Goal: Task Accomplishment & Management: Complete application form

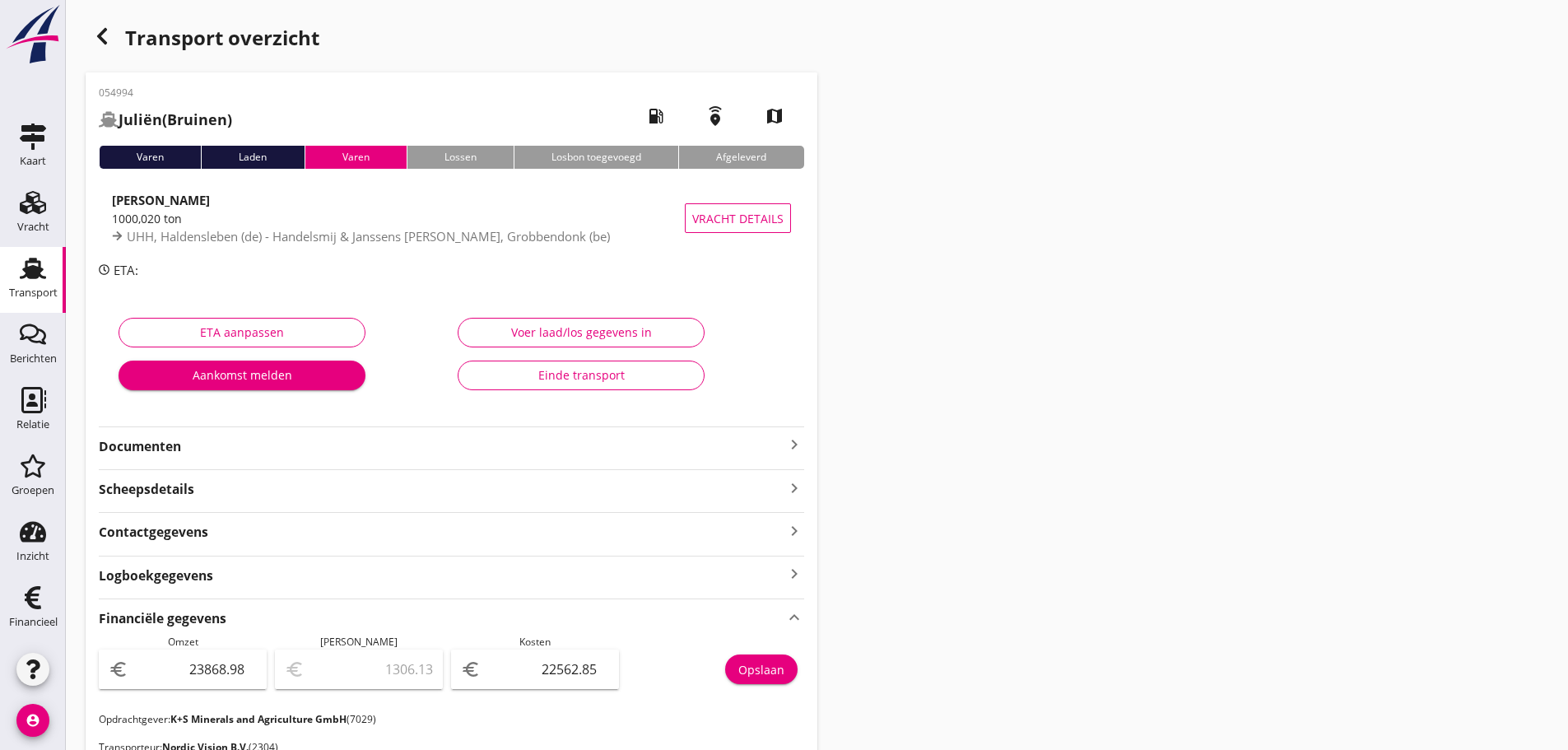
scroll to position [510, 0]
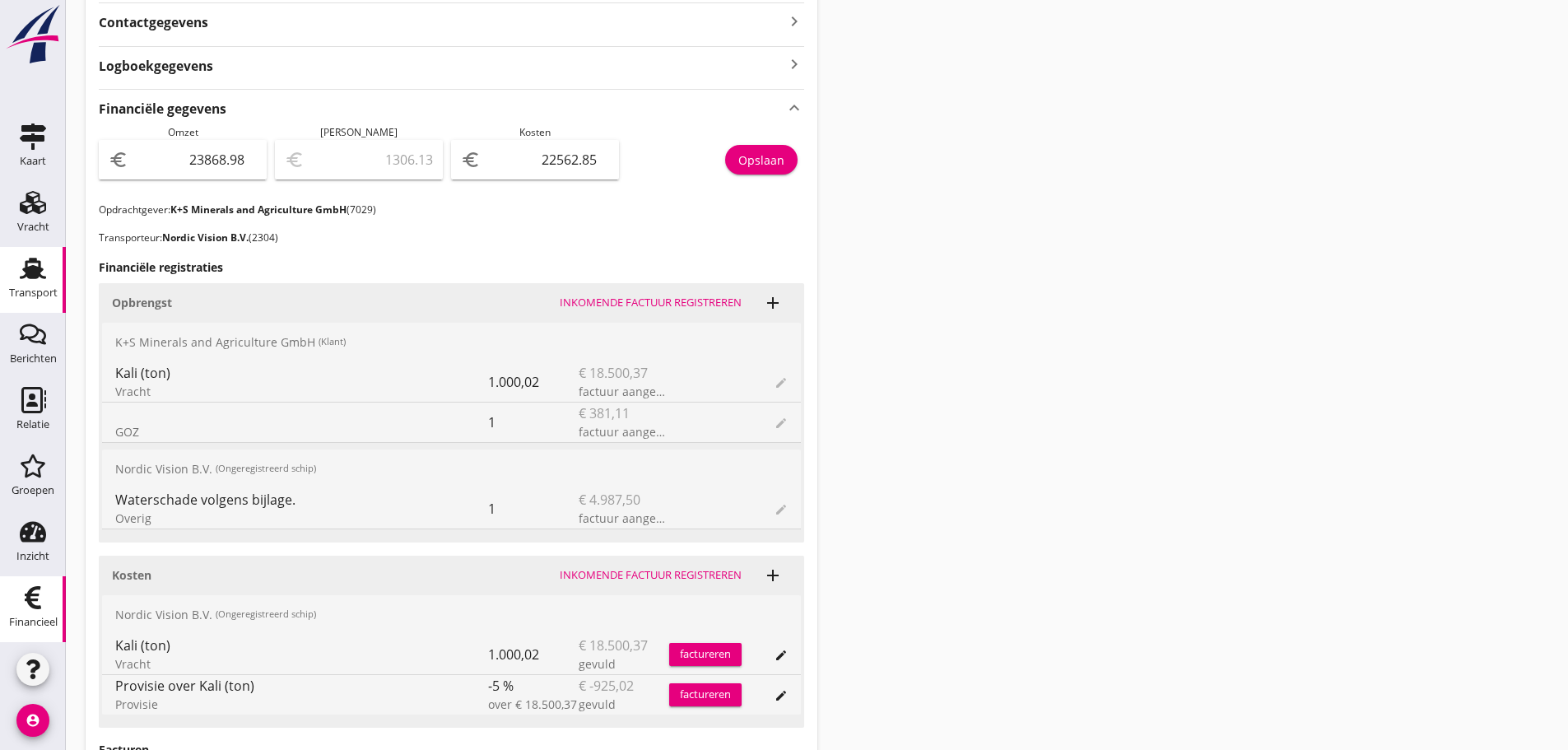
click at [22, 607] on icon "Financieel" at bounding box center [33, 597] width 26 height 26
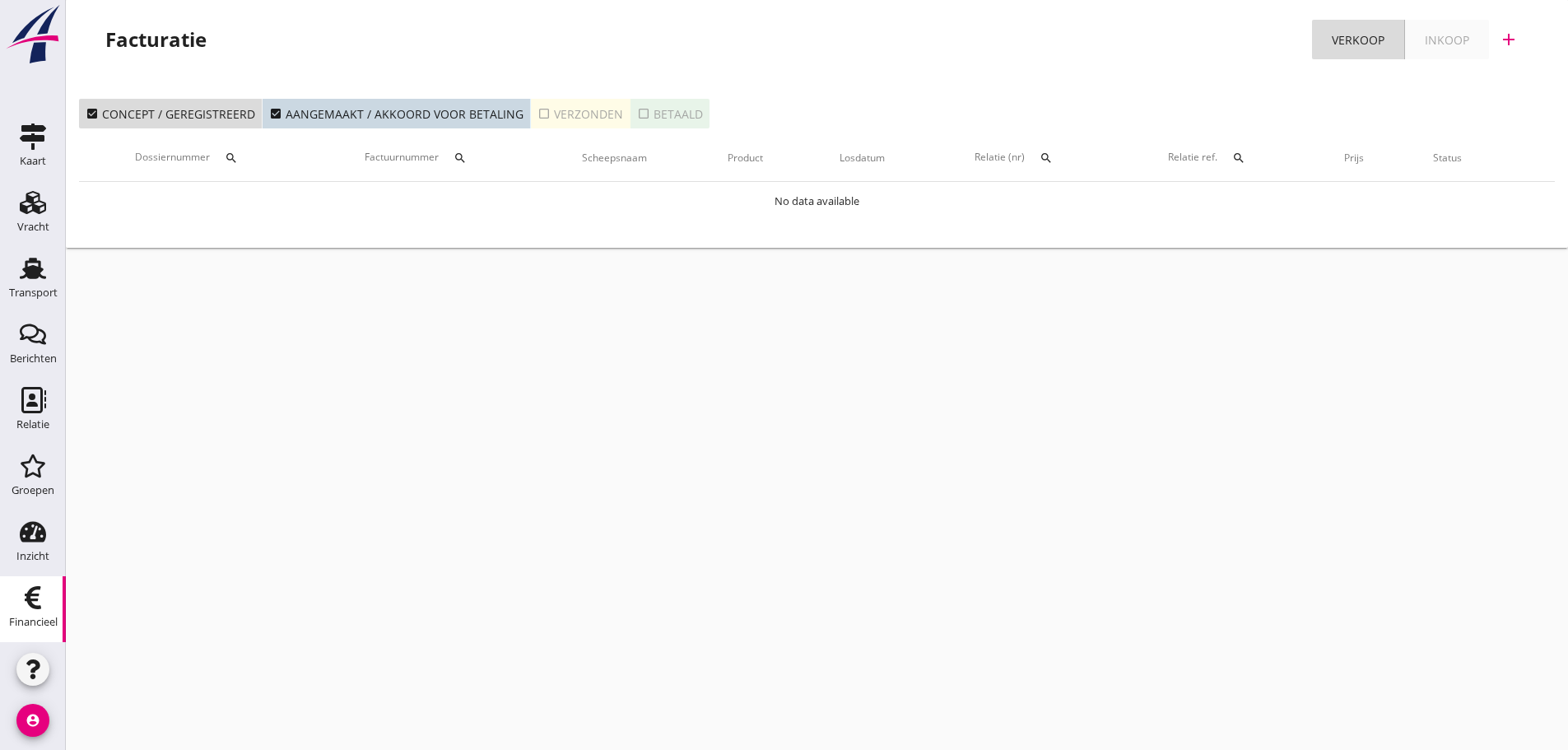
click at [539, 108] on icon "check_box_outline_blank" at bounding box center [544, 113] width 13 height 13
click at [454, 156] on div "search" at bounding box center [460, 158] width 30 height 13
click at [478, 201] on input "Zoeken op factuurnummer..." at bounding box center [542, 205] width 172 height 26
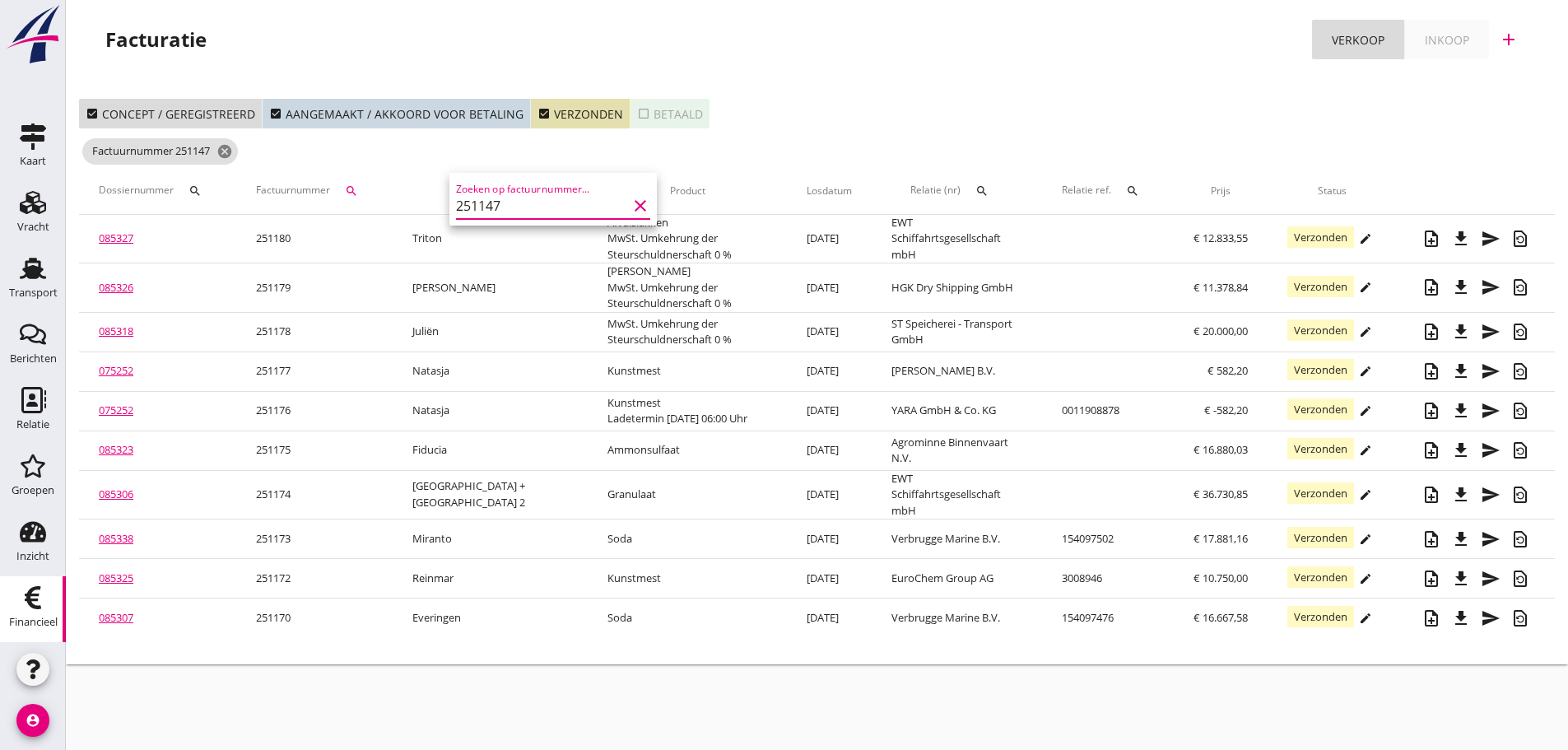
type input "251147"
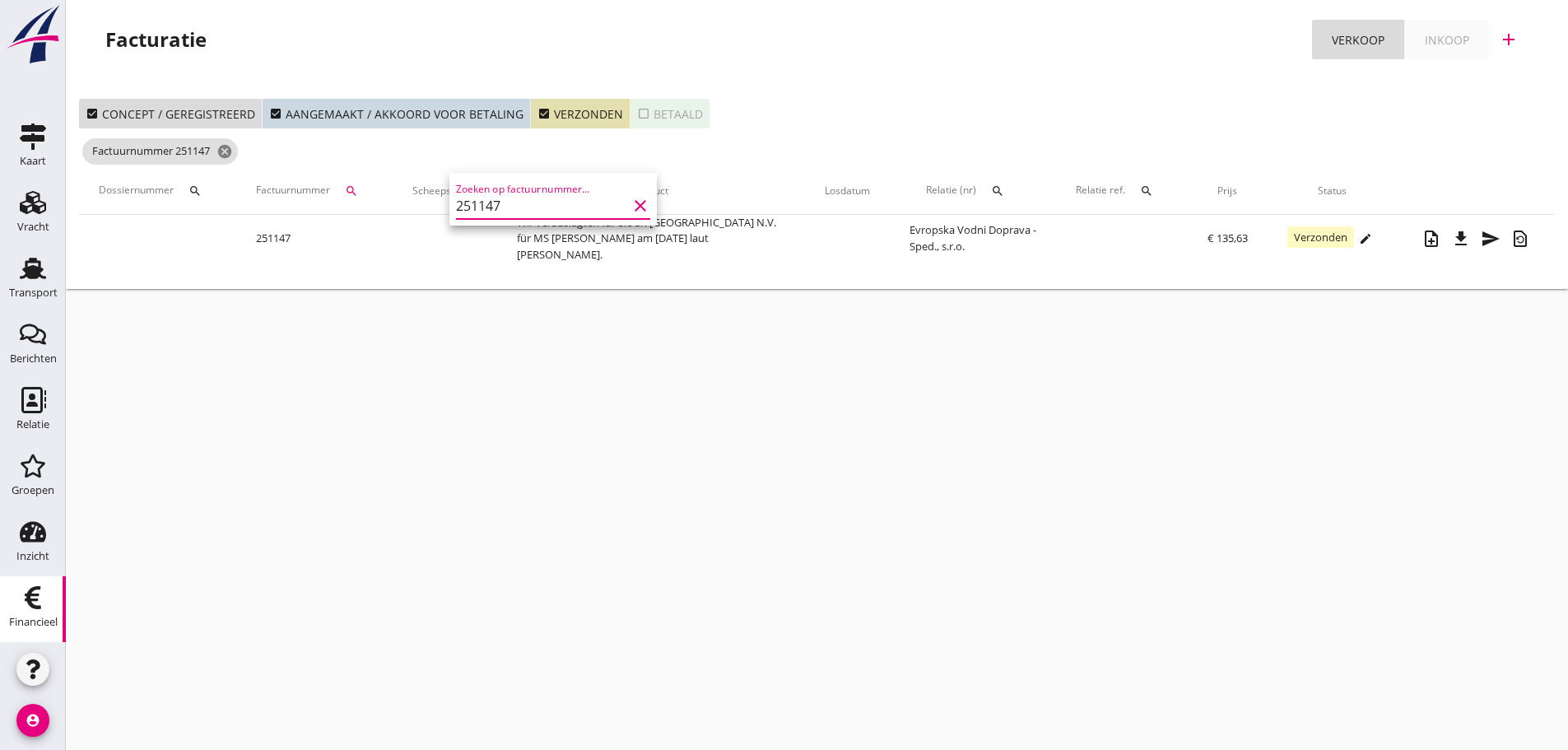
click at [1019, 419] on div "cancel You are impersonating another user. Facturatie Verkoop Inkoop add check_…" at bounding box center [817, 375] width 1502 height 750
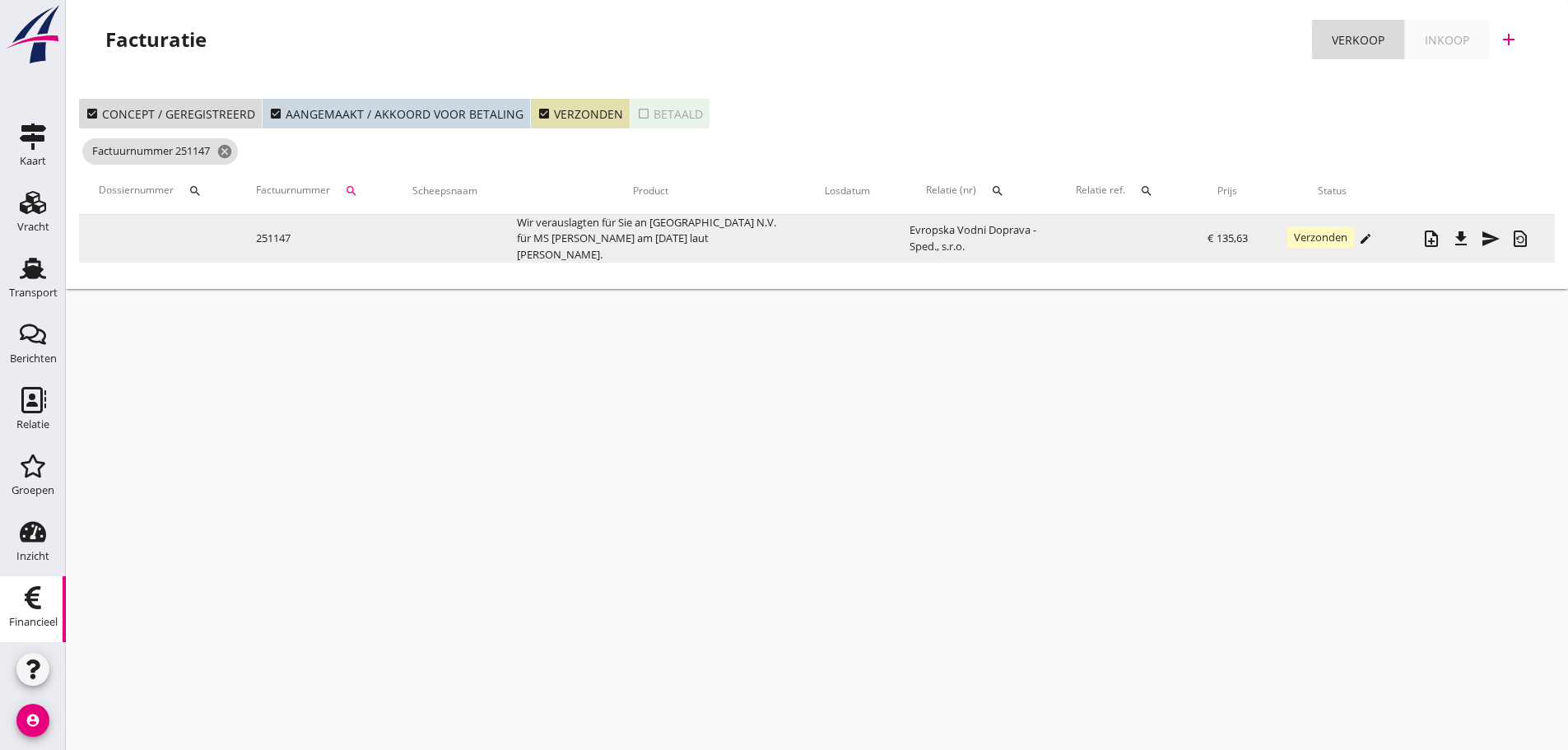
click at [1459, 244] on button "file_download" at bounding box center [1461, 238] width 30 height 30
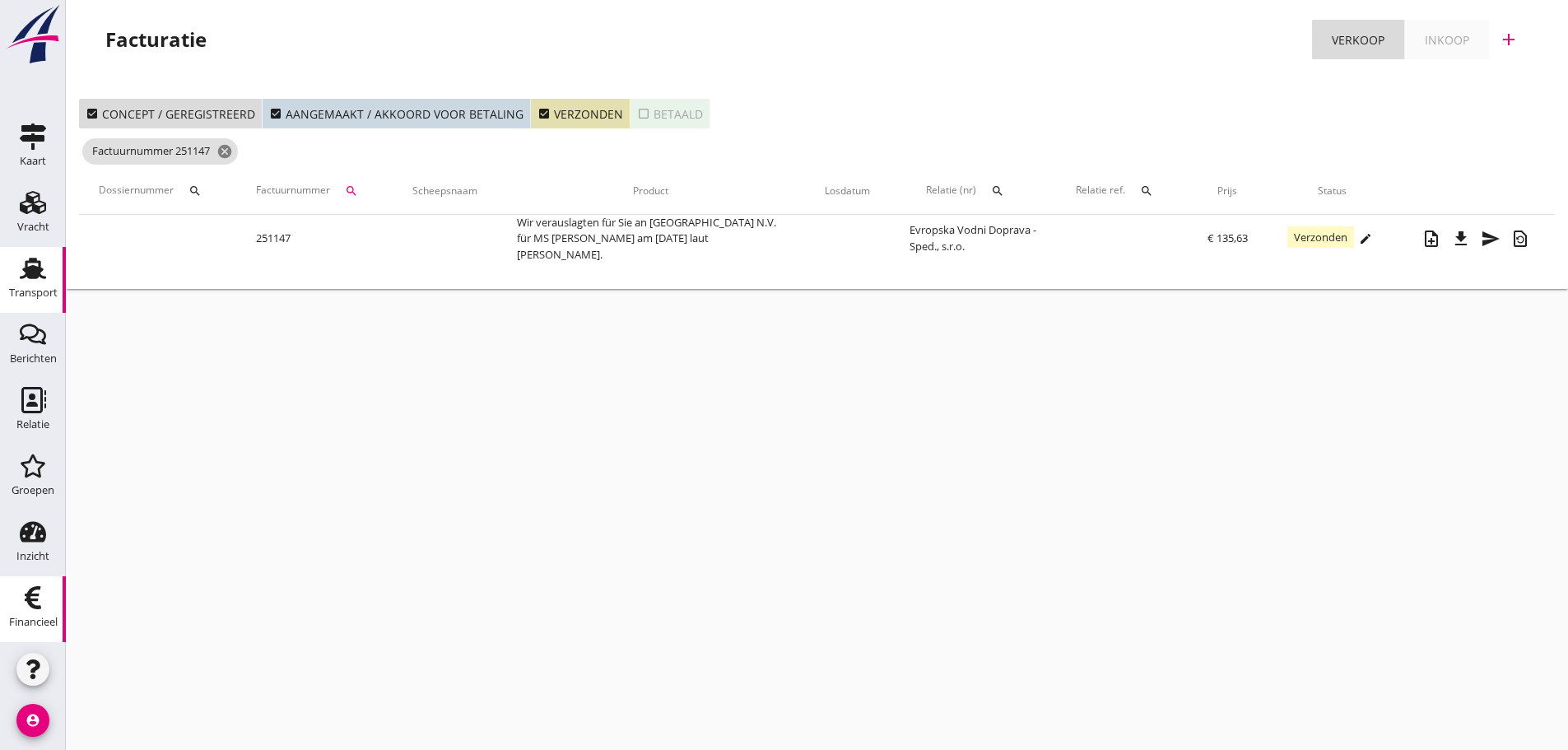
drag, startPoint x: 20, startPoint y: 288, endPoint x: 32, endPoint y: 292, distance: 12.6
click at [20, 288] on div "Transport" at bounding box center [33, 292] width 49 height 11
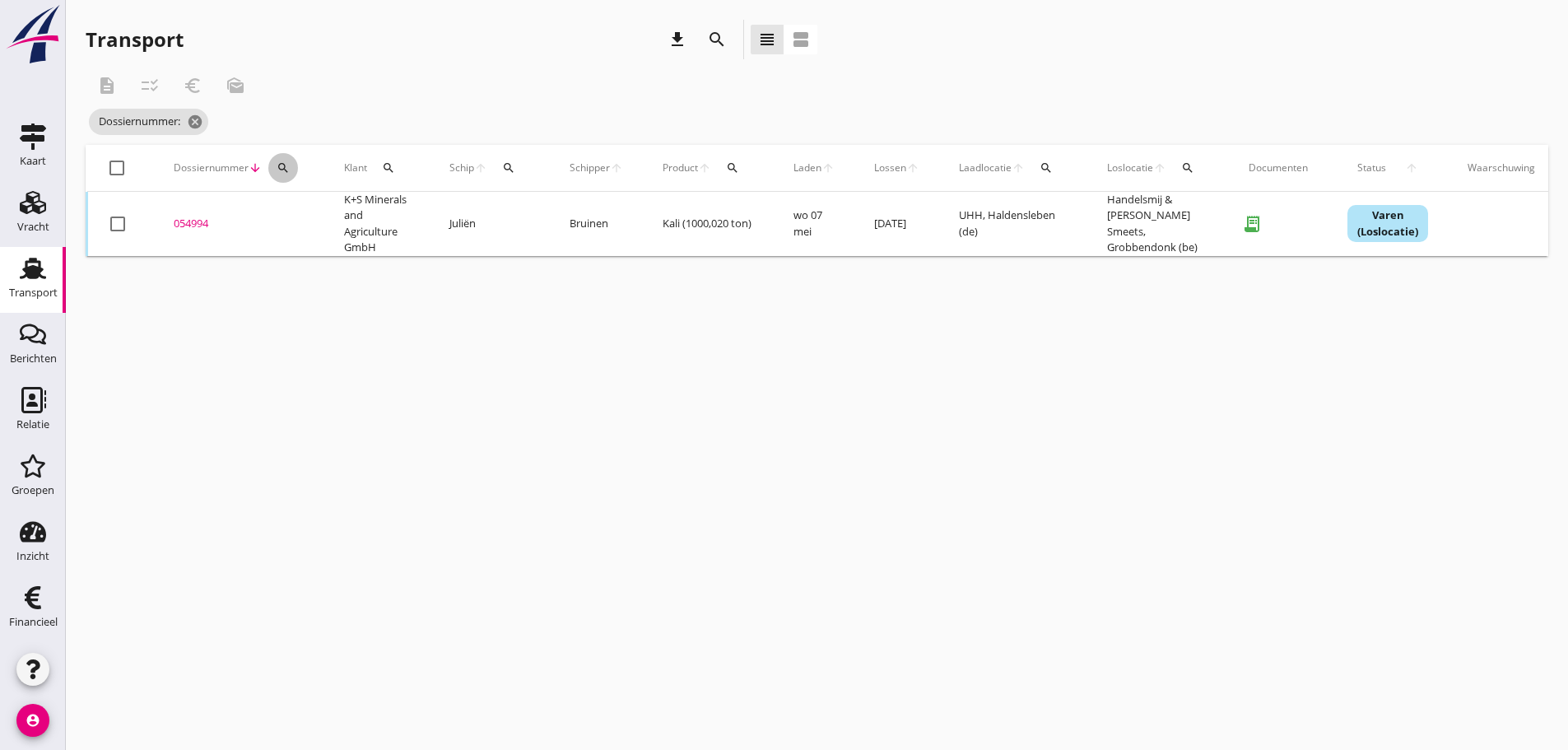
click at [284, 167] on icon "search" at bounding box center [282, 168] width 13 height 13
drag, startPoint x: 298, startPoint y: 218, endPoint x: 293, endPoint y: 226, distance: 9.4
click at [296, 223] on input "Zoeken op dossiernummer..." at bounding box center [361, 215] width 172 height 26
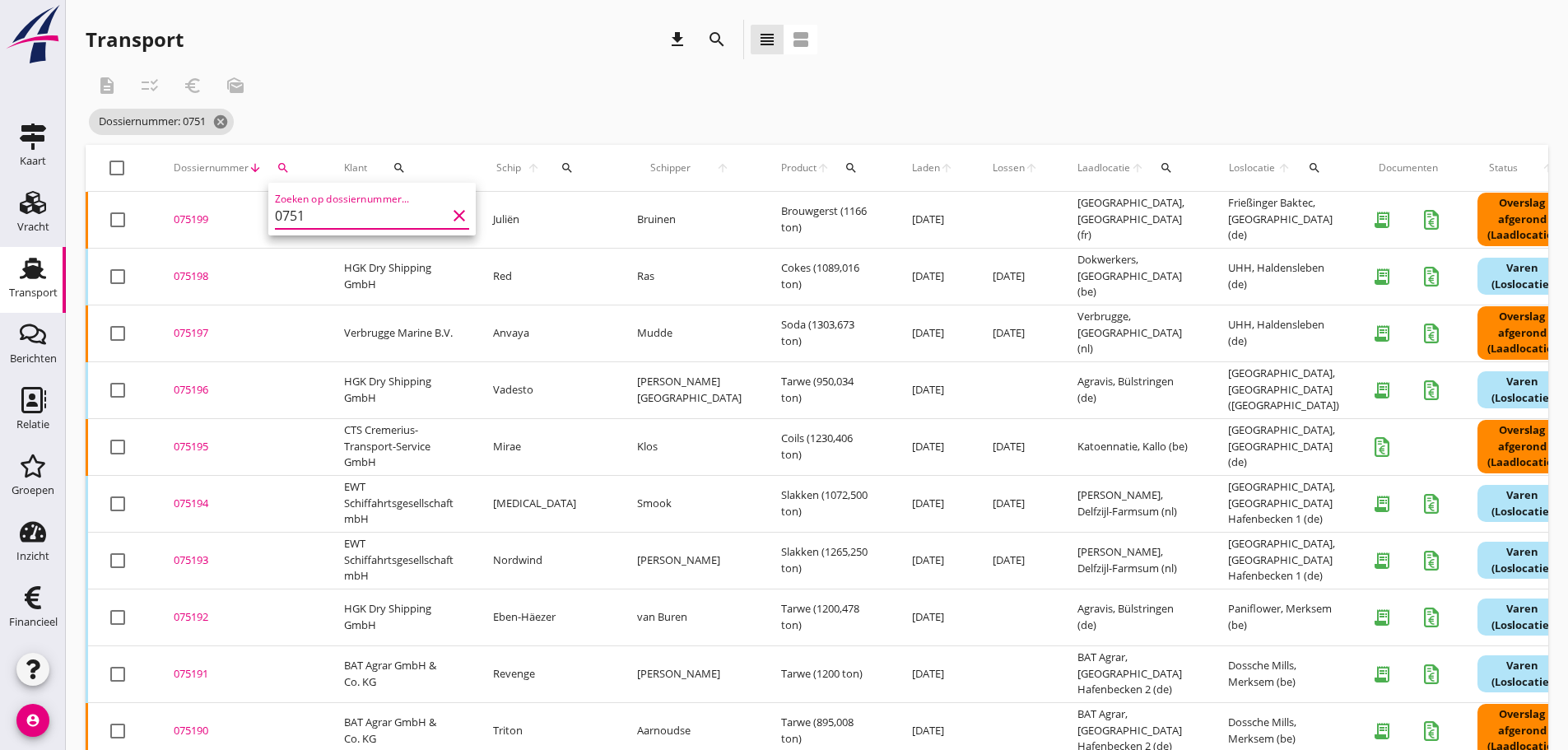
type input "0751"
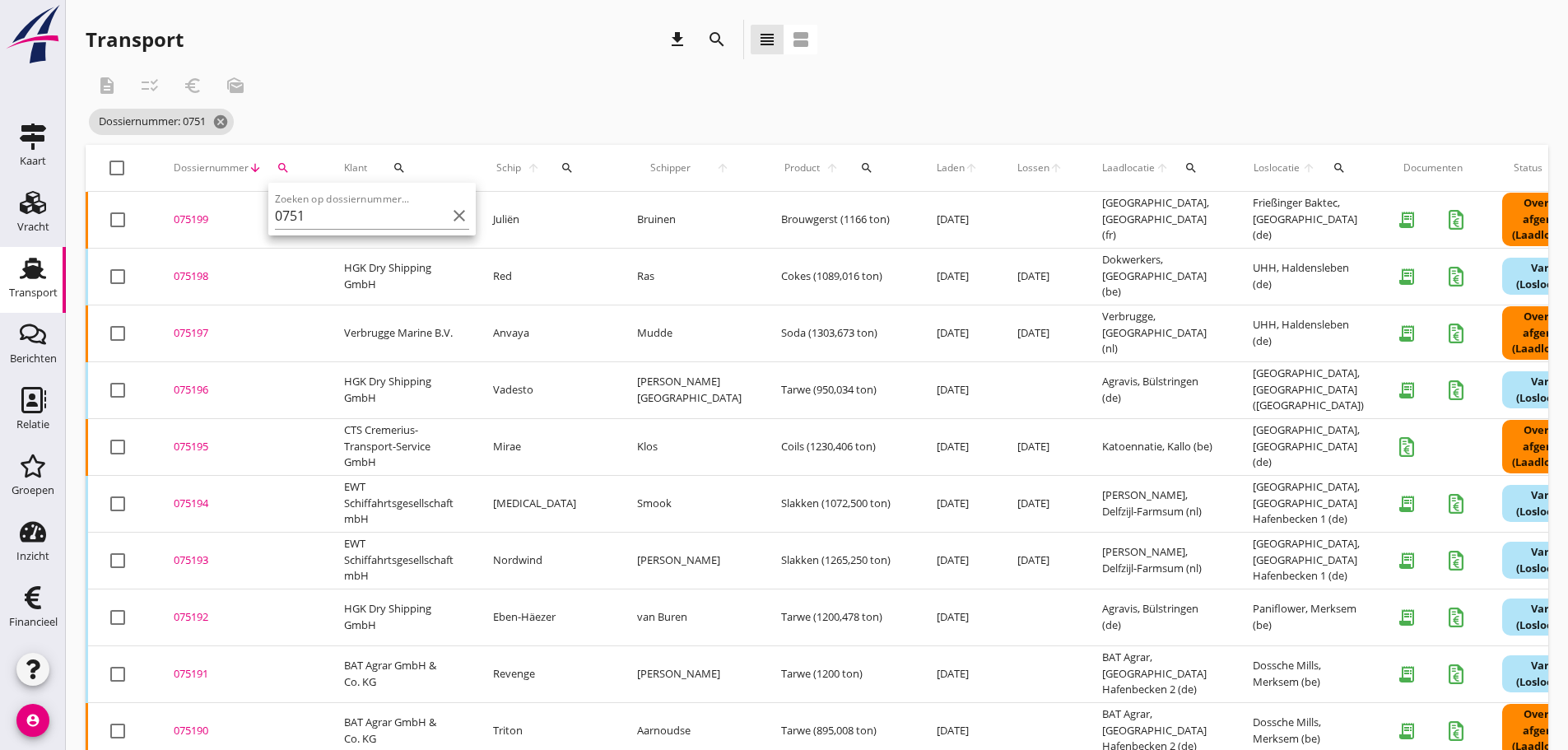
click at [484, 76] on div "description checklist_rtl euro_symbol mark_as_unread" at bounding box center [513, 86] width 854 height 40
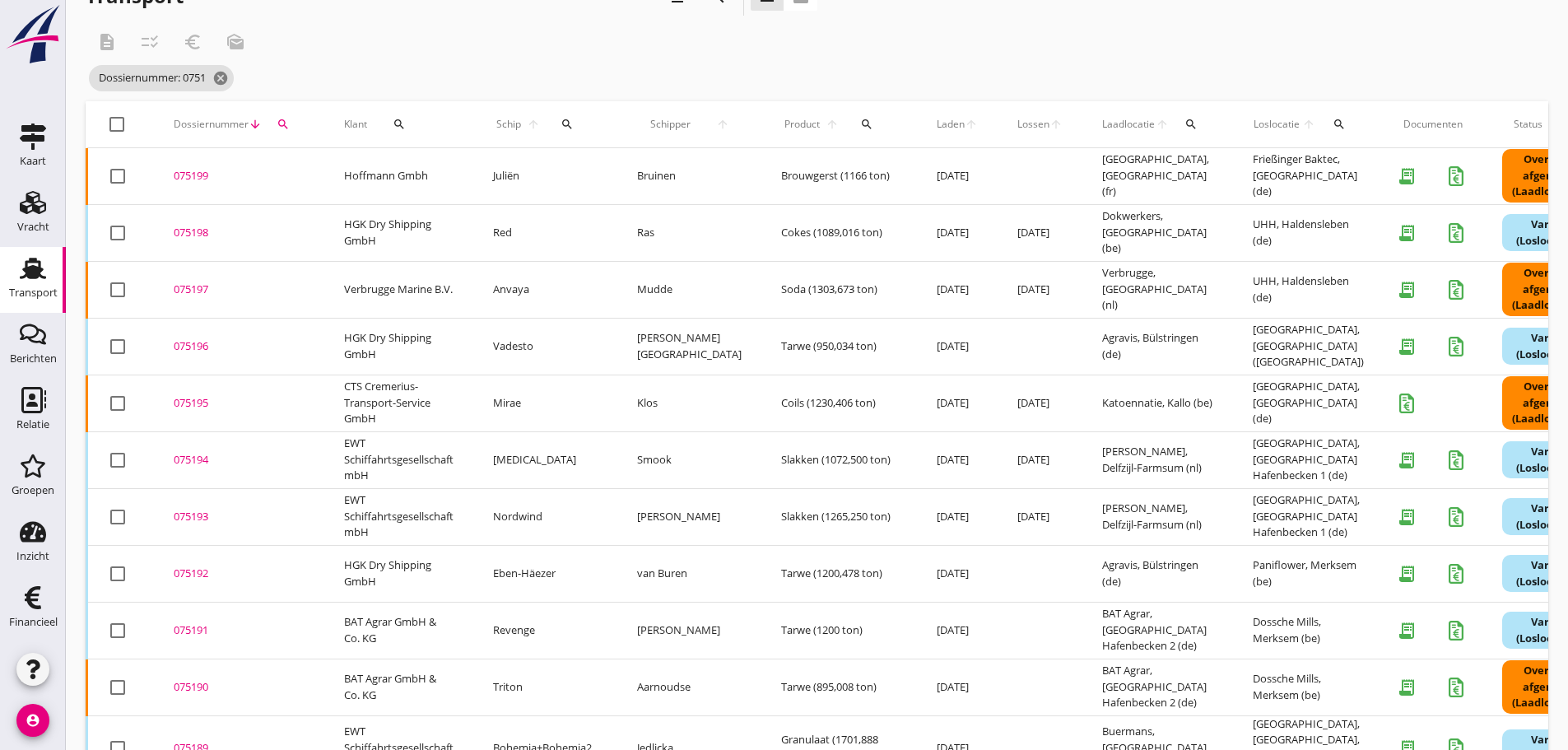
scroll to position [83, 0]
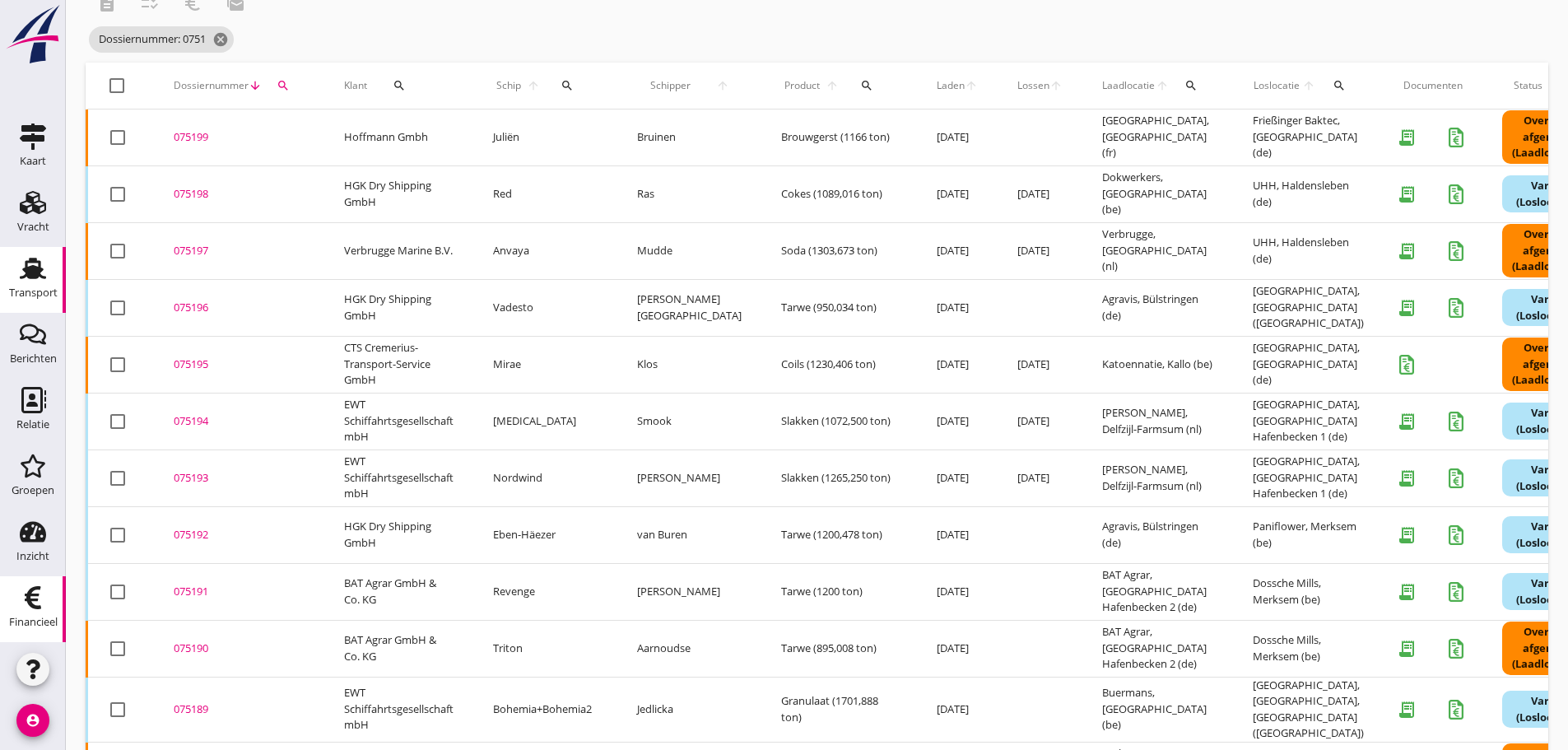
click at [30, 611] on div "Financieel" at bounding box center [33, 621] width 49 height 23
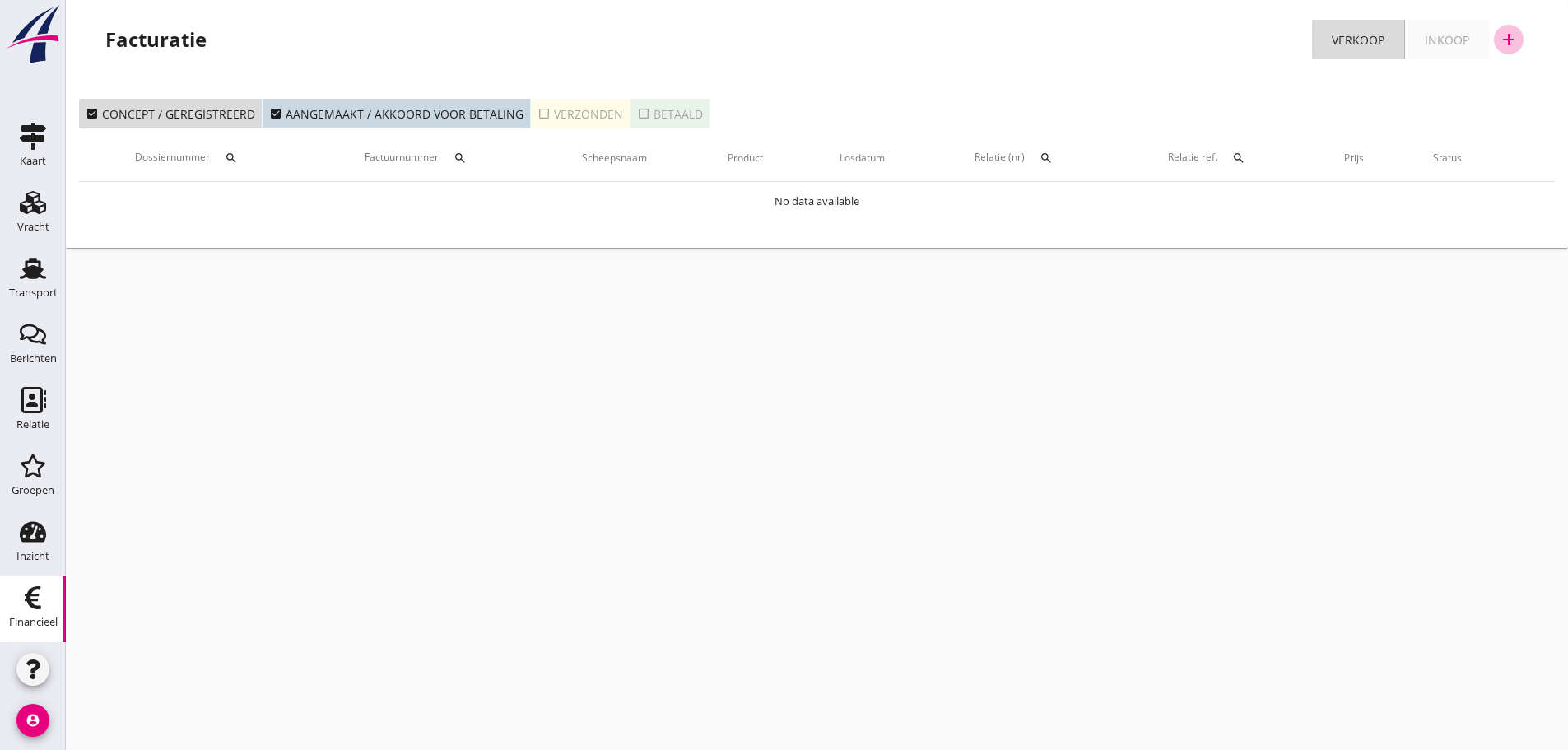
click at [1502, 41] on icon "add" at bounding box center [1508, 40] width 20 height 20
click at [1469, 78] on div "Verkoopfactuur" at bounding box center [1498, 81] width 98 height 20
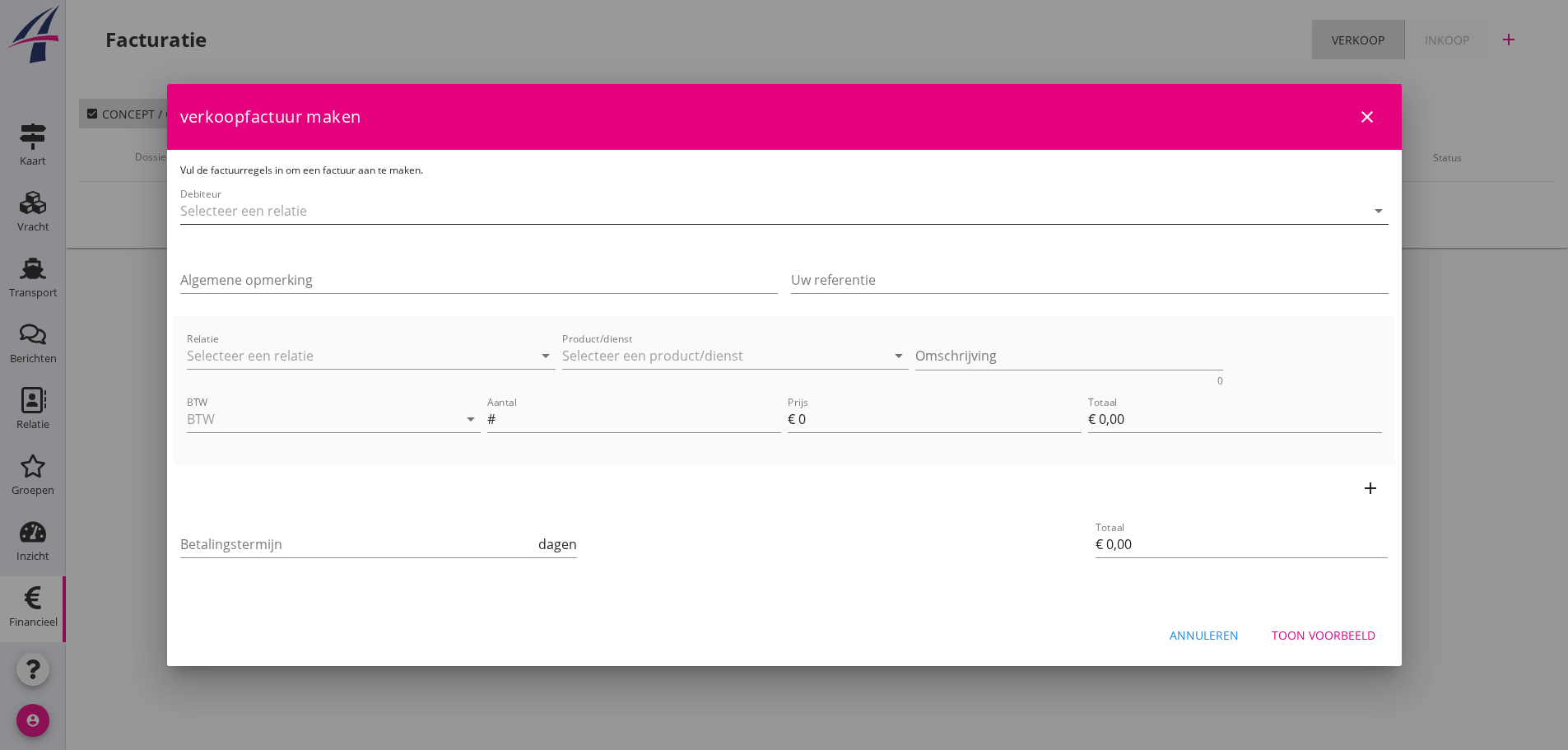
click at [272, 207] on input "Debiteur" at bounding box center [761, 210] width 1162 height 26
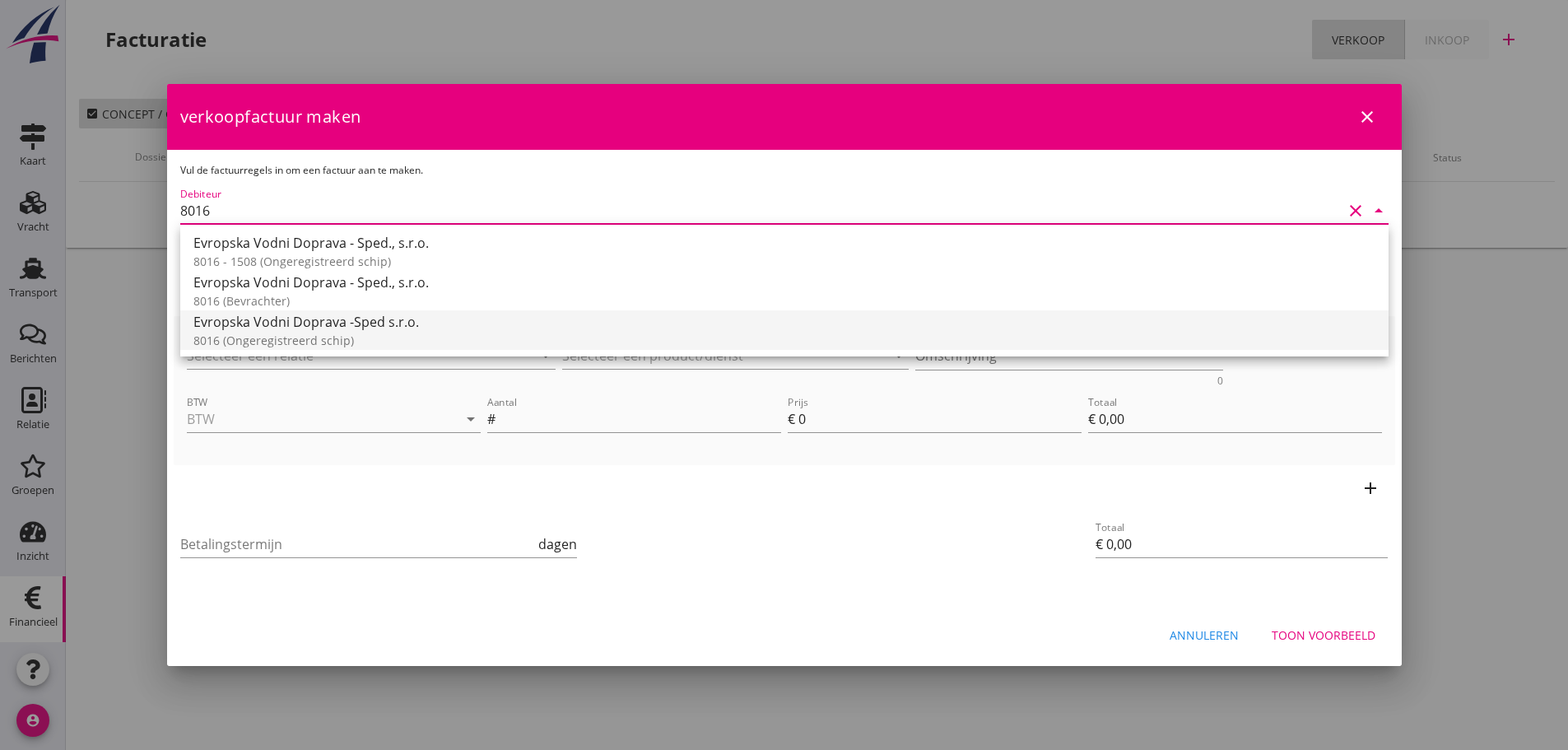
click at [263, 313] on div "Evropska Vodni Doprava -Sped s.r.o." at bounding box center [784, 322] width 1182 height 20
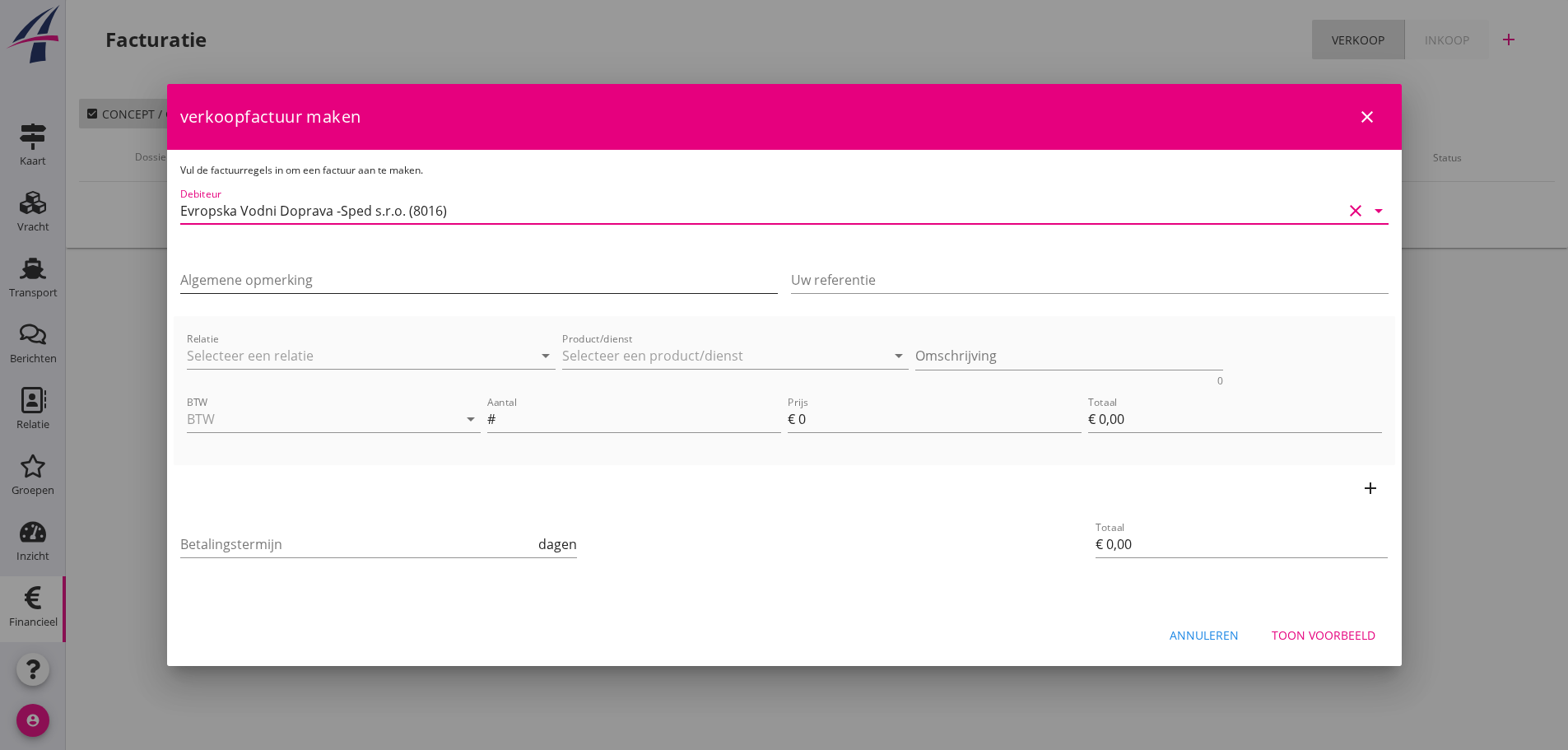
type input "Evropska Vodni Doprava -Sped s.r.o. (8016)"
click at [354, 276] on input "Algemene opmerking" at bounding box center [479, 279] width 597 height 26
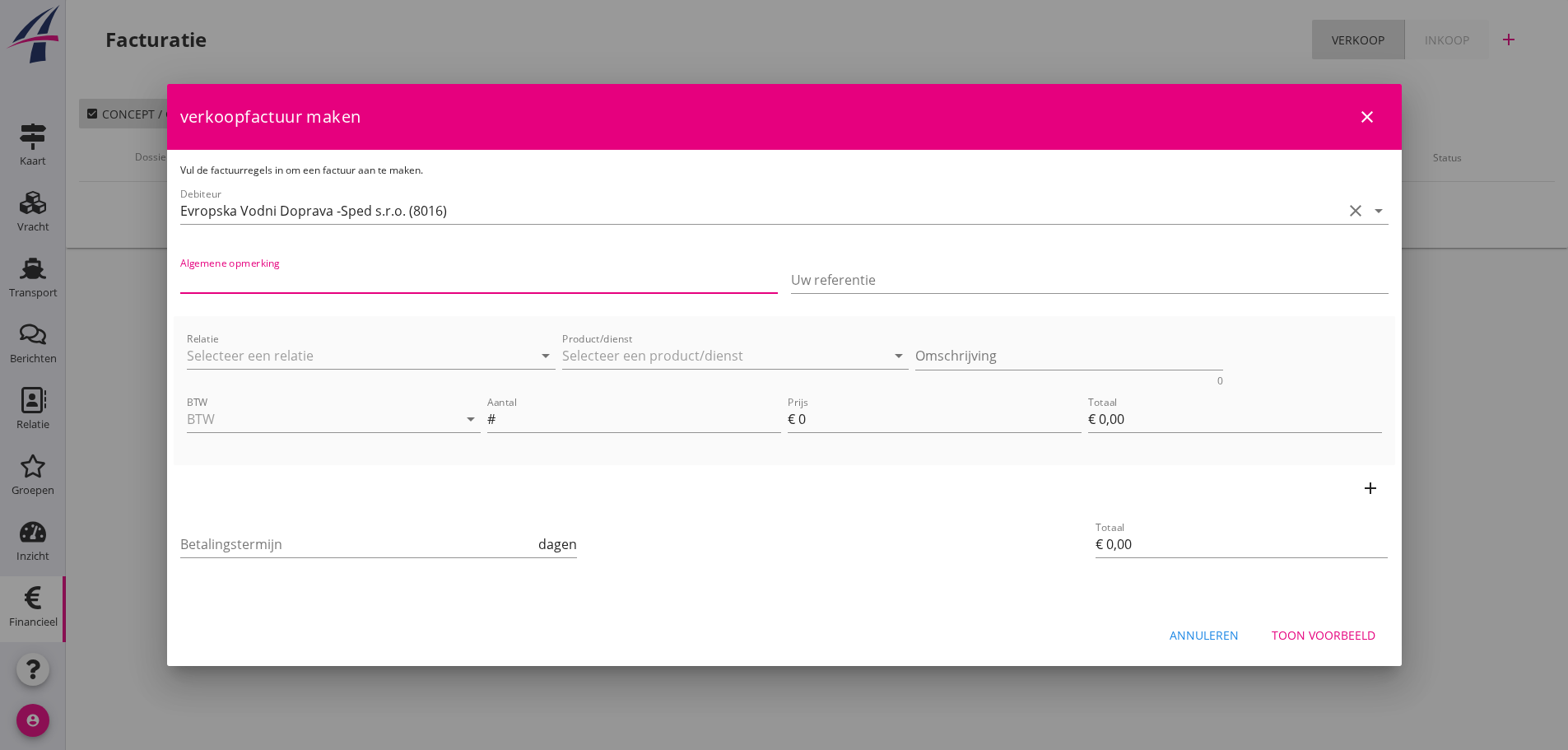
type input "Wir verauslagten für Sie an [GEOGRAPHIC_DATA] N.V. für MS [PERSON_NAME] 2 am [D…"
click at [762, 285] on input "Wir verauslagten für Sie an [GEOGRAPHIC_DATA] N.V. für MS [PERSON_NAME] 2 am [D…" at bounding box center [479, 279] width 597 height 26
drag, startPoint x: 764, startPoint y: 283, endPoint x: -394, endPoint y: 220, distance: 1159.7
click at [0, 220] on html "21% (Hoog BTW tarief) 9% (Laag BTW tarief) 0% (BTW vrij) 0% (BTW verlegd) Vrach…" at bounding box center [784, 375] width 1568 height 750
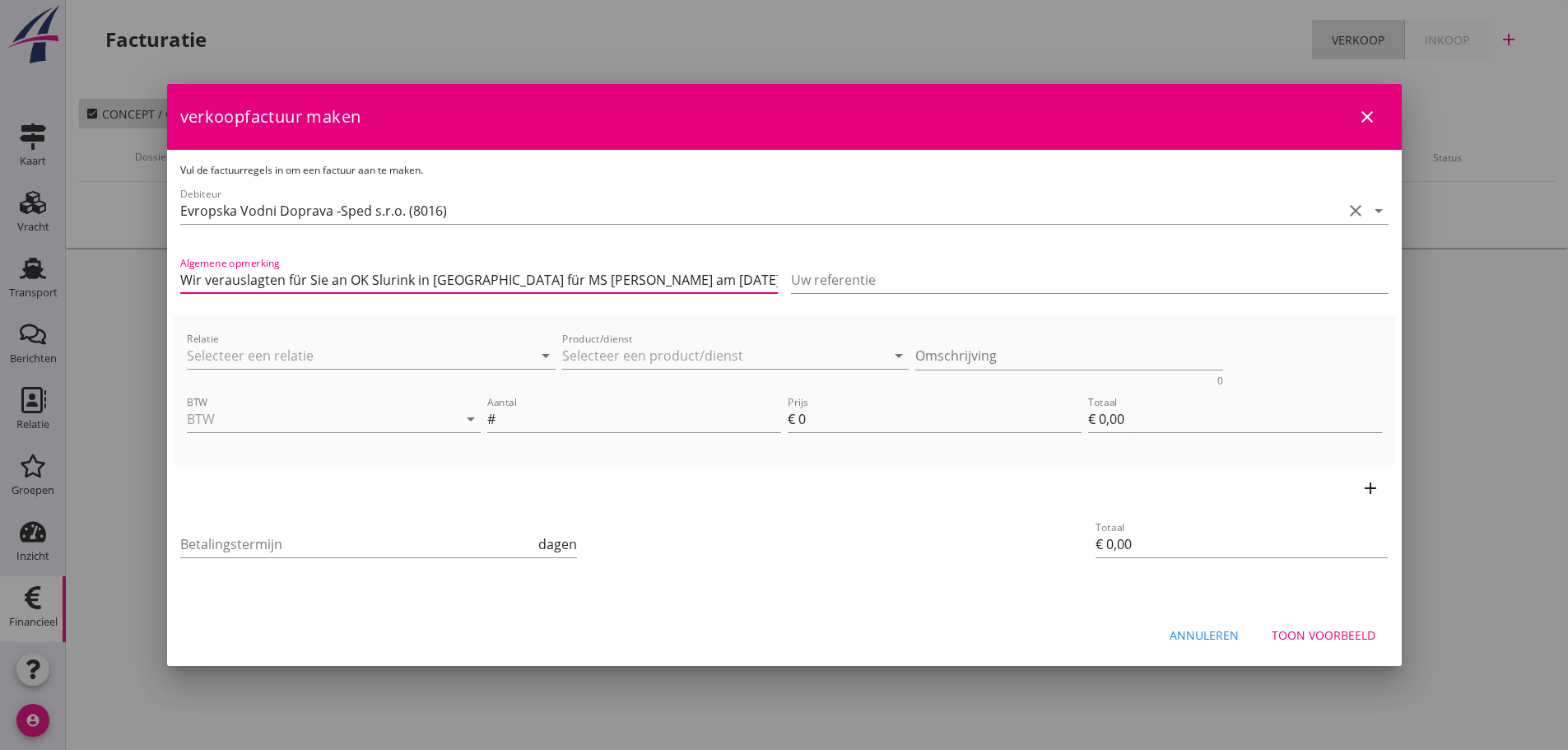
drag, startPoint x: 535, startPoint y: 277, endPoint x: 565, endPoint y: 282, distance: 30.4
click at [554, 281] on input "Wir verauslagten für Sie an OK Slurink in [GEOGRAPHIC_DATA] für MS [PERSON_NAME…" at bounding box center [479, 279] width 597 height 26
click at [539, 282] on input "Wir verauslagten für Sie an OK Slurink in [GEOGRAPHIC_DATA] für MS [PERSON_NAME…" at bounding box center [479, 279] width 597 height 26
click at [541, 279] on input "Wir verauslagten für Sie an OK Slurink in [GEOGRAPHIC_DATA] für MS [PERSON_NAME…" at bounding box center [479, 279] width 597 height 26
click at [592, 273] on input "Wir verauslagten für Sie an OK Slurink in [GEOGRAPHIC_DATA] für MS Silja 2 am […" at bounding box center [479, 279] width 597 height 26
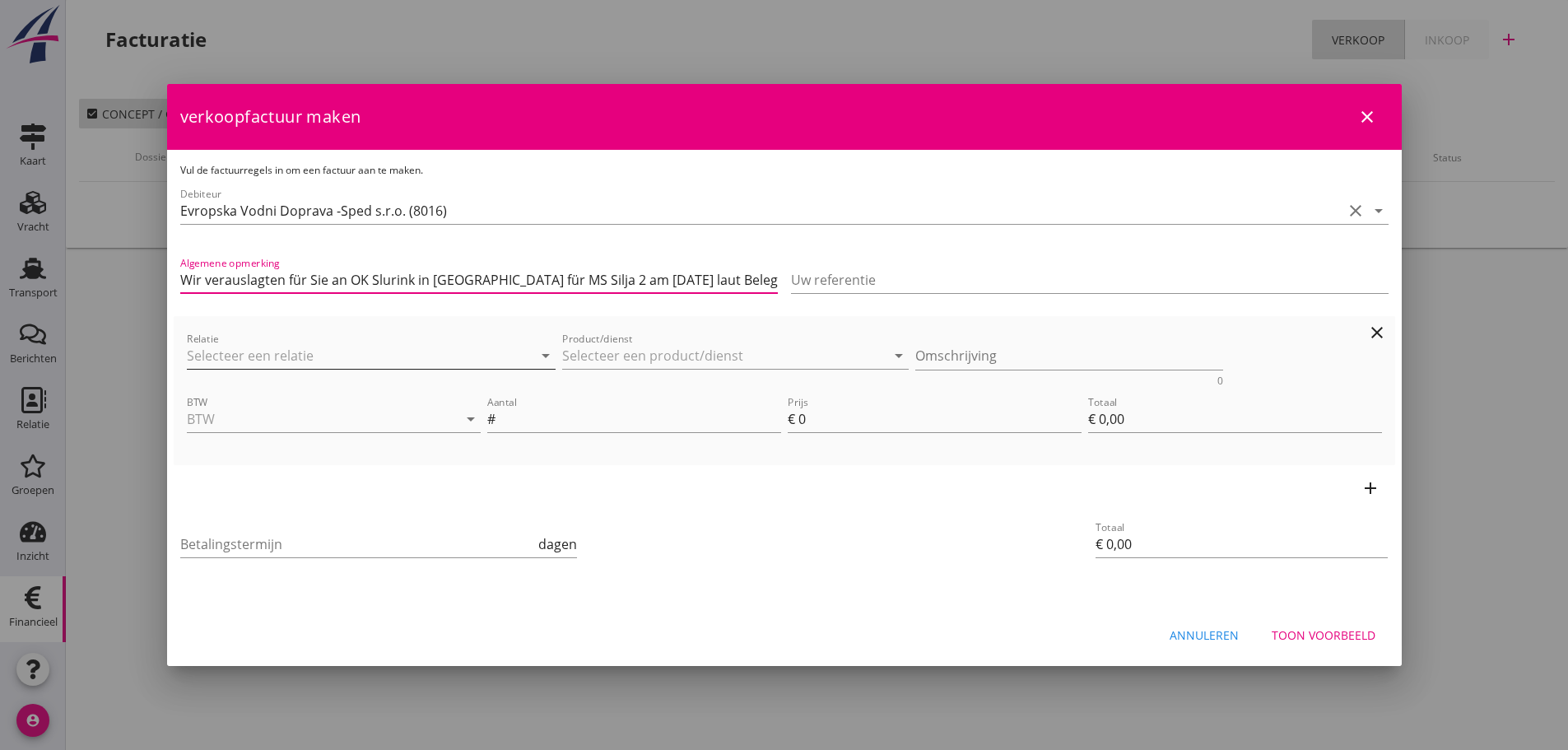
type input "Wir verauslagten für Sie an OK Slurink in [GEOGRAPHIC_DATA] für MS Silja 2 am […"
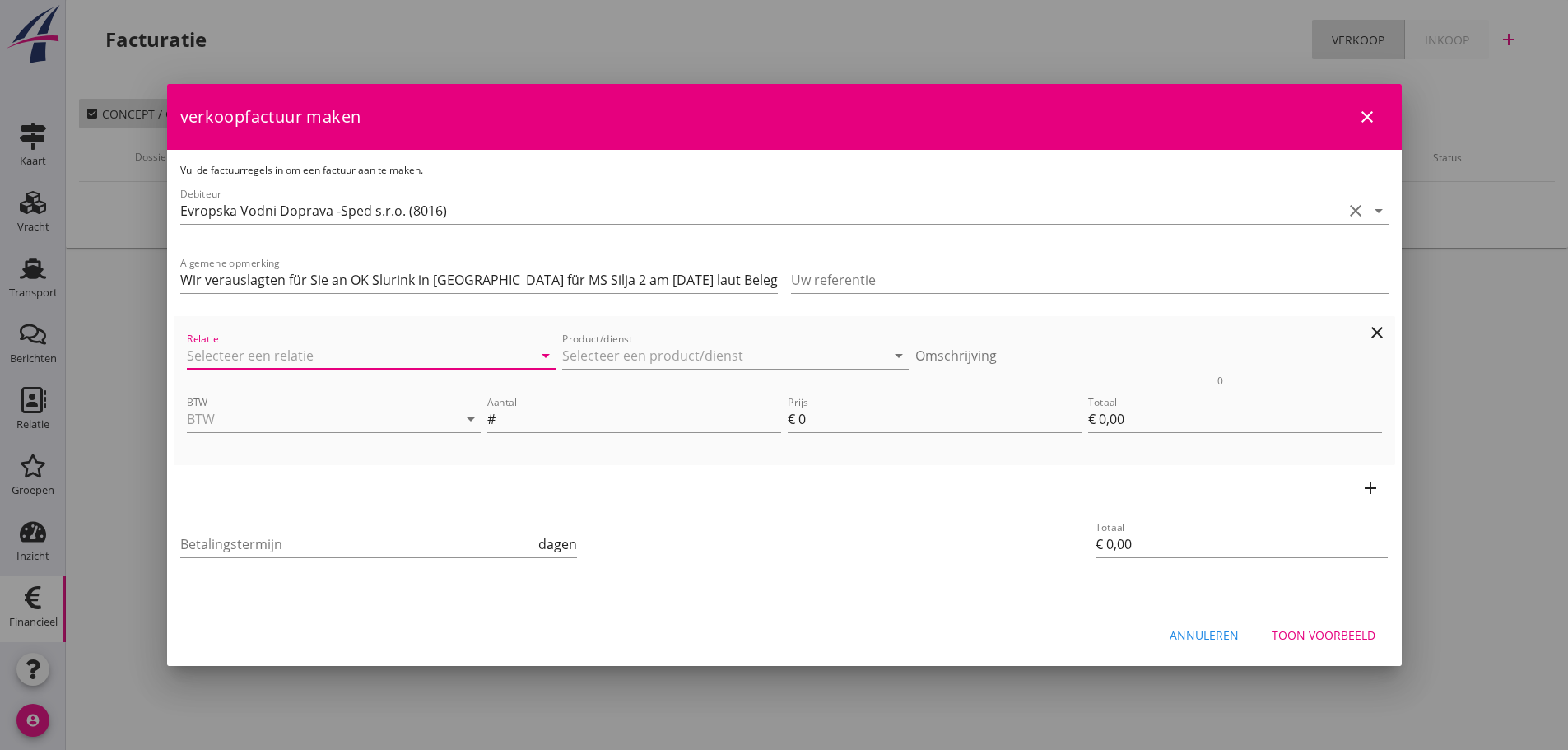
click at [302, 353] on input "Relatie" at bounding box center [348, 355] width 323 height 26
type input "g"
type input "G"
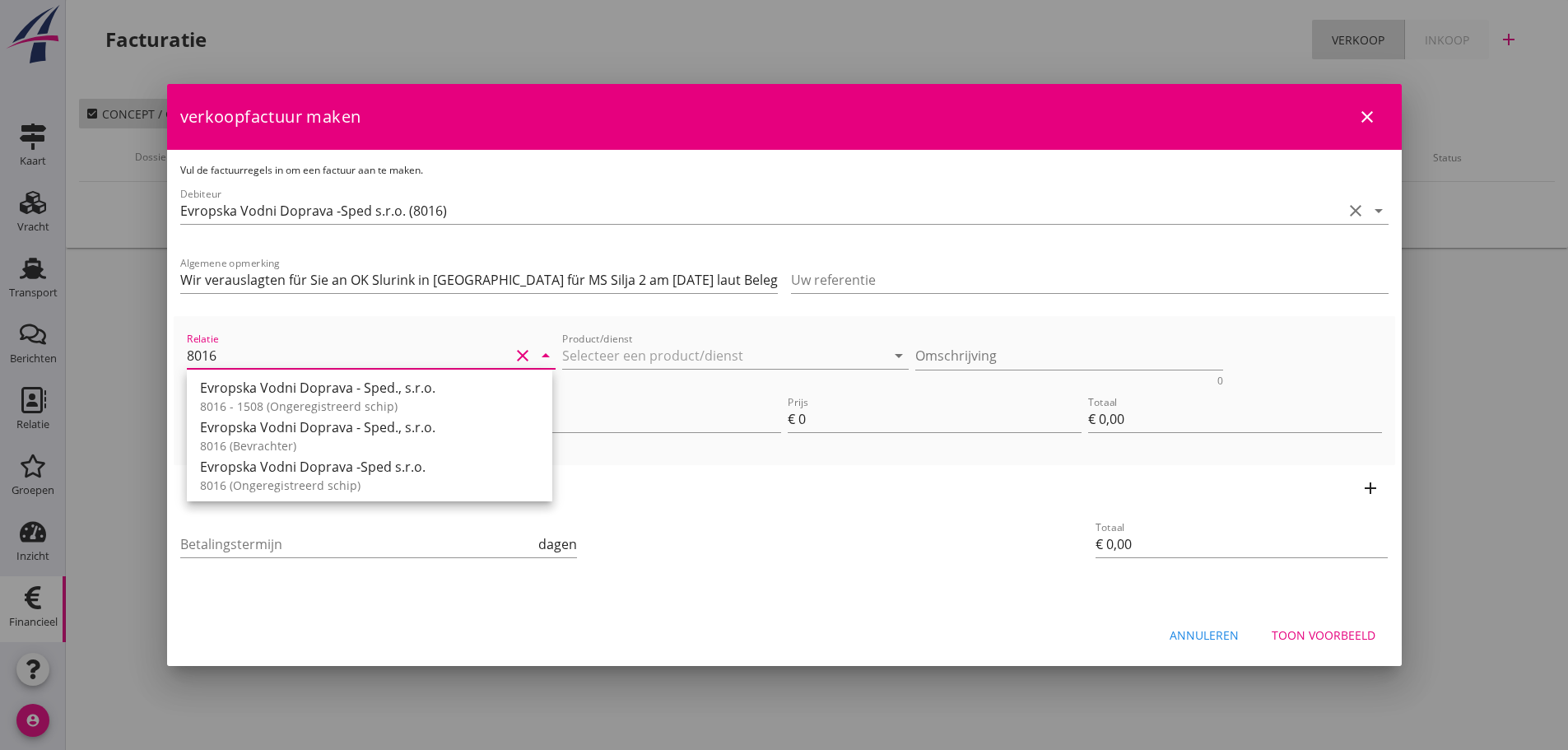
drag, startPoint x: 256, startPoint y: 443, endPoint x: 360, endPoint y: 392, distance: 115.8
click at [261, 440] on div "8016 (Bevrachter)" at bounding box center [369, 445] width 339 height 17
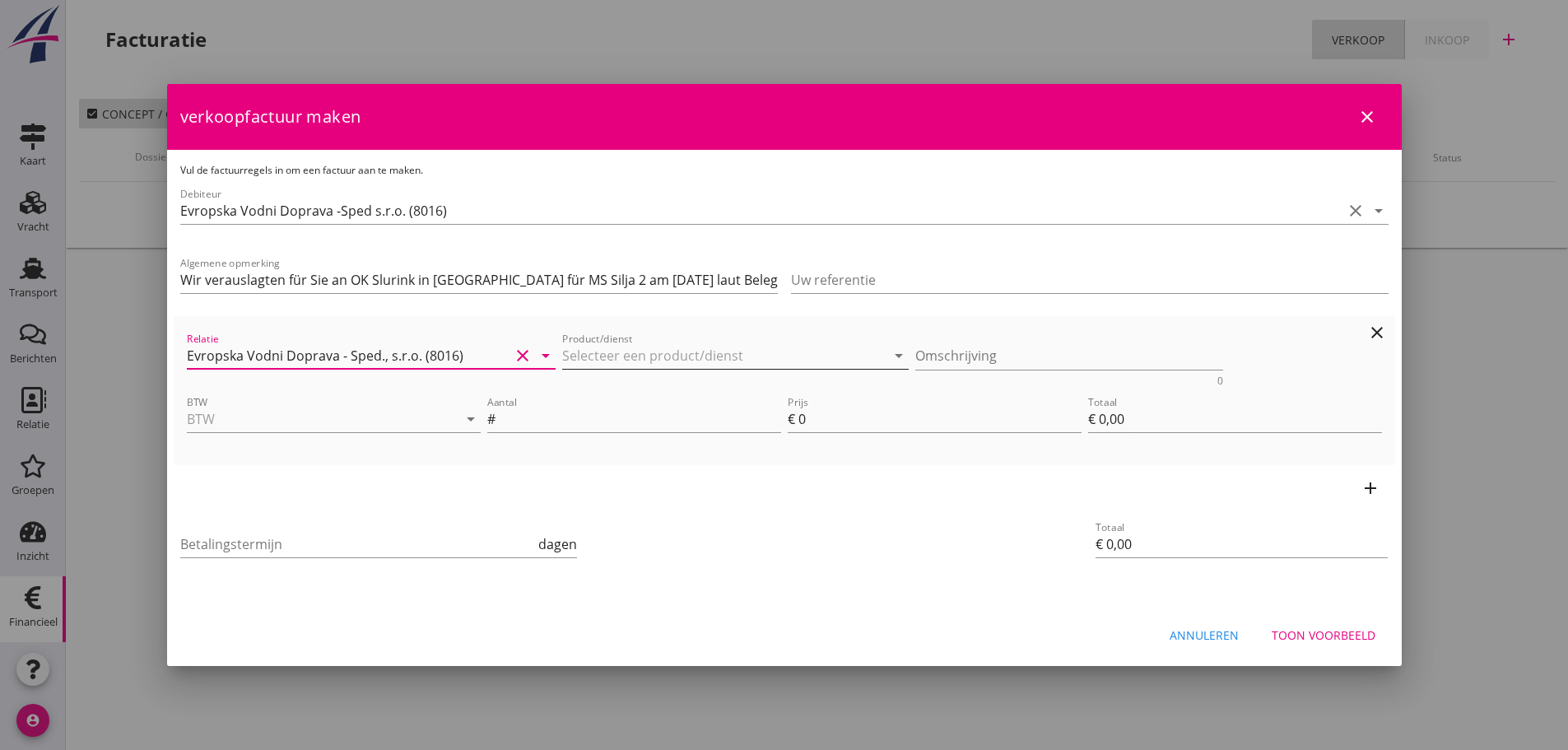
type input "Evropska Vodni Doprava - Sped., s.r.o. (8016)"
click at [636, 364] on input "Product/dienst" at bounding box center [723, 355] width 323 height 26
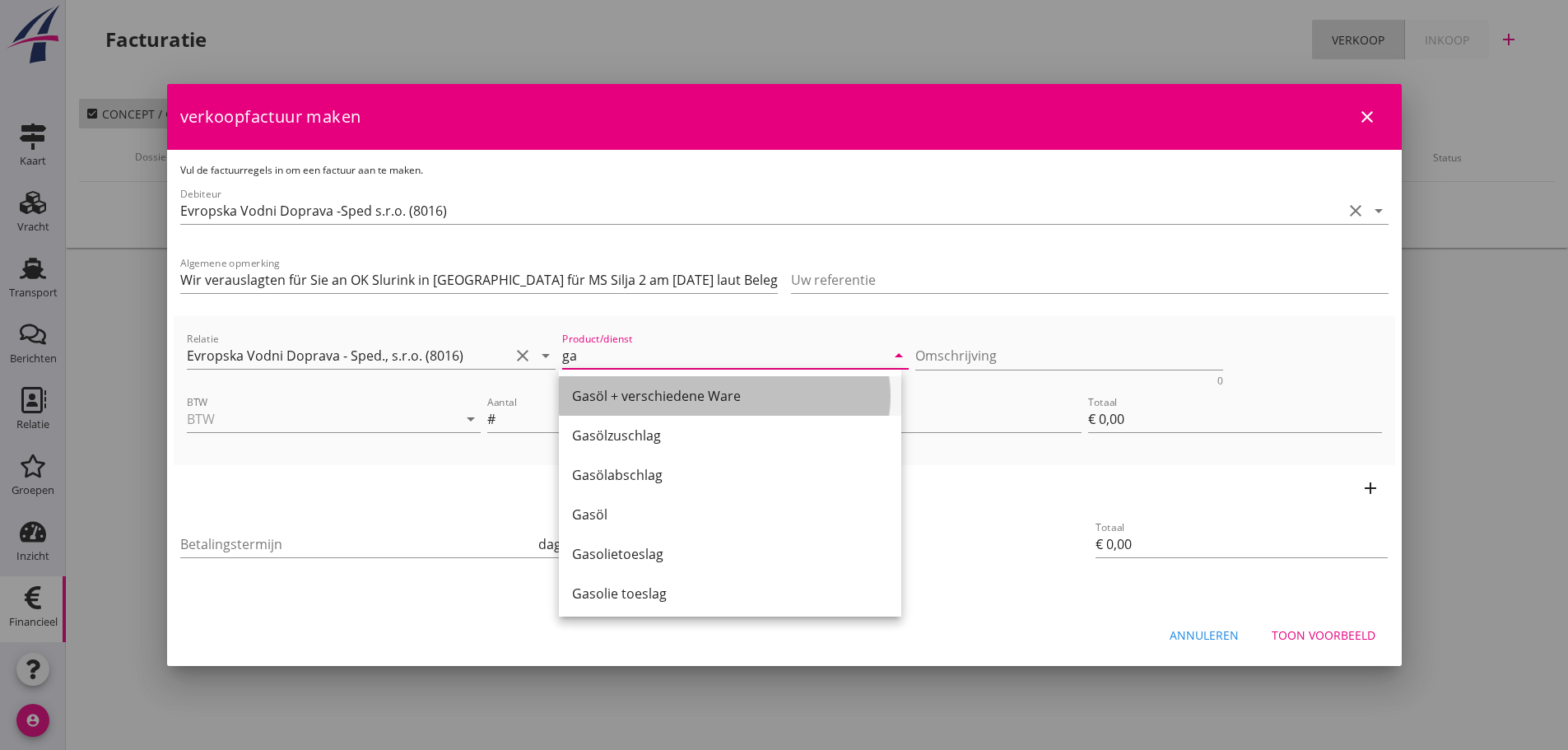
click at [652, 397] on div "Gasöl + verschiedene Ware" at bounding box center [729, 396] width 316 height 20
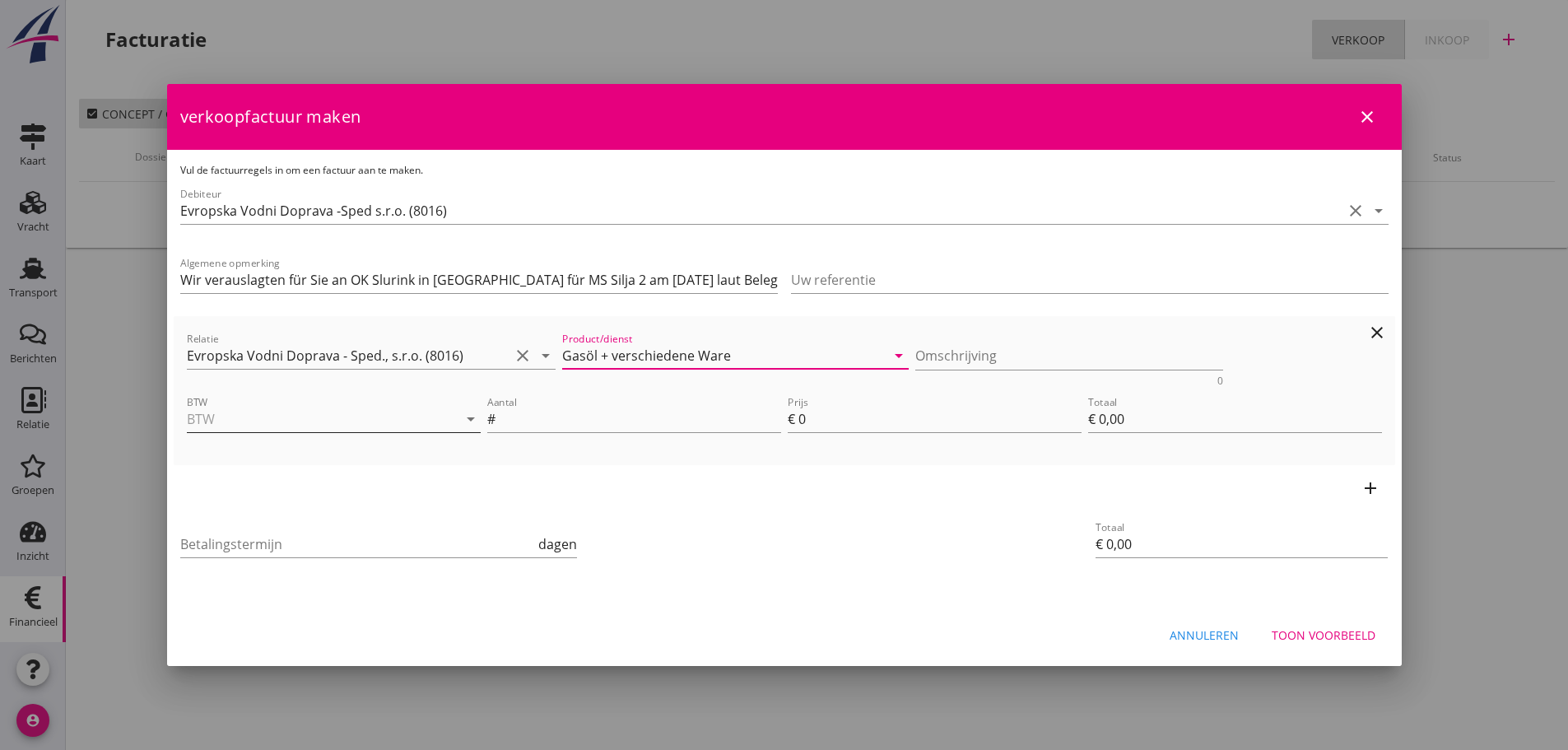
type input "Gasöl + verschiedene Ware"
click at [358, 421] on input "BTW" at bounding box center [310, 419] width 247 height 26
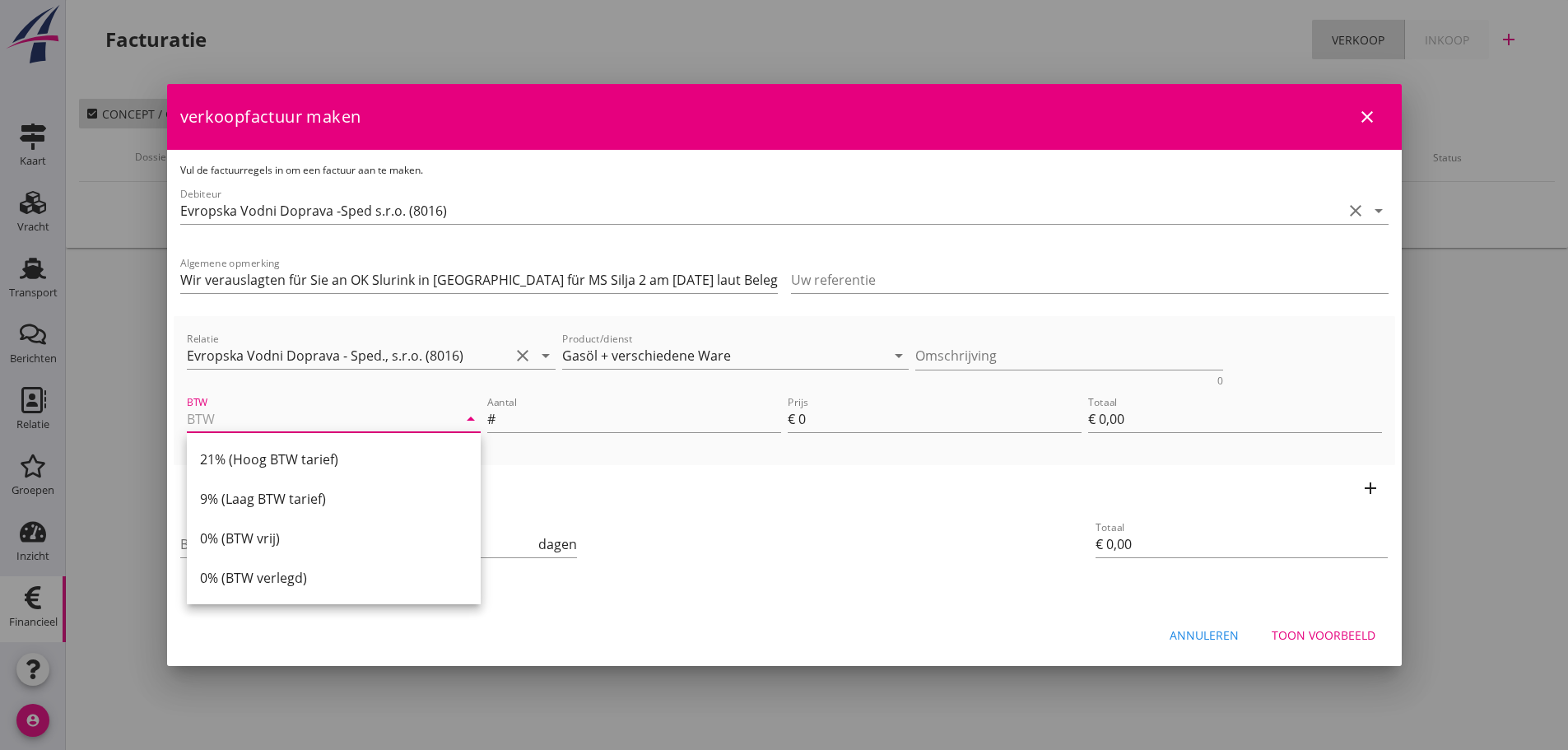
drag, startPoint x: 318, startPoint y: 464, endPoint x: 498, endPoint y: 442, distance: 181.3
click at [354, 457] on div "21% (Hoog BTW tarief)" at bounding box center [333, 459] width 267 height 20
type input "21% (Hoog BTW tarief)"
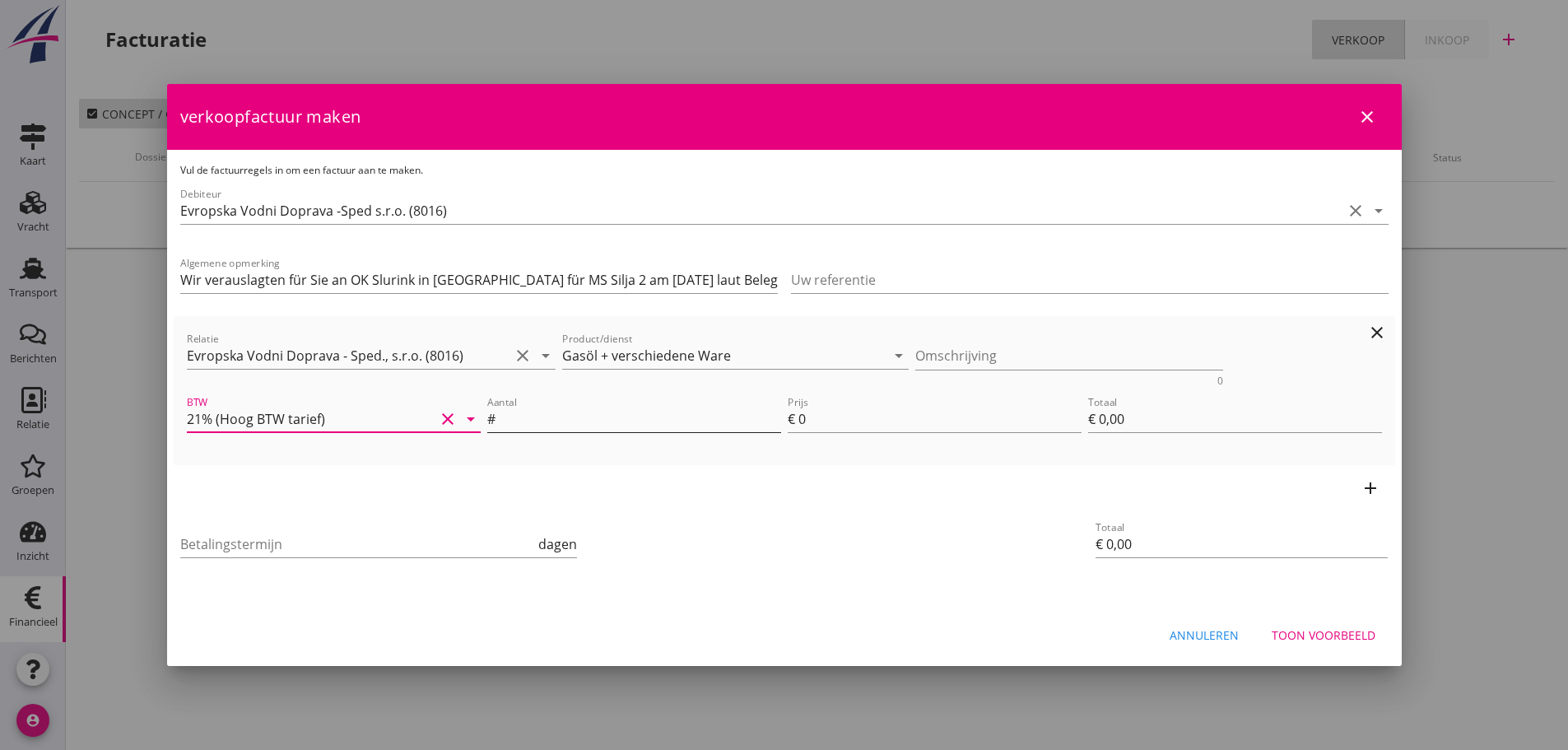
click at [539, 420] on input "Aantal" at bounding box center [639, 419] width 282 height 26
type input "1"
type input "2"
type input "€ 2,00"
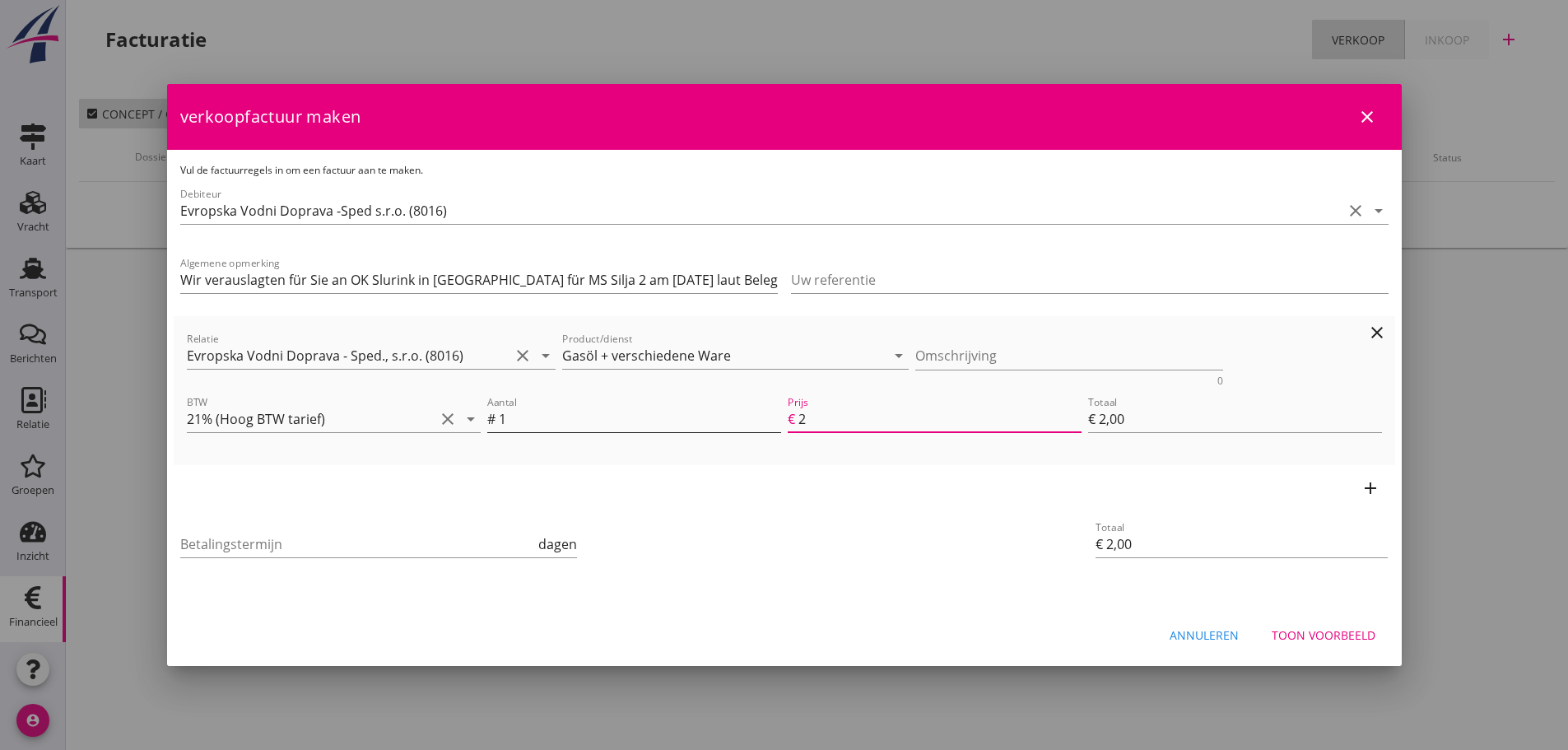
type input "25"
type input "€ 25,00"
type input "257"
type input "€ 257,00"
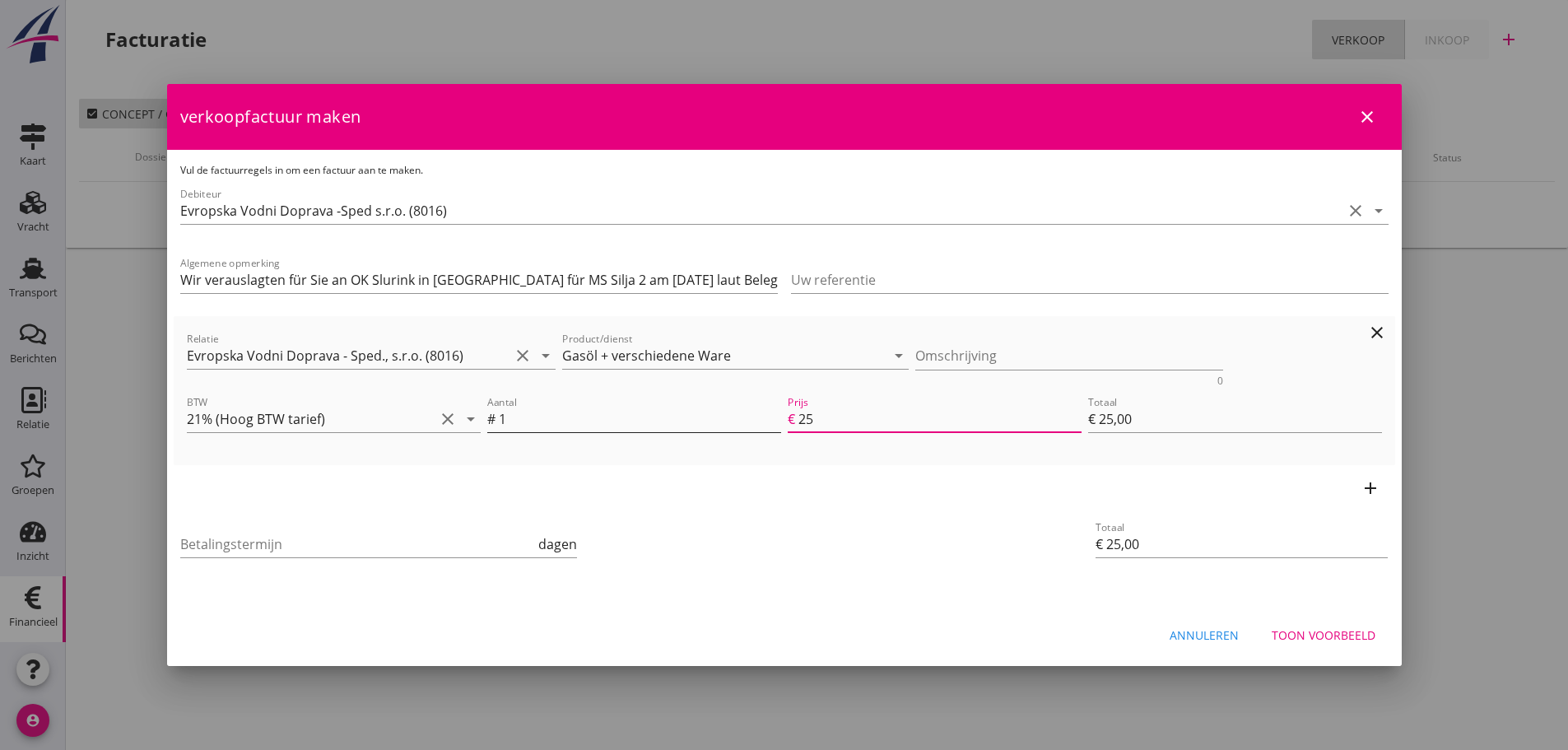
type input "€ 257,00"
type input "2573"
type input "€ 2.573,00"
type input "€ 0,00"
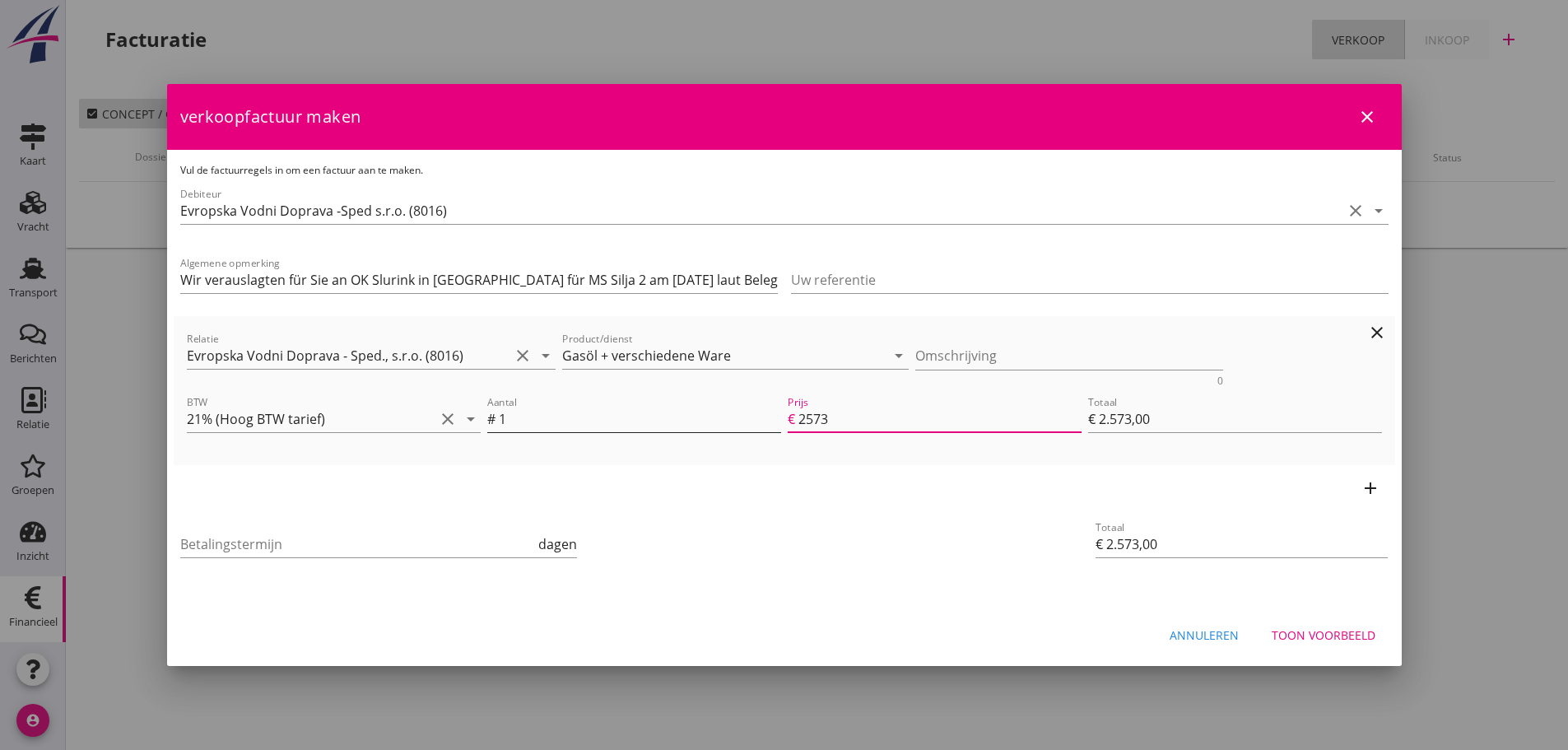
type input "€ 0,00"
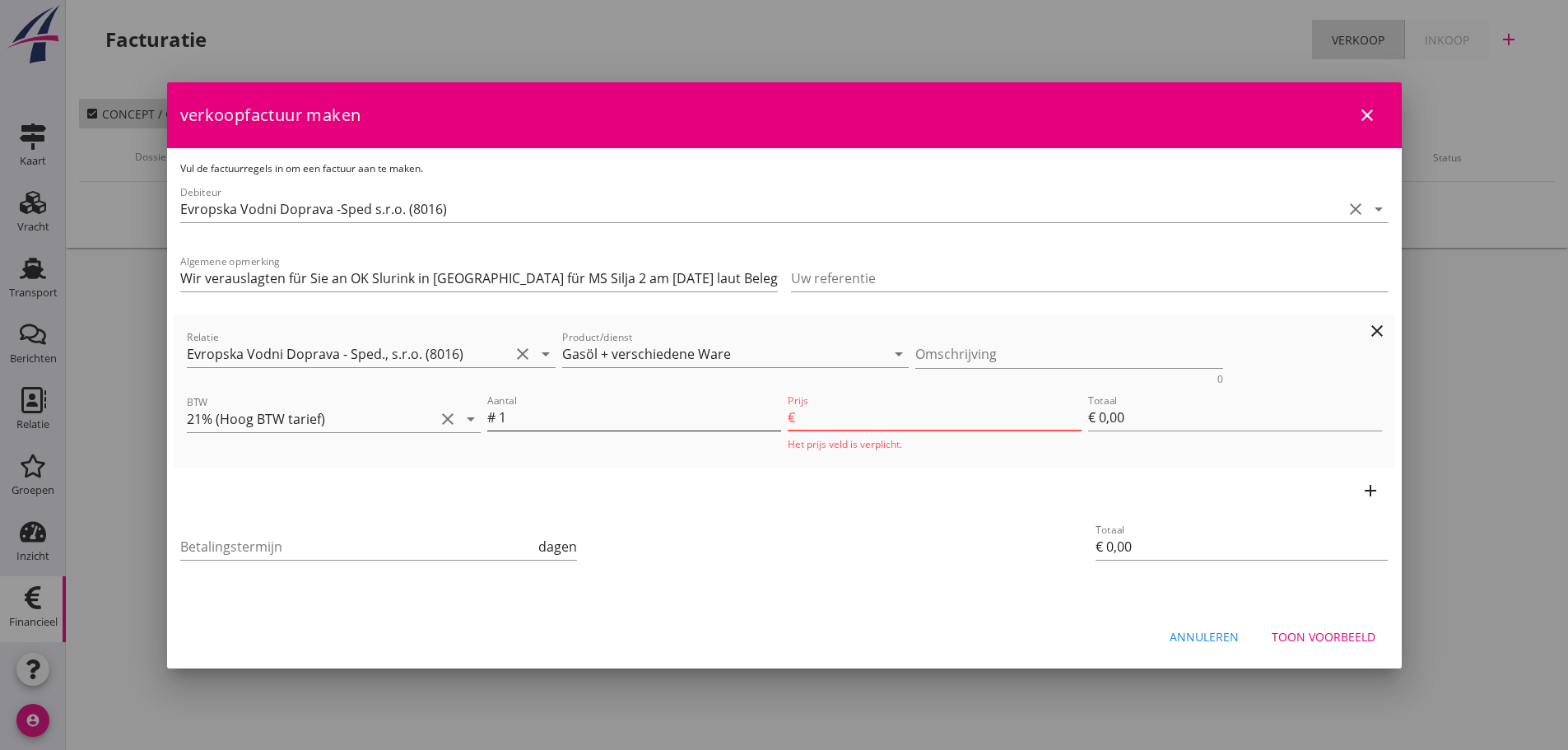
type input "2573.9"
type input "€ 2.573,90"
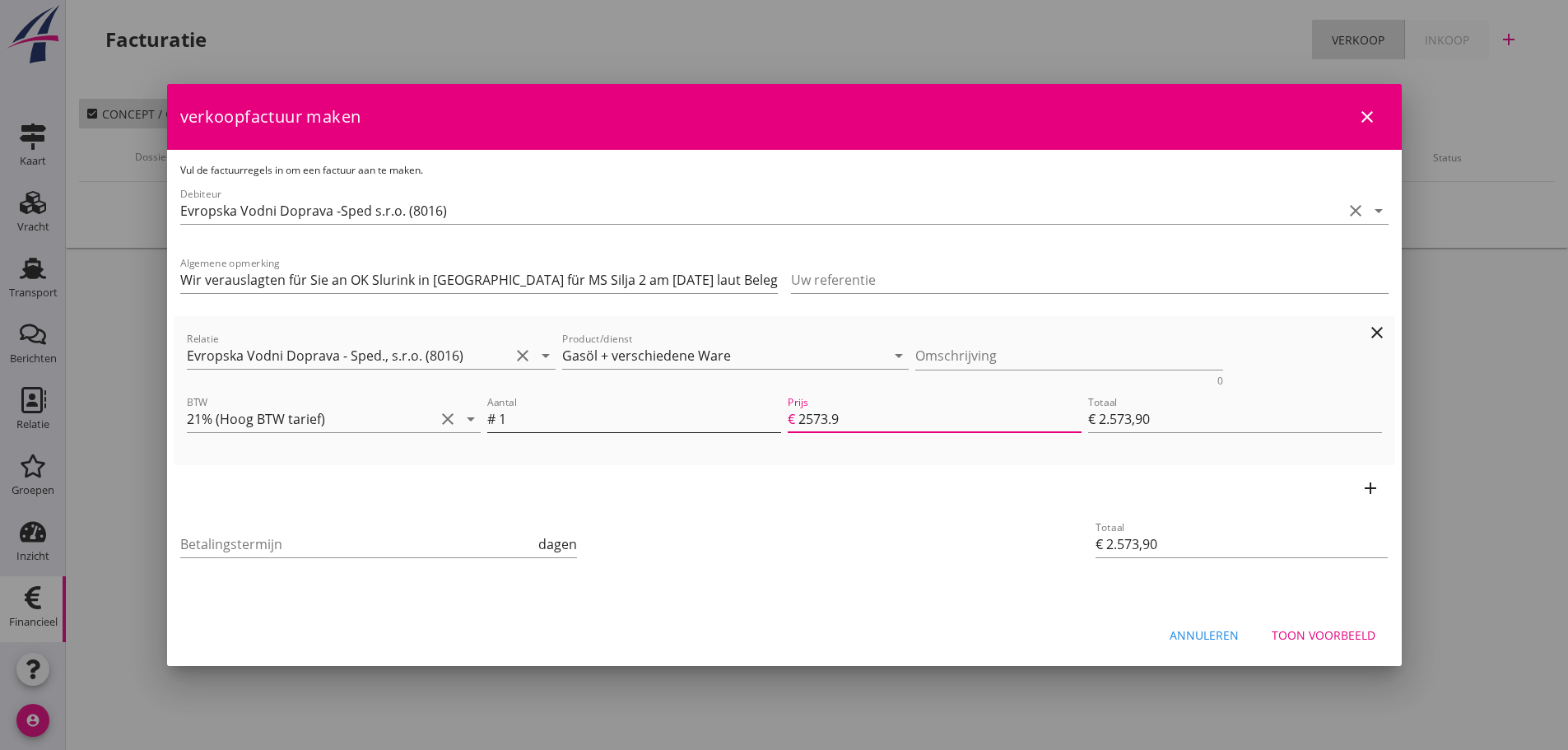
type input "2573.96"
type input "€ 2.573,96"
type input "2573.96"
click at [1378, 489] on icon "add" at bounding box center [1371, 488] width 20 height 20
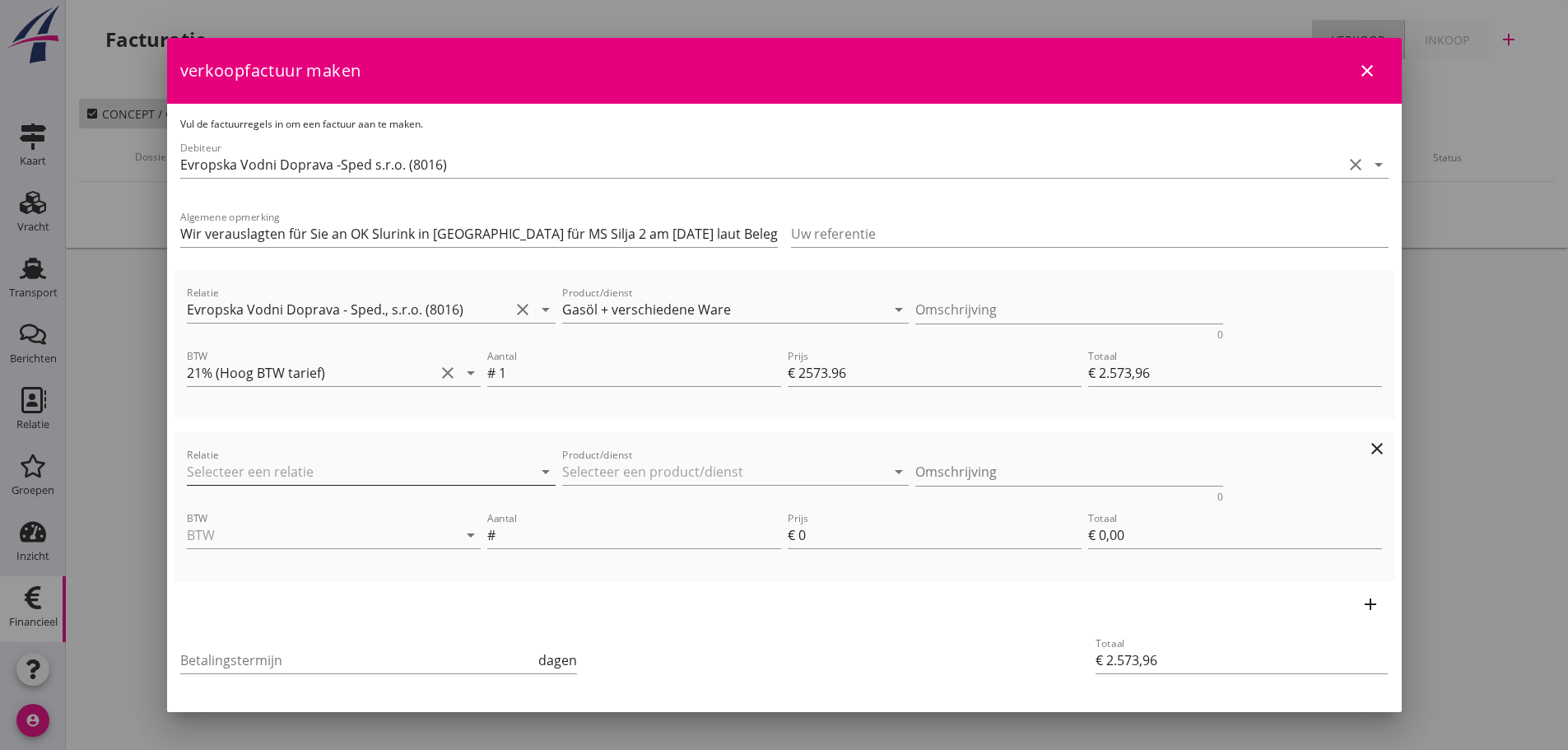
click at [314, 467] on input "Relatie" at bounding box center [348, 472] width 323 height 26
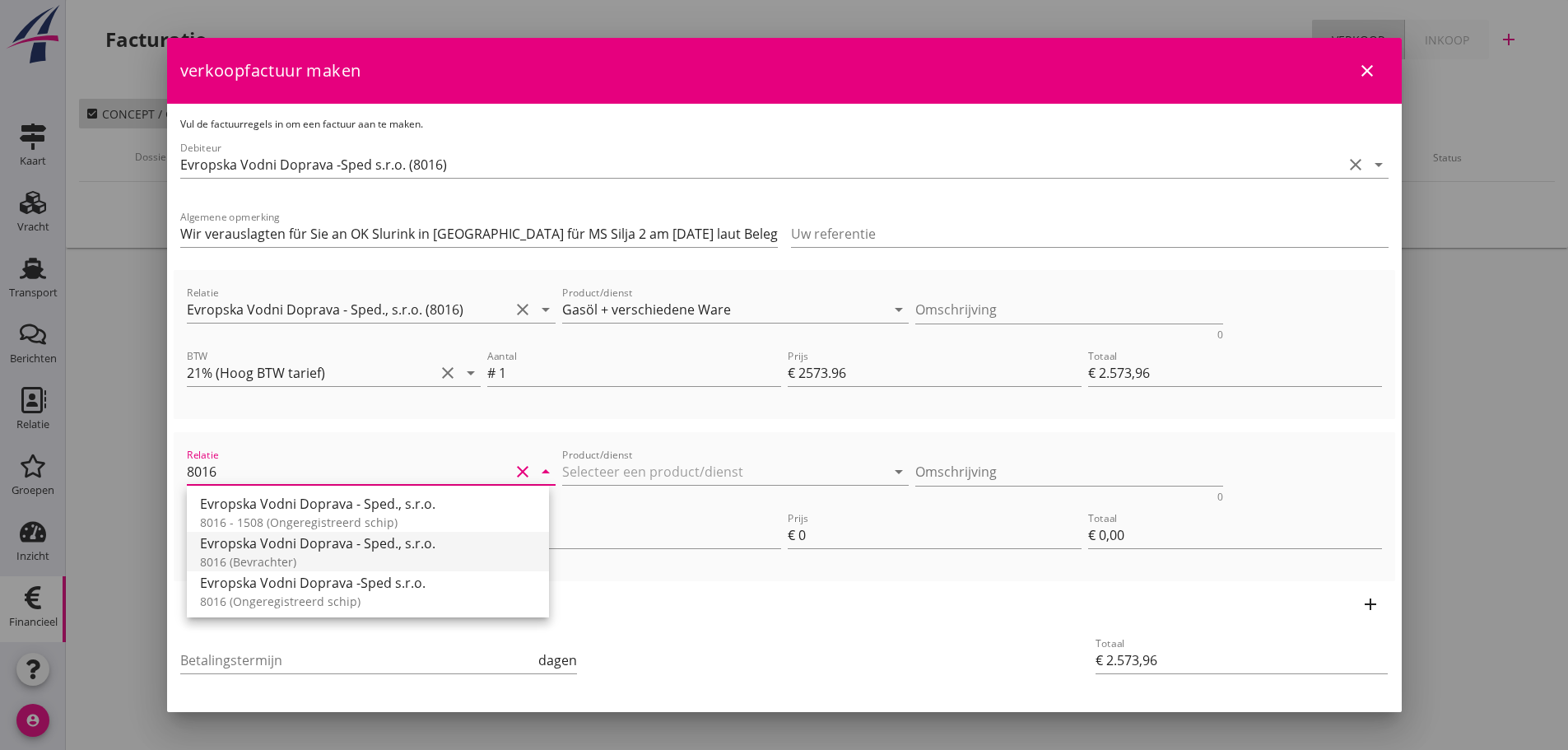
click at [333, 554] on div "8016 (Bevrachter)" at bounding box center [367, 561] width 336 height 17
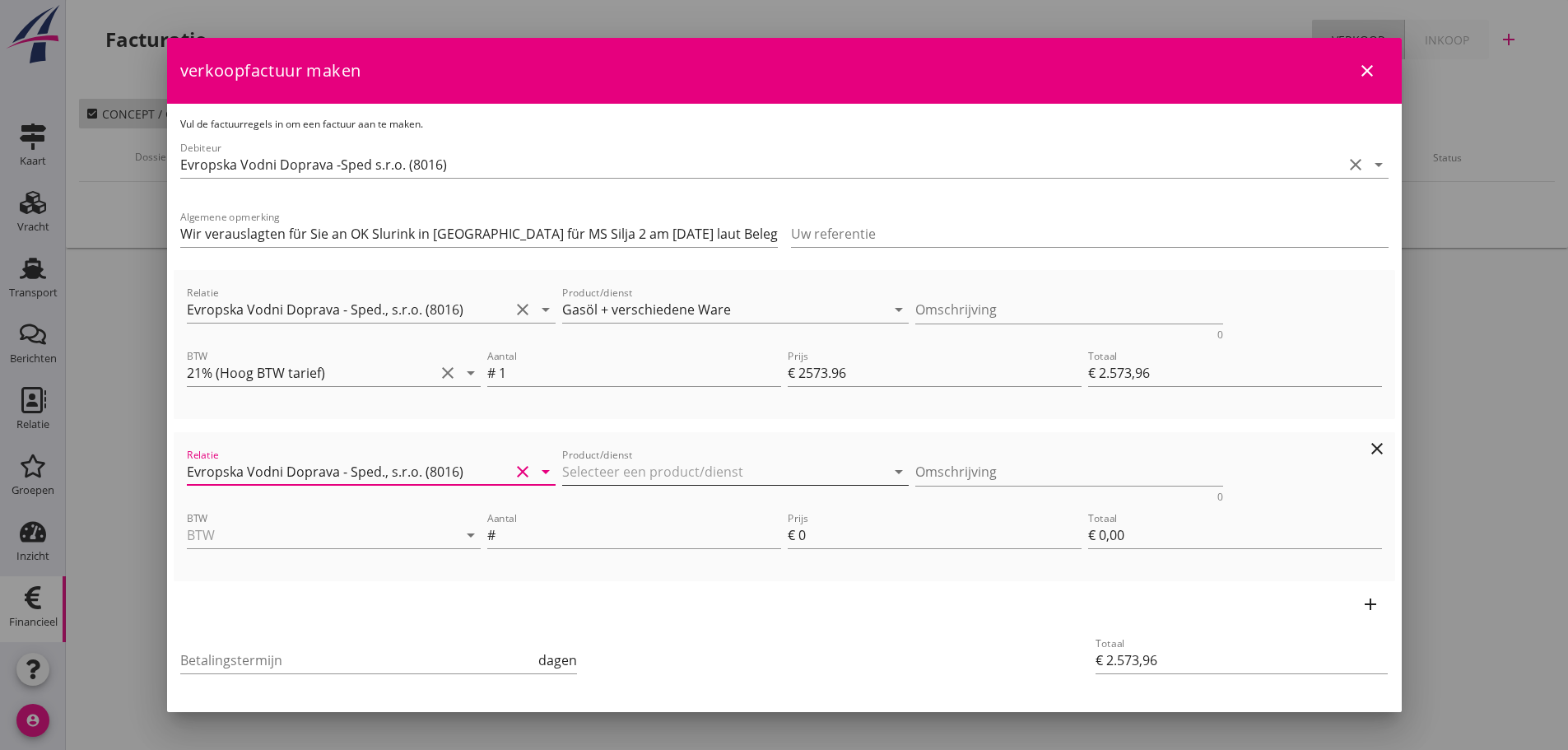
type input "Evropska Vodni Doprava - Sped., s.r.o. (8016)"
click at [587, 473] on input "Product/dienst" at bounding box center [723, 472] width 323 height 26
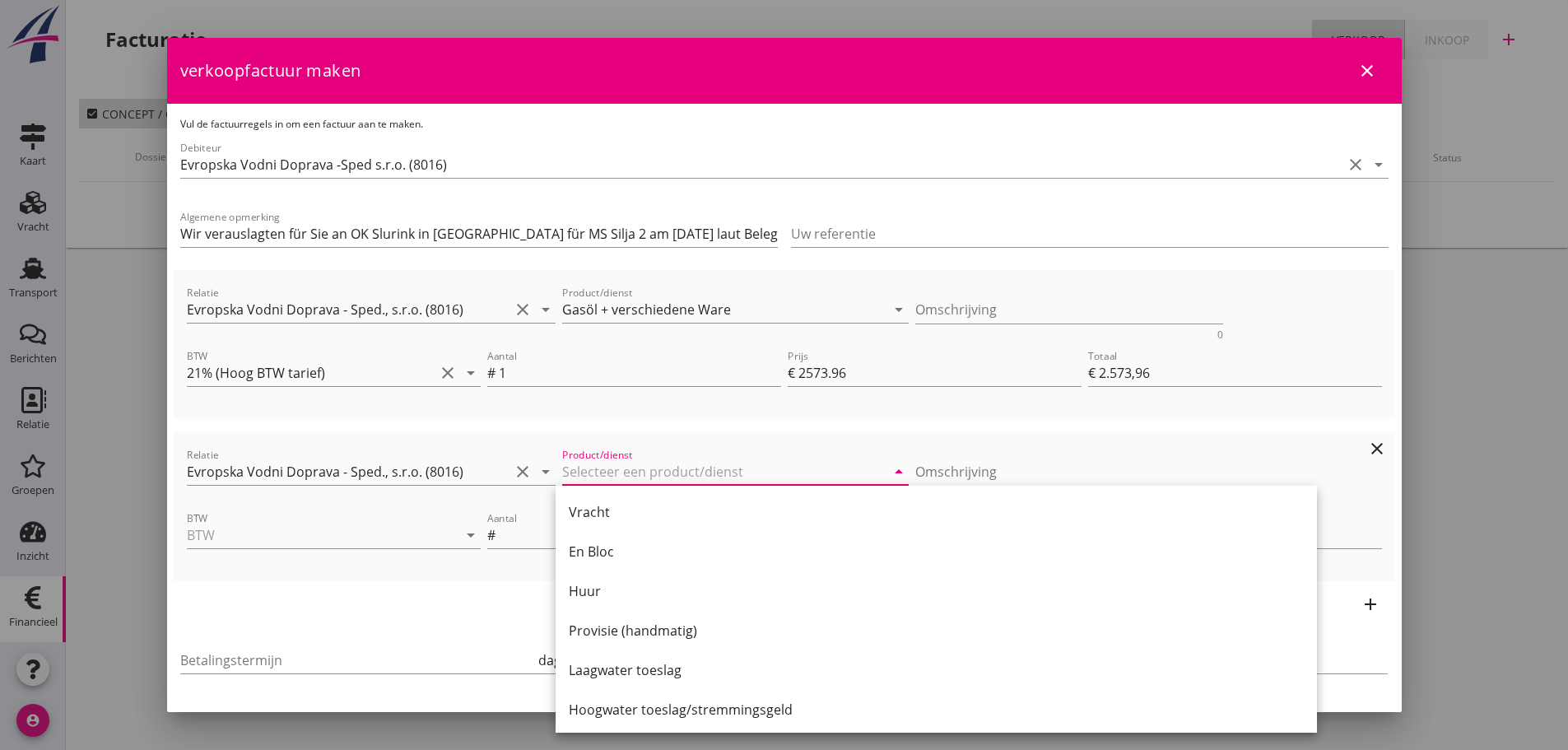
type input "g"
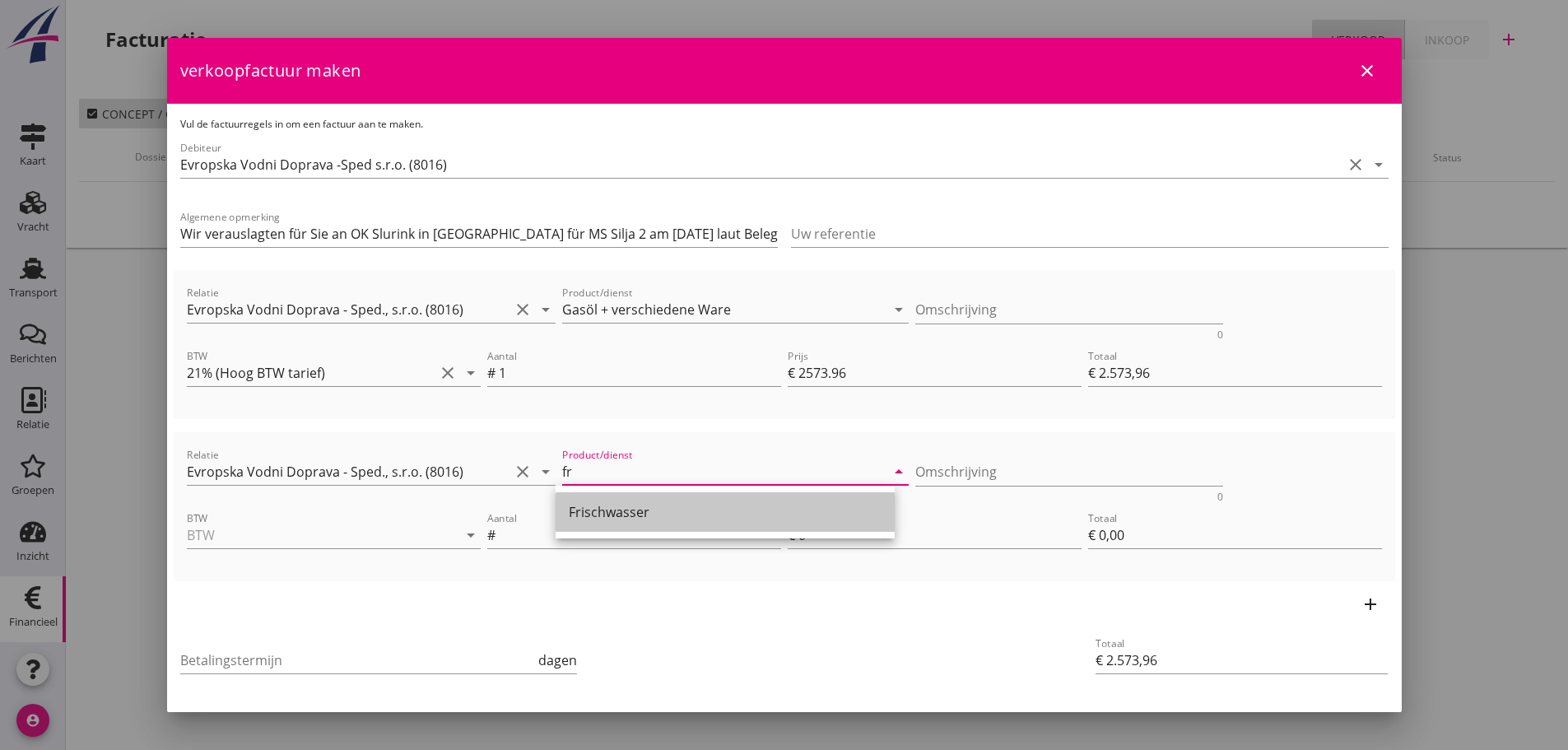
click at [599, 507] on div "Frischwasser" at bounding box center [725, 512] width 313 height 20
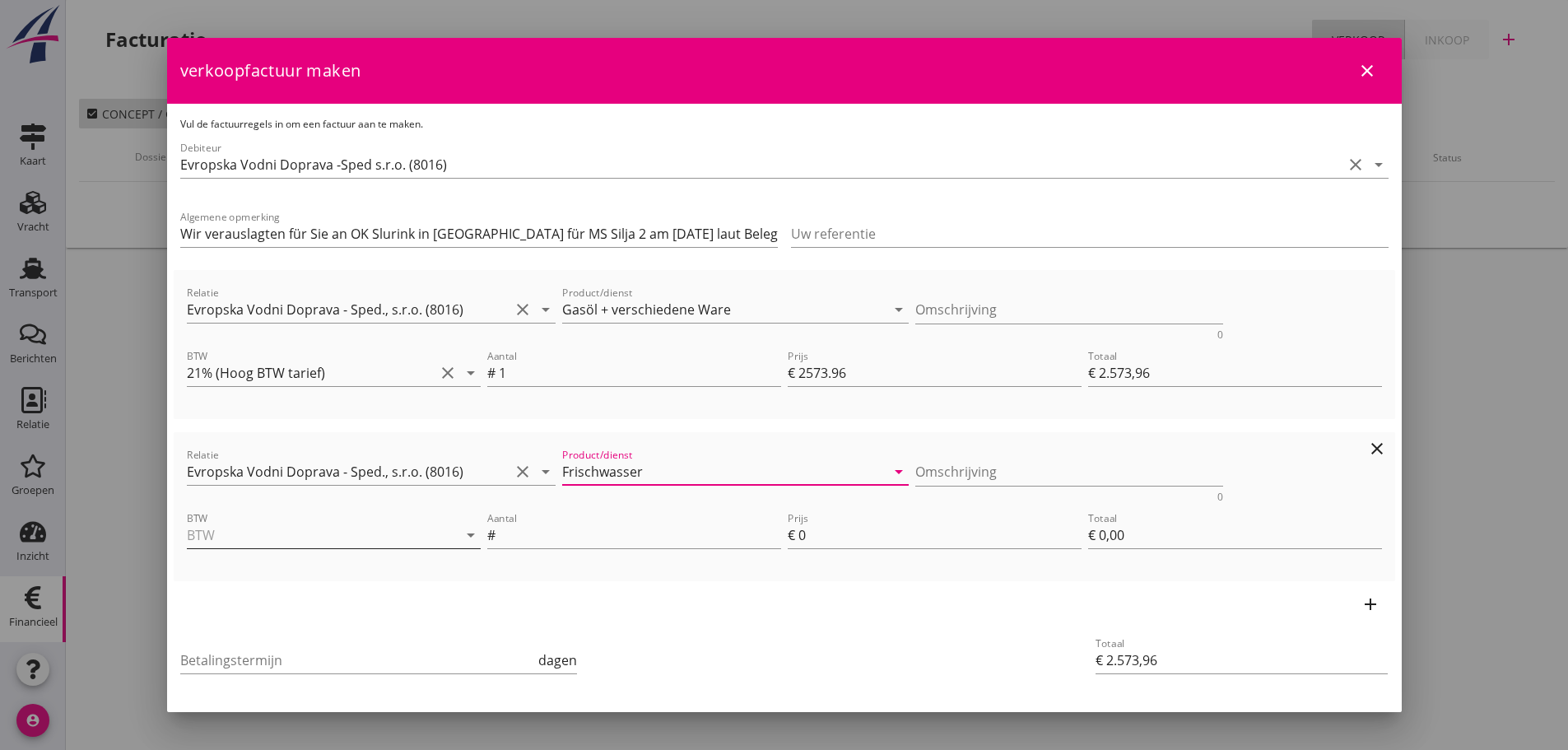
type input "Frischwasser"
click at [303, 540] on input "BTW" at bounding box center [310, 535] width 247 height 26
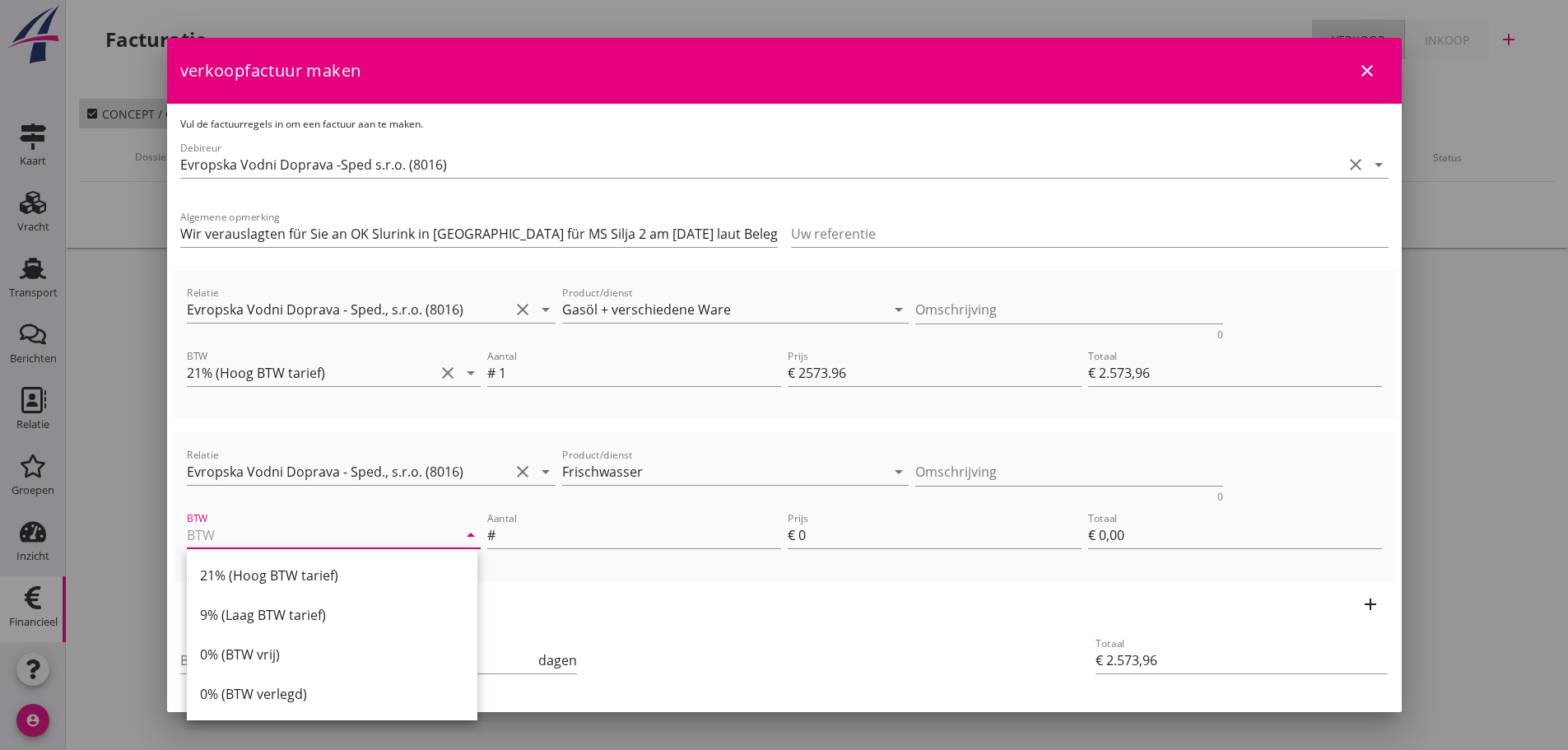
drag, startPoint x: 294, startPoint y: 618, endPoint x: 388, endPoint y: 581, distance: 101.0
click at [303, 615] on div "9% (Laag BTW tarief)" at bounding box center [331, 614] width 264 height 20
type input "9% (Laag BTW tarief)"
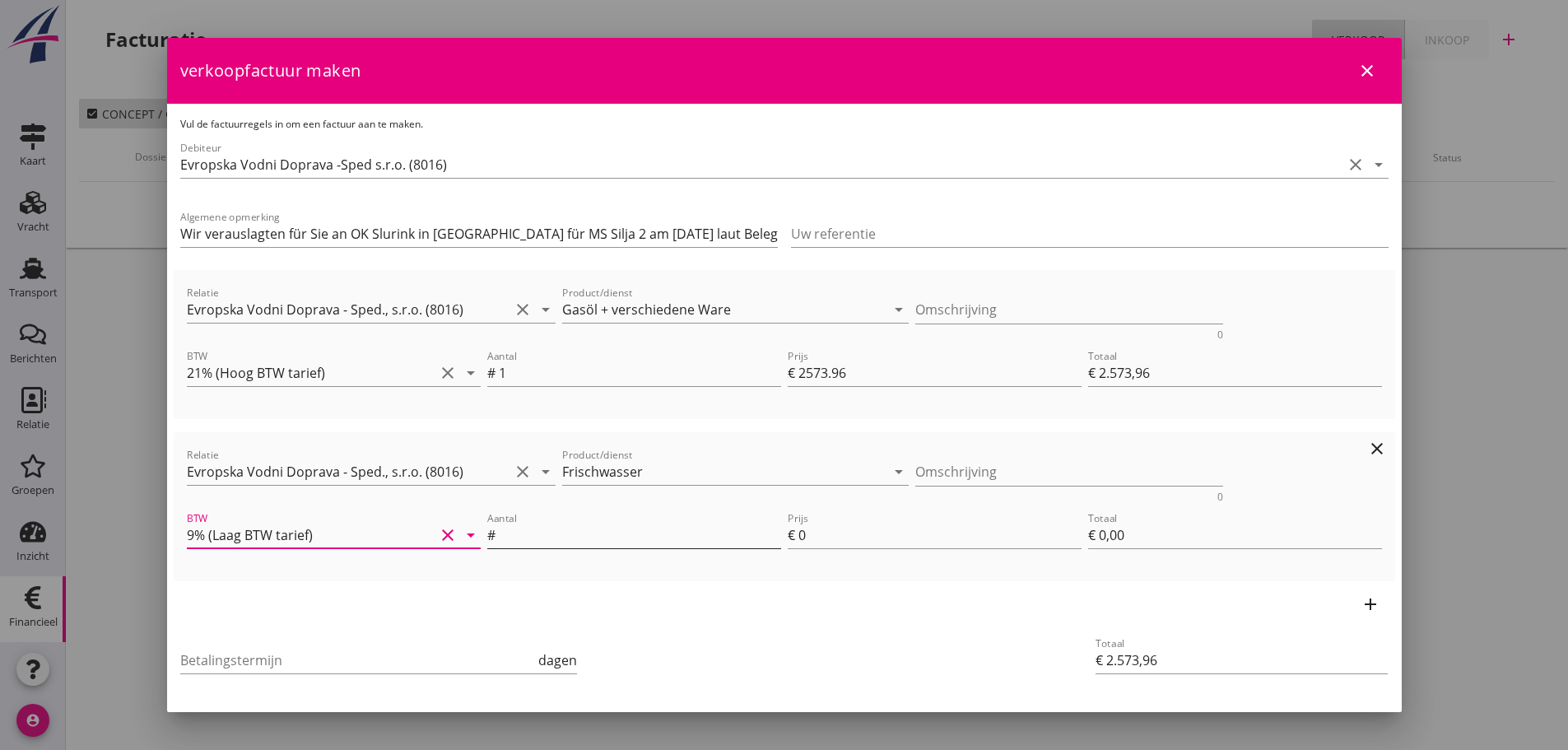
click at [657, 544] on input "Aantal" at bounding box center [639, 535] width 282 height 26
type input "1"
type input "€ 2.575,96"
type input "2"
type input "€ 2,00"
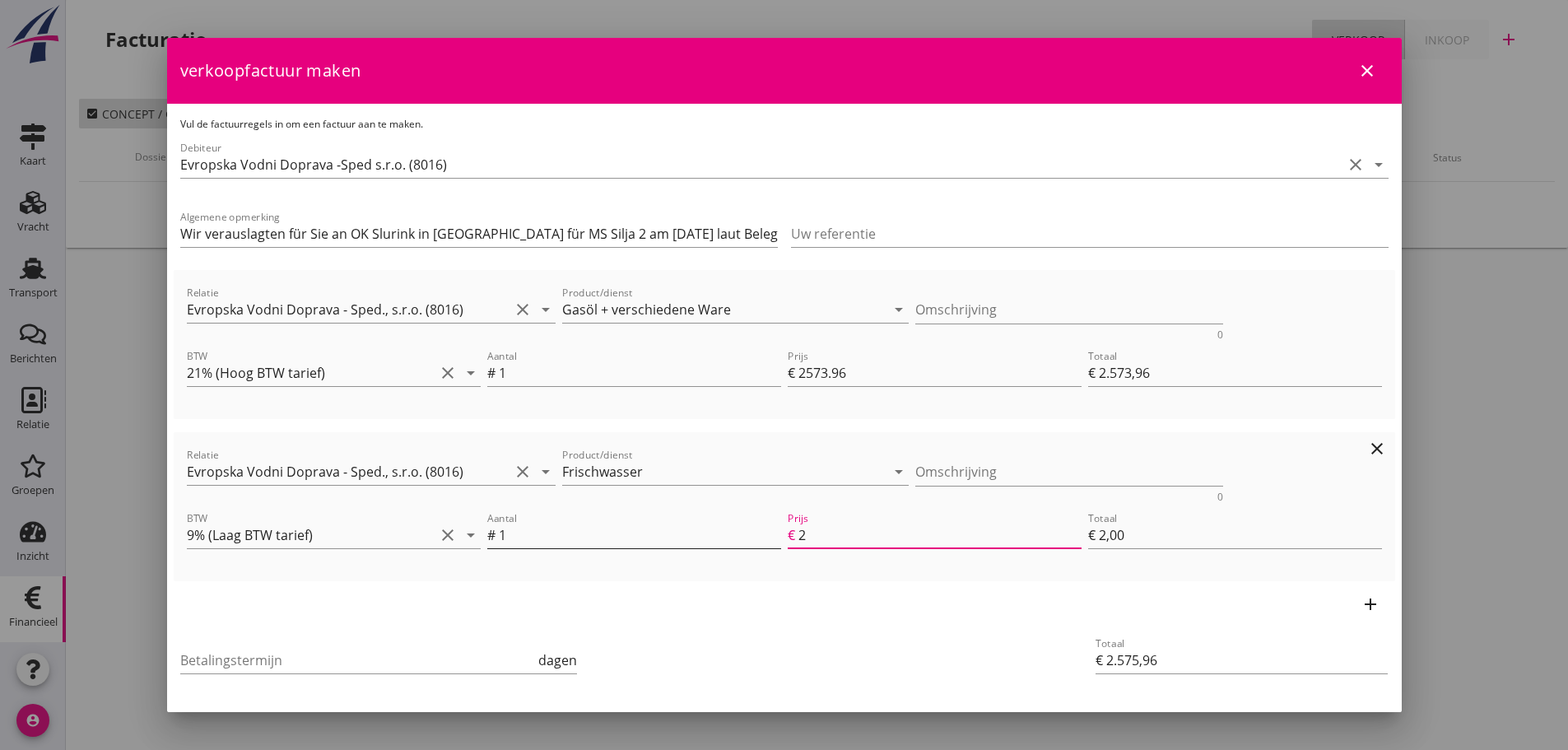
type input "€ 2.597,96"
type input "24"
type input "€ 24,00"
type input "€ 2.573,96"
type input "€ 0,00"
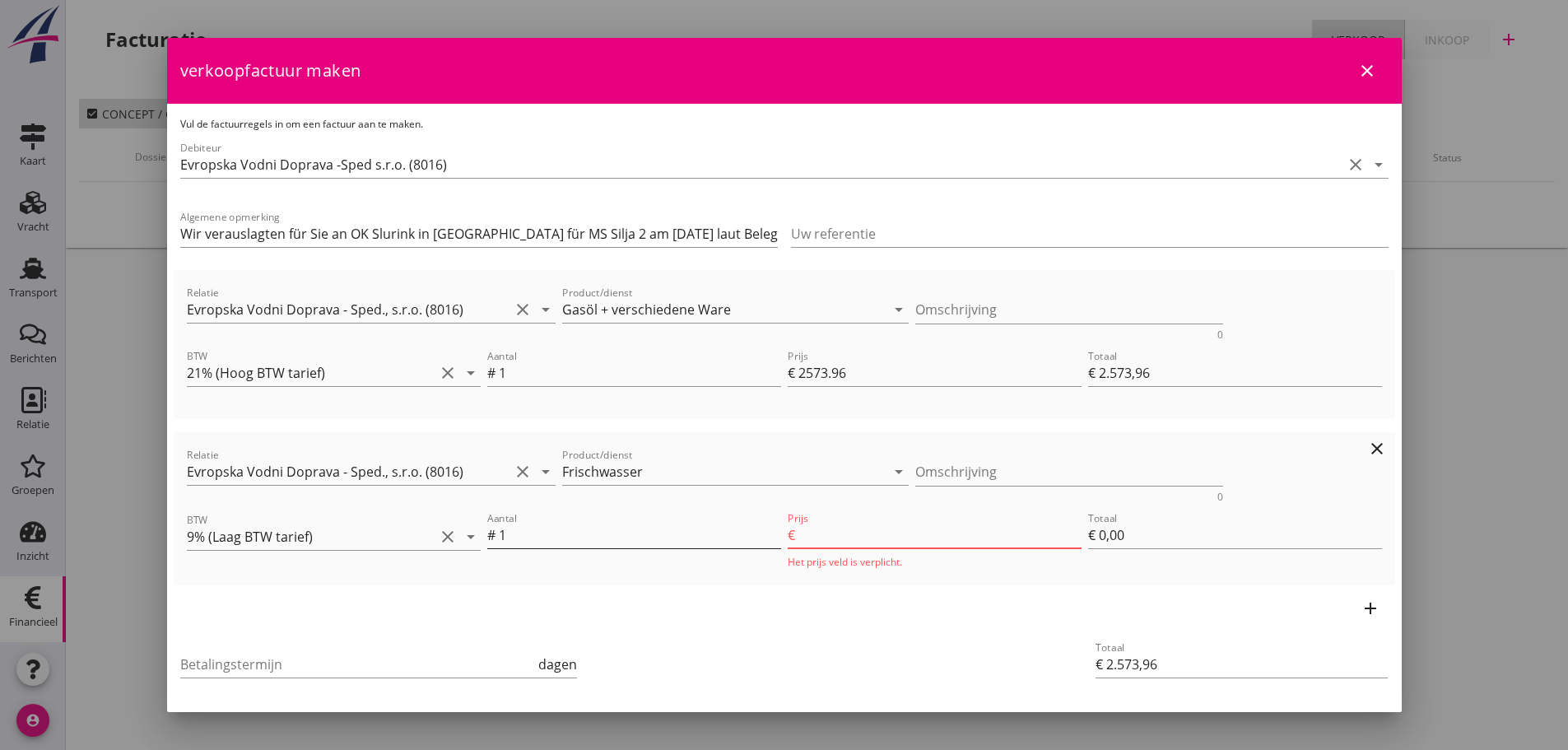
type input "€ 2.598,86"
type input "24.9"
type input "€ 24,90"
type input "24.90"
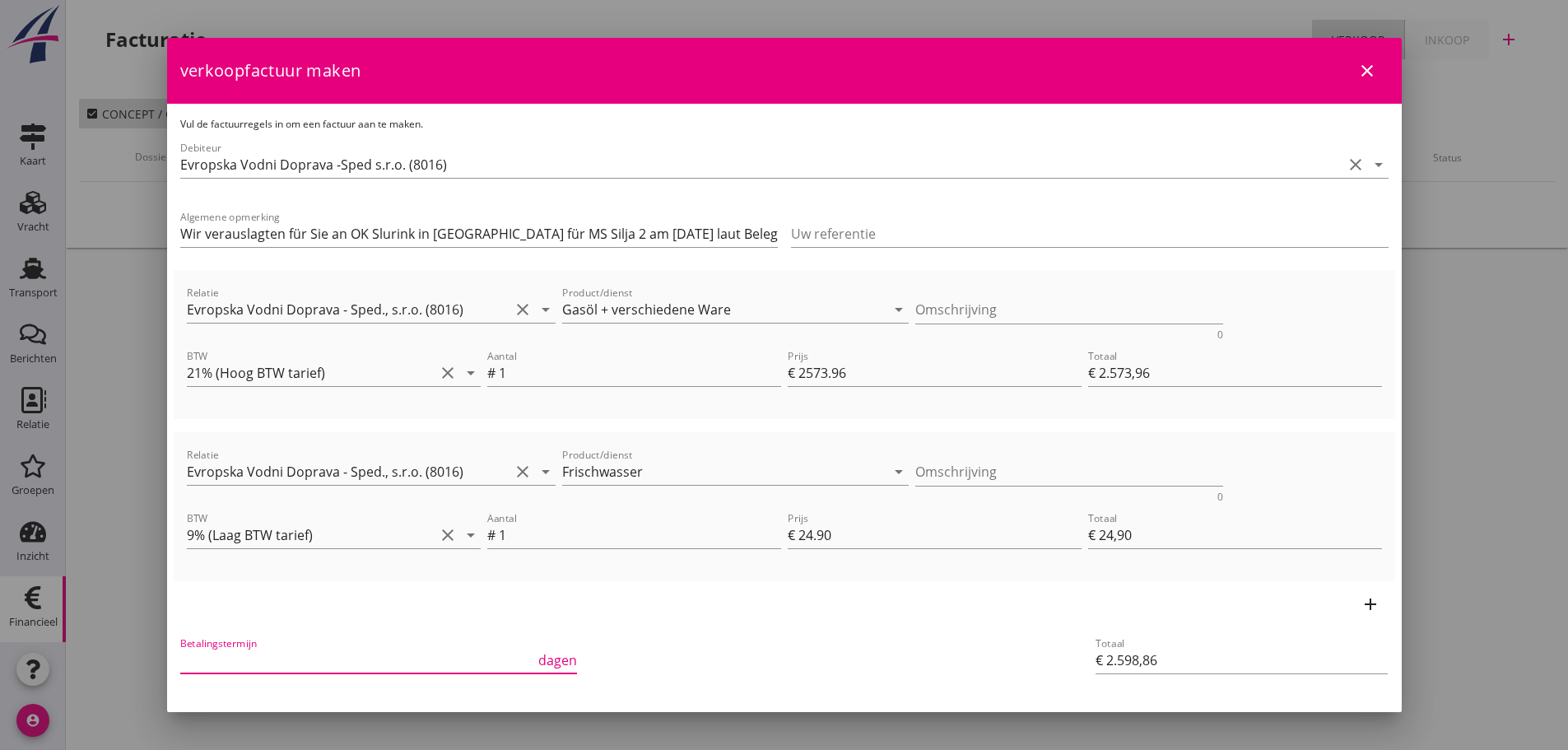
click at [280, 656] on input "Betalingstermijn" at bounding box center [358, 659] width 355 height 26
type input "21"
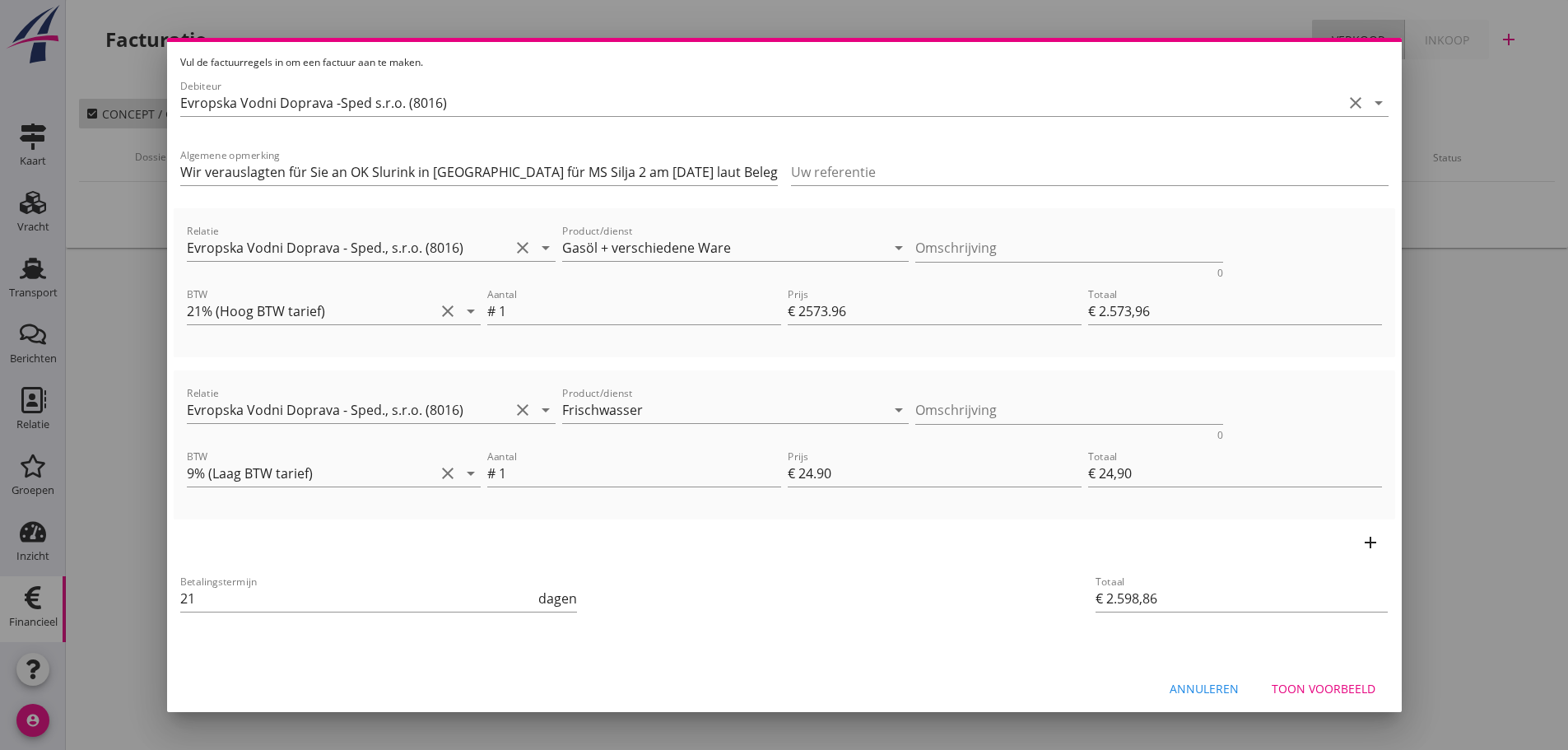
scroll to position [69, 0]
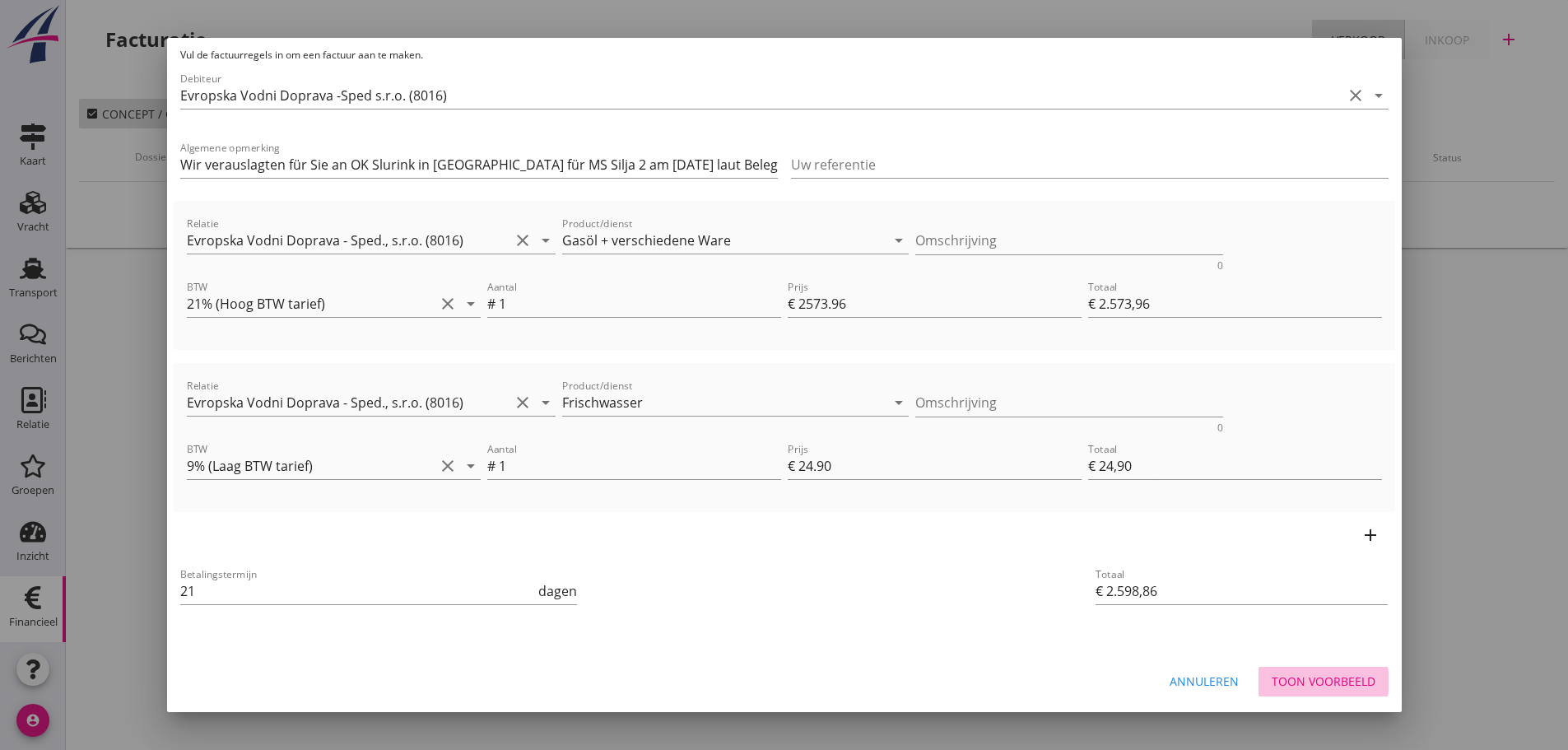
click at [1351, 685] on div "Toon voorbeeld" at bounding box center [1324, 680] width 104 height 17
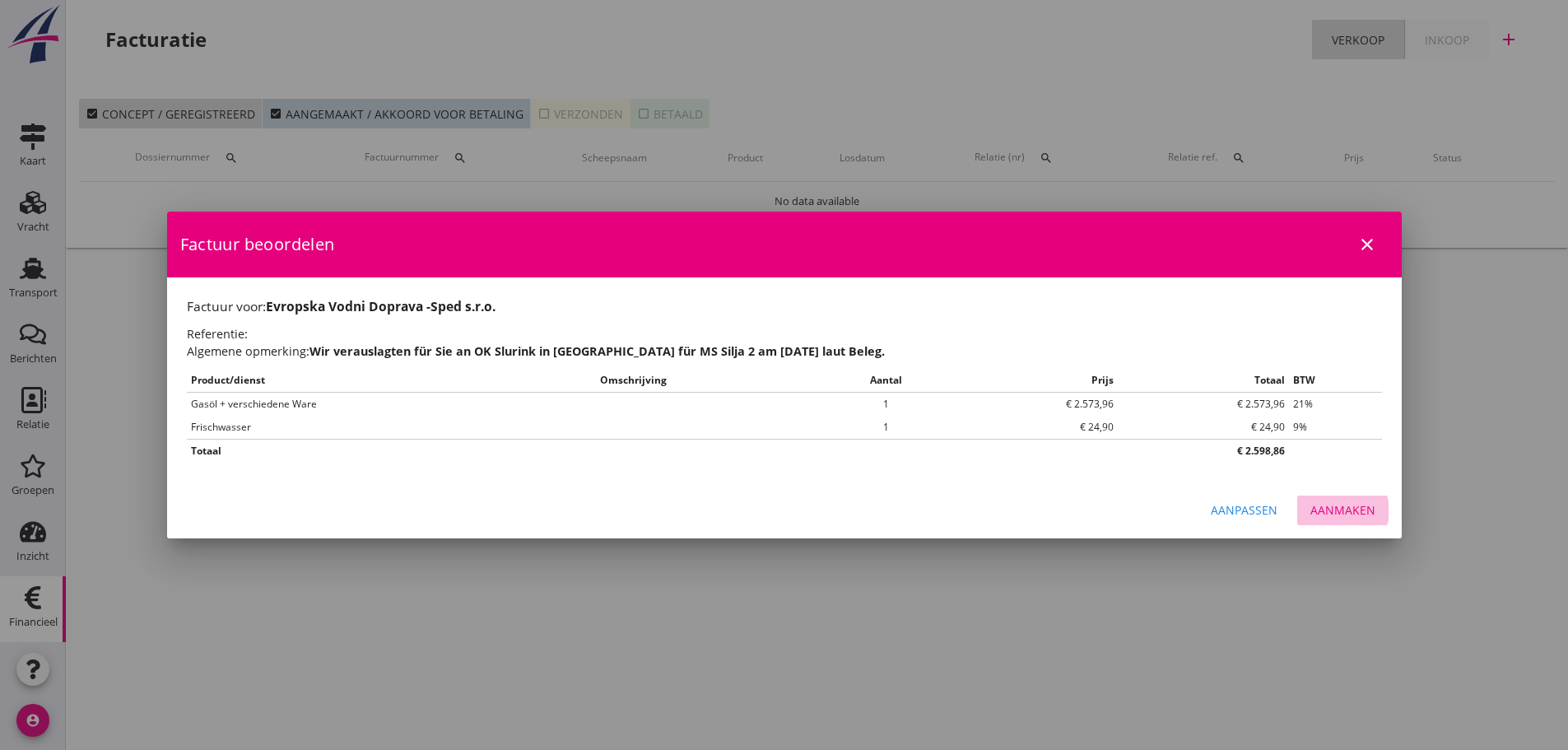
click at [1354, 515] on div "Aanmaken" at bounding box center [1342, 509] width 65 height 17
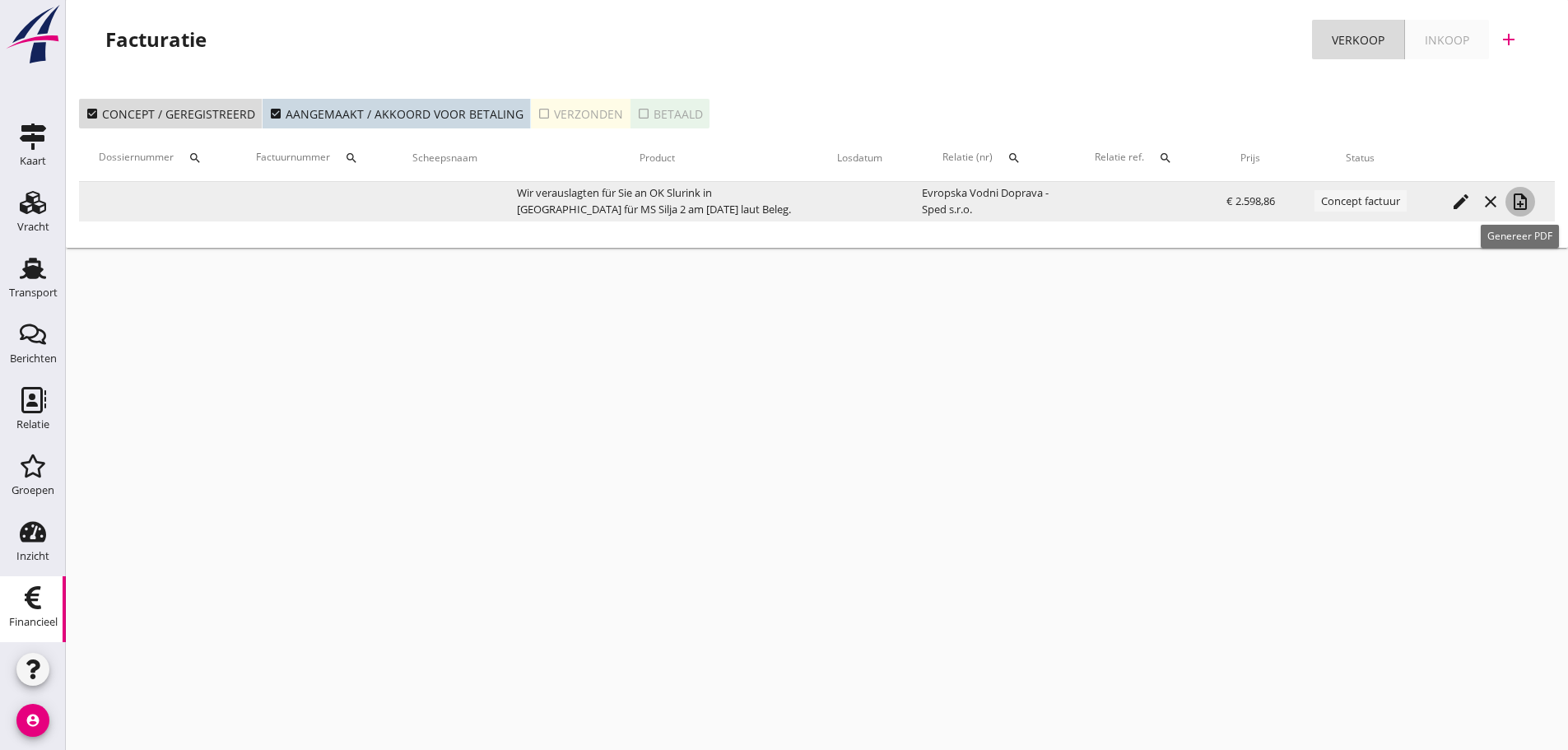
click at [1525, 204] on icon "note_add" at bounding box center [1520, 201] width 20 height 20
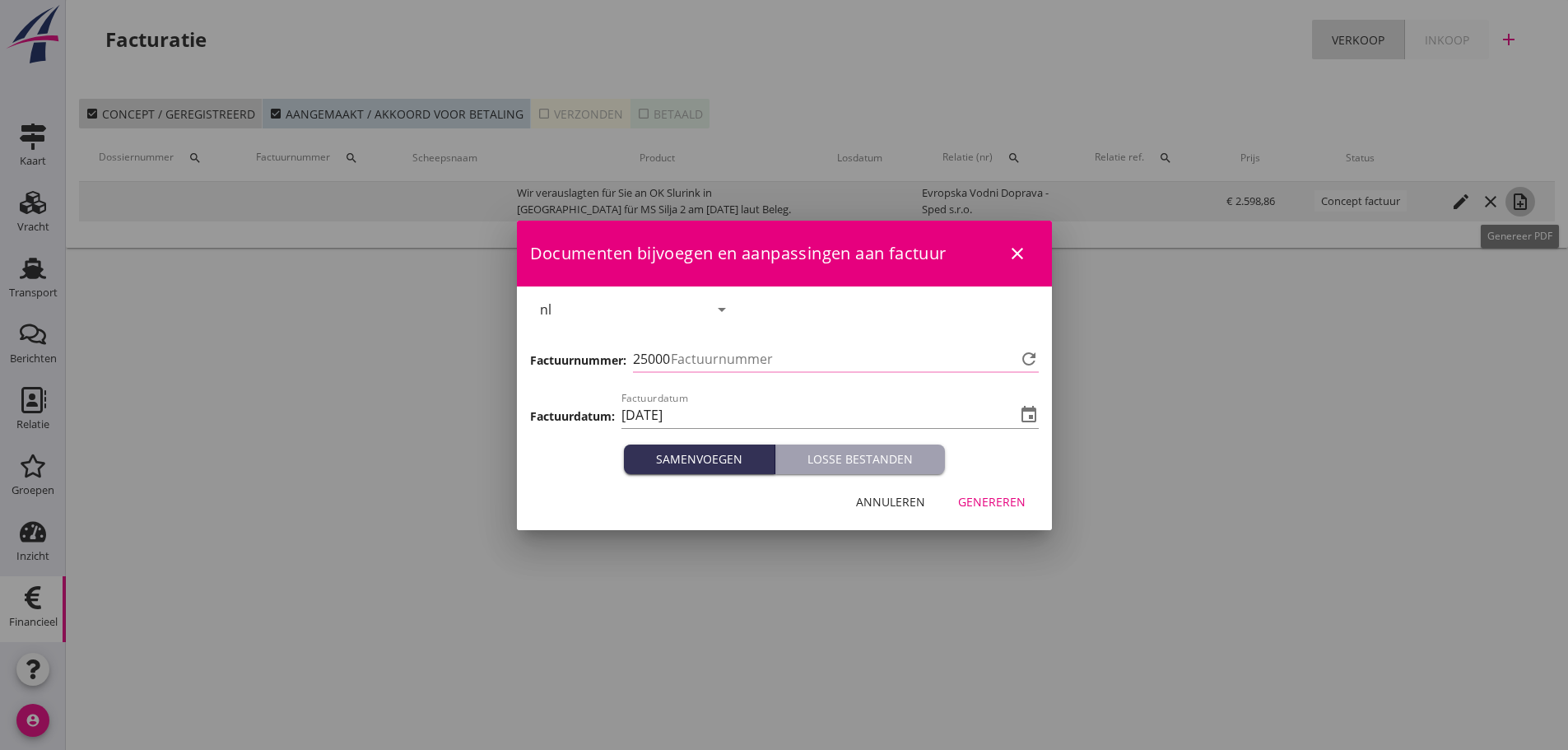
type input "1182"
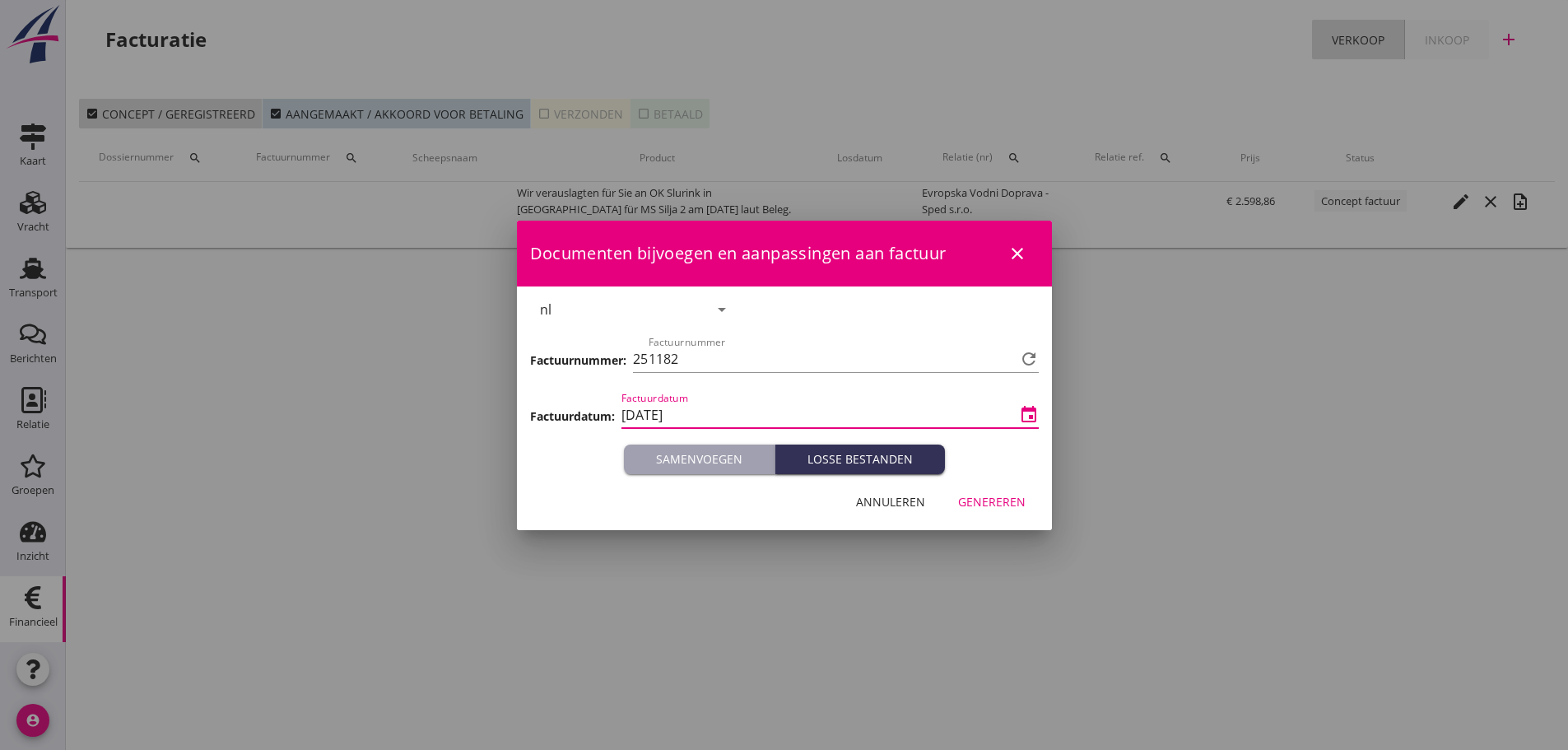
click at [756, 415] on input "[DATE]" at bounding box center [818, 415] width 394 height 26
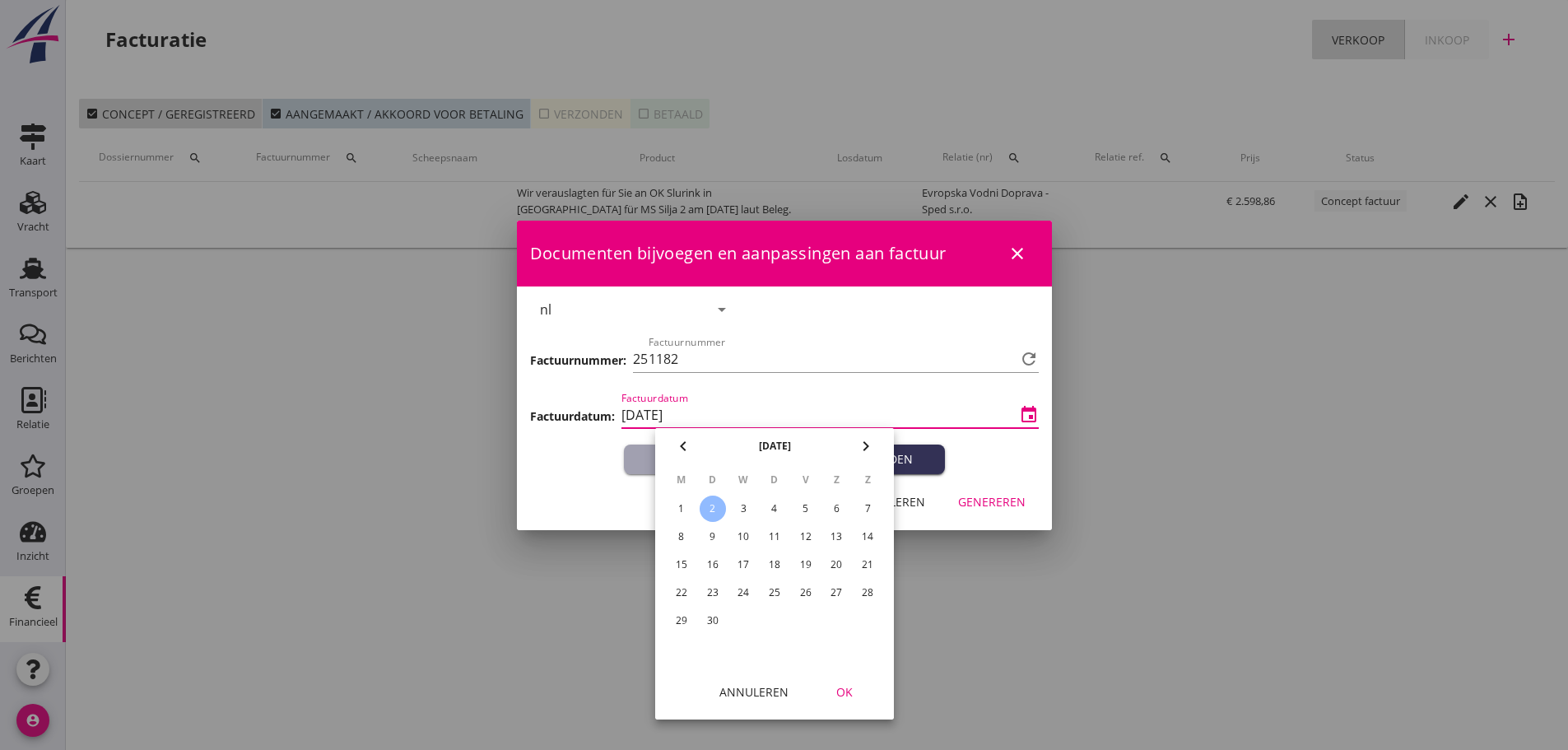
click at [685, 441] on icon "chevron_left" at bounding box center [683, 446] width 20 height 20
click at [811, 621] on div "29" at bounding box center [805, 620] width 26 height 26
type input "[DATE]"
click at [844, 702] on button "OK" at bounding box center [844, 691] width 73 height 30
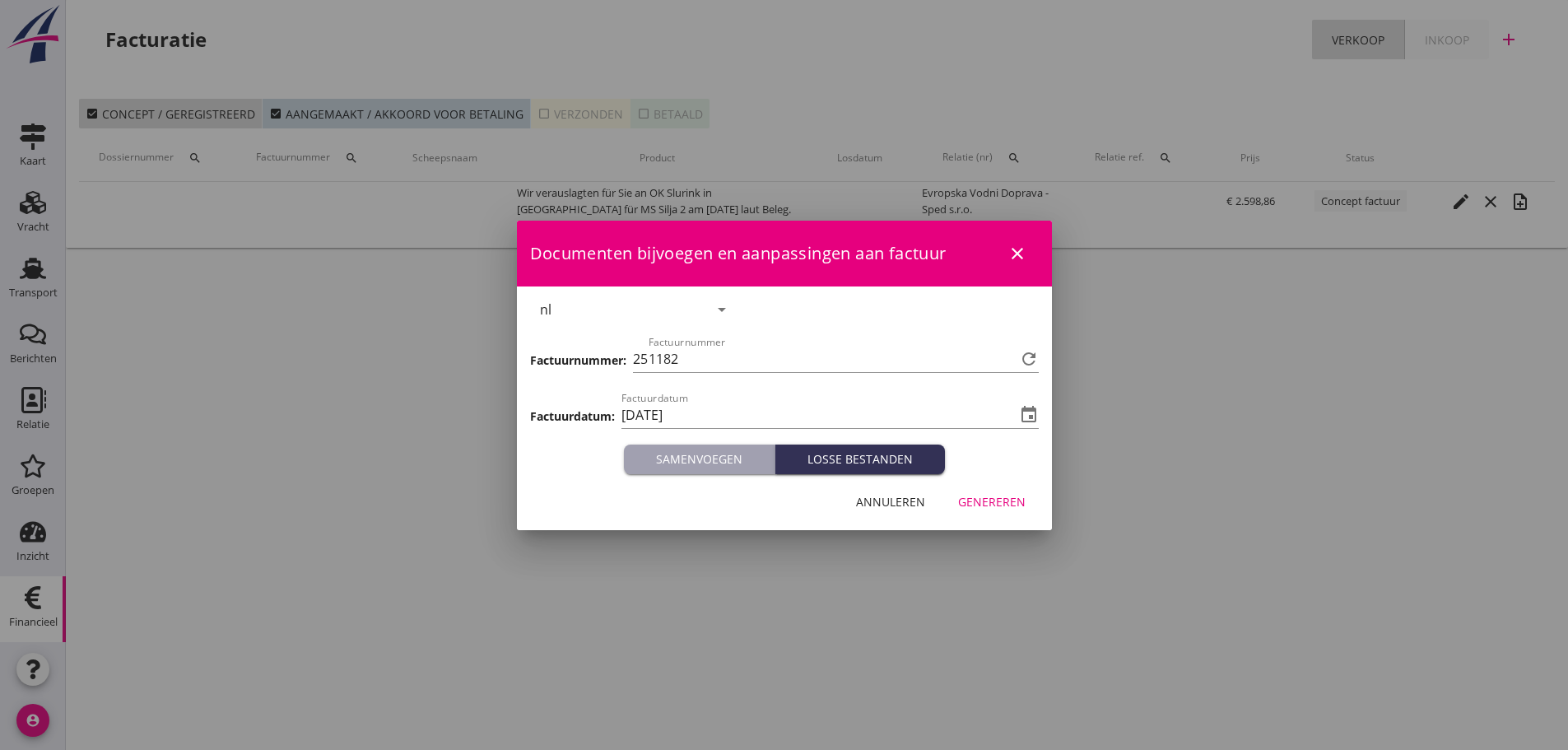
click at [988, 496] on div "Genereren" at bounding box center [991, 501] width 68 height 17
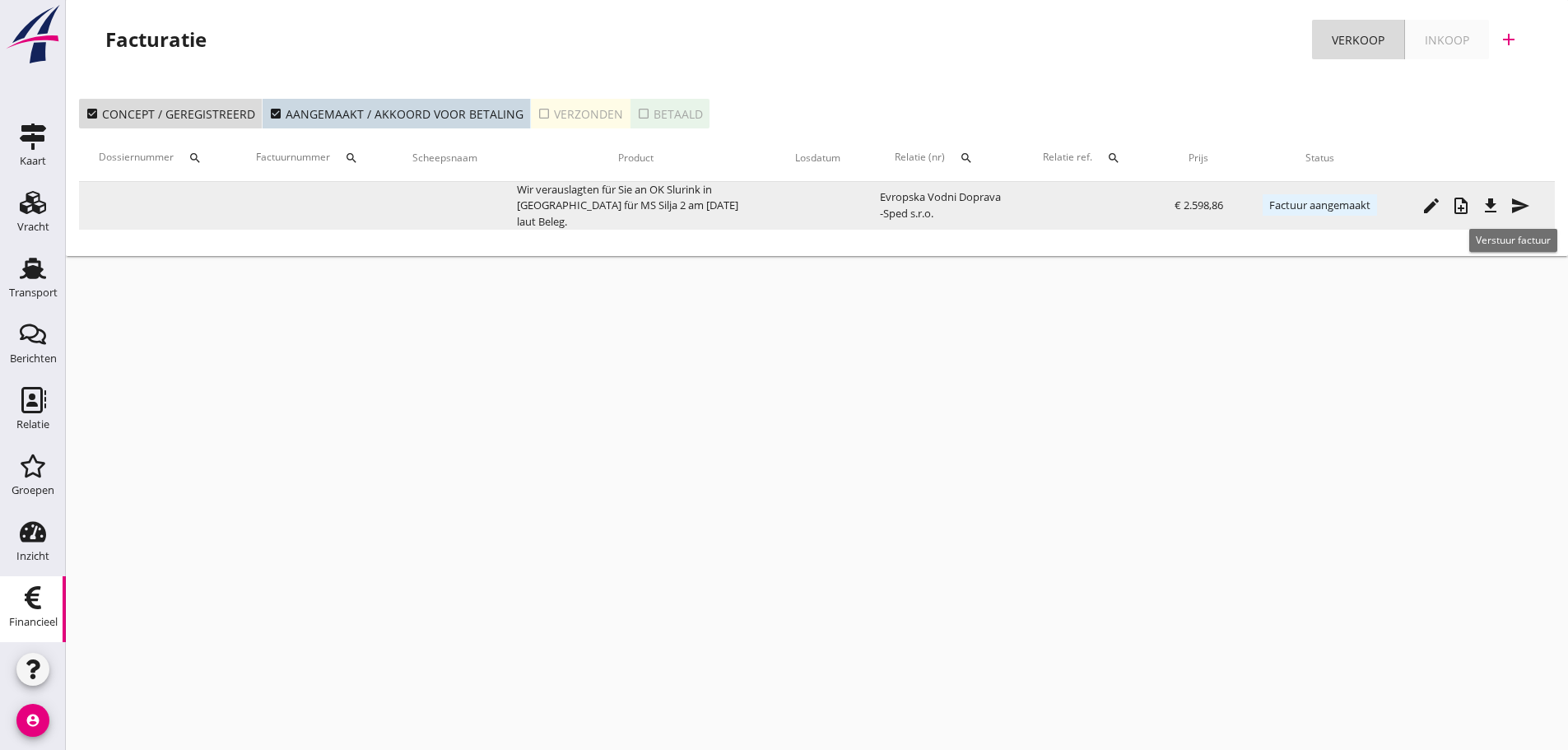
click at [1483, 205] on icon "file_download" at bounding box center [1490, 205] width 20 height 20
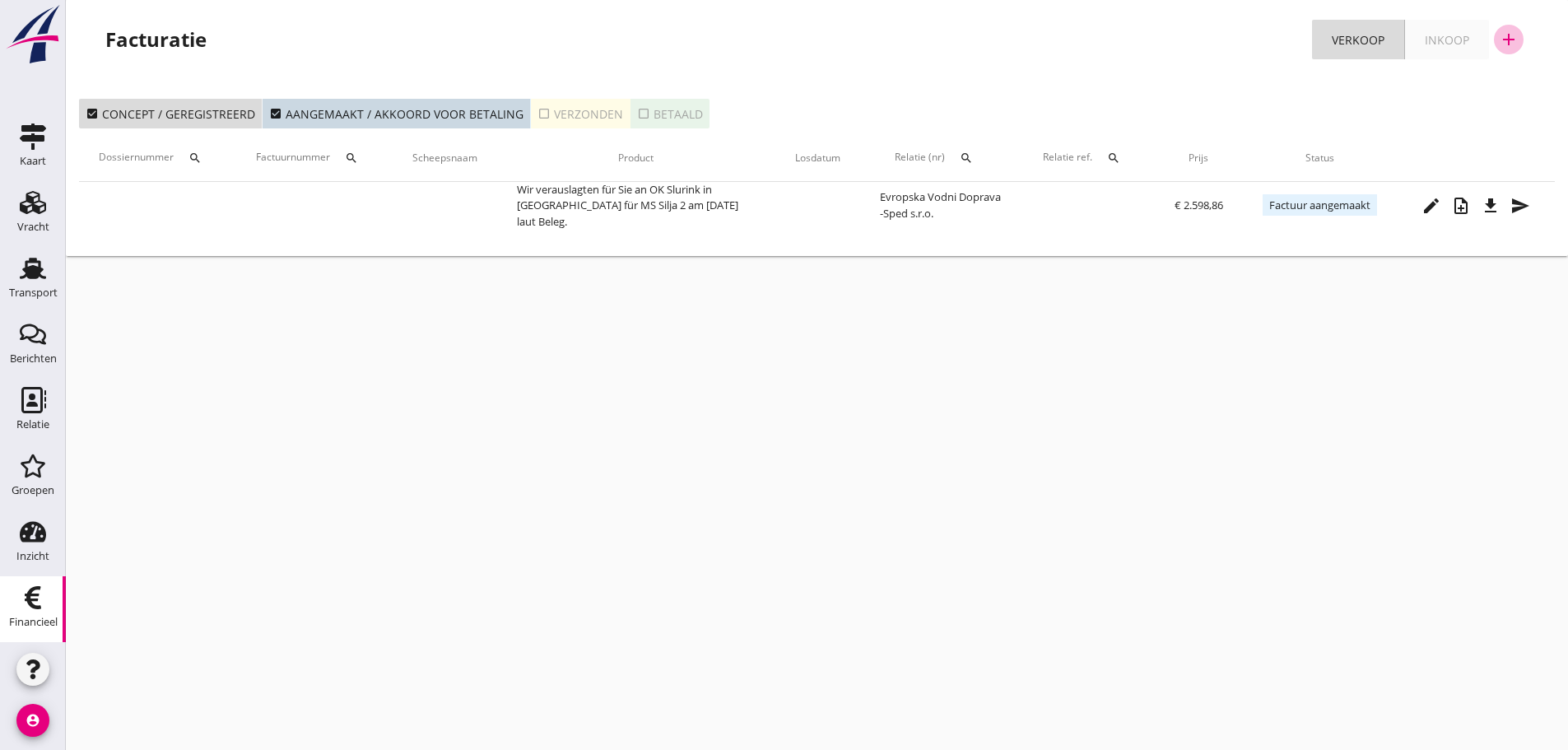
click at [1518, 45] on div "add" at bounding box center [1508, 40] width 30 height 20
click at [1494, 89] on div "Verkoopfactuur" at bounding box center [1498, 81] width 98 height 20
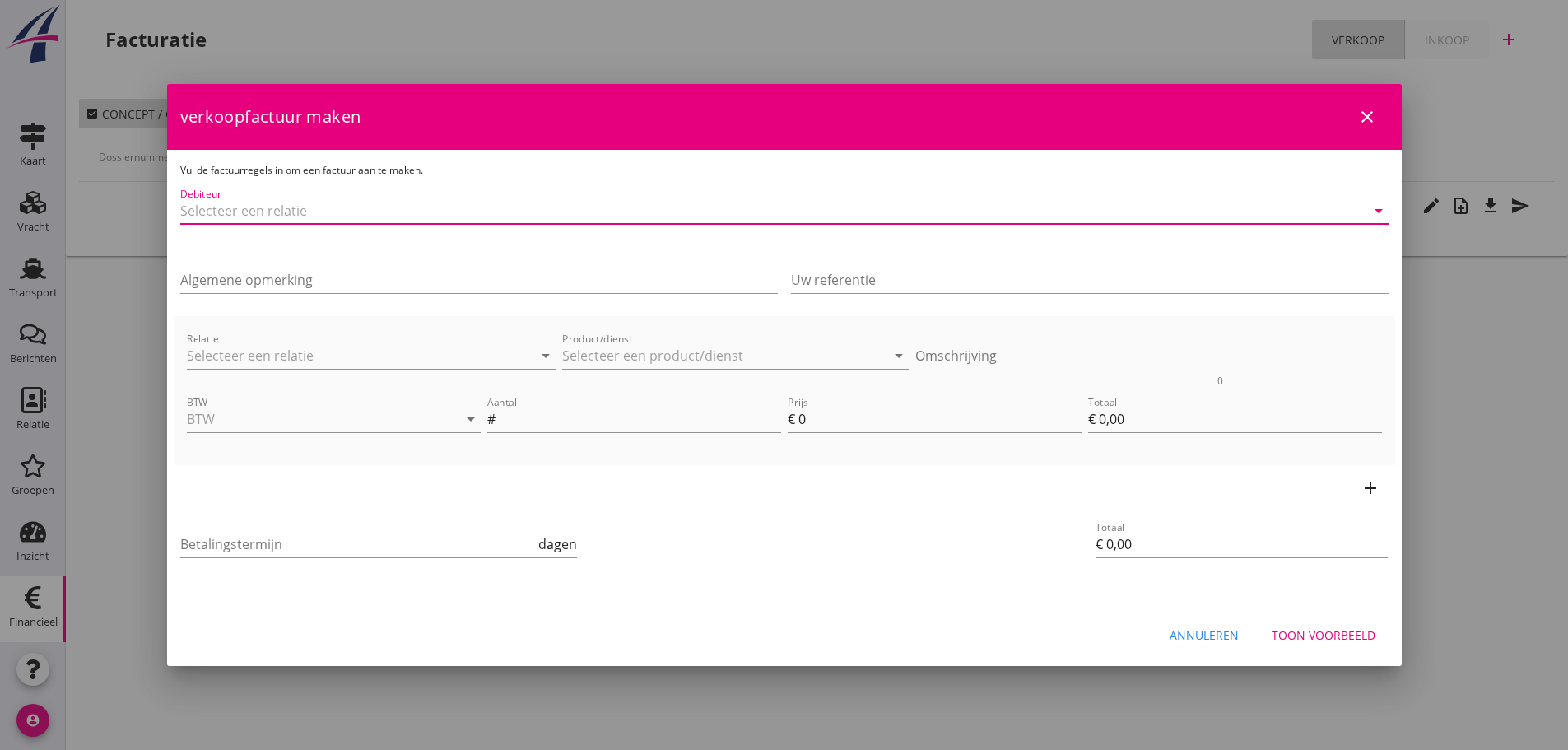
click at [467, 205] on input "Debiteur" at bounding box center [761, 210] width 1162 height 26
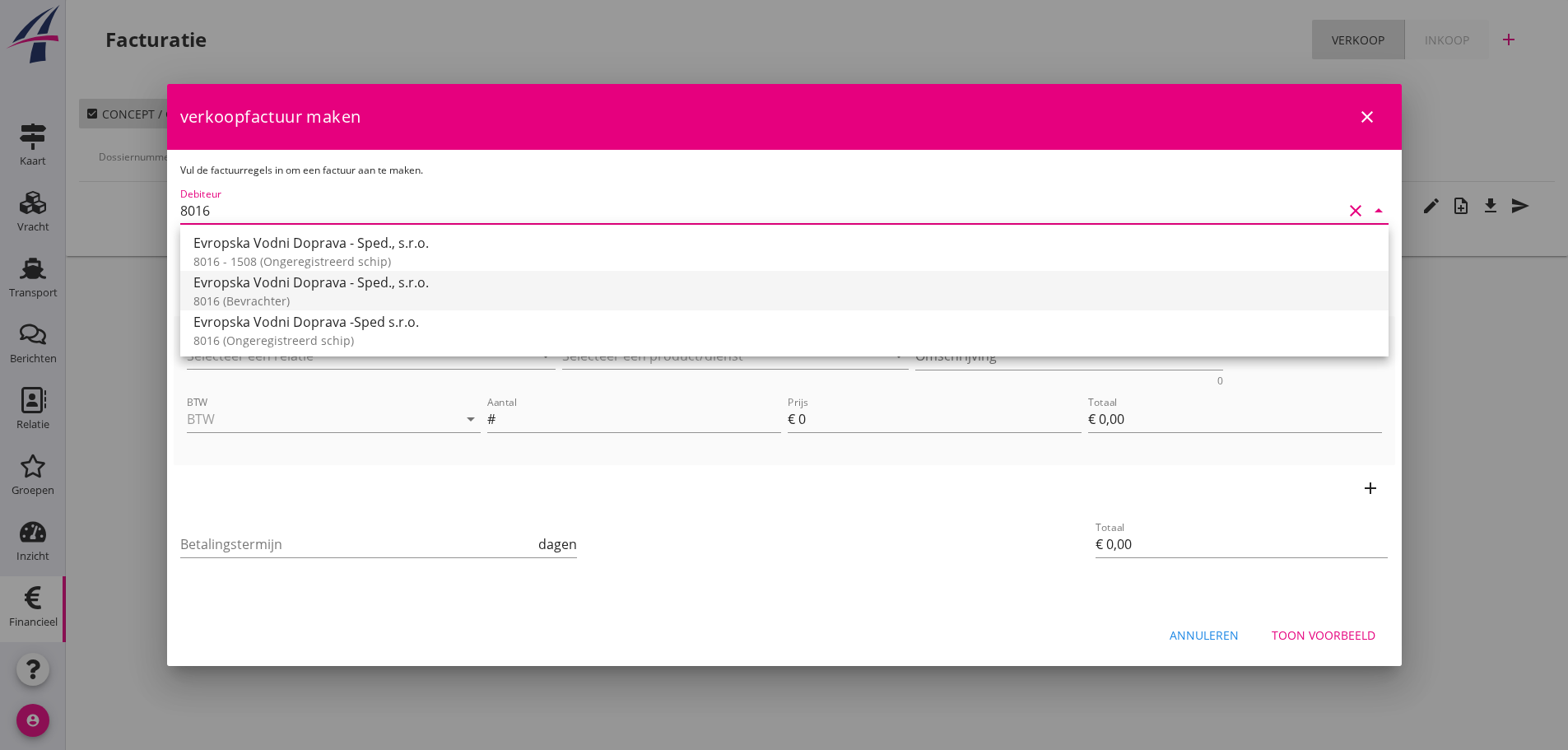
drag, startPoint x: 353, startPoint y: 266, endPoint x: 356, endPoint y: 306, distance: 40.1
click at [353, 274] on div "Evropska Vodni Doprava - Sped., s.r.o. 8016 - 1508 (Ongeregistreerd schip) Evro…" at bounding box center [784, 290] width 1208 height 132
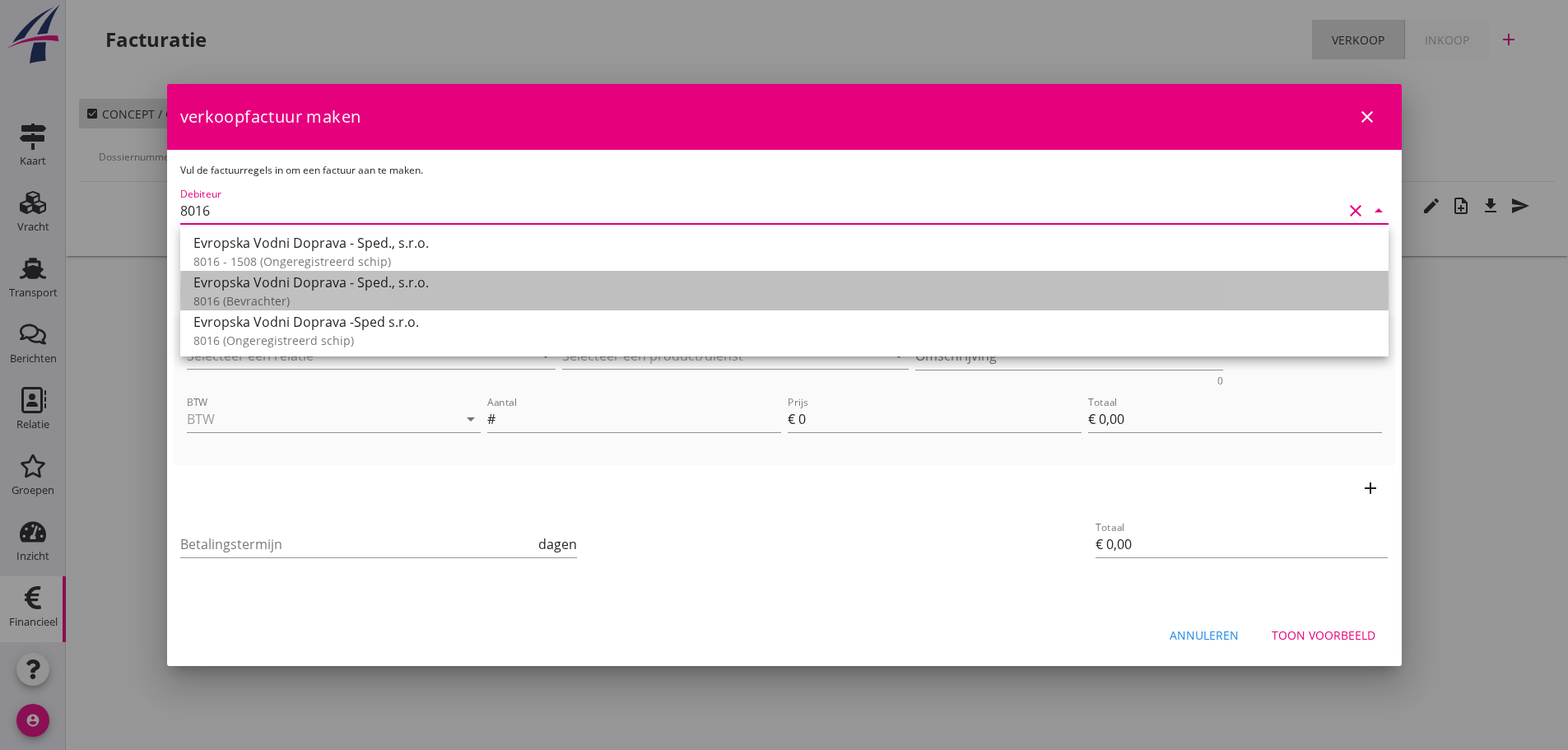
click at [355, 284] on div "Evropska Vodni Doprava - Sped., s.r.o." at bounding box center [784, 282] width 1182 height 20
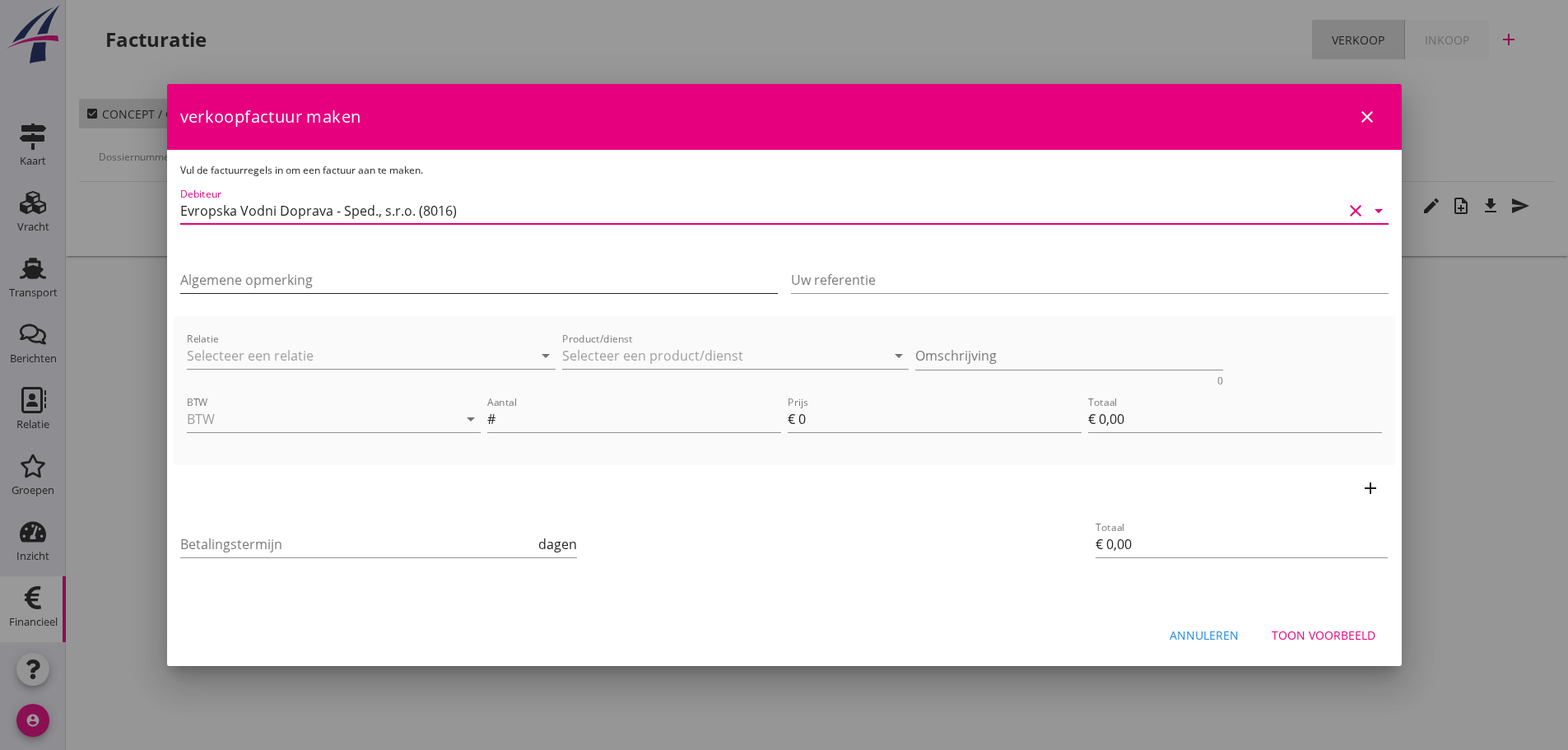
type input "Evropska Vodni Doprava - Sped., s.r.o. (8016)"
click at [287, 287] on input "Algemene opmerking" at bounding box center [479, 279] width 597 height 26
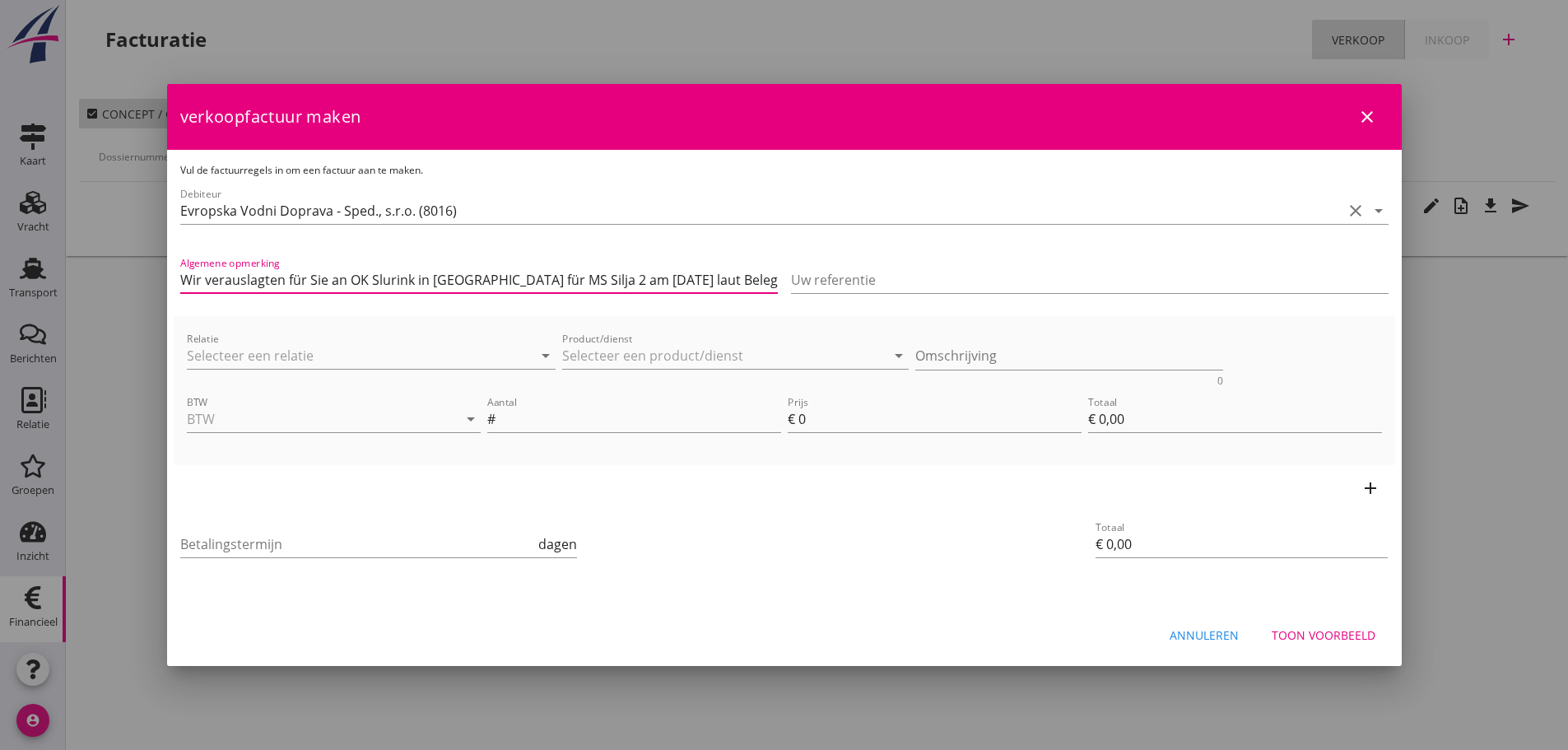
click at [552, 278] on input "Wir verauslagten für Sie an OK Slurink in [GEOGRAPHIC_DATA] für MS Silja 2 am […" at bounding box center [479, 279] width 597 height 26
type input "Wir verauslagten für Sie an OK Slurink in [GEOGRAPHIC_DATA] für MS [PERSON_NAME…"
click at [325, 364] on input "Relatie" at bounding box center [348, 355] width 323 height 26
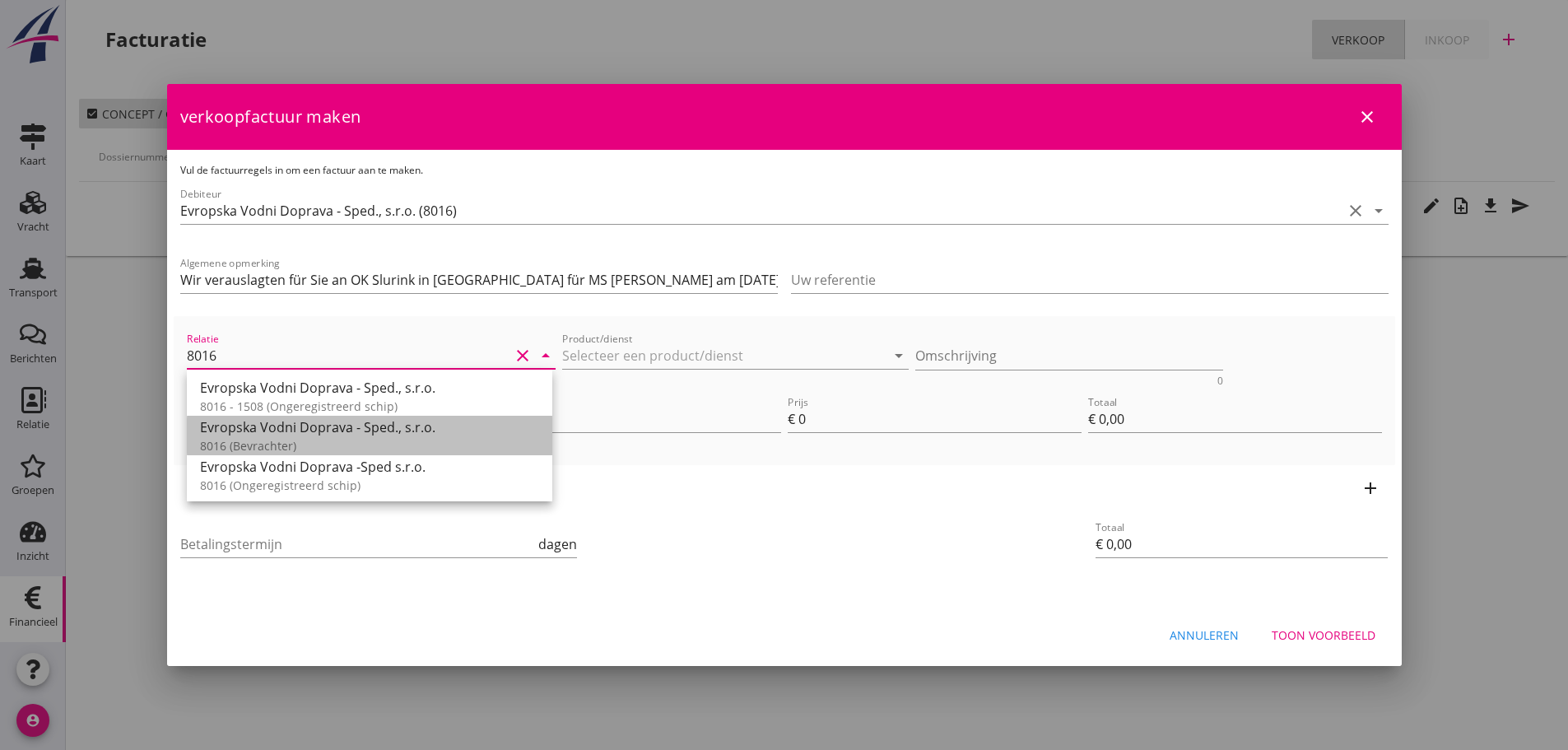
click at [274, 445] on div "8016 (Bevrachter)" at bounding box center [369, 445] width 339 height 17
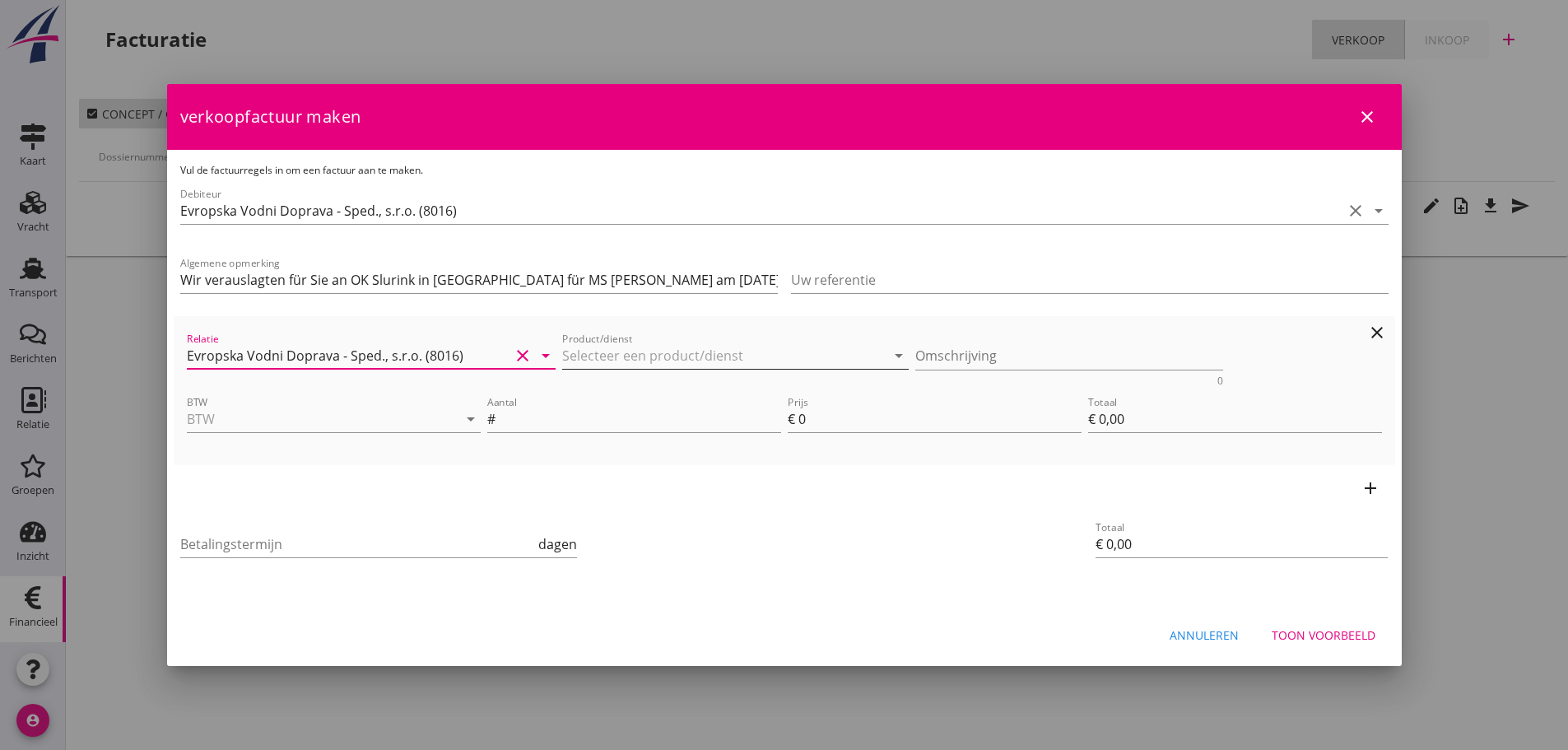
type input "Evropska Vodni Doprava - Sped., s.r.o. (8016)"
click at [638, 343] on input "Product/dienst" at bounding box center [723, 355] width 323 height 26
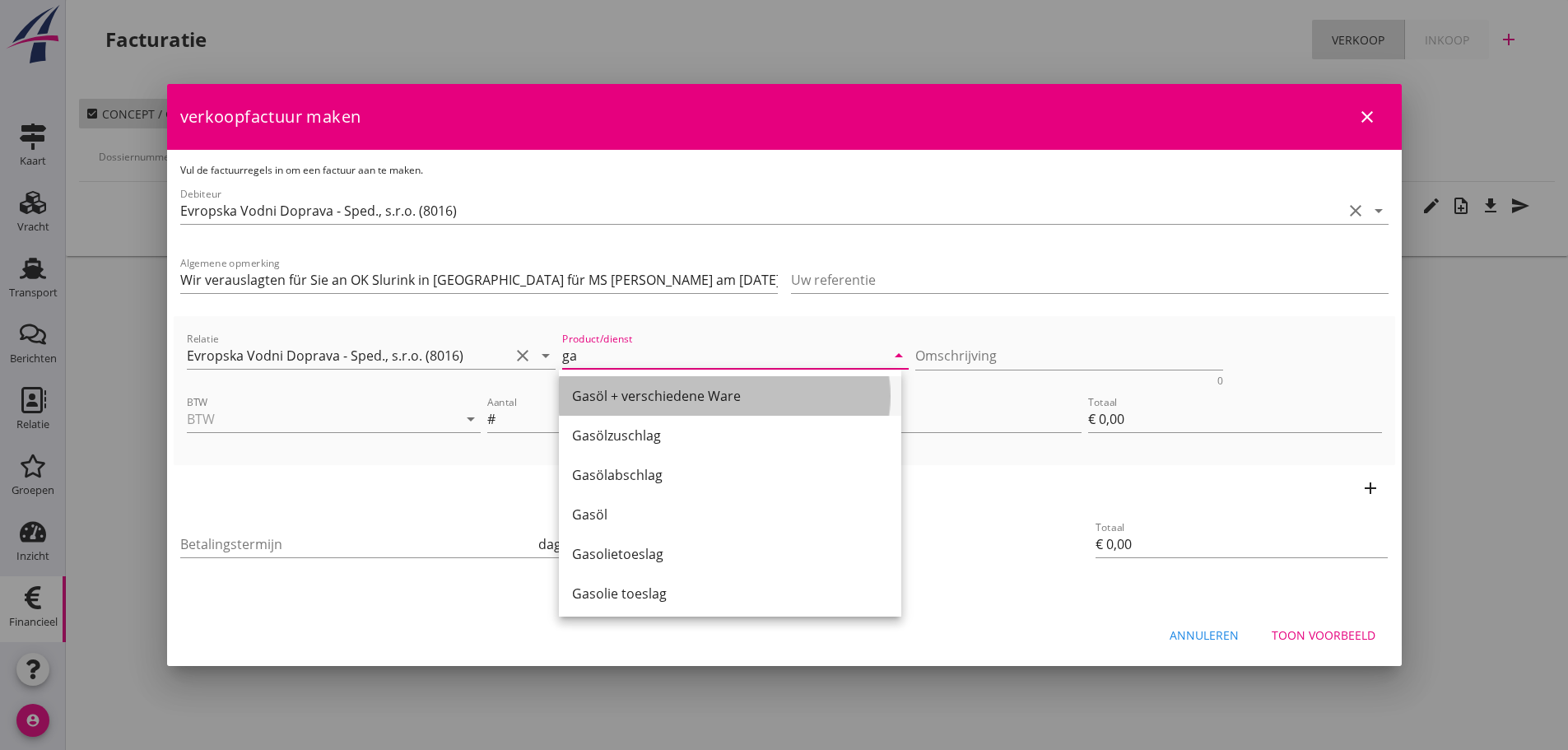
click at [642, 396] on div "Gasöl + verschiedene Ware" at bounding box center [729, 396] width 316 height 20
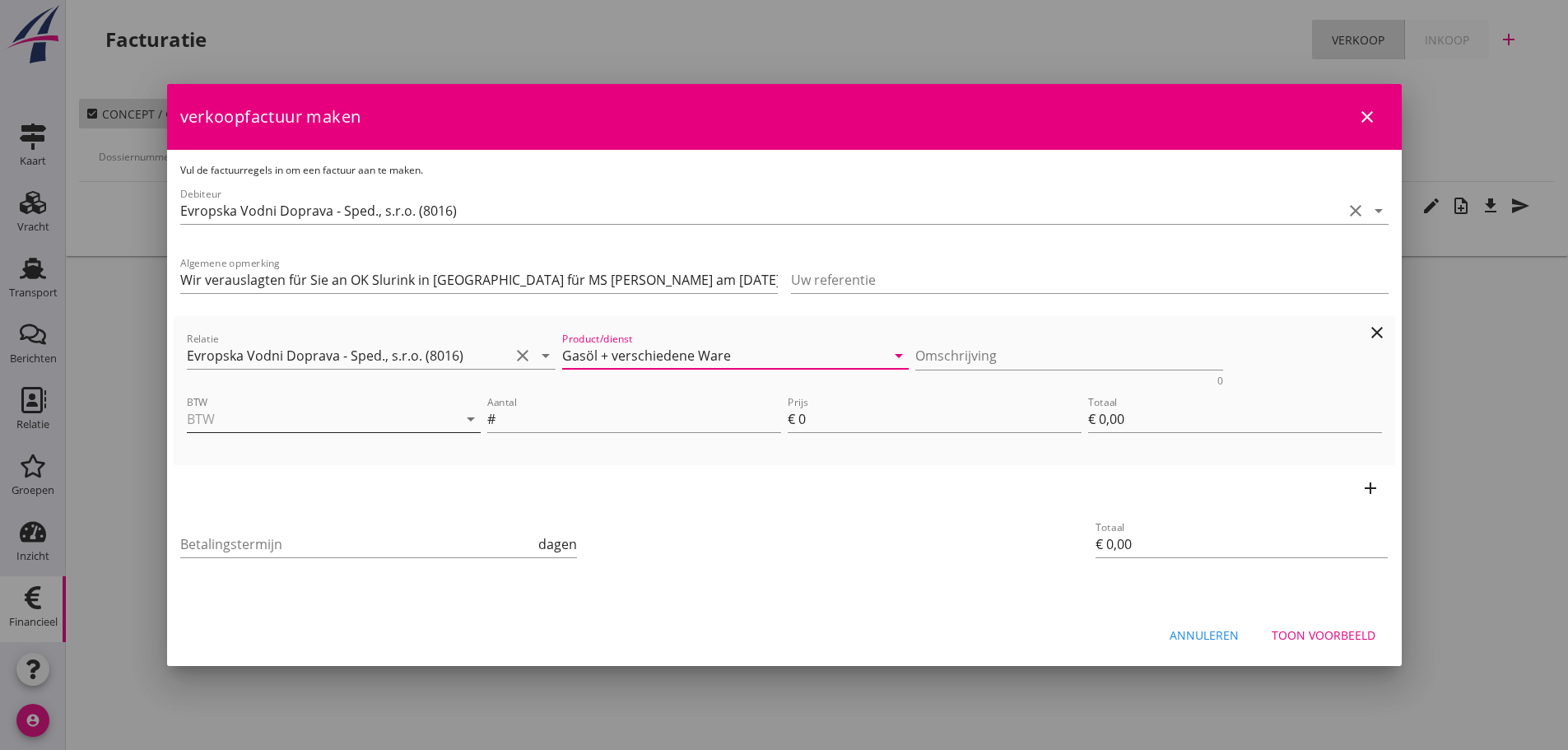
type input "Gasöl + verschiedene Ware"
click at [347, 426] on input "BTW" at bounding box center [310, 419] width 247 height 26
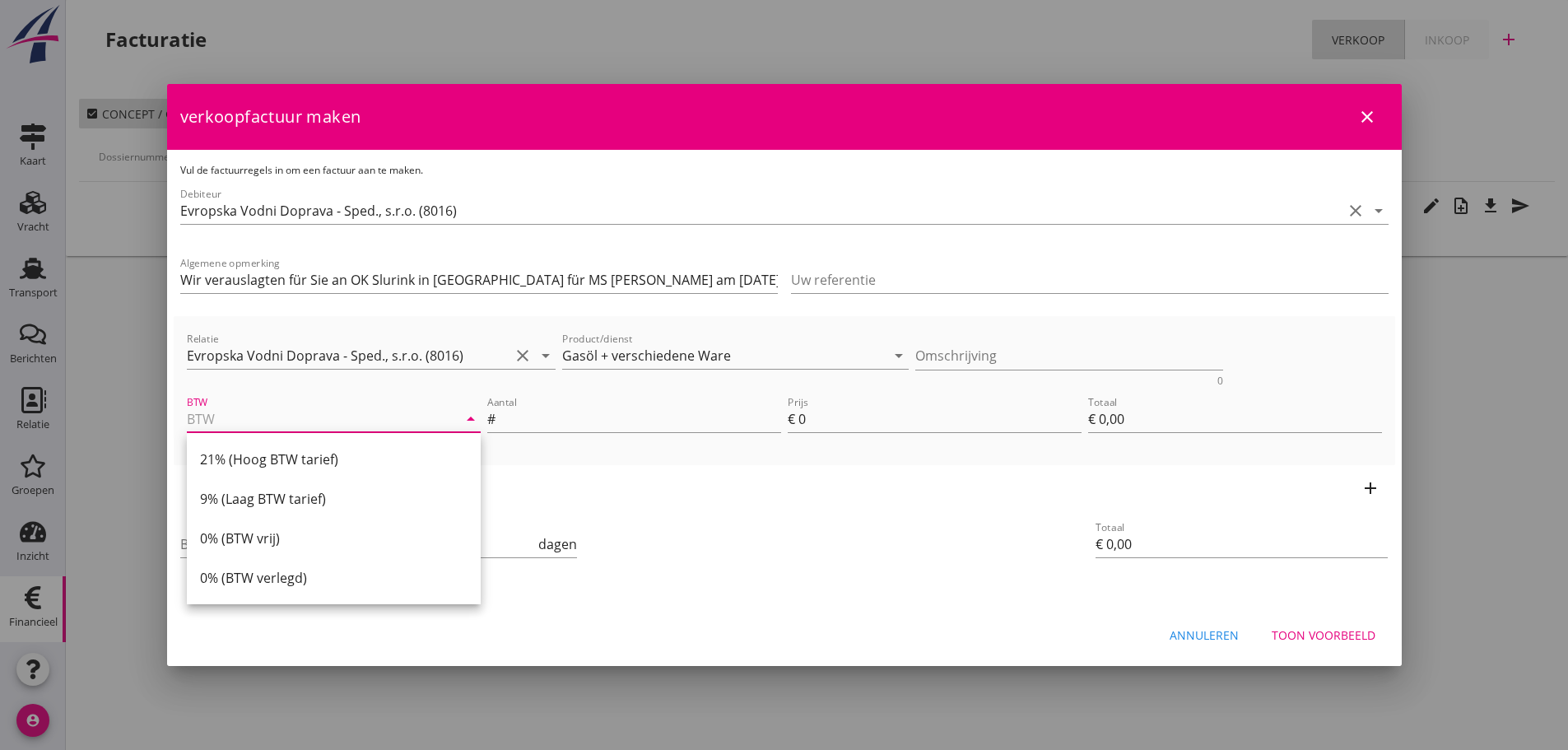
drag, startPoint x: 311, startPoint y: 460, endPoint x: 577, endPoint y: 466, distance: 266.1
click at [326, 460] on div "21% (Hoog BTW tarief)" at bounding box center [333, 459] width 267 height 20
type input "21% (Hoog BTW tarief)"
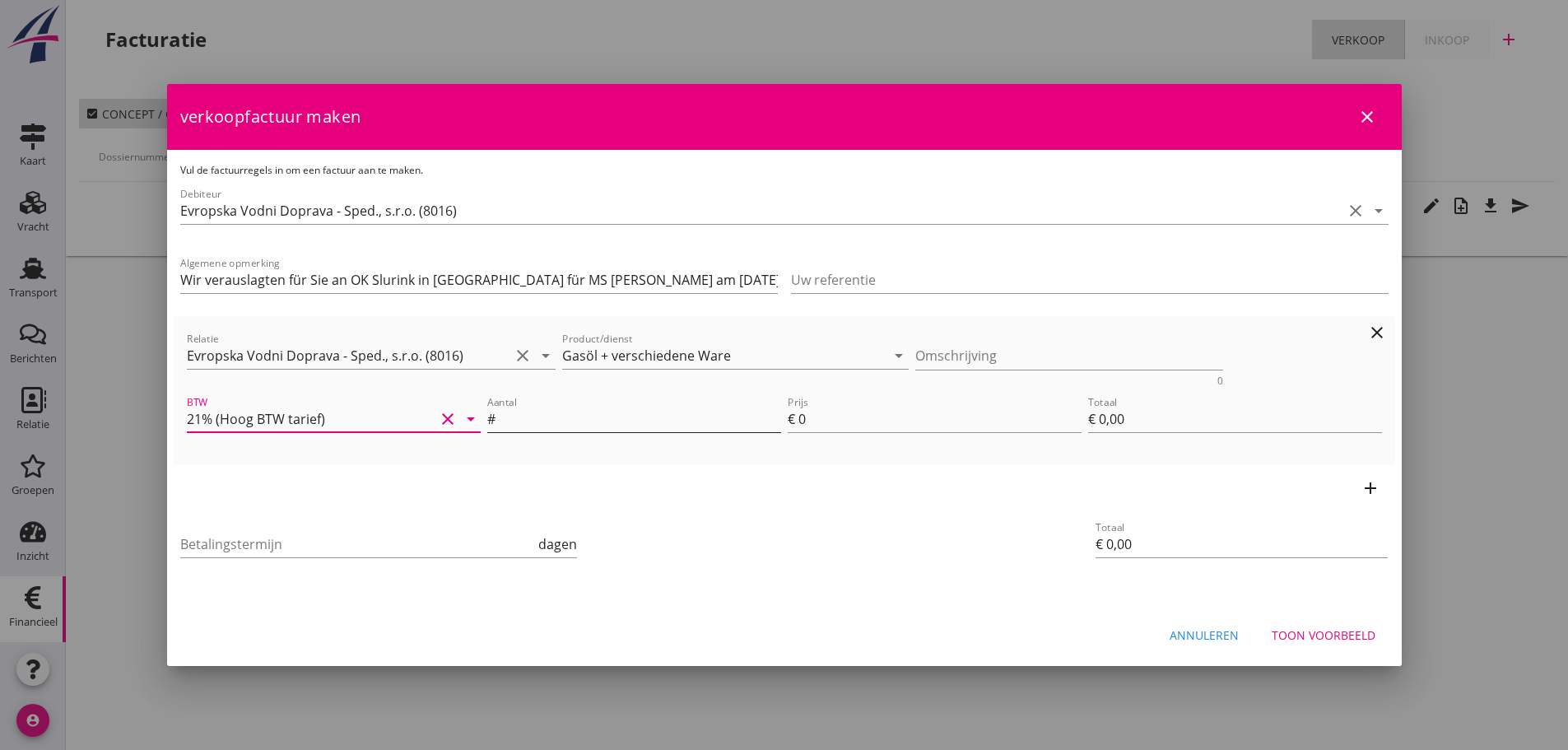
click at [629, 432] on div "Aantal #" at bounding box center [633, 419] width 294 height 26
type input "1"
type input "7"
type input "€ 7,00"
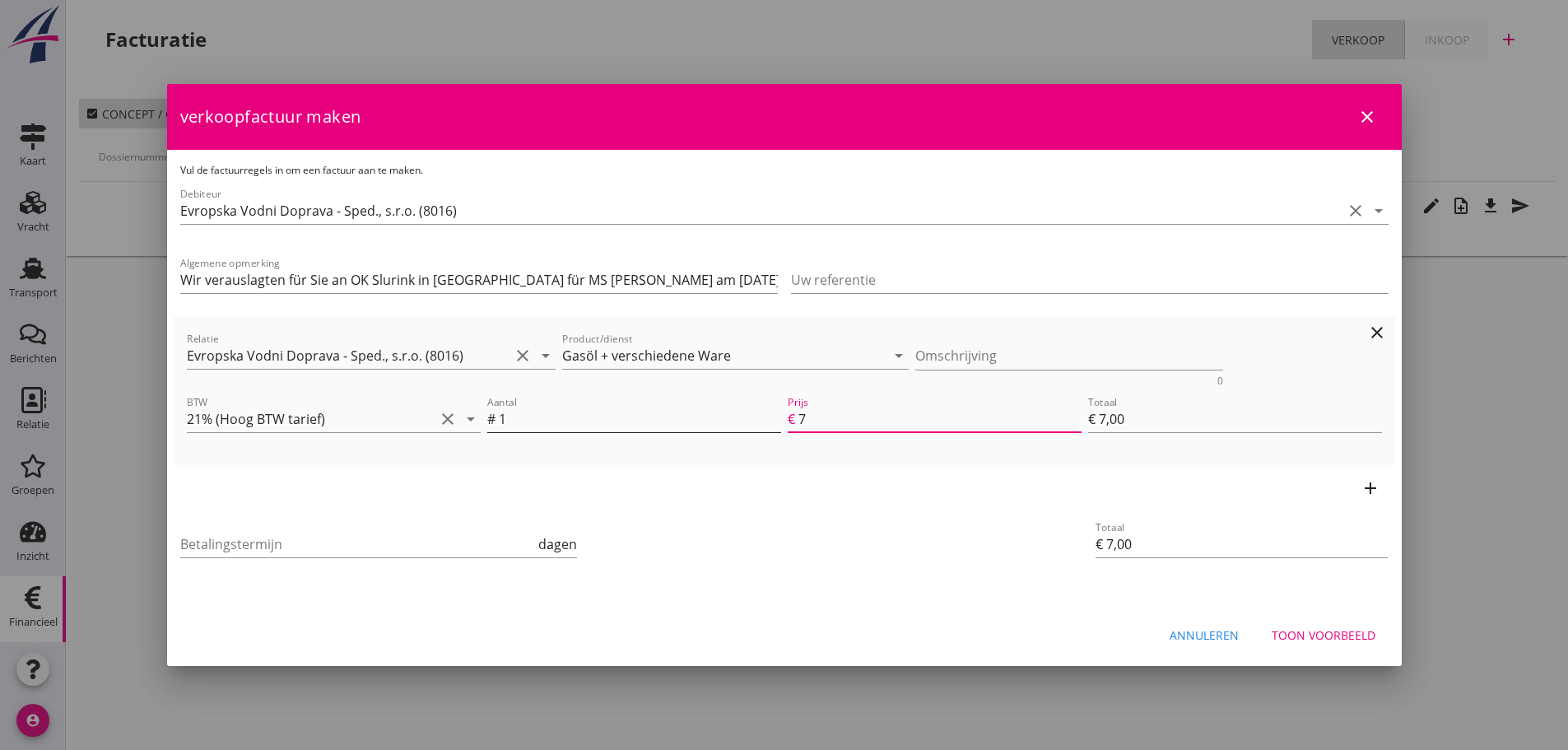
type input "72"
type input "€ 72,00"
type input "728"
type input "€ 728,00"
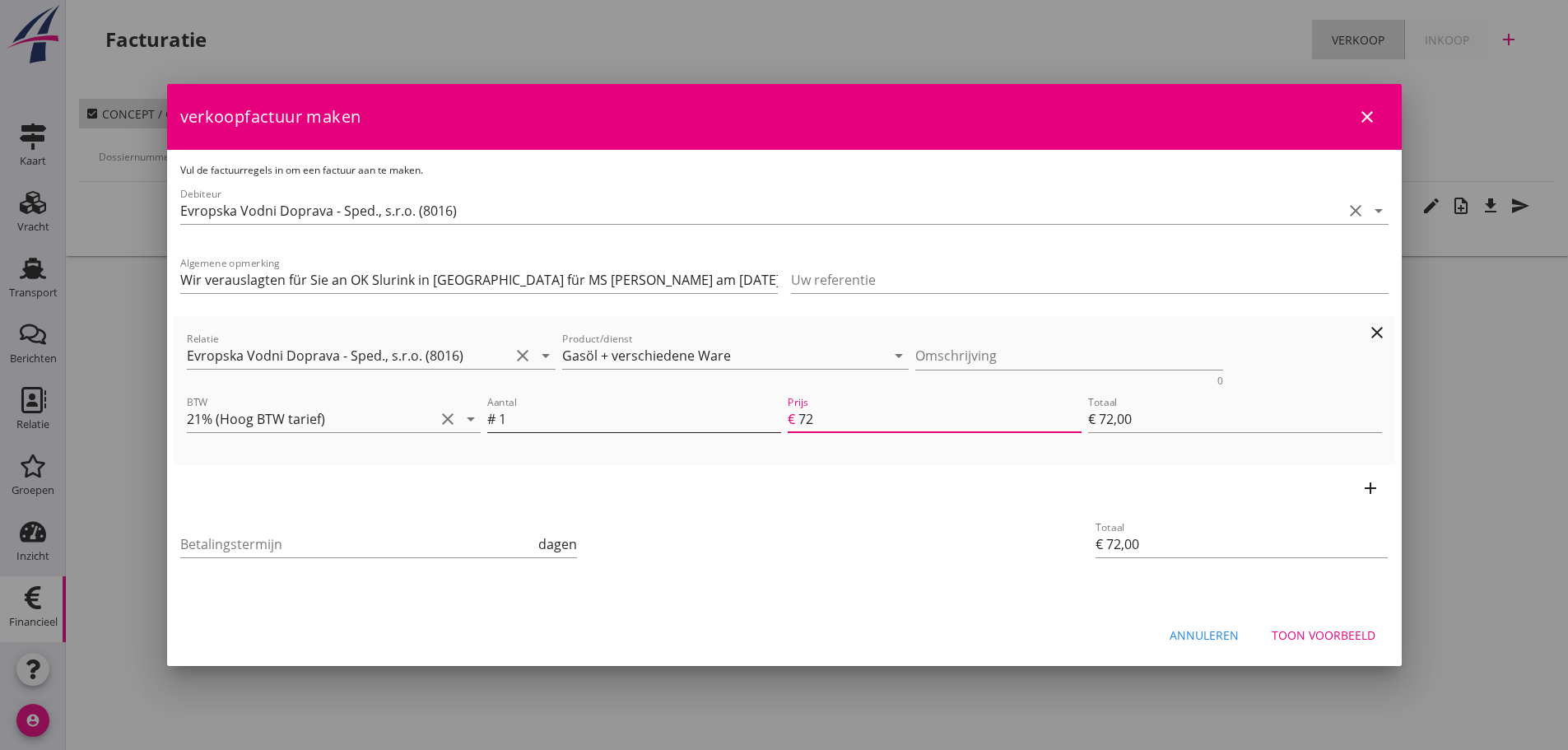
type input "€ 728,00"
type input "7283"
type input "€ 7.283,00"
type input "€ 0,00"
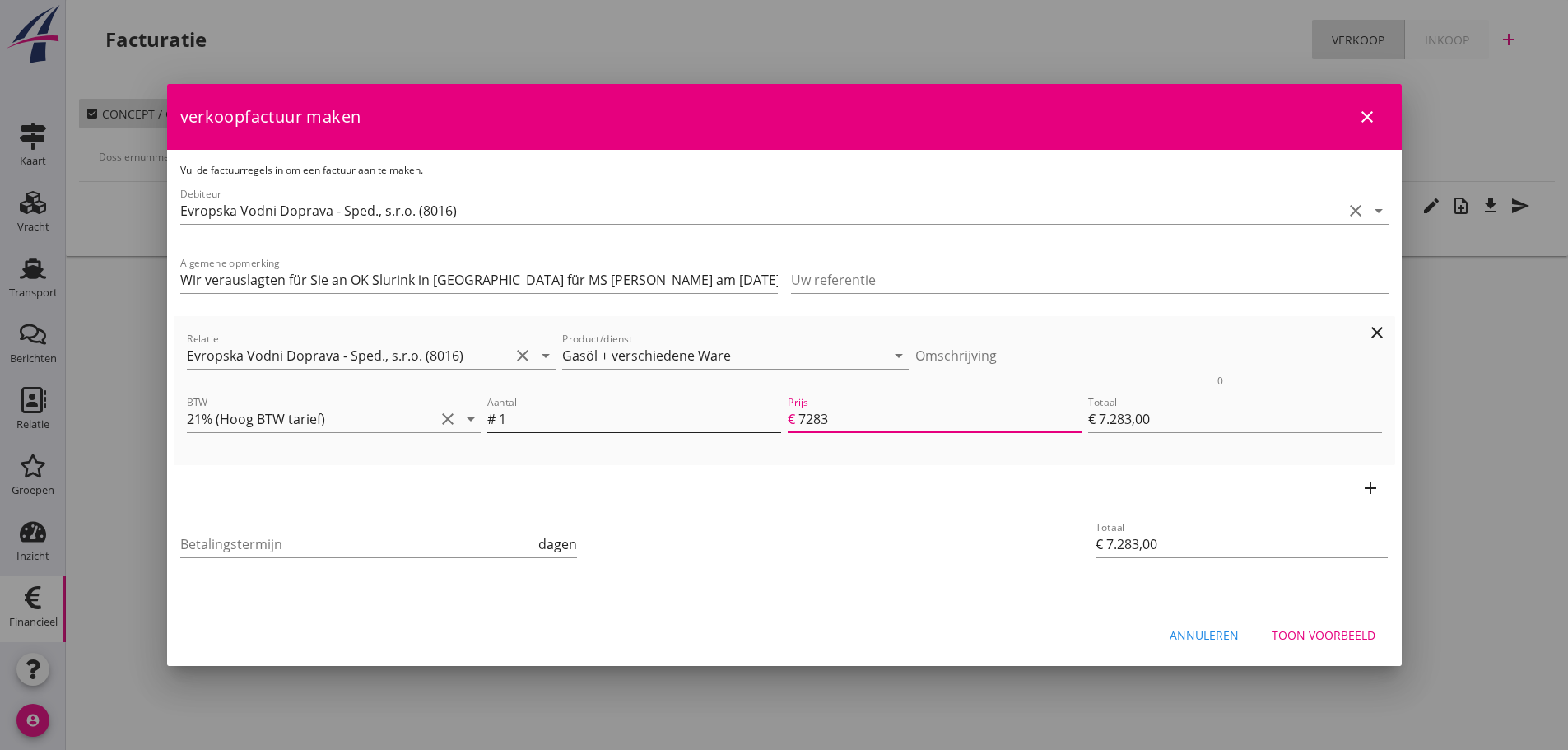
type input "€ 0,00"
type input "7283.3"
type input "€ 7.283,30"
type input "7283.33"
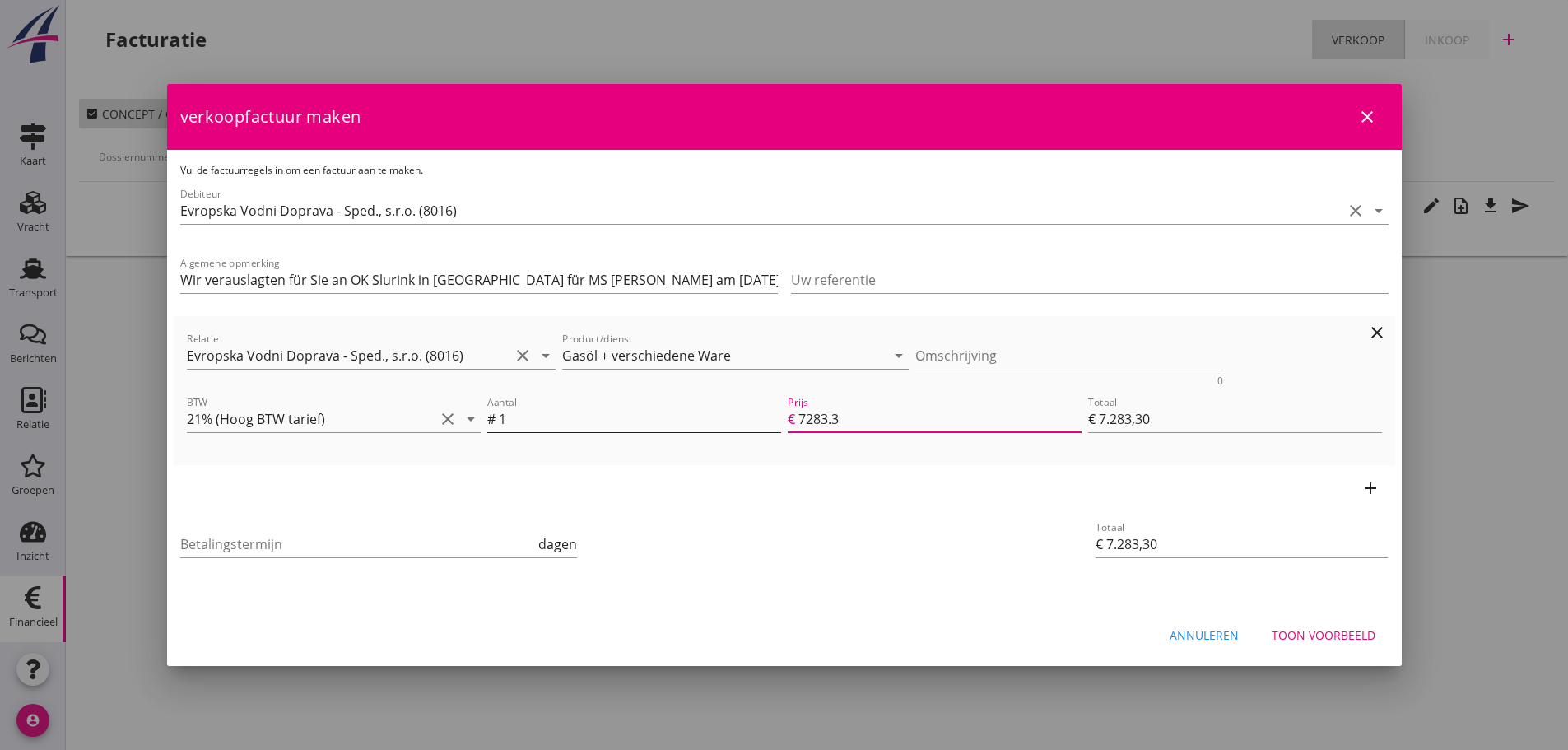
type input "€ 7.283,33"
type input "7283.33"
click at [1367, 485] on icon "add" at bounding box center [1371, 488] width 20 height 20
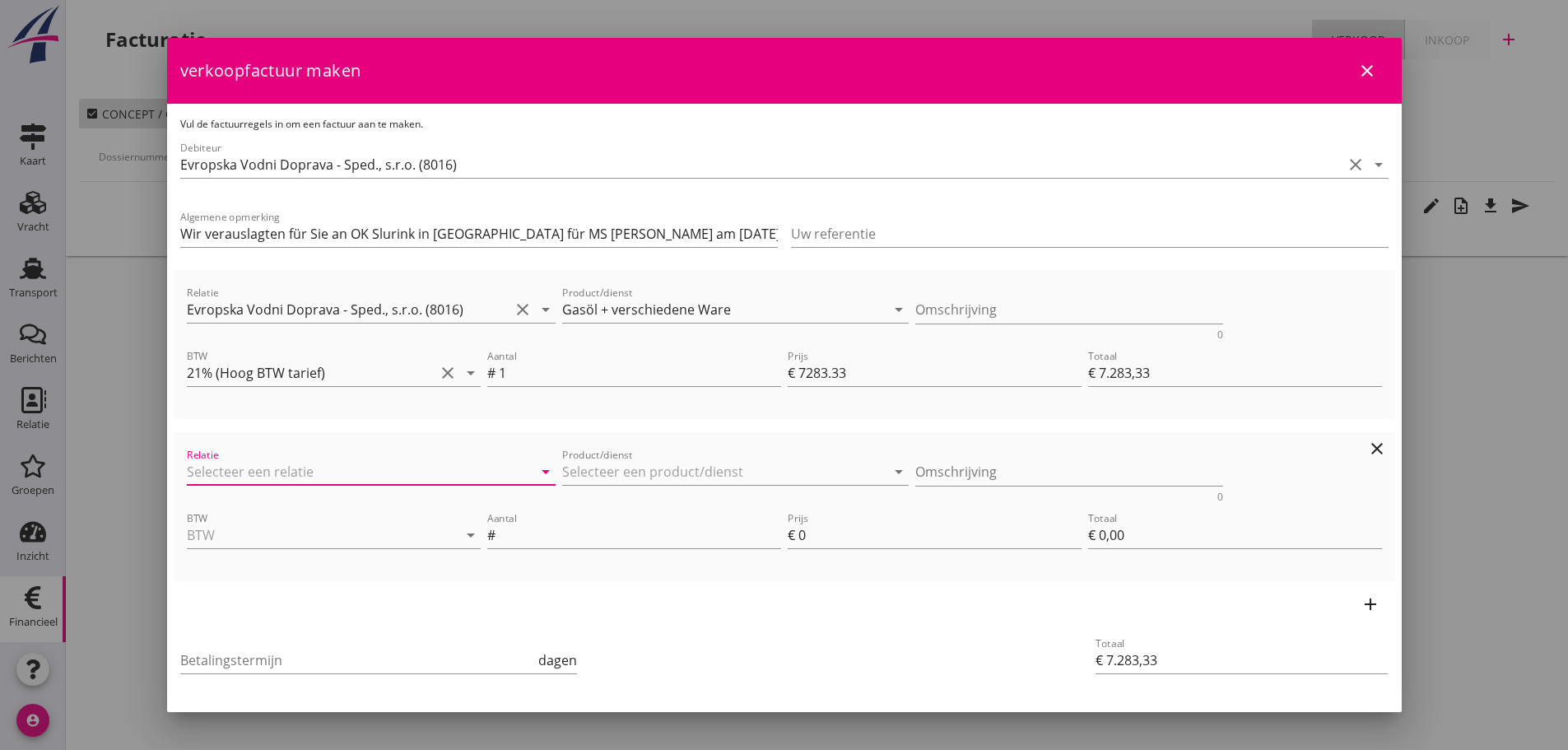
click at [325, 475] on input "Relatie" at bounding box center [348, 472] width 323 height 26
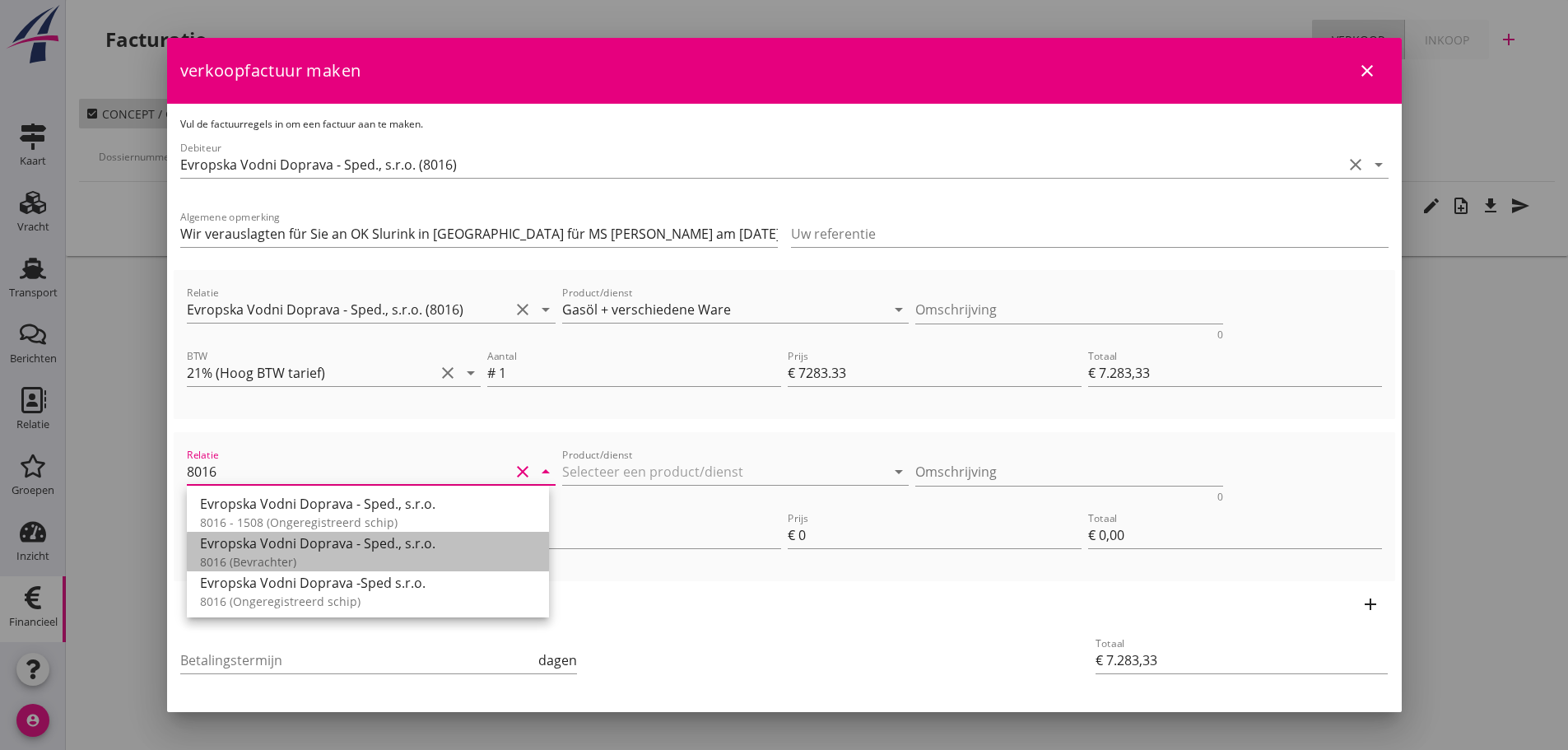
drag, startPoint x: 276, startPoint y: 559, endPoint x: 419, endPoint y: 525, distance: 147.0
click at [277, 559] on div "8016 (Bevrachter)" at bounding box center [367, 561] width 336 height 17
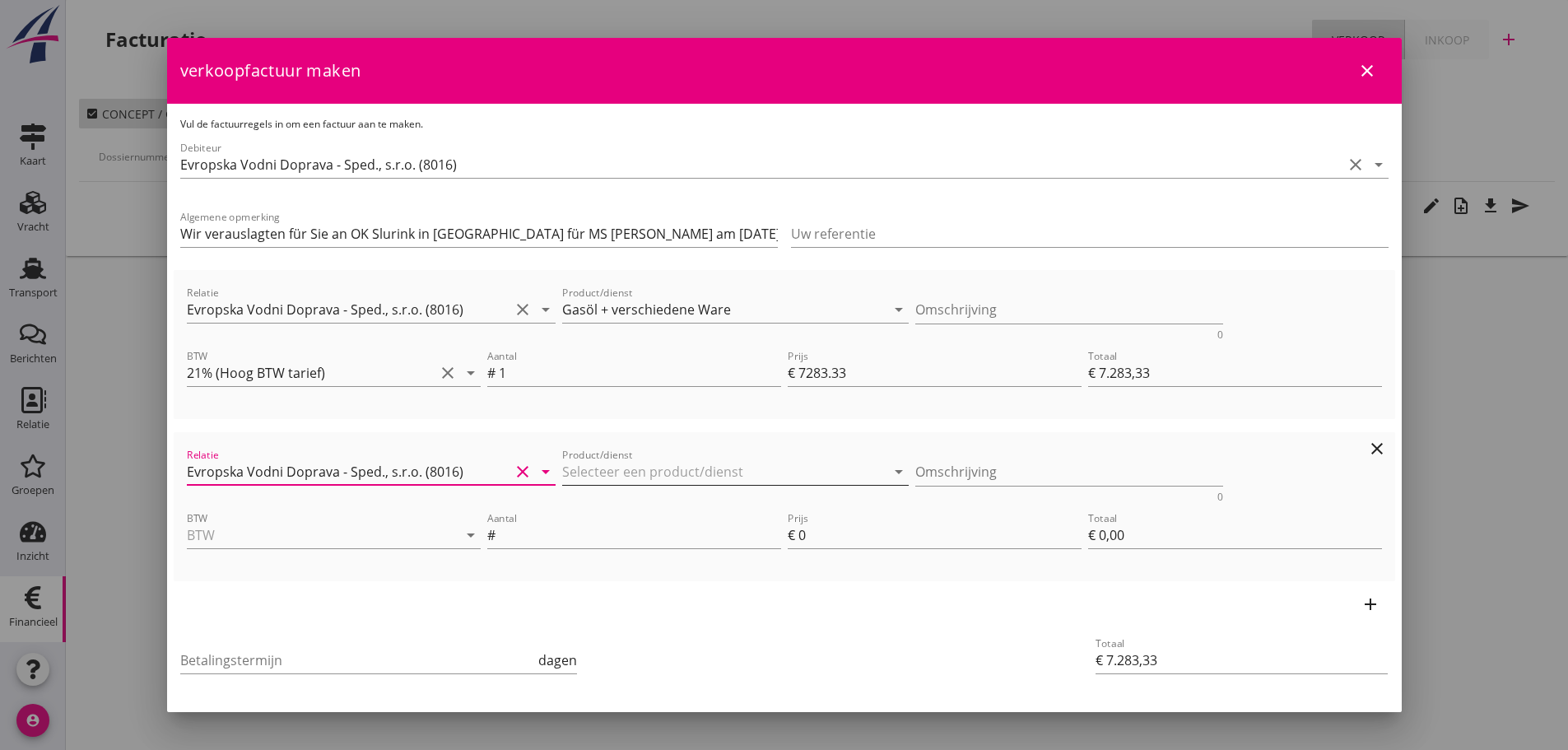
type input "Evropska Vodni Doprava - Sped., s.r.o. (8016)"
click at [673, 483] on input "Product/dienst" at bounding box center [723, 472] width 323 height 26
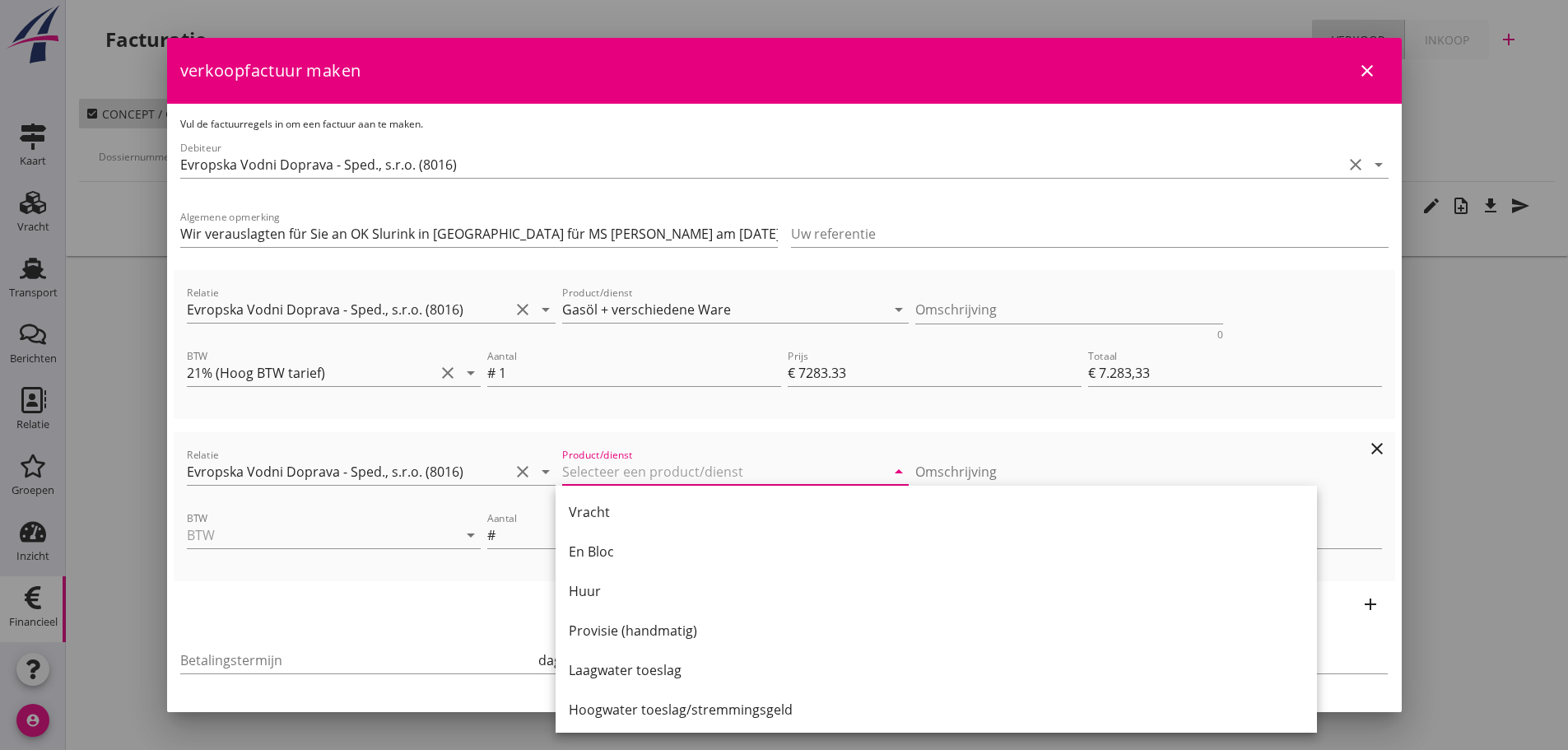
click at [644, 454] on div "Product/dienst arrow_drop_down" at bounding box center [734, 475] width 346 height 53
click at [631, 481] on input "Product/dienst" at bounding box center [723, 472] width 323 height 26
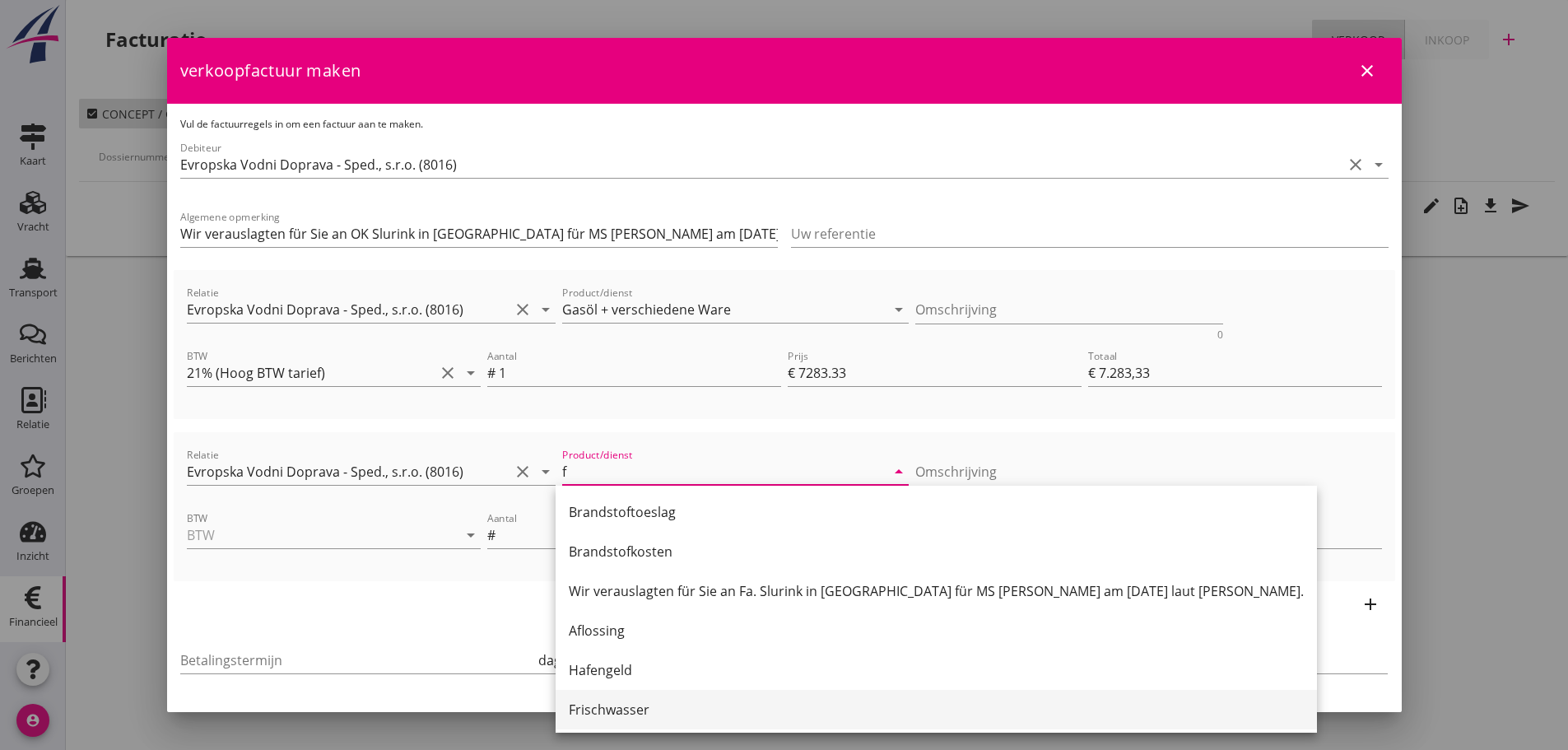
click at [602, 713] on div "Frischwasser" at bounding box center [936, 709] width 735 height 20
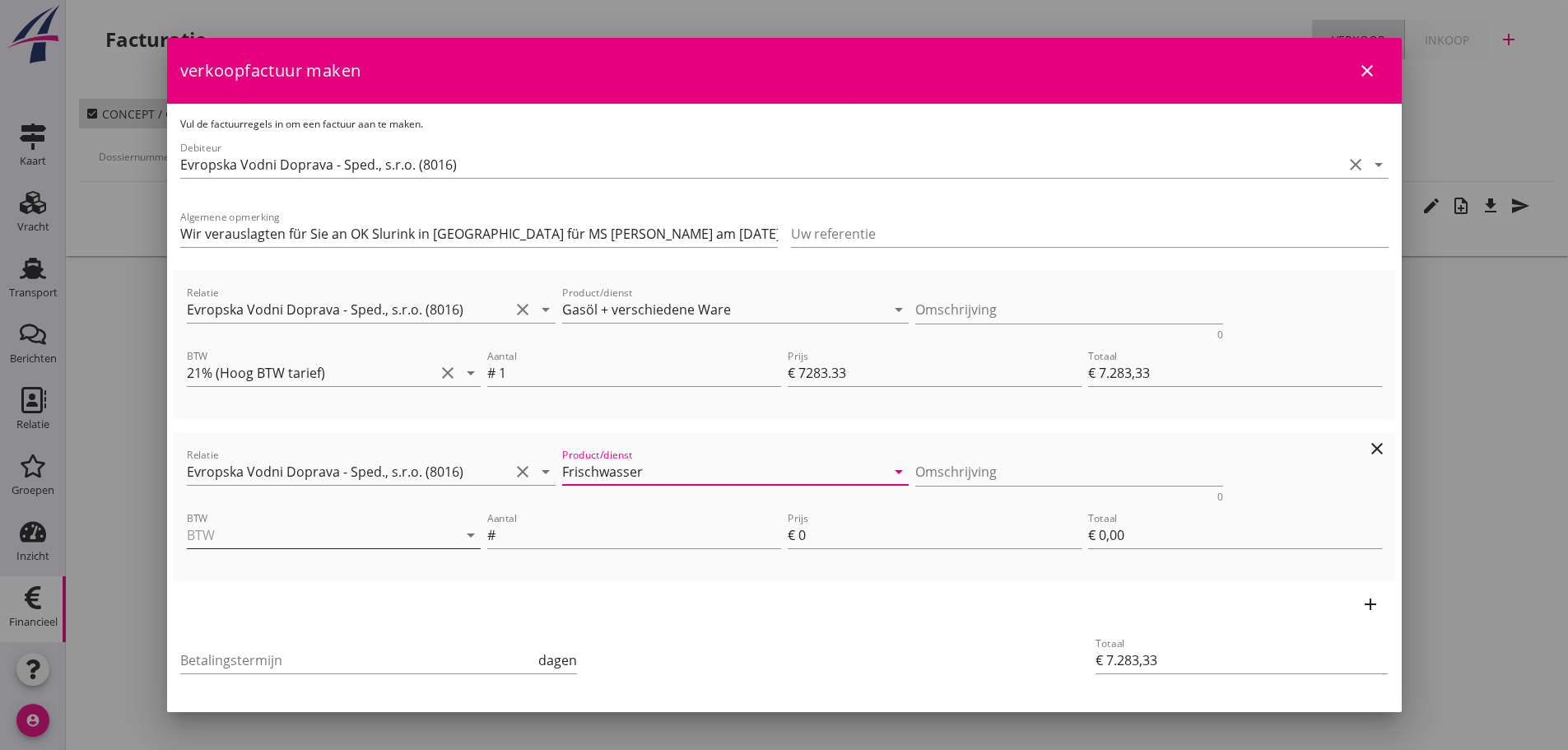
type input "Frischwasser"
click at [222, 529] on input "BTW" at bounding box center [310, 535] width 247 height 26
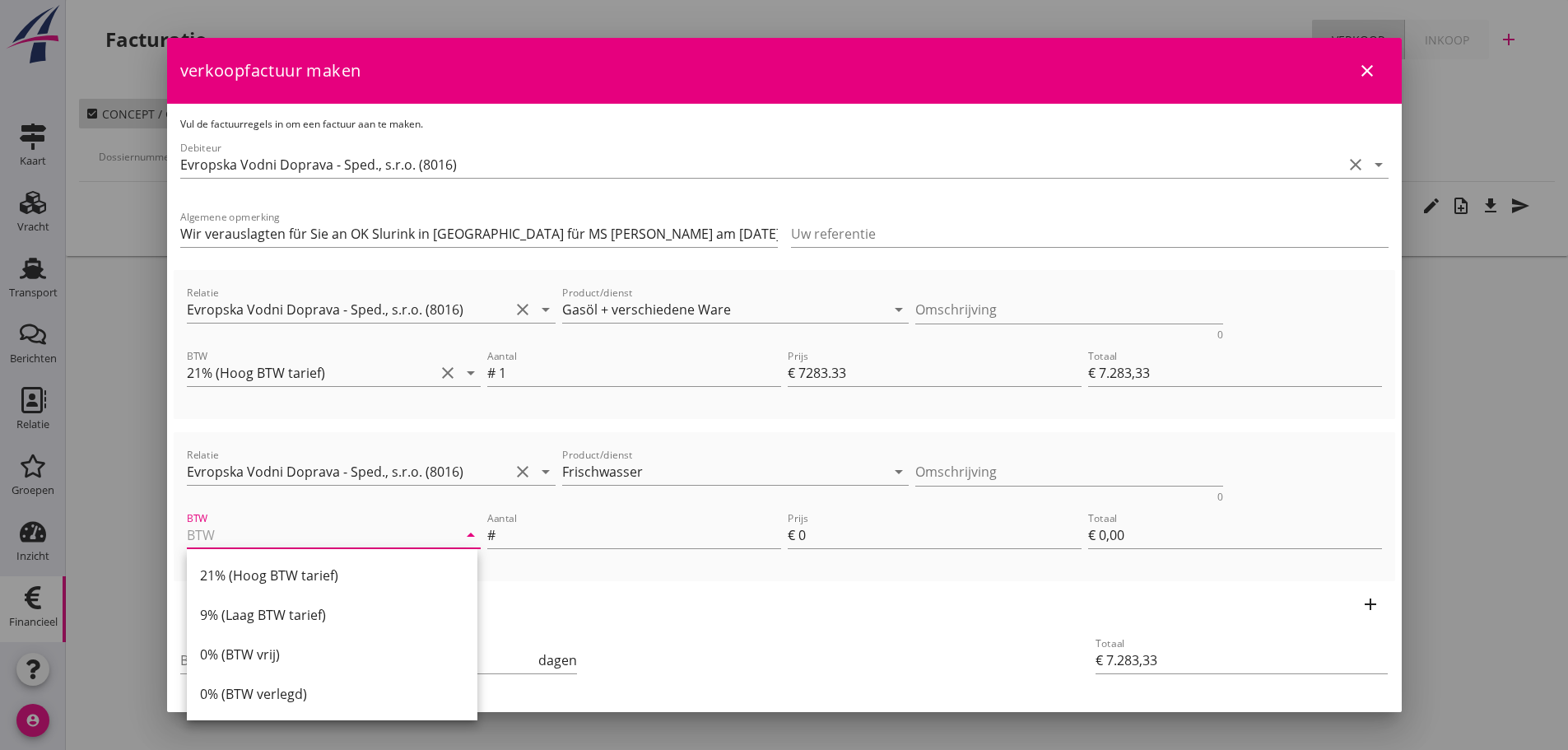
drag, startPoint x: 262, startPoint y: 614, endPoint x: 488, endPoint y: 614, distance: 226.0
click at [280, 614] on div "9% (Laag BTW tarief)" at bounding box center [331, 614] width 264 height 20
type input "9% (Laag BTW tarief)"
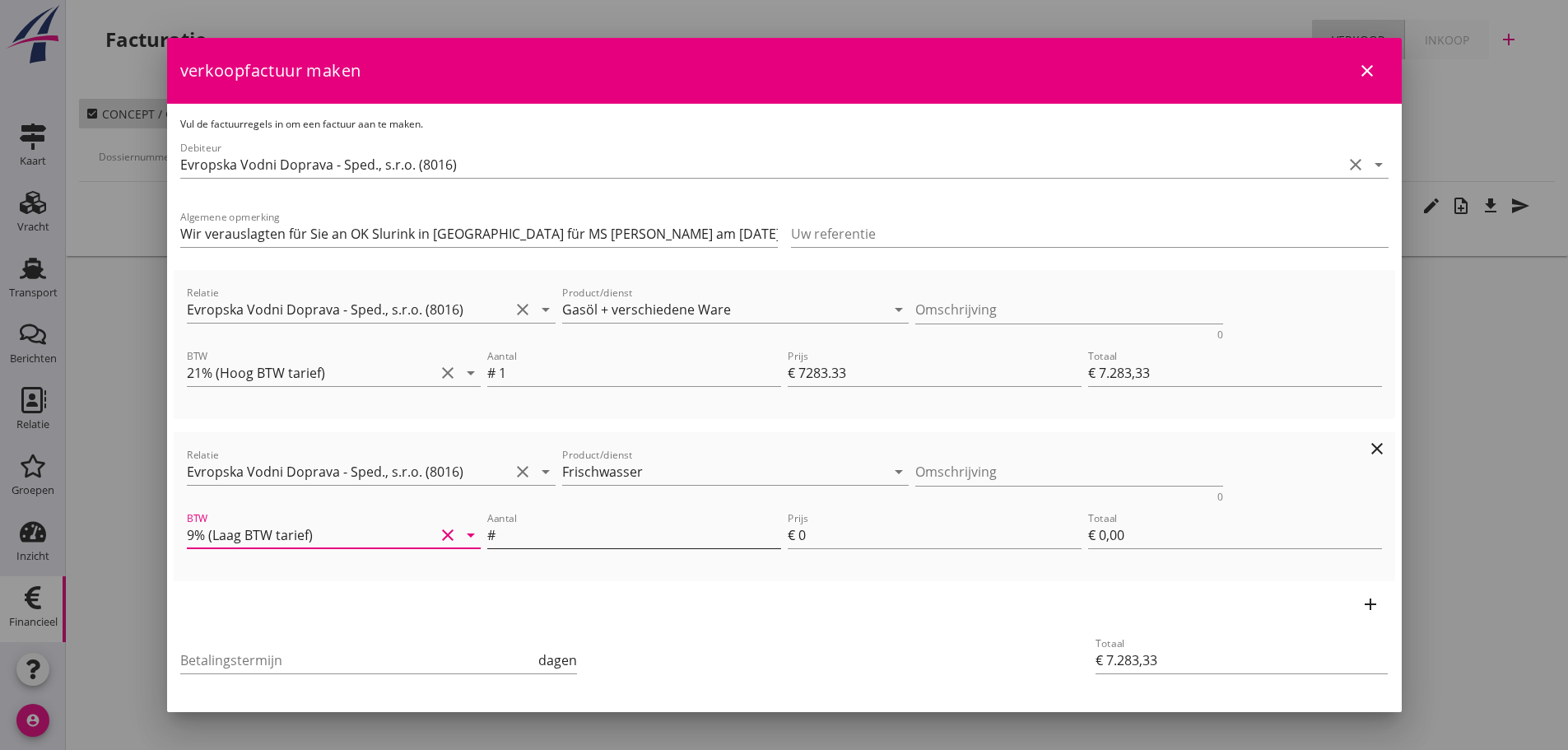
click at [594, 535] on input "Aantal" at bounding box center [639, 535] width 282 height 26
type input "1"
type input "€ 7.284,33"
type input "1"
type input "€ 1,00"
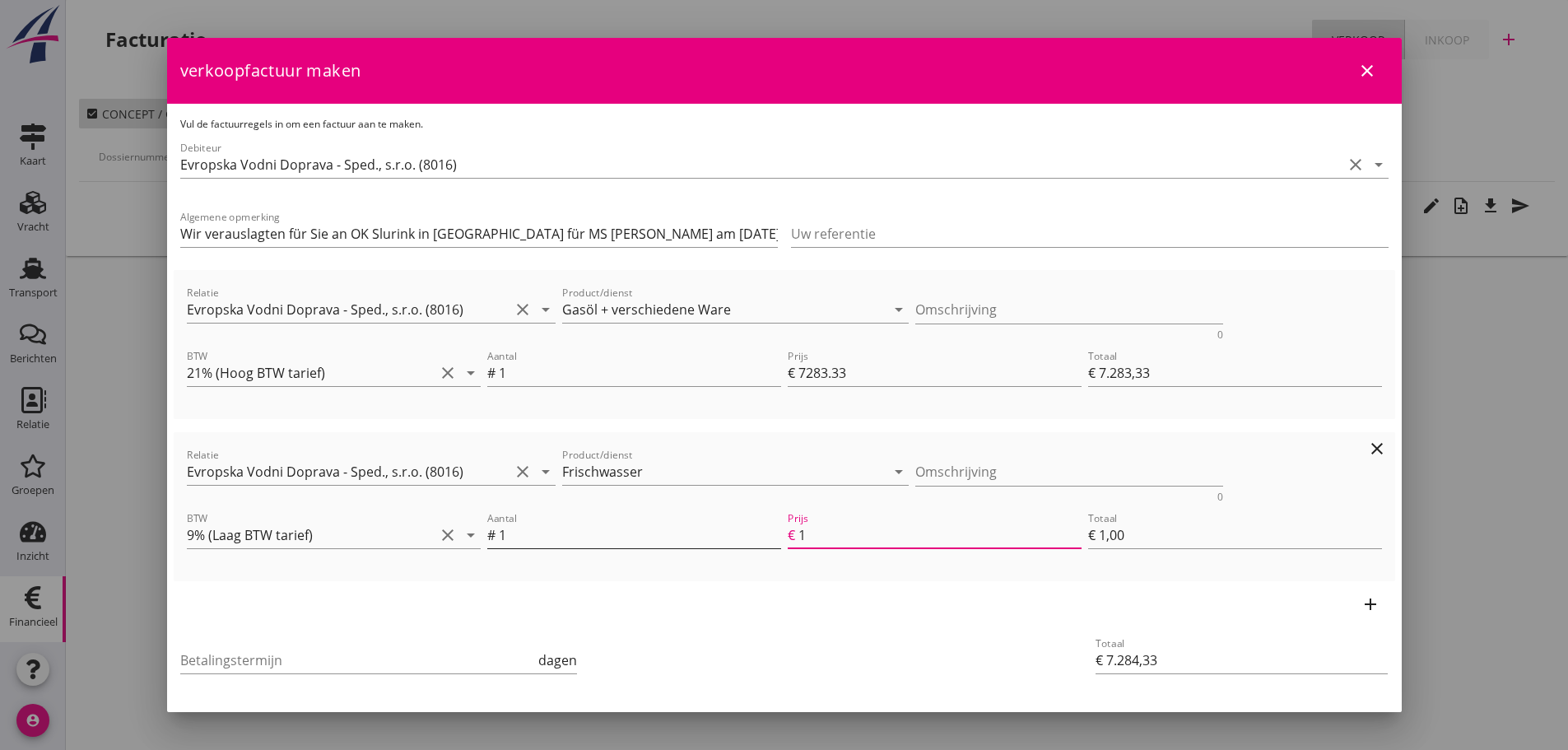
type input "€ 7.296,33"
type input "13"
type input "€ 13,00"
type input "€ 7.283,33"
type input "€ 0,00"
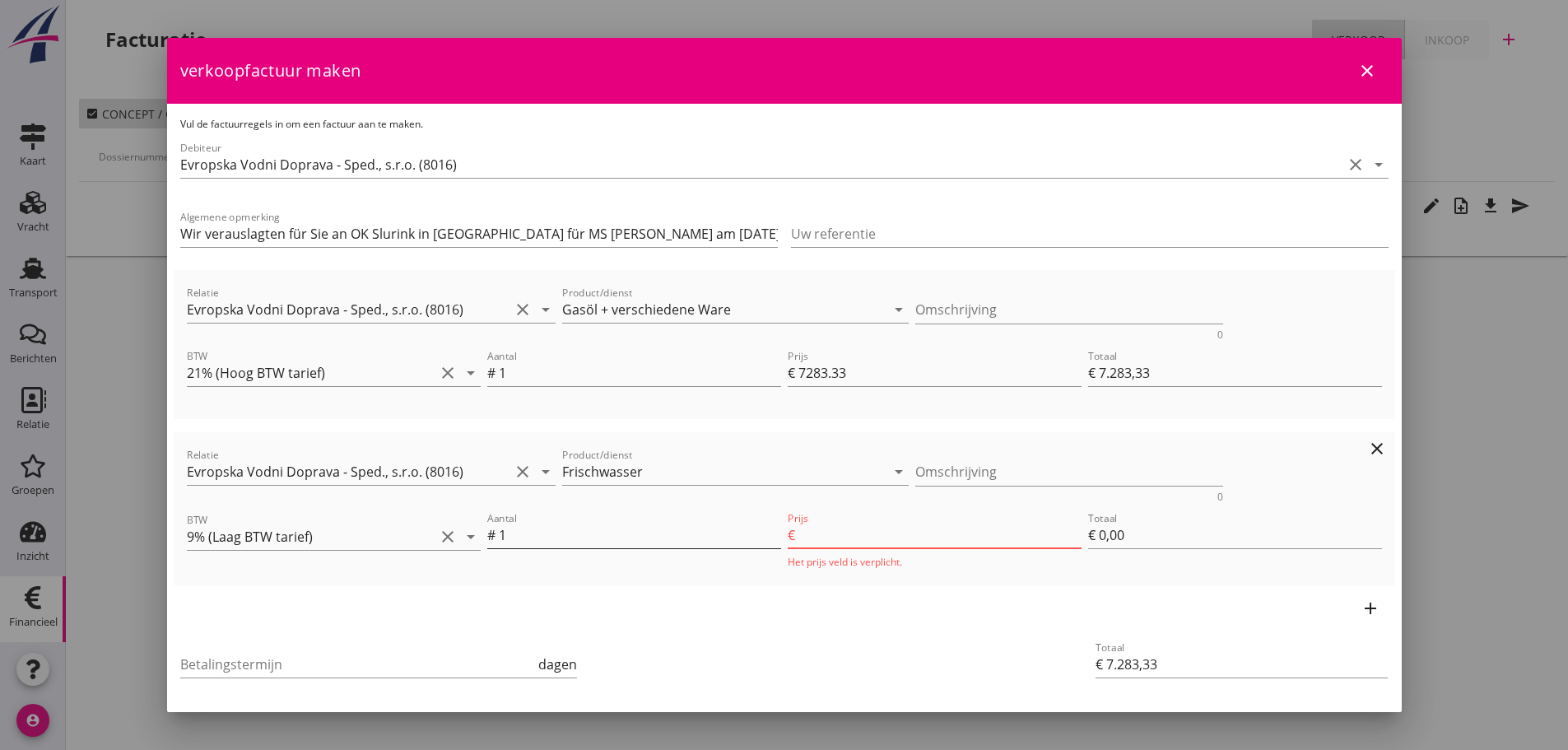
type input "€ 7.296,53"
type input "13.2"
type input "€ 13,20"
type input "€ 7.296,56"
type input "13.23"
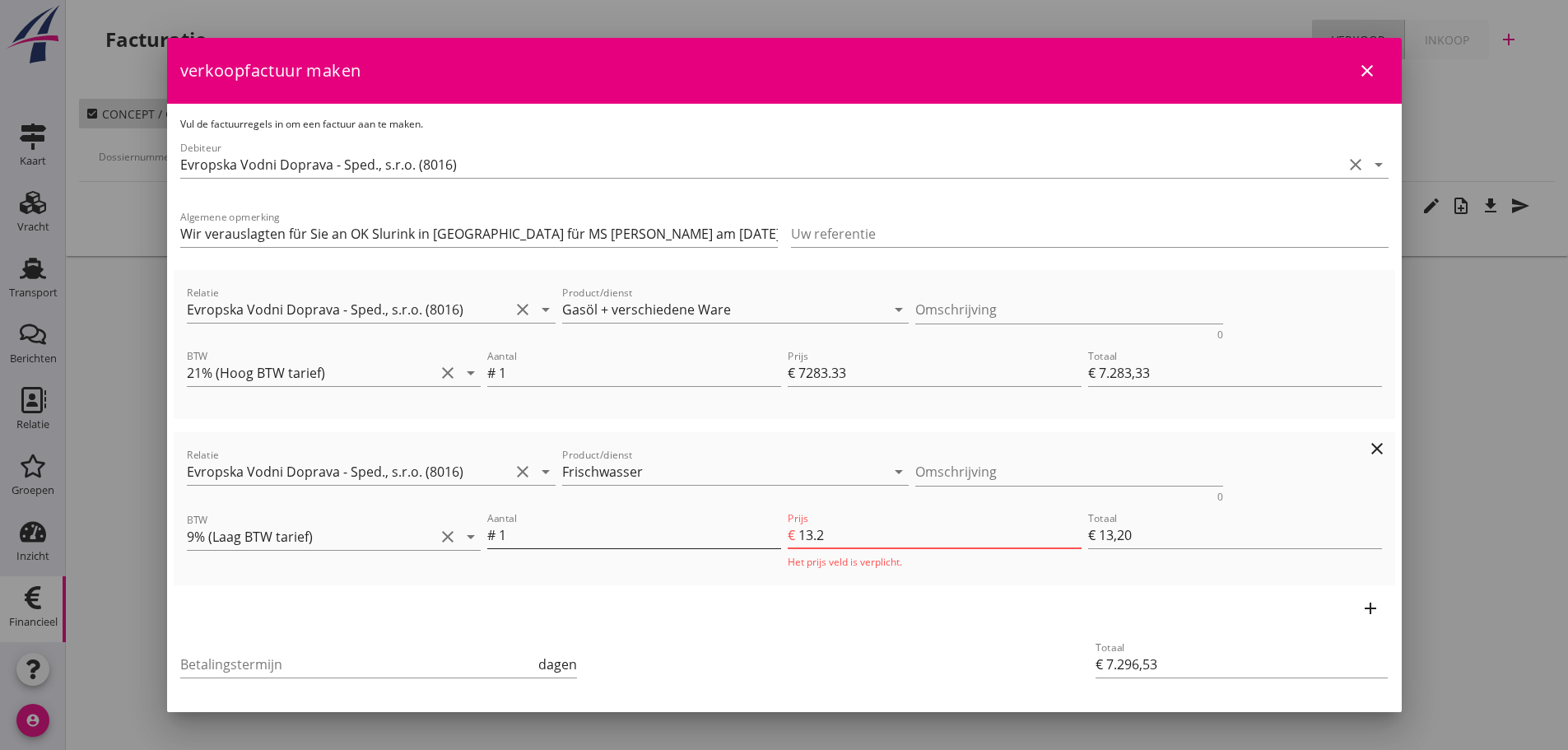
type input "€ 13,23"
type input "13.23"
click at [280, 673] on div "Betalingstermijn dagen" at bounding box center [379, 659] width 397 height 26
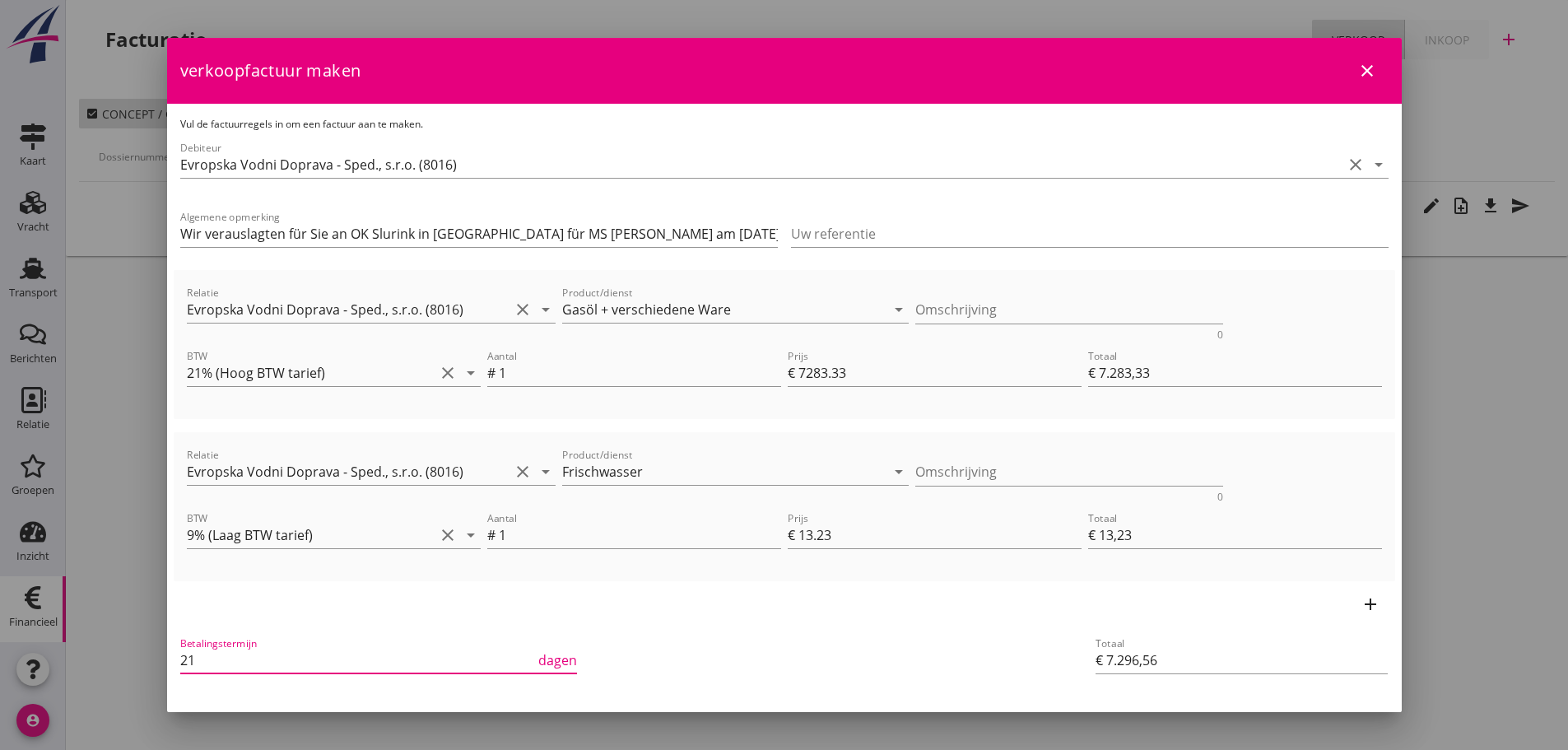
type input "21"
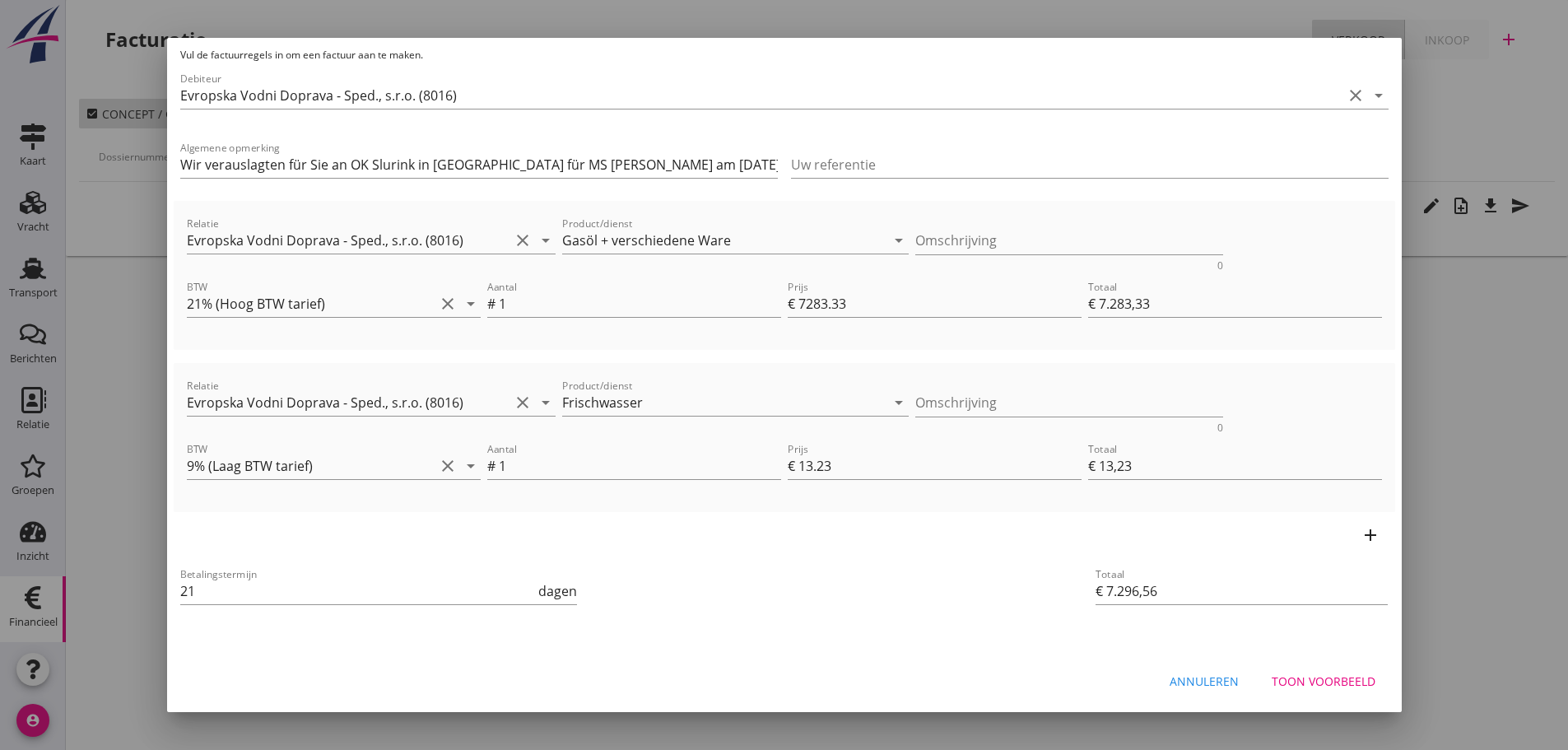
click at [1342, 685] on div "Toon voorbeeld" at bounding box center [1324, 680] width 104 height 17
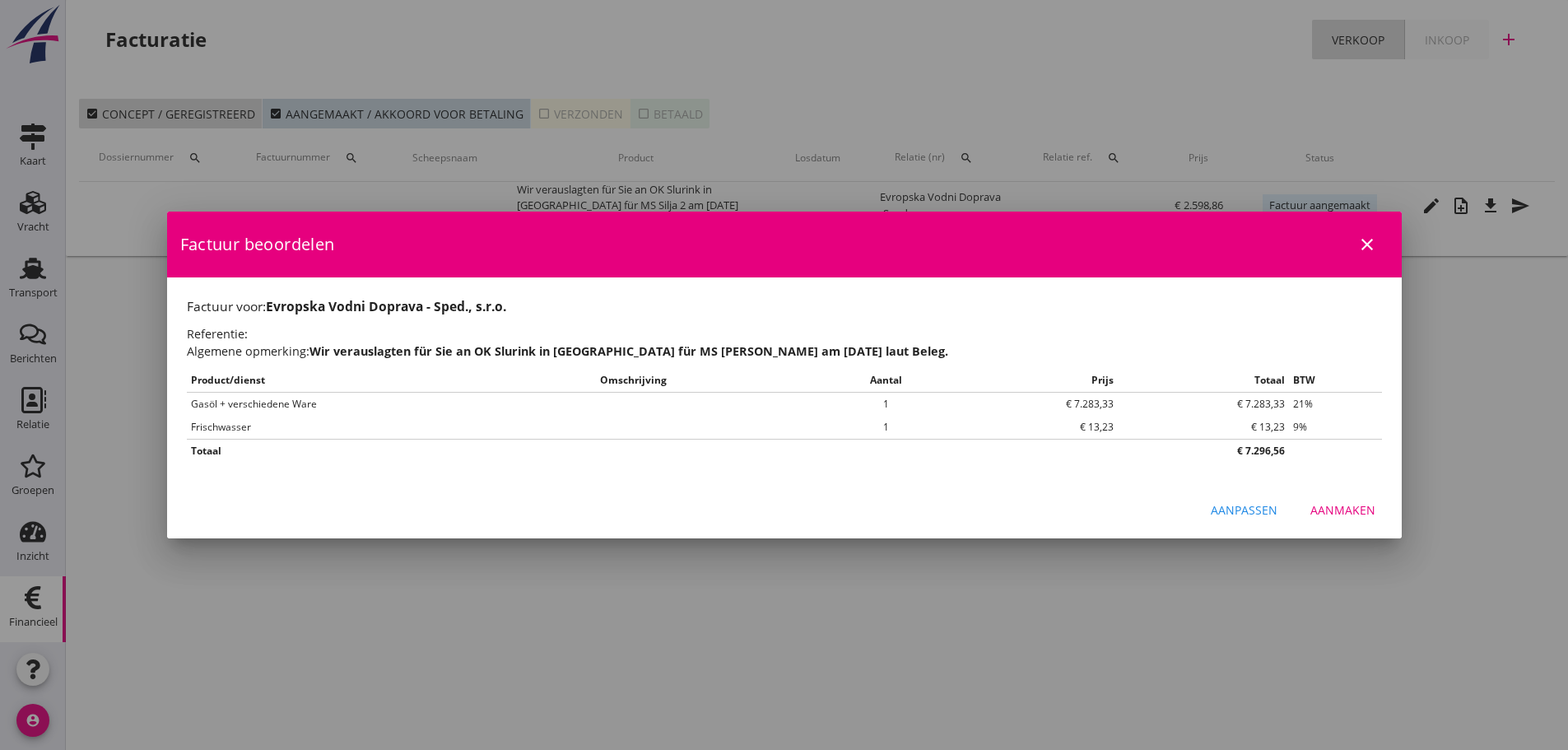
scroll to position [0, 0]
click at [1334, 506] on div "Aanmaken" at bounding box center [1342, 509] width 65 height 17
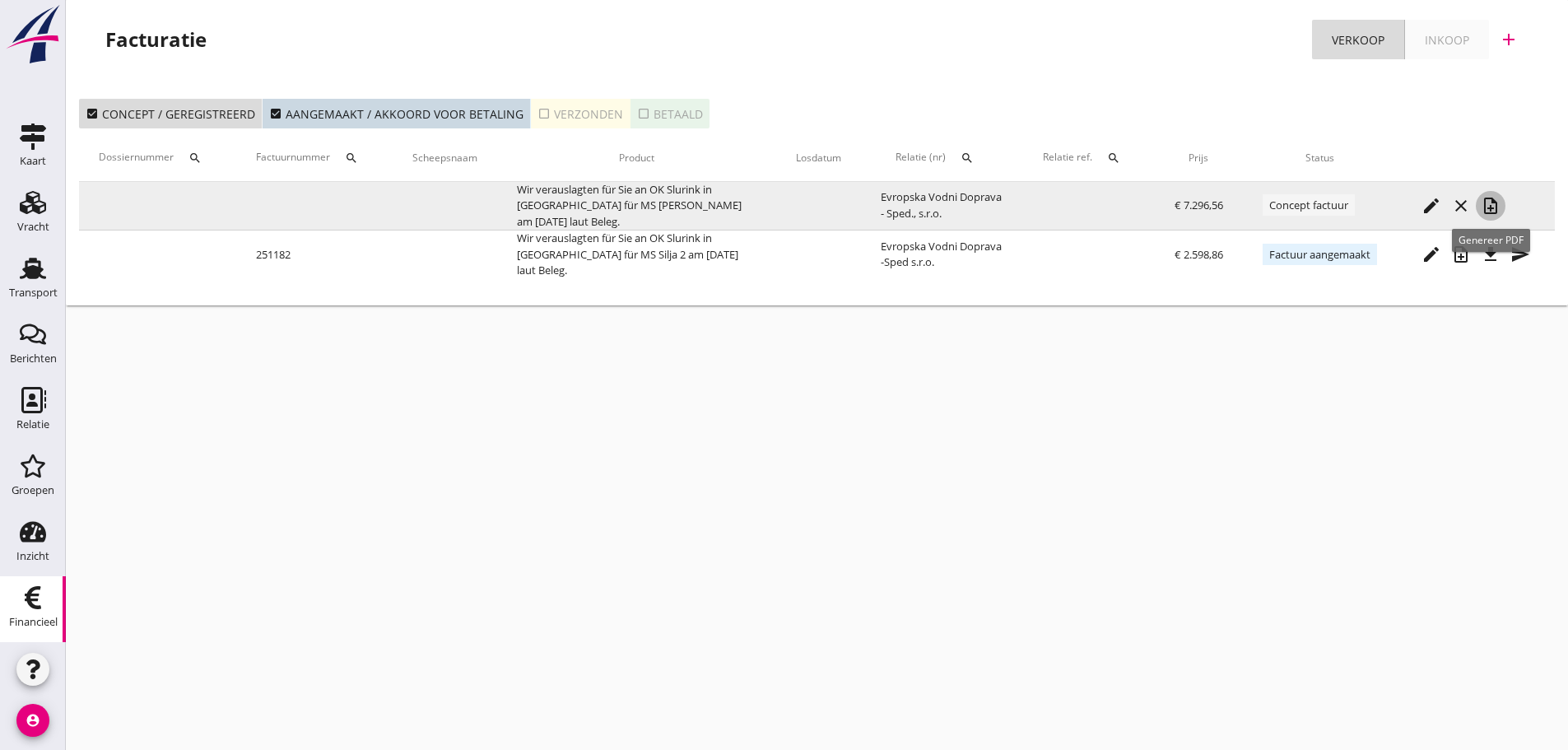
click at [1487, 206] on icon "note_add" at bounding box center [1490, 205] width 20 height 20
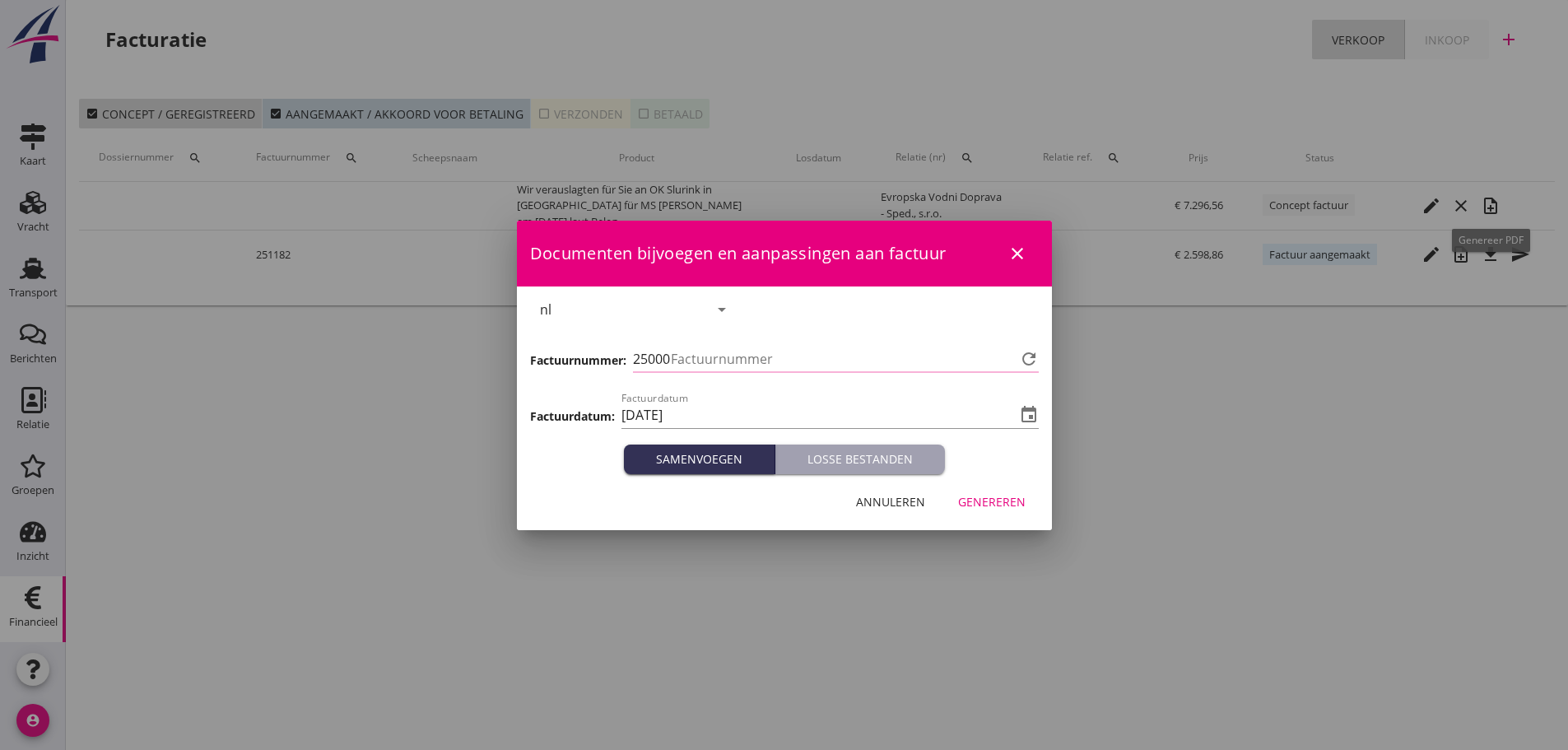
type input "1183"
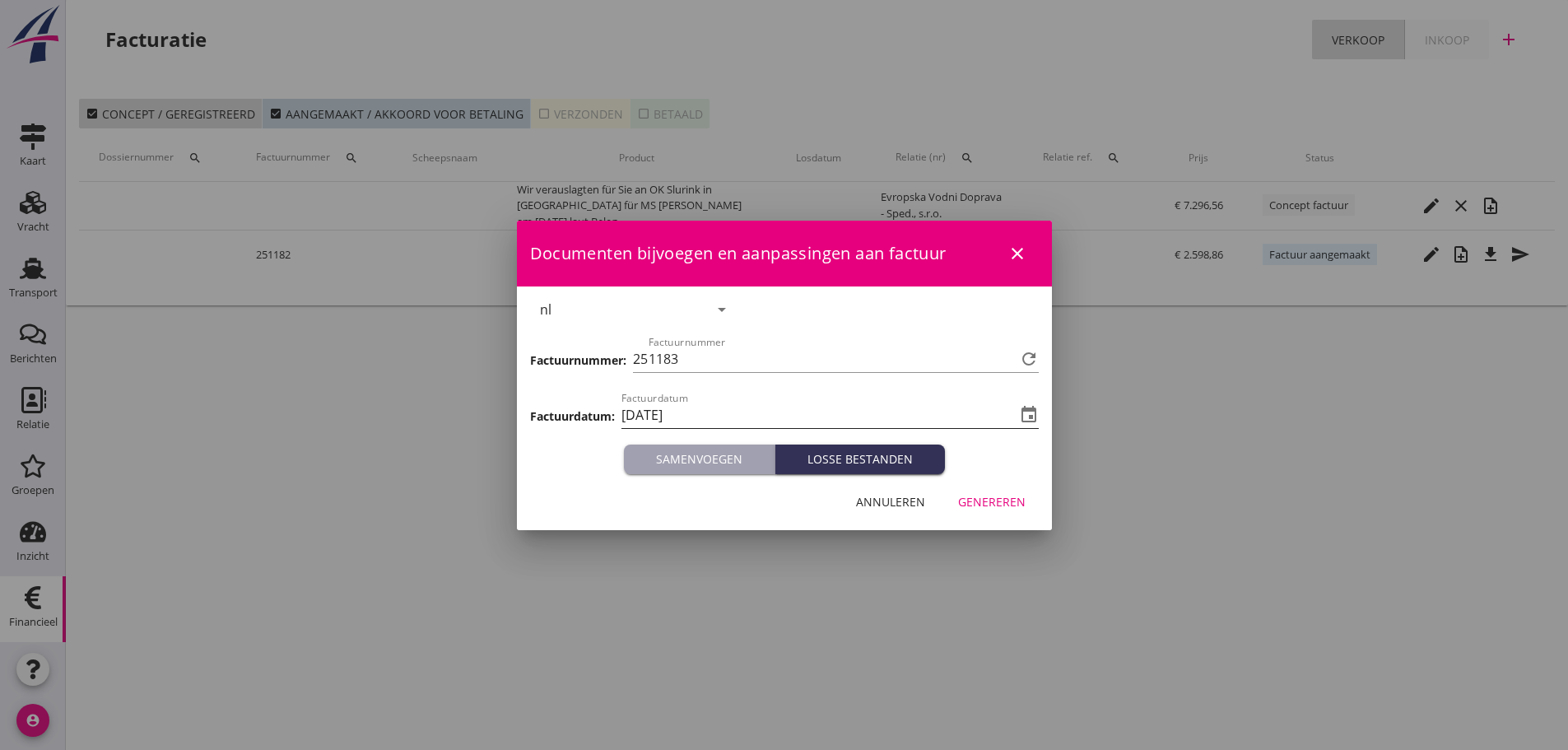
click at [1036, 412] on icon "event" at bounding box center [1028, 415] width 20 height 20
click at [859, 407] on input "[DATE]" at bounding box center [818, 415] width 394 height 26
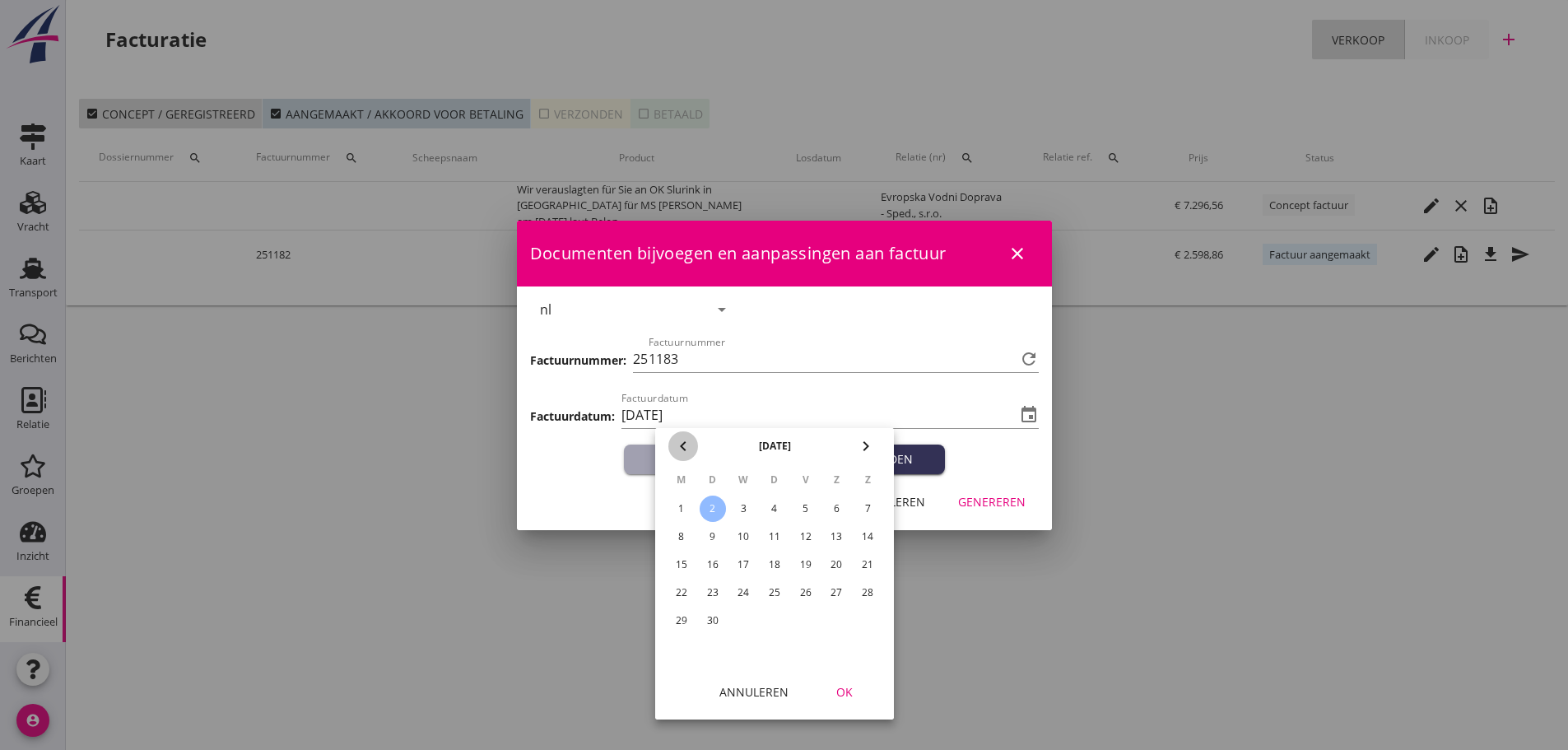
click at [686, 446] on icon "chevron_left" at bounding box center [683, 446] width 20 height 20
click at [806, 621] on div "29" at bounding box center [805, 620] width 26 height 26
type input "[DATE]"
click at [840, 694] on div "OK" at bounding box center [844, 691] width 46 height 17
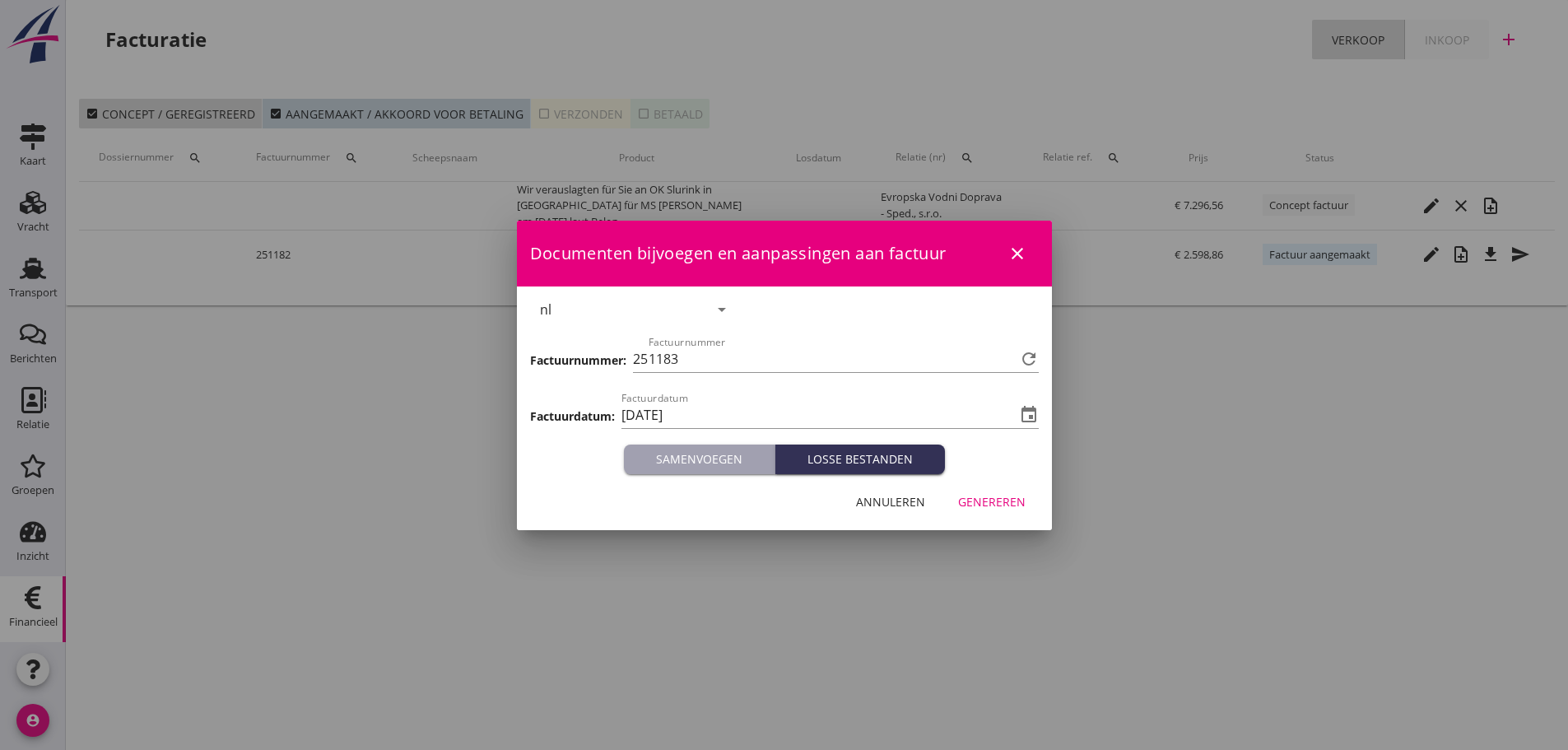
click at [989, 503] on div "Genereren" at bounding box center [991, 501] width 68 height 17
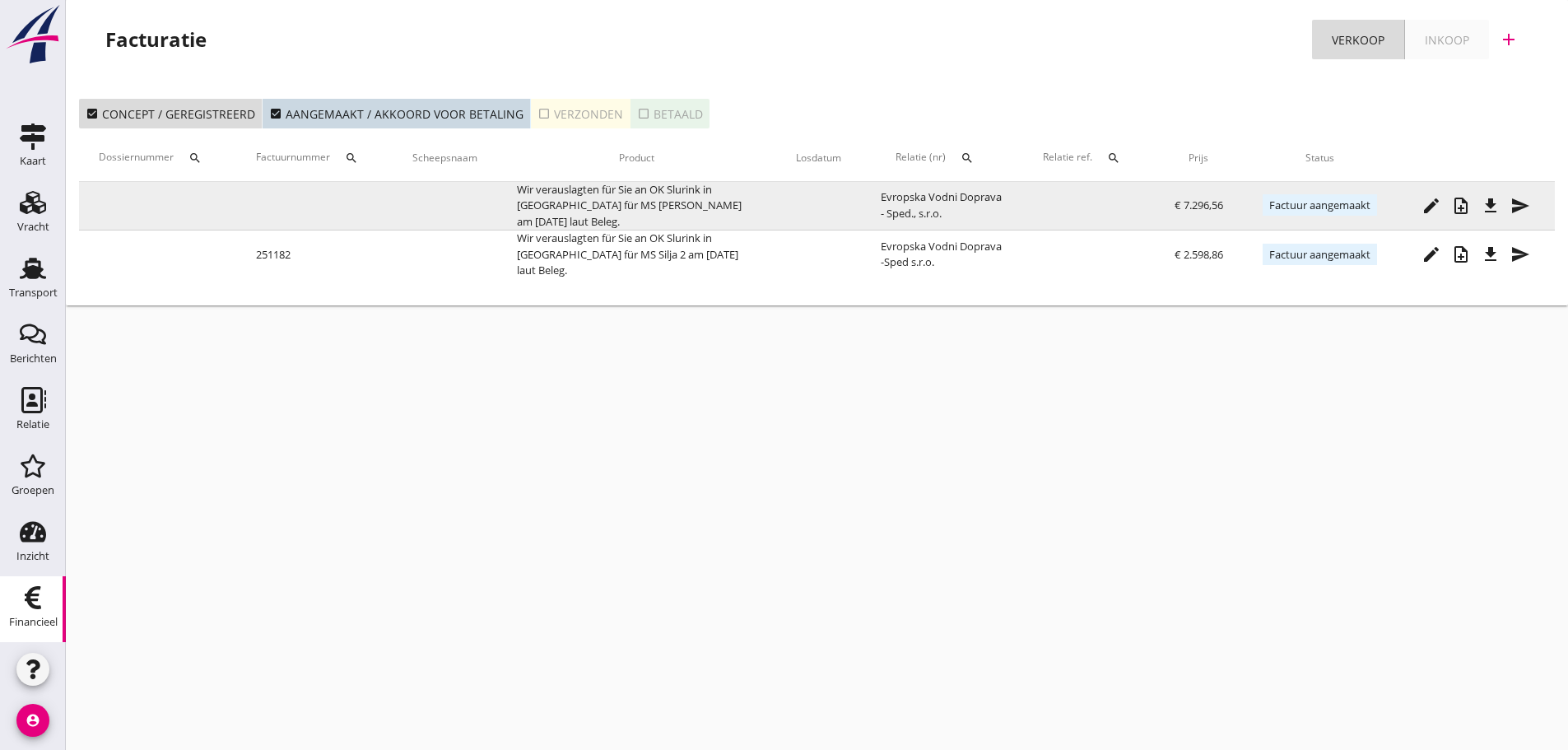
click at [1498, 213] on icon "file_download" at bounding box center [1490, 205] width 20 height 20
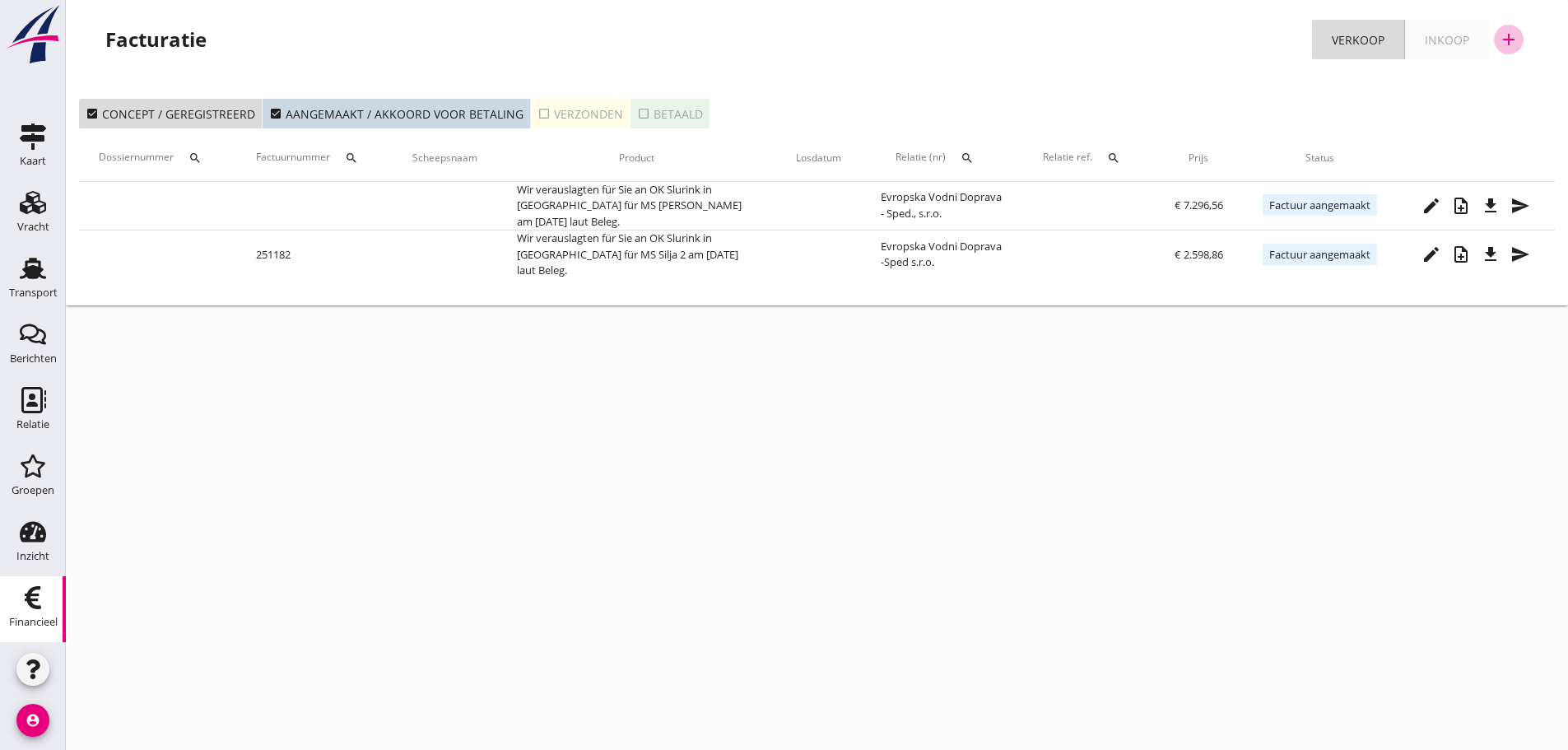
click at [1506, 39] on icon "add" at bounding box center [1508, 40] width 20 height 20
click at [1502, 80] on div "Verkoopfactuur" at bounding box center [1498, 81] width 98 height 20
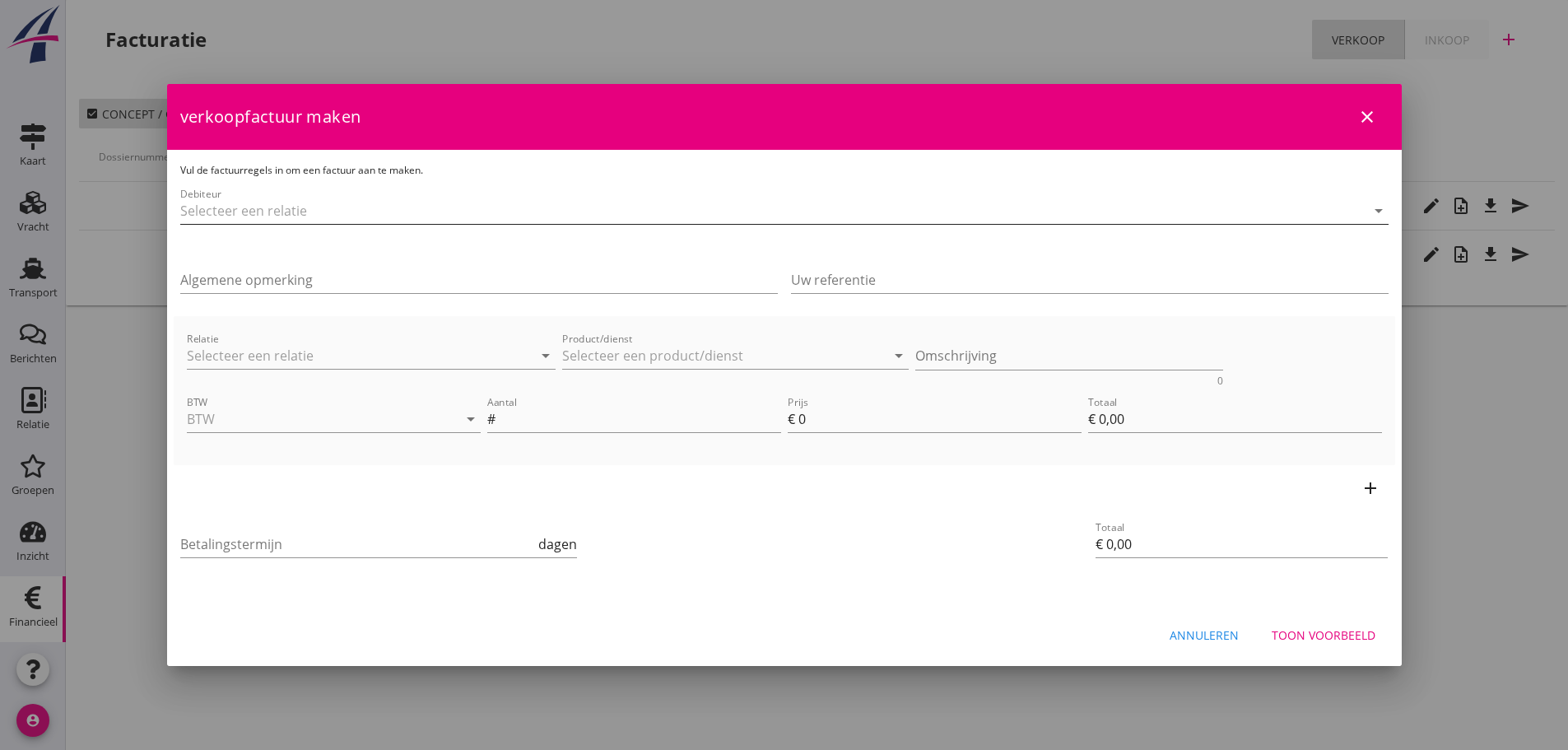
click at [369, 213] on input "Debiteur" at bounding box center [761, 210] width 1162 height 26
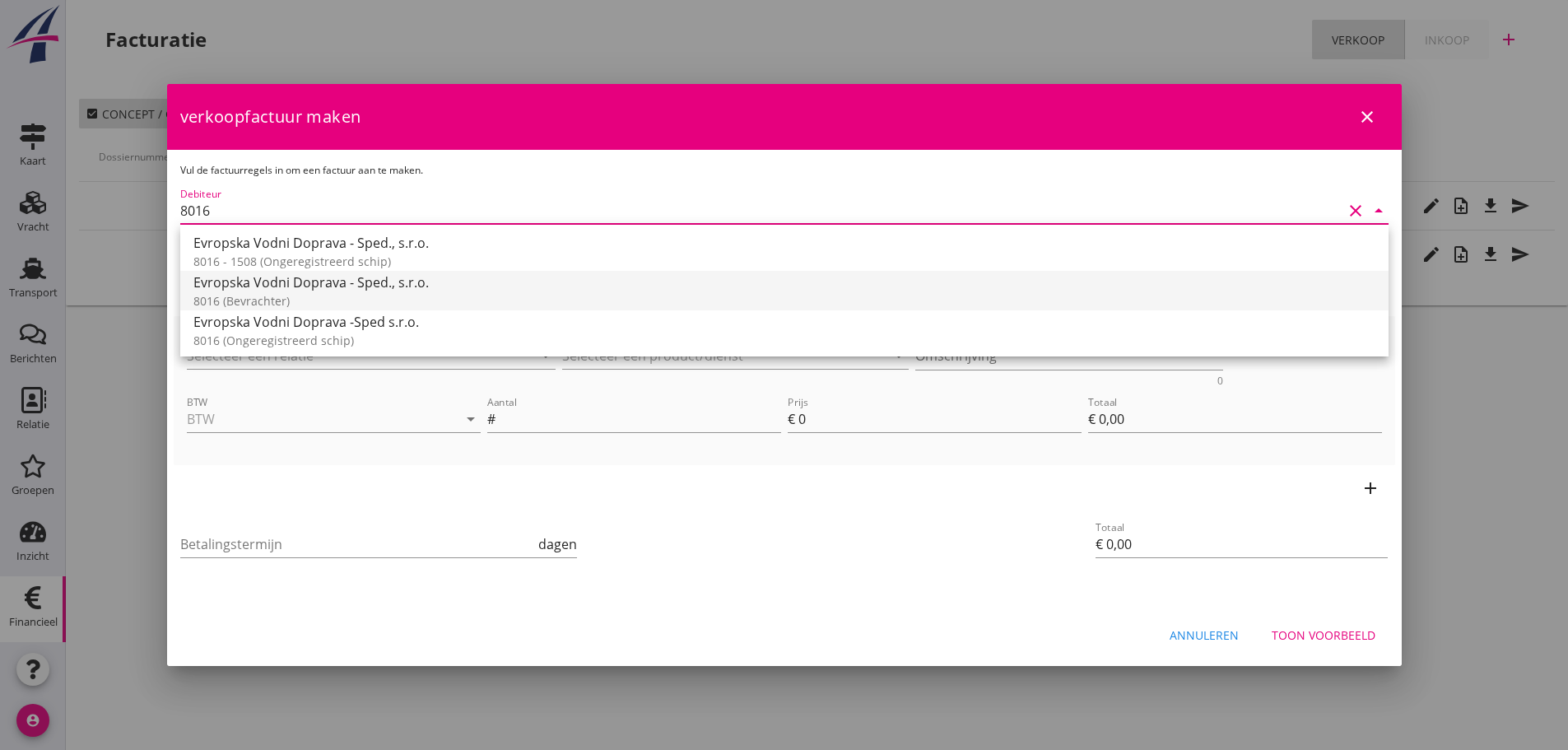
click at [289, 293] on div "8016 (Bevrachter)" at bounding box center [784, 300] width 1182 height 17
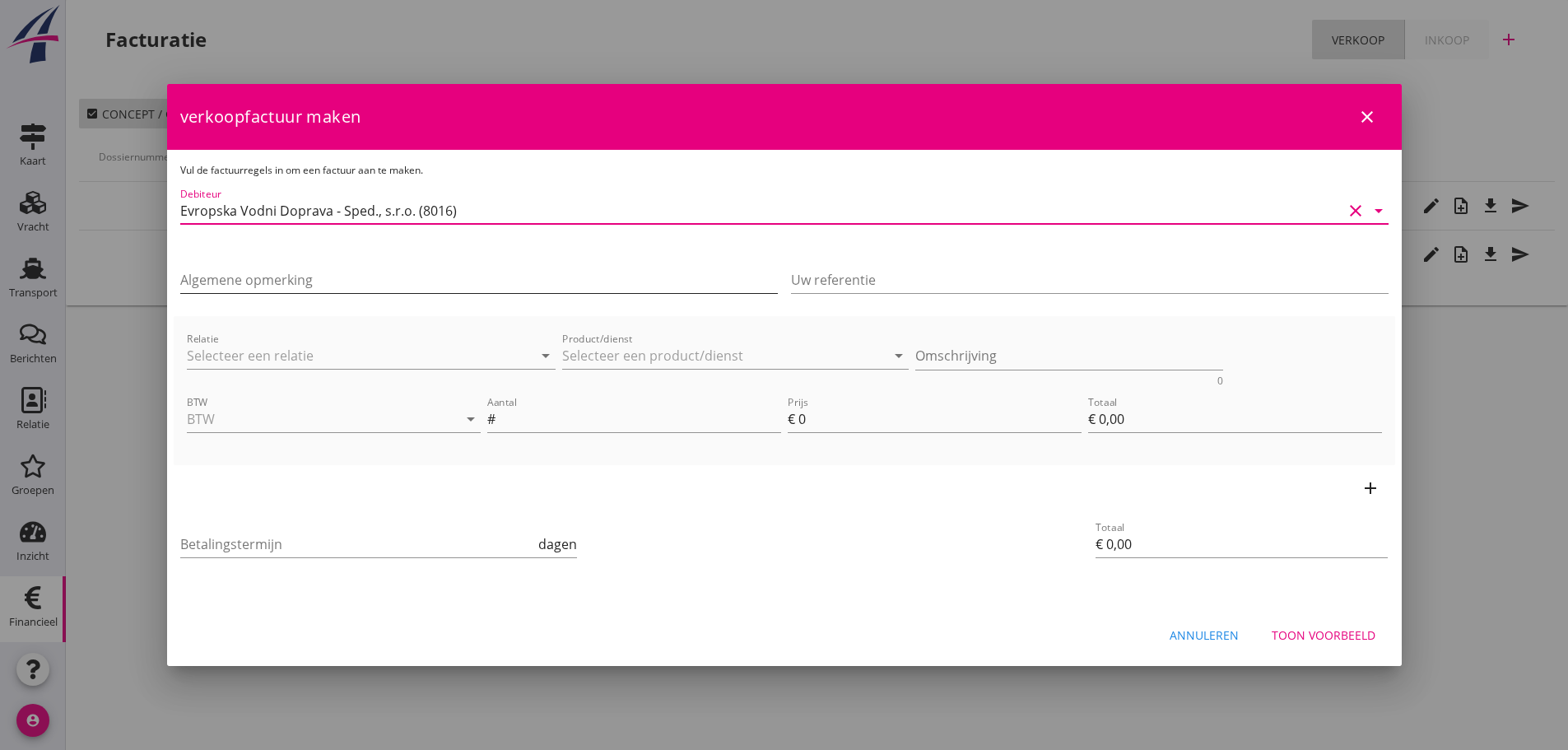
type input "Evropska Vodni Doprava - Sped., s.r.o. (8016)"
click at [303, 271] on input "Algemene opmerking" at bounding box center [479, 279] width 597 height 26
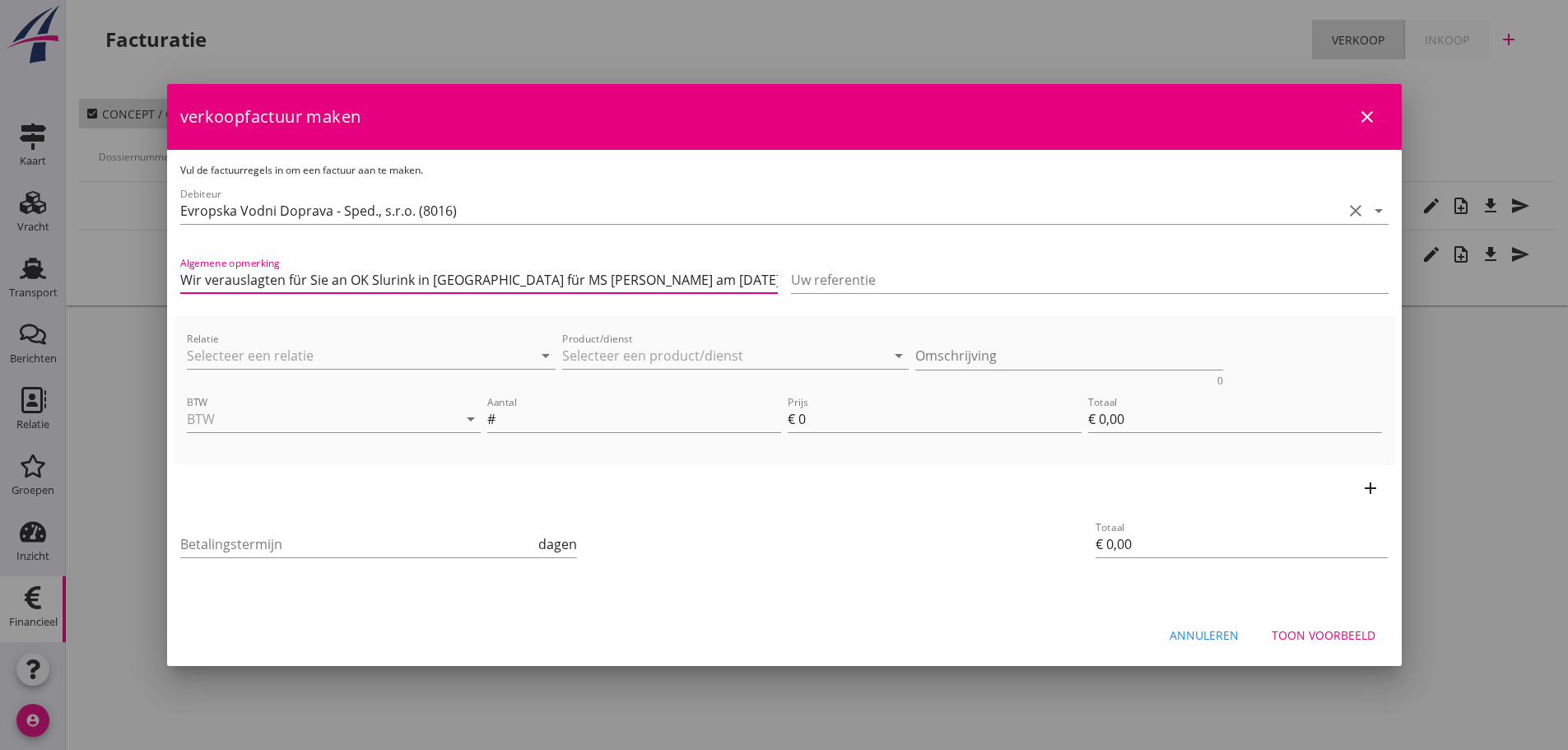
click at [537, 277] on input "Wir verauslagten für Sie an OK Slurink in [GEOGRAPHIC_DATA] für MS [PERSON_NAME…" at bounding box center [479, 279] width 597 height 26
click at [542, 276] on input "Wir verauslagten für Sie an OK Slurink in [GEOGRAPHIC_DATA] für MS [PERSON_NAME…" at bounding box center [479, 279] width 597 height 26
type input "Wir verauslagten für Sie an OK Slurink in [GEOGRAPHIC_DATA] für MS [PERSON_NAME…"
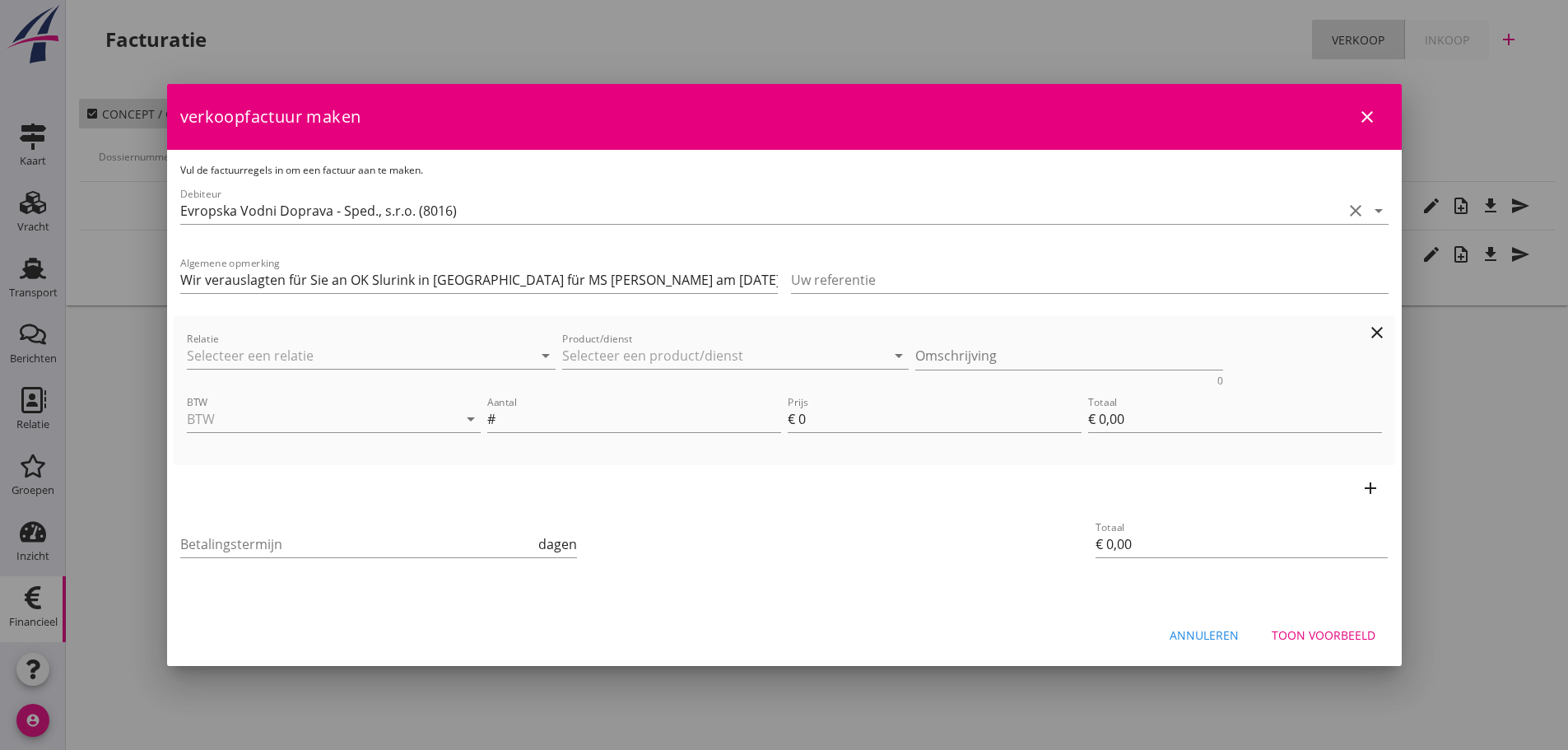
click at [462, 369] on div "Relatie arrow_drop_down" at bounding box center [371, 363] width 369 height 43
click at [459, 350] on input "Relatie" at bounding box center [348, 355] width 323 height 26
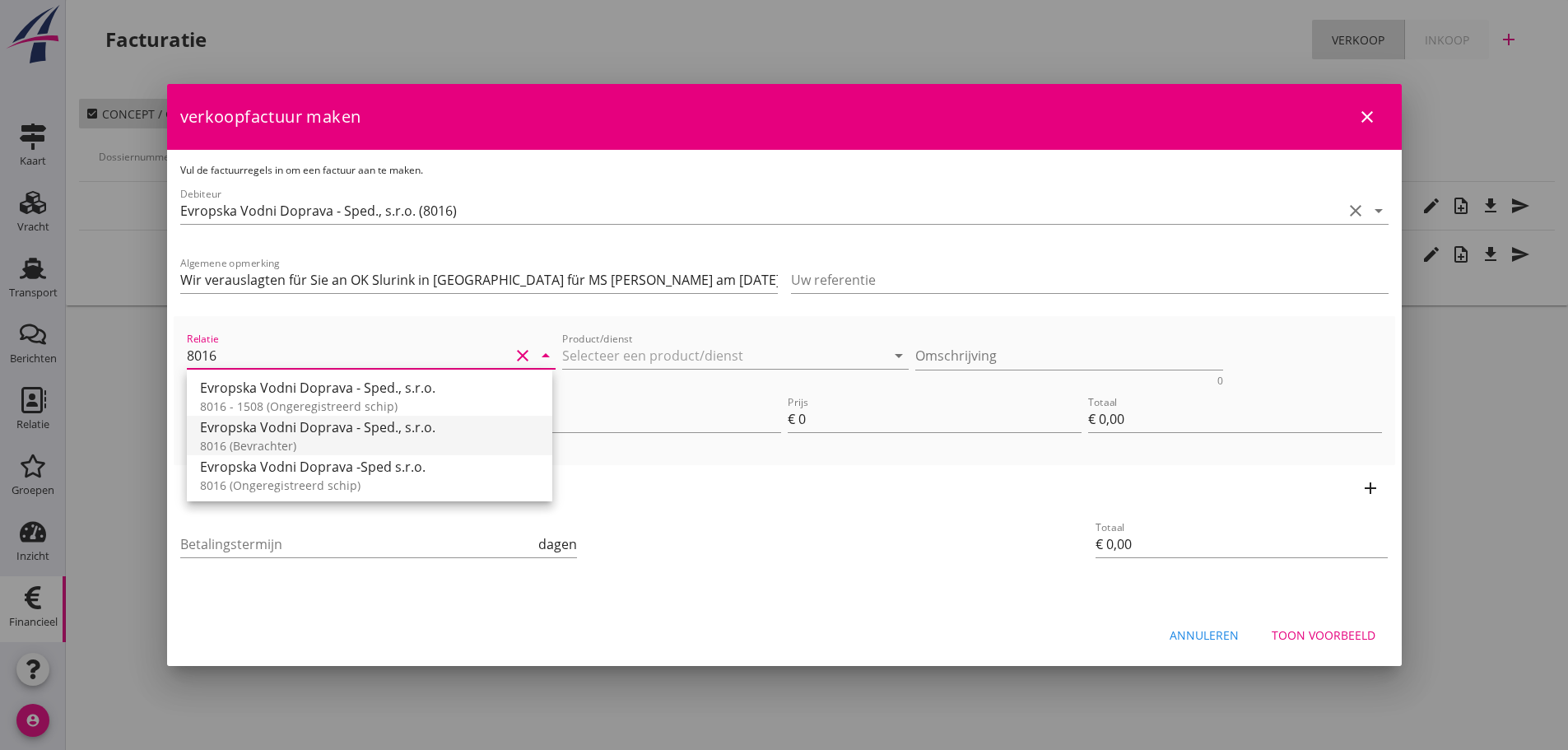
click at [362, 431] on div "Evropska Vodni Doprava - Sped., s.r.o." at bounding box center [369, 427] width 339 height 20
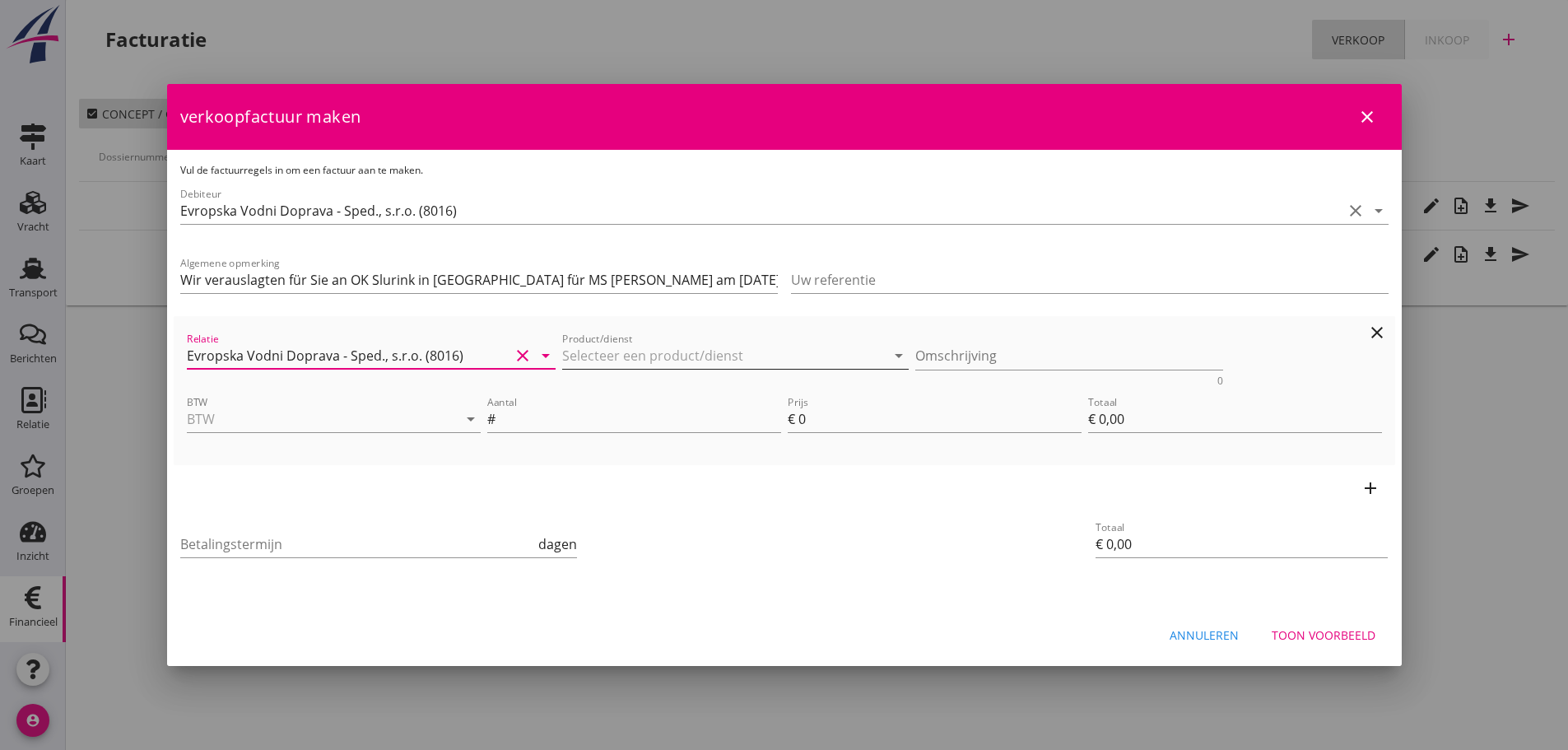
type input "Evropska Vodni Doprava - Sped., s.r.o. (8016)"
click at [608, 359] on input "Product/dienst" at bounding box center [723, 355] width 323 height 26
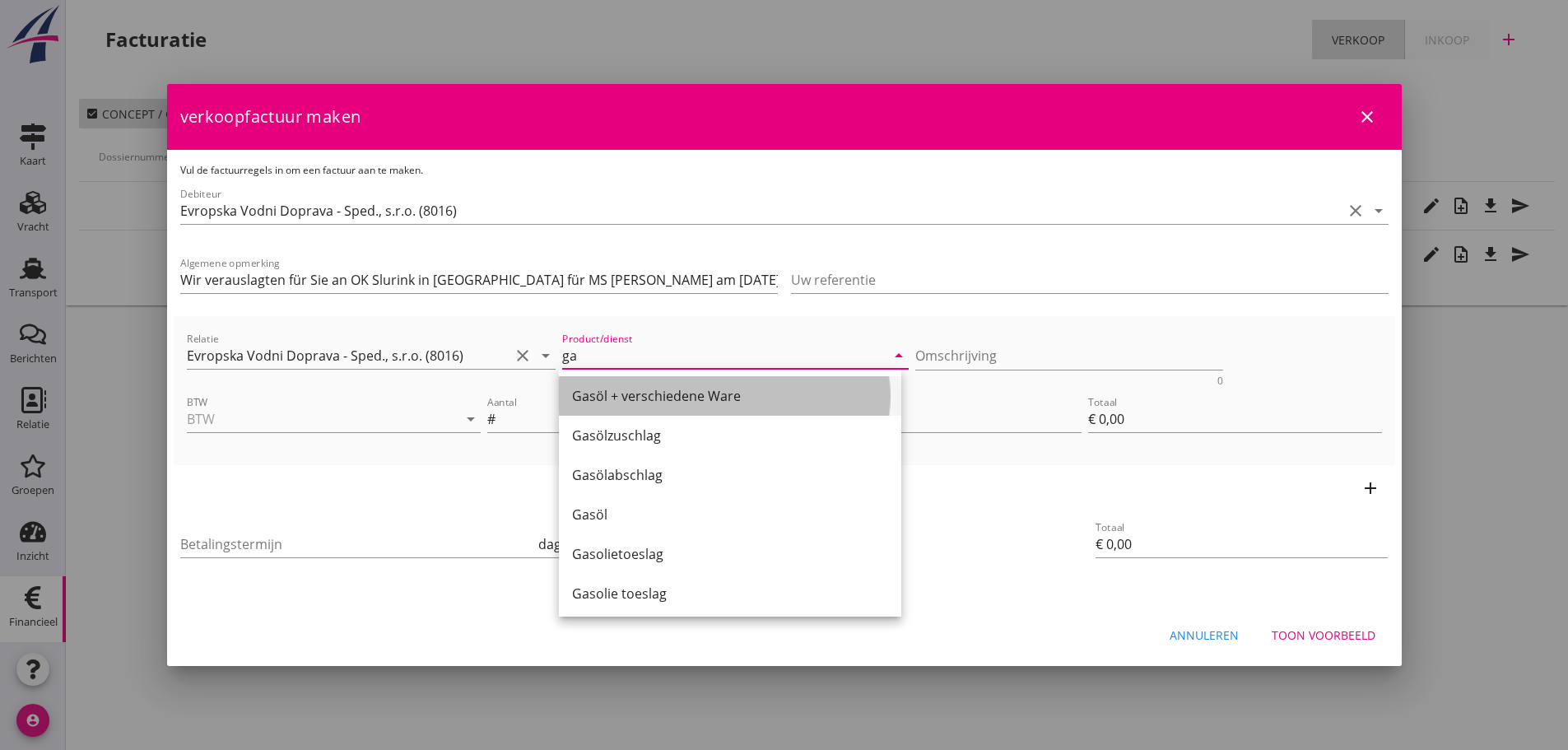
click at [627, 397] on div "Gasöl + verschiedene Ware" at bounding box center [729, 396] width 316 height 20
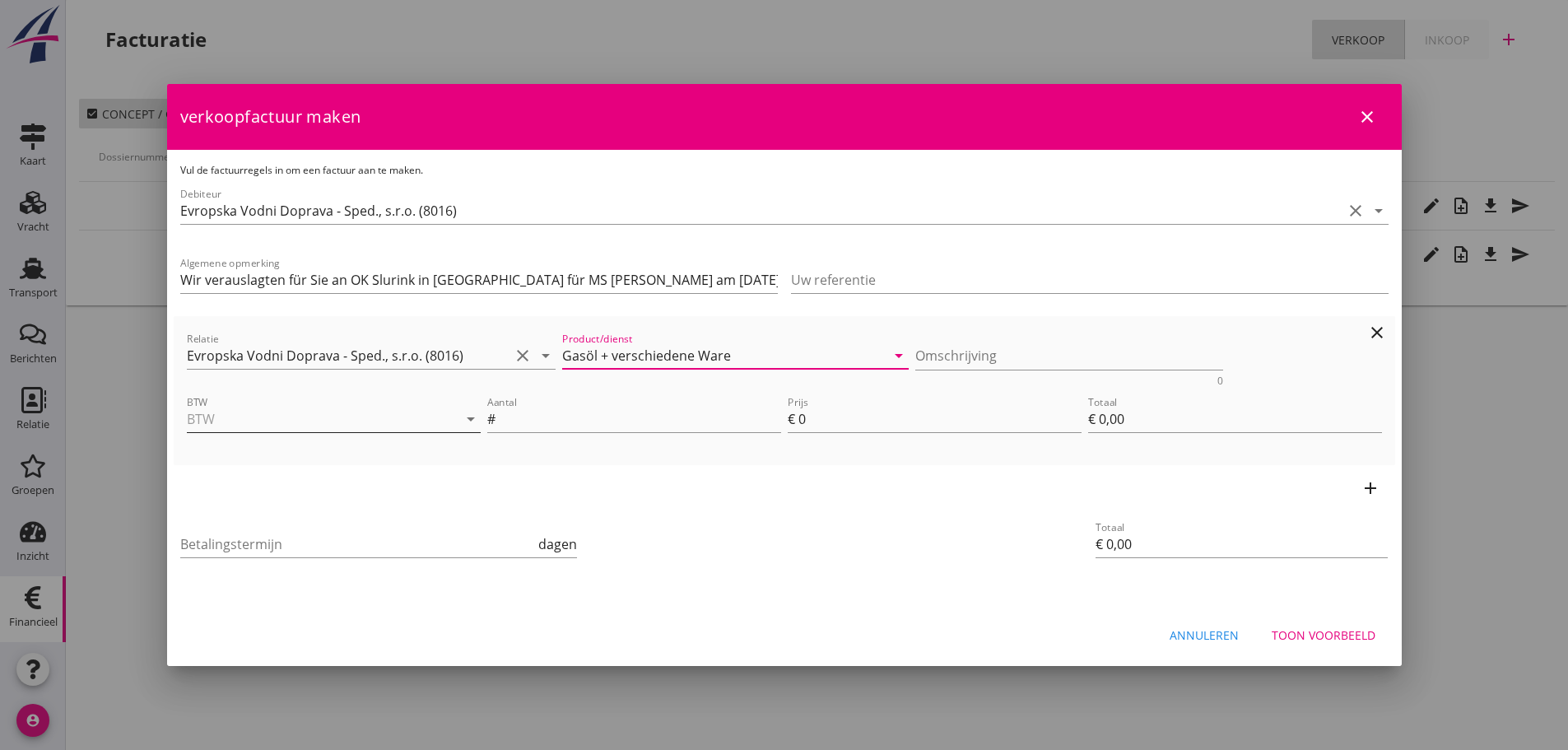
type input "Gasöl + verschiedene Ware"
click at [375, 414] on input "BTW" at bounding box center [310, 419] width 247 height 26
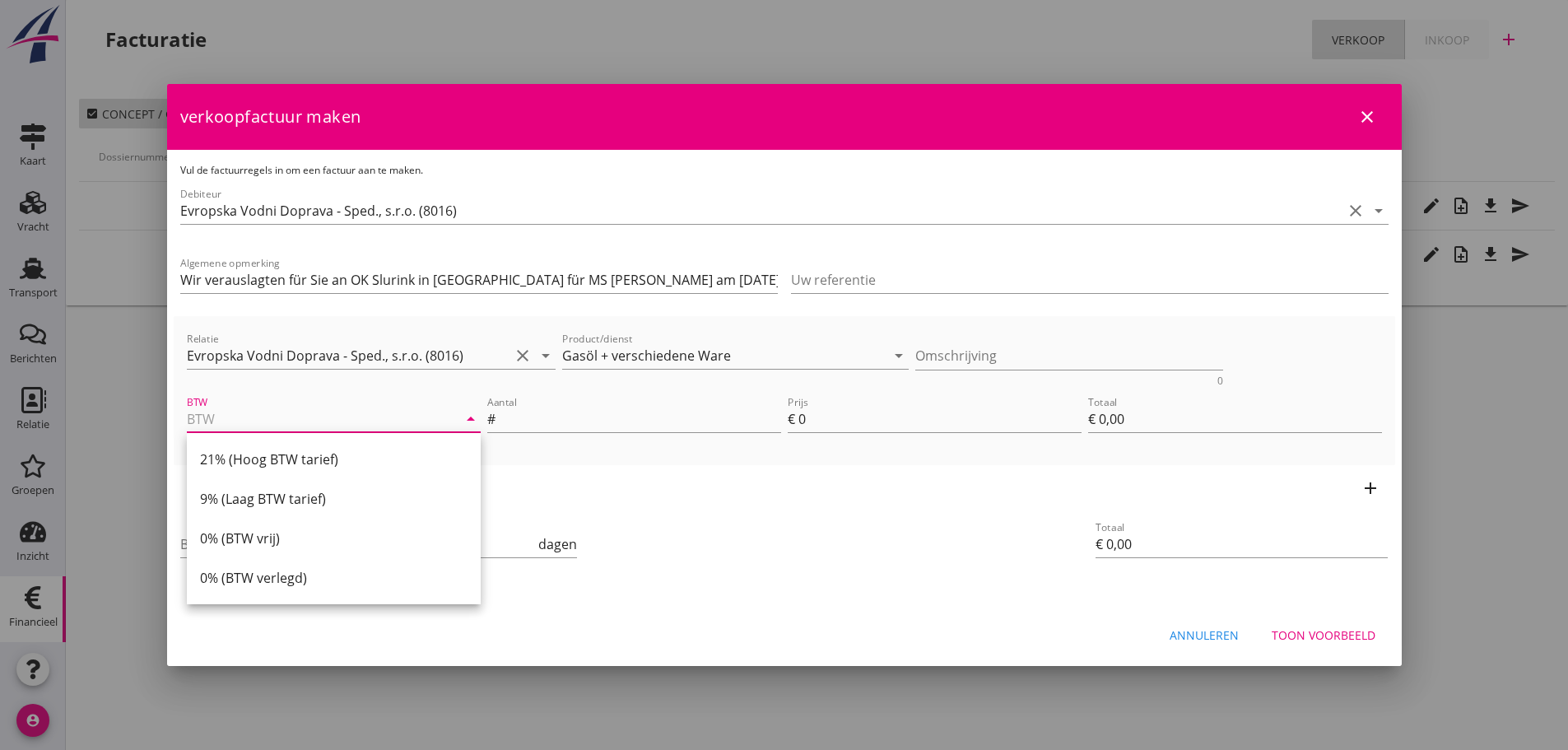
click at [290, 462] on div "21% (Hoog BTW tarief)" at bounding box center [333, 459] width 267 height 20
type input "21% (Hoog BTW tarief)"
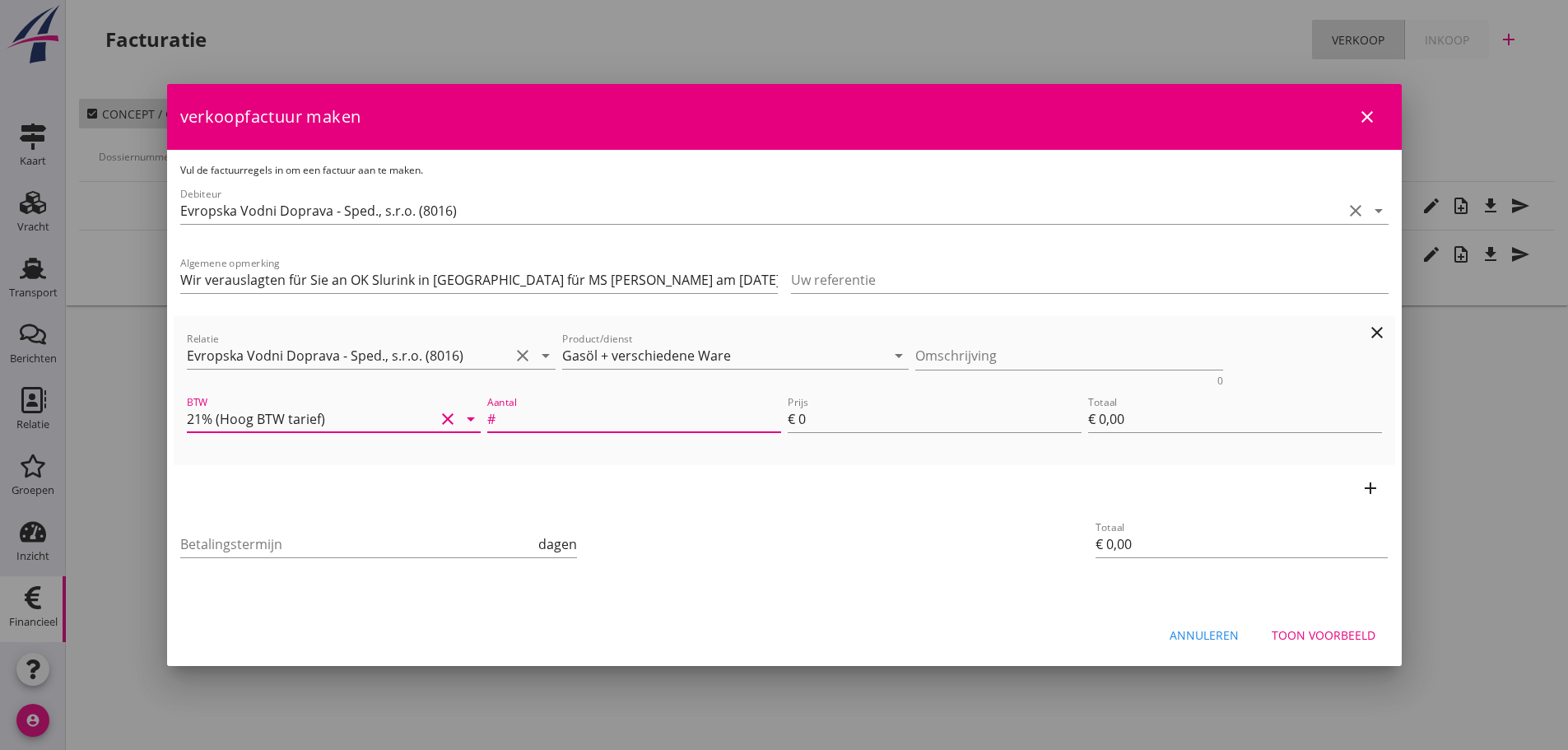
click at [674, 418] on input "Aantal" at bounding box center [639, 419] width 282 height 26
type input "1"
type input "6"
type input "€ 6,00"
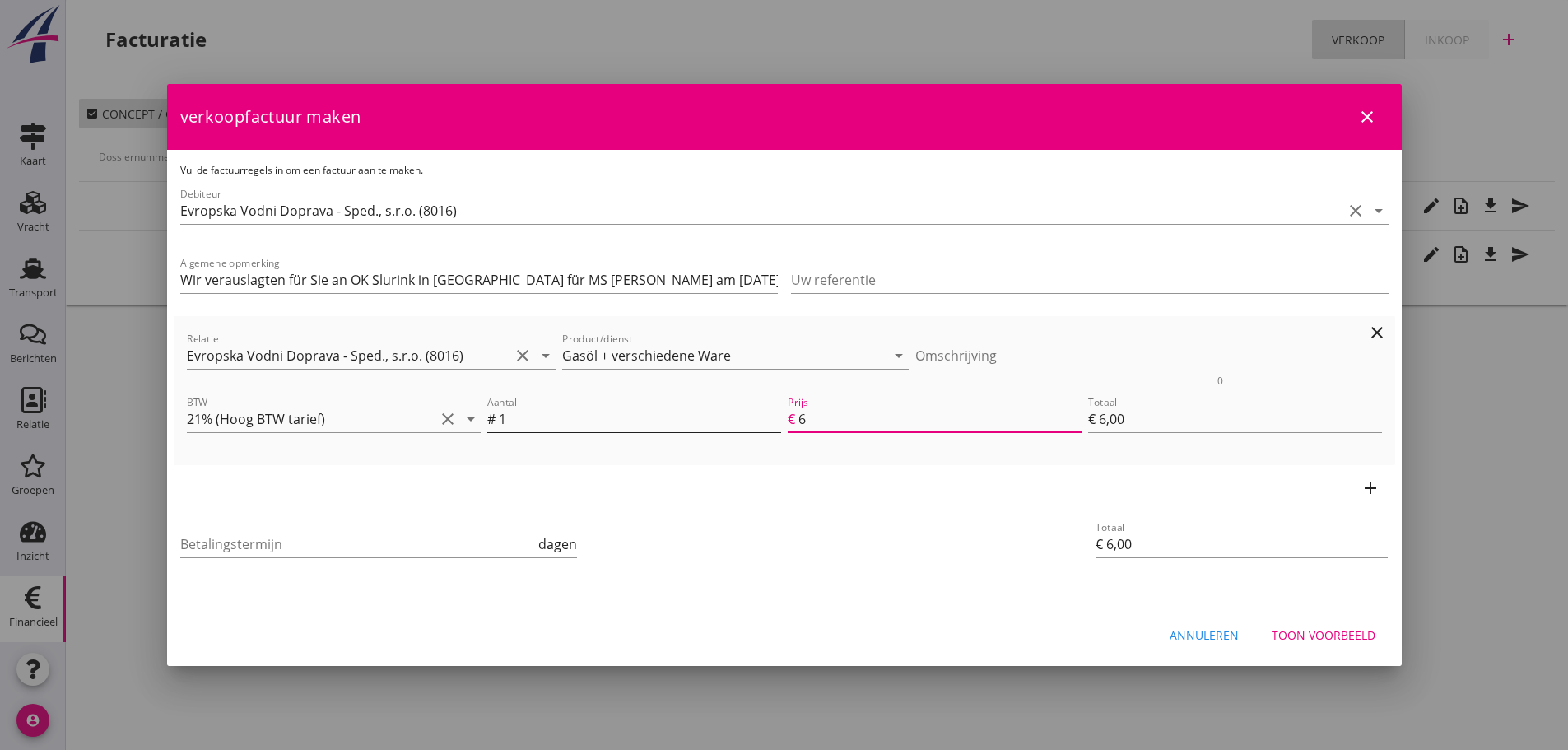
type input "67"
type input "€ 67,00"
type input "677"
type input "€ 677,00"
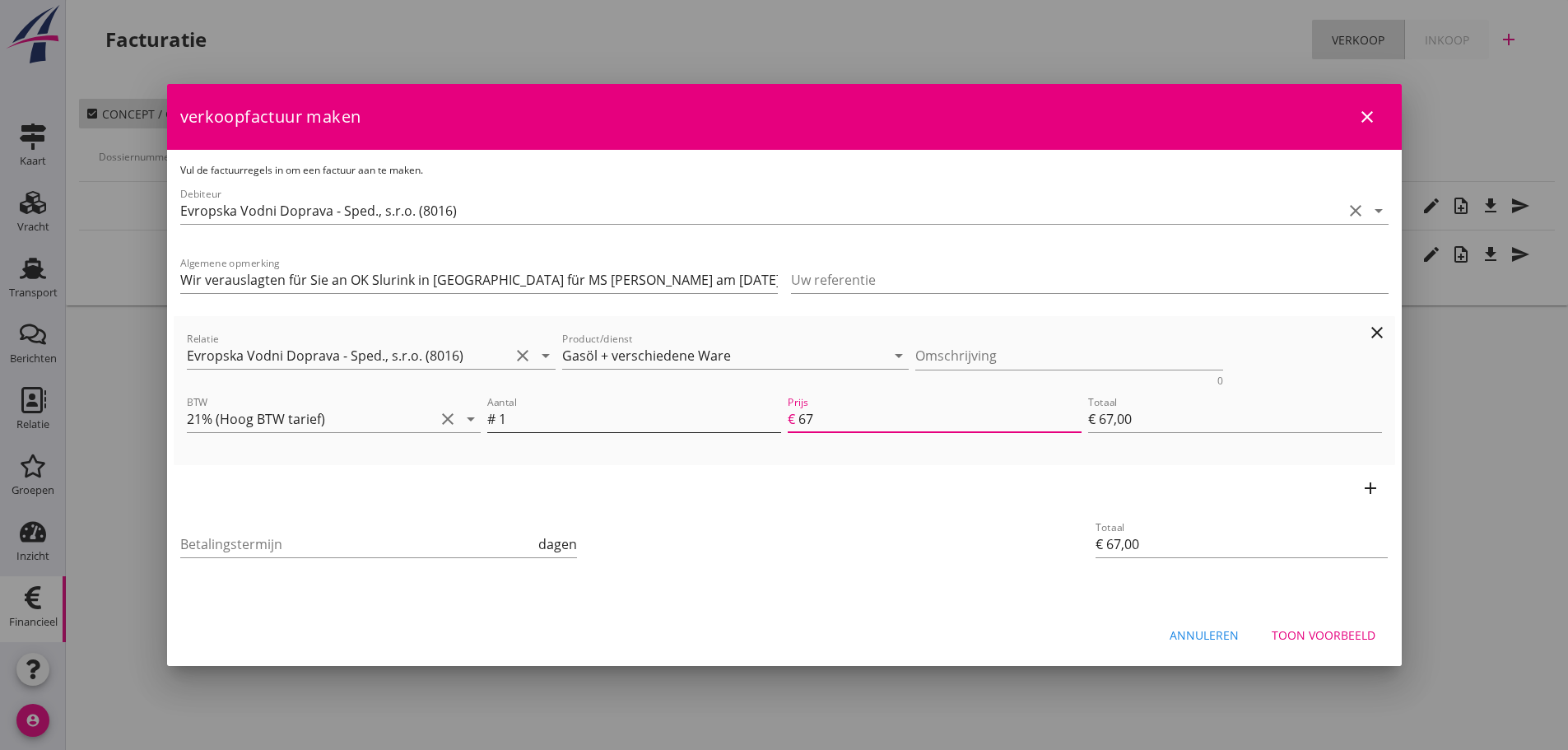
type input "€ 677,00"
type input "6772"
type input "€ 6.772,00"
type input "€ 0,00"
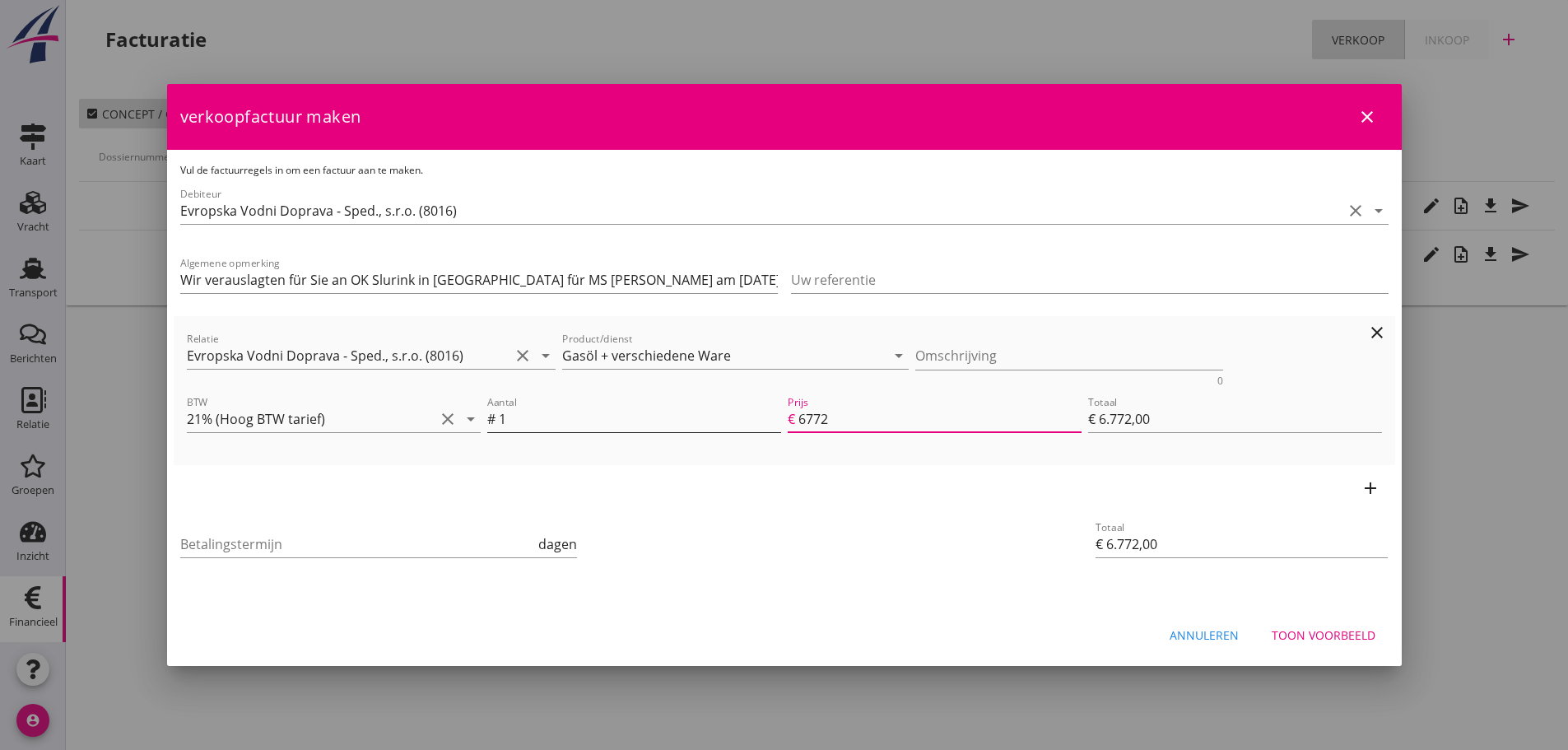
type input "€ 0,00"
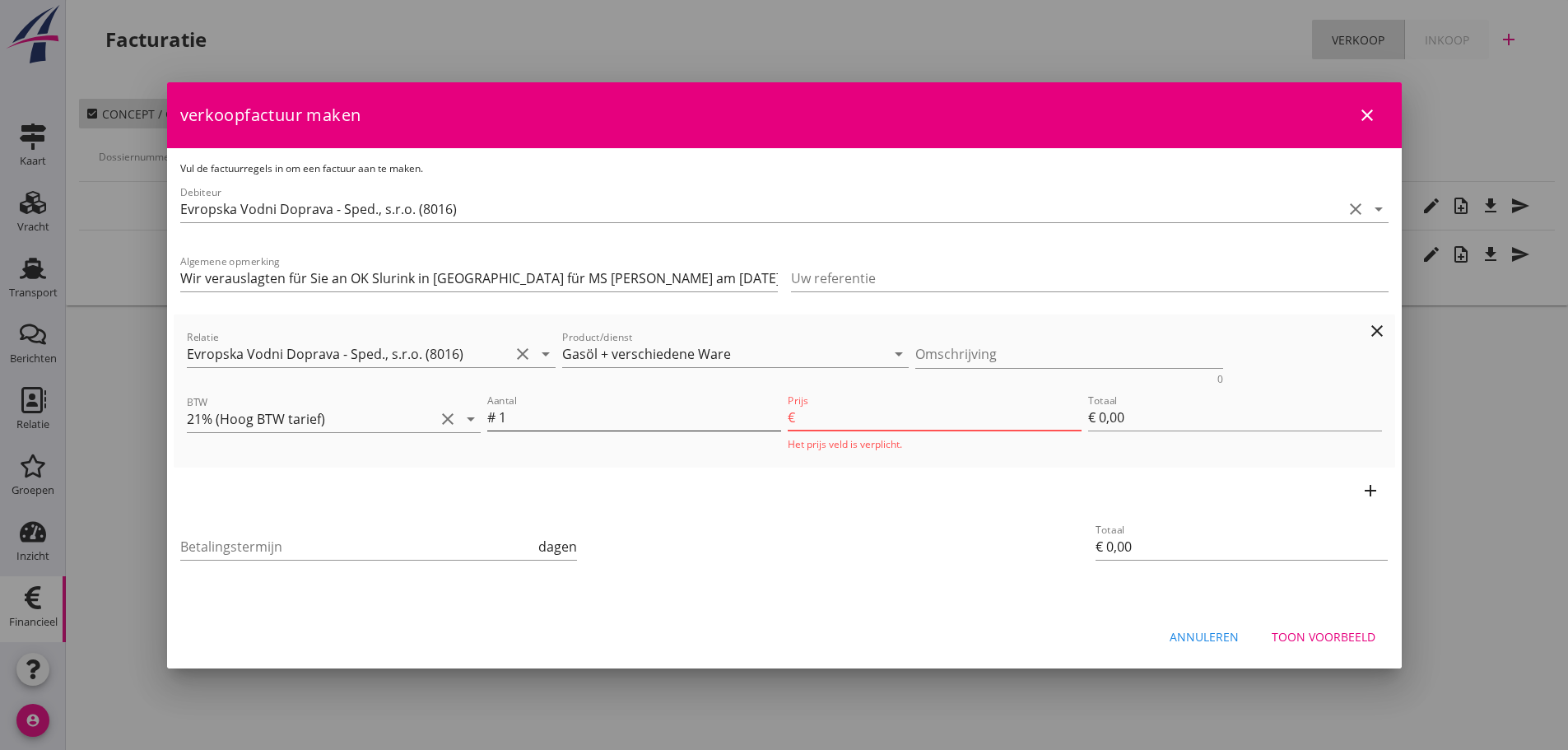
type input "6772.0"
type input "€ 6.772,00"
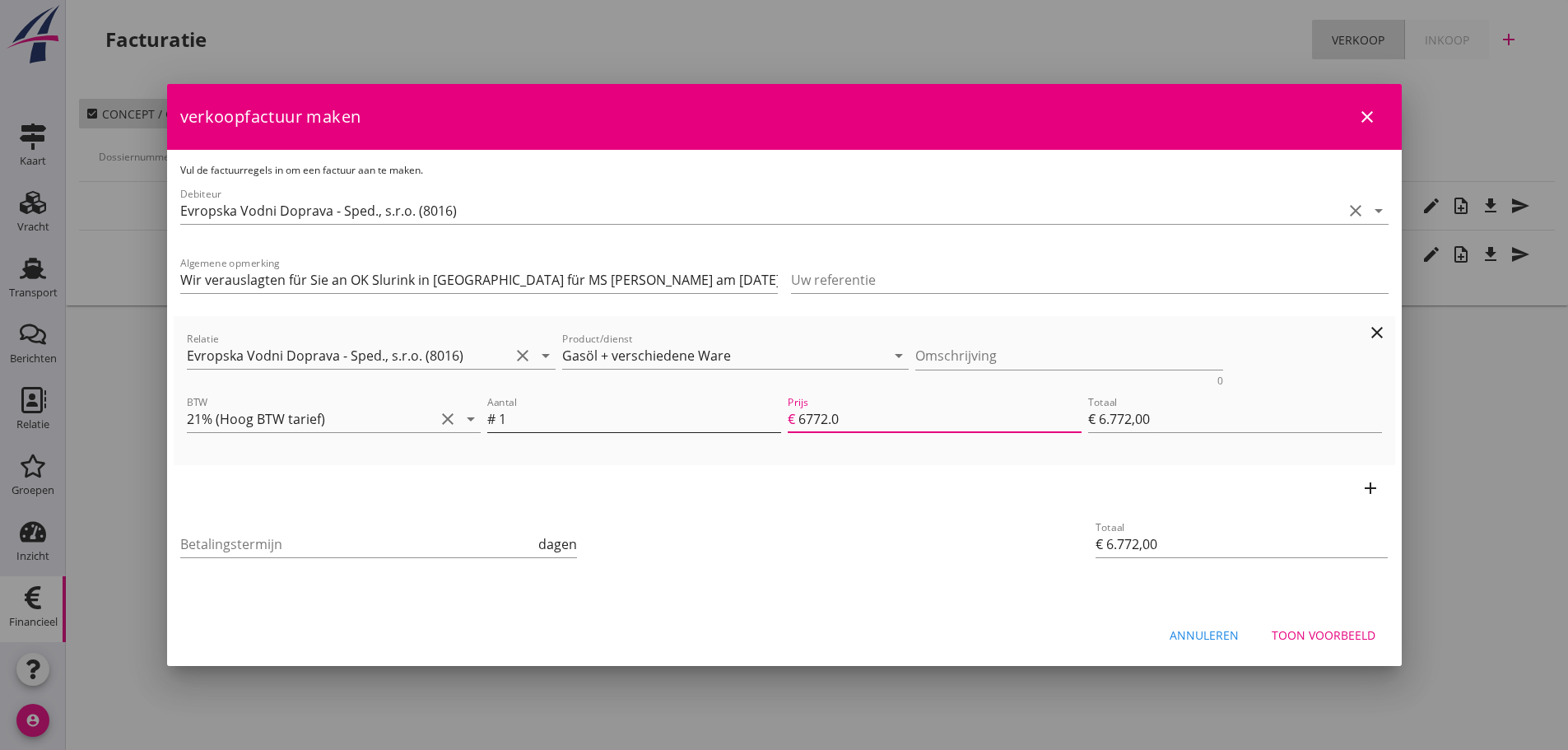
type input "6772.06"
type input "€ 6.772,06"
type input "6772.06"
click at [1367, 482] on icon "add" at bounding box center [1371, 488] width 20 height 20
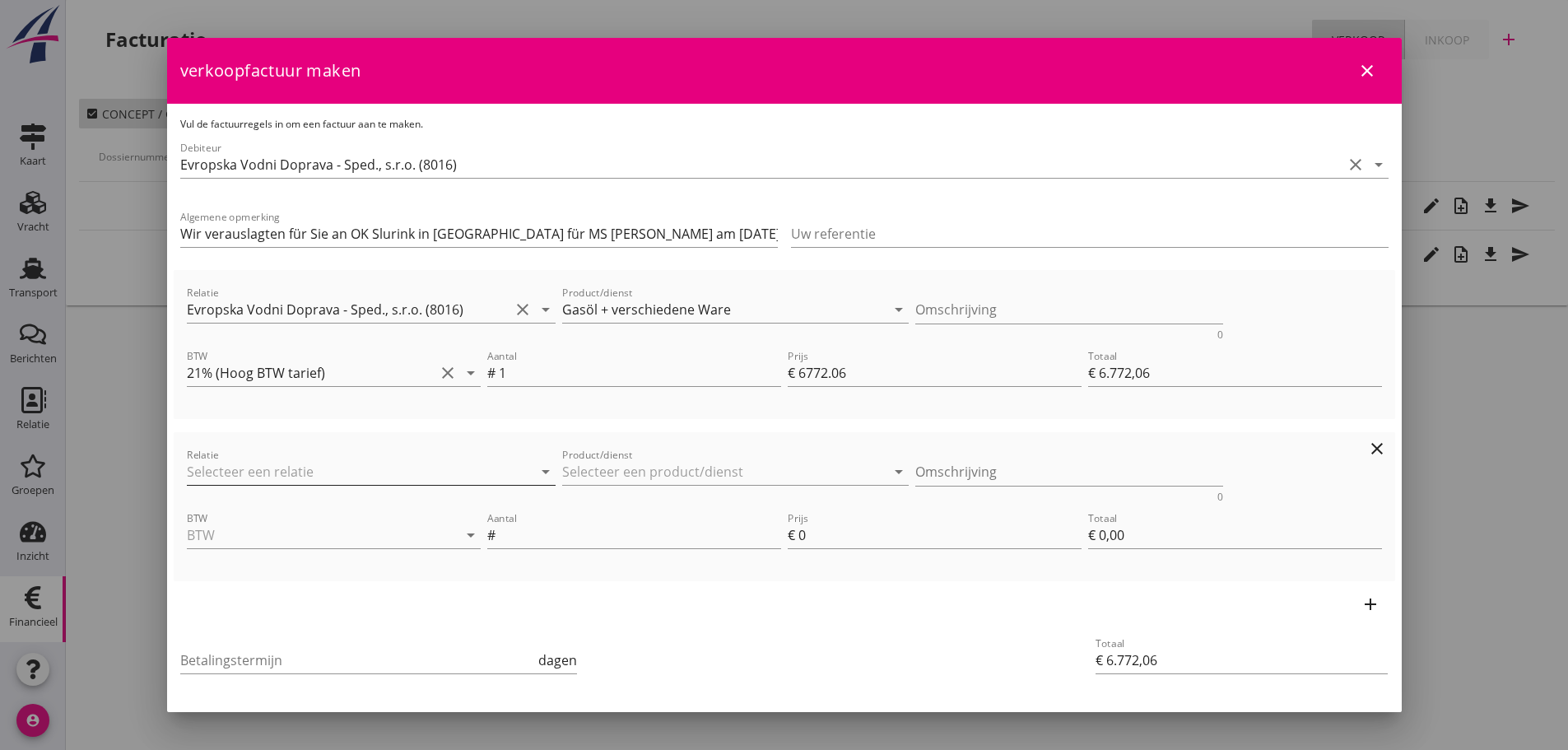
click at [248, 462] on input "Relatie" at bounding box center [348, 472] width 323 height 26
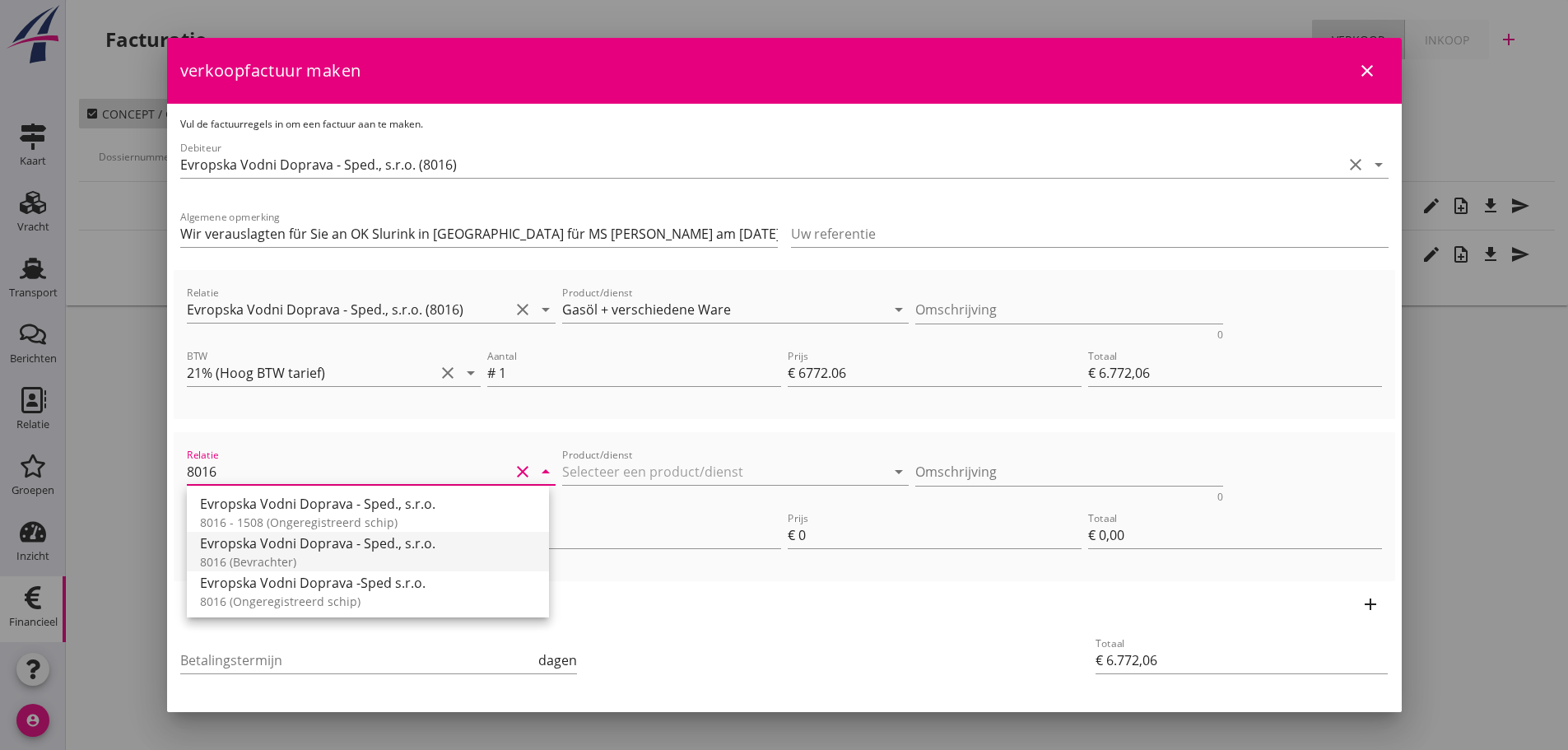
click at [352, 544] on div "Evropska Vodni Doprava - Sped., s.r.o." at bounding box center [367, 544] width 336 height 20
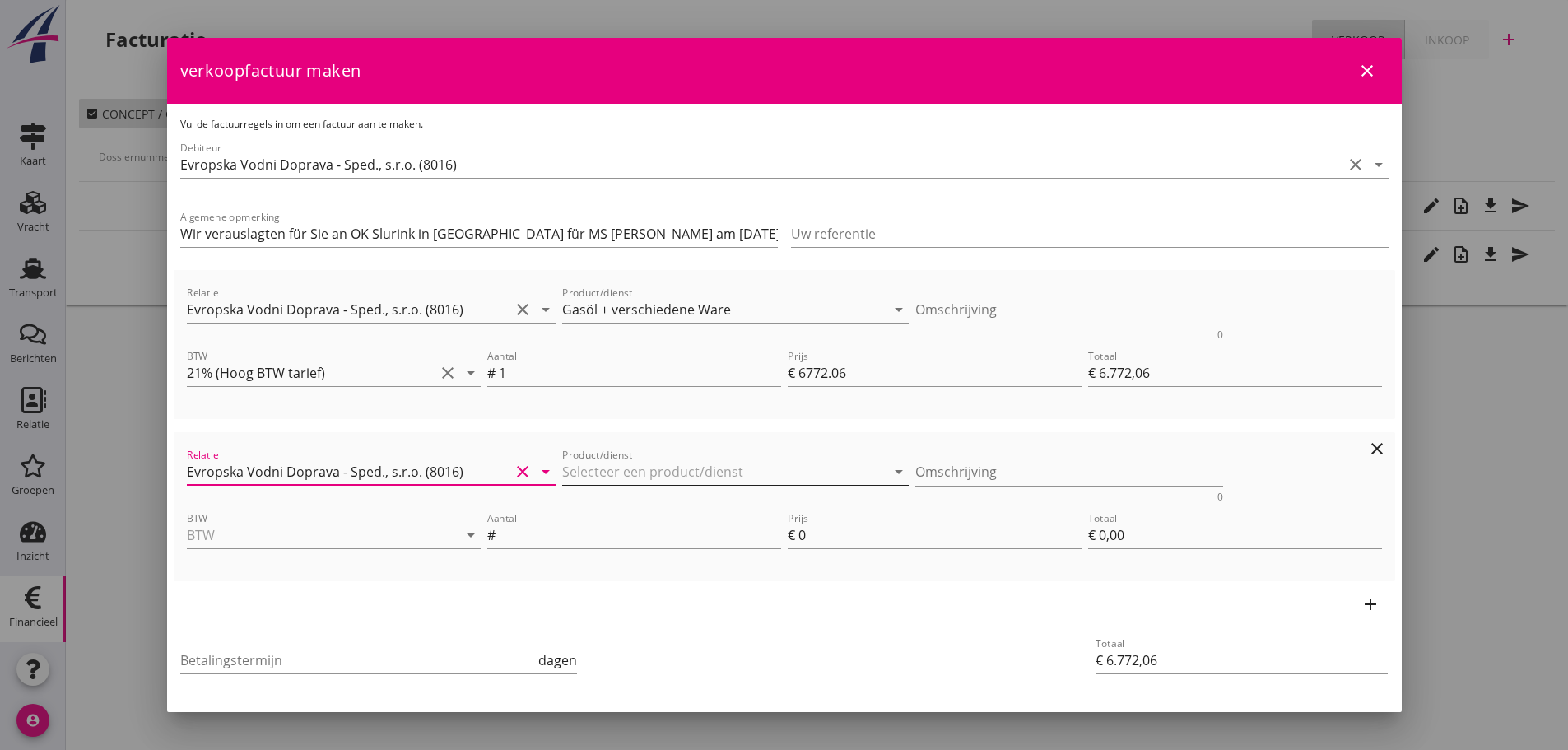
type input "Evropska Vodni Doprava - Sped., s.r.o. (8016)"
click at [662, 471] on input "Product/dienst" at bounding box center [723, 472] width 323 height 26
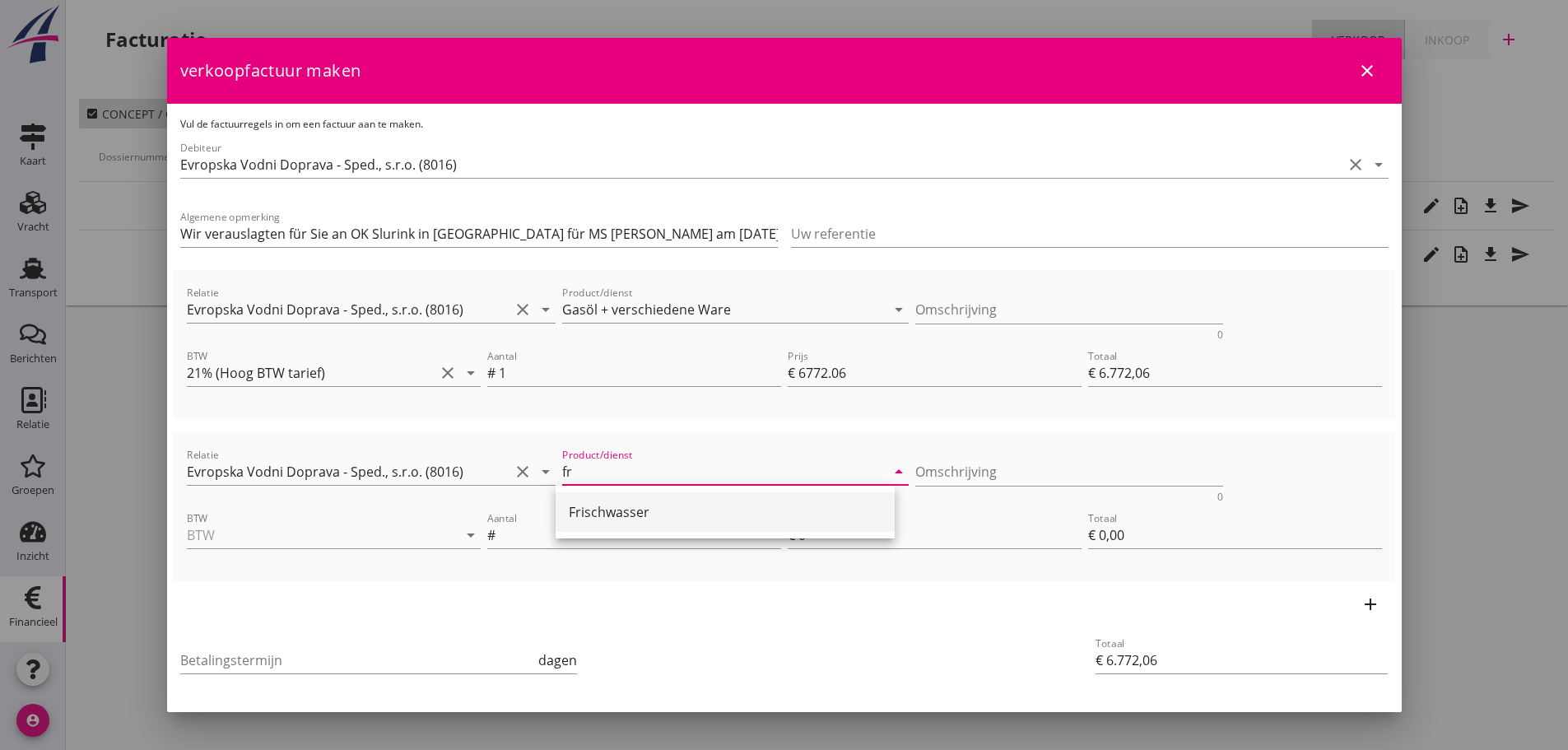
click at [578, 511] on div "Frischwasser" at bounding box center [725, 512] width 313 height 20
type input "Frischwasser"
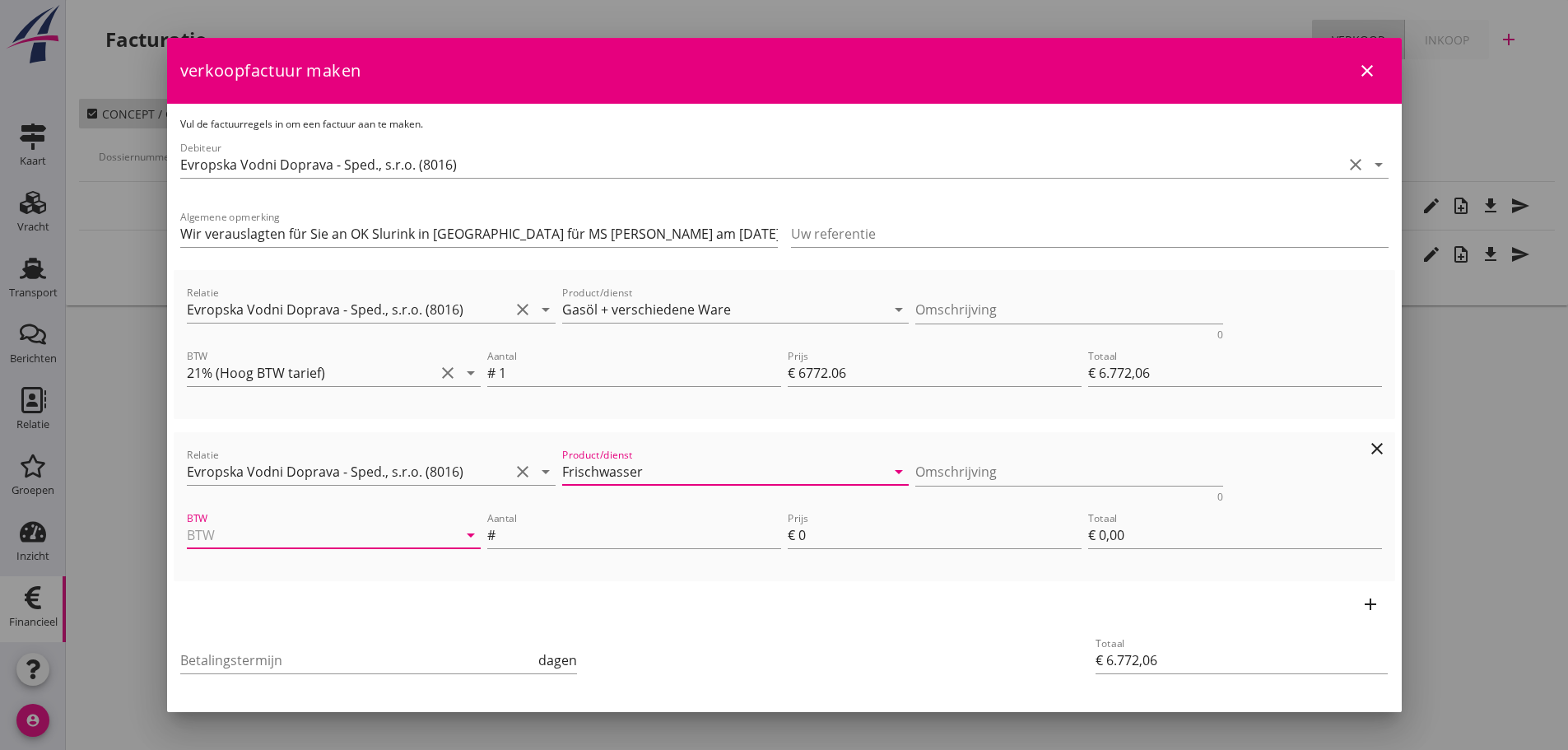
click at [393, 535] on input "BTW" at bounding box center [310, 535] width 247 height 26
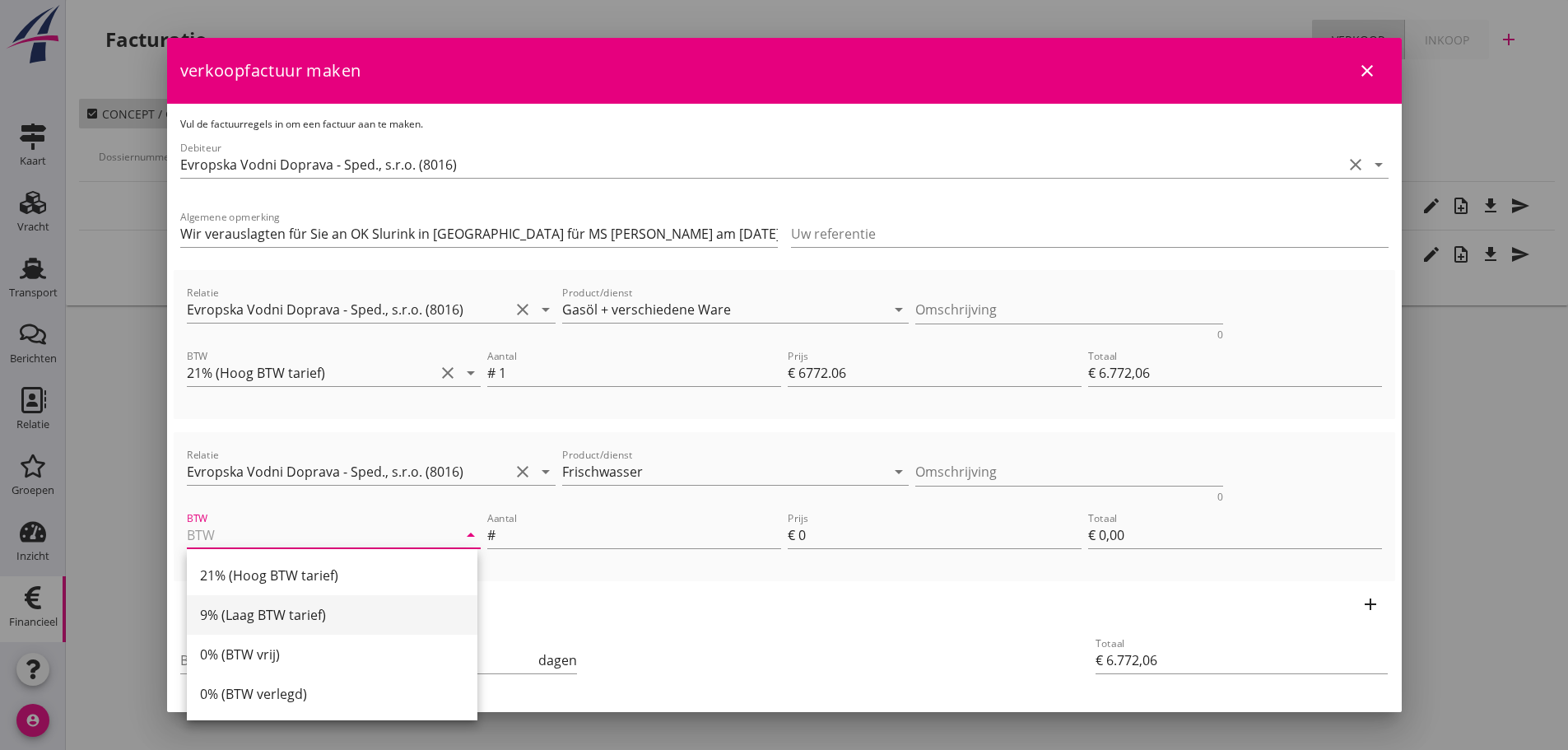
drag, startPoint x: 254, startPoint y: 614, endPoint x: 266, endPoint y: 614, distance: 12.0
click at [255, 614] on div "9% (Laag BTW tarief)" at bounding box center [331, 614] width 264 height 20
type input "9% (Laag BTW tarief)"
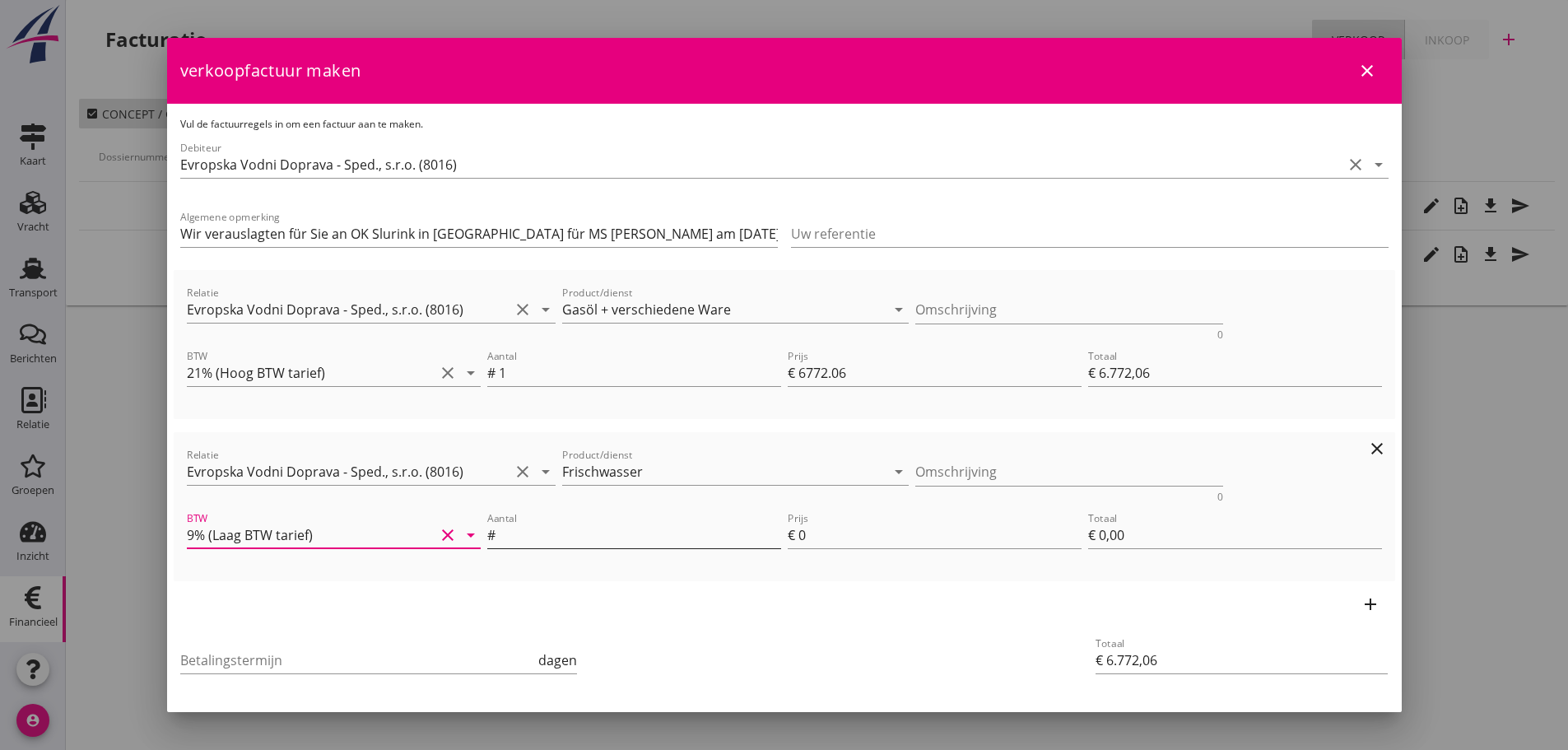
click at [517, 527] on input "Aantal" at bounding box center [639, 535] width 282 height 26
type input "1"
type input "€ 6.774,06"
type input "2"
type input "€ 2,00"
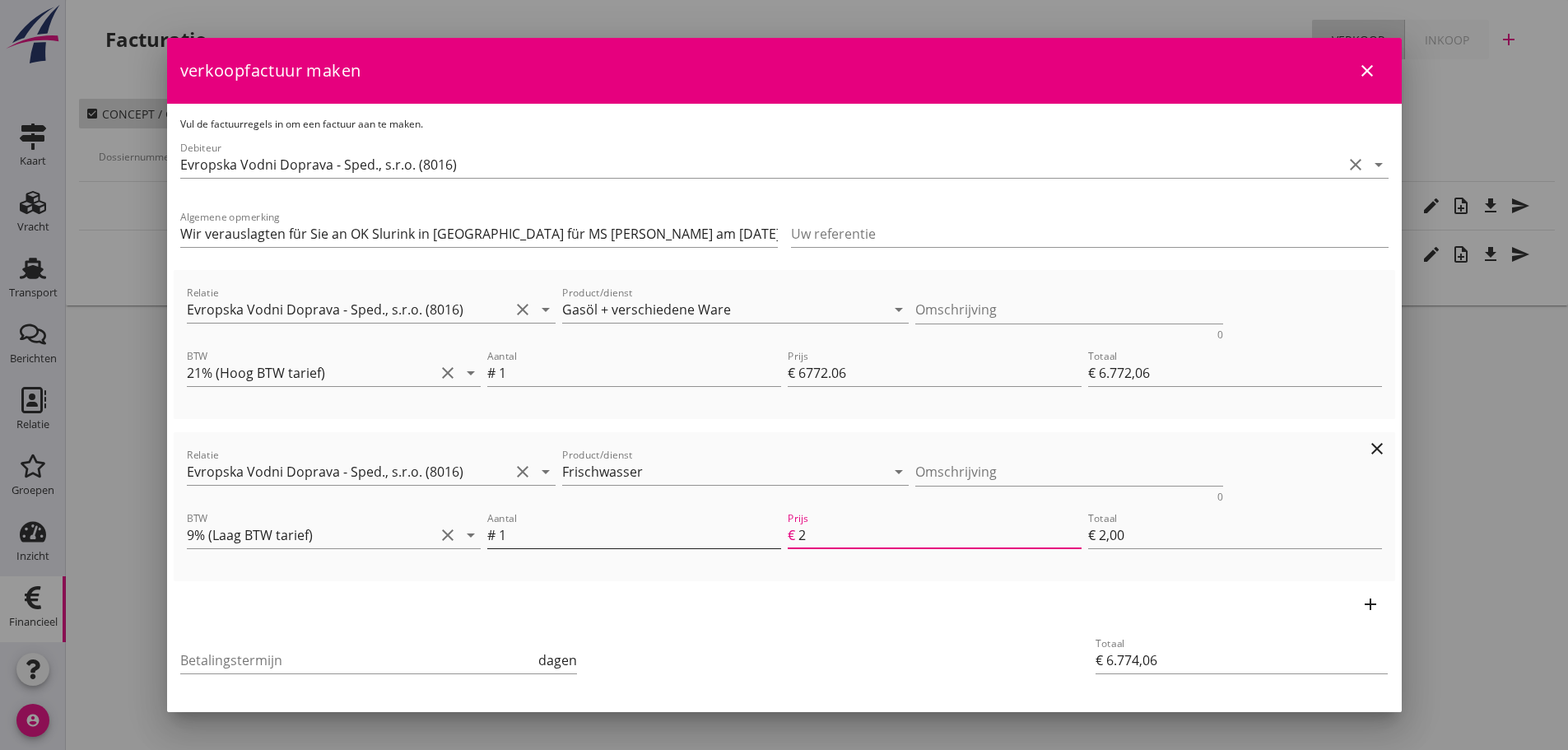
type input "€ 6.792,06"
type input "20"
type input "€ 20,00"
type input "€ 6.772,06"
type input "€ 0,00"
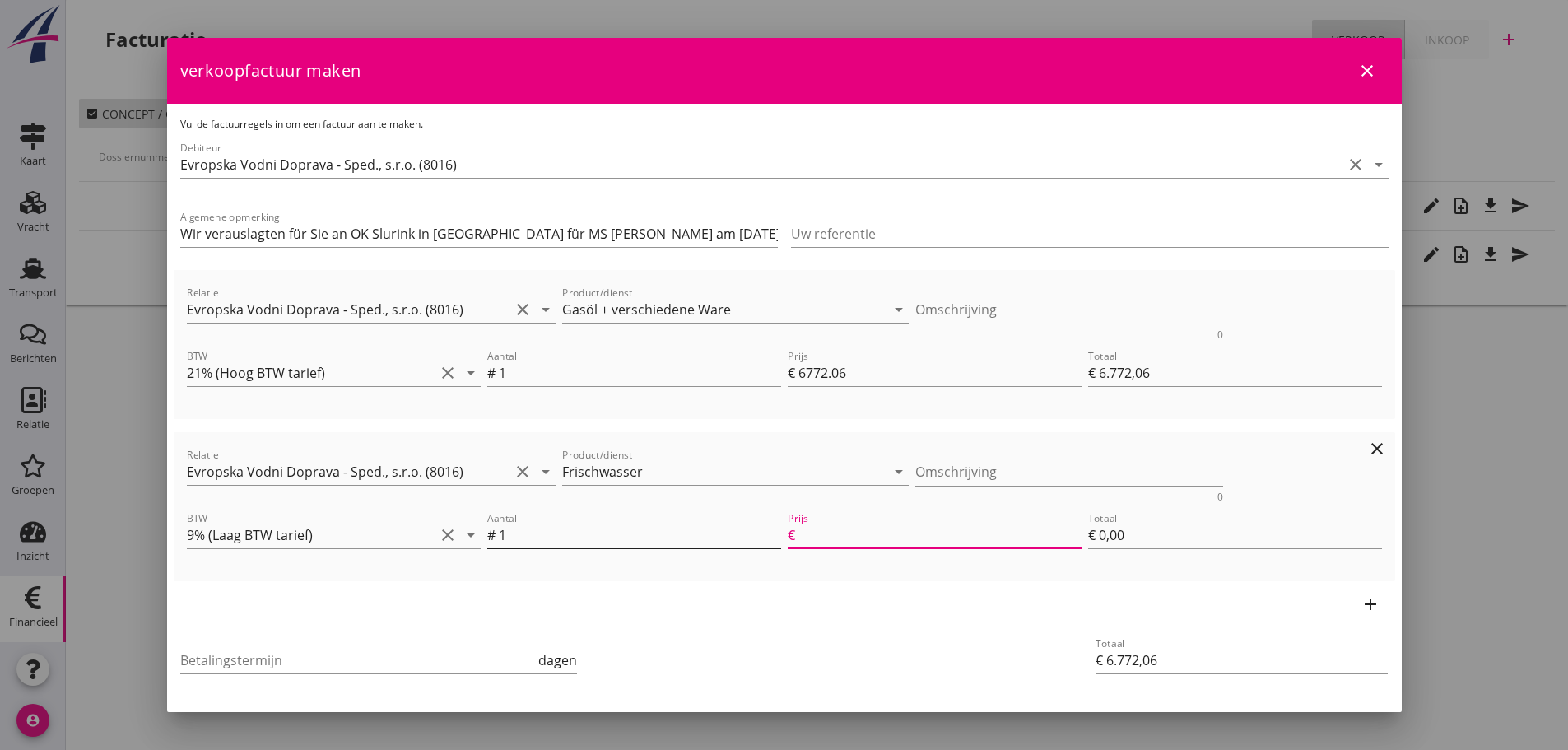
type input "€ 6.792,16"
type input "20.1"
type input "€ 20,10"
type input "€ 6.792,19"
type input "20.13"
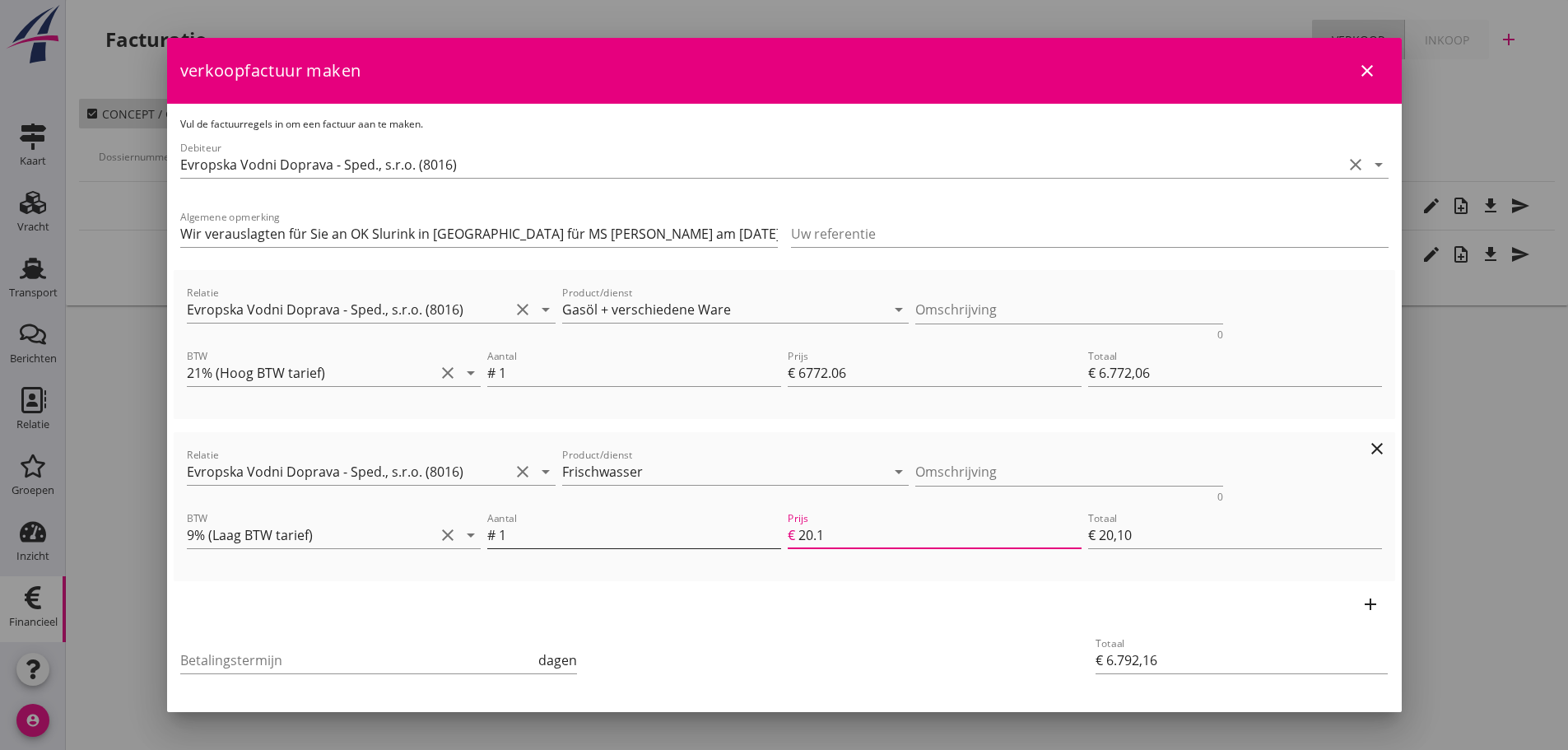
type input "€ 20,13"
type input "20.13"
click at [215, 658] on input "Betalingstermijn" at bounding box center [358, 659] width 355 height 26
type input "21"
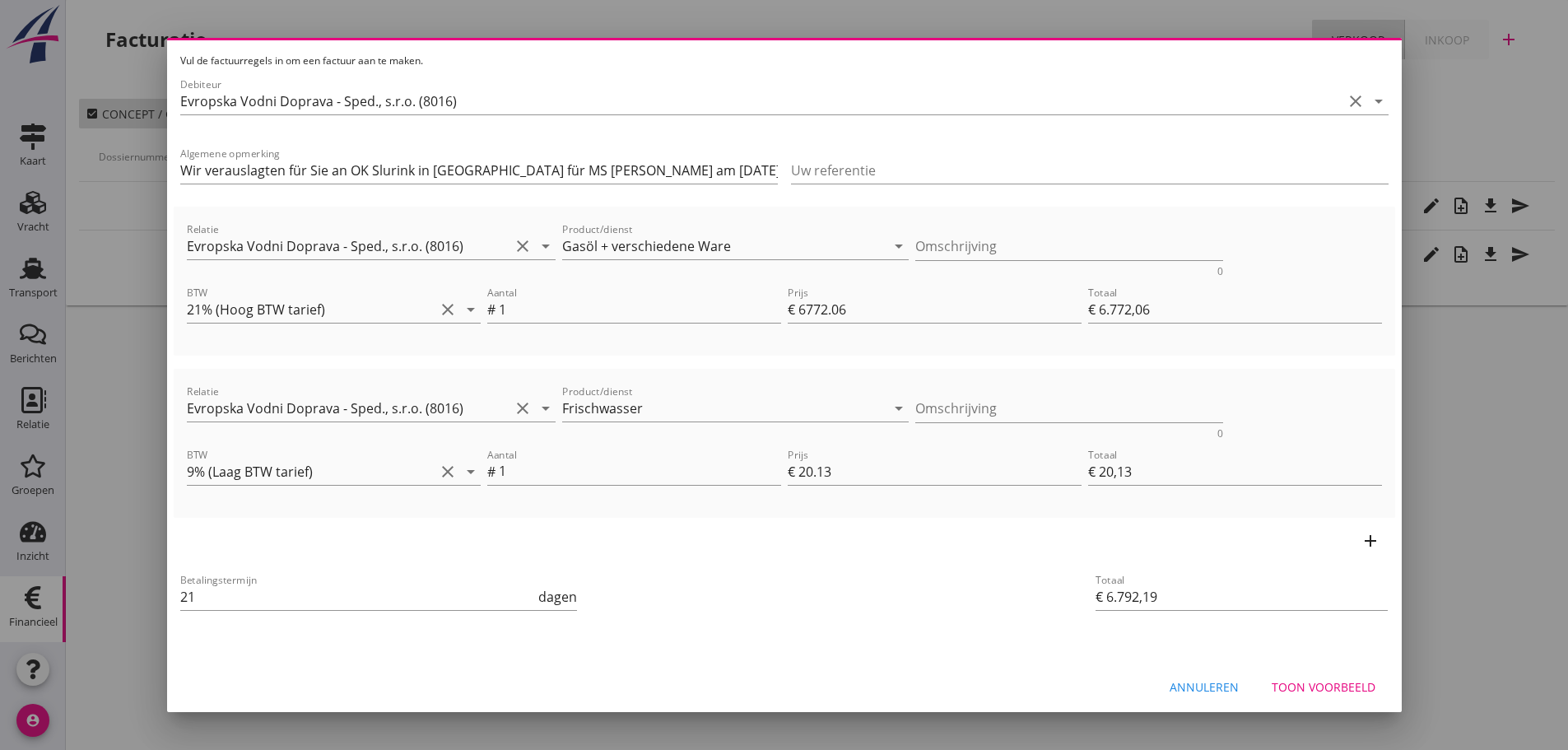
scroll to position [69, 0]
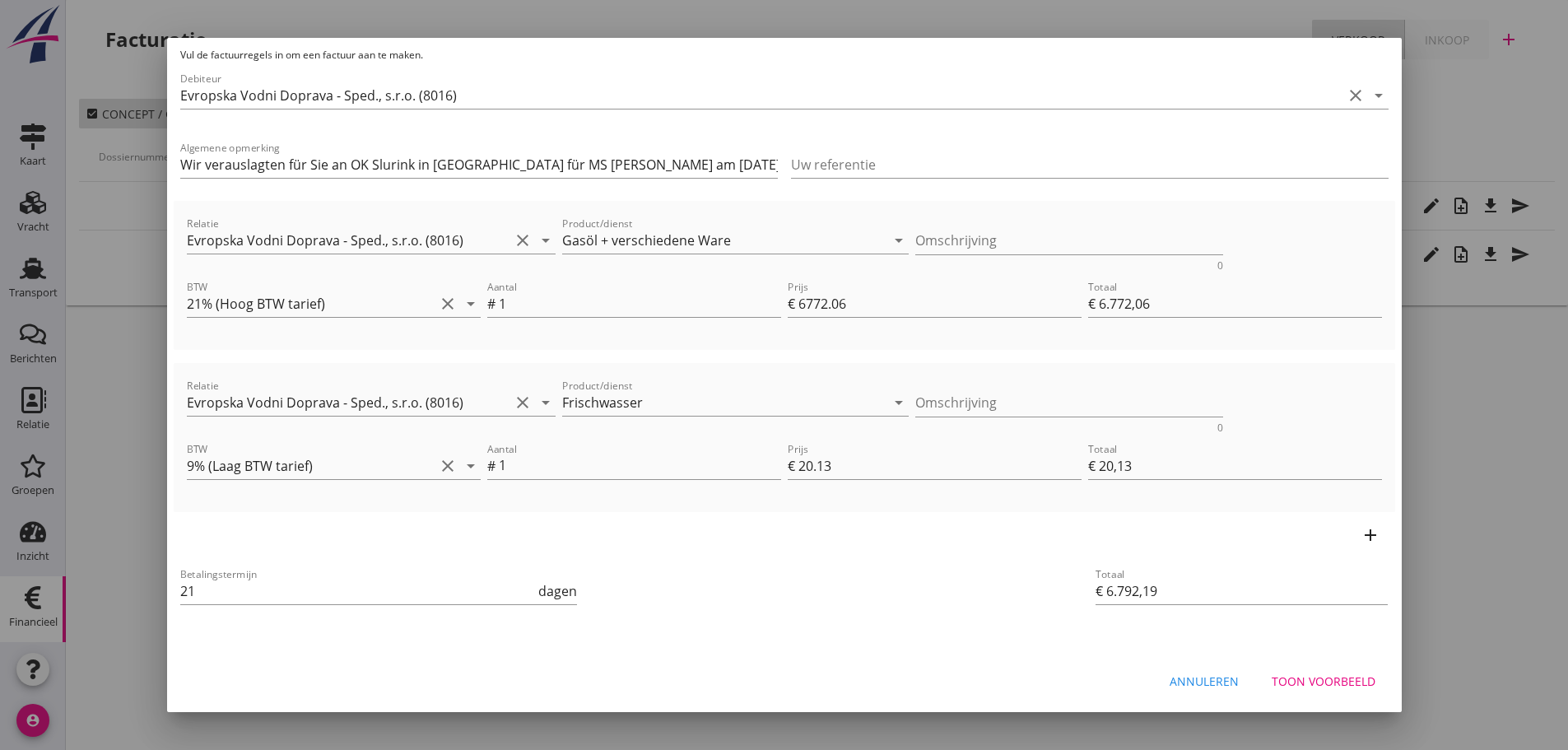
click at [1324, 679] on div "Toon voorbeeld" at bounding box center [1324, 680] width 104 height 17
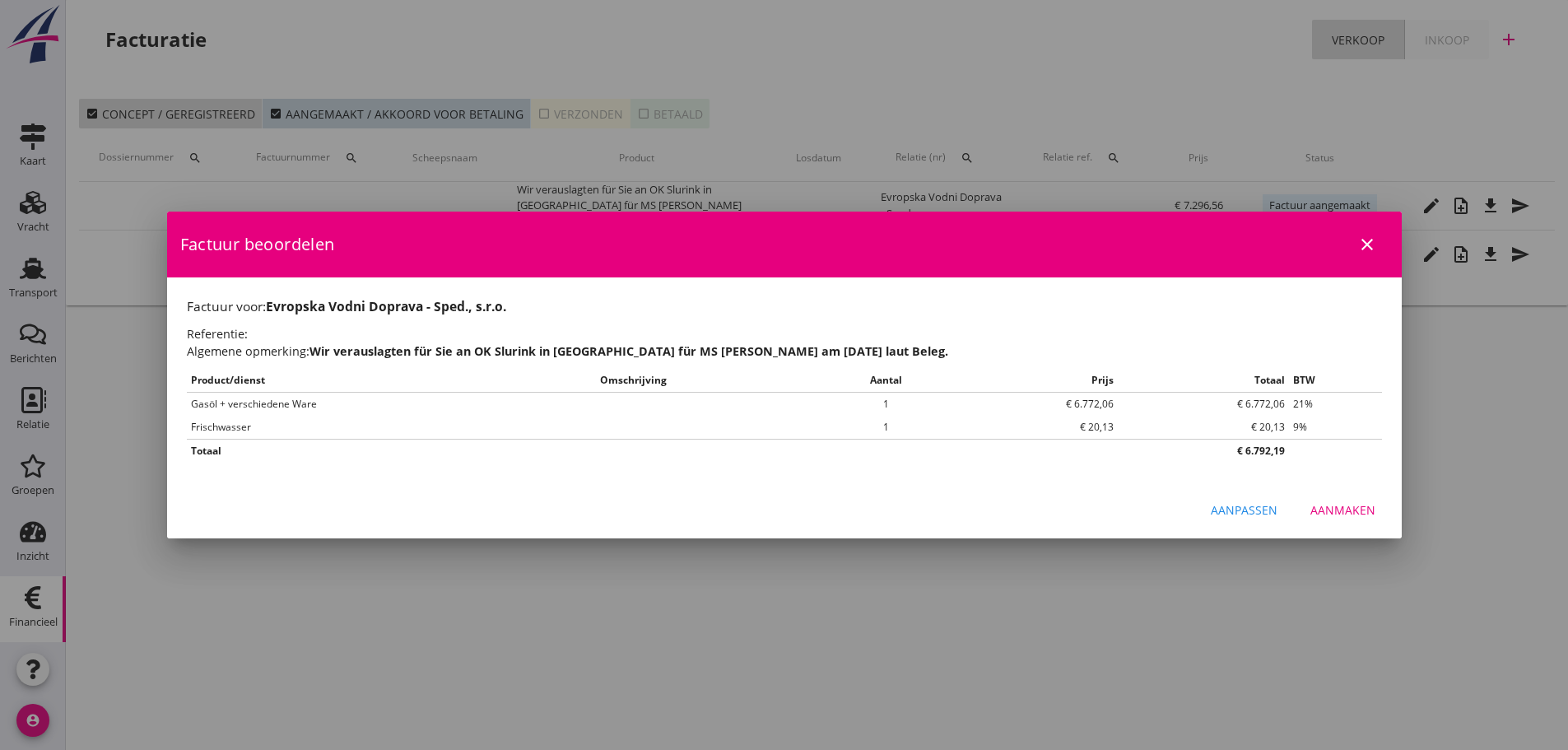
scroll to position [0, 0]
click at [1348, 501] on button "Aanmaken" at bounding box center [1343, 511] width 92 height 30
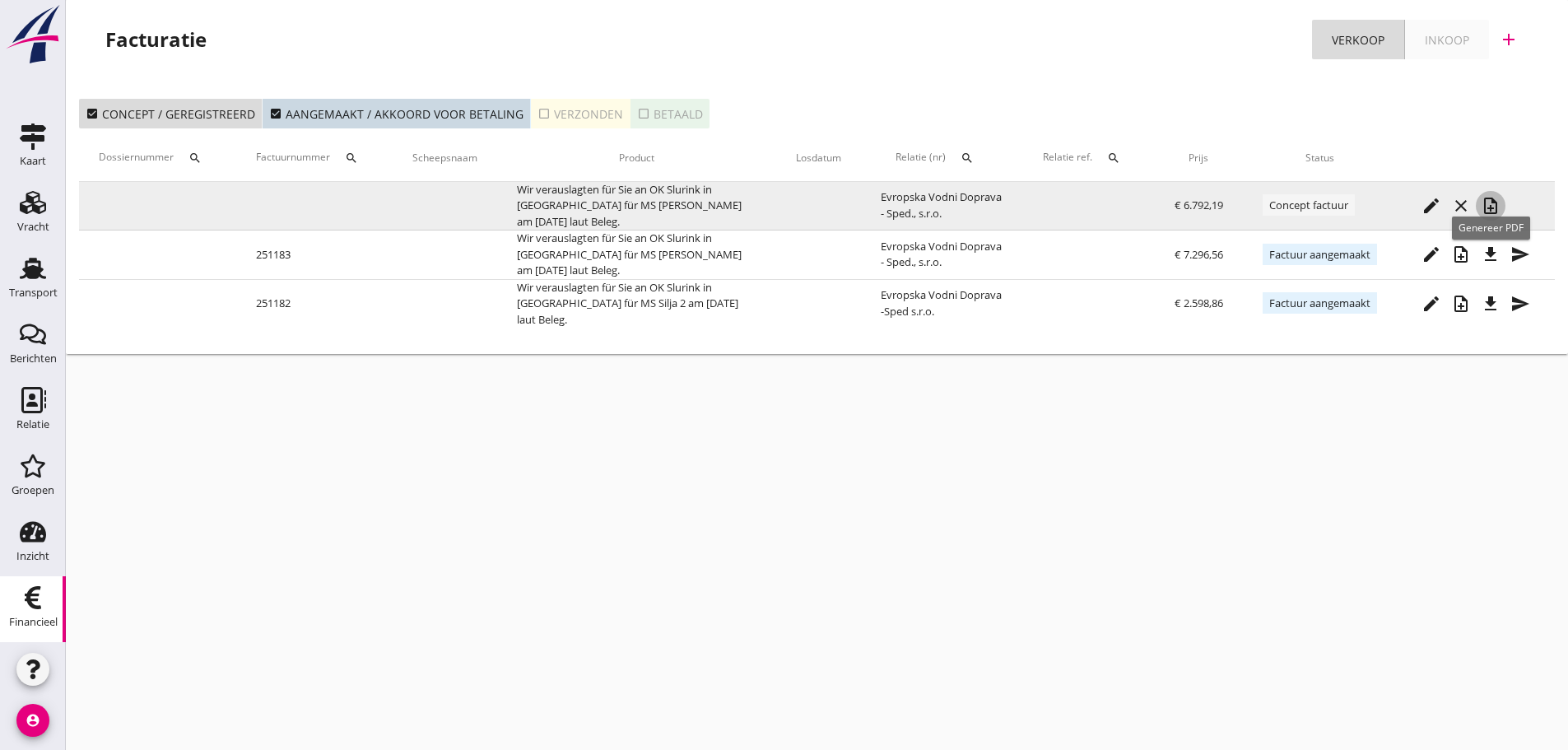
click at [1495, 200] on icon "note_add" at bounding box center [1490, 205] width 20 height 20
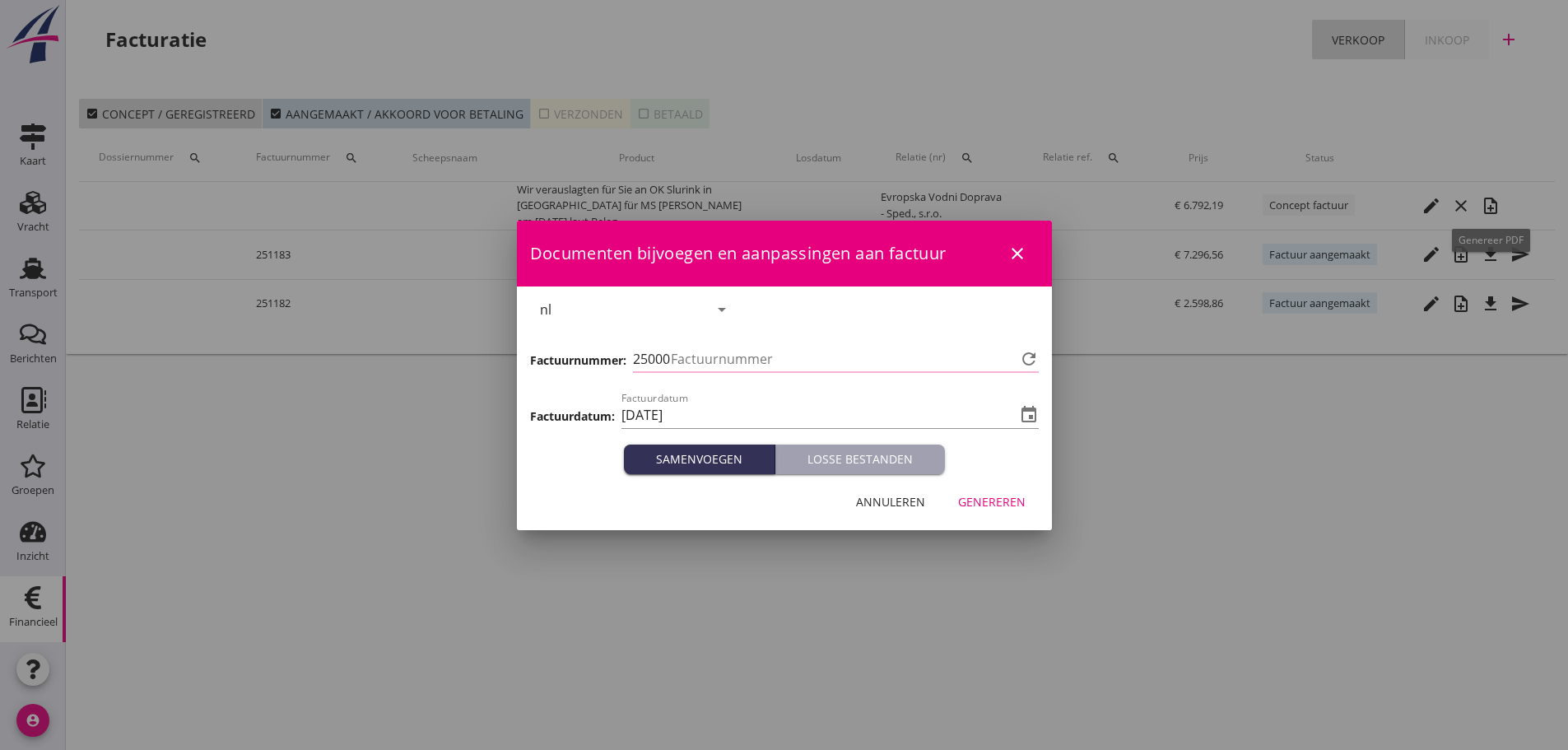
type input "1184"
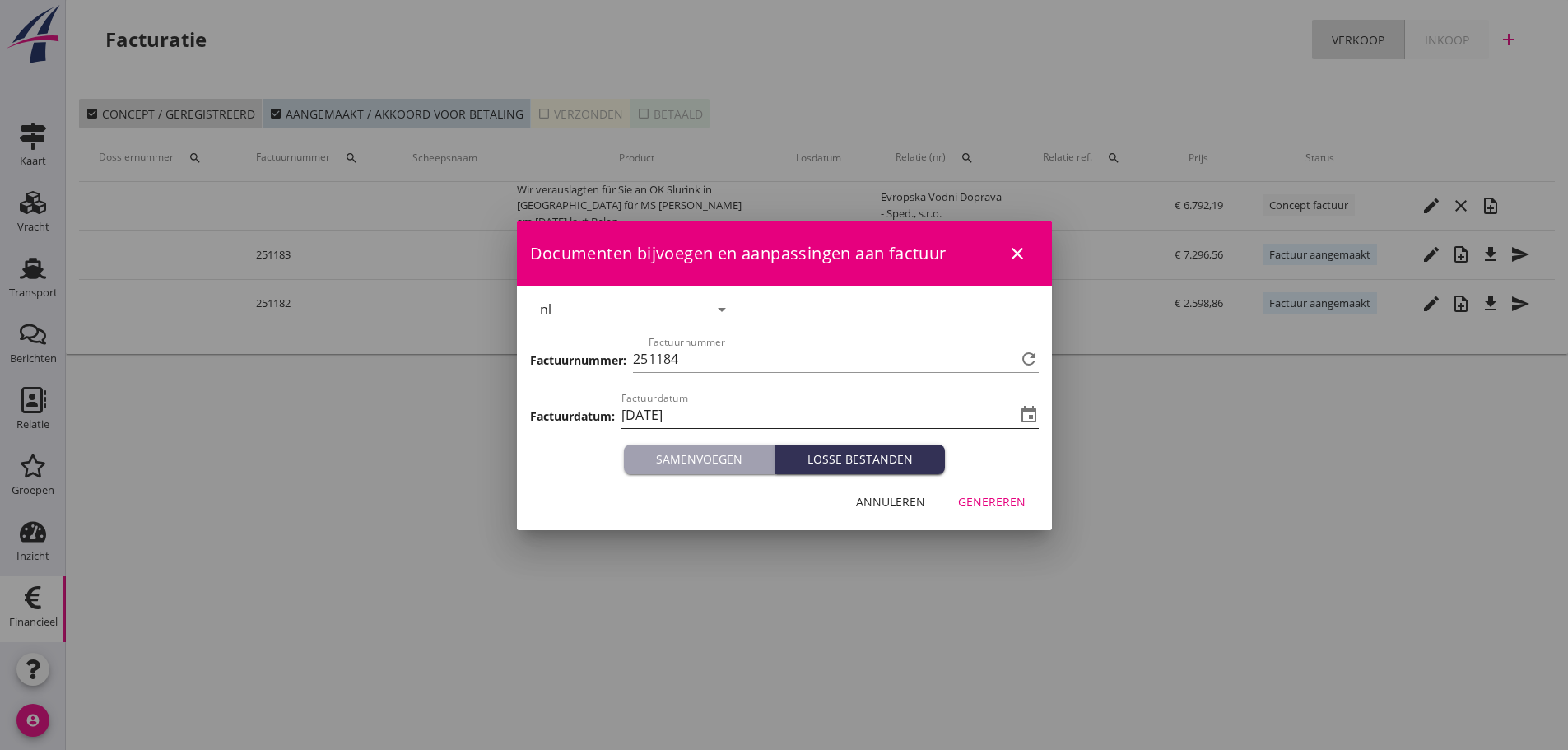
click at [1011, 415] on input "[DATE]" at bounding box center [818, 415] width 394 height 26
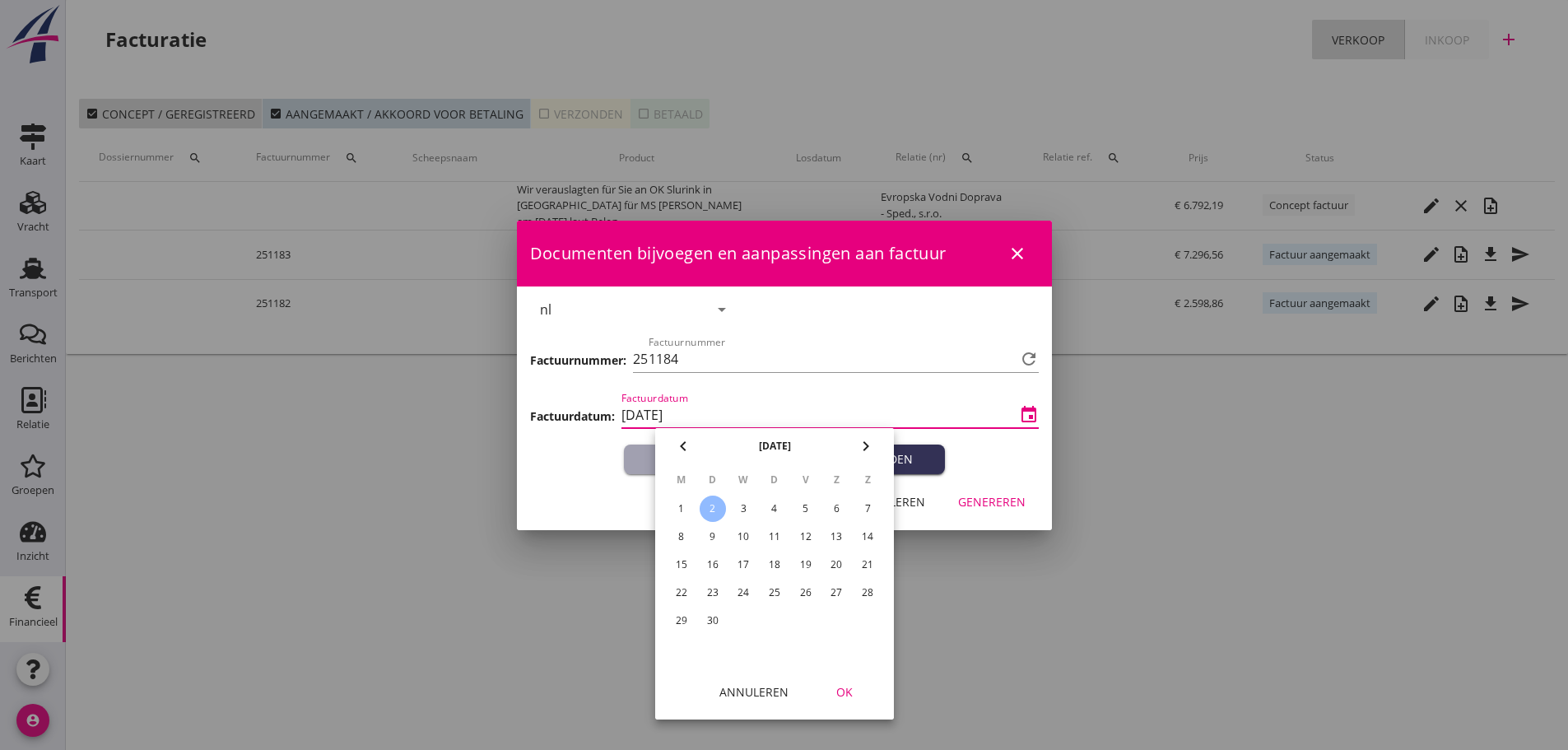
click at [684, 449] on icon "chevron_left" at bounding box center [683, 446] width 20 height 20
click at [802, 623] on div "29" at bounding box center [805, 620] width 26 height 26
type input "[DATE]"
click at [854, 695] on div "OK" at bounding box center [844, 691] width 46 height 17
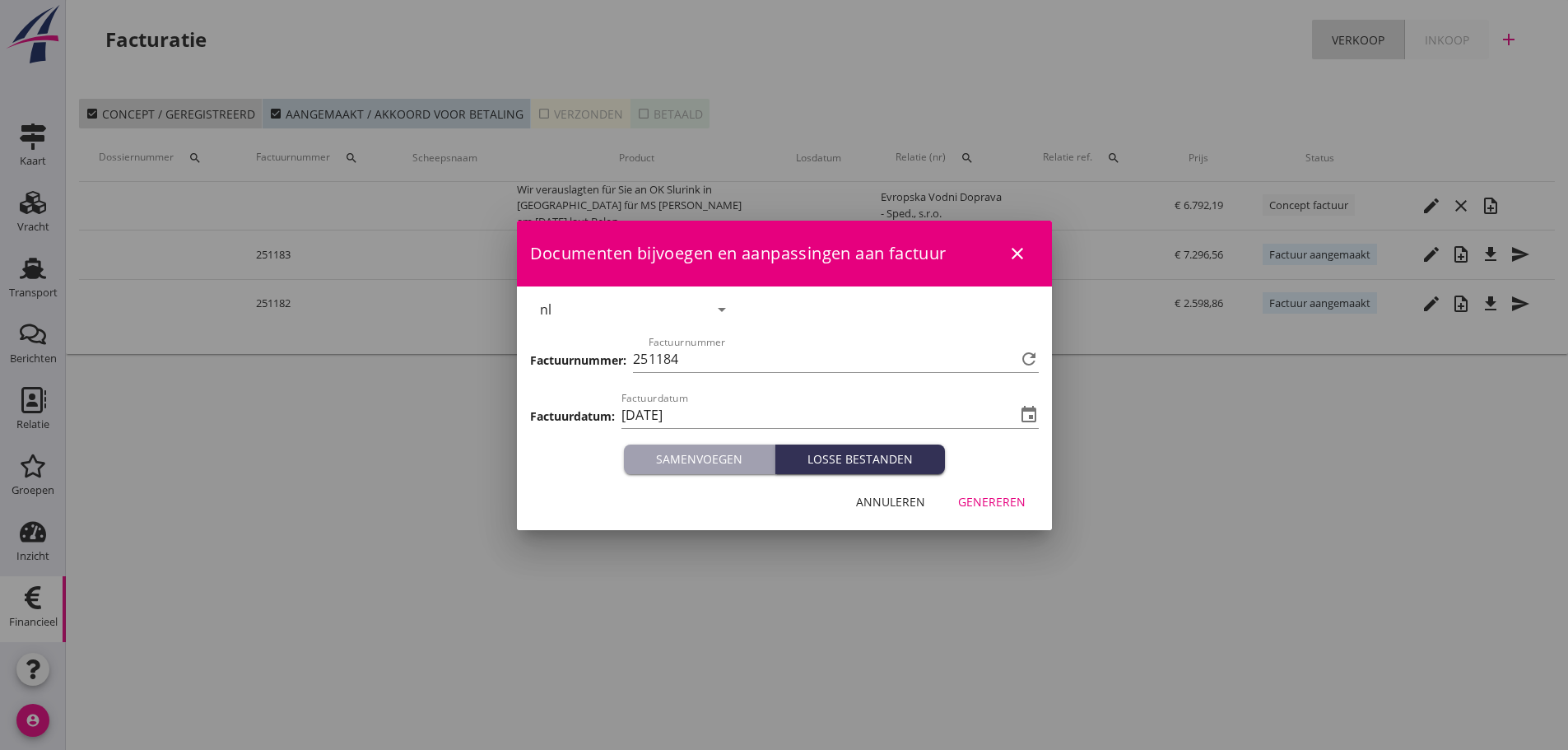
click at [1015, 503] on div "Genereren" at bounding box center [991, 501] width 68 height 17
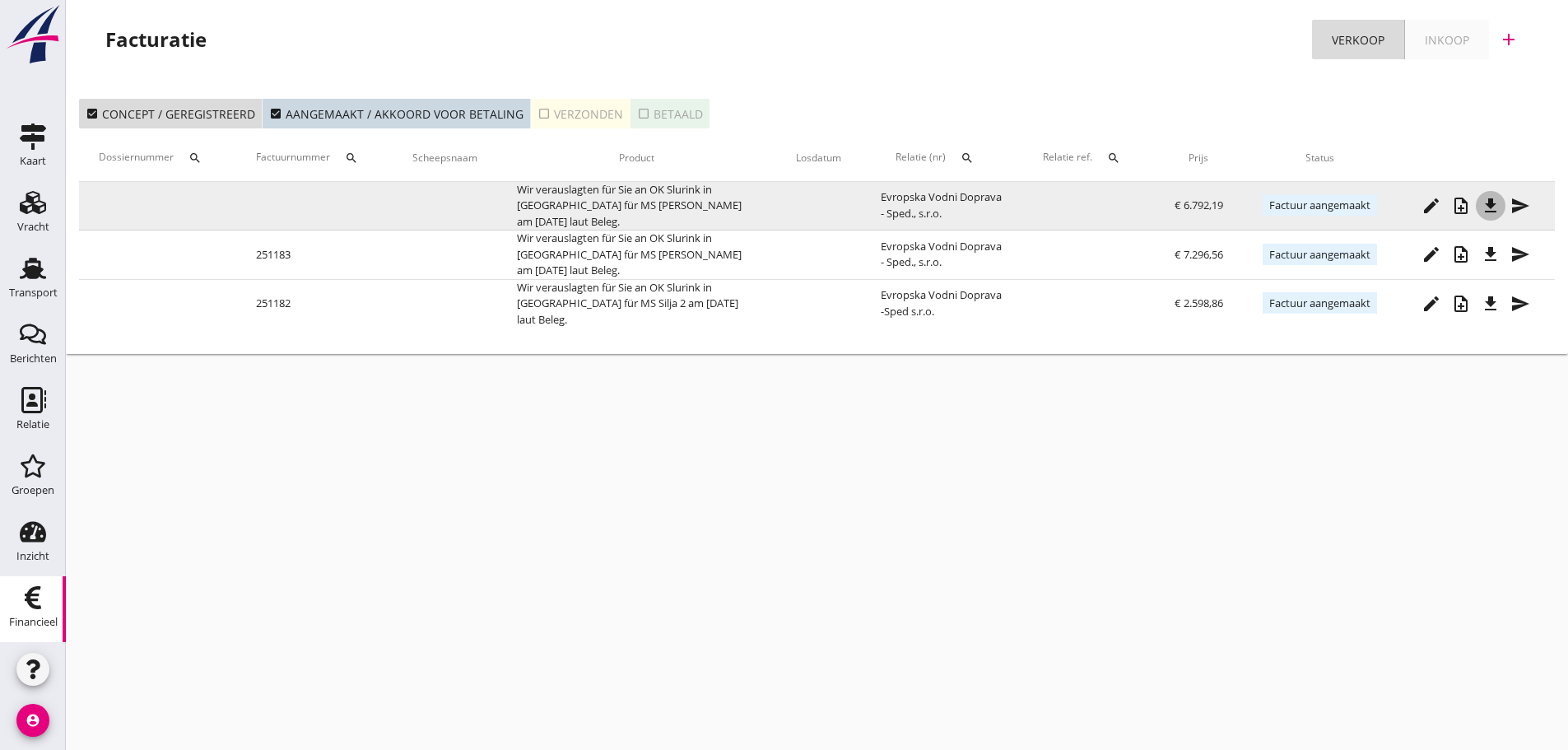
click at [1500, 206] on div "file_download" at bounding box center [1490, 205] width 30 height 20
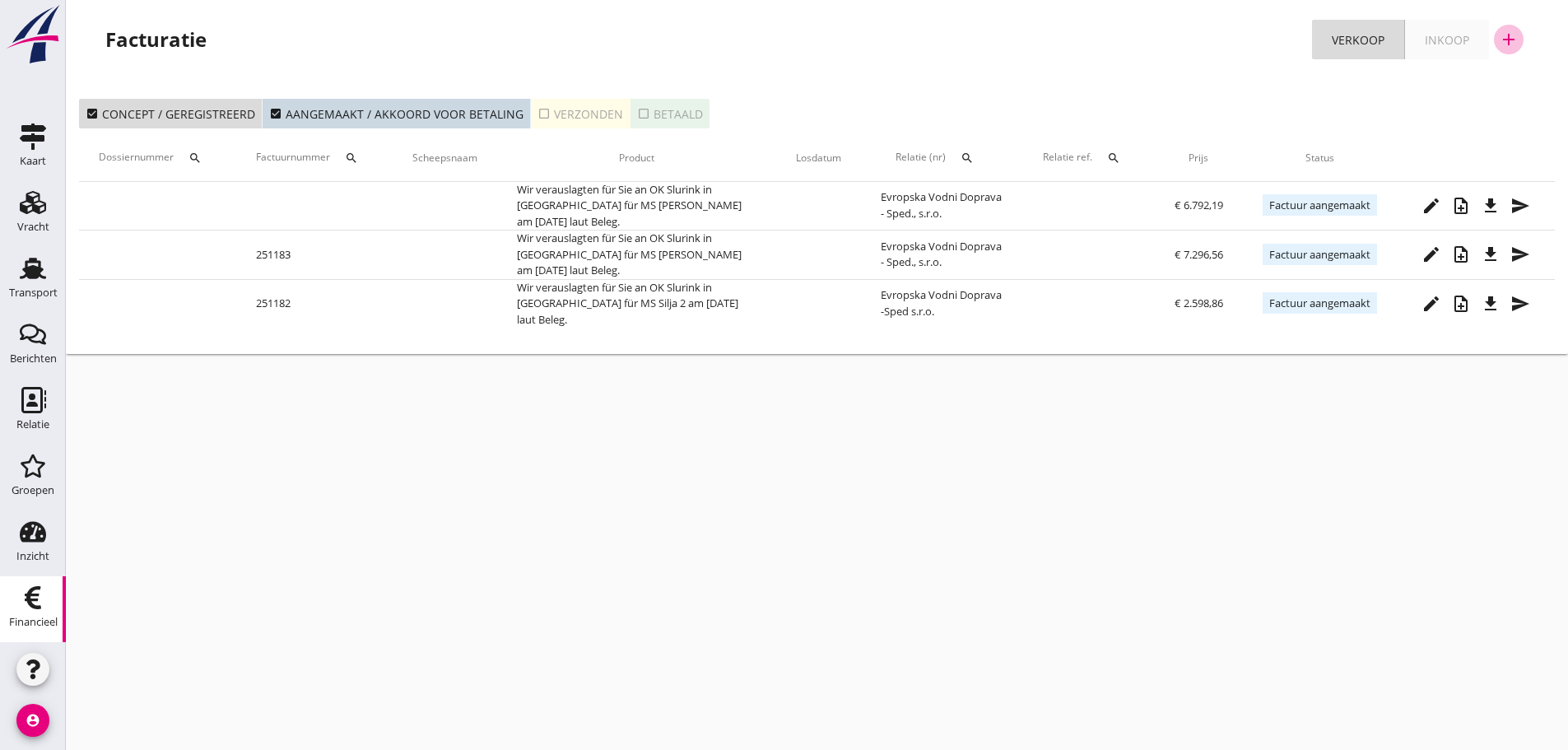
click at [1512, 41] on icon "add" at bounding box center [1508, 40] width 20 height 20
click at [1483, 79] on div "Verkoopfactuur" at bounding box center [1498, 81] width 98 height 20
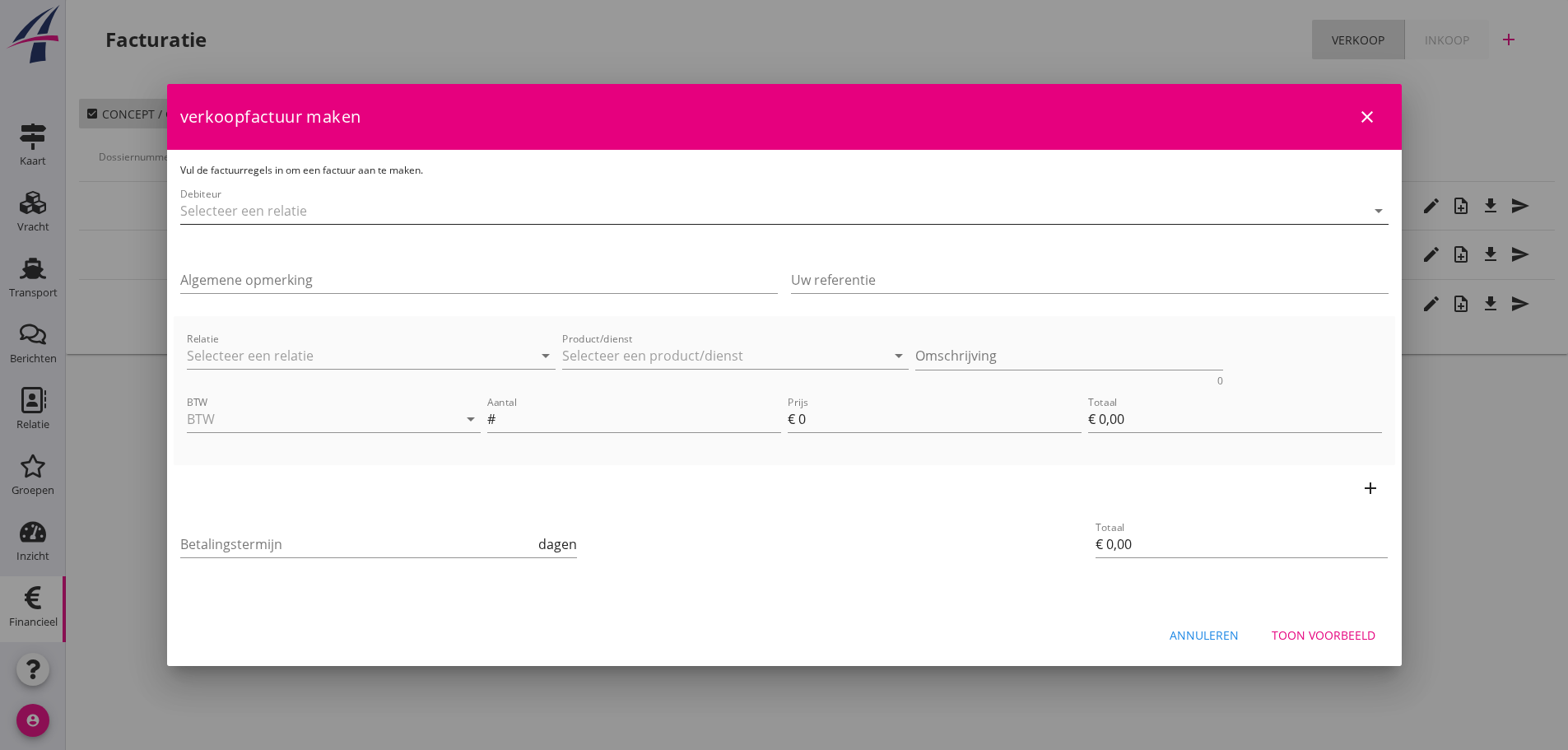
click at [280, 209] on input "Debiteur" at bounding box center [761, 210] width 1162 height 26
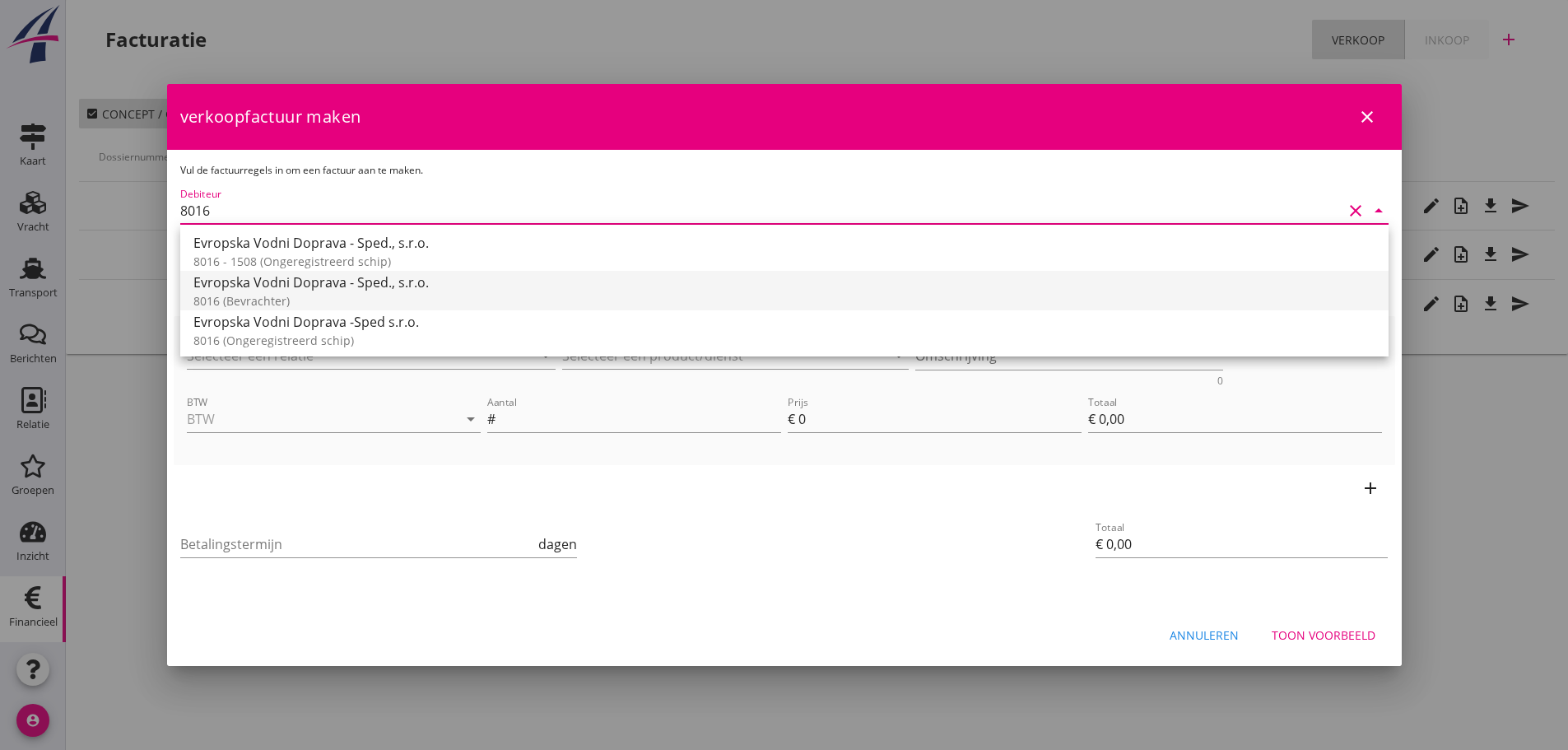
click at [314, 279] on div "Evropska Vodni Doprava - Sped., s.r.o." at bounding box center [784, 282] width 1182 height 20
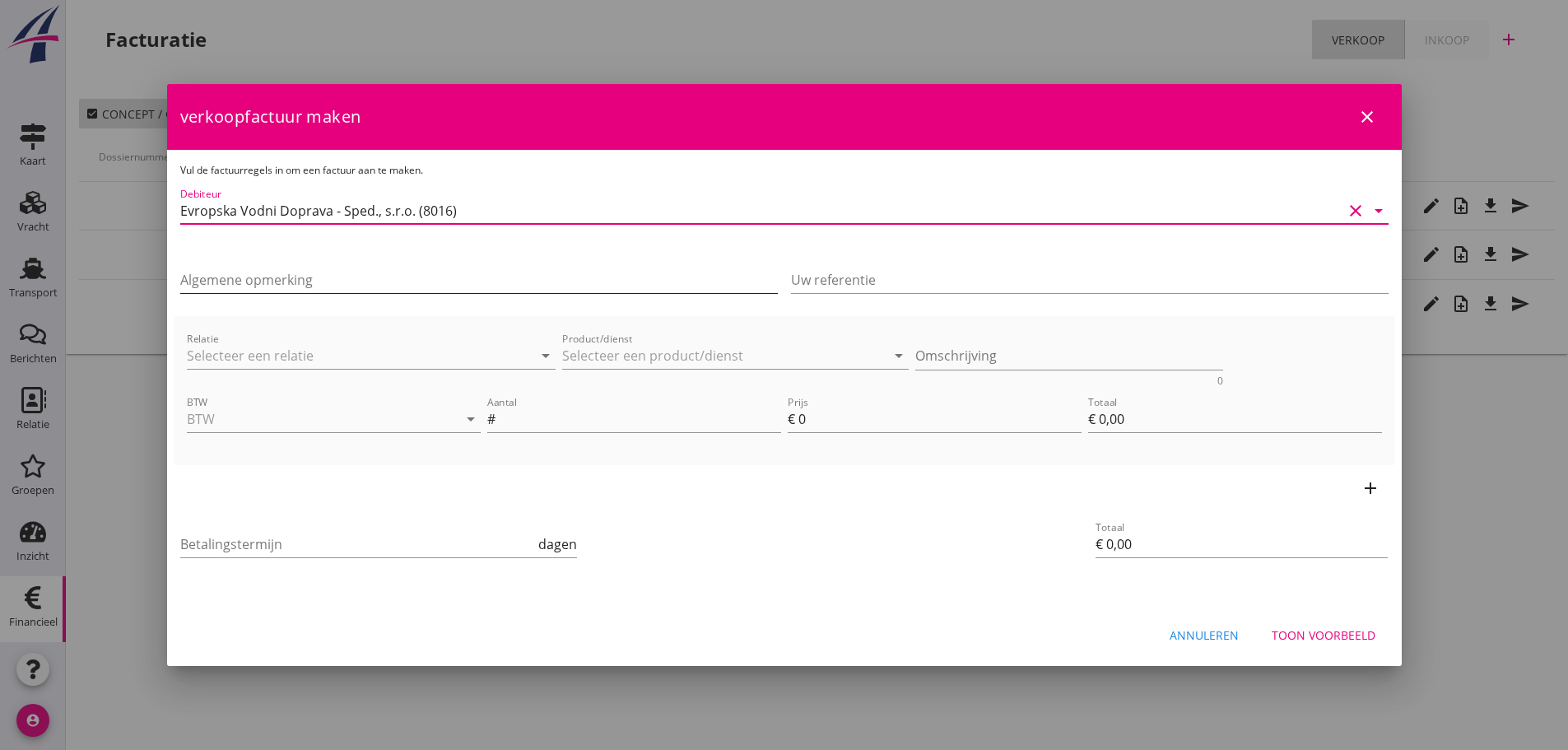
type input "Evropska Vodni Doprava - Sped., s.r.o. (8016)"
click at [308, 270] on input "Algemene opmerking" at bounding box center [479, 279] width 597 height 26
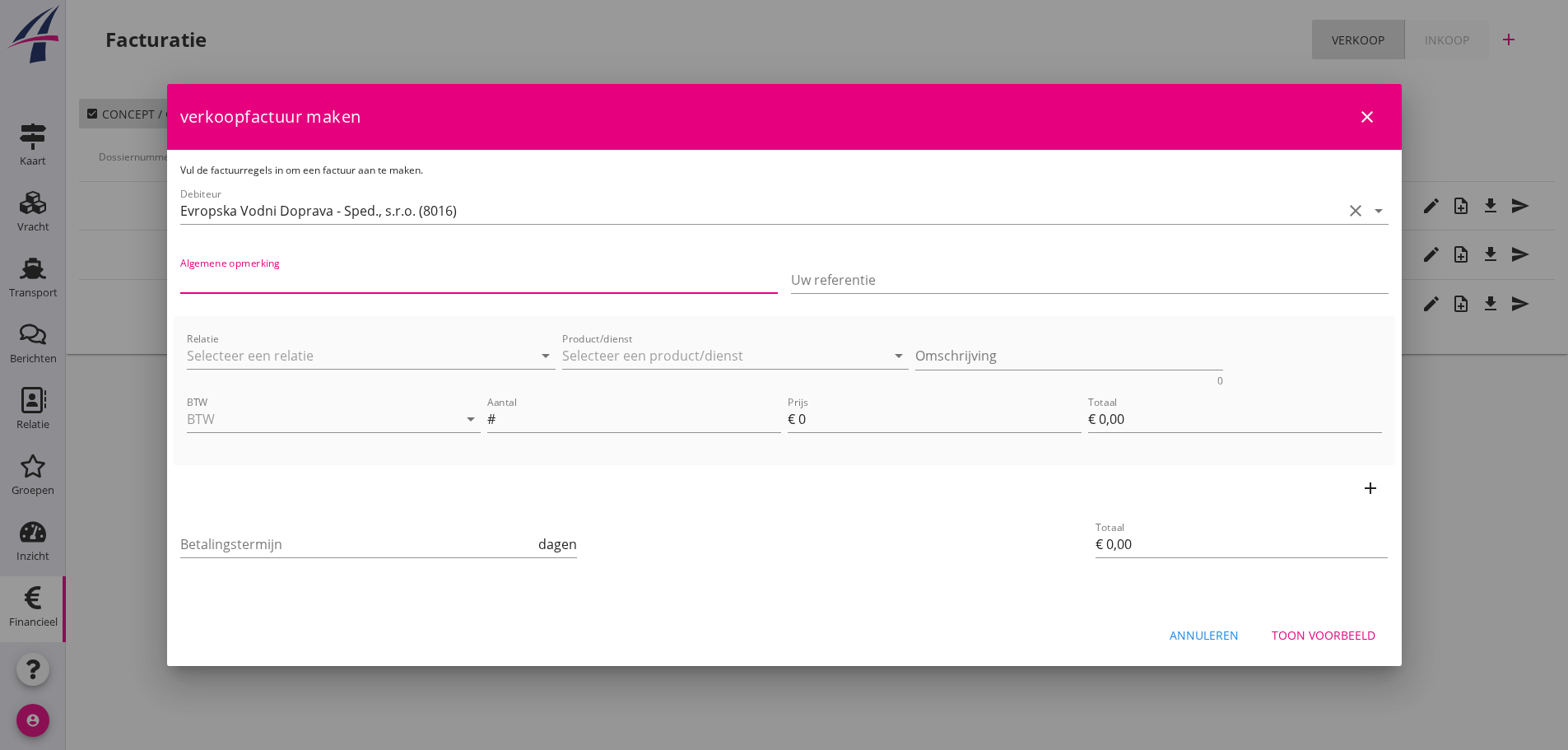
type input "Wir verauslagten für Sie an [GEOGRAPHIC_DATA] N.V. für MS [PERSON_NAME] 2 am [D…"
drag, startPoint x: 756, startPoint y: 273, endPoint x: -353, endPoint y: 265, distance: 1109.0
click at [0, 265] on html "21% (Hoog BTW tarief) 9% (Laag BTW tarief) 0% (BTW vrij) 0% (BTW verlegd) Vrach…" at bounding box center [784, 375] width 1568 height 750
click at [560, 279] on input "Wir verauslagten für Sie an OK Slurink in [GEOGRAPHIC_DATA] für MS Silja 2 am […" at bounding box center [479, 279] width 597 height 26
click at [551, 282] on input "Wir verauslagten für Sie an OK Slurink in [GEOGRAPHIC_DATA] für MS Silja 2 am […" at bounding box center [479, 279] width 597 height 26
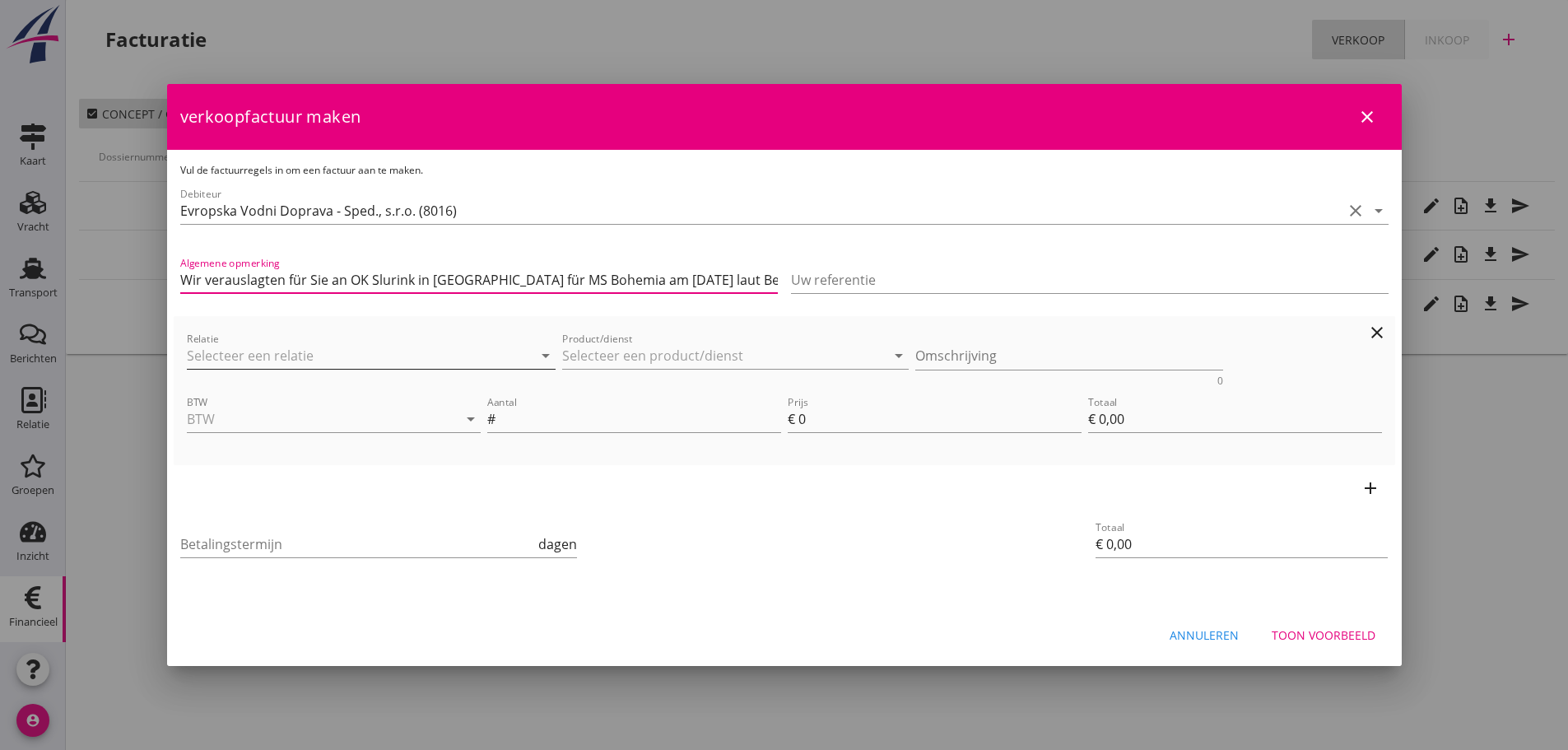
type input "Wir verauslagten für Sie an OK Slurink in [GEOGRAPHIC_DATA] für MS Bohemia am […"
click at [361, 361] on input "Relatie" at bounding box center [348, 355] width 323 height 26
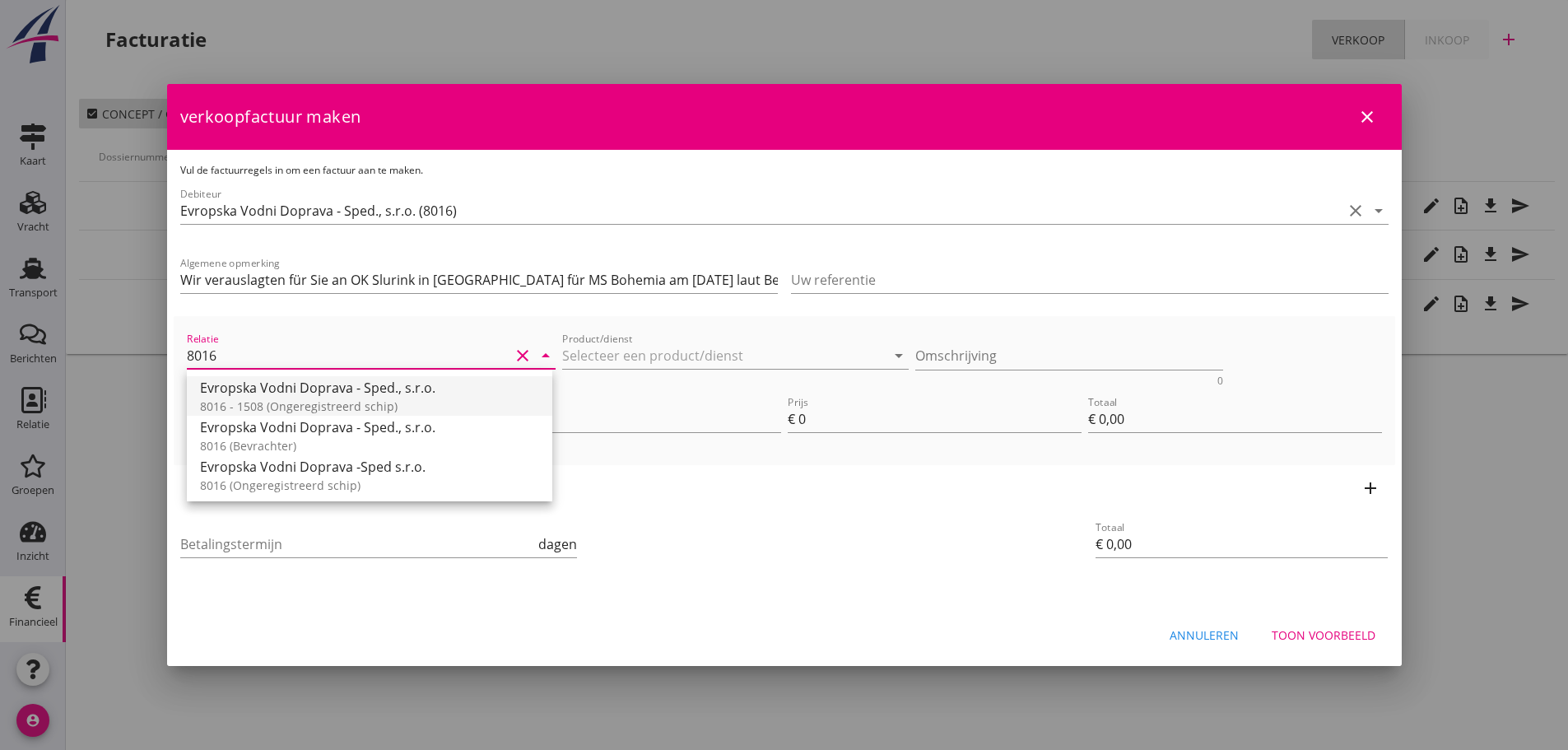
click at [308, 414] on div "8016 - 1508 (Ongeregistreerd schip)" at bounding box center [369, 405] width 339 height 17
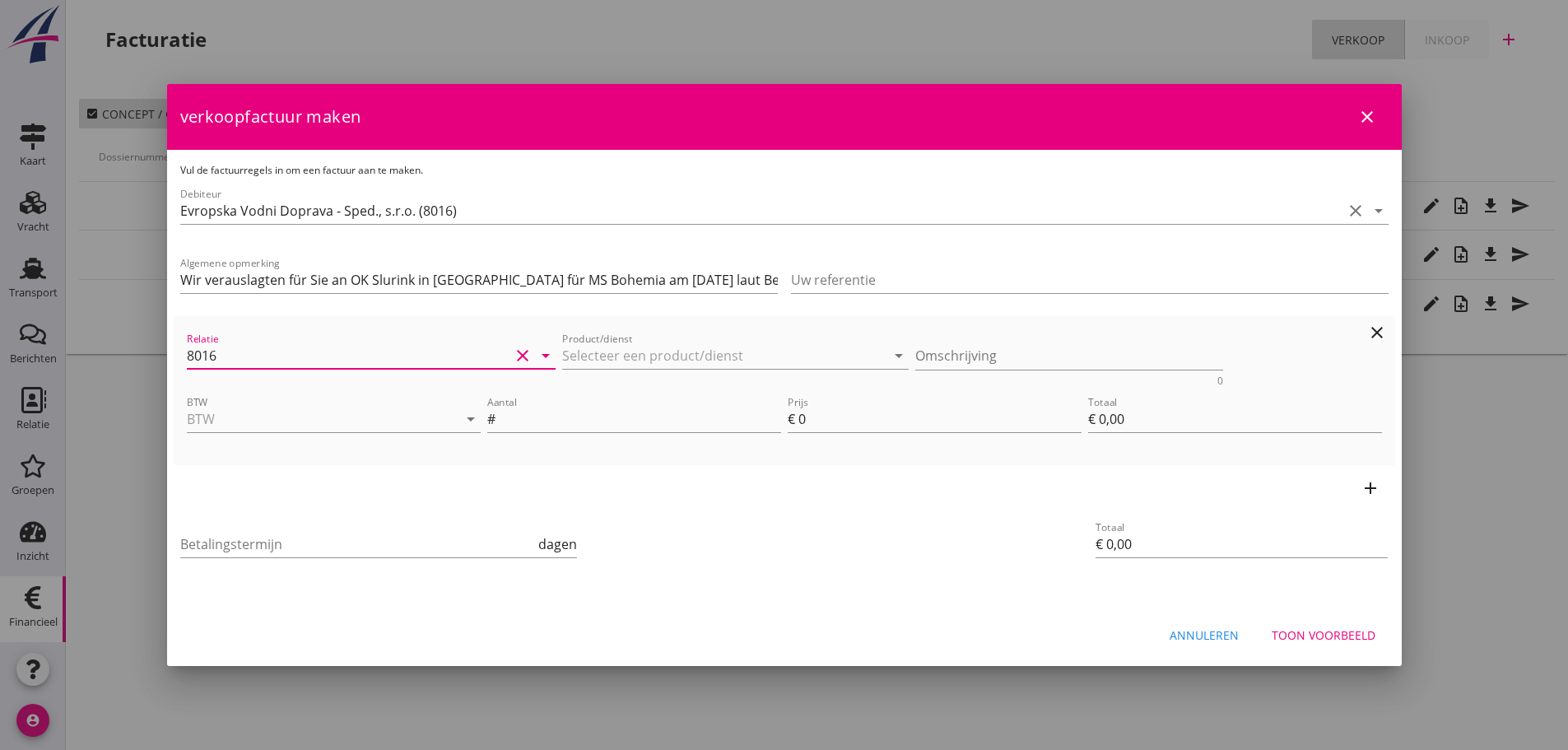
type input "Evropska Vodni Doprava - Sped., s.r.o. (8016 - 1508)"
drag, startPoint x: 521, startPoint y: 355, endPoint x: 254, endPoint y: 355, distance: 267.0
click at [520, 355] on icon "clear" at bounding box center [523, 356] width 20 height 20
click at [215, 355] on input "Relatie" at bounding box center [348, 355] width 323 height 26
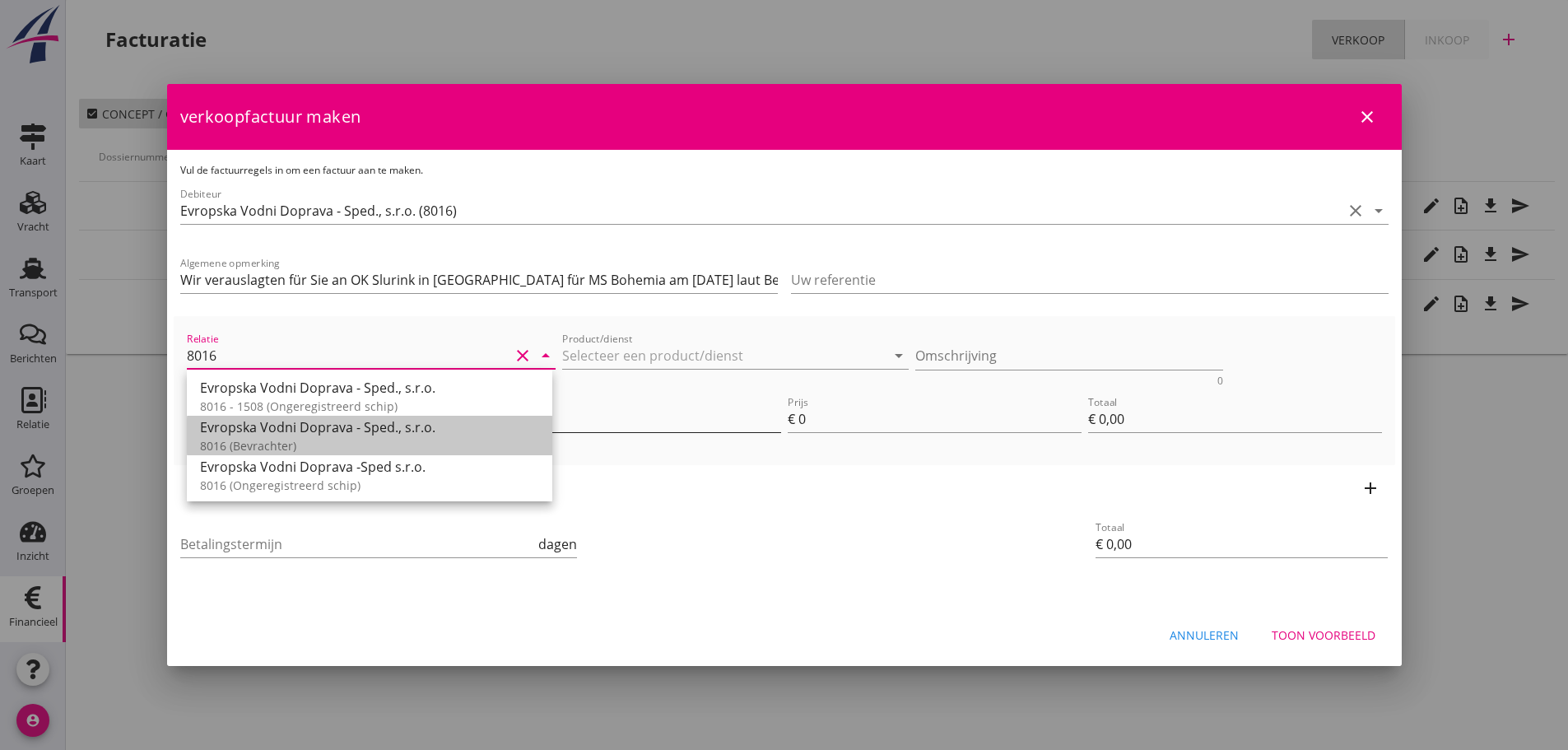
drag, startPoint x: 238, startPoint y: 426, endPoint x: 602, endPoint y: 412, distance: 364.3
click at [242, 426] on div "Evropska Vodni Doprava - Sped., s.r.o." at bounding box center [369, 427] width 339 height 20
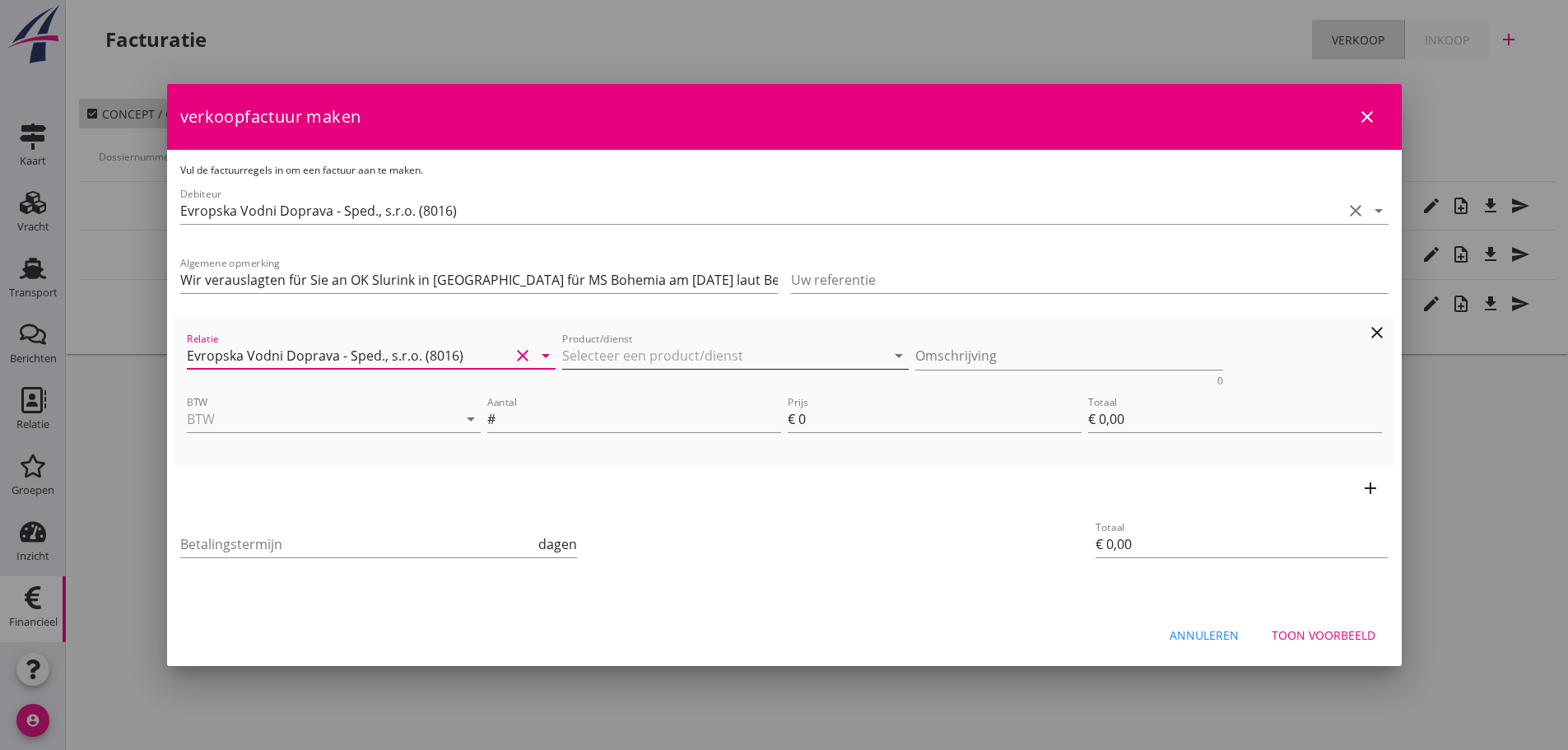
type input "Evropska Vodni Doprava - Sped., s.r.o. (8016)"
click at [637, 350] on input "Product/dienst" at bounding box center [723, 355] width 323 height 26
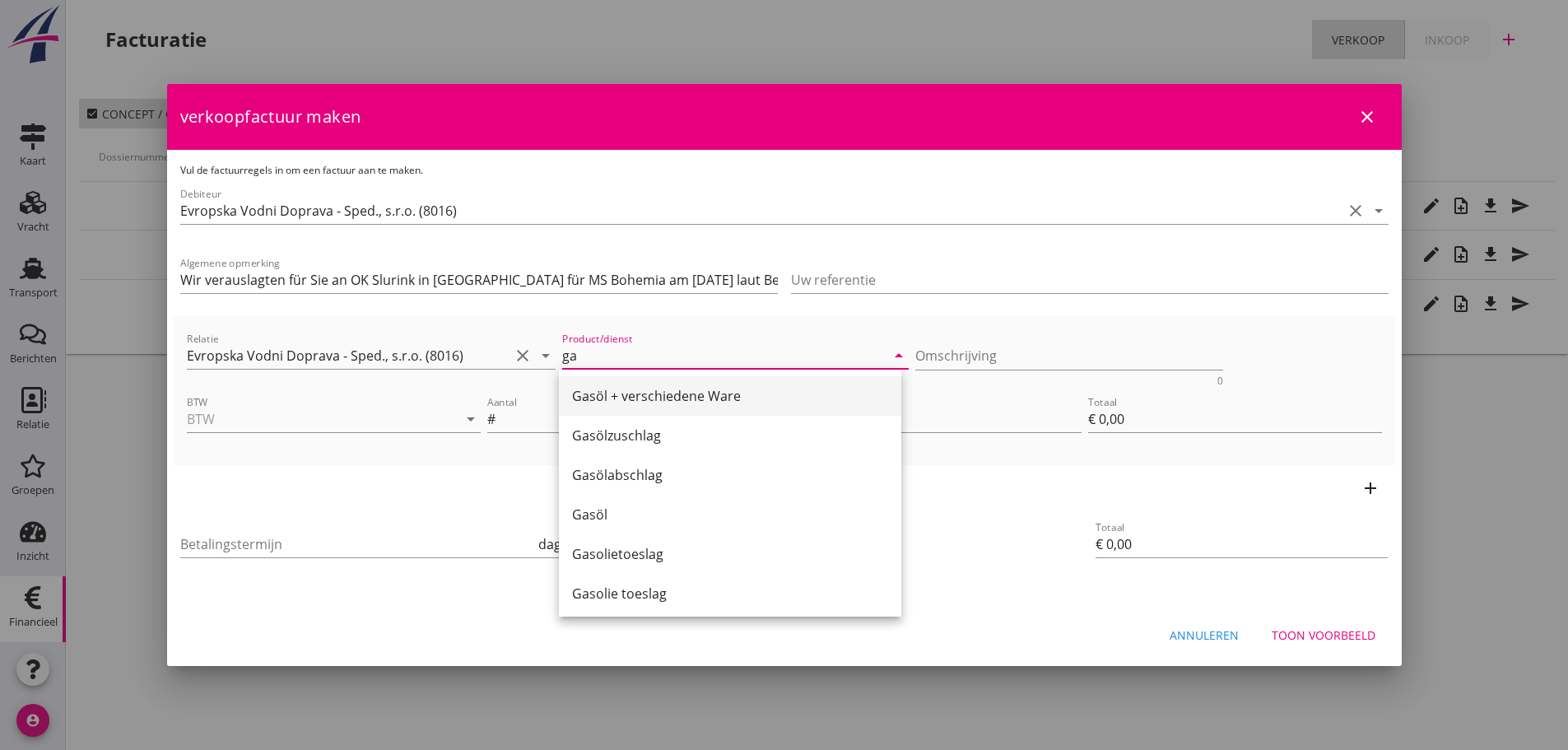
click at [665, 384] on div "Gasöl + verschiedene Ware" at bounding box center [729, 396] width 316 height 40
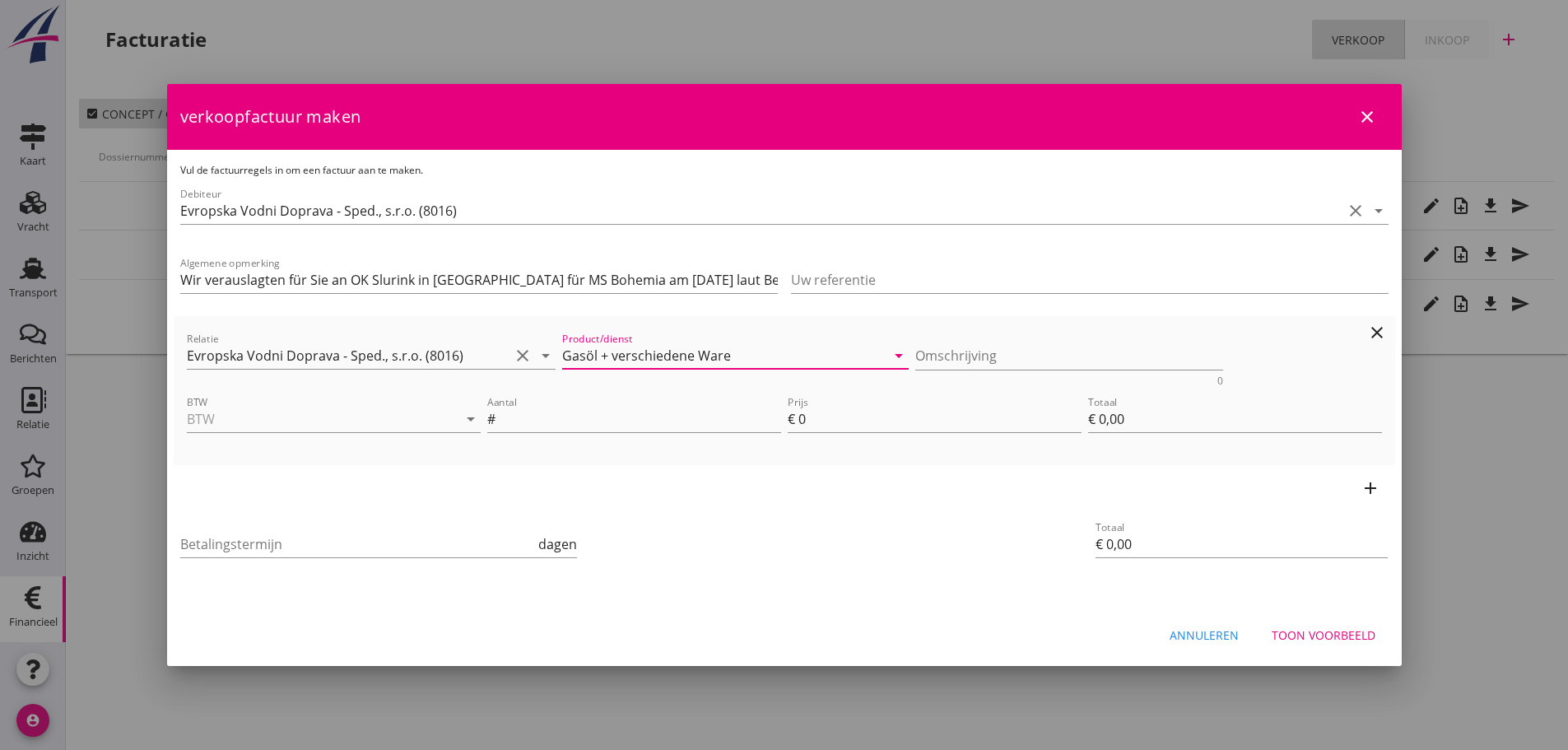
type input "Gasöl + verschiedene Ware"
drag, startPoint x: 263, startPoint y: 435, endPoint x: 270, endPoint y: 430, distance: 8.6
click at [268, 433] on div "BTW arrow_drop_down" at bounding box center [333, 427] width 294 height 43
click at [266, 418] on input "BTW" at bounding box center [310, 419] width 247 height 26
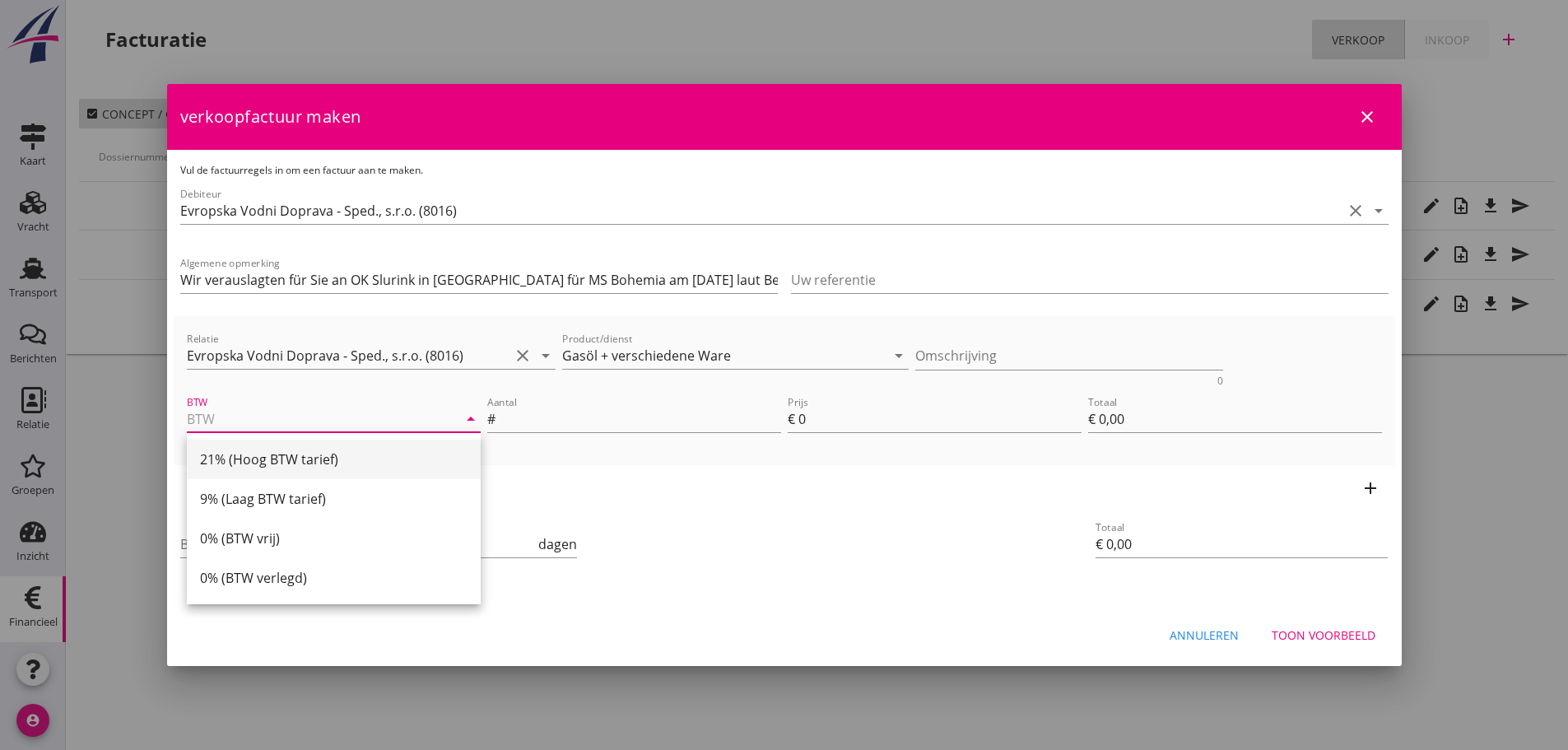
drag, startPoint x: 315, startPoint y: 463, endPoint x: 467, endPoint y: 463, distance: 152.0
click at [316, 463] on div "21% (Hoog BTW tarief)" at bounding box center [333, 459] width 267 height 20
type input "21% (Hoog BTW tarief)"
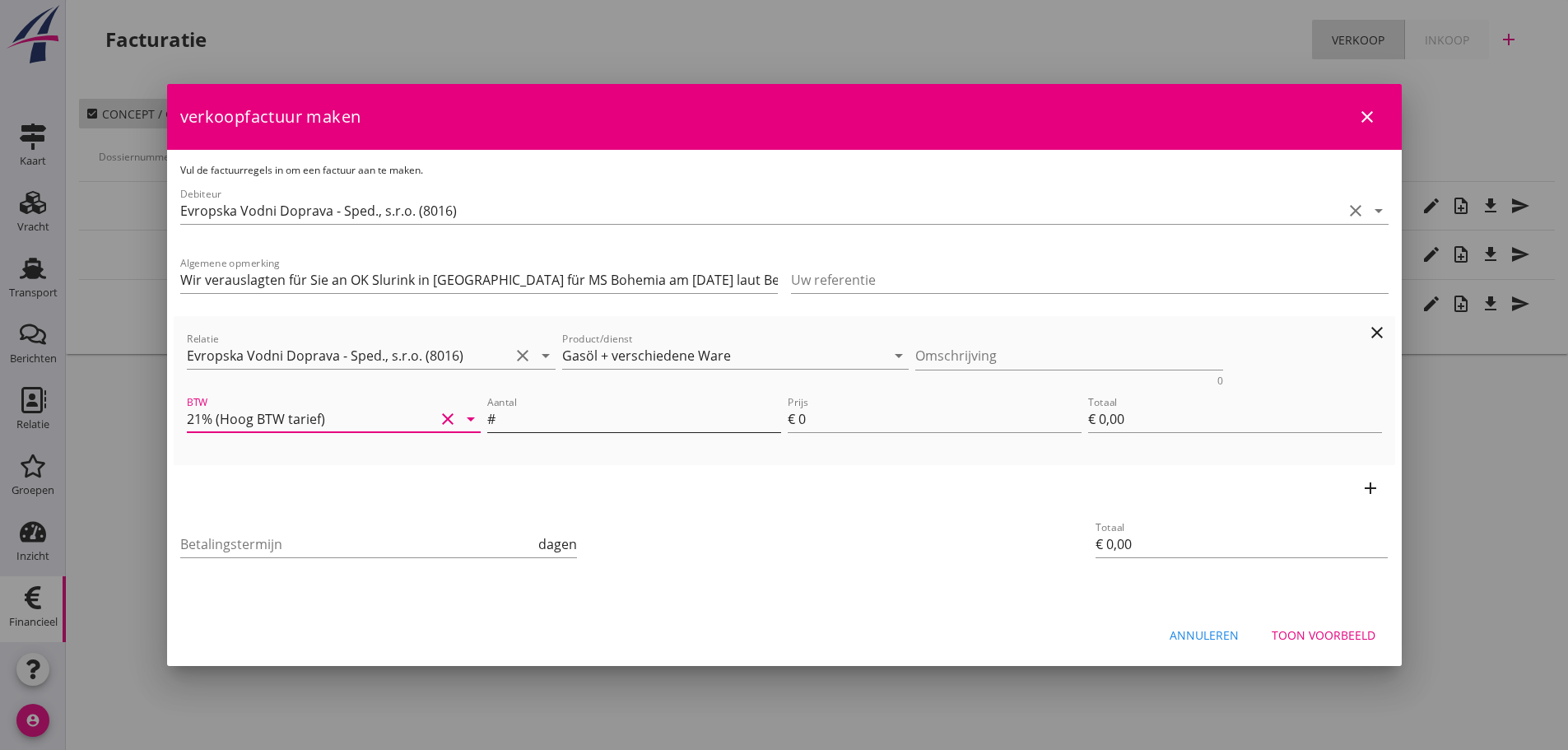
drag, startPoint x: 544, startPoint y: 402, endPoint x: 555, endPoint y: 412, distance: 14.9
click at [551, 408] on div "Aantal #" at bounding box center [633, 422] width 294 height 53
type input "1"
type input "€ 1,00"
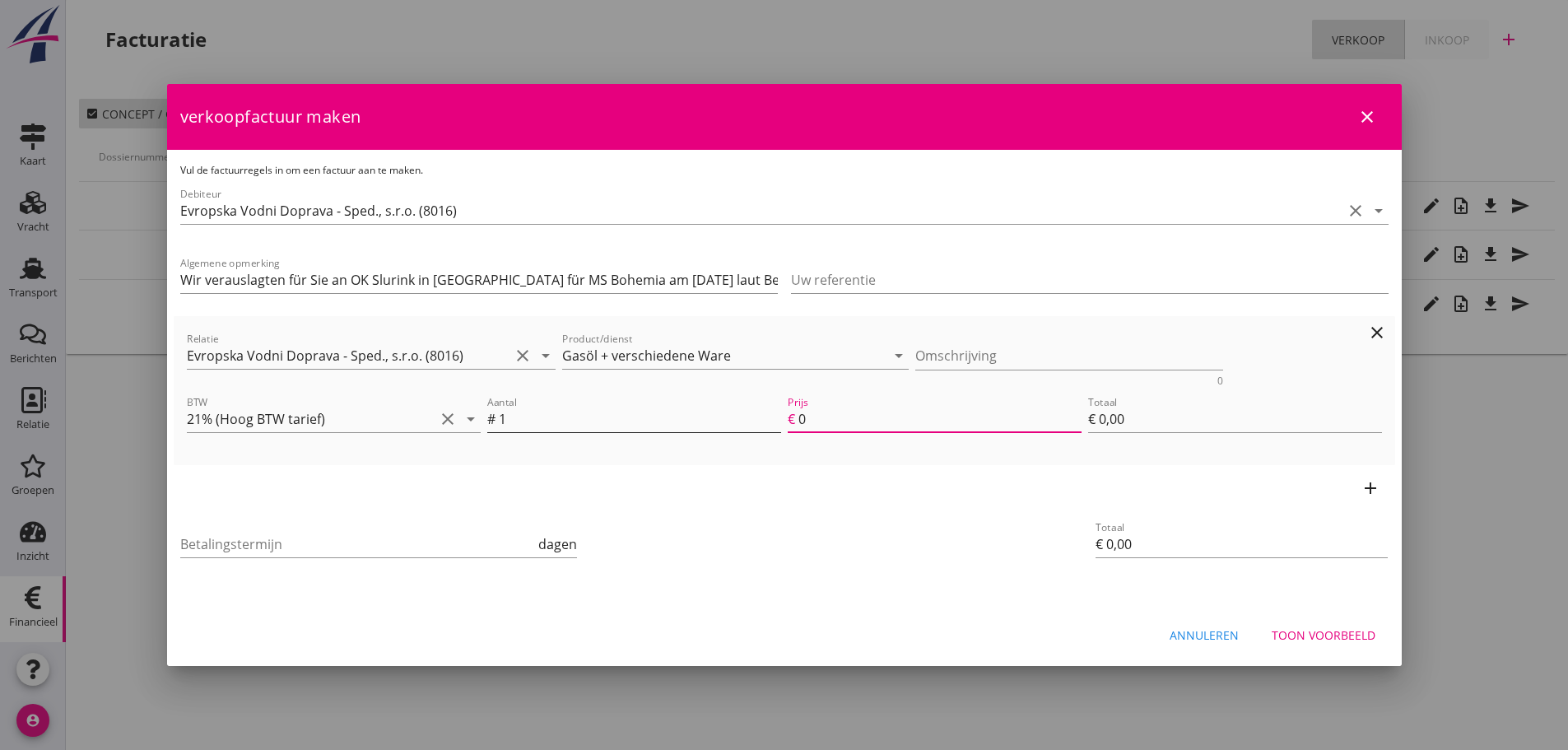
type input "€ 1,00"
type input "12"
type input "€ 12,00"
type input "129"
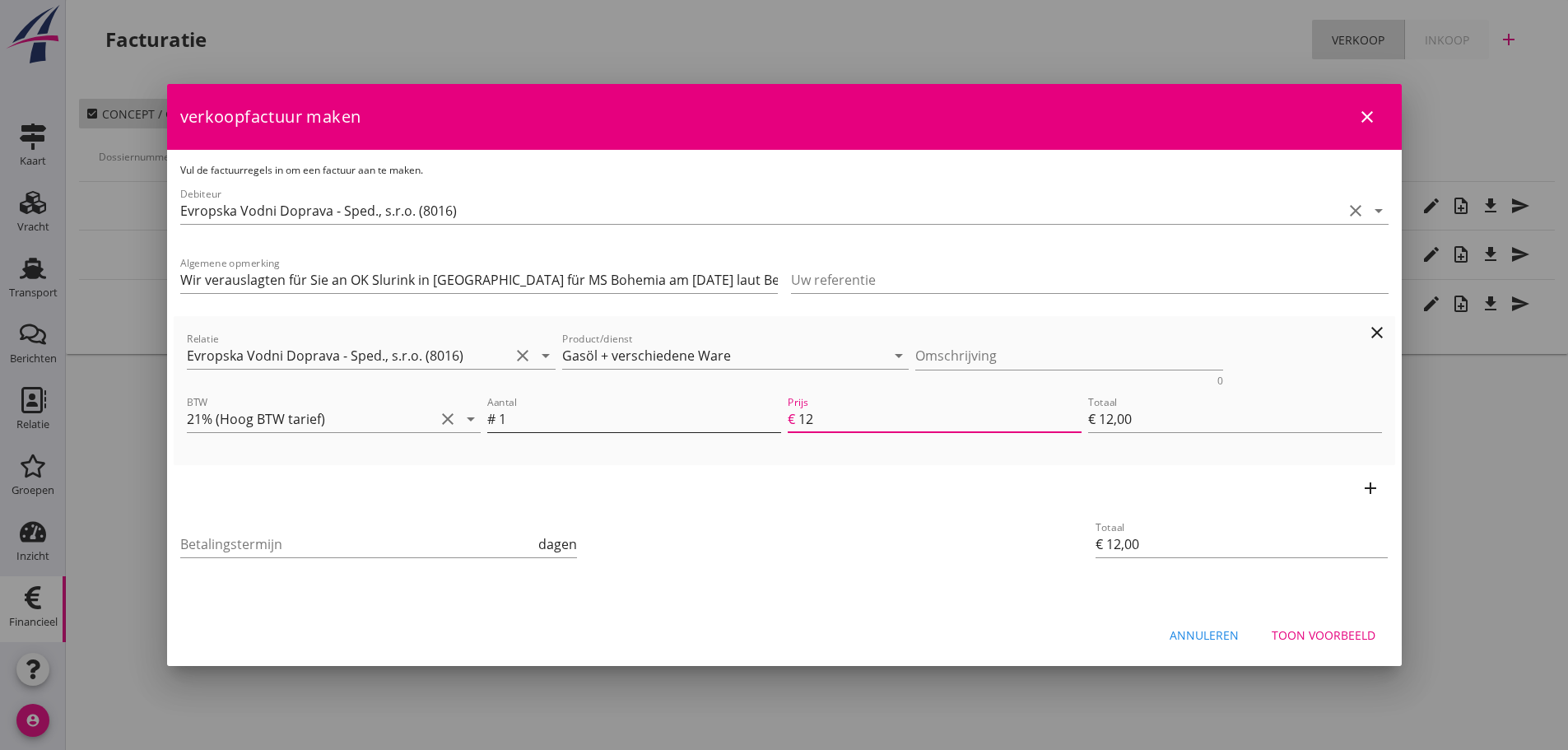
type input "€ 129,00"
type input "1291"
type input "€ 1.291,00"
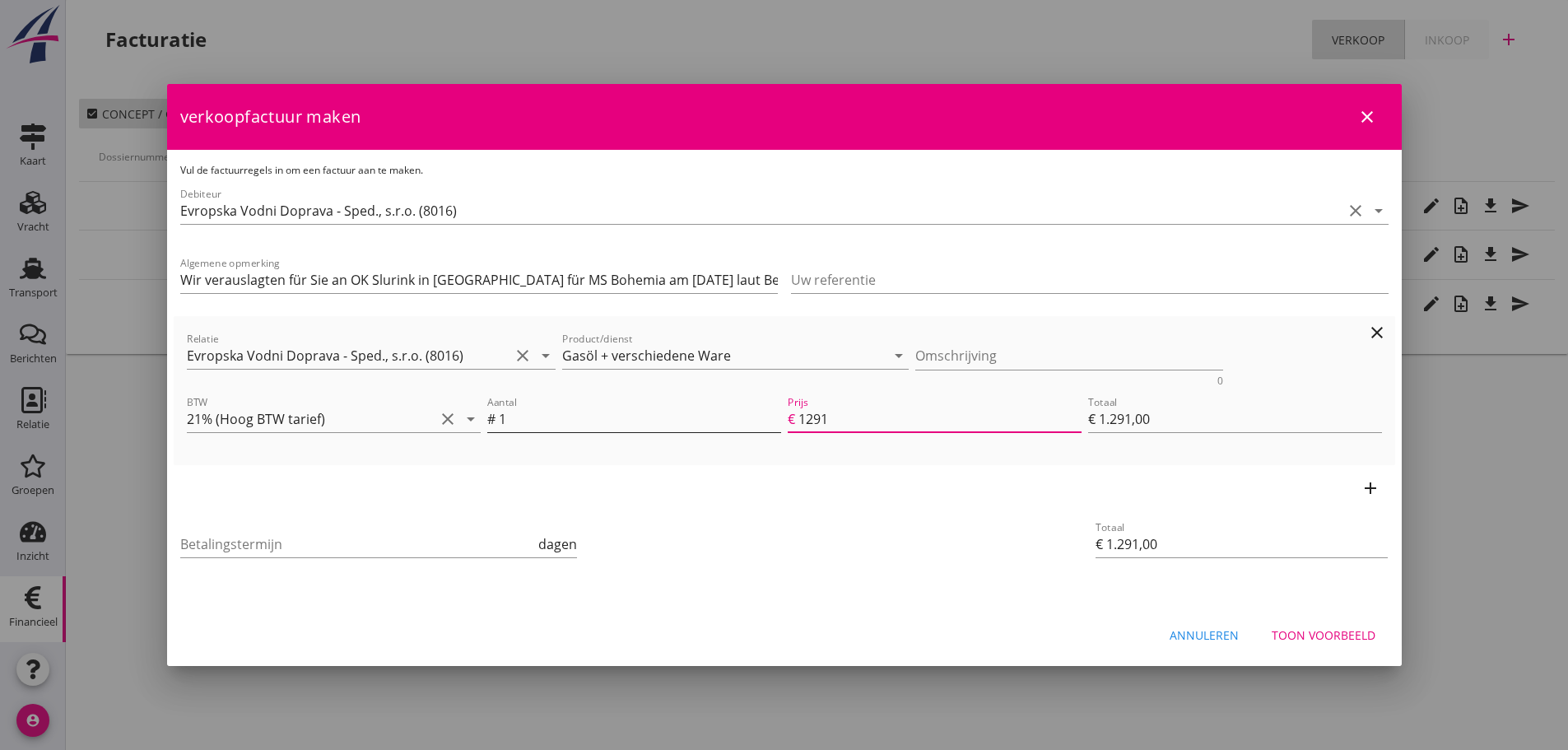
type input "12911"
type input "€ 12.911,00"
type input "€ 0,00"
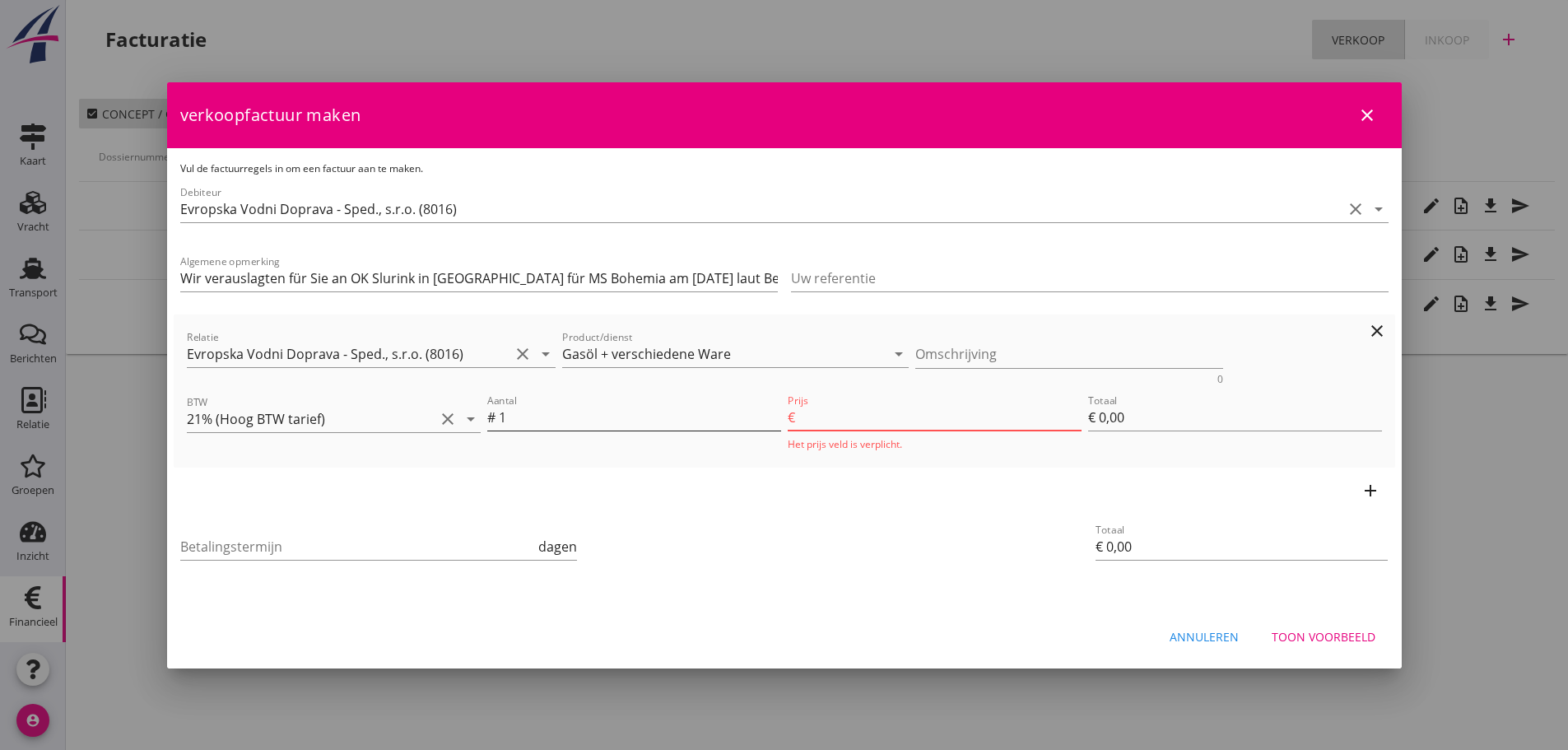
type input "12911.9"
type input "€ 12.911,90"
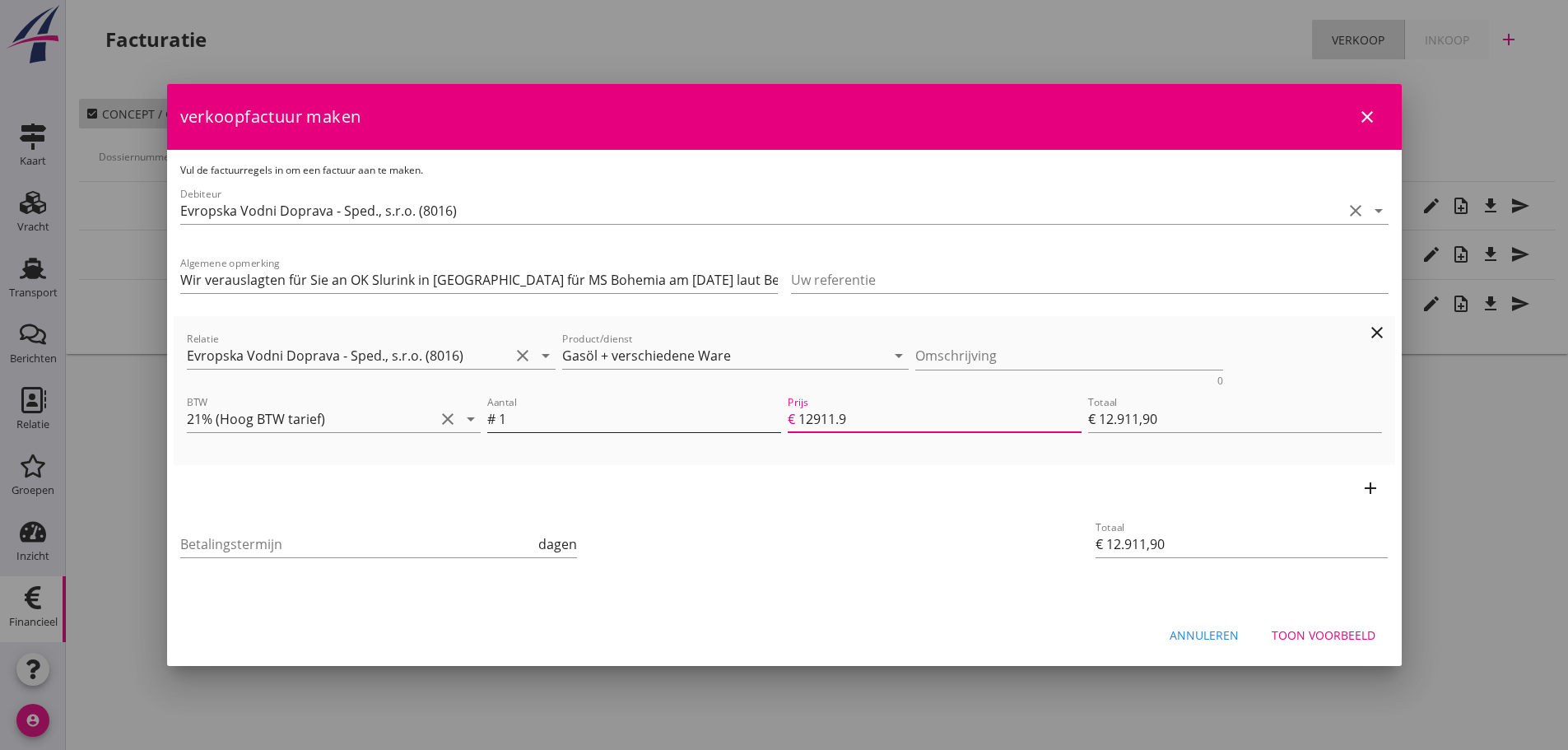
type input "12911.96"
type input "€ 12.911,96"
type input "12911.96"
click at [1366, 486] on icon "add" at bounding box center [1371, 488] width 20 height 20
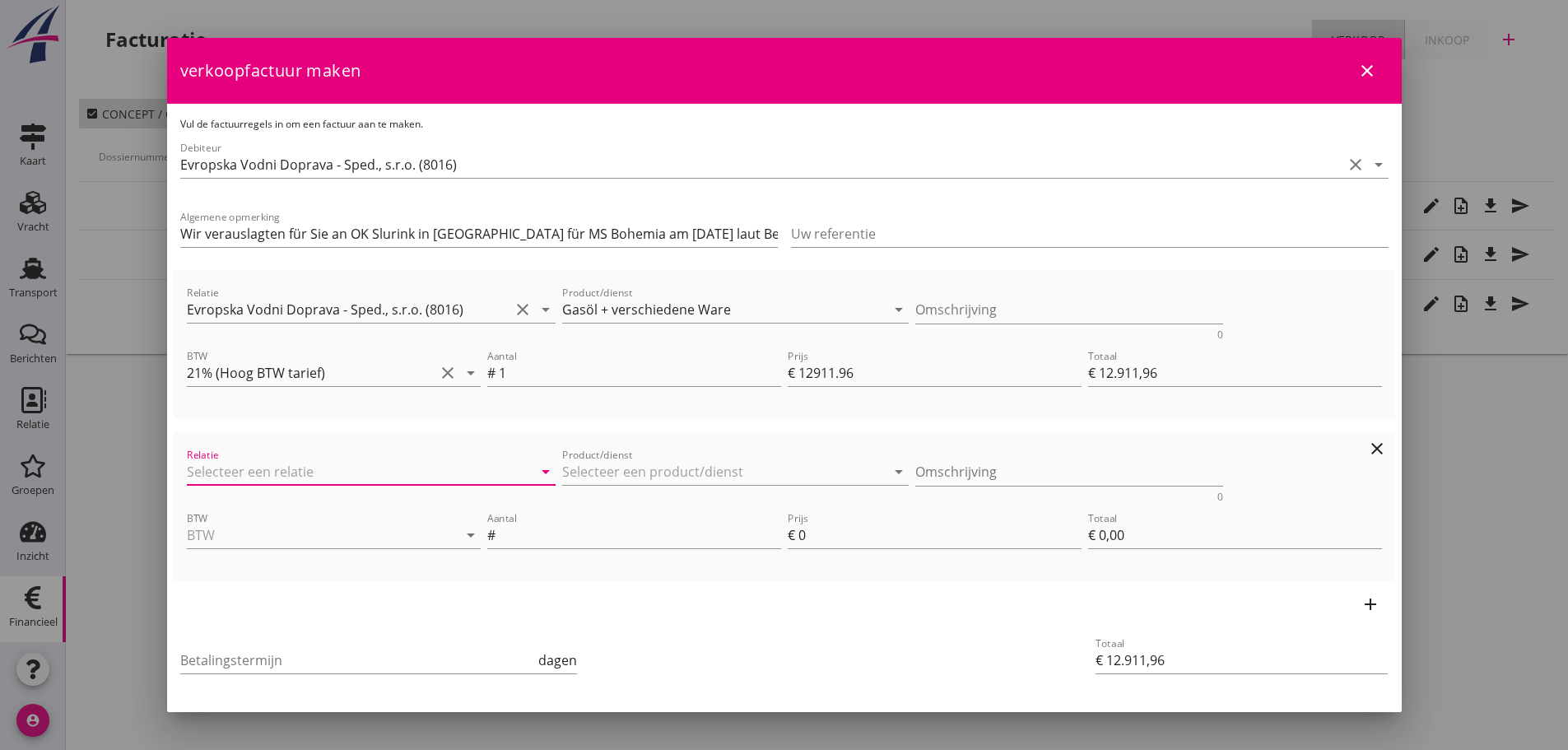
click at [326, 473] on input "Relatie" at bounding box center [348, 472] width 323 height 26
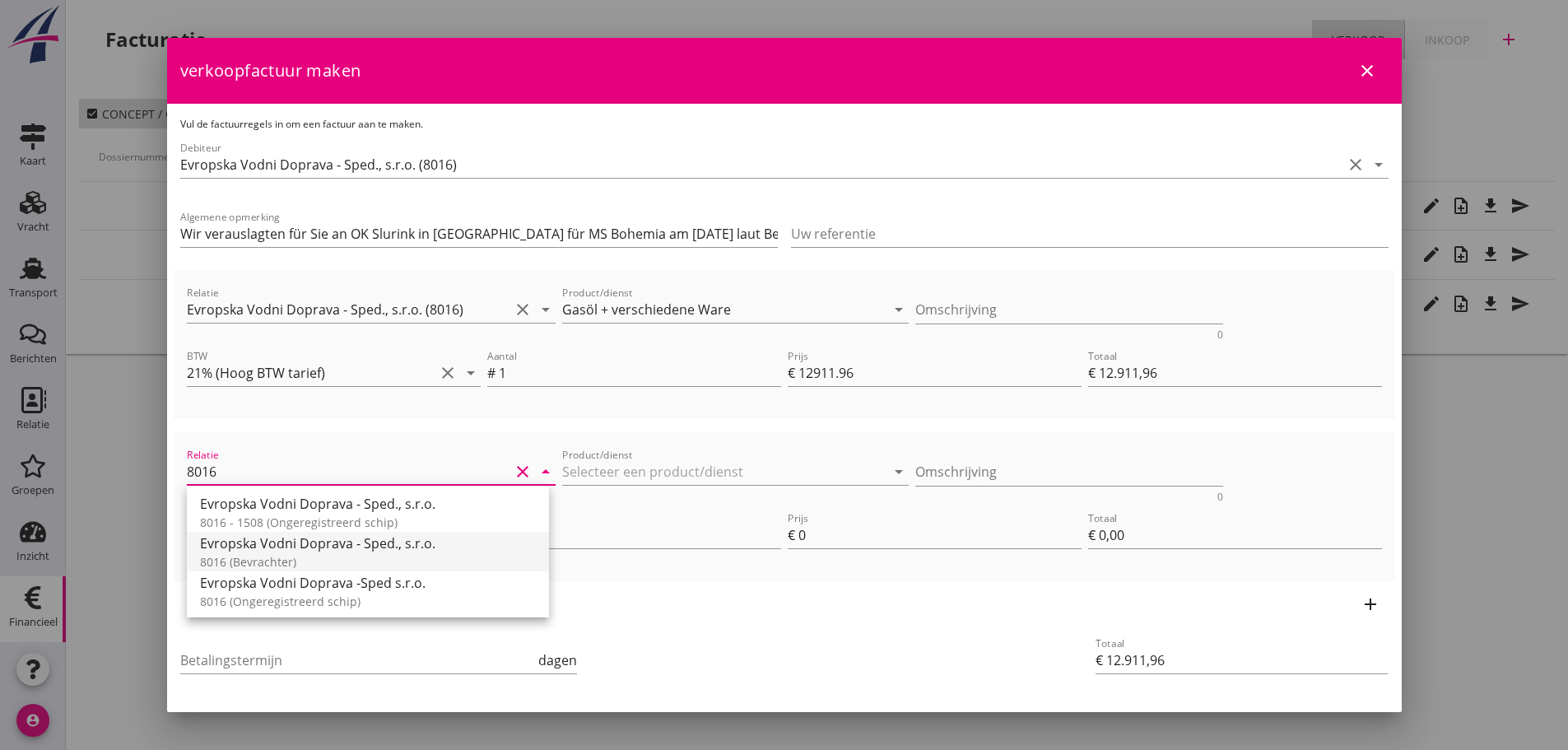
click at [246, 550] on div "Evropska Vodni Doprava - Sped., s.r.o." at bounding box center [367, 544] width 336 height 20
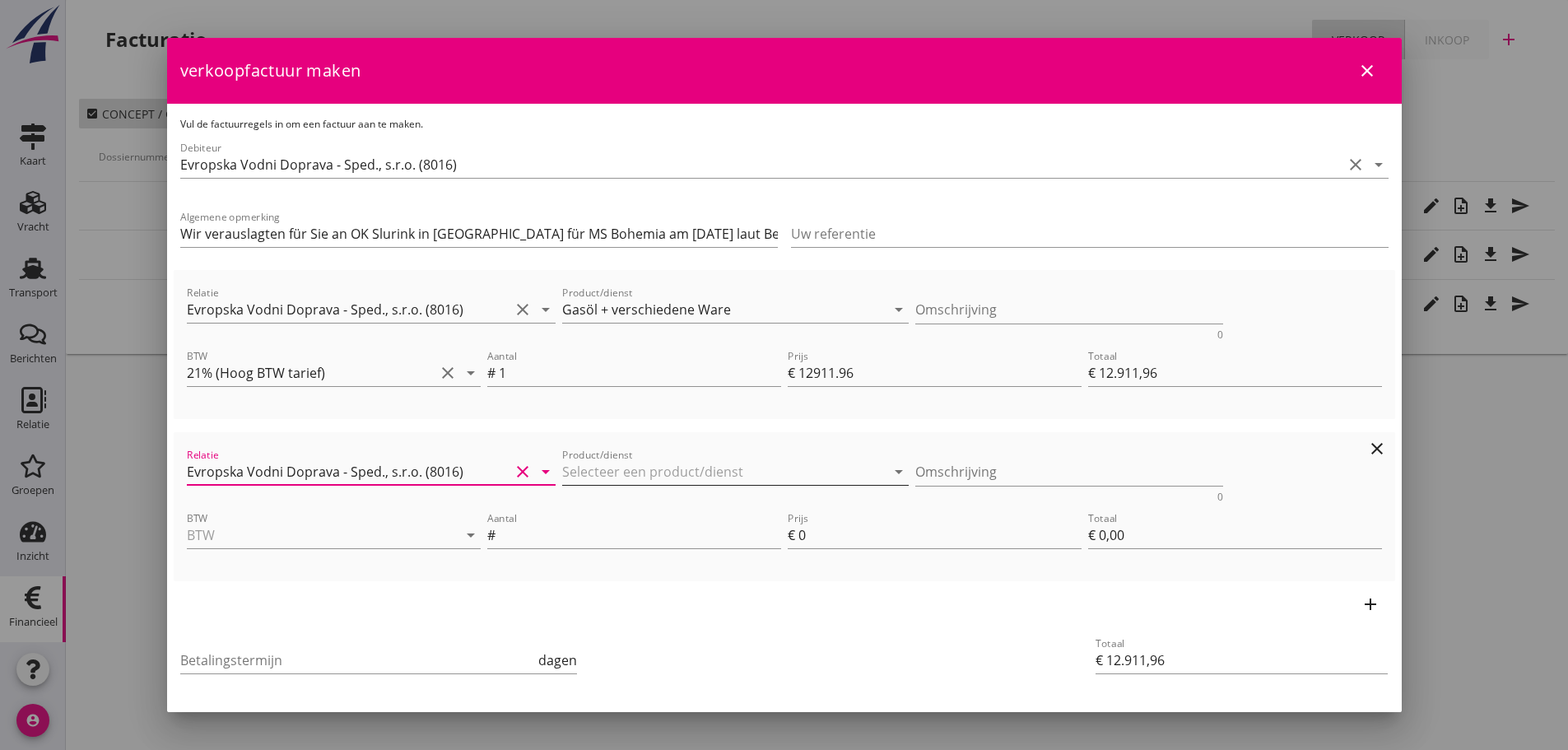
type input "Evropska Vodni Doprava - Sped., s.r.o. (8016)"
click at [627, 473] on input "Product/dienst" at bounding box center [723, 472] width 323 height 26
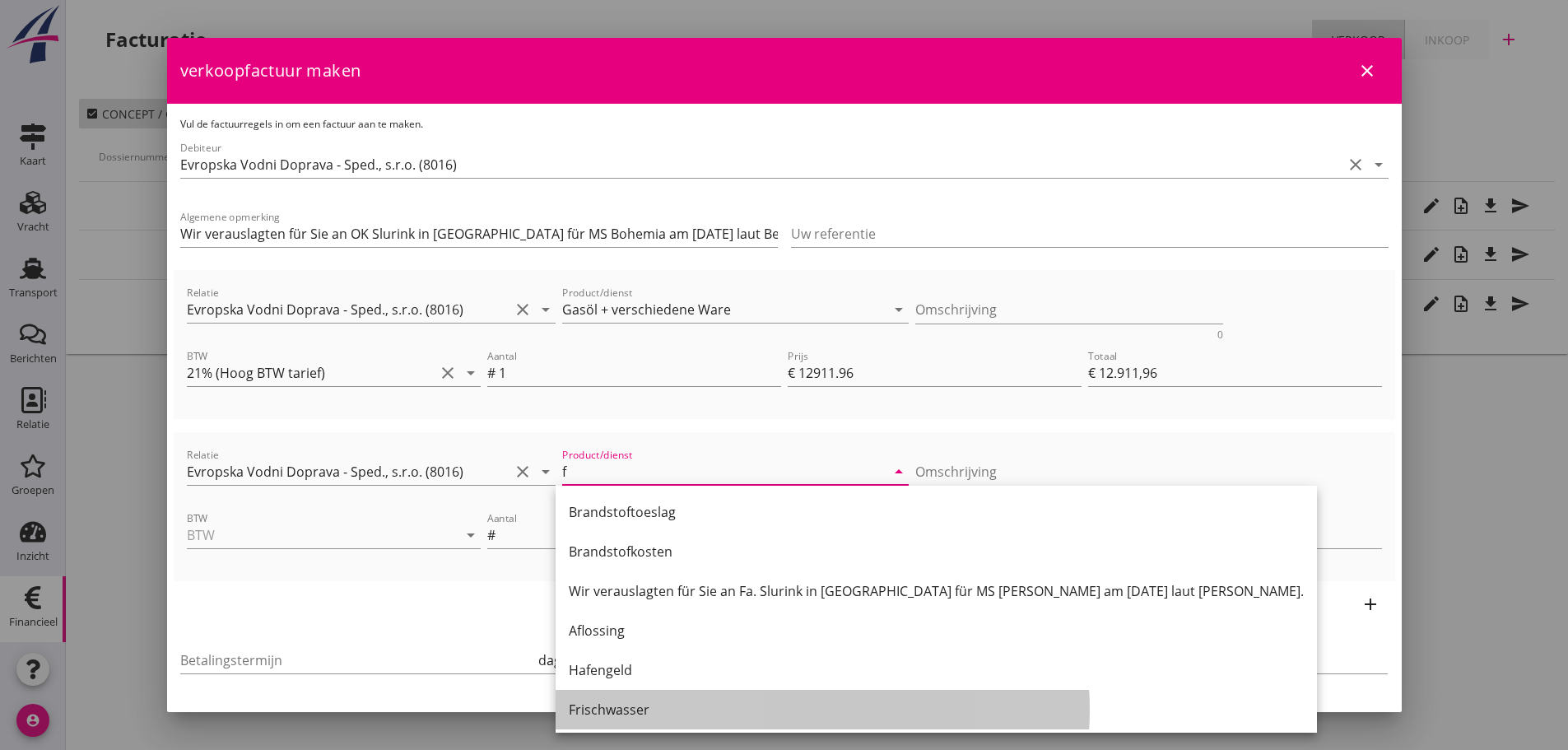
drag, startPoint x: 601, startPoint y: 711, endPoint x: 666, endPoint y: 623, distance: 109.4
click at [601, 706] on div "Frischwasser" at bounding box center [936, 709] width 735 height 20
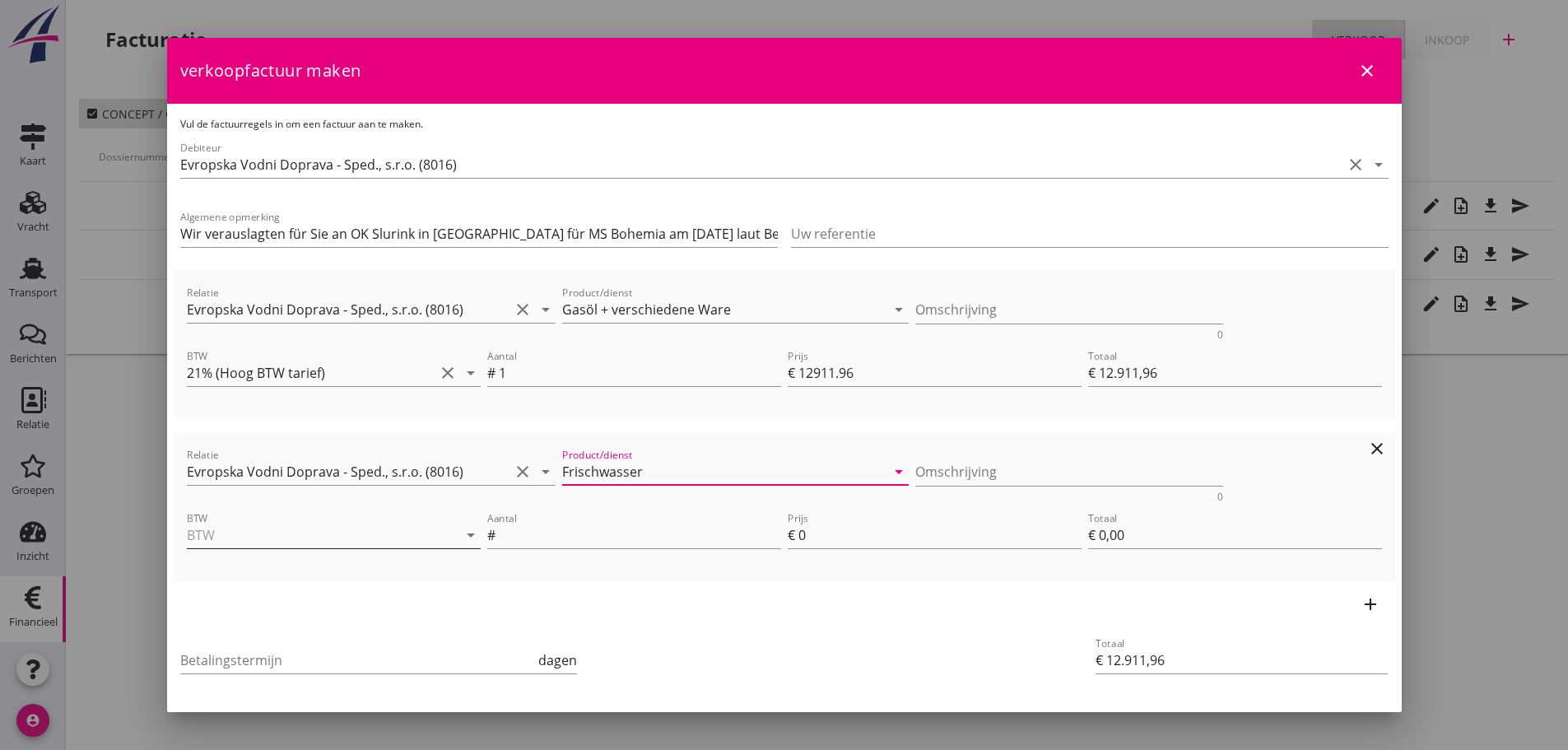
type input "Frischwasser"
click at [378, 530] on input "BTW" at bounding box center [310, 535] width 247 height 26
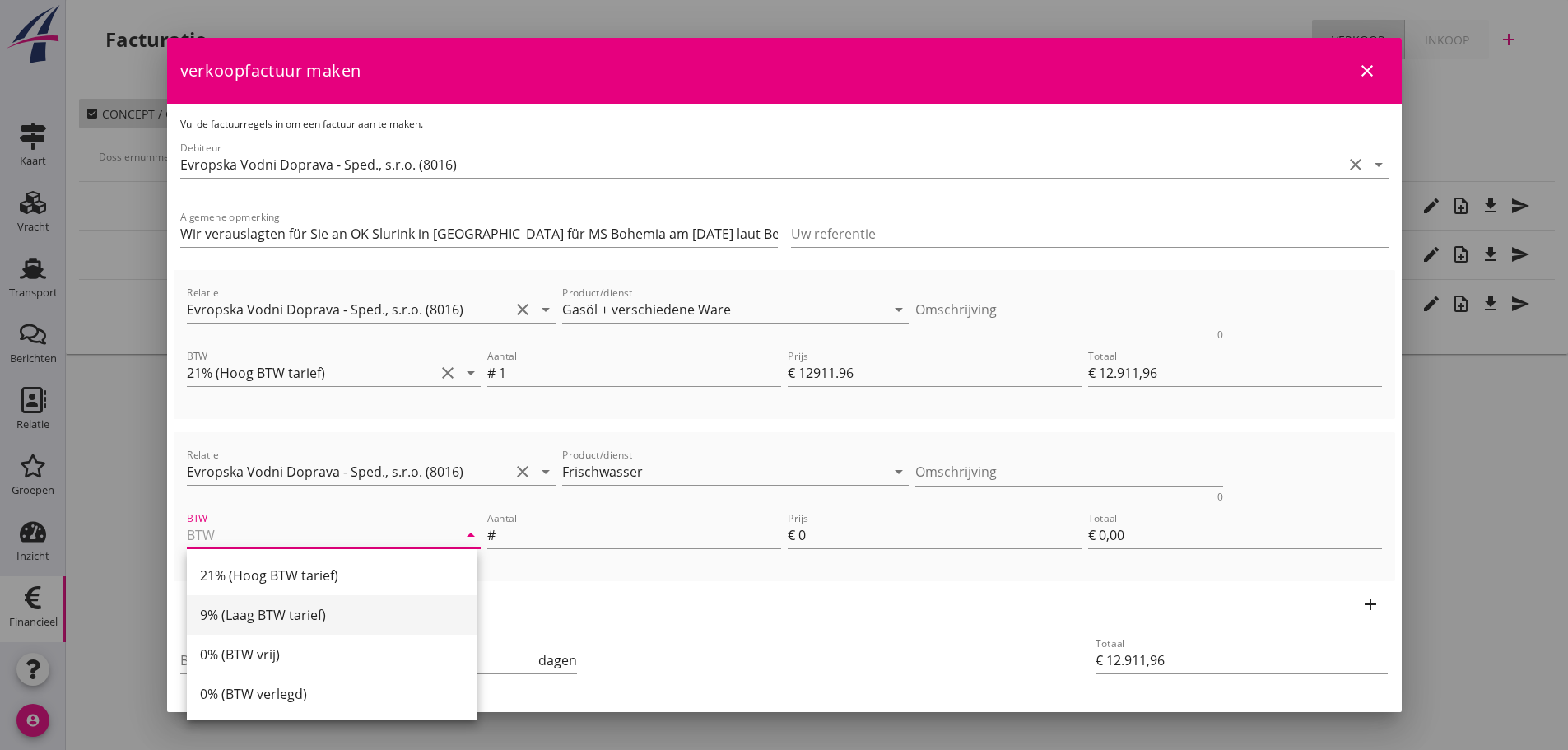
click at [275, 602] on div "9% (Laag BTW tarief)" at bounding box center [331, 614] width 264 height 40
type input "9% (Laag BTW tarief)"
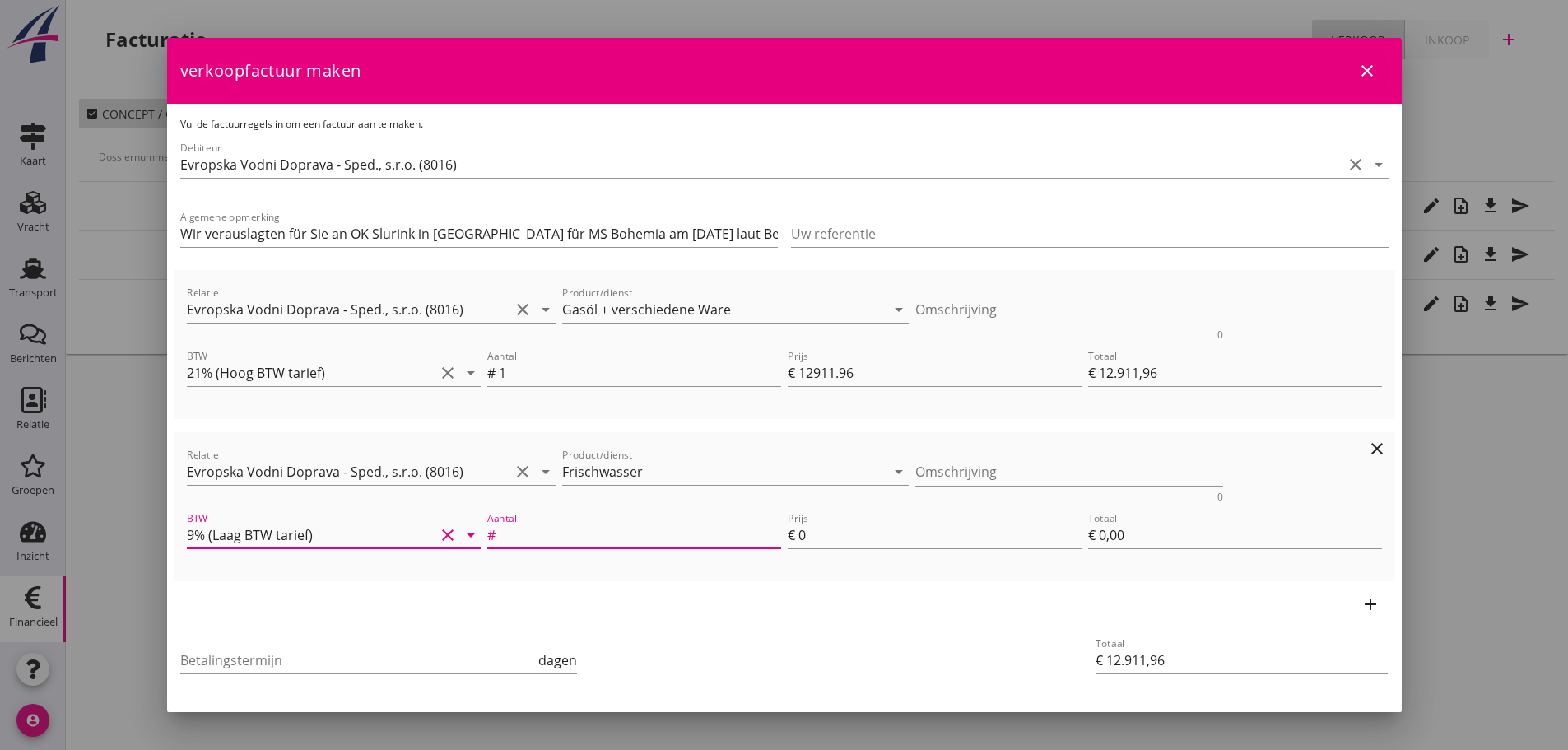
click at [544, 536] on input "Aantal" at bounding box center [639, 535] width 282 height 26
type input "1"
type input "€ 12.913,96"
type input "2"
type input "€ 2,00"
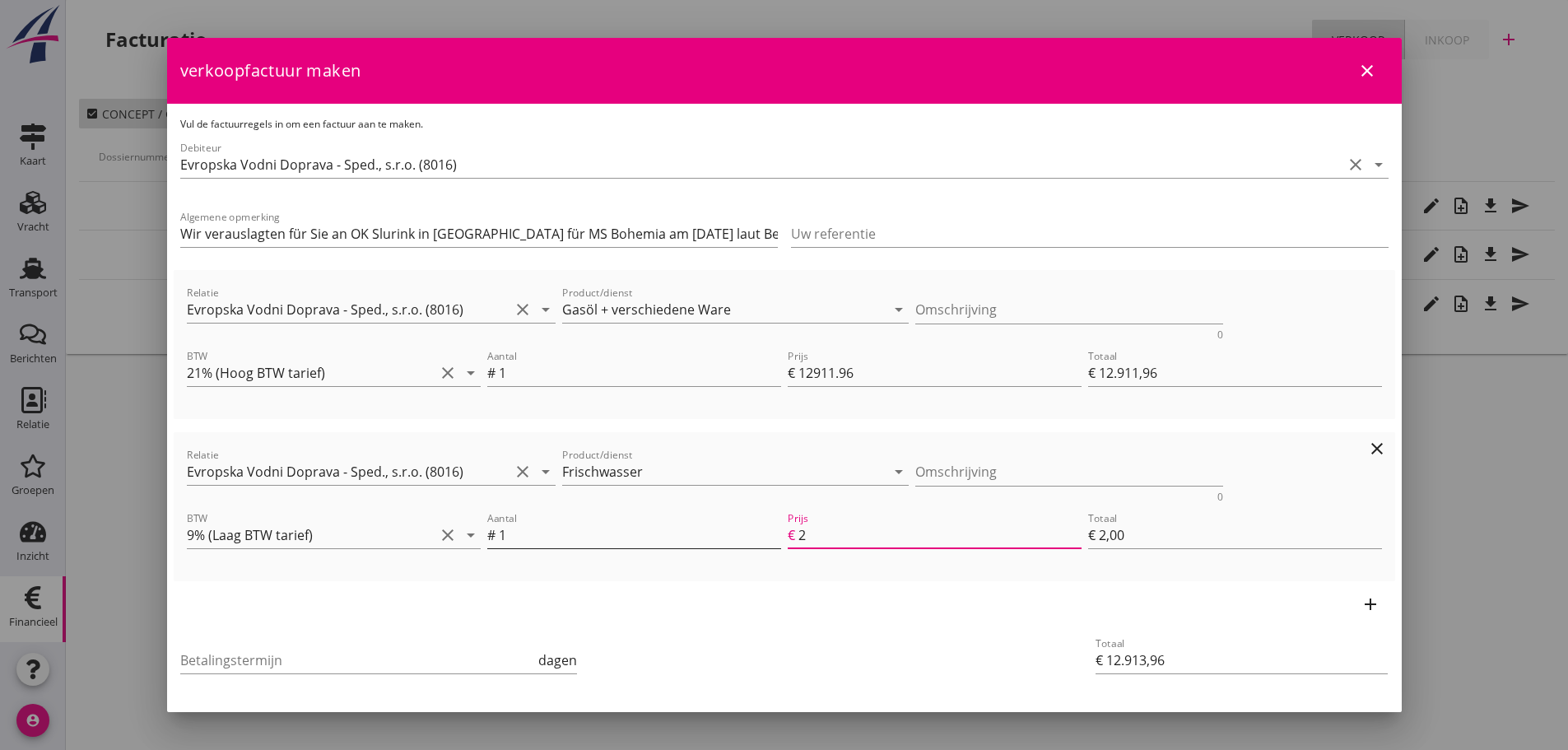
type input "€ 12.936,96"
type input "25"
type input "€ 25,00"
type input "€ 12.913,96"
click at [1361, 597] on icon "add" at bounding box center [1371, 604] width 20 height 20
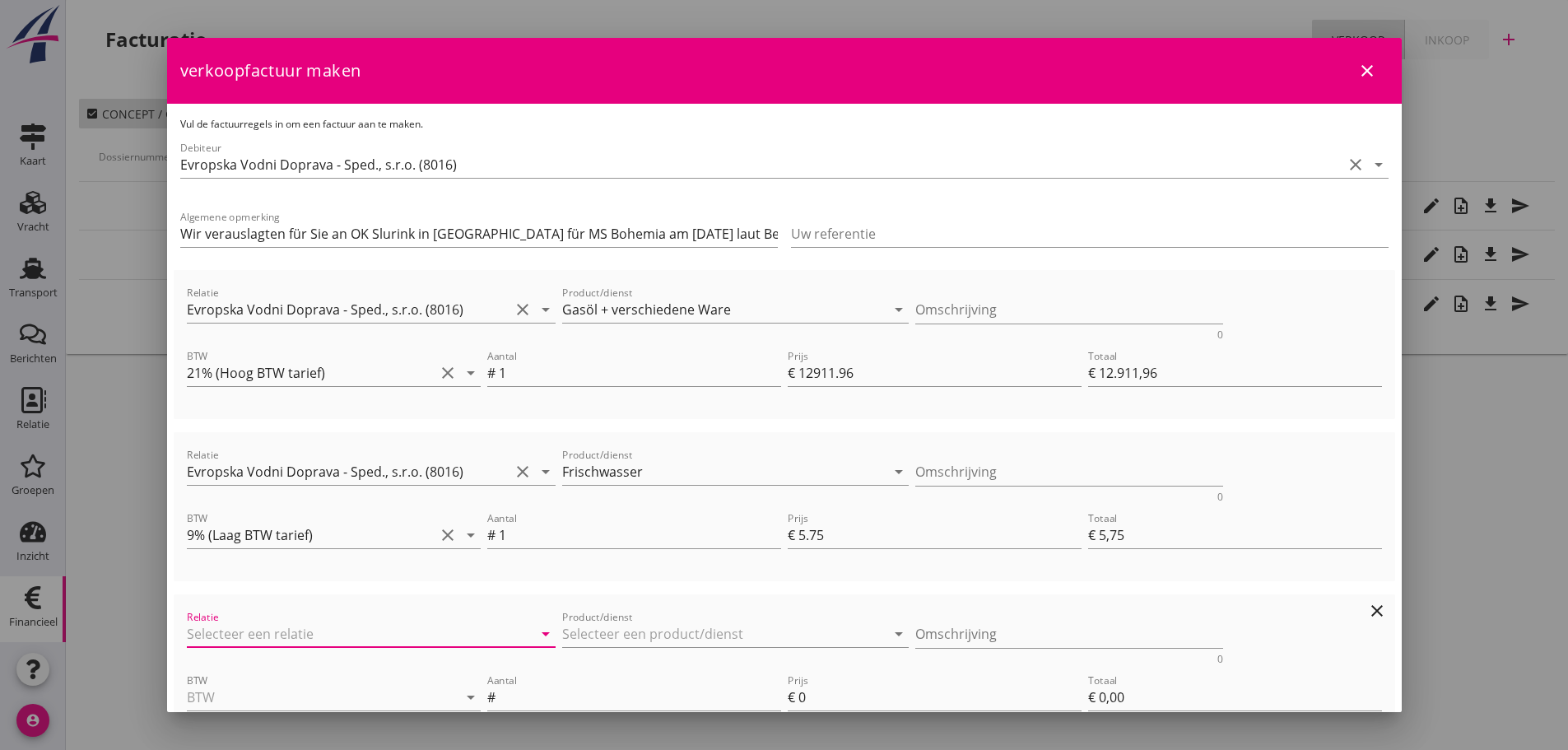
click at [244, 632] on input "Relatie" at bounding box center [348, 633] width 323 height 26
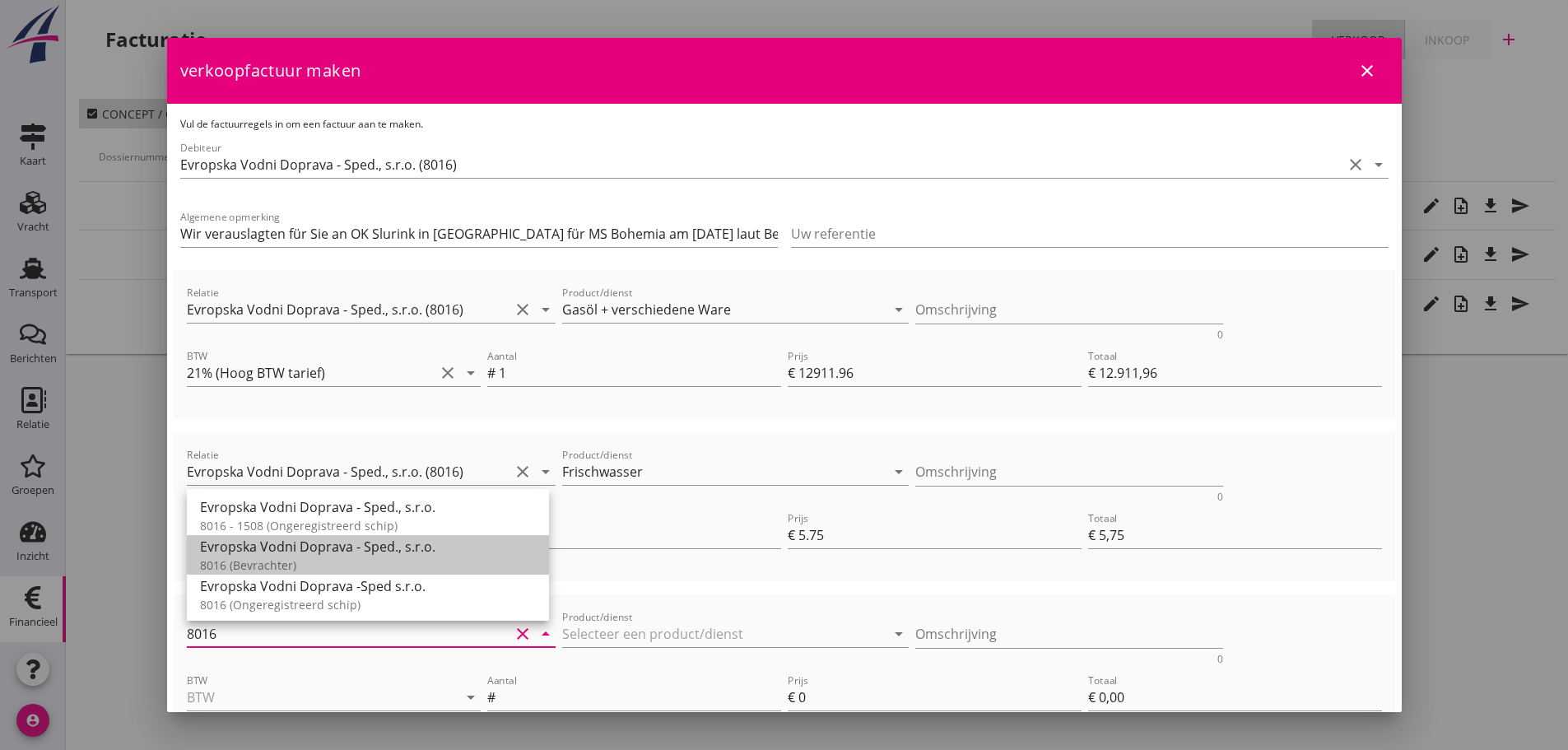
drag, startPoint x: 285, startPoint y: 541, endPoint x: 587, endPoint y: 578, distance: 304.3
click at [288, 540] on div "Evropska Vodni Doprava - Sped., s.r.o." at bounding box center [367, 547] width 336 height 20
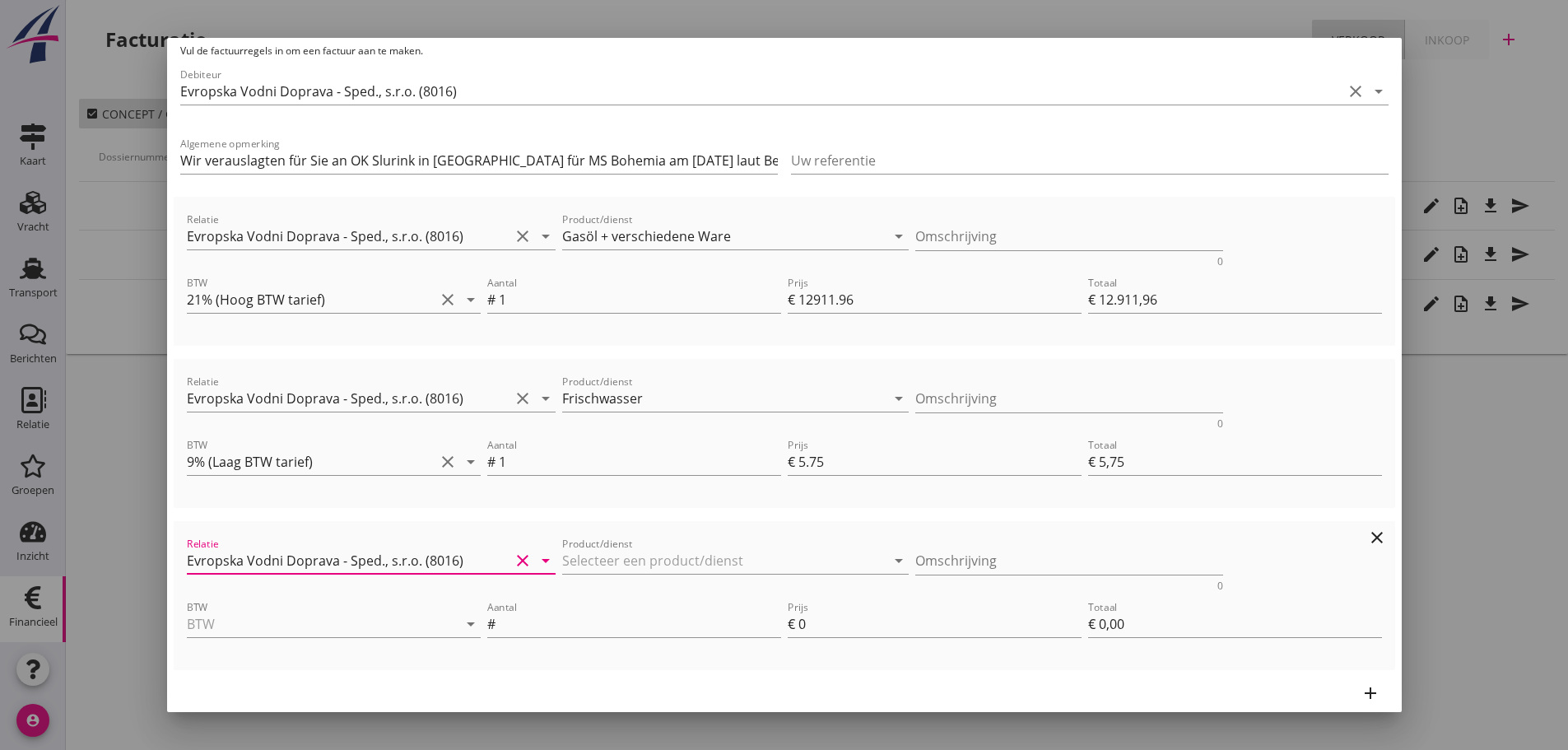
scroll to position [231, 0]
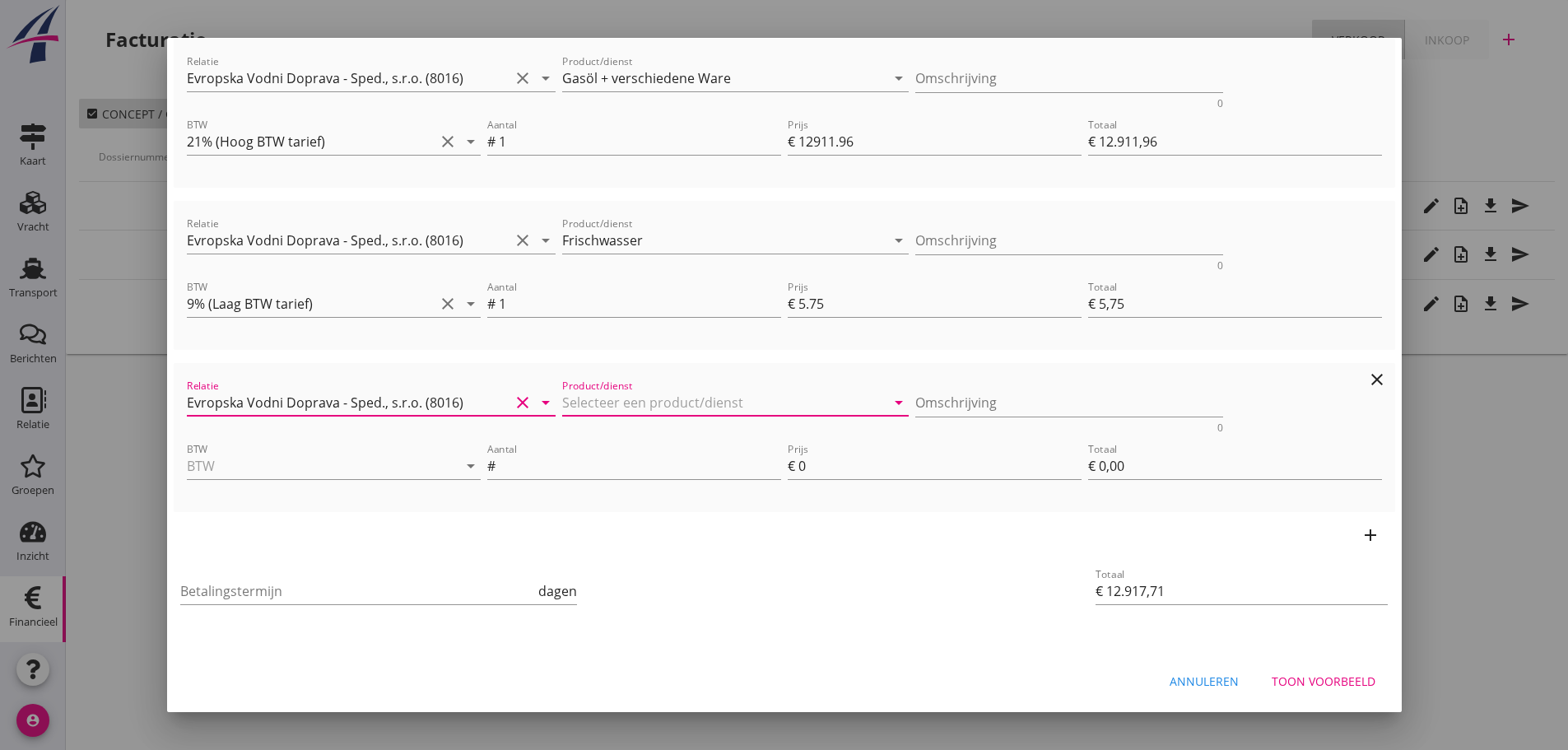
click at [739, 397] on input "Product/dienst" at bounding box center [723, 402] width 323 height 26
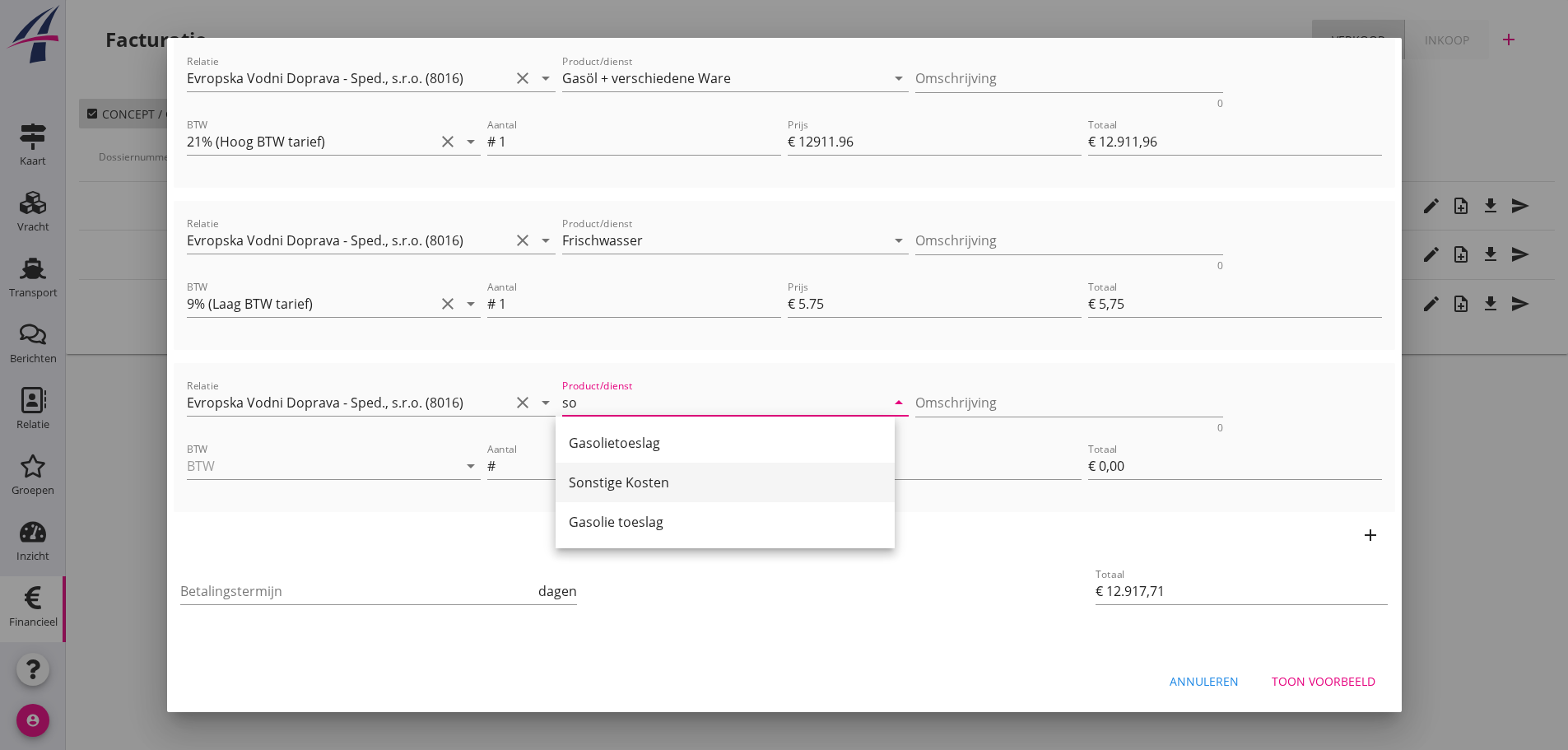
click at [655, 477] on div "Sonstige Kosten" at bounding box center [725, 483] width 313 height 20
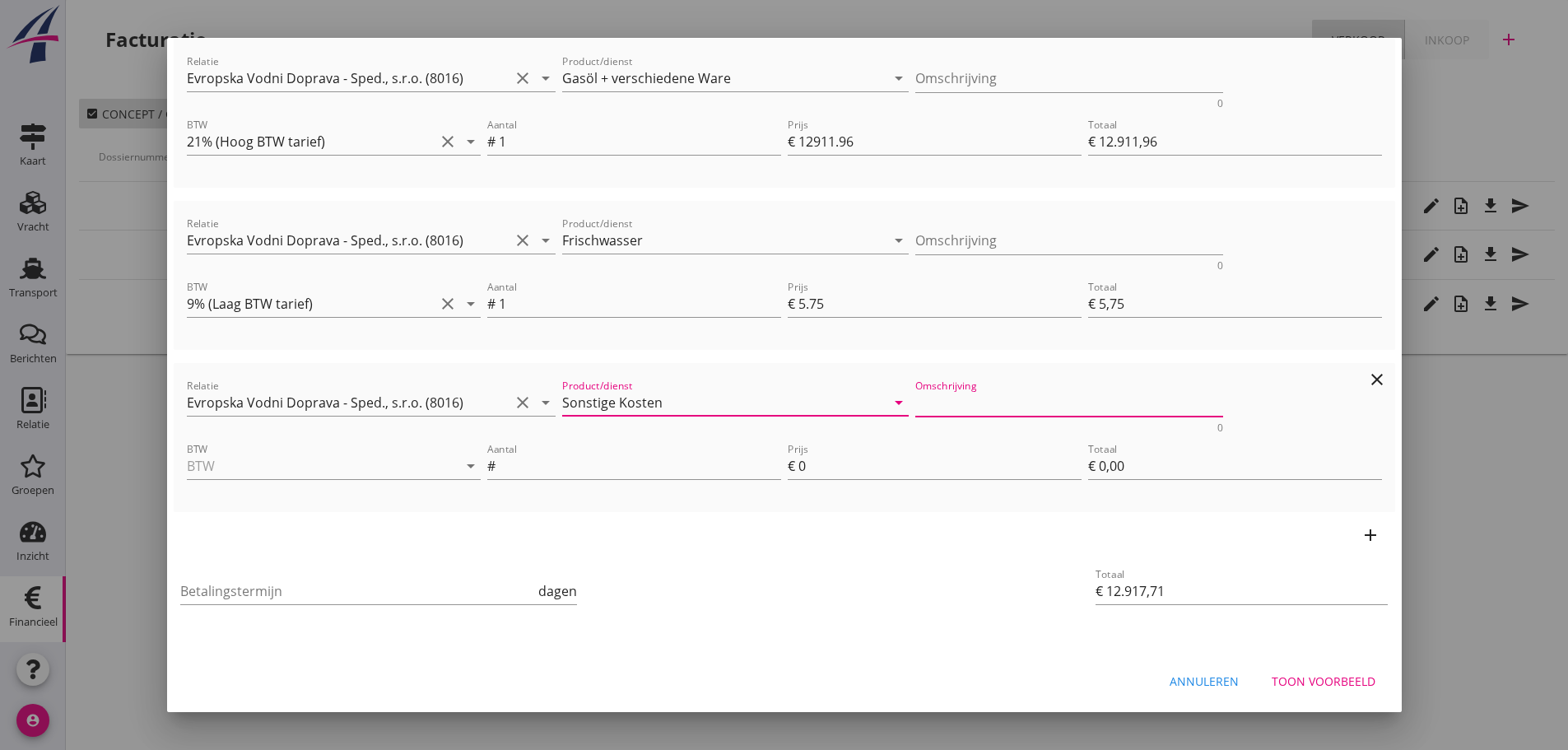
click at [963, 407] on textarea "Omschrijving" at bounding box center [1068, 402] width 308 height 27
click at [219, 473] on input "BTW" at bounding box center [310, 466] width 247 height 26
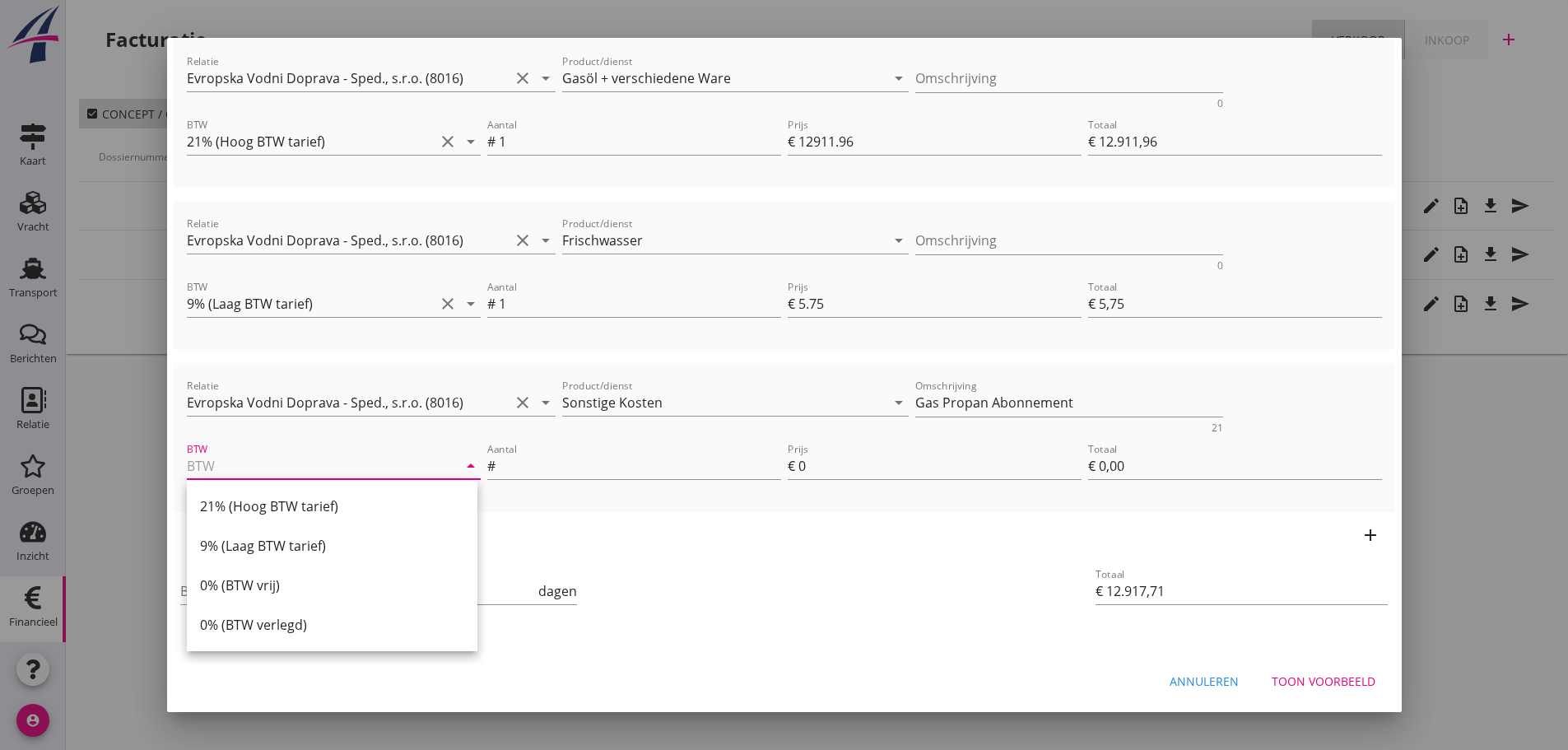
drag, startPoint x: 268, startPoint y: 590, endPoint x: 322, endPoint y: 569, distance: 57.9
click at [284, 584] on div "0% (BTW vrij)" at bounding box center [331, 585] width 264 height 20
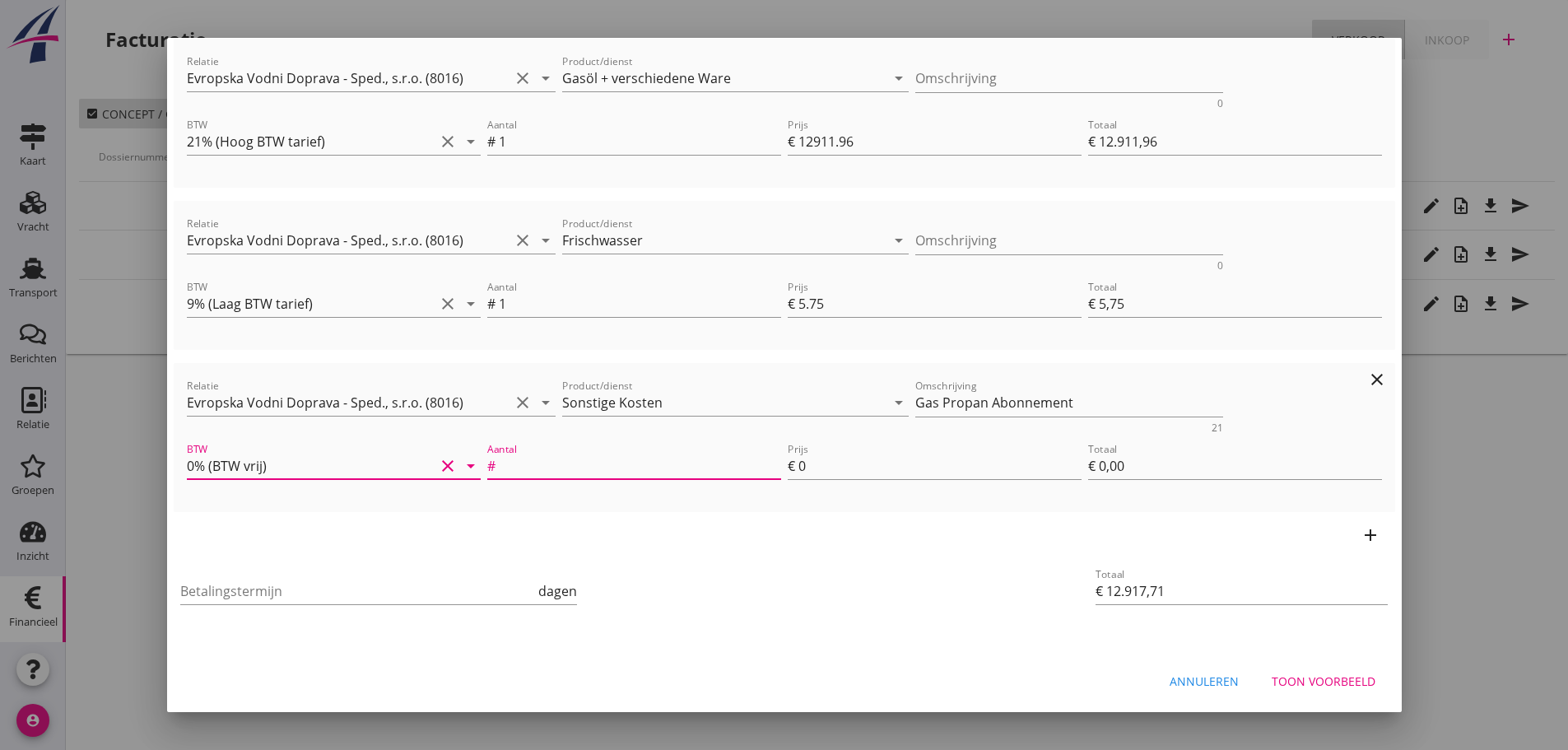
click at [499, 463] on input "Aantal" at bounding box center [639, 466] width 282 height 26
click at [232, 593] on input "Betalingstermijn" at bounding box center [358, 590] width 355 height 26
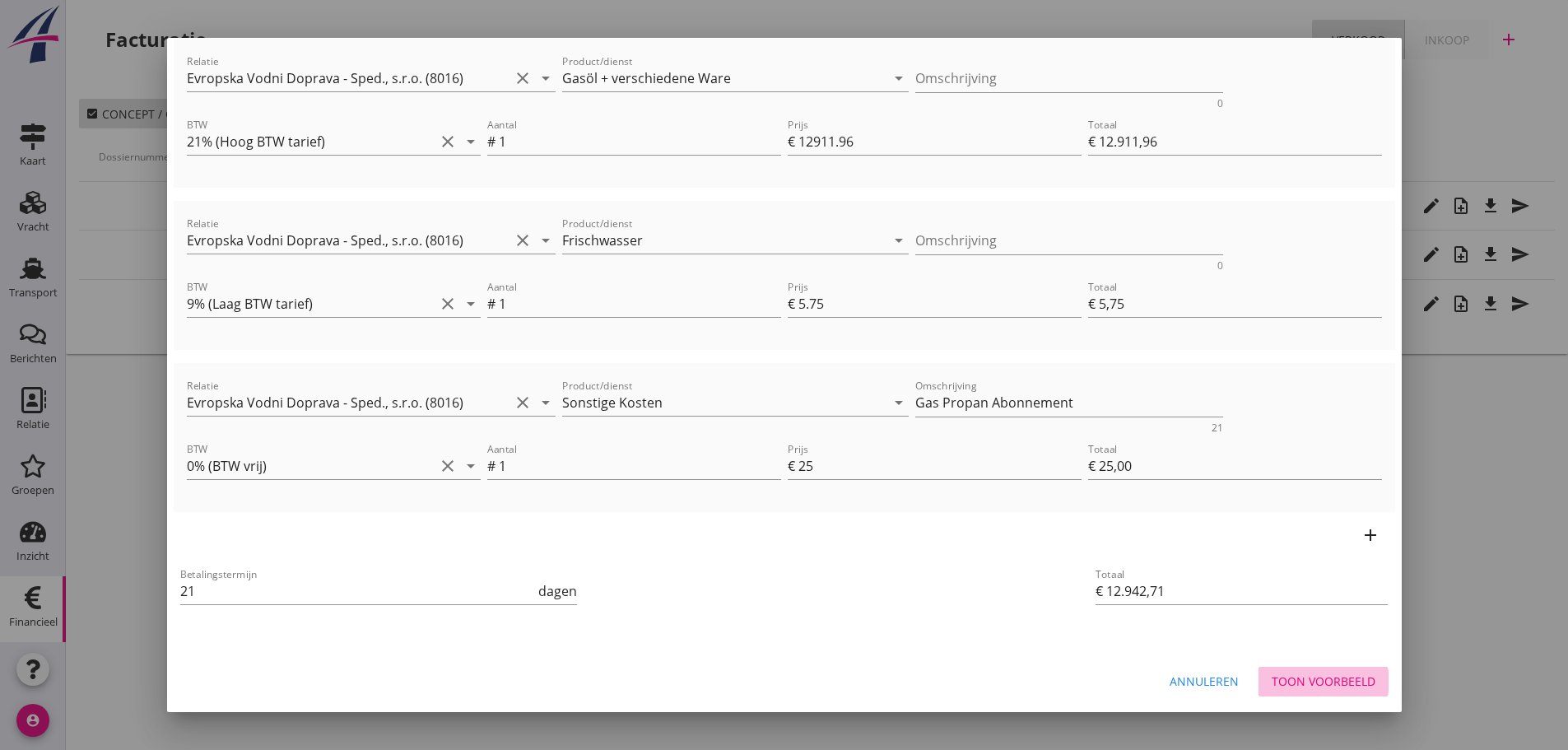
click at [1318, 682] on div "Toon voorbeeld" at bounding box center [1324, 680] width 104 height 17
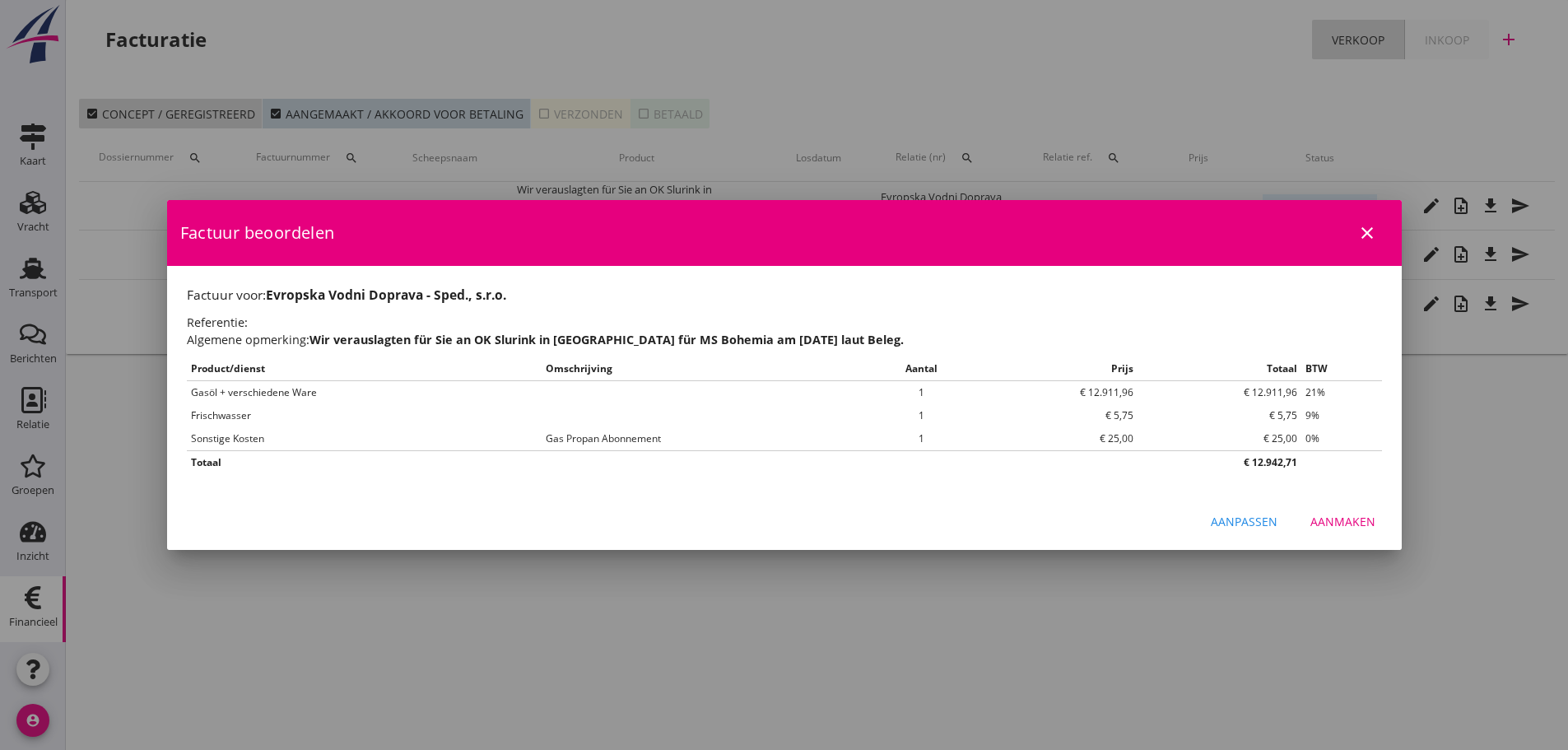
click at [1363, 518] on div "Aanmaken" at bounding box center [1342, 521] width 65 height 17
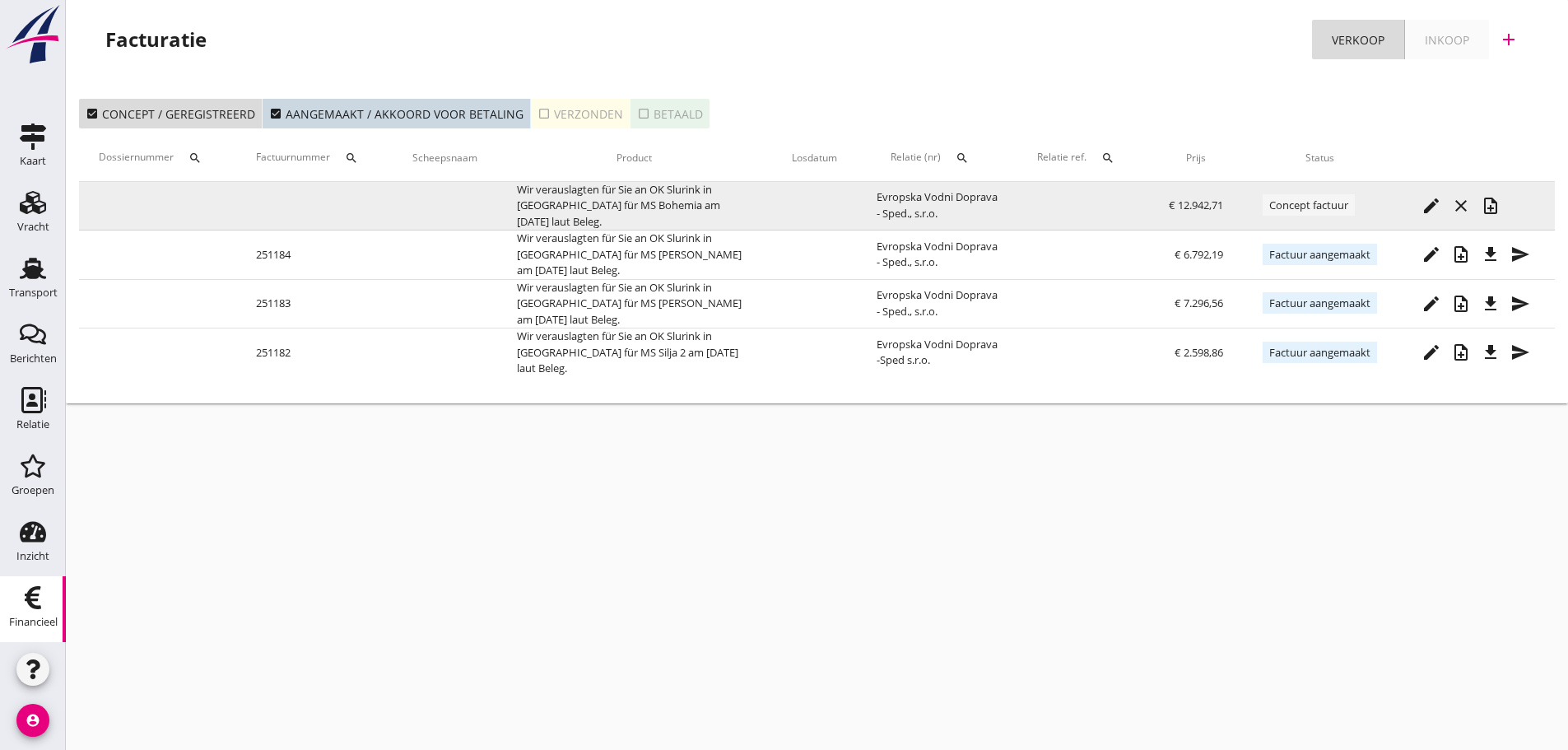
click at [1488, 204] on icon "note_add" at bounding box center [1490, 205] width 20 height 20
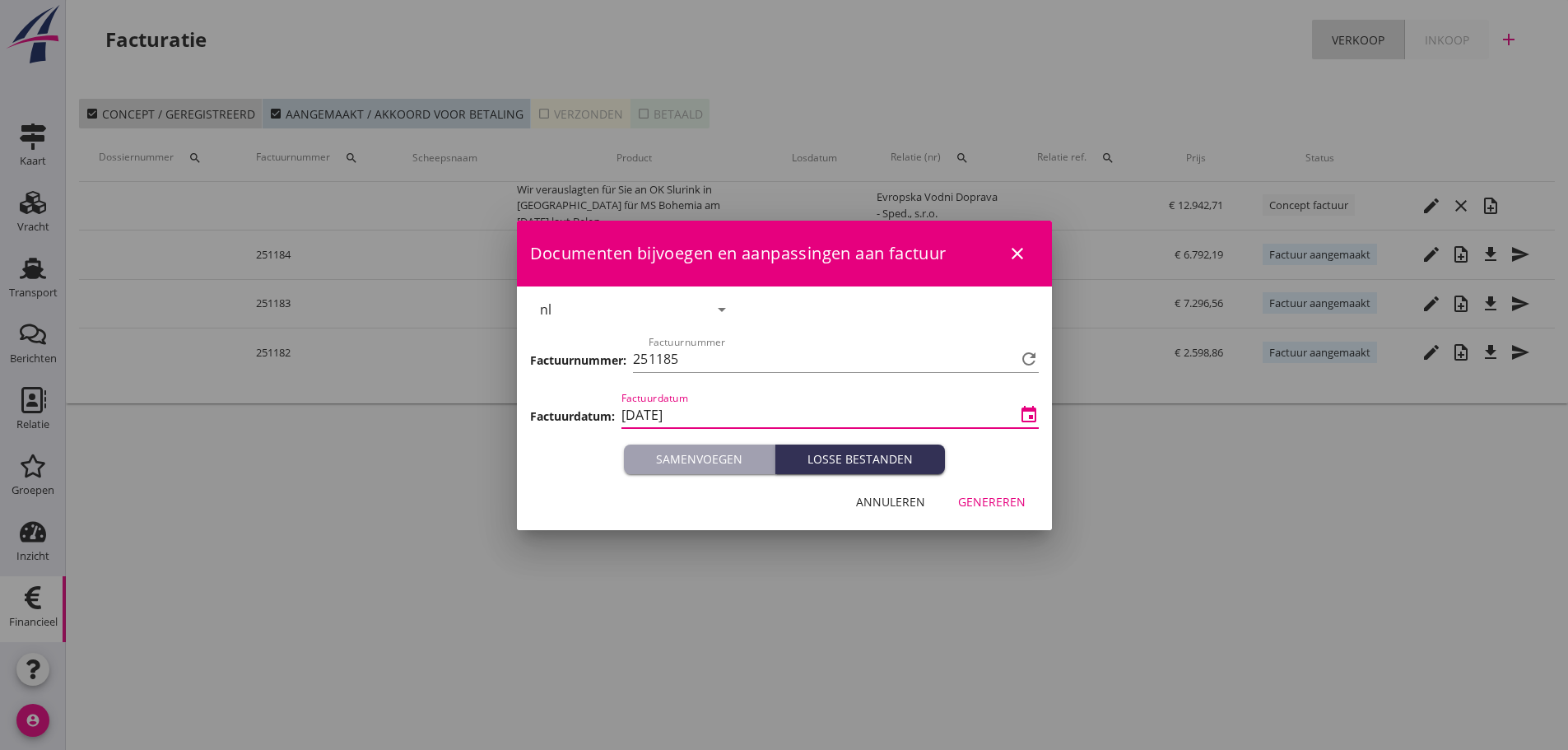
click at [997, 421] on input "[DATE]" at bounding box center [818, 415] width 394 height 26
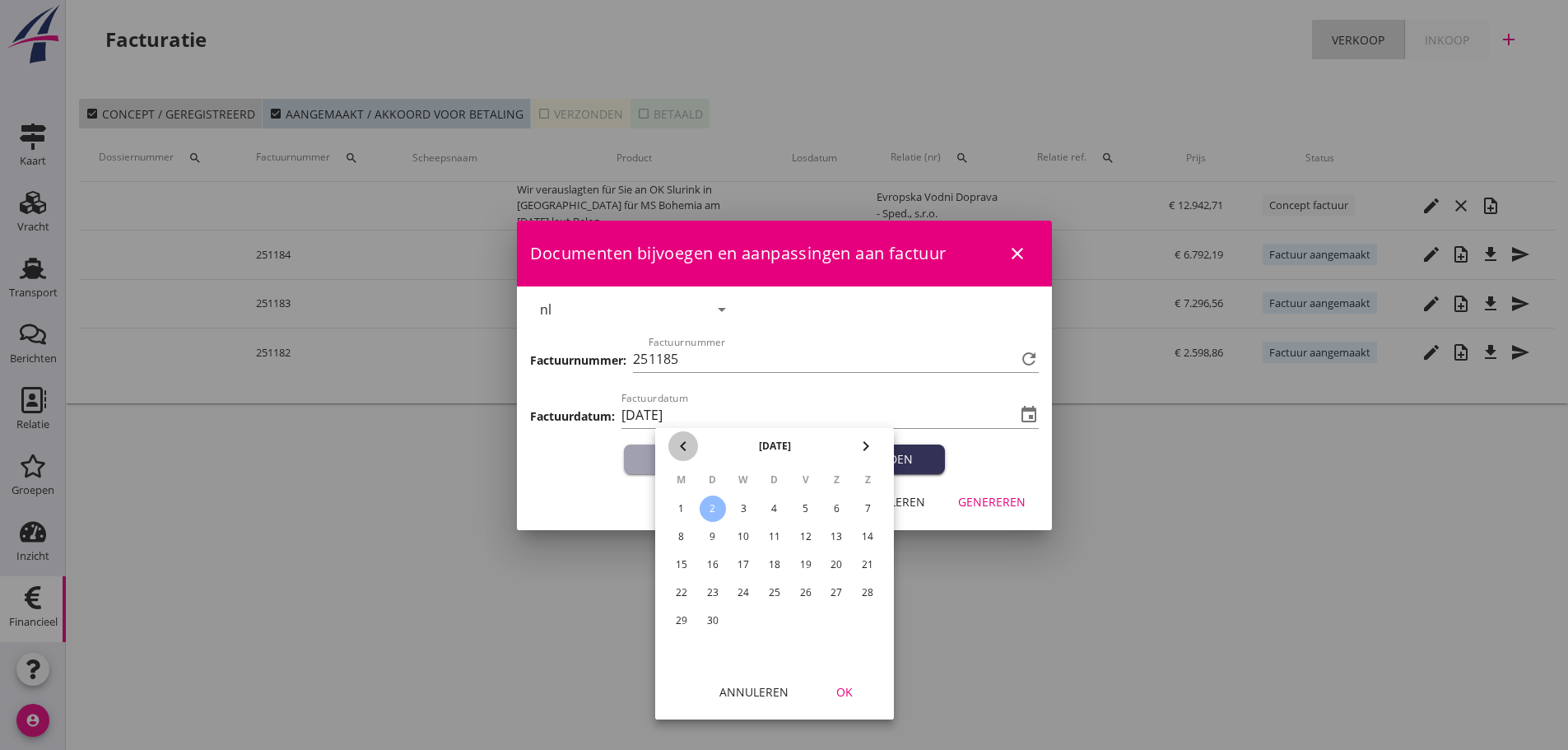
click at [675, 445] on icon "chevron_left" at bounding box center [683, 446] width 20 height 20
click at [808, 615] on div "29" at bounding box center [805, 620] width 26 height 26
click at [833, 686] on div "OK" at bounding box center [844, 691] width 46 height 17
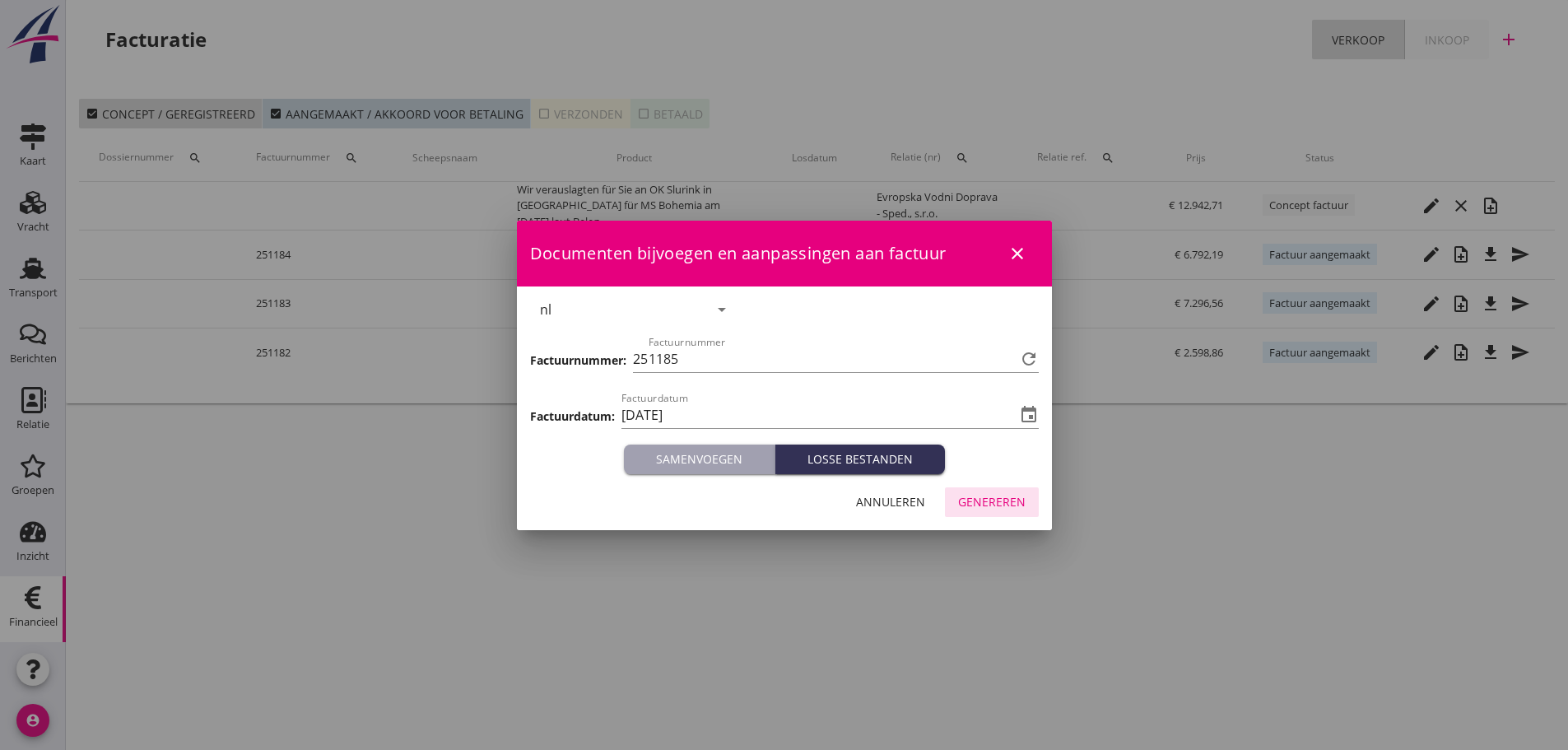
click at [996, 499] on div "Genereren" at bounding box center [991, 501] width 68 height 17
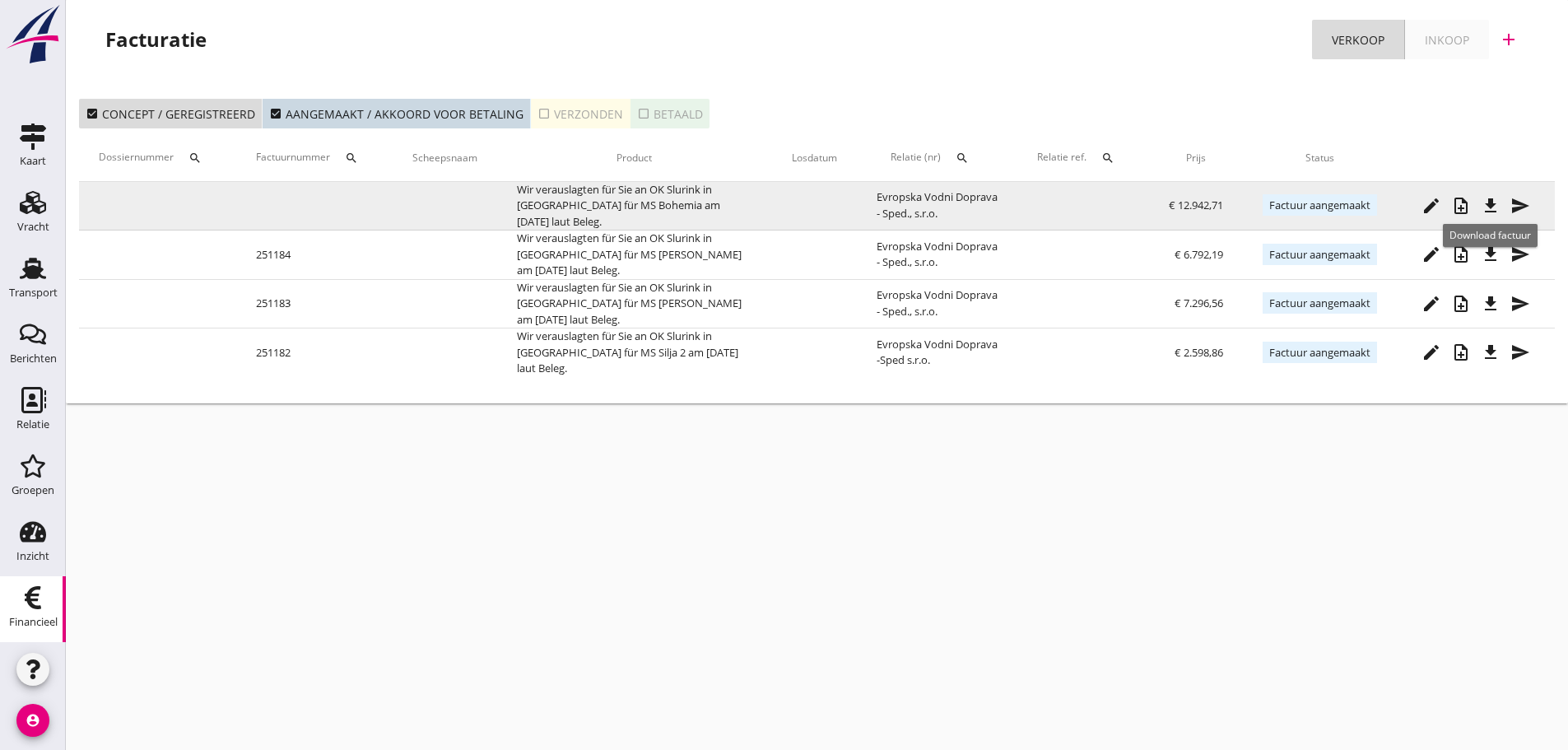
click at [1490, 208] on icon "file_download" at bounding box center [1490, 205] width 20 height 20
click at [1525, 210] on icon "send" at bounding box center [1520, 205] width 20 height 20
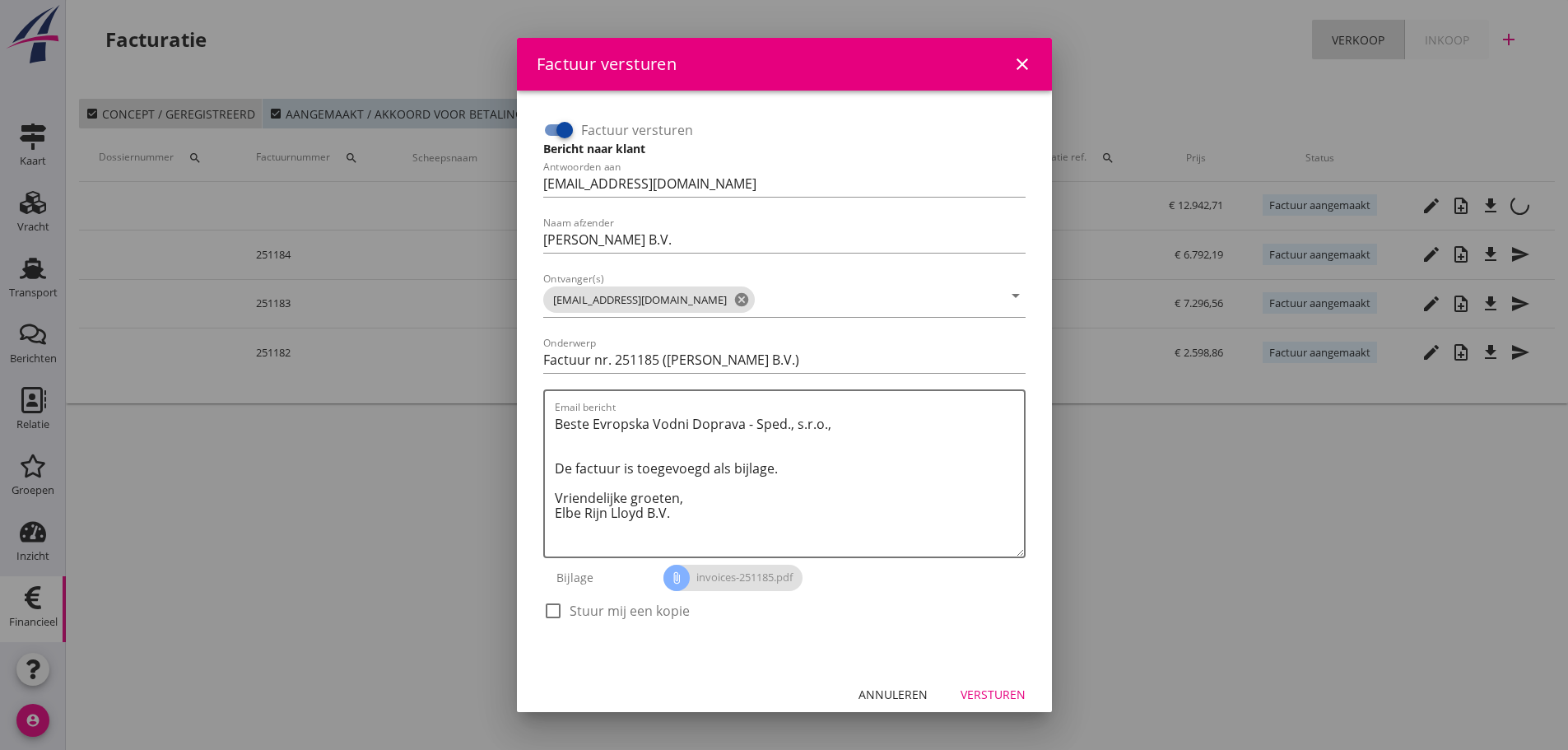
click at [906, 696] on div "Annuleren" at bounding box center [892, 693] width 69 height 17
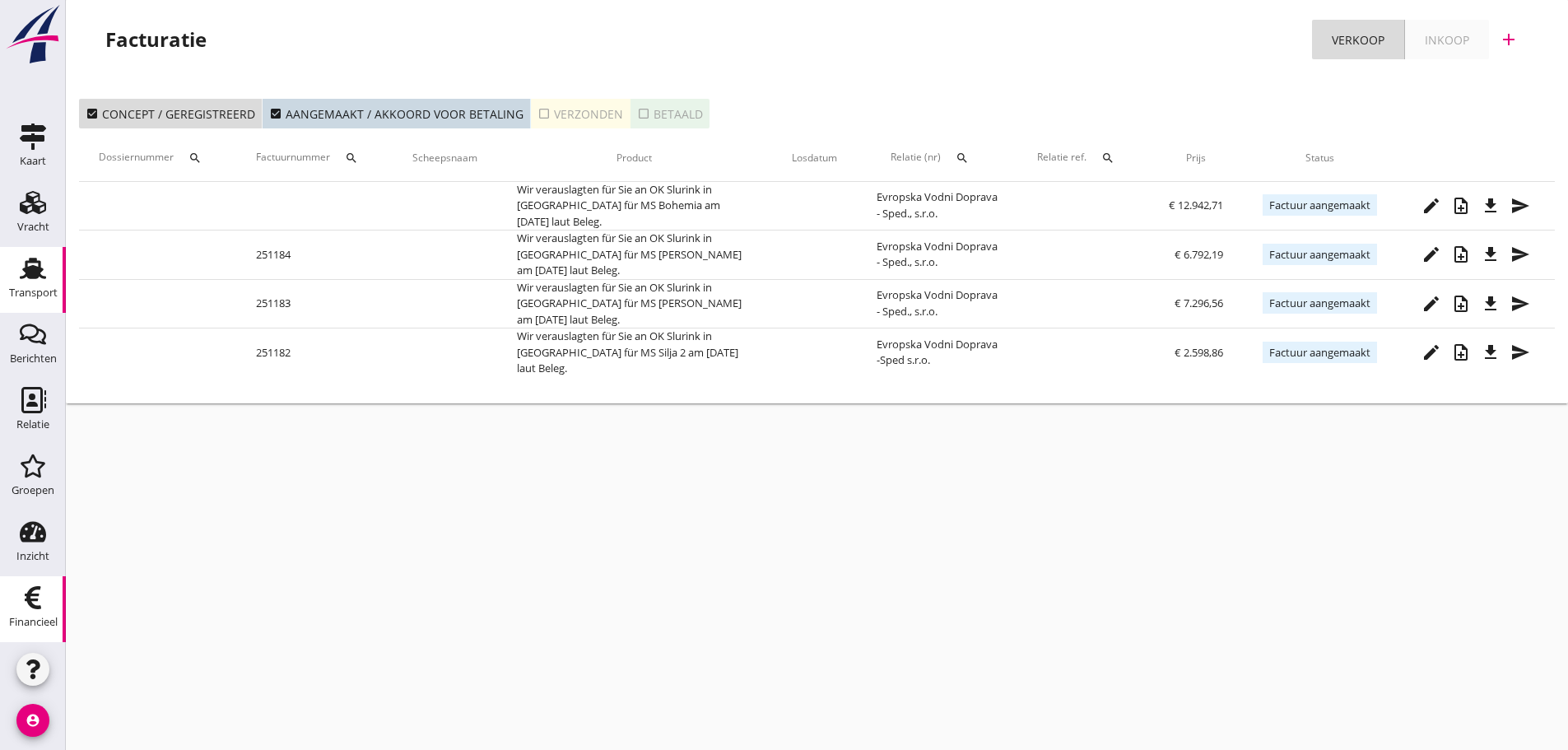
click at [46, 298] on div "Transport" at bounding box center [33, 292] width 49 height 11
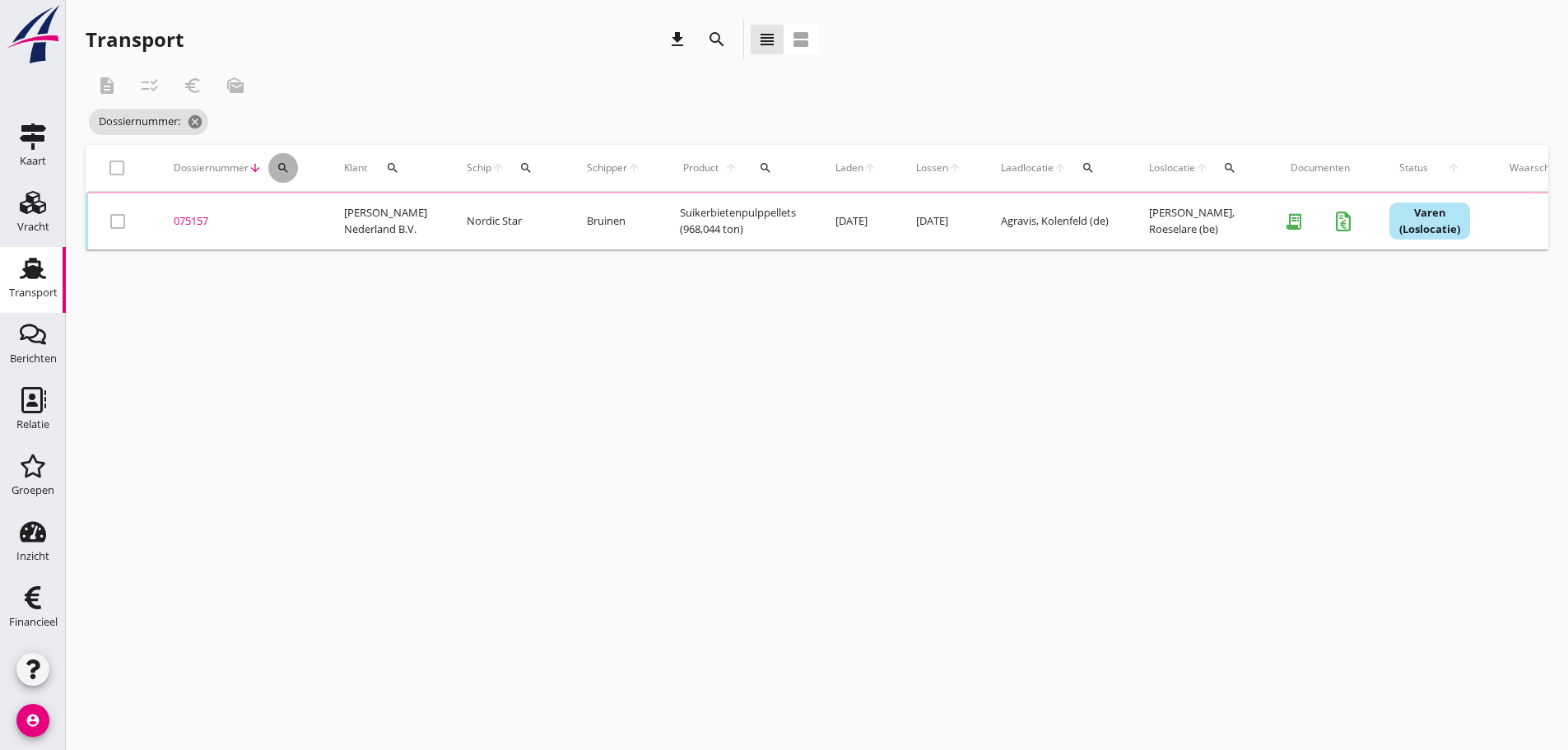
drag, startPoint x: 274, startPoint y: 167, endPoint x: 289, endPoint y: 226, distance: 60.9
click at [276, 179] on button "search" at bounding box center [283, 168] width 30 height 30
click at [288, 227] on input "Zoeken op dossiernummer..." at bounding box center [361, 215] width 172 height 26
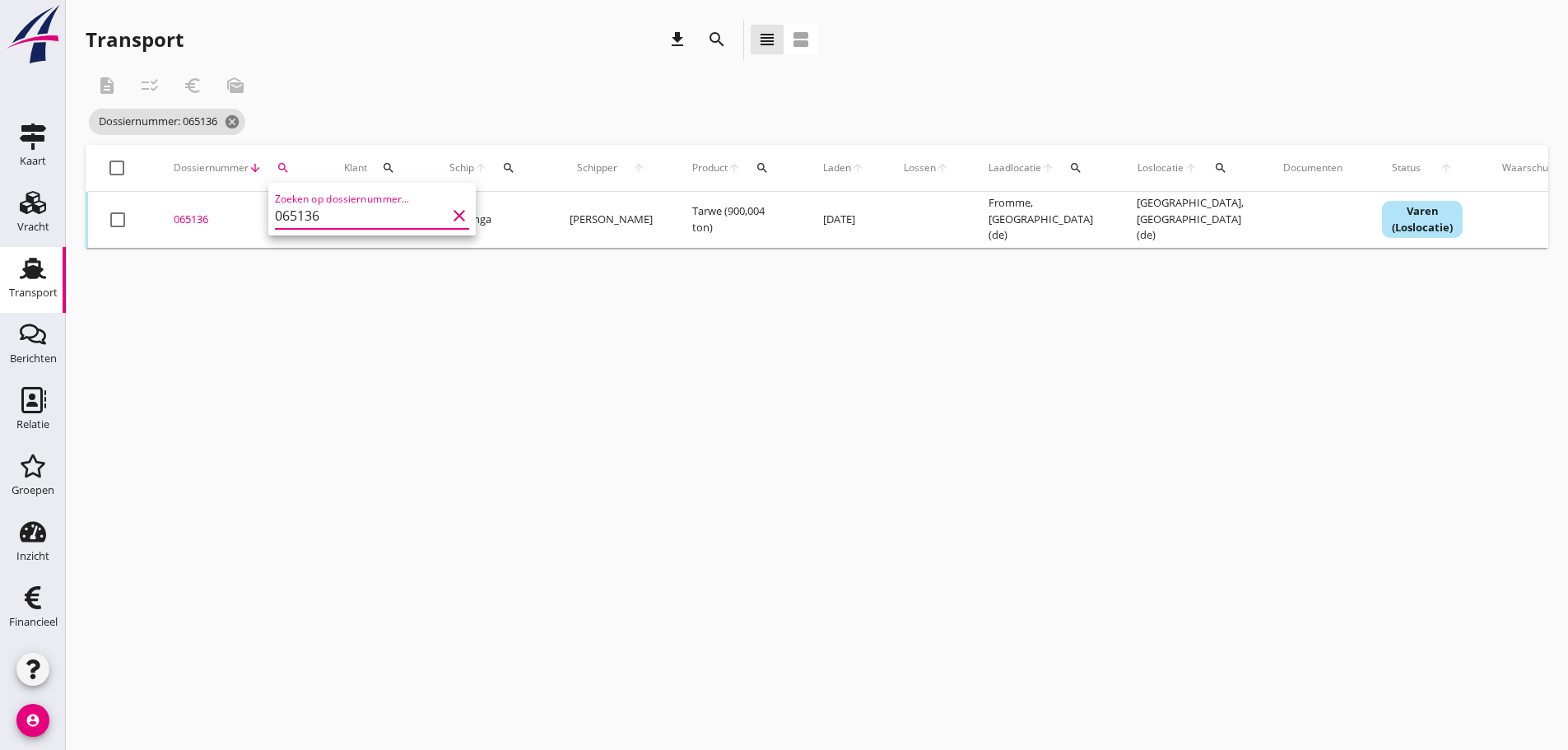
click at [203, 223] on div "065136" at bounding box center [238, 219] width 131 height 17
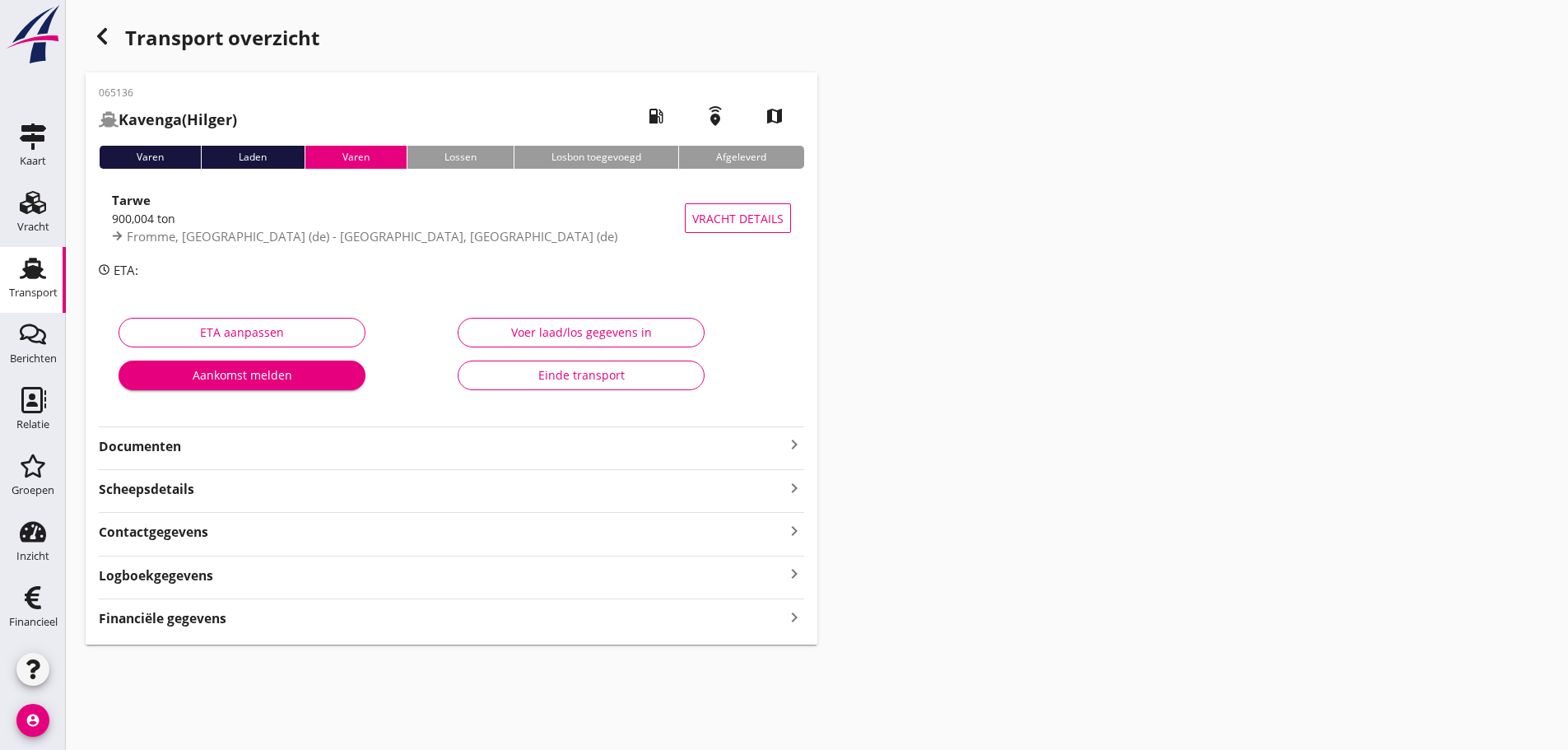
drag, startPoint x: 796, startPoint y: 613, endPoint x: 825, endPoint y: 616, distance: 29.2
click at [795, 613] on icon "keyboard_arrow_right" at bounding box center [794, 616] width 20 height 22
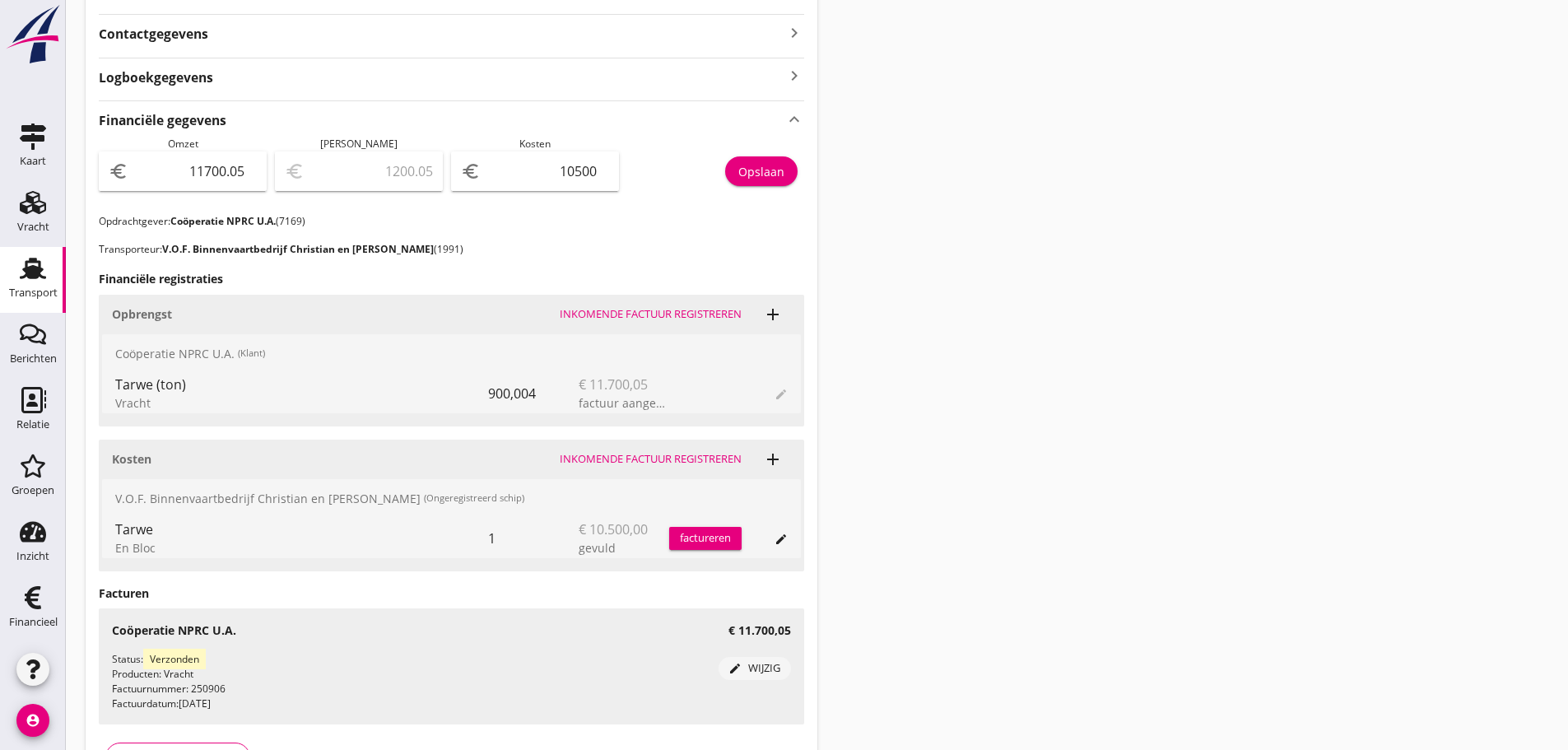
scroll to position [527, 0]
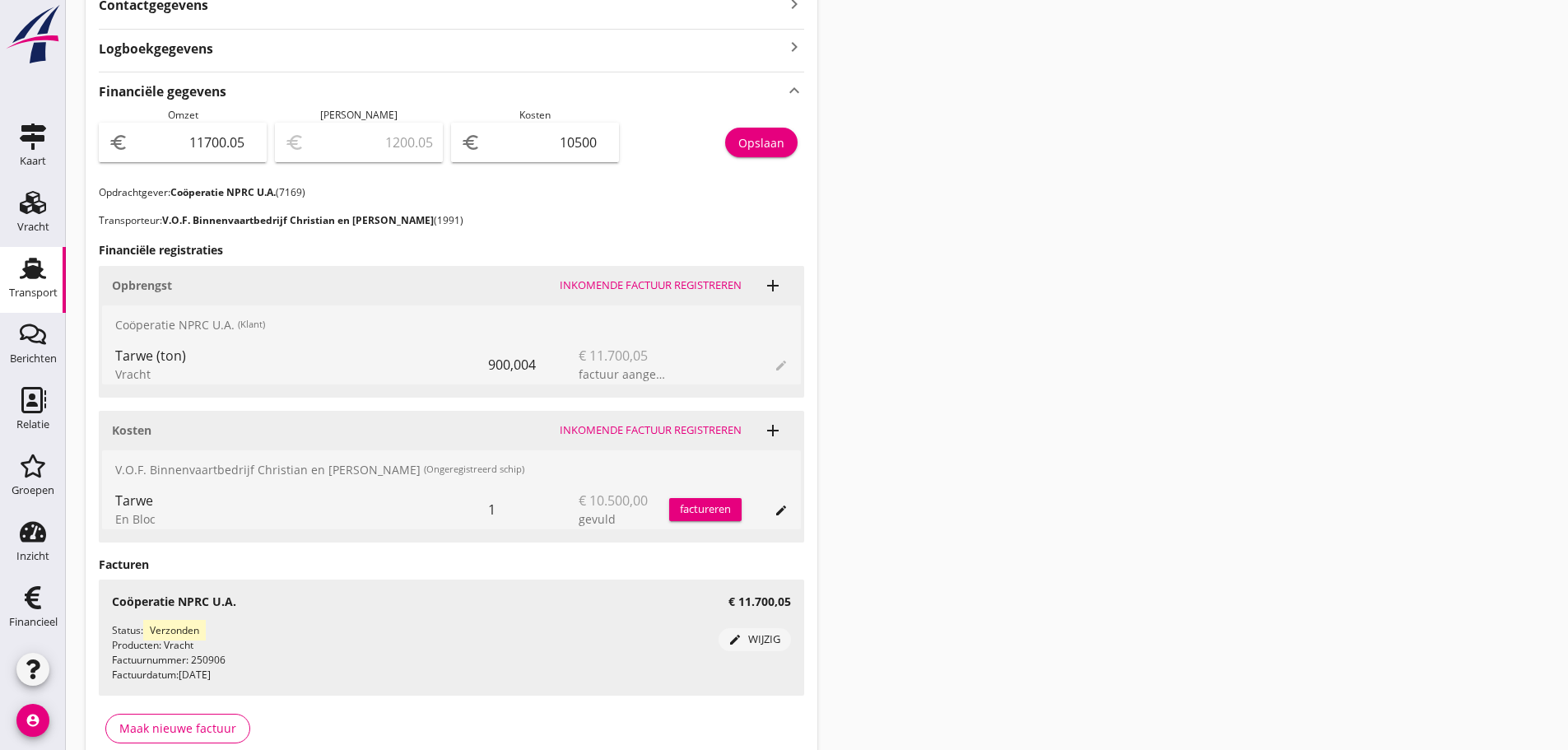
drag, startPoint x: 1239, startPoint y: 465, endPoint x: 1216, endPoint y: 457, distance: 24.4
click at [1238, 465] on div "Transport overzicht 065136 Kavenga (Hilger) local_gas_station emergency_share m…" at bounding box center [817, 133] width 1502 height 1318
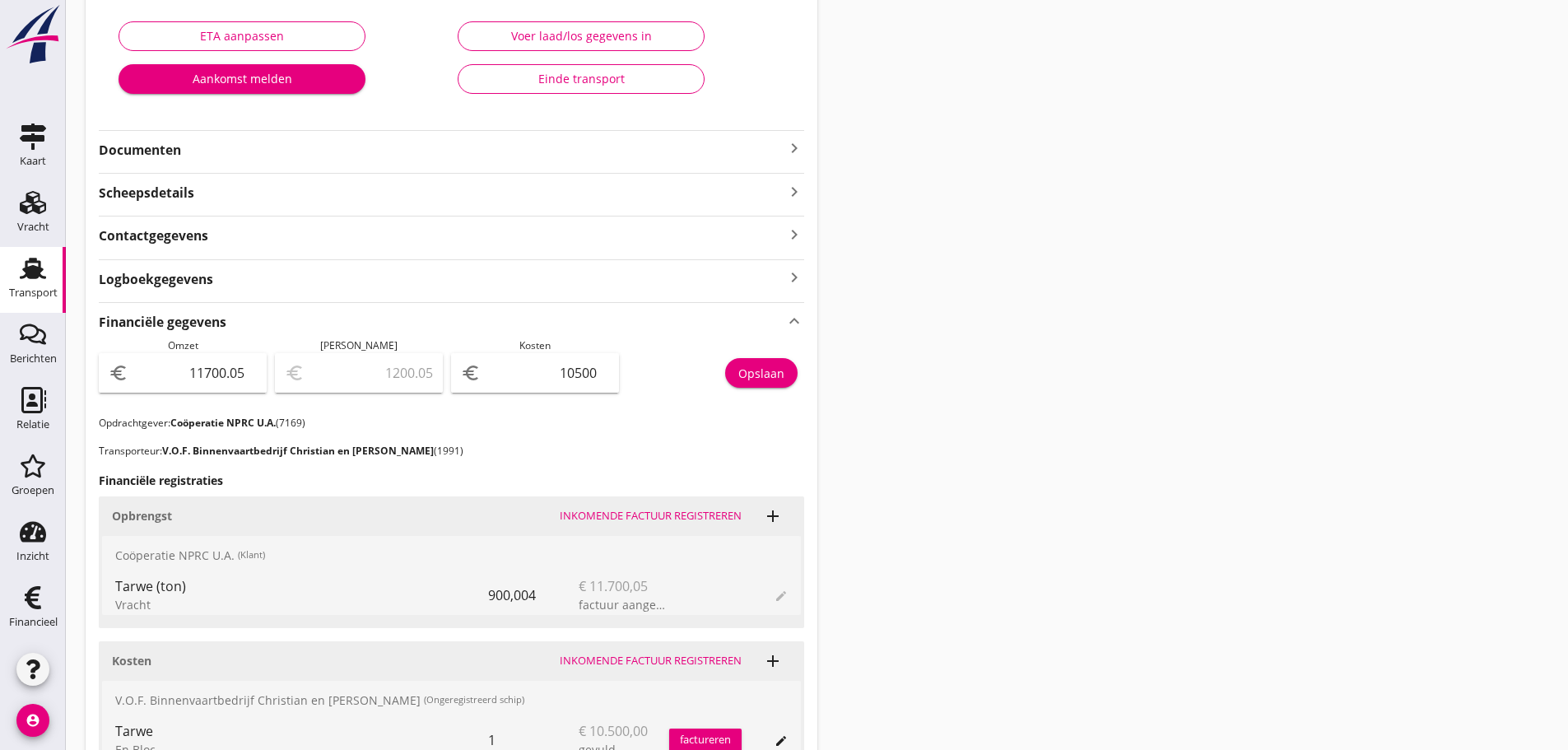
scroll to position [0, 0]
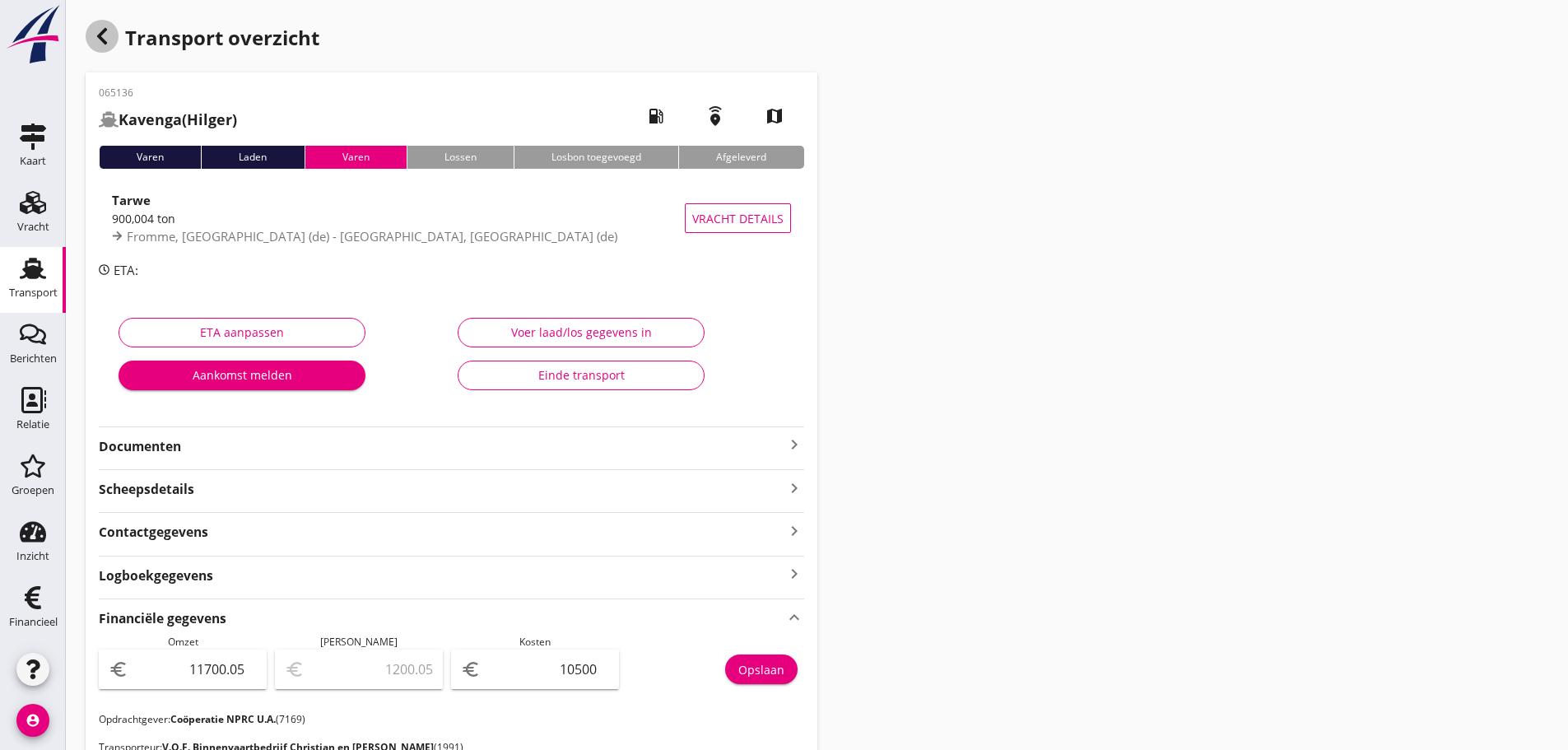
click at [97, 38] on icon "button" at bounding box center [102, 36] width 20 height 20
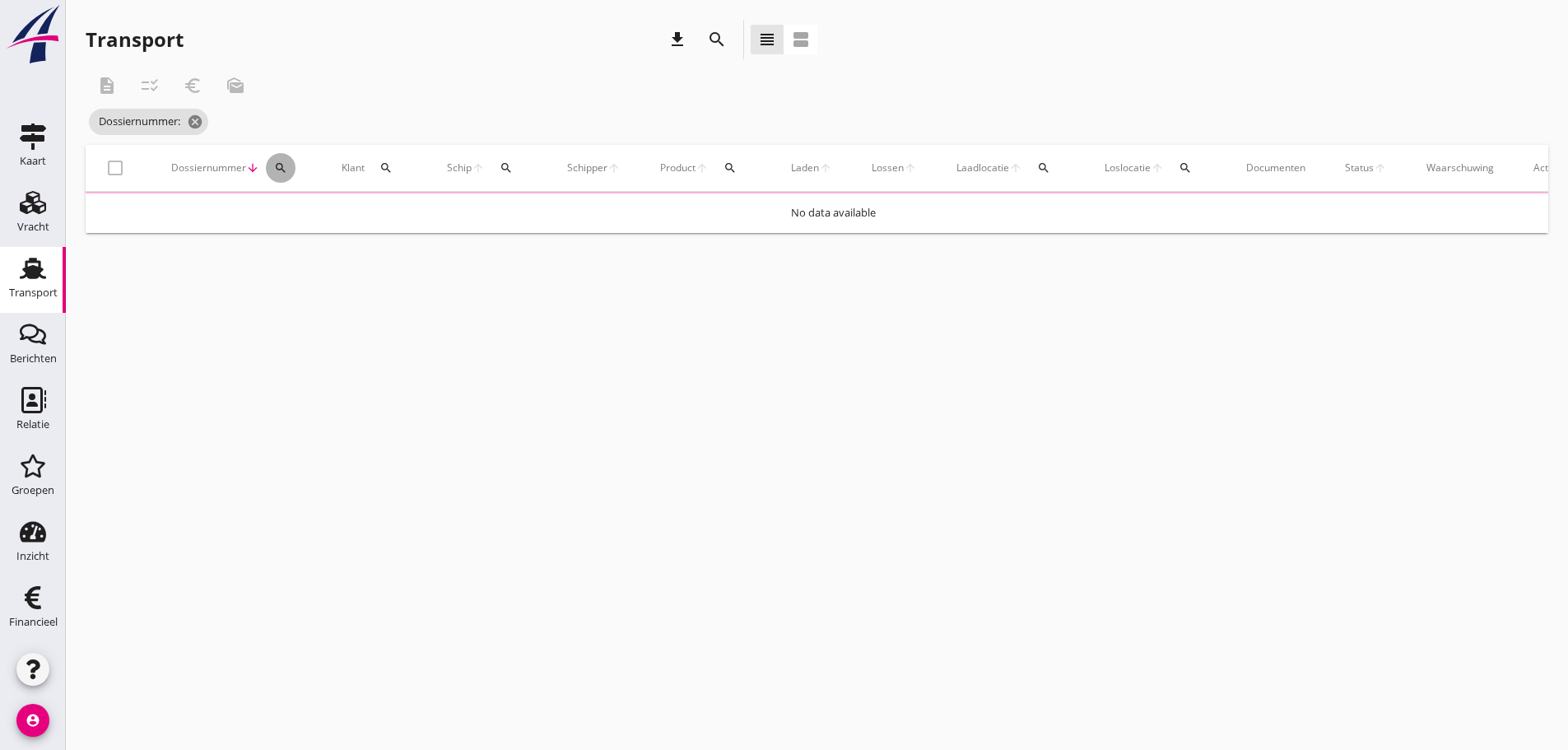
drag, startPoint x: 281, startPoint y: 168, endPoint x: 280, endPoint y: 219, distance: 51.0
click at [280, 176] on button "search" at bounding box center [280, 168] width 30 height 30
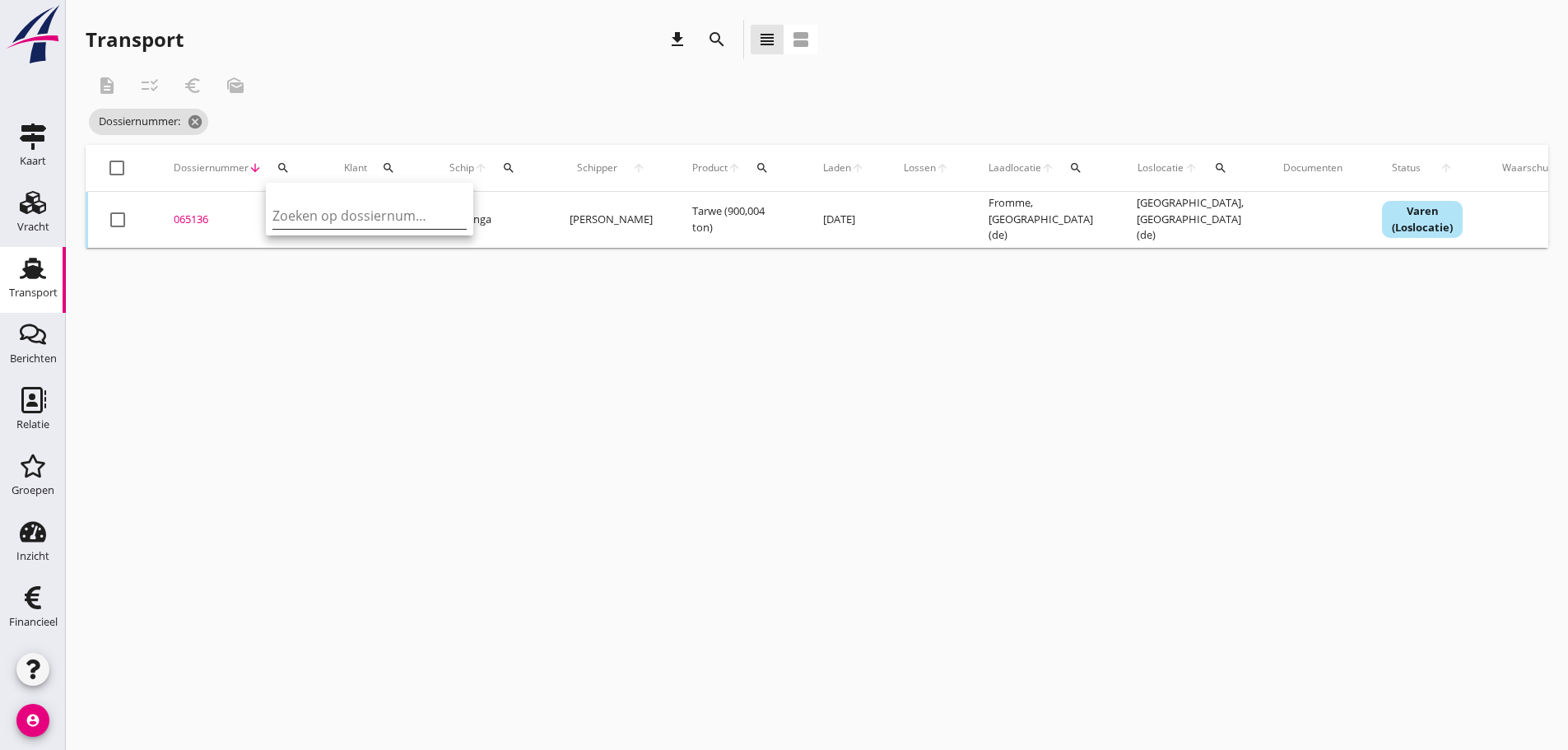
drag, startPoint x: 303, startPoint y: 215, endPoint x: 310, endPoint y: 228, distance: 14.8
click at [304, 216] on input "Zoeken op dossiernummer..." at bounding box center [358, 215] width 172 height 26
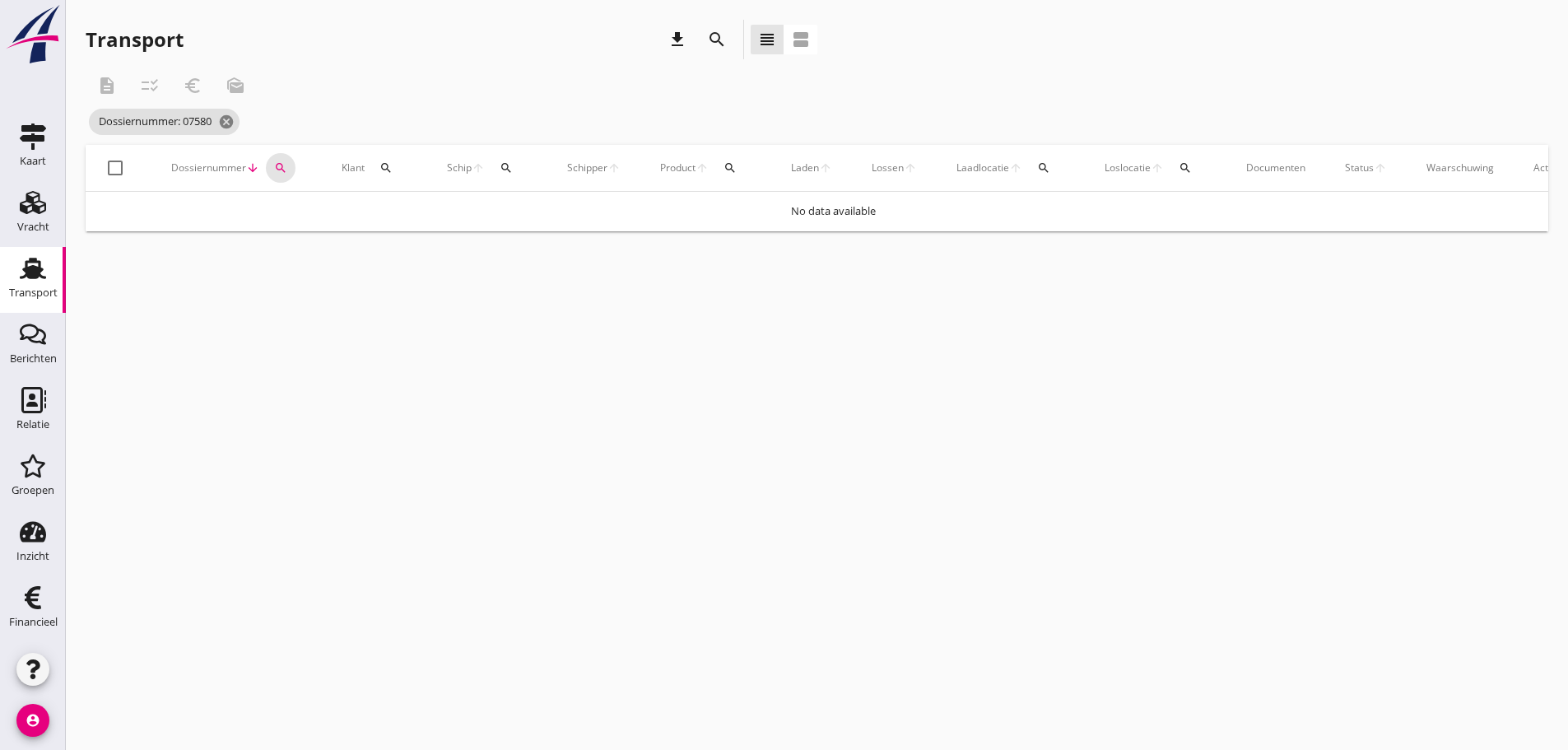
drag, startPoint x: 281, startPoint y: 165, endPoint x: 298, endPoint y: 187, distance: 27.8
click at [286, 167] on icon "search" at bounding box center [280, 168] width 13 height 13
click at [296, 214] on input "07580" at bounding box center [358, 215] width 172 height 26
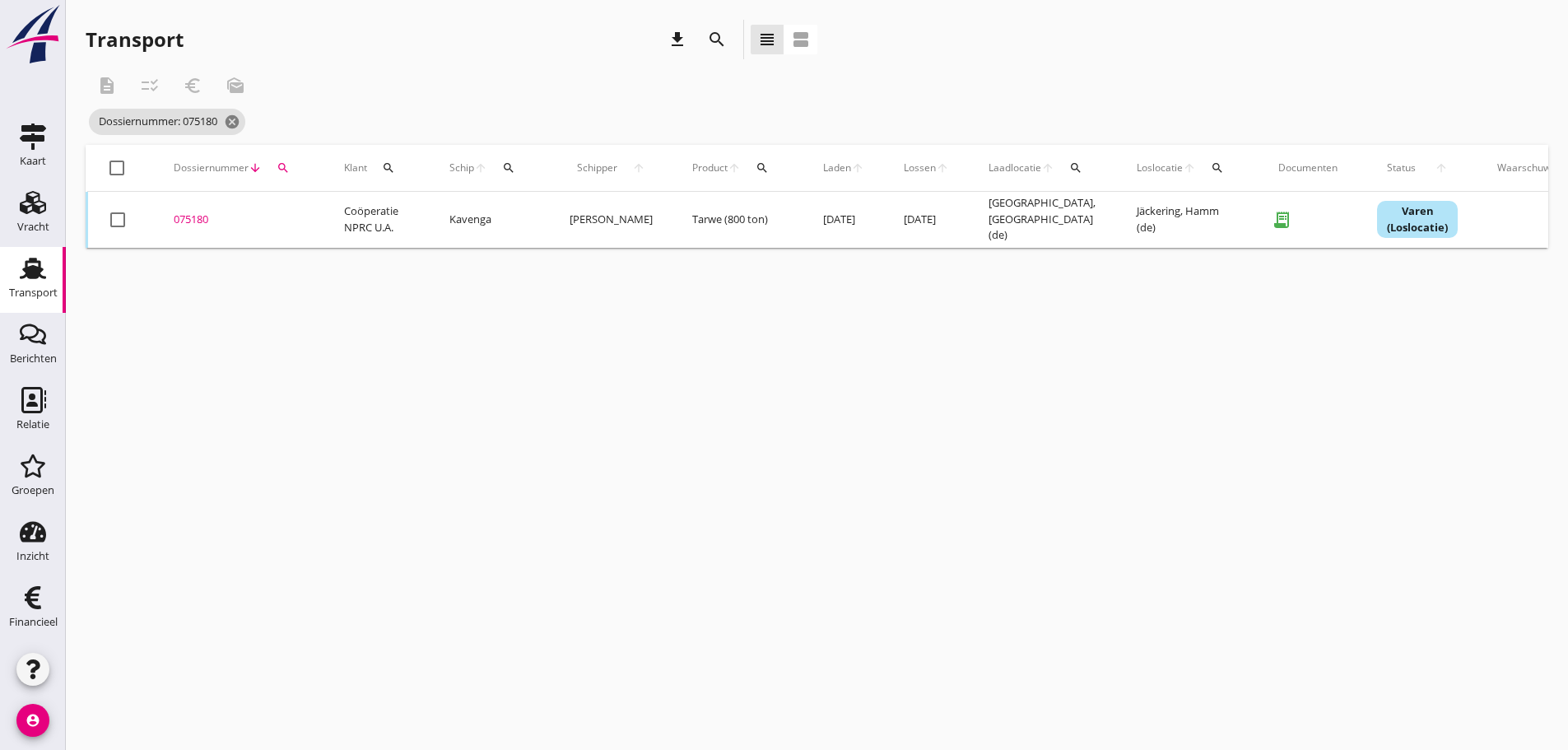
drag, startPoint x: 197, startPoint y: 218, endPoint x: 409, endPoint y: 359, distance: 254.6
click at [200, 219] on div "075180" at bounding box center [238, 219] width 131 height 17
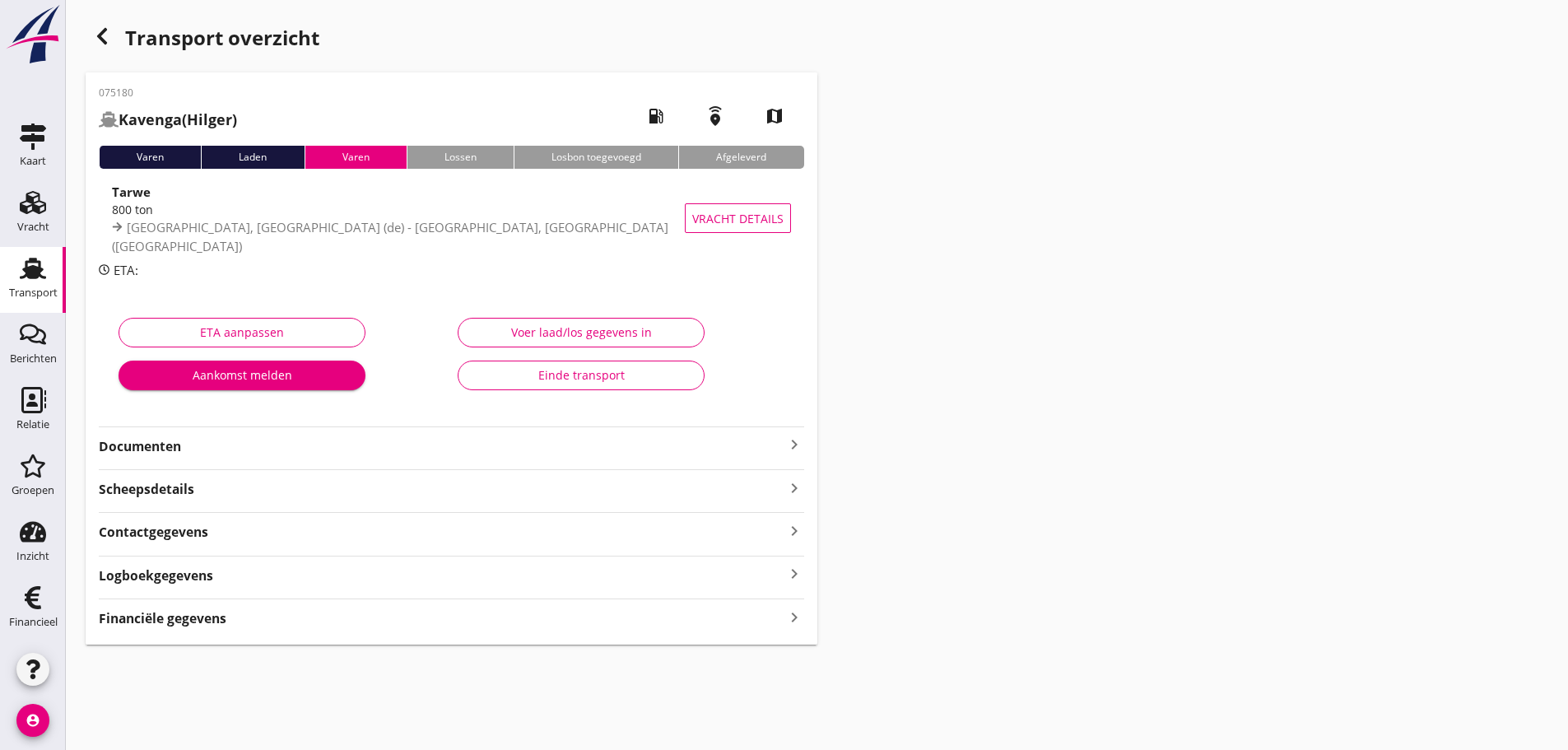
drag, startPoint x: 792, startPoint y: 619, endPoint x: 1161, endPoint y: 594, distance: 369.8
click at [795, 619] on icon "keyboard_arrow_right" at bounding box center [794, 616] width 20 height 22
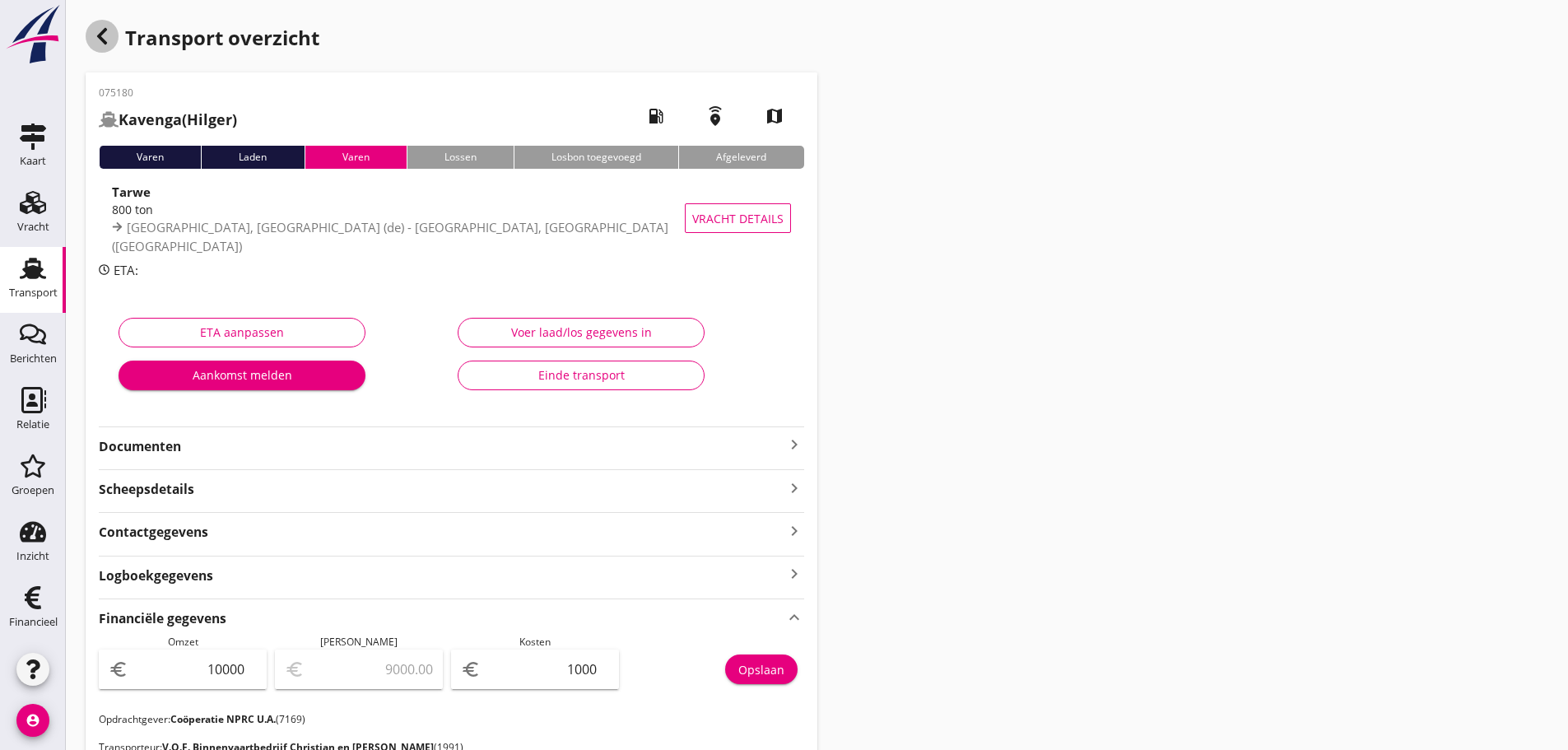
click at [109, 41] on icon "button" at bounding box center [102, 36] width 20 height 20
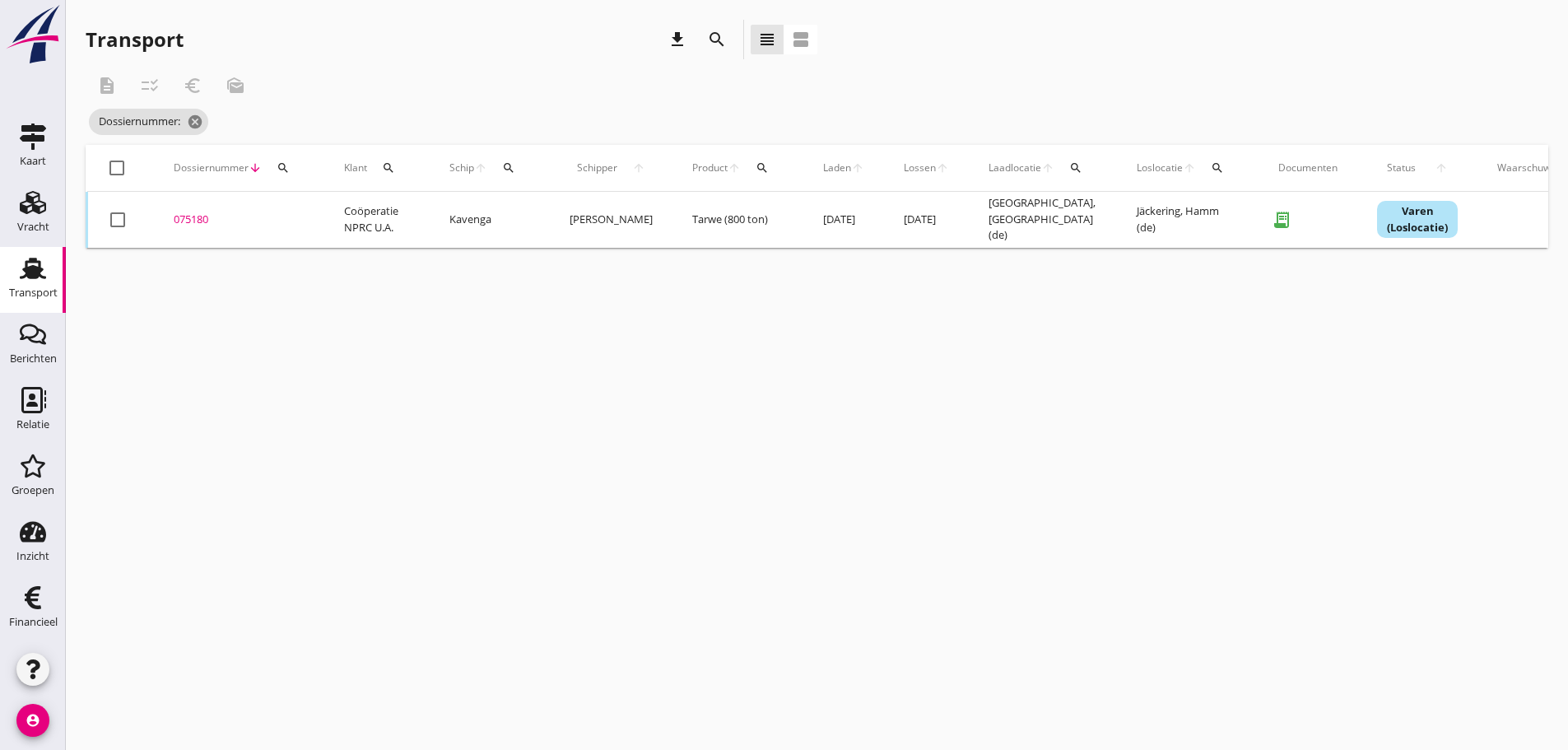
click at [282, 168] on icon "search" at bounding box center [282, 168] width 13 height 13
click at [308, 214] on input "Zoeken op dossiernummer..." at bounding box center [361, 215] width 172 height 26
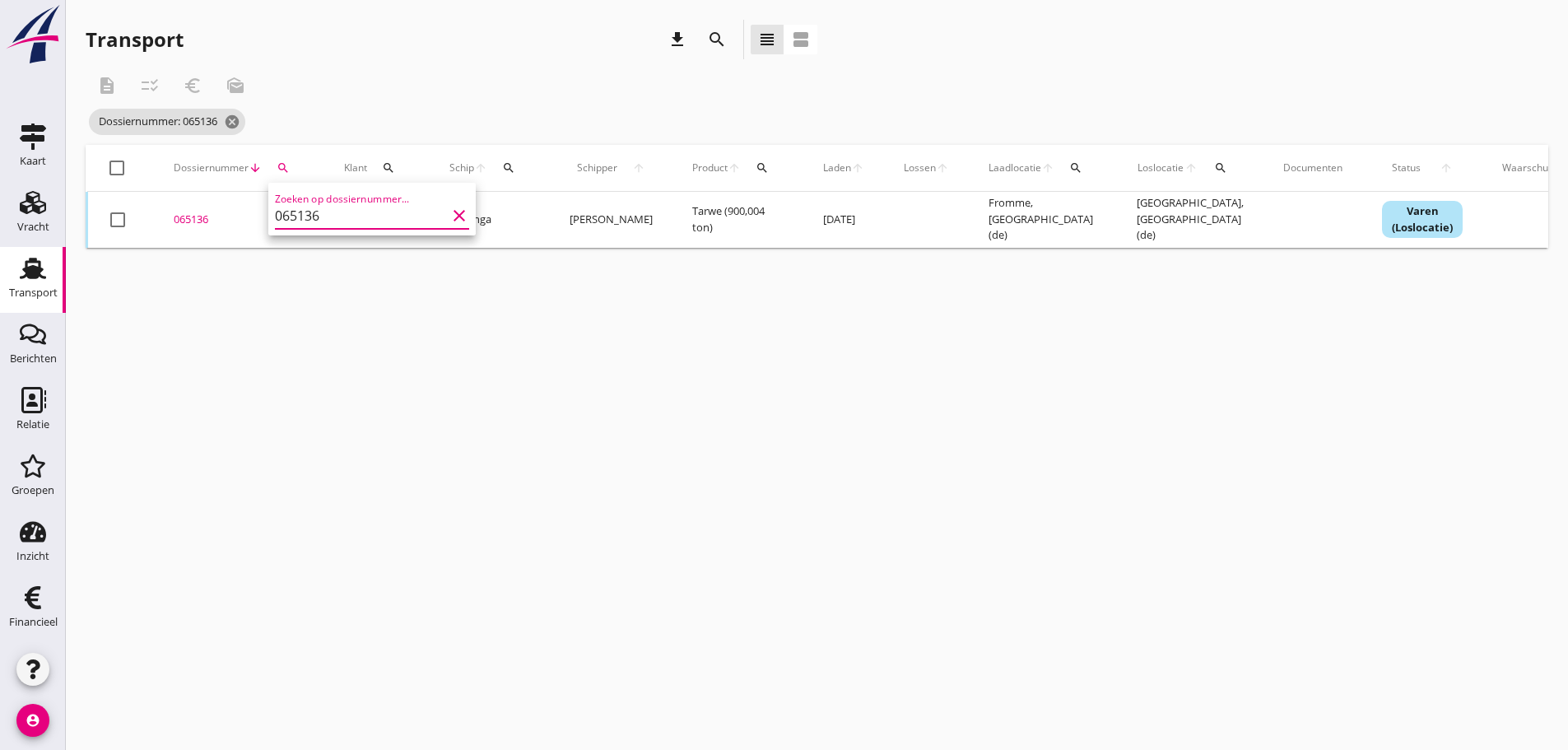
click at [197, 221] on div "065136" at bounding box center [238, 219] width 131 height 17
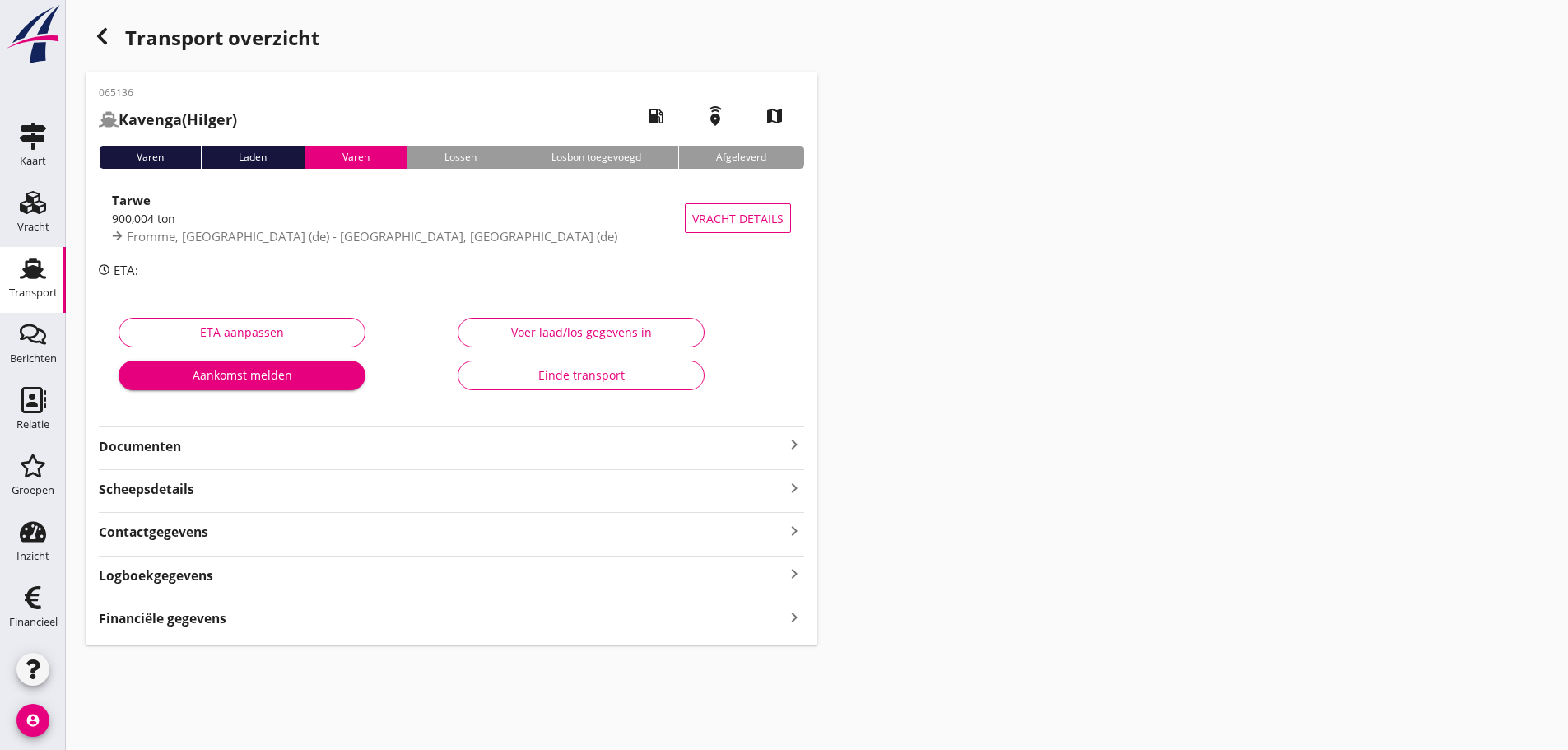
drag, startPoint x: 274, startPoint y: 613, endPoint x: 431, endPoint y: 571, distance: 162.5
click at [278, 612] on div "Financiële gegevens keyboard_arrow_right" at bounding box center [451, 616] width 705 height 22
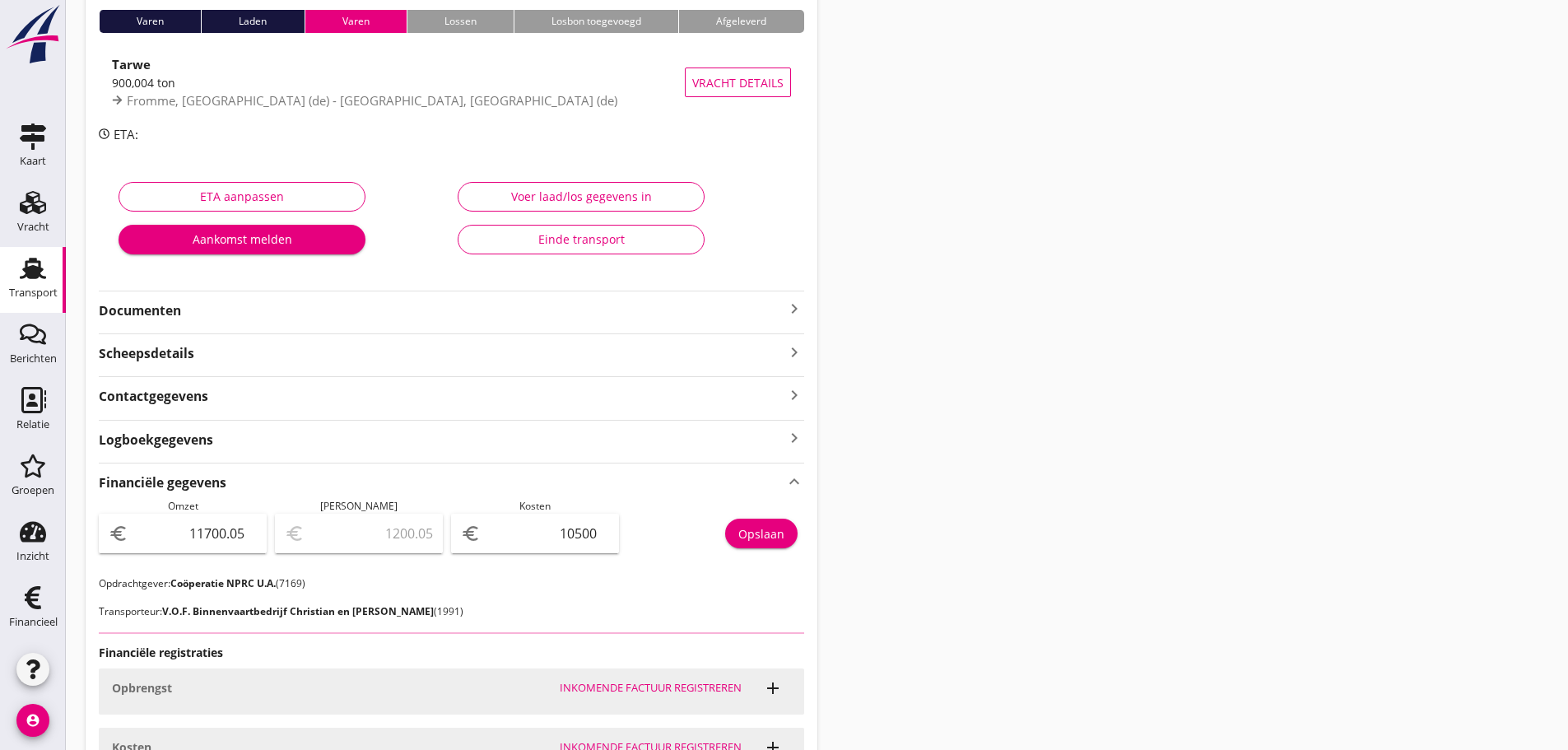
scroll to position [296, 0]
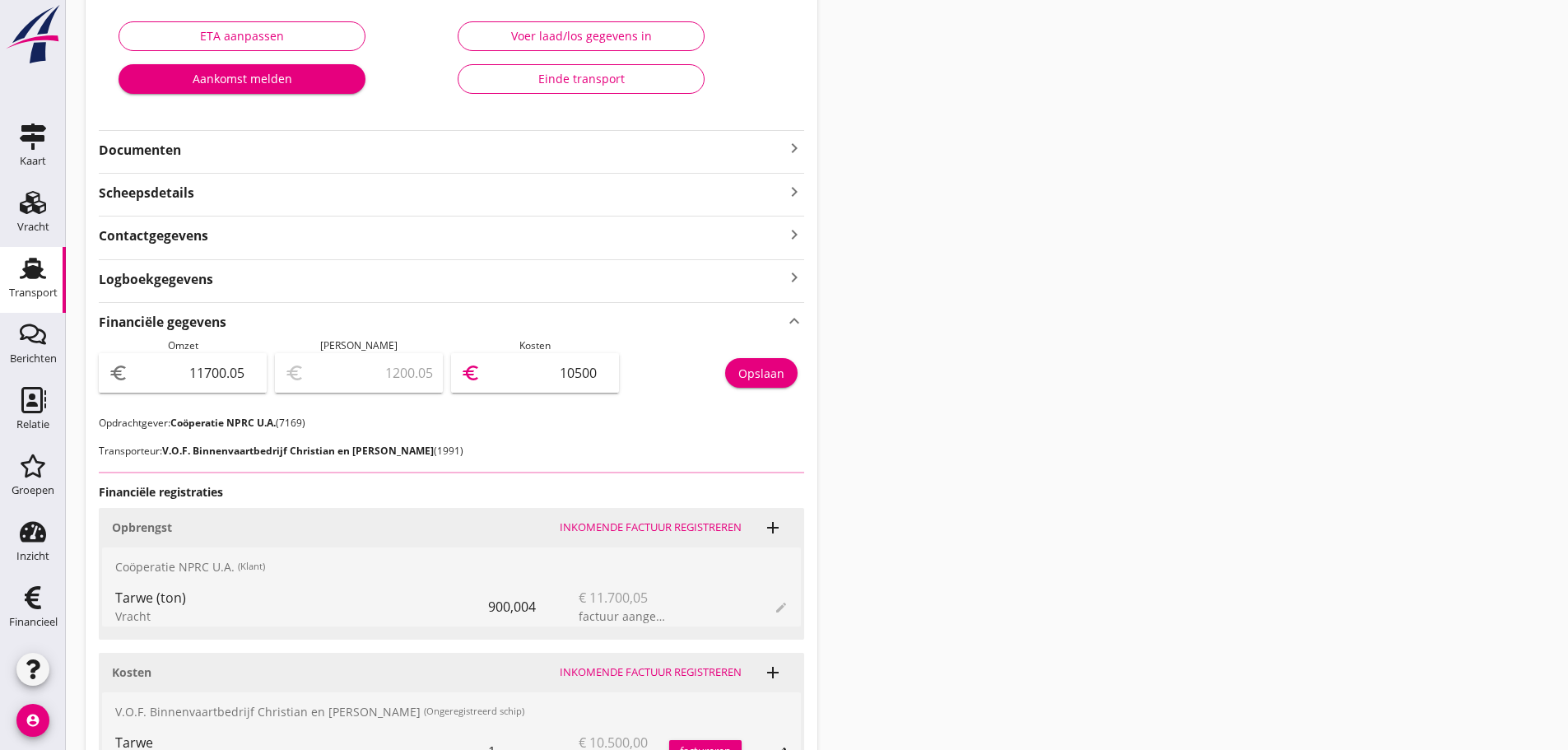
click at [550, 366] on input "10500" at bounding box center [546, 373] width 125 height 26
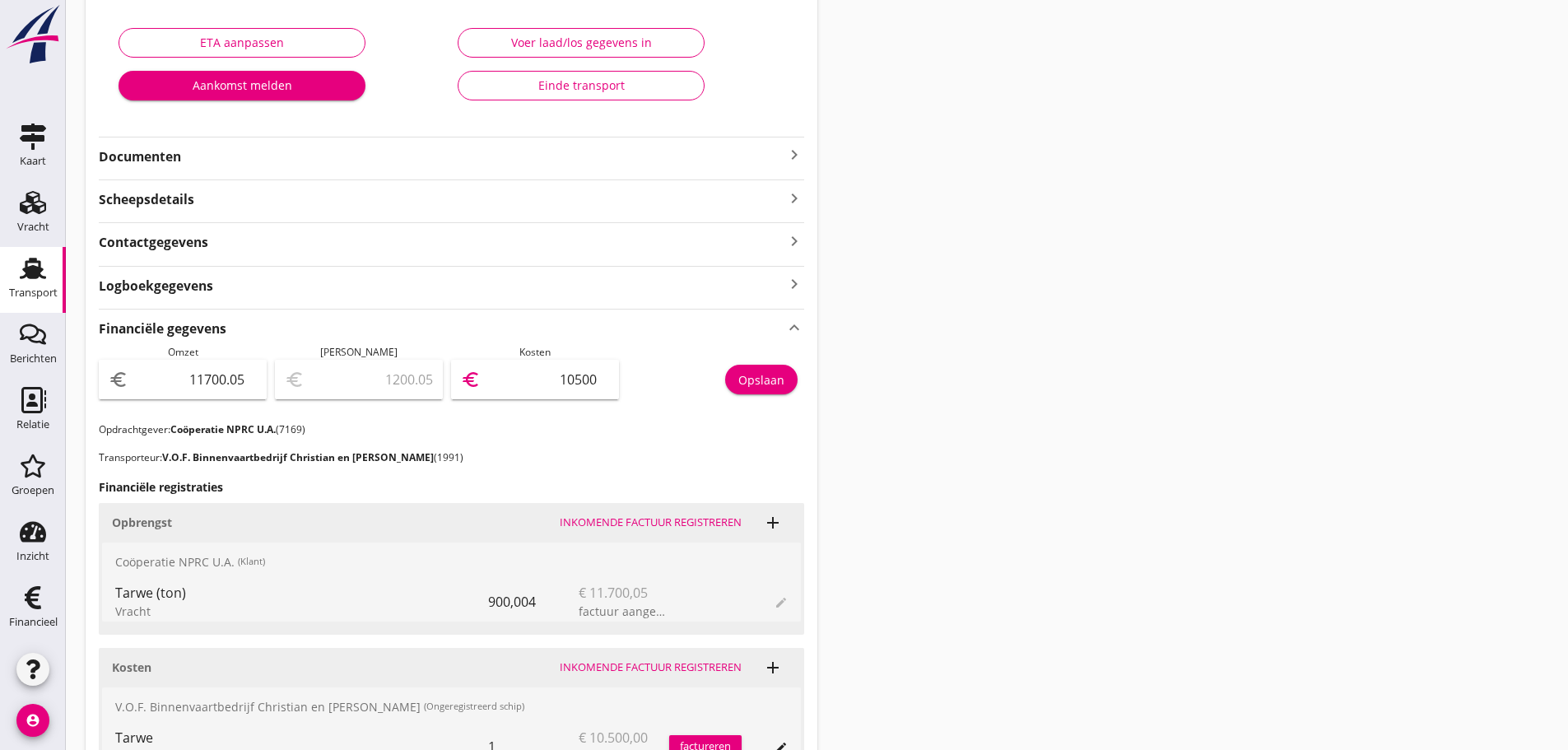
scroll to position [0, 0]
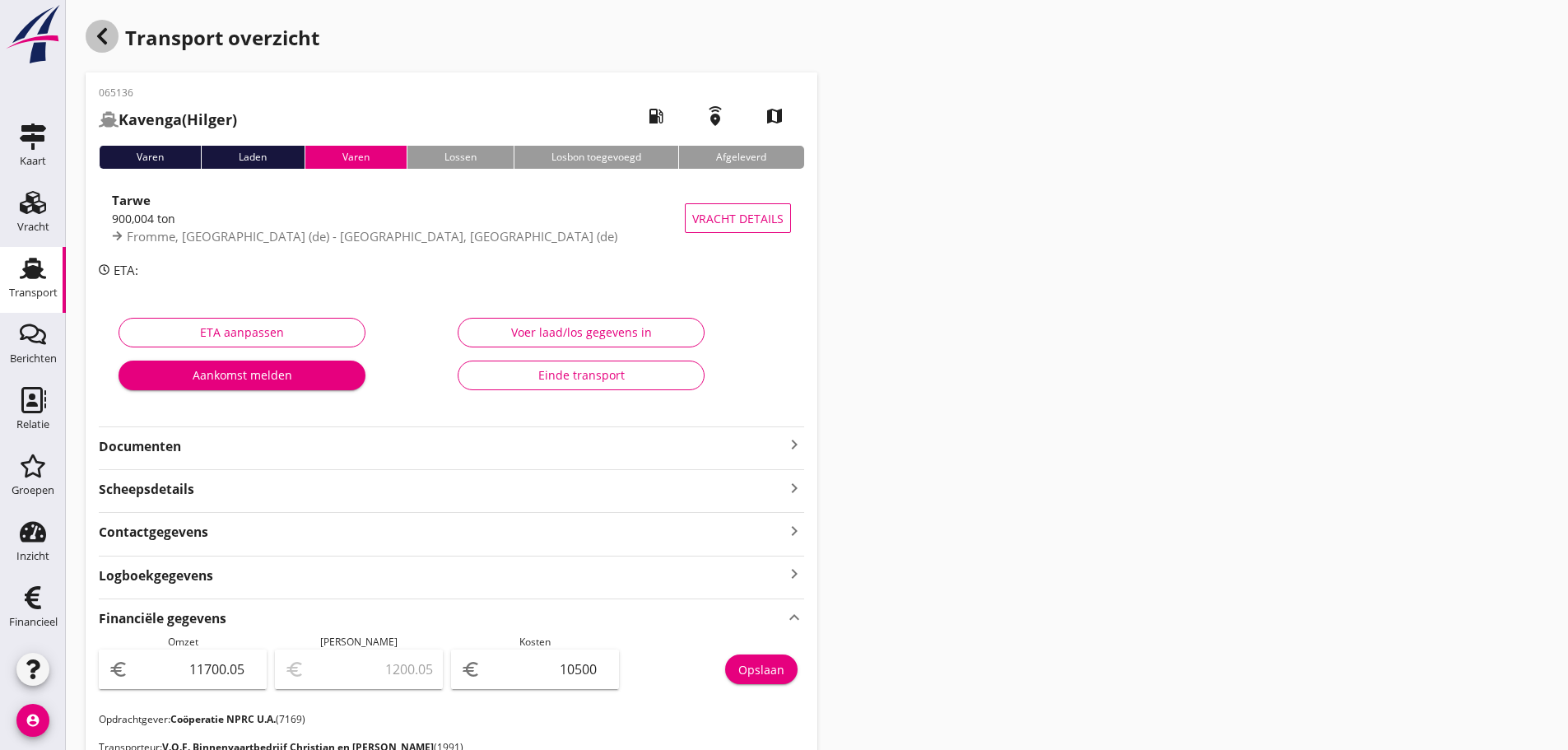
click at [106, 44] on use "button" at bounding box center [102, 36] width 10 height 17
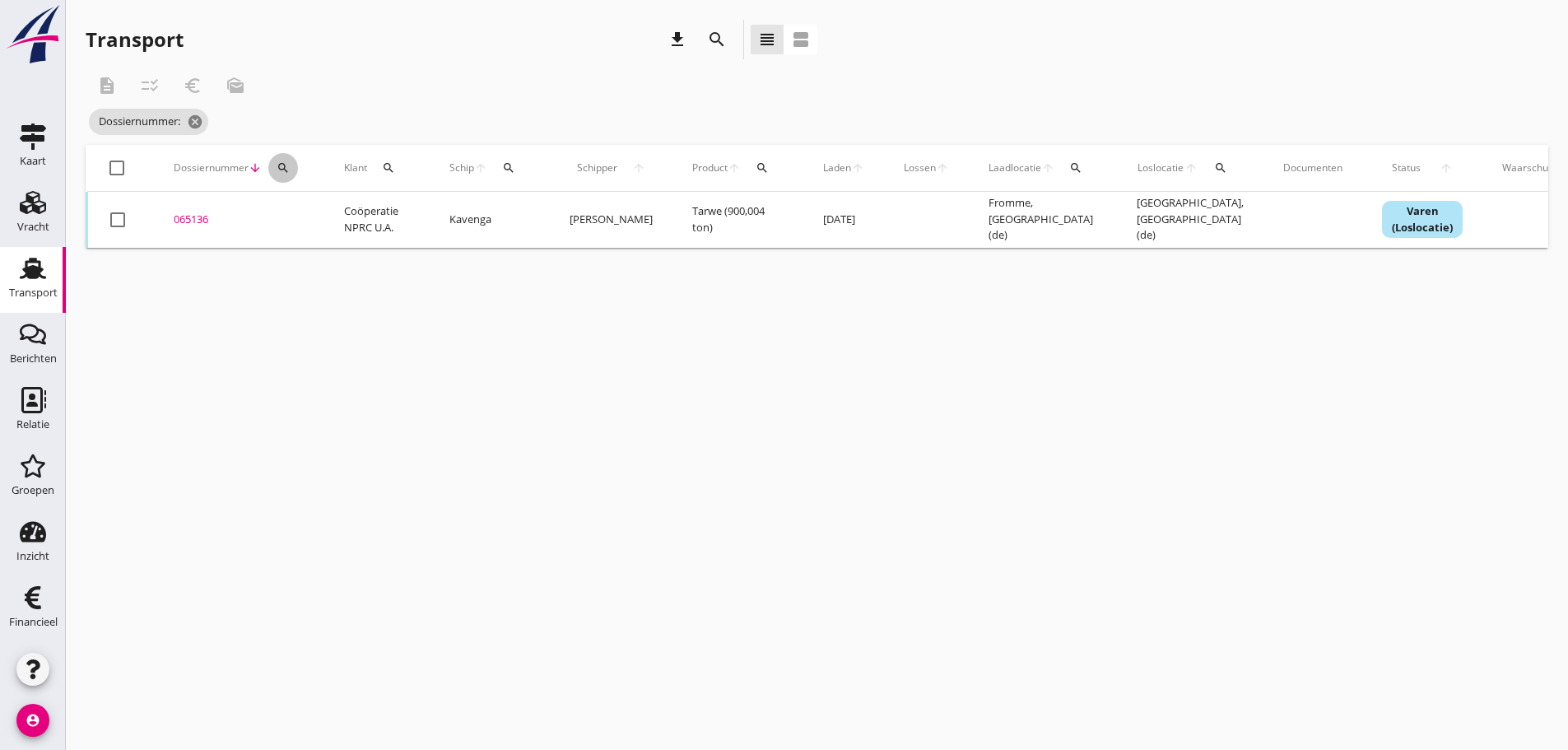
click at [284, 166] on icon "search" at bounding box center [282, 168] width 13 height 13
click at [288, 214] on input "Zoeken op dossiernummer..." at bounding box center [361, 215] width 172 height 26
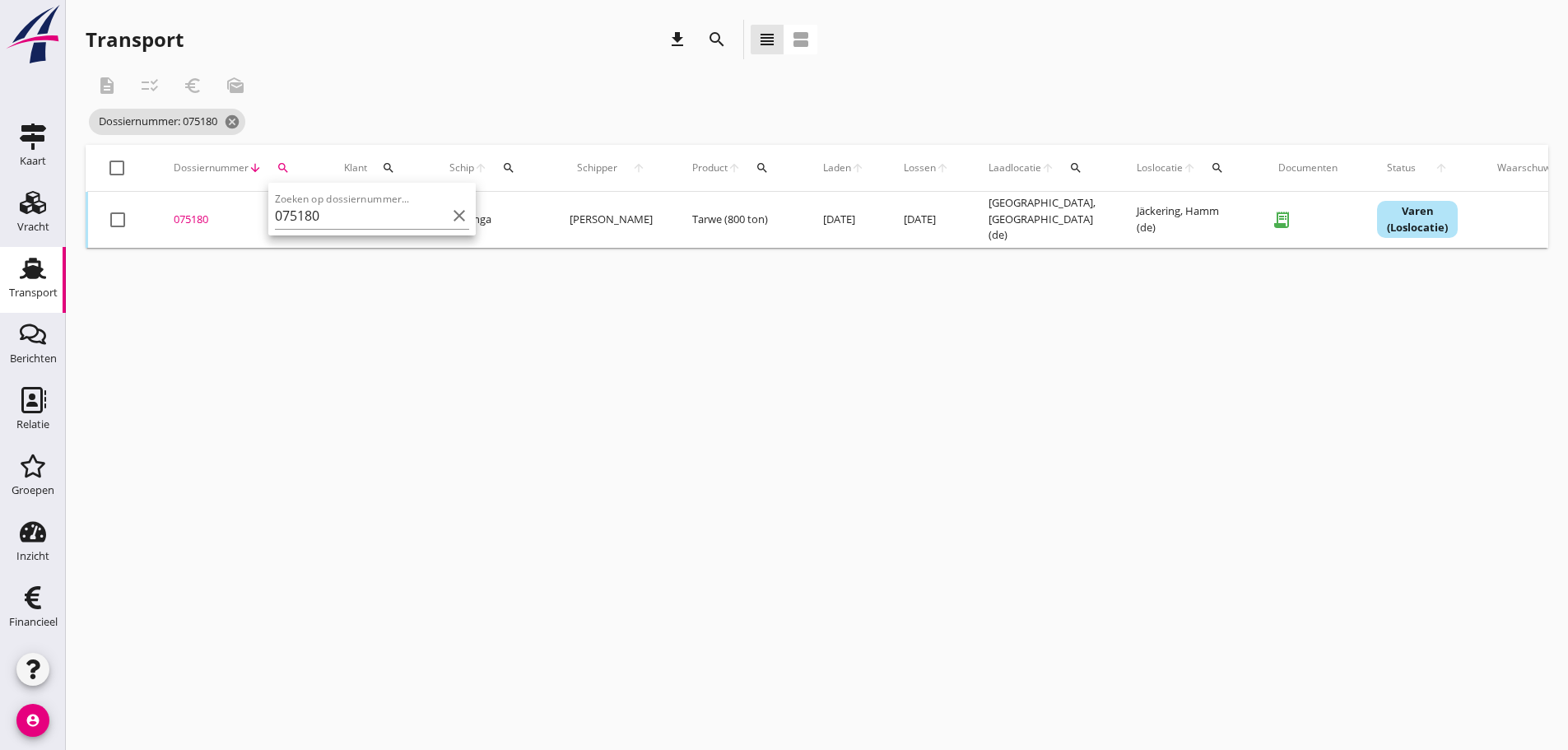
click at [209, 218] on div "075180" at bounding box center [238, 219] width 131 height 17
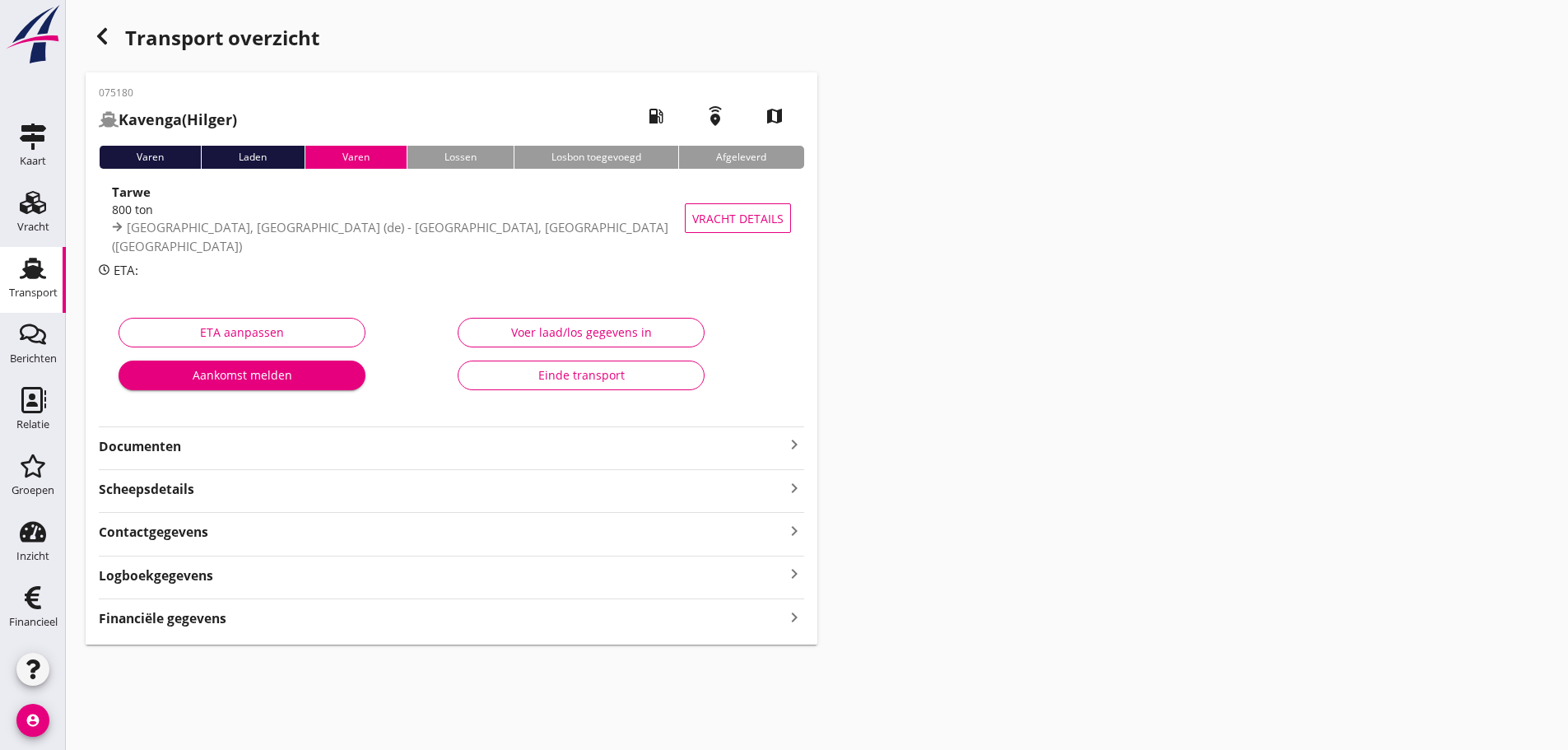
click at [153, 611] on strong "Financiële gegevens" at bounding box center [163, 618] width 128 height 19
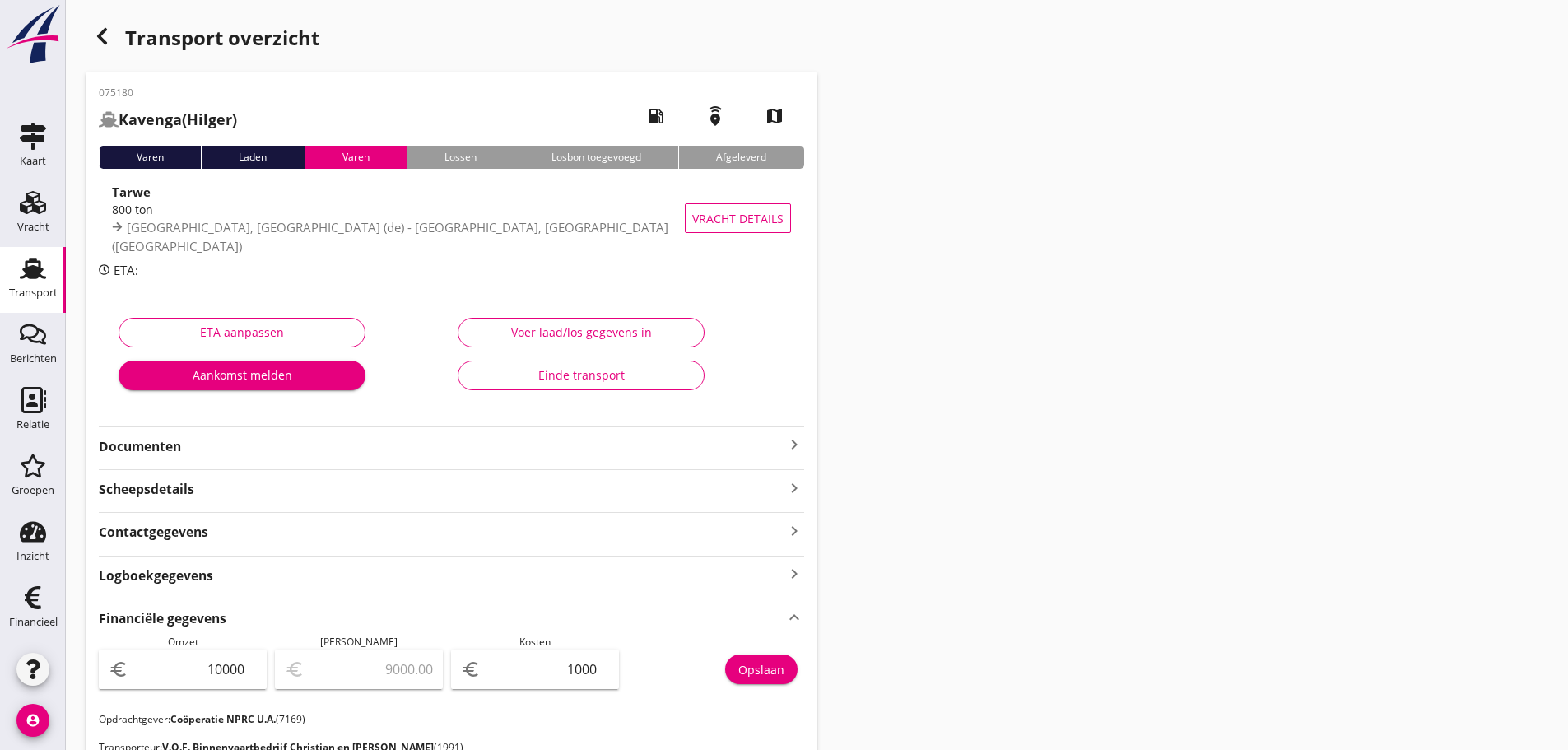
click at [103, 50] on div "button" at bounding box center [102, 36] width 33 height 33
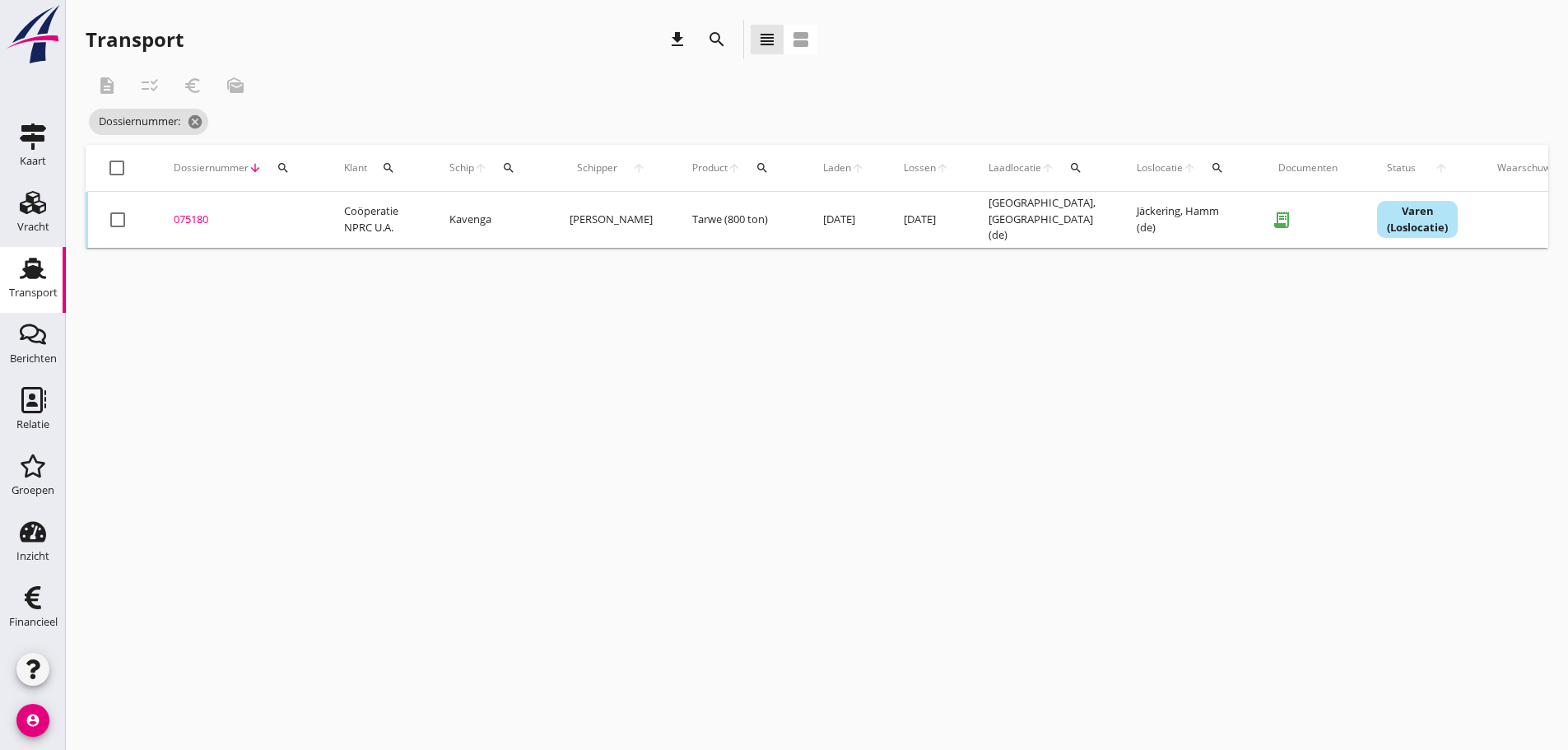
drag, startPoint x: 311, startPoint y: 100, endPoint x: 277, endPoint y: 159, distance: 68.1
click at [291, 126] on div "description checklist_rtl euro_symbol mark_as_unread Dossiernummer: cancel" at bounding box center [513, 105] width 854 height 79
drag, startPoint x: 286, startPoint y: 169, endPoint x: 294, endPoint y: 186, distance: 18.8
click at [287, 169] on icon "search" at bounding box center [282, 168] width 13 height 13
click at [303, 219] on input "Zoeken op dossiernummer..." at bounding box center [361, 215] width 172 height 26
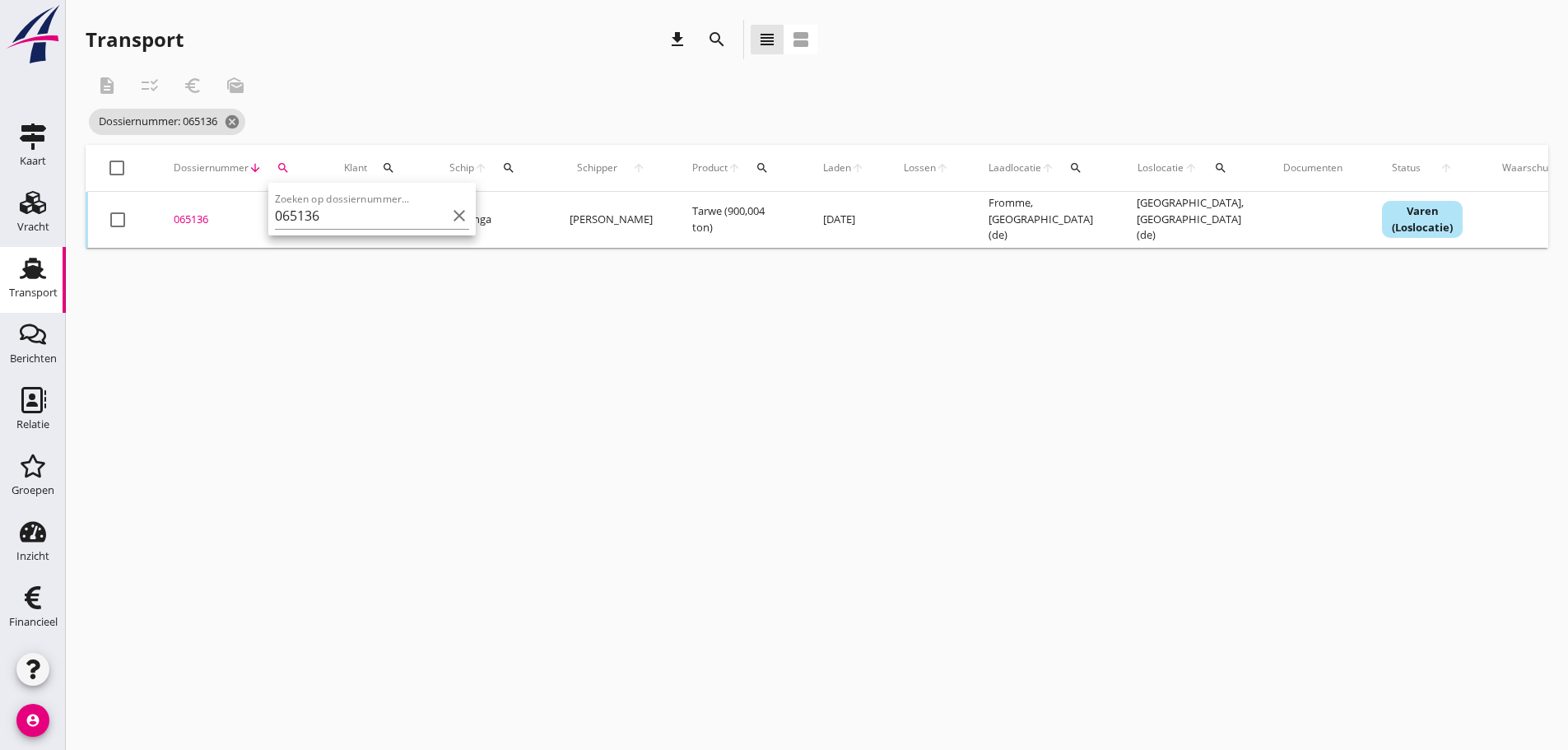
click at [204, 213] on div "065136" at bounding box center [238, 219] width 131 height 17
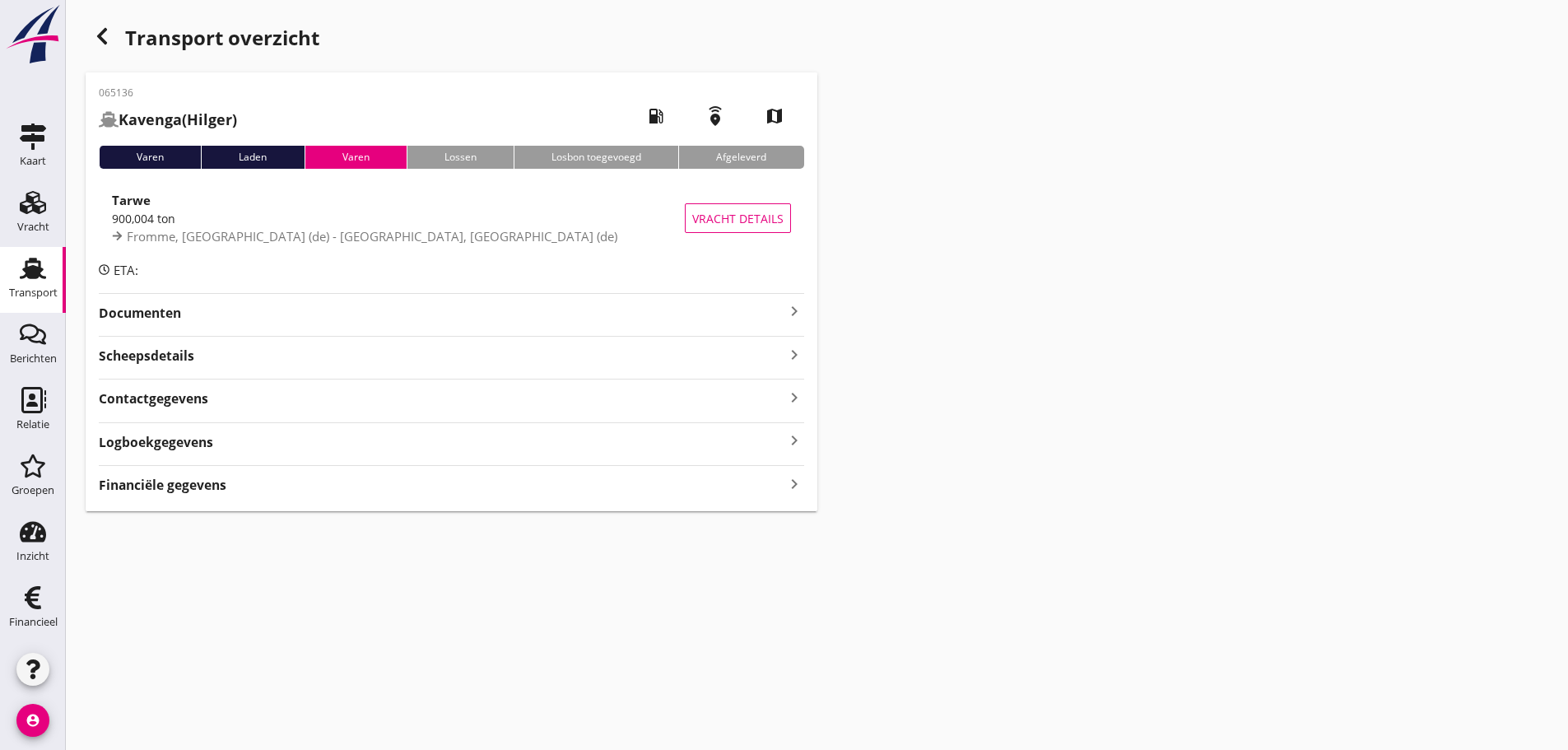
click at [394, 508] on div "065136 Kavenga (Hilger) local_gas_station emergency_share map Varen Laden Varen…" at bounding box center [451, 292] width 731 height 439
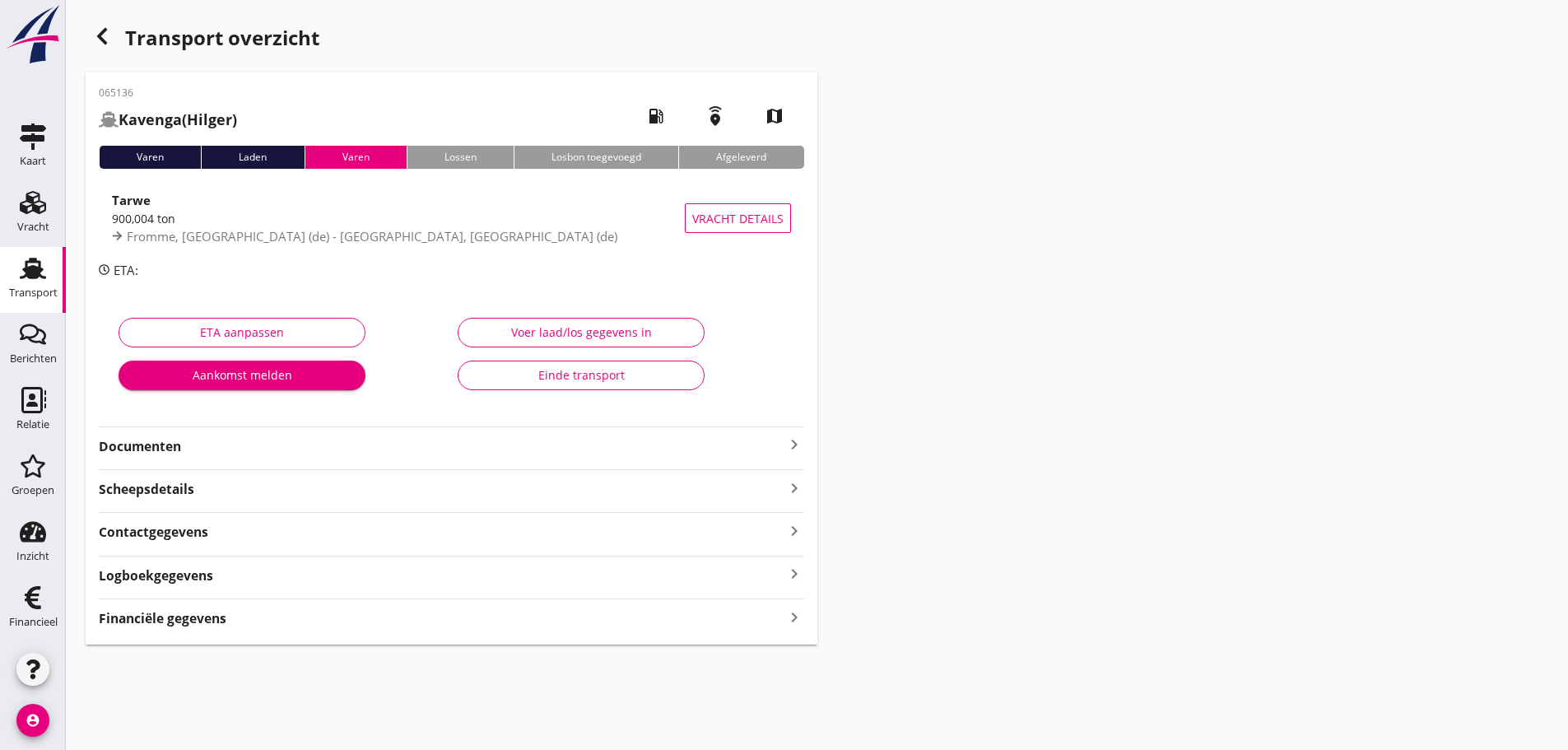
click at [338, 613] on div "Financiële gegevens keyboard_arrow_right" at bounding box center [451, 616] width 705 height 22
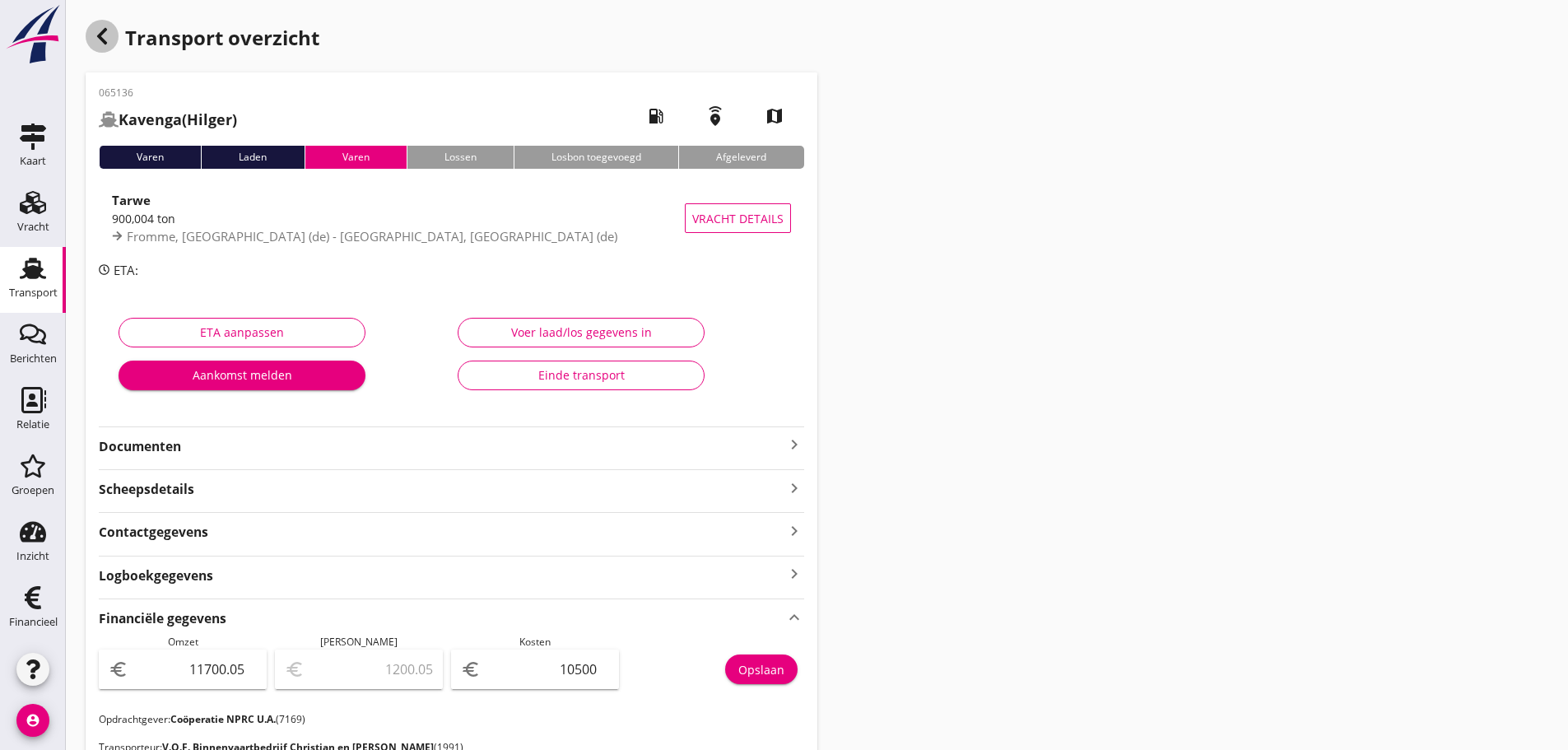
click at [116, 31] on div "button" at bounding box center [102, 36] width 33 height 33
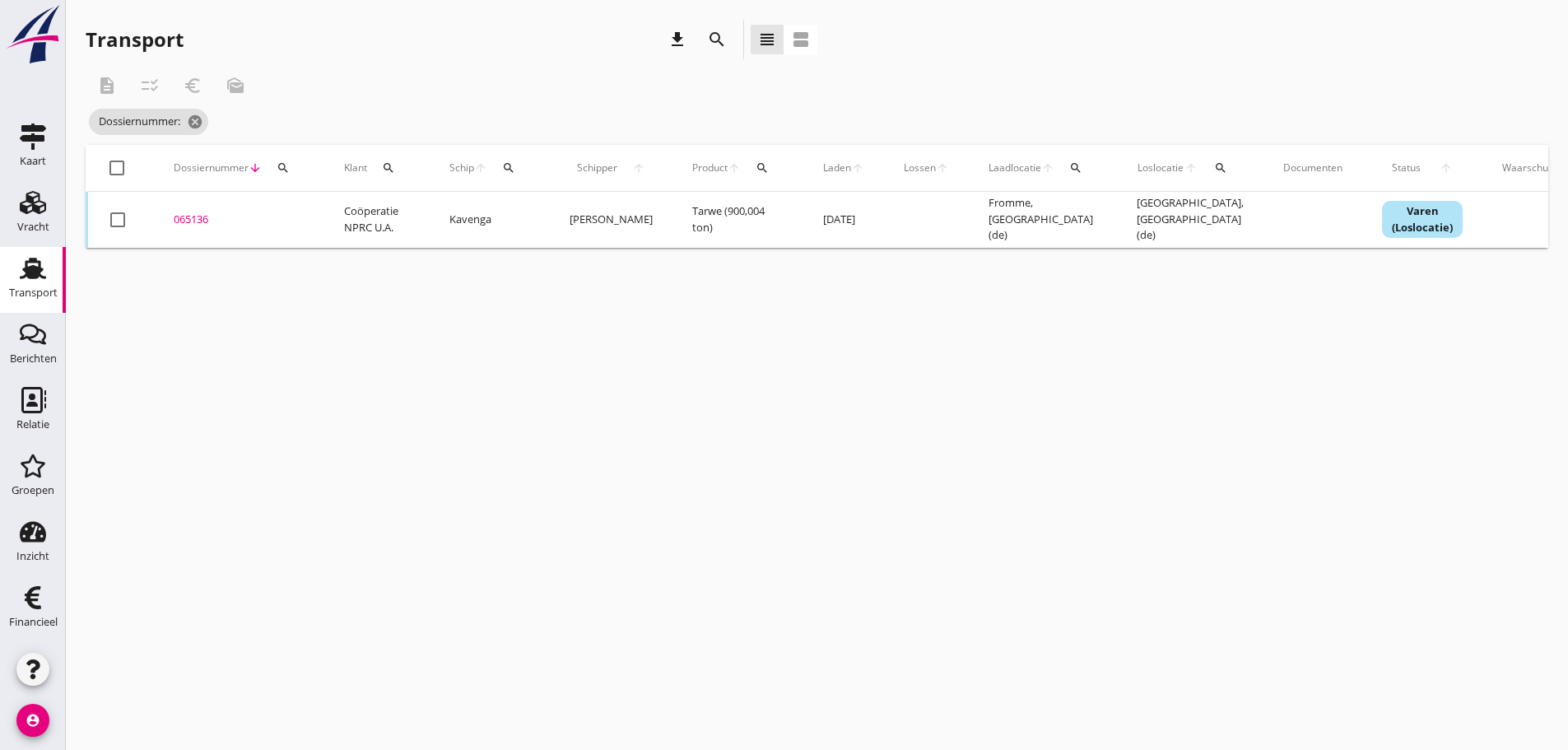
click at [286, 170] on icon "search" at bounding box center [282, 168] width 13 height 13
click at [299, 225] on input "Zoeken op dossiernummer..." at bounding box center [361, 215] width 172 height 26
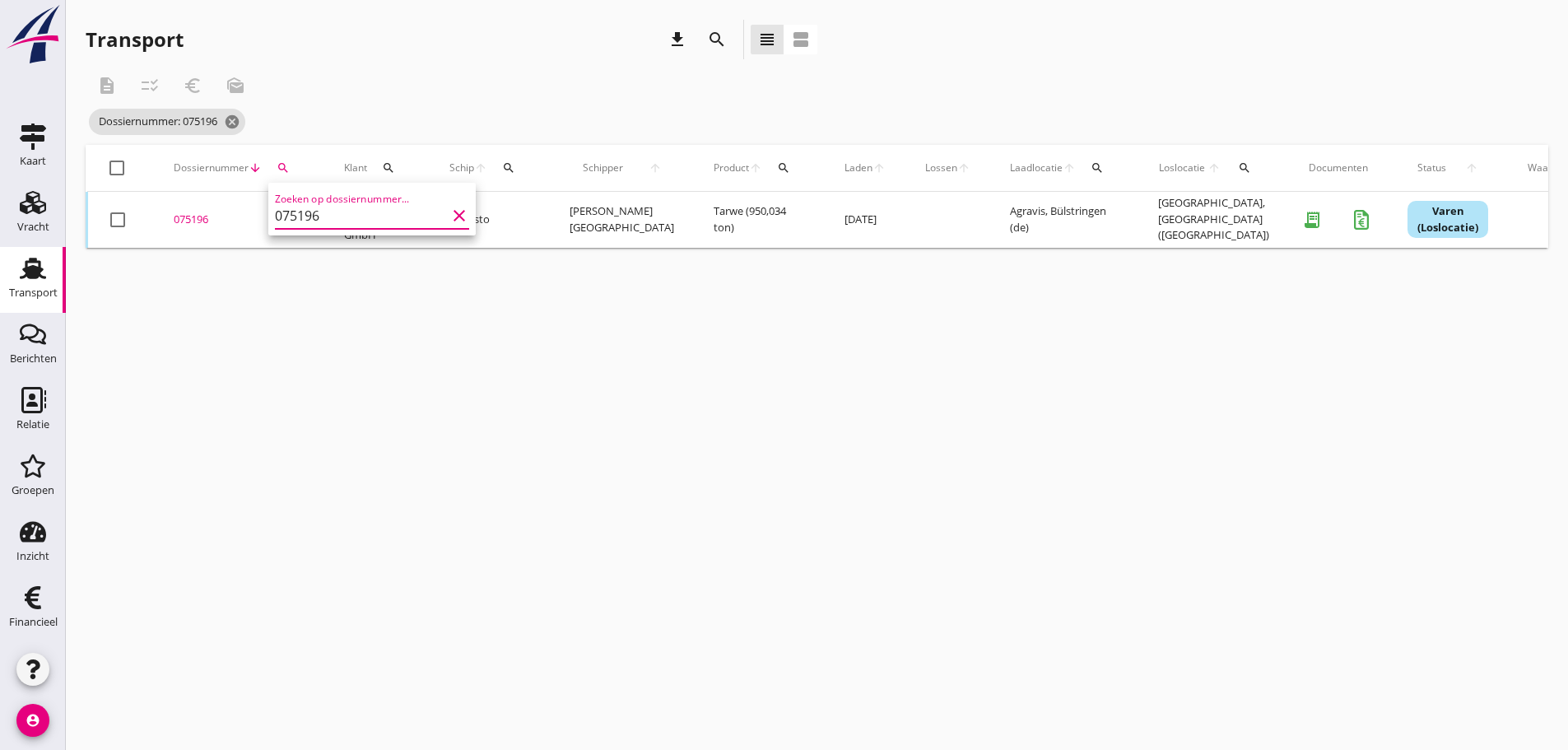
click at [191, 215] on div "075196" at bounding box center [238, 219] width 131 height 17
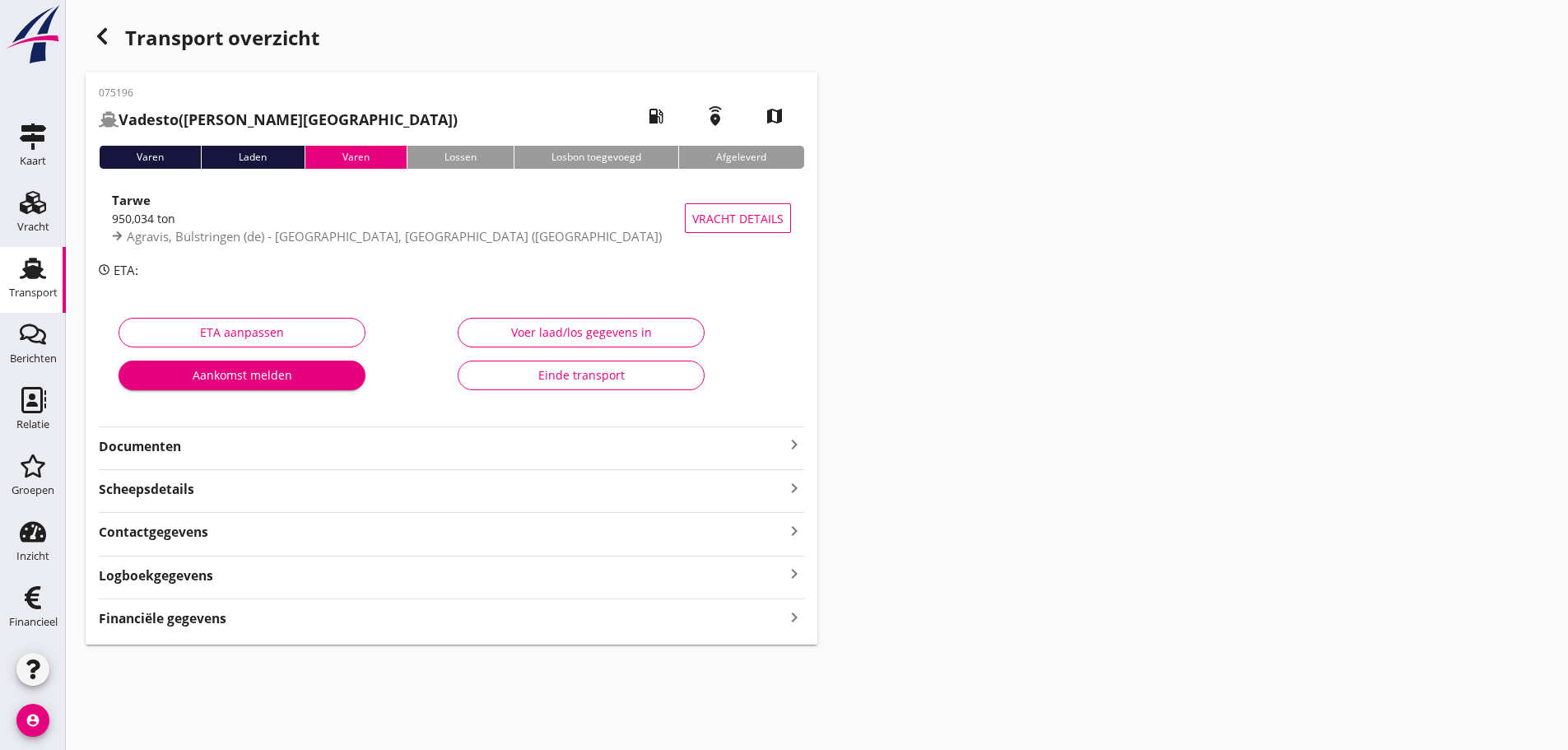
drag, startPoint x: 169, startPoint y: 623, endPoint x: 493, endPoint y: 590, distance: 325.7
click at [180, 623] on strong "Financiële gegevens" at bounding box center [163, 618] width 128 height 19
click at [109, 32] on icon "button" at bounding box center [102, 36] width 20 height 20
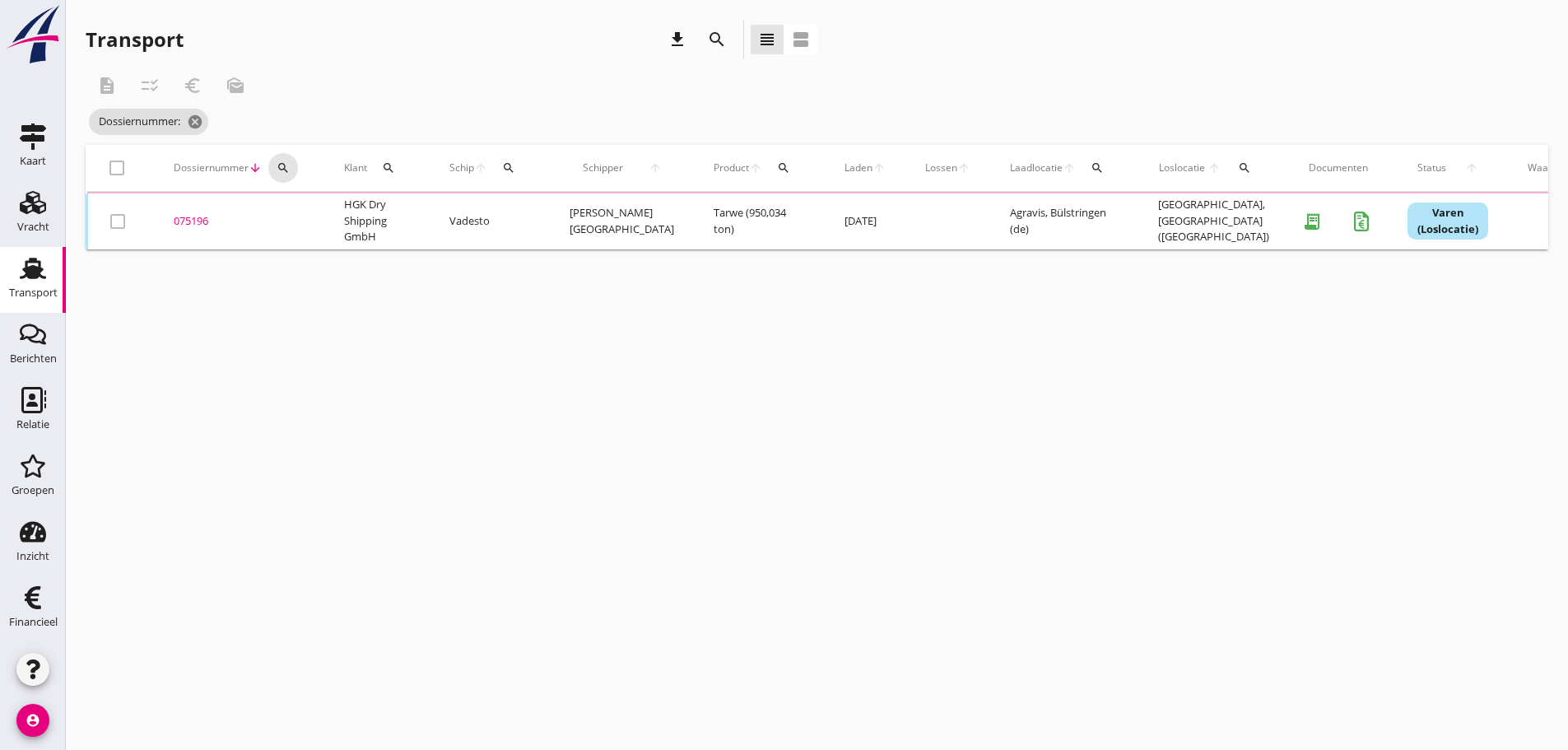
drag, startPoint x: 287, startPoint y: 166, endPoint x: 289, endPoint y: 185, distance: 19.1
click at [289, 166] on div "search" at bounding box center [283, 168] width 30 height 13
click at [289, 216] on input "Zoeken op dossiernummer..." at bounding box center [361, 215] width 172 height 26
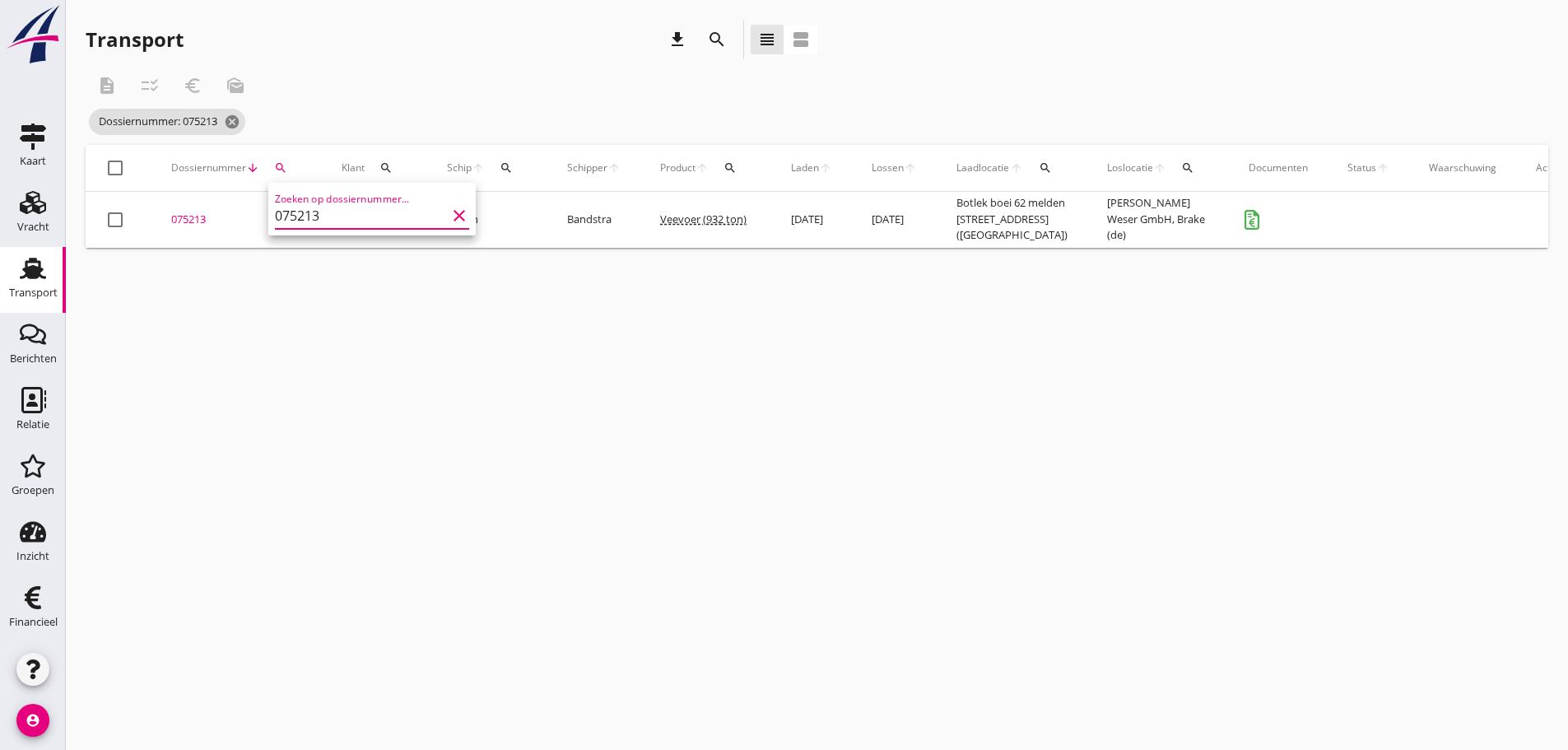
click at [182, 219] on div "075213" at bounding box center [236, 219] width 131 height 17
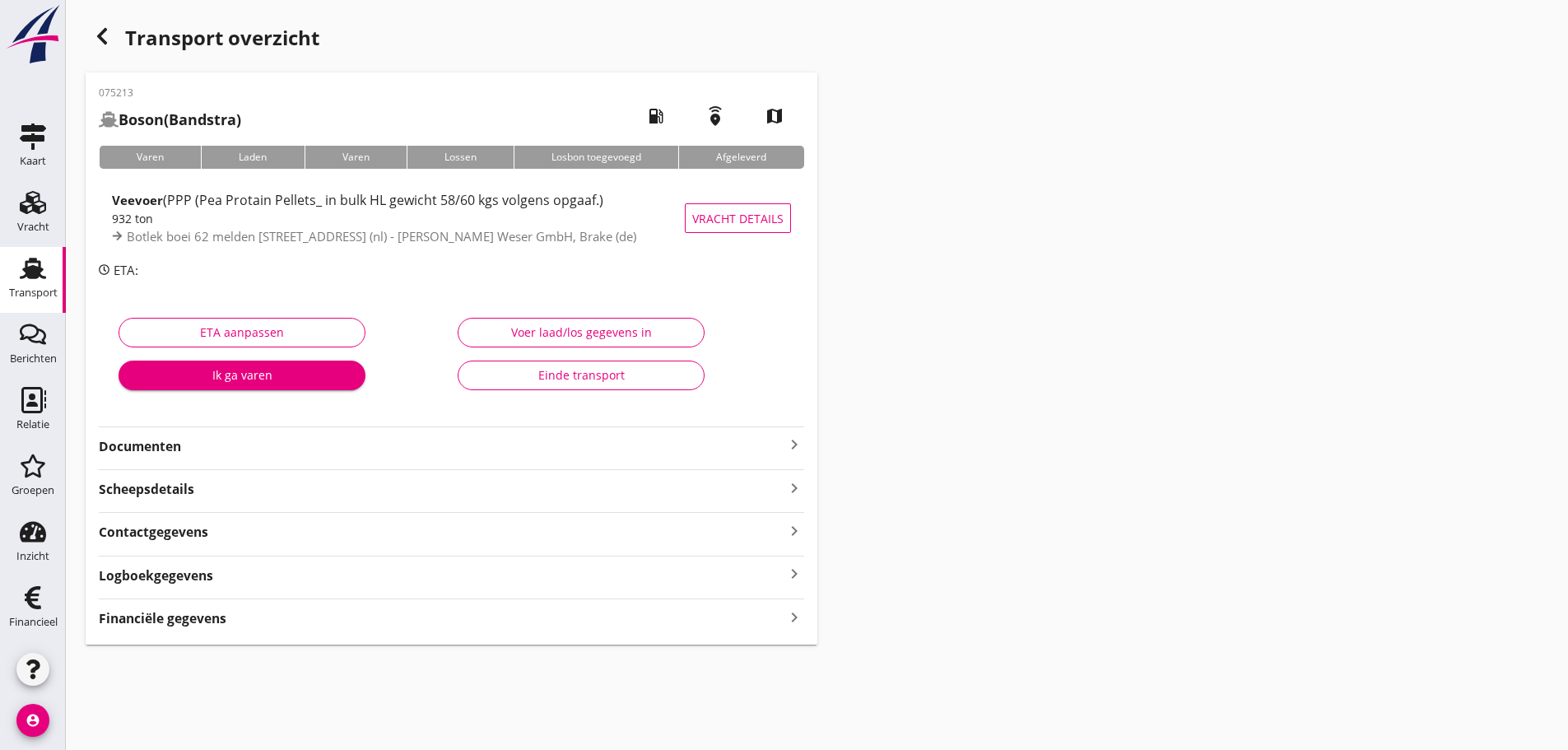
drag, startPoint x: 264, startPoint y: 627, endPoint x: 275, endPoint y: 618, distance: 14.2
click at [269, 622] on div "Financiële gegevens keyboard_arrow_right" at bounding box center [451, 616] width 705 height 22
click at [107, 40] on icon "button" at bounding box center [102, 36] width 20 height 20
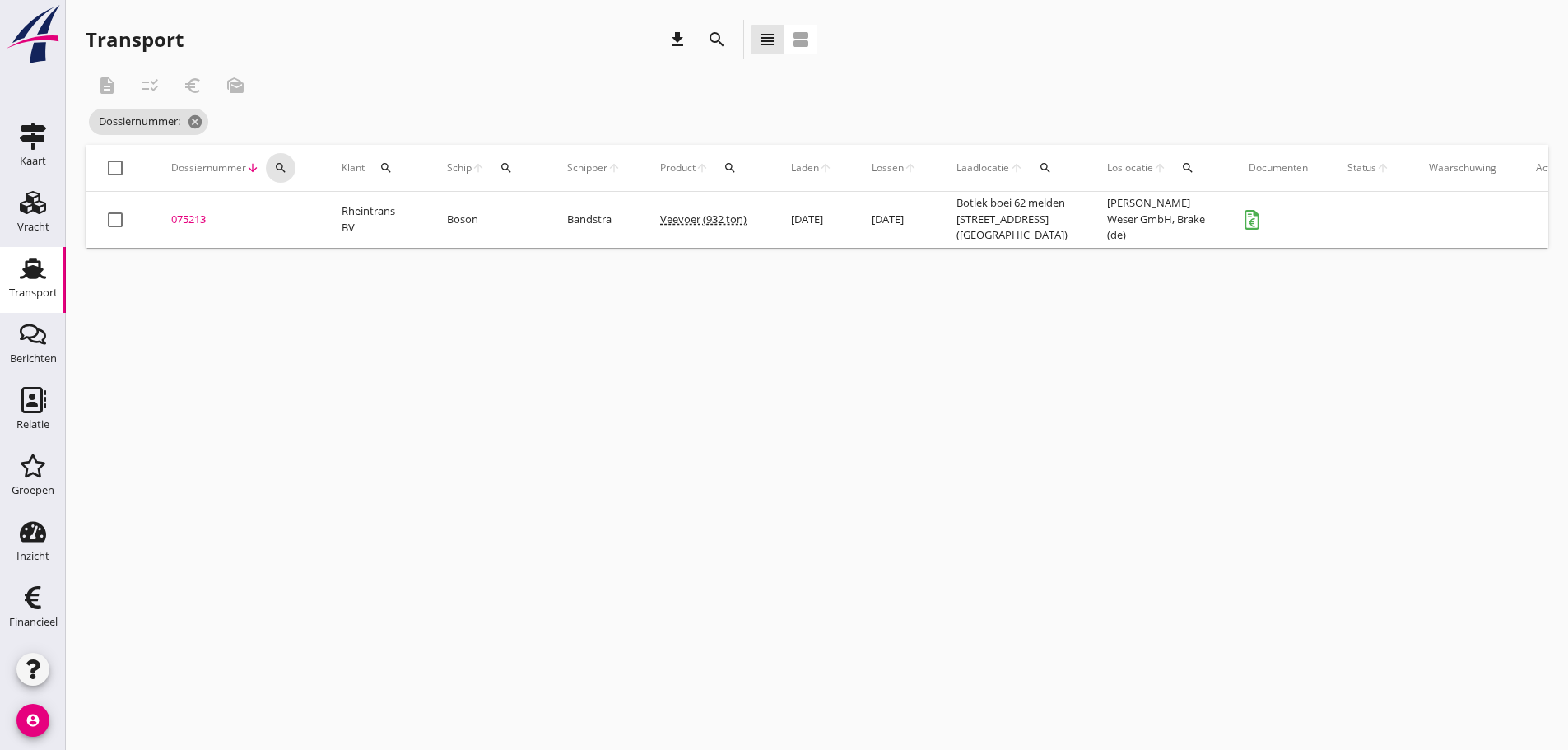
drag, startPoint x: 281, startPoint y: 167, endPoint x: 283, endPoint y: 190, distance: 23.1
click at [282, 172] on icon "search" at bounding box center [280, 168] width 13 height 13
click at [289, 208] on input "Zoeken op dossiernummer..." at bounding box center [358, 215] width 172 height 26
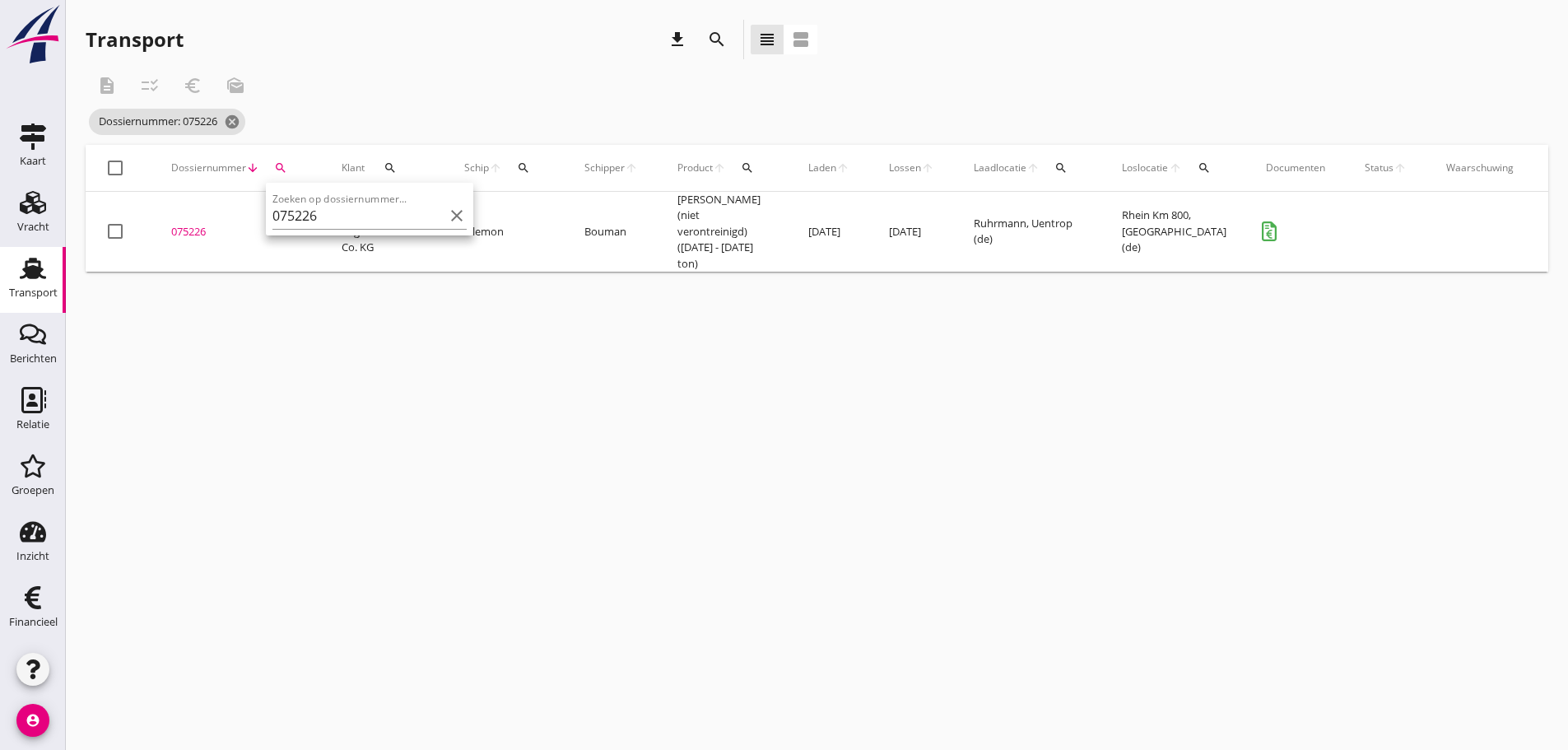
drag, startPoint x: 198, startPoint y: 219, endPoint x: 87, endPoint y: 476, distance: 279.9
click at [196, 223] on div "075226" at bounding box center [236, 231] width 131 height 17
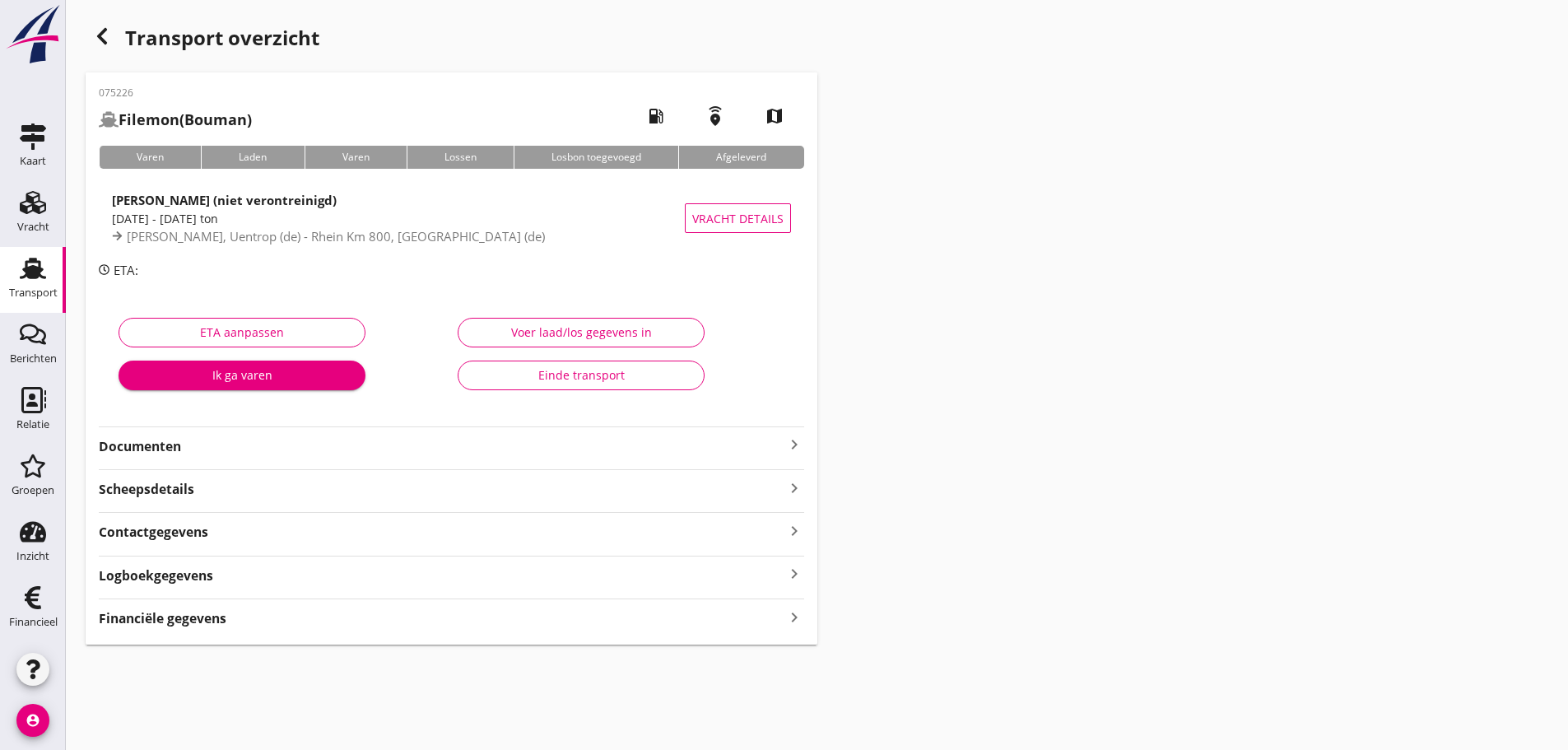
click at [168, 623] on strong "Financiële gegevens" at bounding box center [163, 618] width 128 height 19
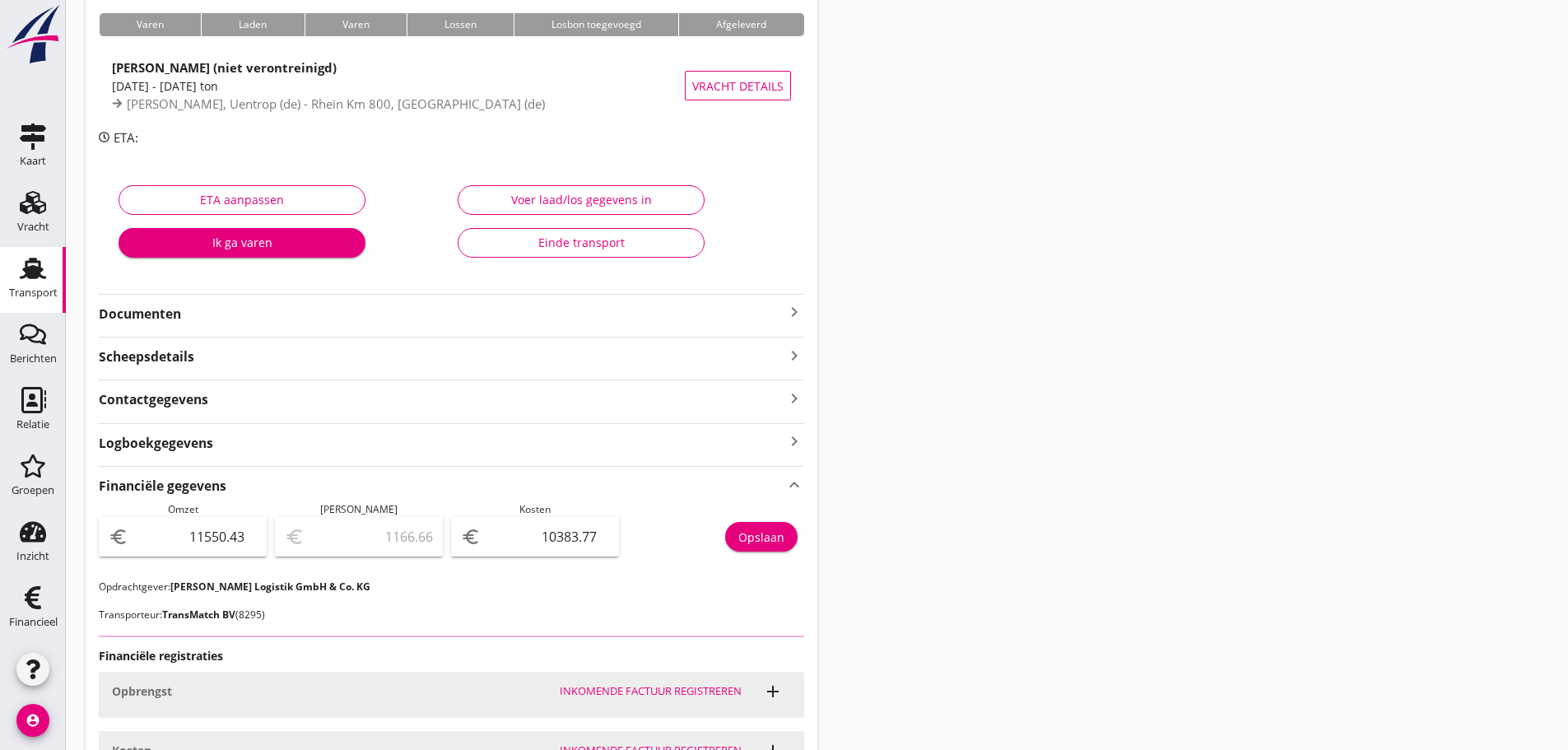
scroll to position [296, 0]
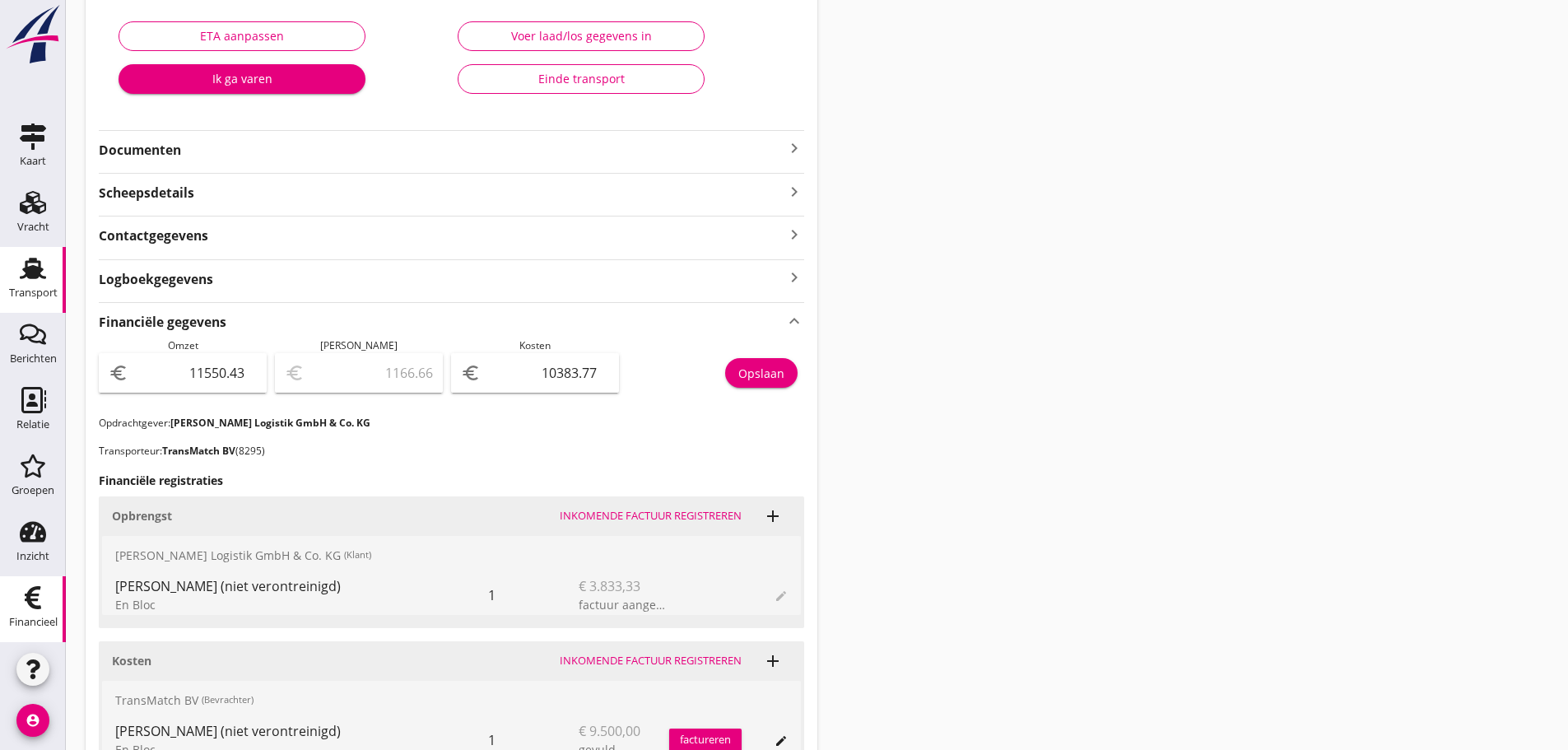
drag, startPoint x: 21, startPoint y: 611, endPoint x: 54, endPoint y: 619, distance: 34.0
click at [21, 611] on div "Financieel" at bounding box center [33, 621] width 49 height 23
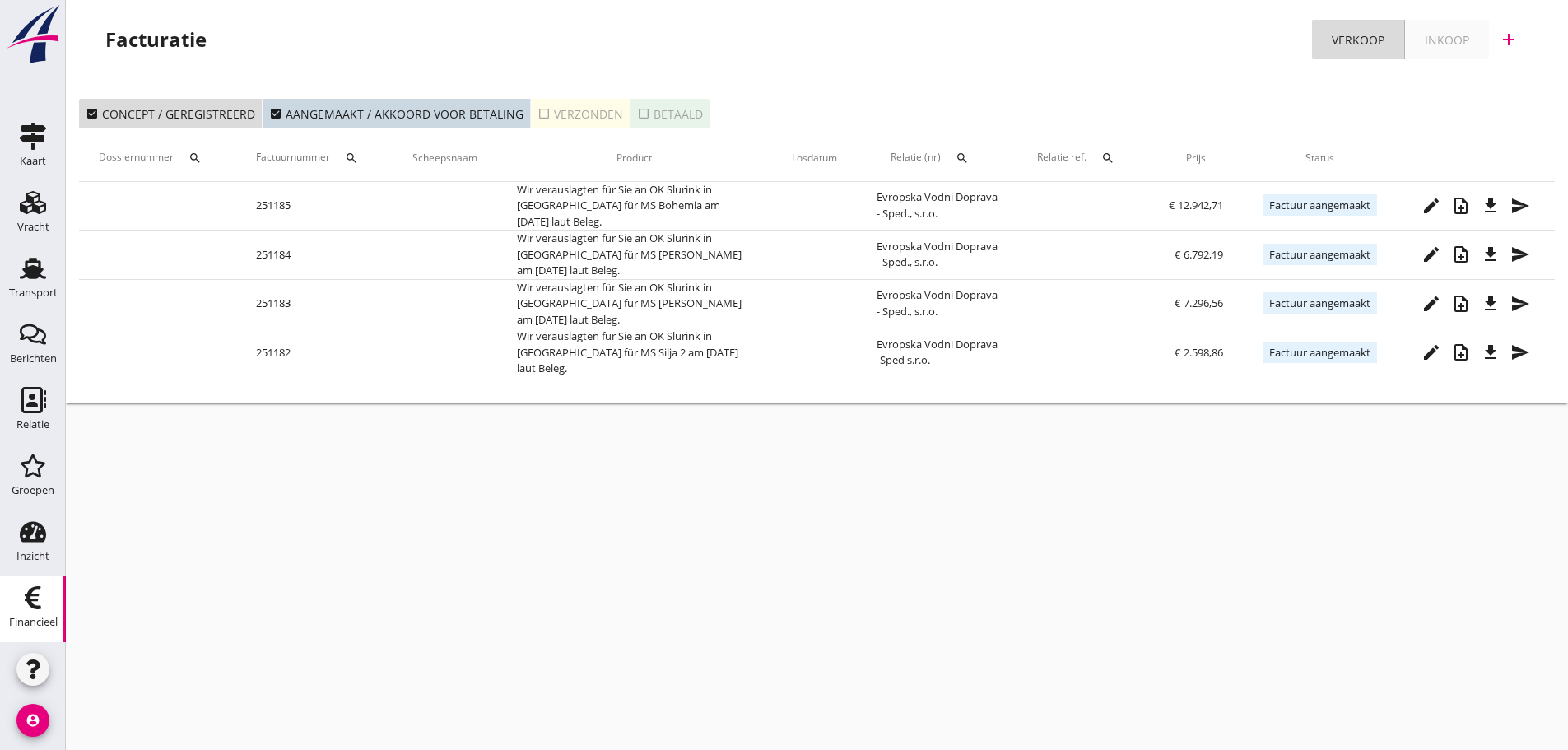
click at [1507, 35] on icon "add" at bounding box center [1508, 40] width 20 height 20
click at [1495, 78] on div "Verkoopfactuur" at bounding box center [1498, 81] width 98 height 20
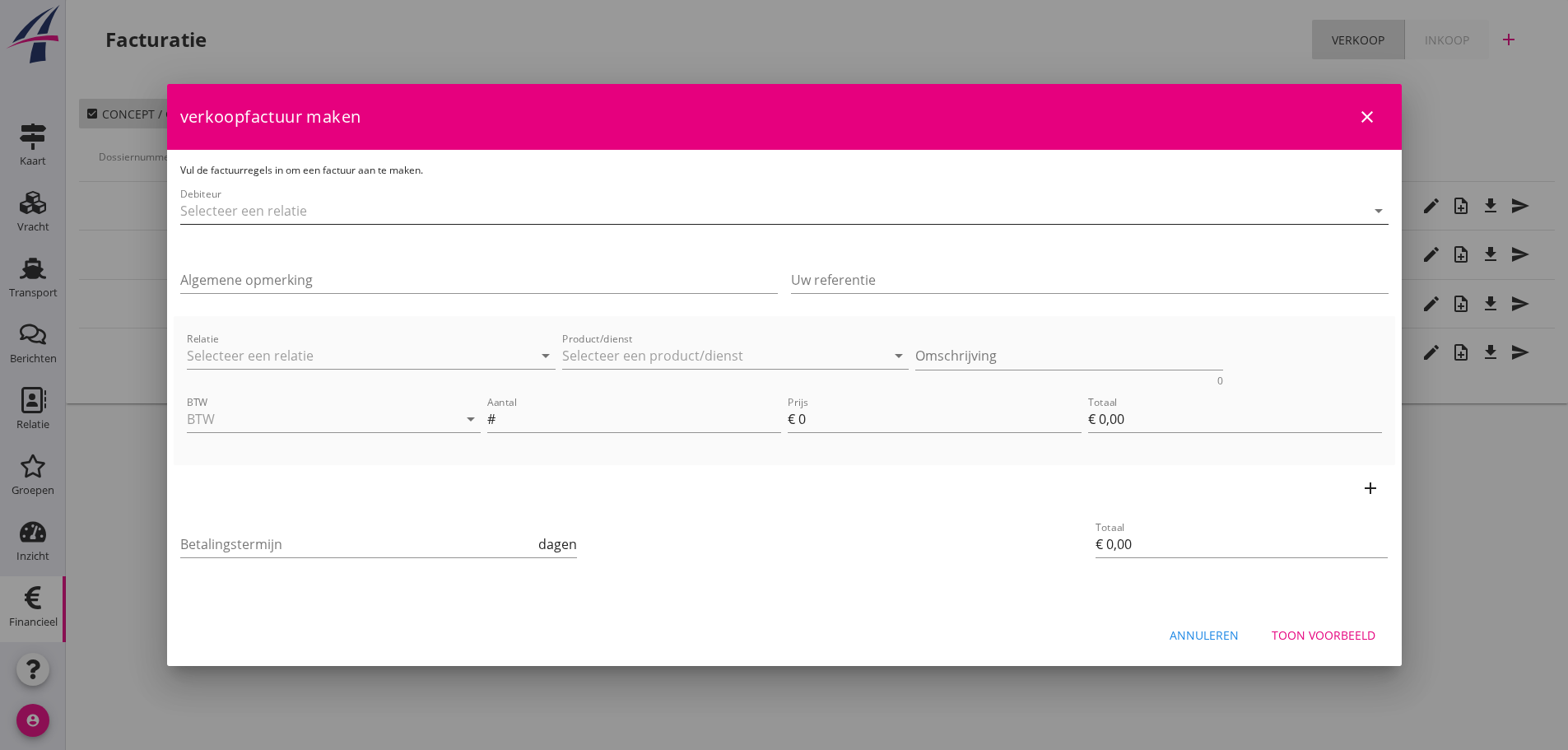
click at [253, 202] on input "Debiteur" at bounding box center [761, 210] width 1162 height 26
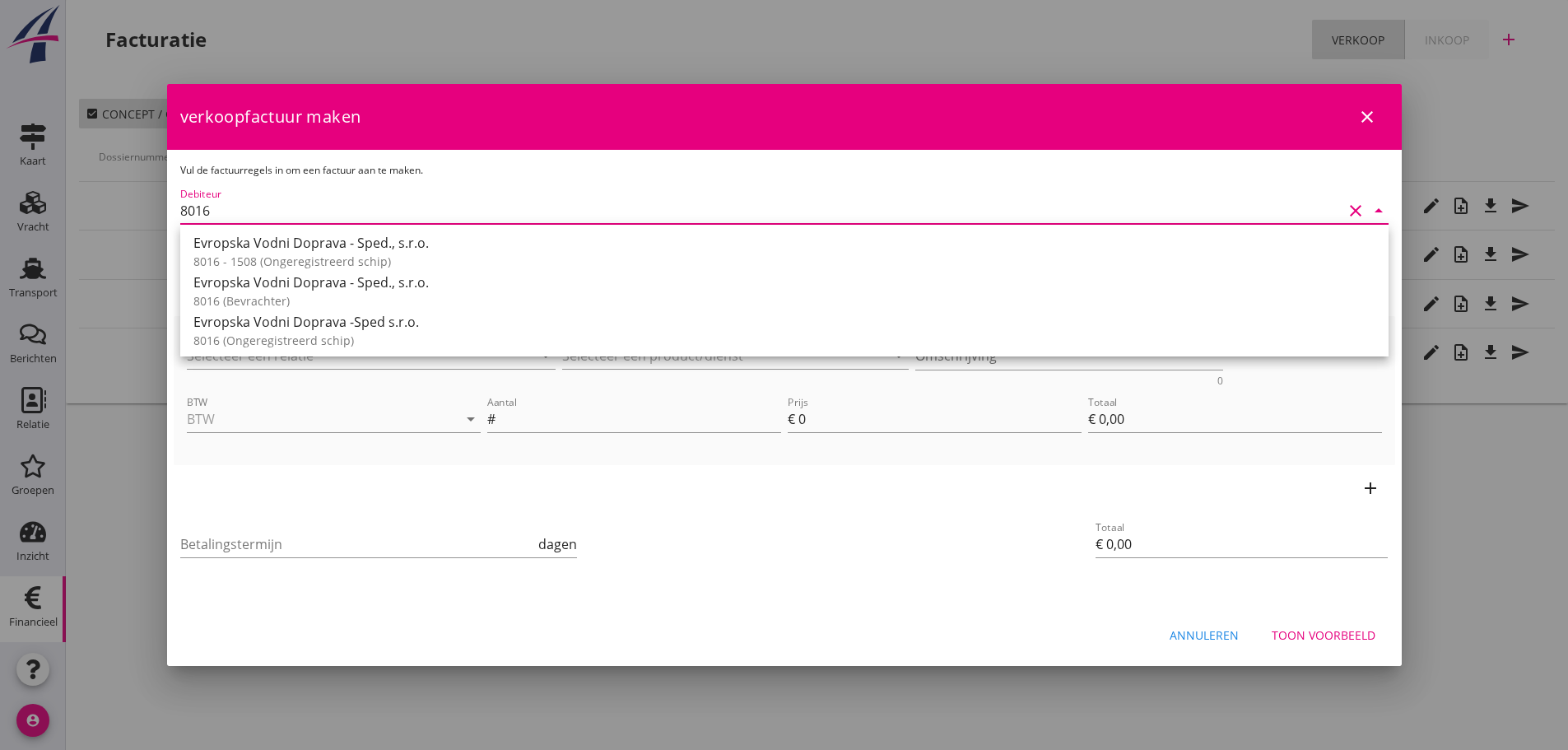
click at [271, 287] on div "Evropska Vodni Doprava - Sped., s.r.o. 8016 (Bevrachter)" at bounding box center [784, 290] width 1182 height 40
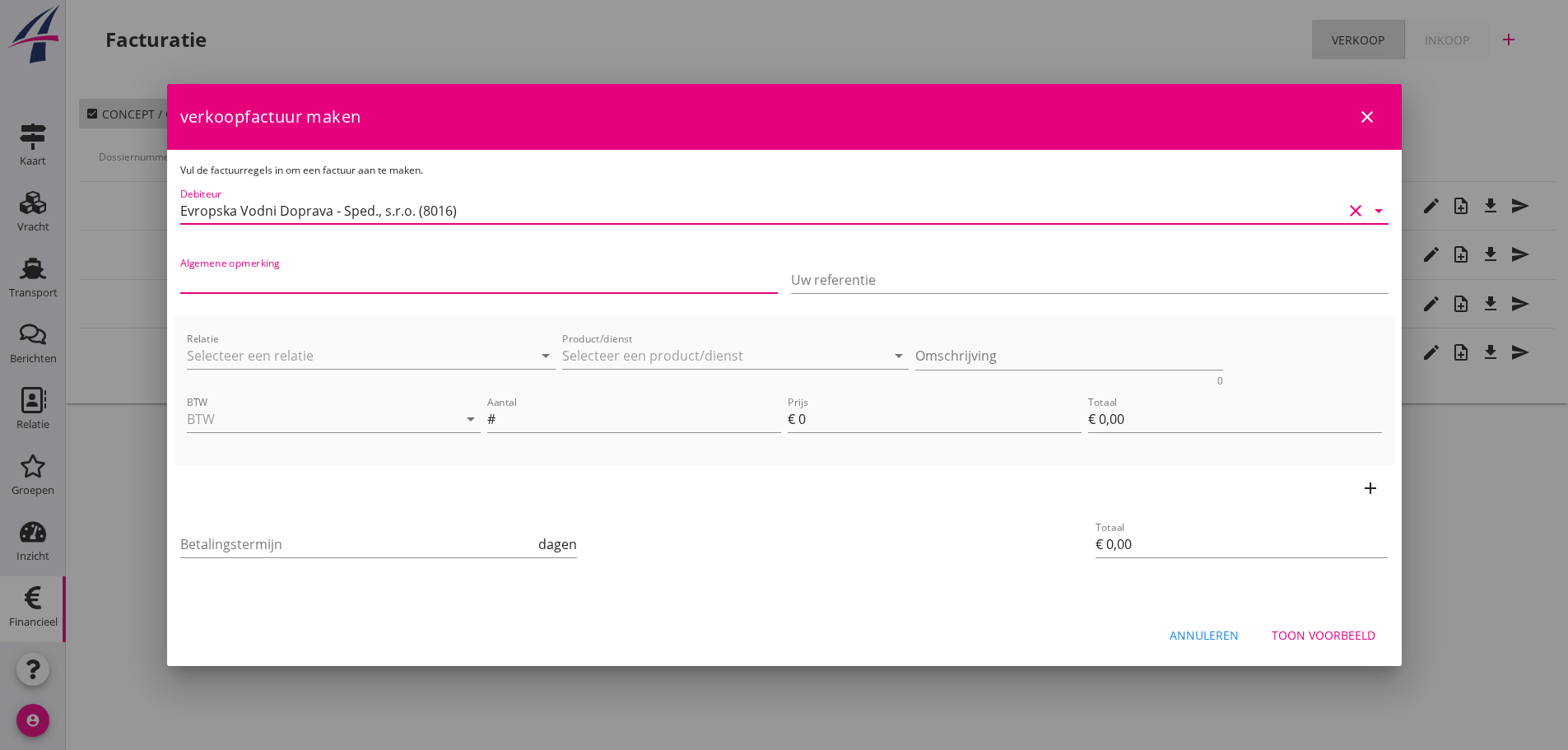
click at [279, 282] on input "Algemene opmerking" at bounding box center [479, 279] width 597 height 26
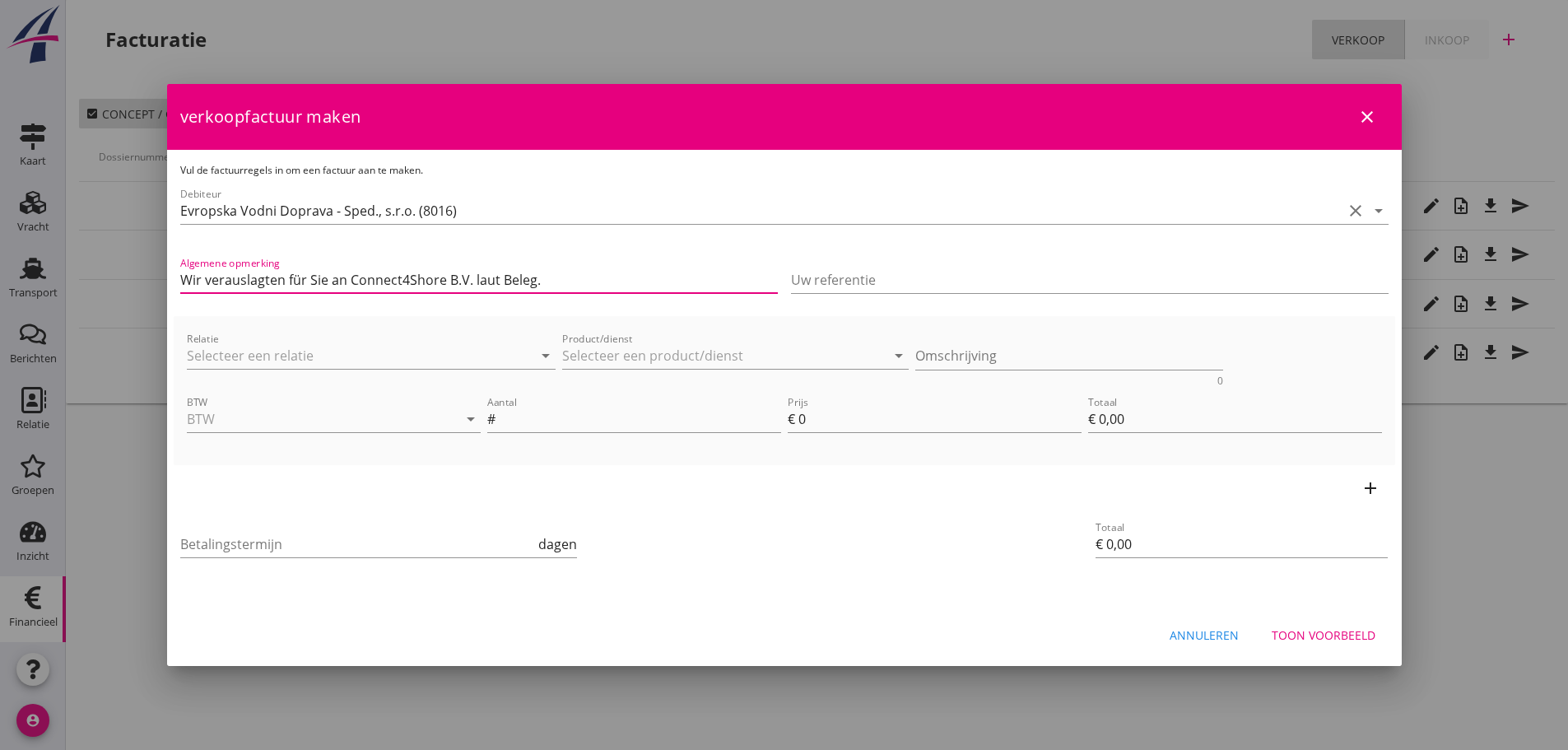
click at [346, 275] on input "Wir verauslagten für Sie an Connect4Shore B.V. laut Beleg." at bounding box center [479, 279] width 597 height 26
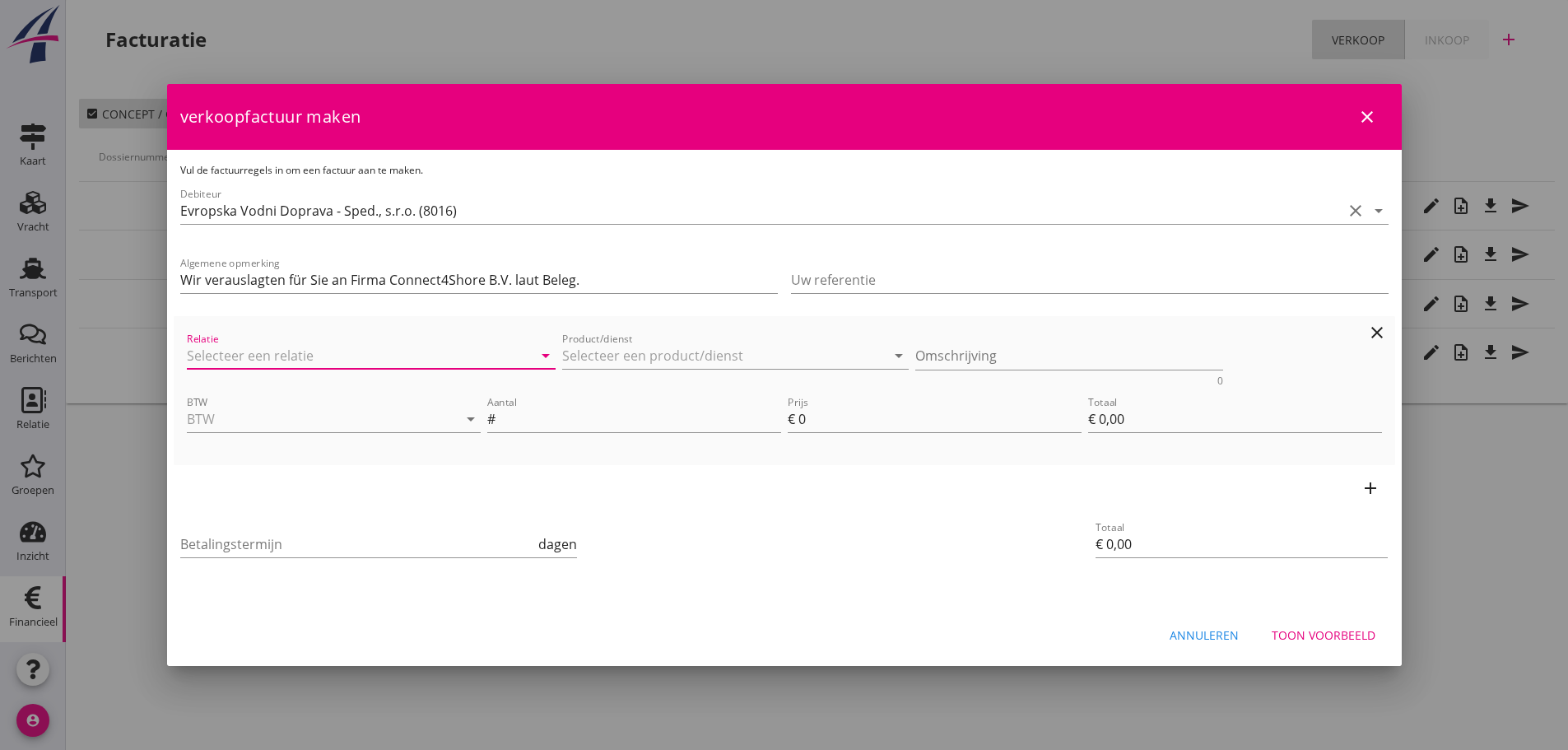
click at [302, 356] on input "Relatie" at bounding box center [348, 355] width 323 height 26
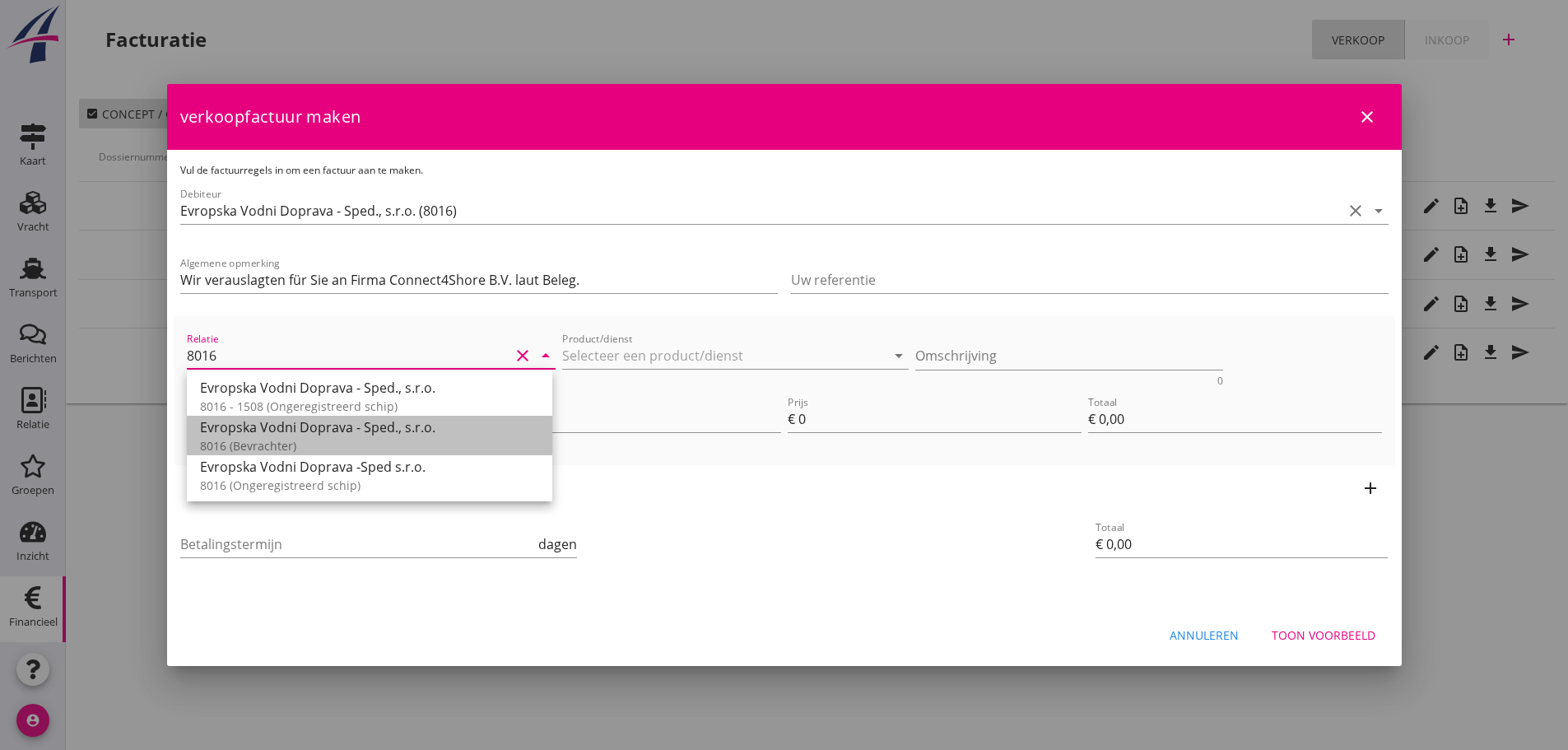
drag, startPoint x: 305, startPoint y: 440, endPoint x: 575, endPoint y: 396, distance: 273.6
click at [314, 435] on div "Evropska Vodni Doprava - Sped., s.r.o. 8016 (Bevrachter)" at bounding box center [369, 436] width 339 height 40
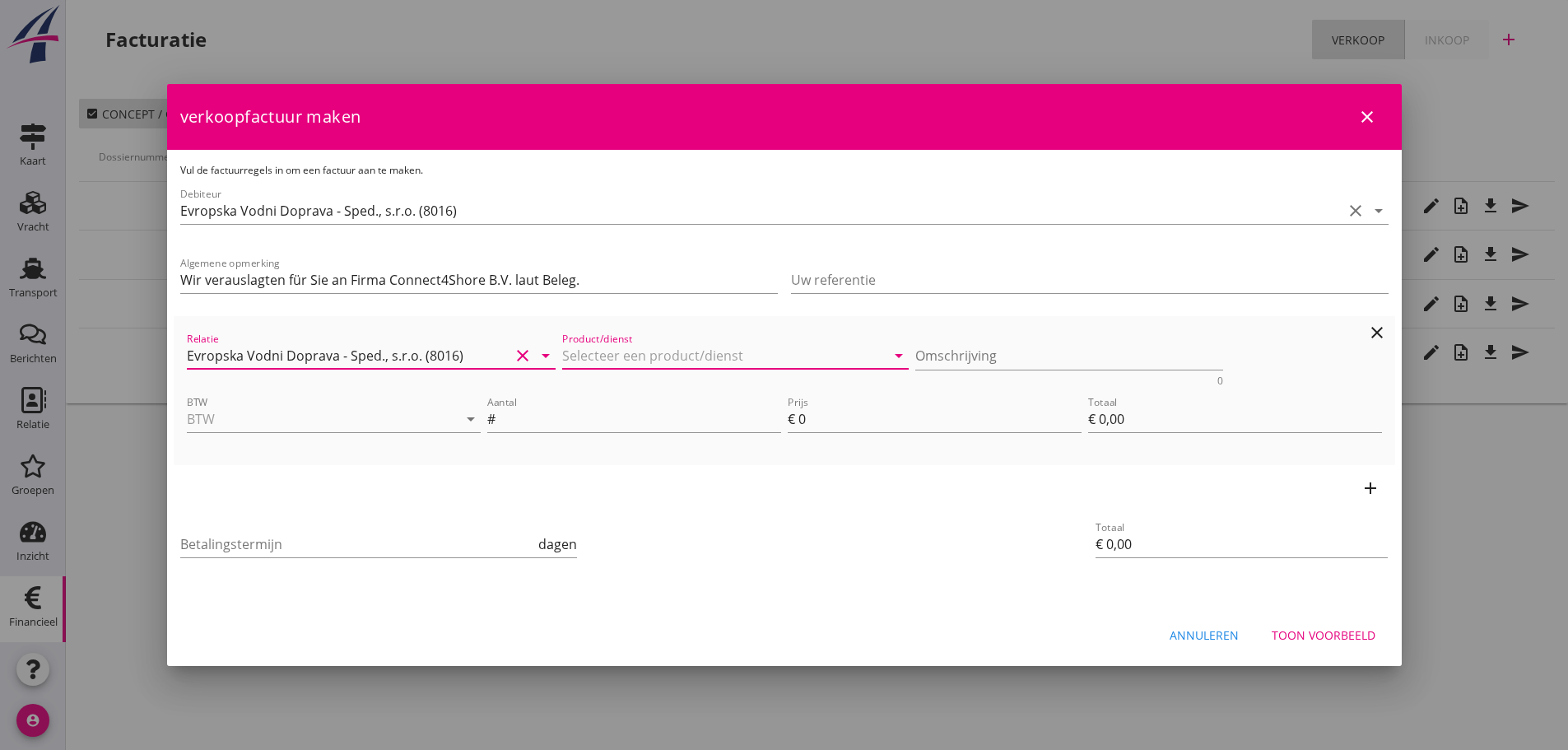
drag, startPoint x: 632, startPoint y: 351, endPoint x: 633, endPoint y: 332, distance: 19.0
click at [632, 348] on input "Product/dienst" at bounding box center [723, 355] width 323 height 26
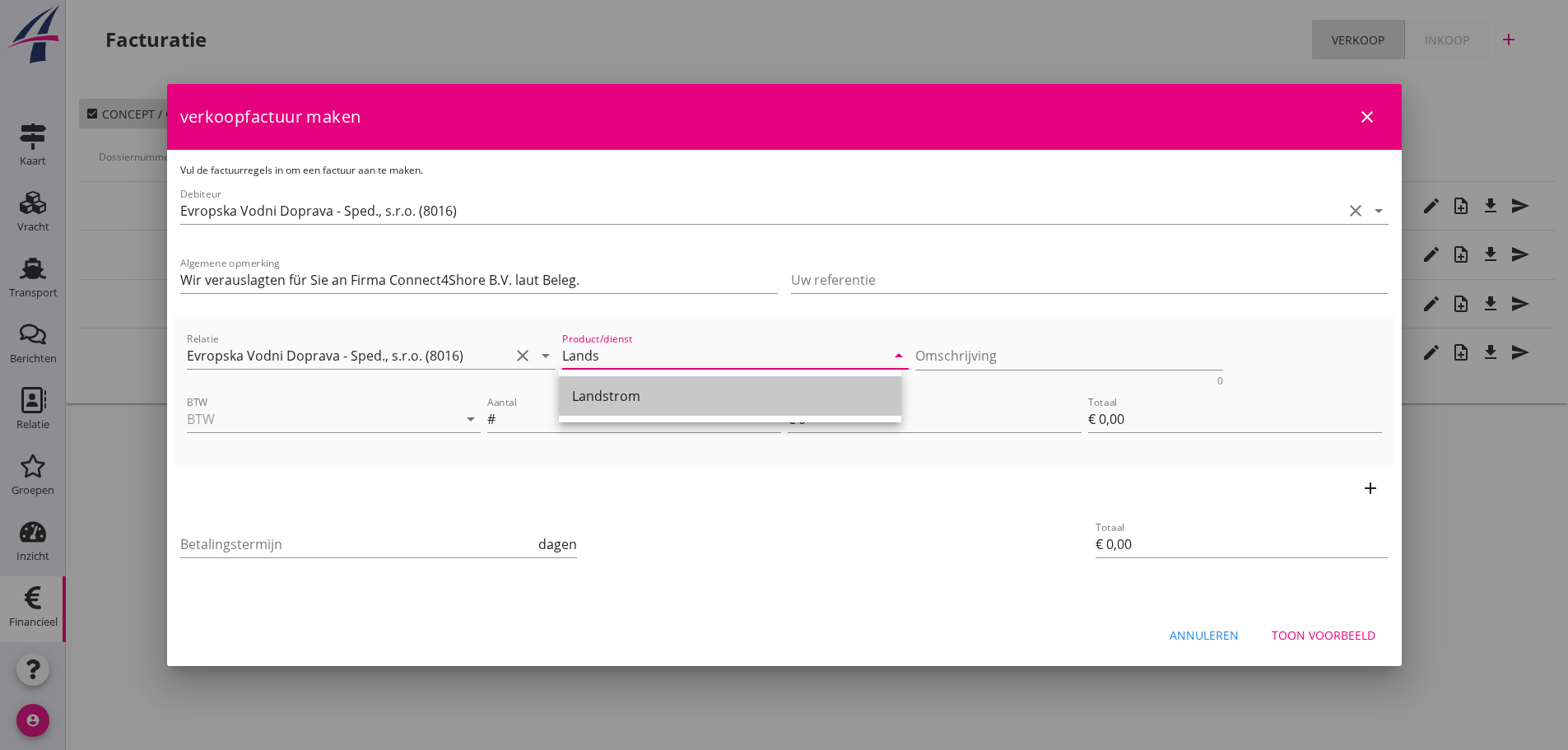
drag, startPoint x: 618, startPoint y: 397, endPoint x: 902, endPoint y: 387, distance: 284.2
click at [622, 397] on div "Landstrom" at bounding box center [729, 396] width 316 height 20
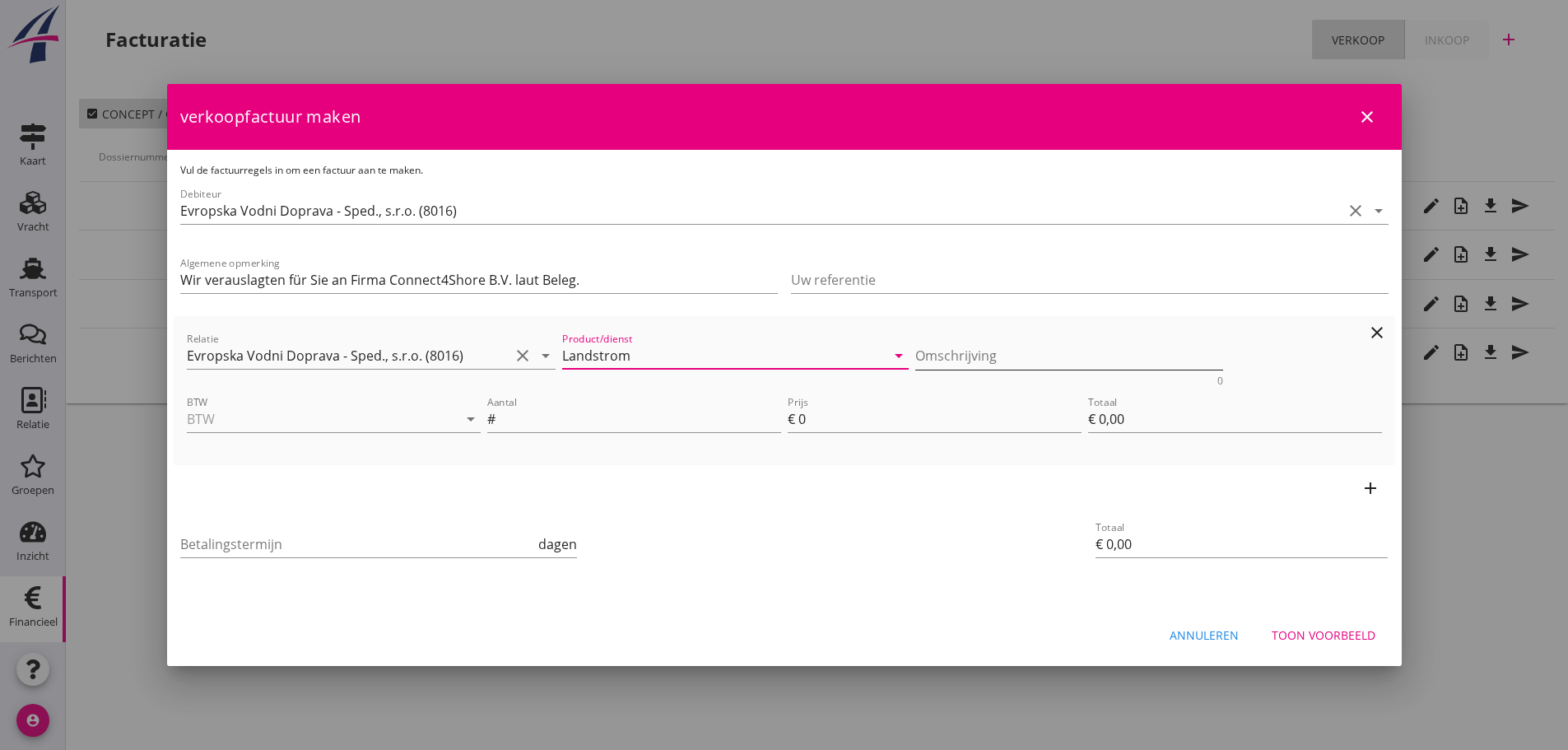
drag, startPoint x: 957, startPoint y: 360, endPoint x: 966, endPoint y: 356, distance: 9.8
click at [962, 358] on textarea "Omschrijving" at bounding box center [1068, 355] width 308 height 27
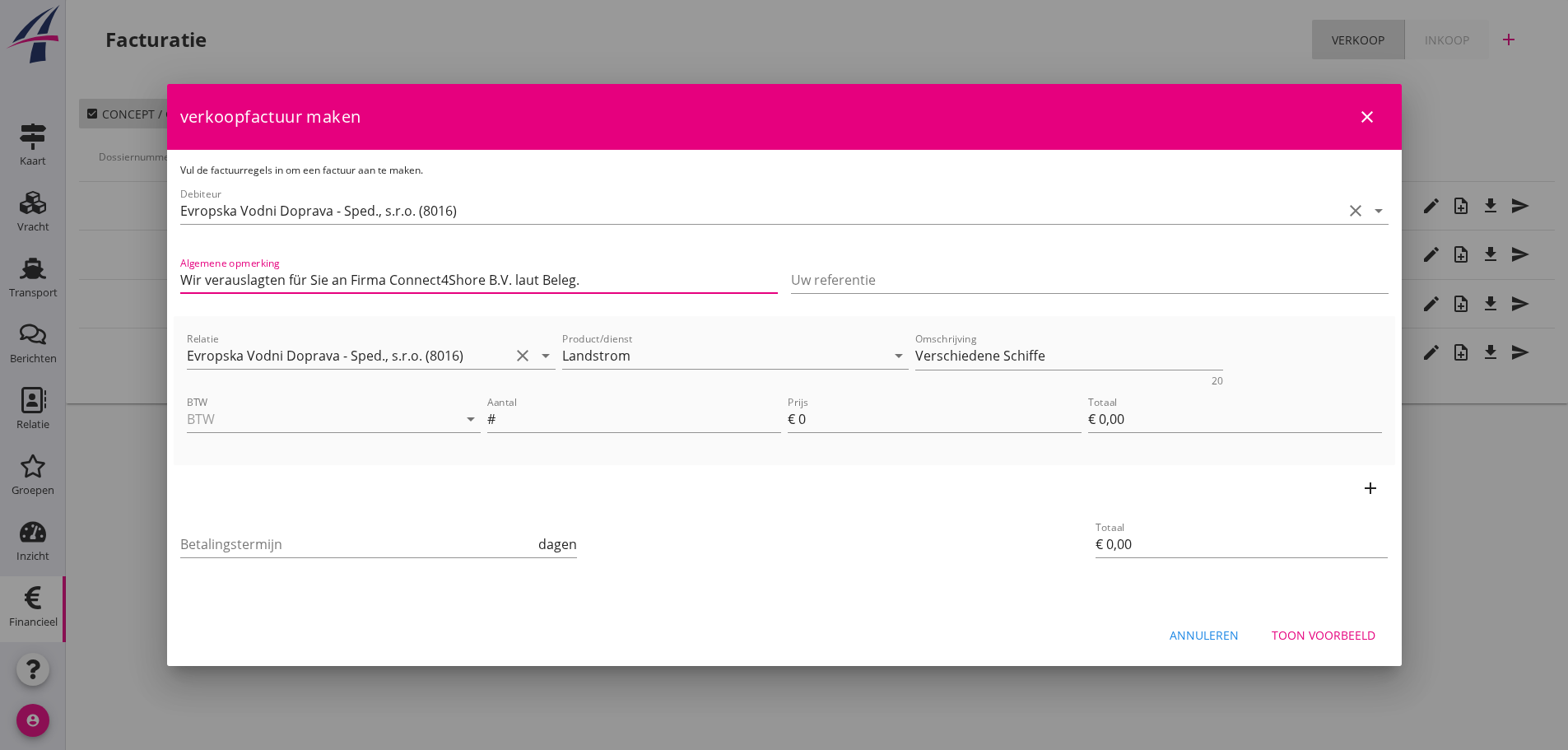
click at [514, 276] on input "Wir verauslagten für Sie an Firma Connect4Shore B.V. laut Beleg." at bounding box center [479, 279] width 597 height 26
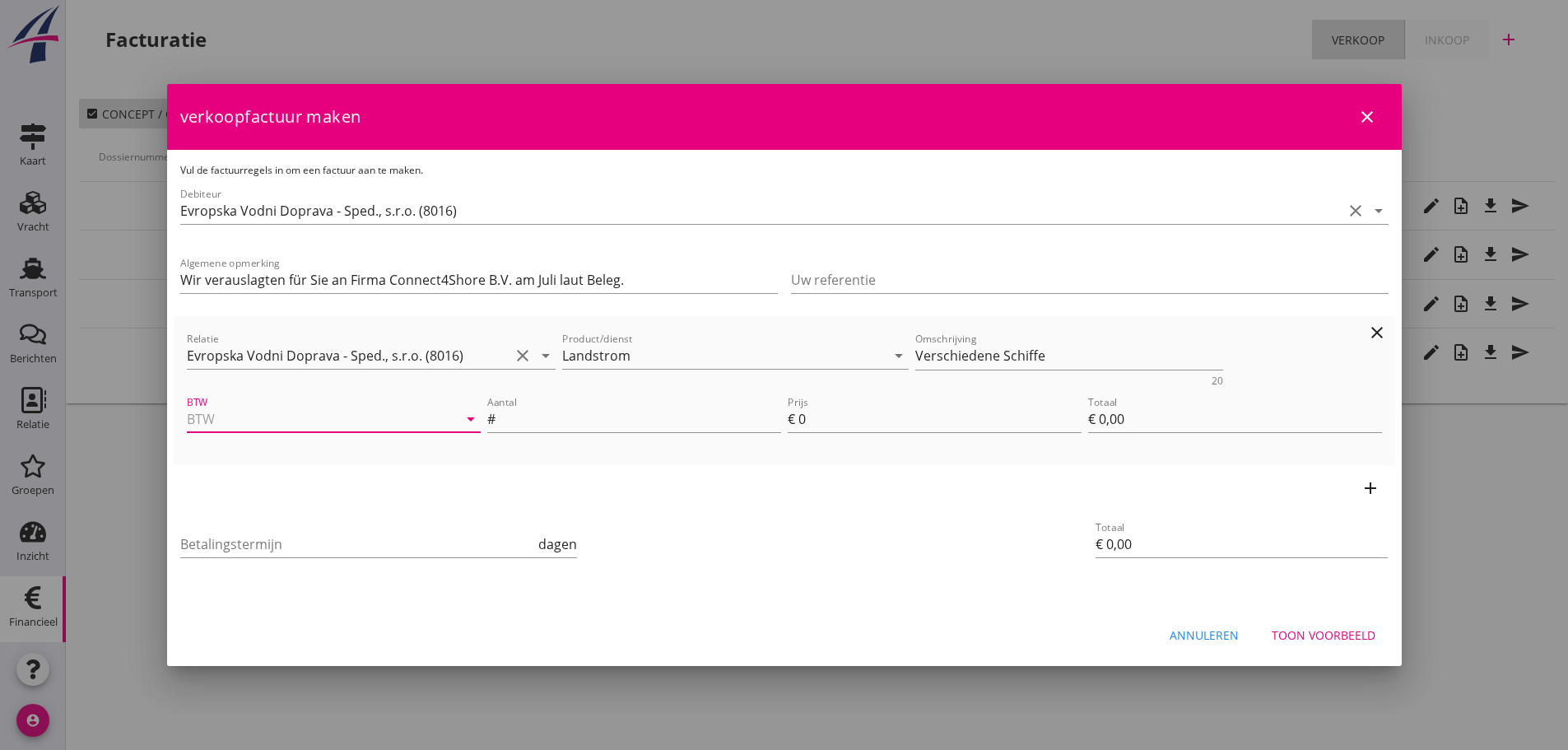
click at [237, 408] on input "BTW" at bounding box center [310, 419] width 247 height 26
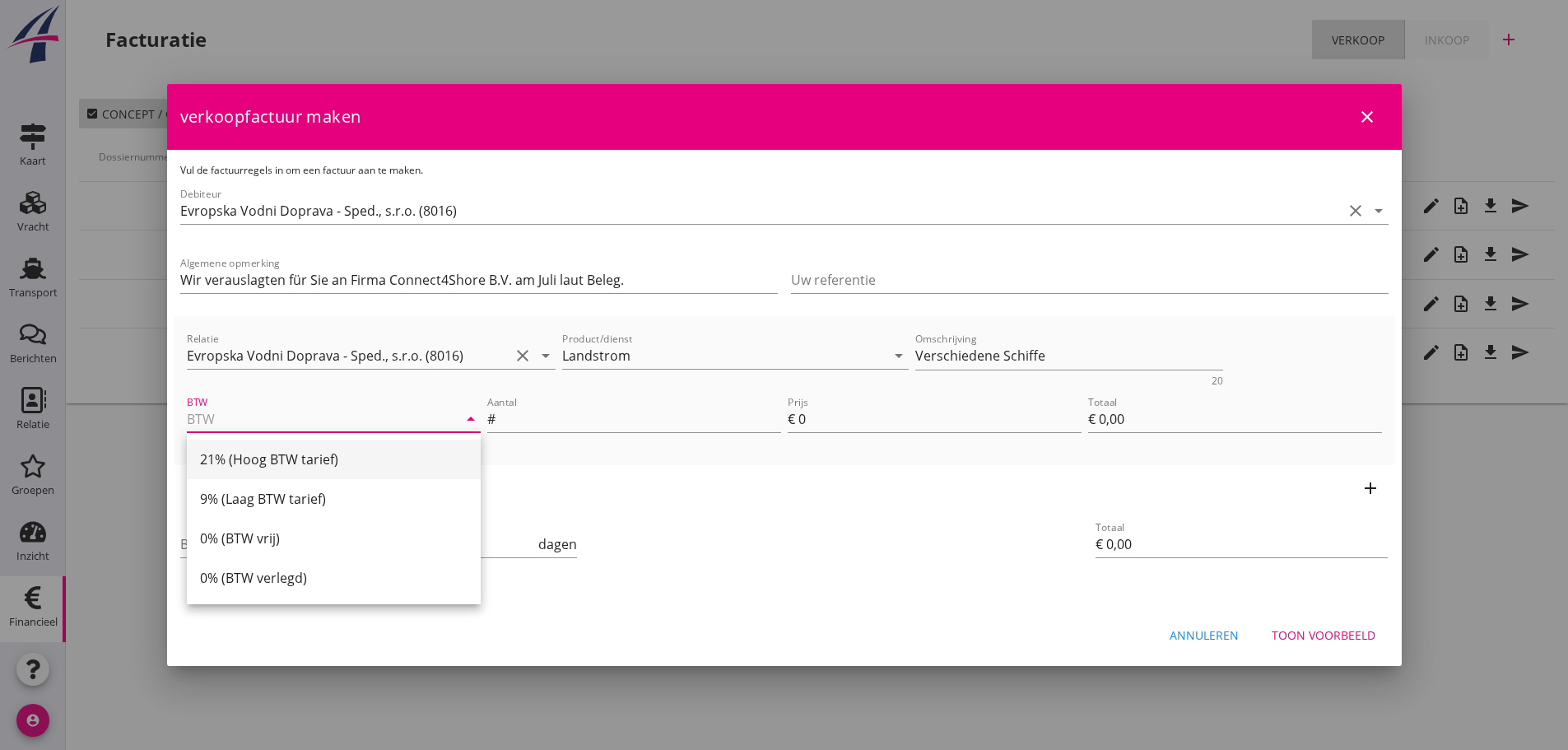
click at [294, 468] on div "21% (Hoog BTW tarief)" at bounding box center [333, 459] width 267 height 20
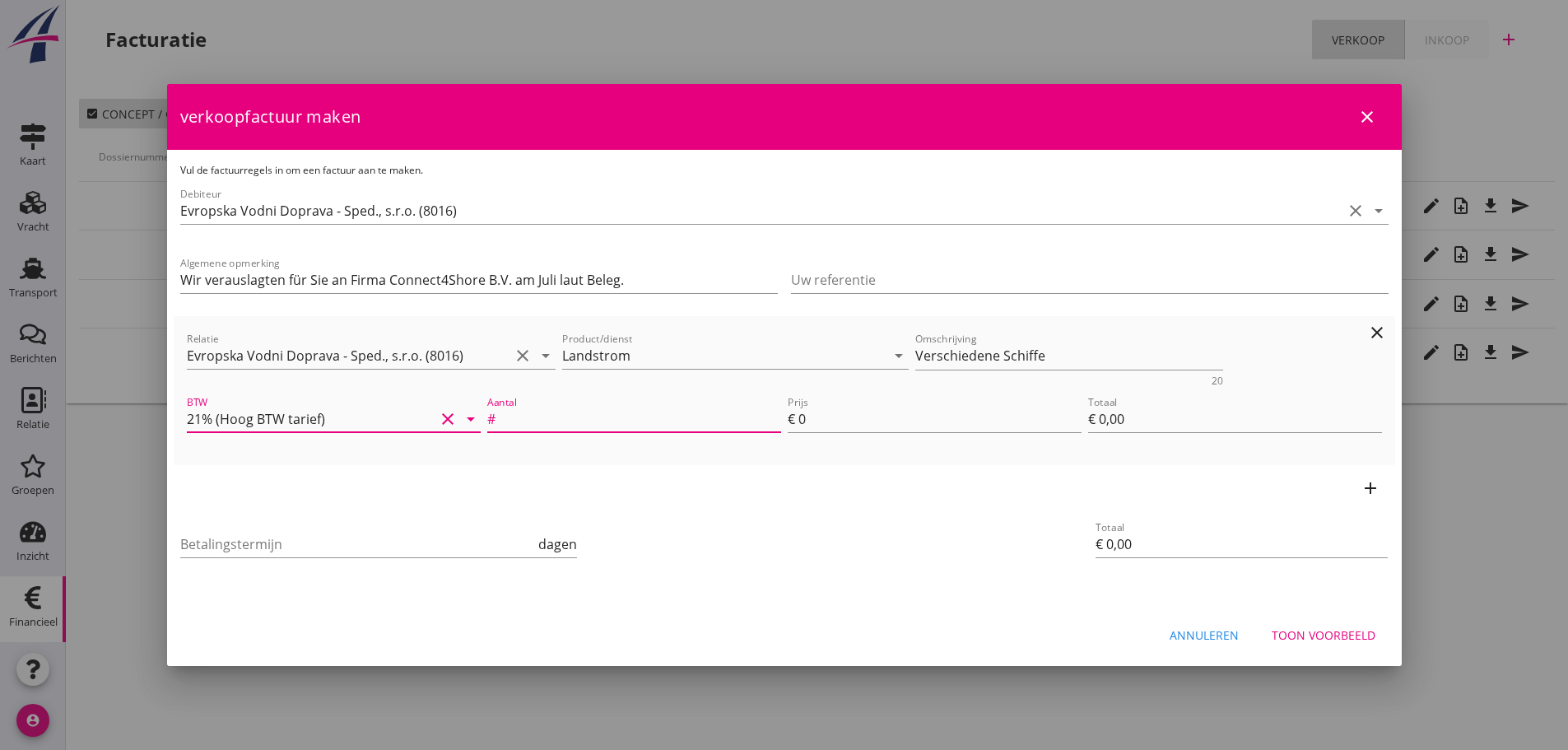
click at [612, 416] on input "Aantal" at bounding box center [639, 419] width 282 height 26
click at [1258, 619] on button "Toon voorbeeld" at bounding box center [1323, 634] width 130 height 30
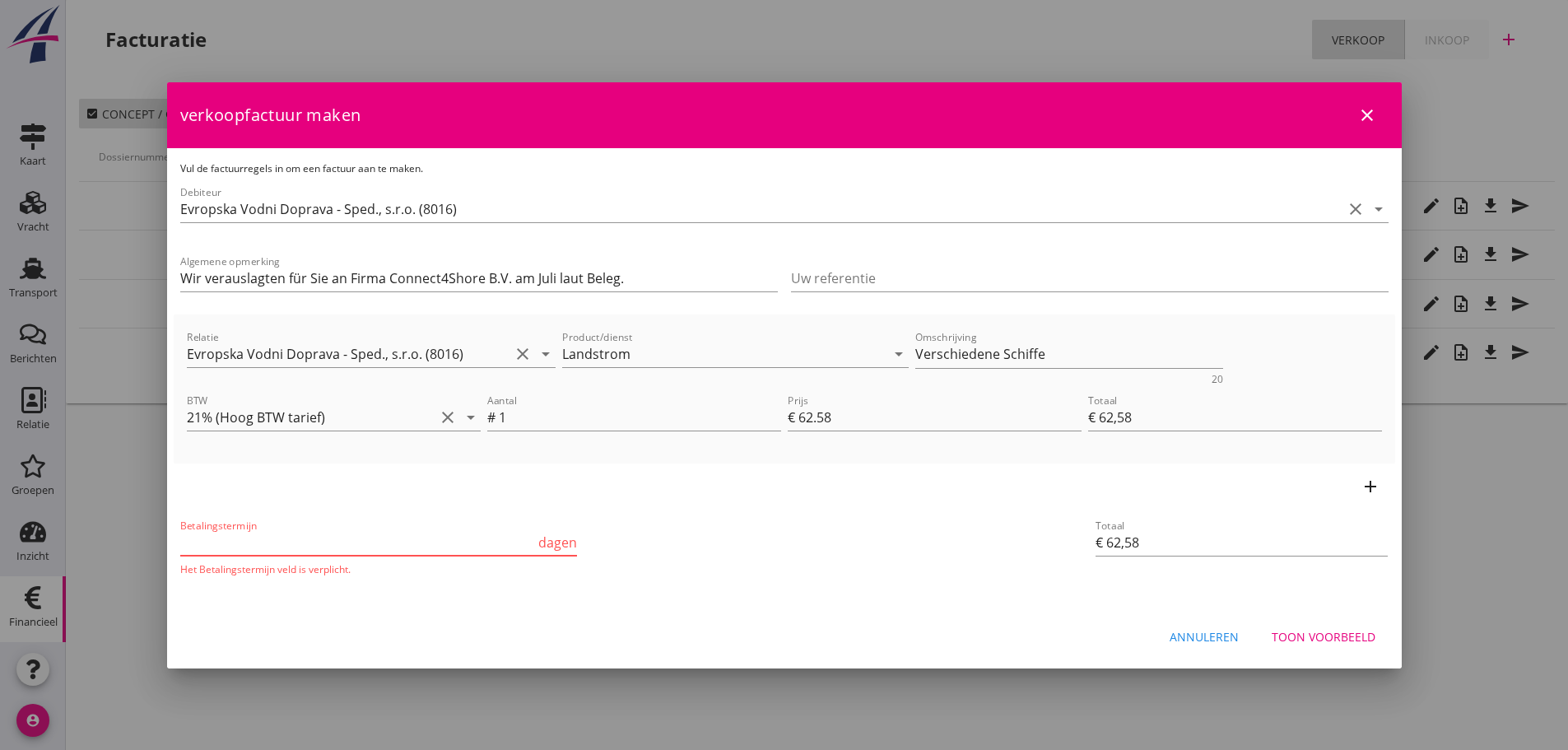
click at [281, 540] on input "Betalingstermijn" at bounding box center [358, 542] width 355 height 26
click at [1358, 642] on div "Toon voorbeeld" at bounding box center [1324, 635] width 104 height 17
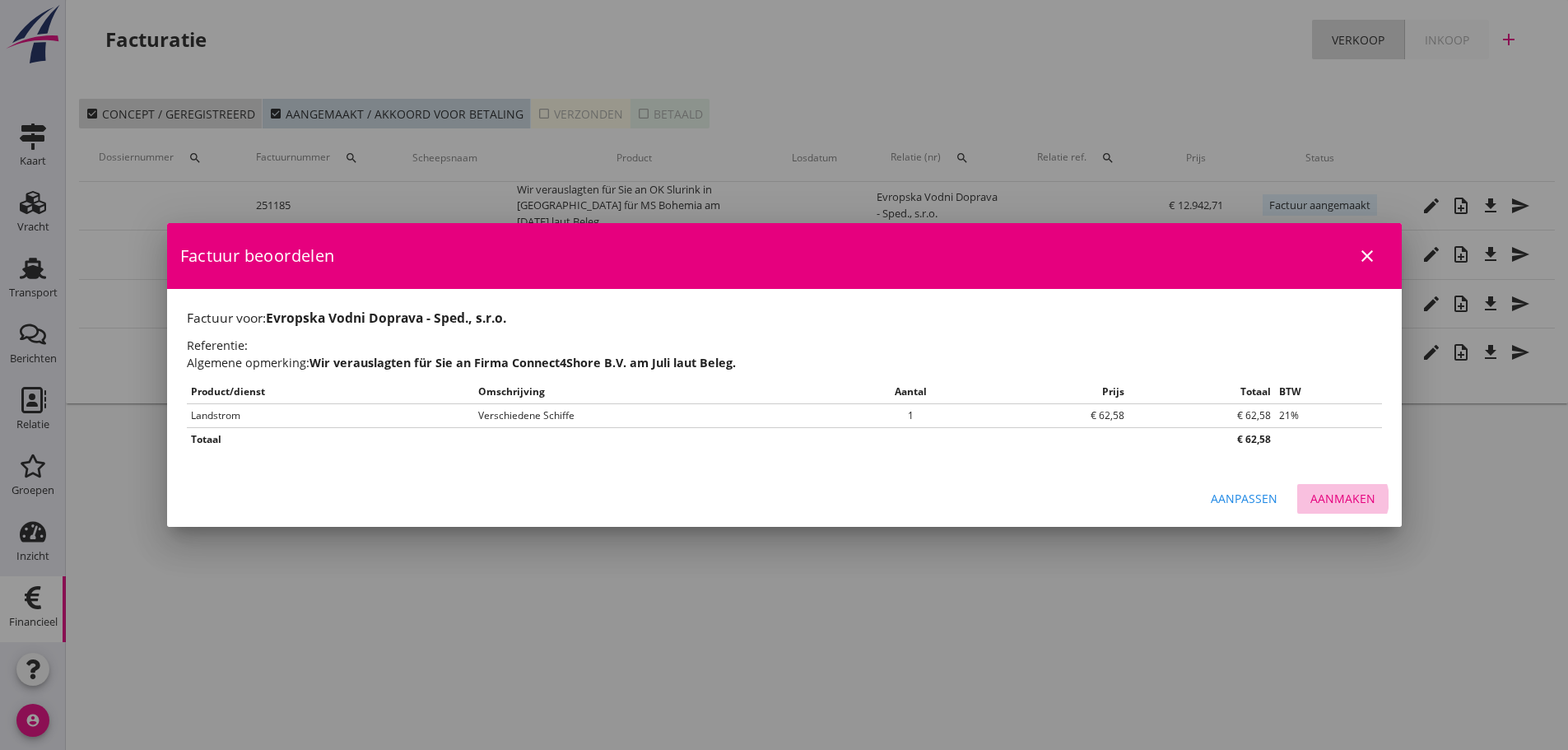
click at [1354, 498] on div "Aanmaken" at bounding box center [1342, 498] width 65 height 17
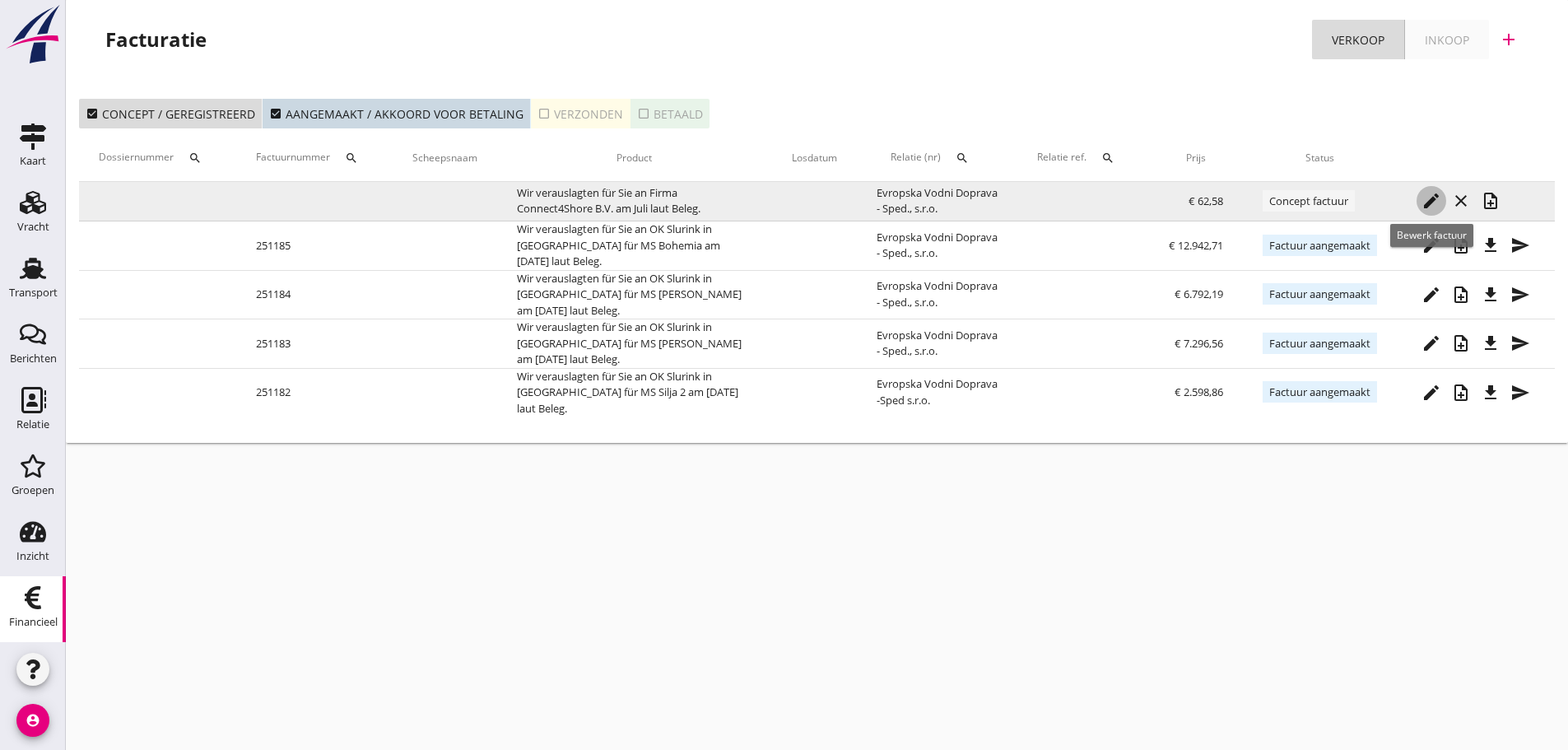
click at [1431, 205] on icon "edit" at bounding box center [1431, 200] width 20 height 20
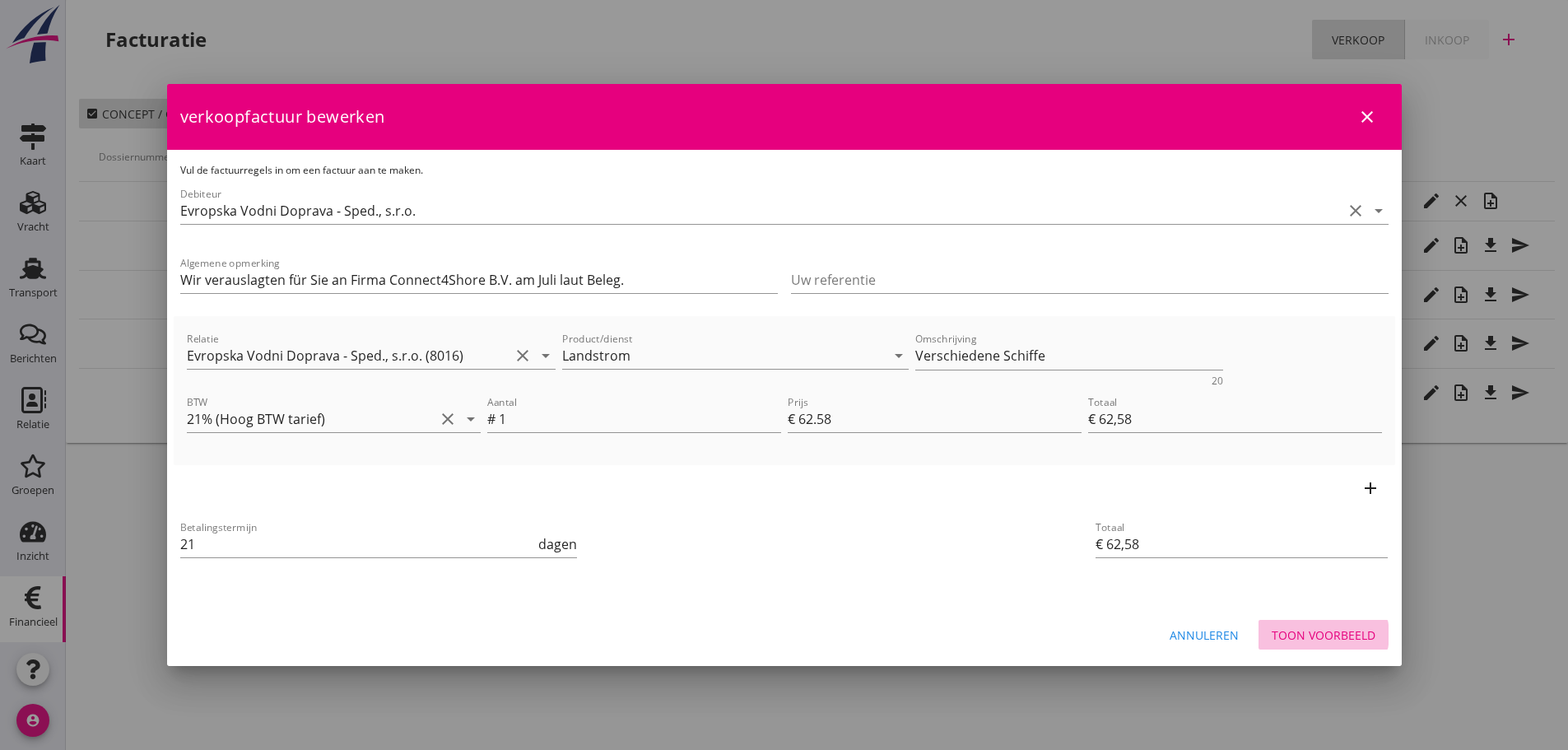
click at [1346, 637] on div "Toon voorbeeld" at bounding box center [1324, 634] width 104 height 17
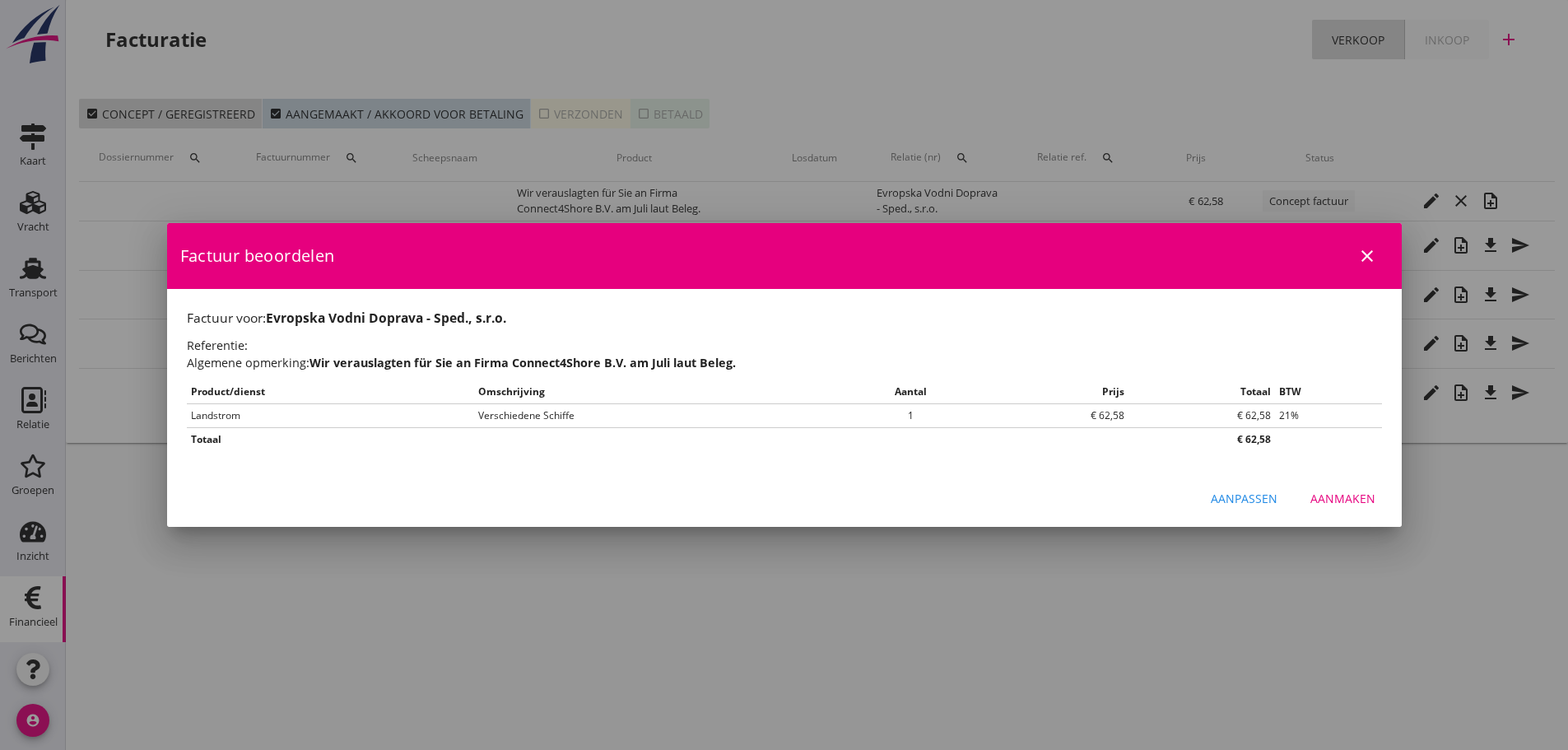
click at [1354, 494] on div "Aanmaken" at bounding box center [1342, 498] width 65 height 17
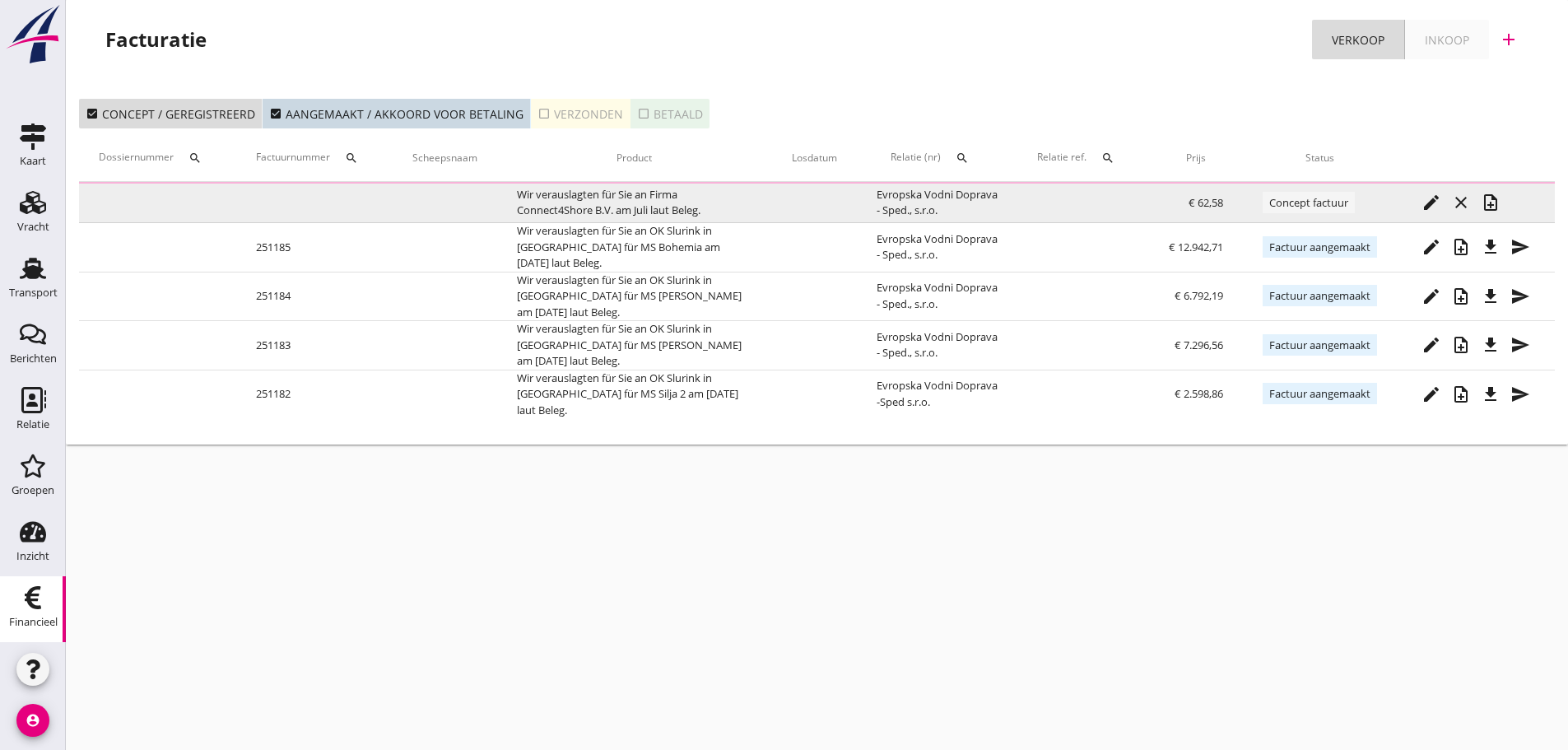
click at [1491, 201] on icon "note_add" at bounding box center [1490, 202] width 20 height 20
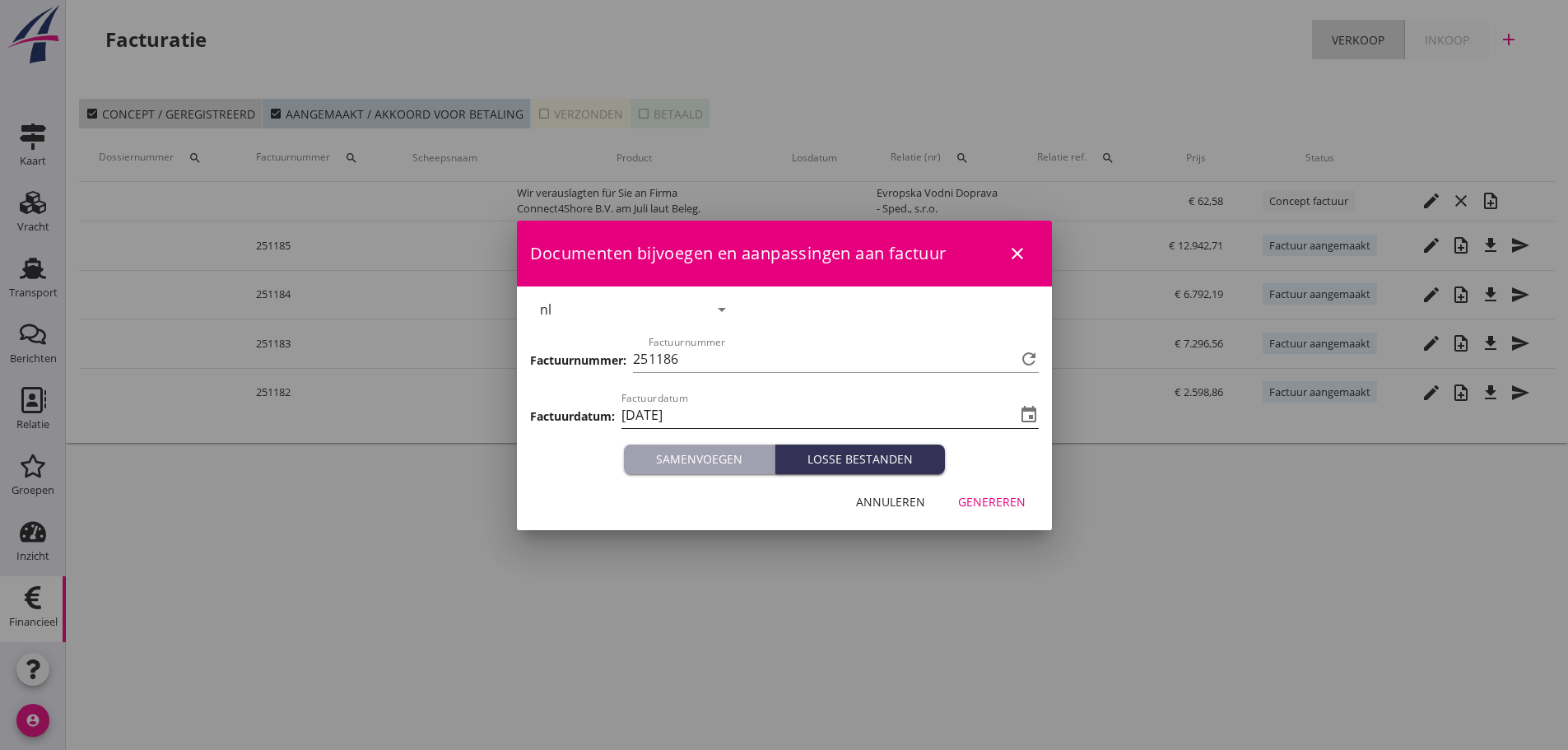
click at [715, 415] on input "[DATE]" at bounding box center [818, 415] width 394 height 26
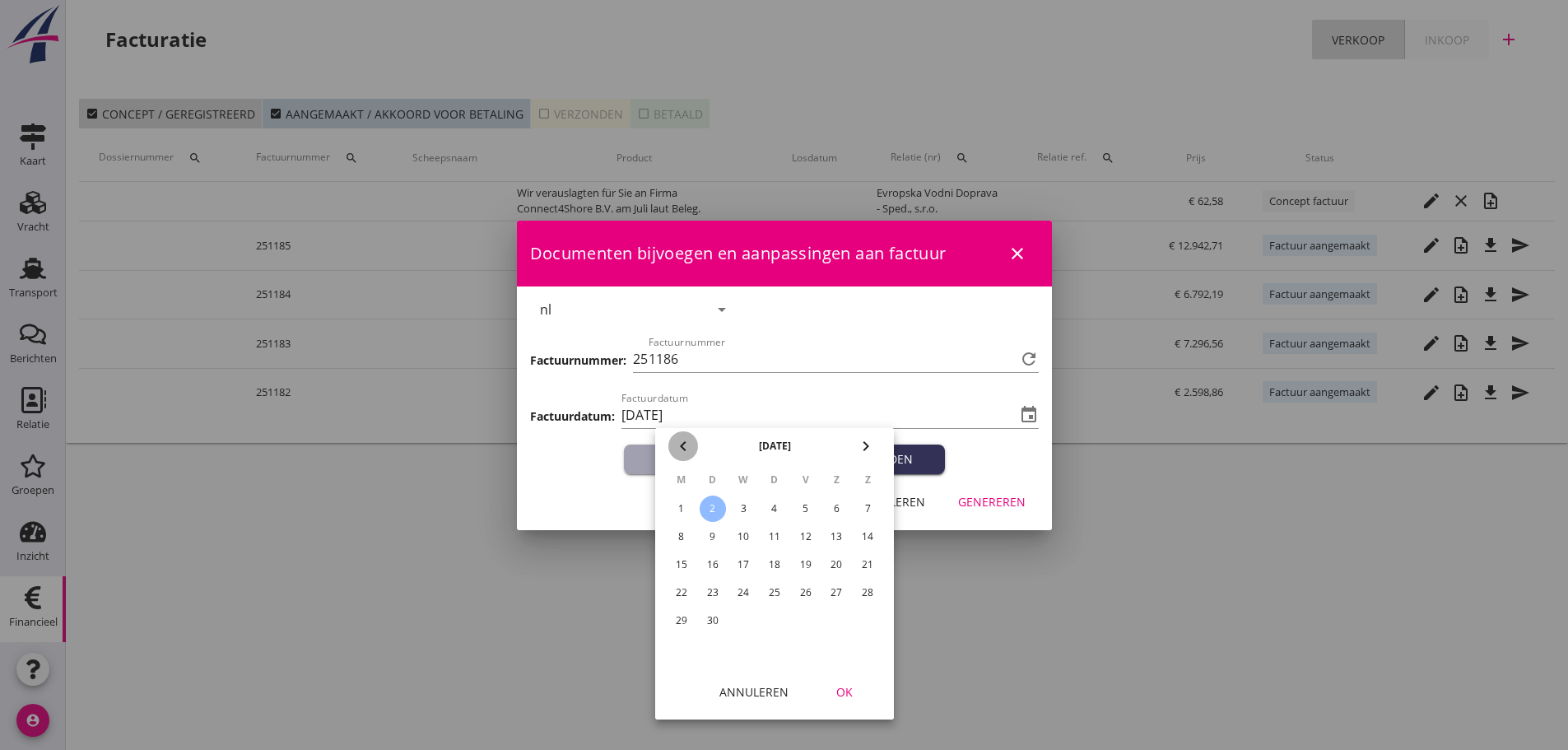
drag, startPoint x: 684, startPoint y: 449, endPoint x: 689, endPoint y: 458, distance: 10.3
click at [684, 450] on icon "chevron_left" at bounding box center [683, 446] width 20 height 20
click at [814, 618] on div "29" at bounding box center [805, 620] width 26 height 26
drag, startPoint x: 857, startPoint y: 705, endPoint x: 887, endPoint y: 664, distance: 50.8
click at [857, 703] on button "OK" at bounding box center [844, 691] width 73 height 30
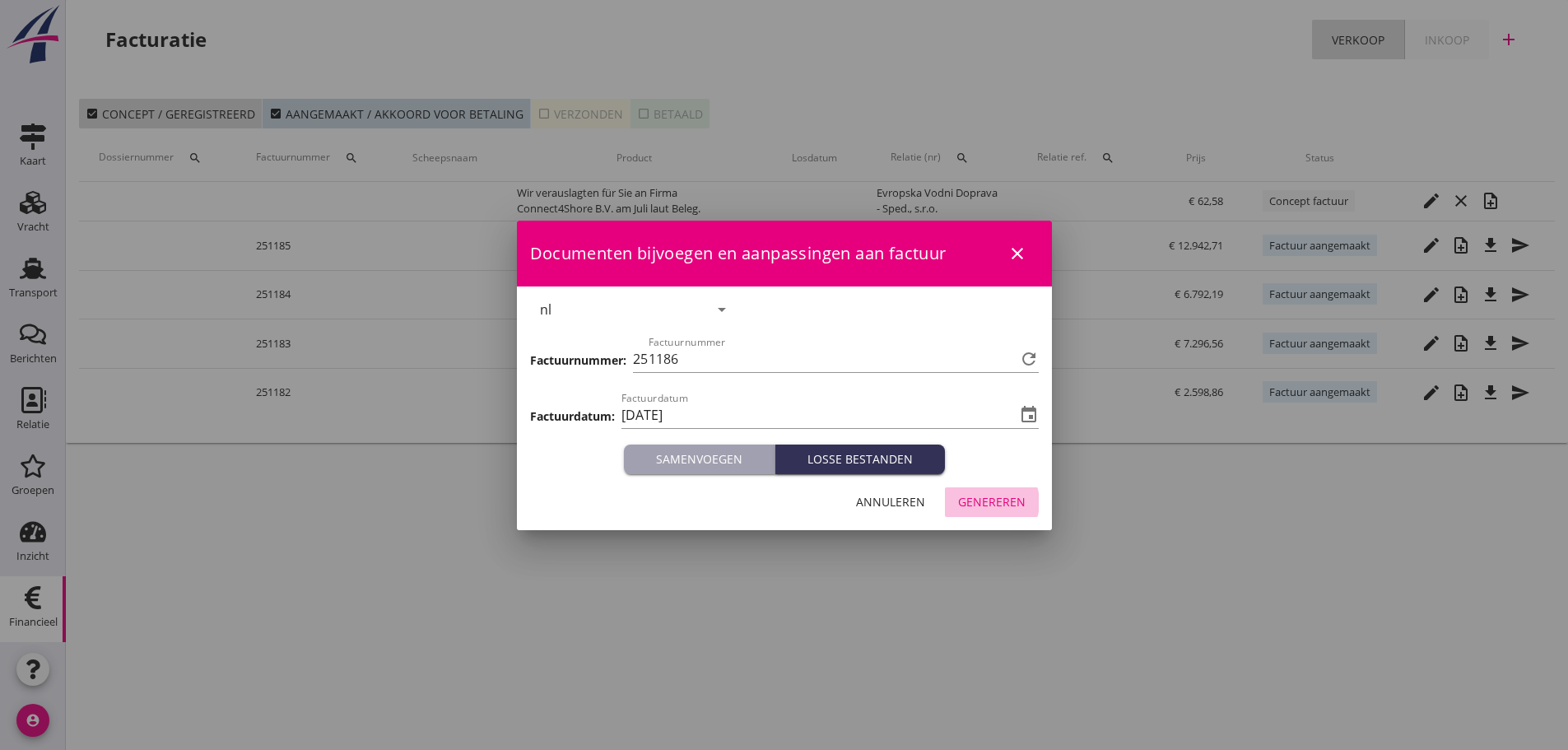
click at [1005, 503] on div "Genereren" at bounding box center [991, 501] width 68 height 17
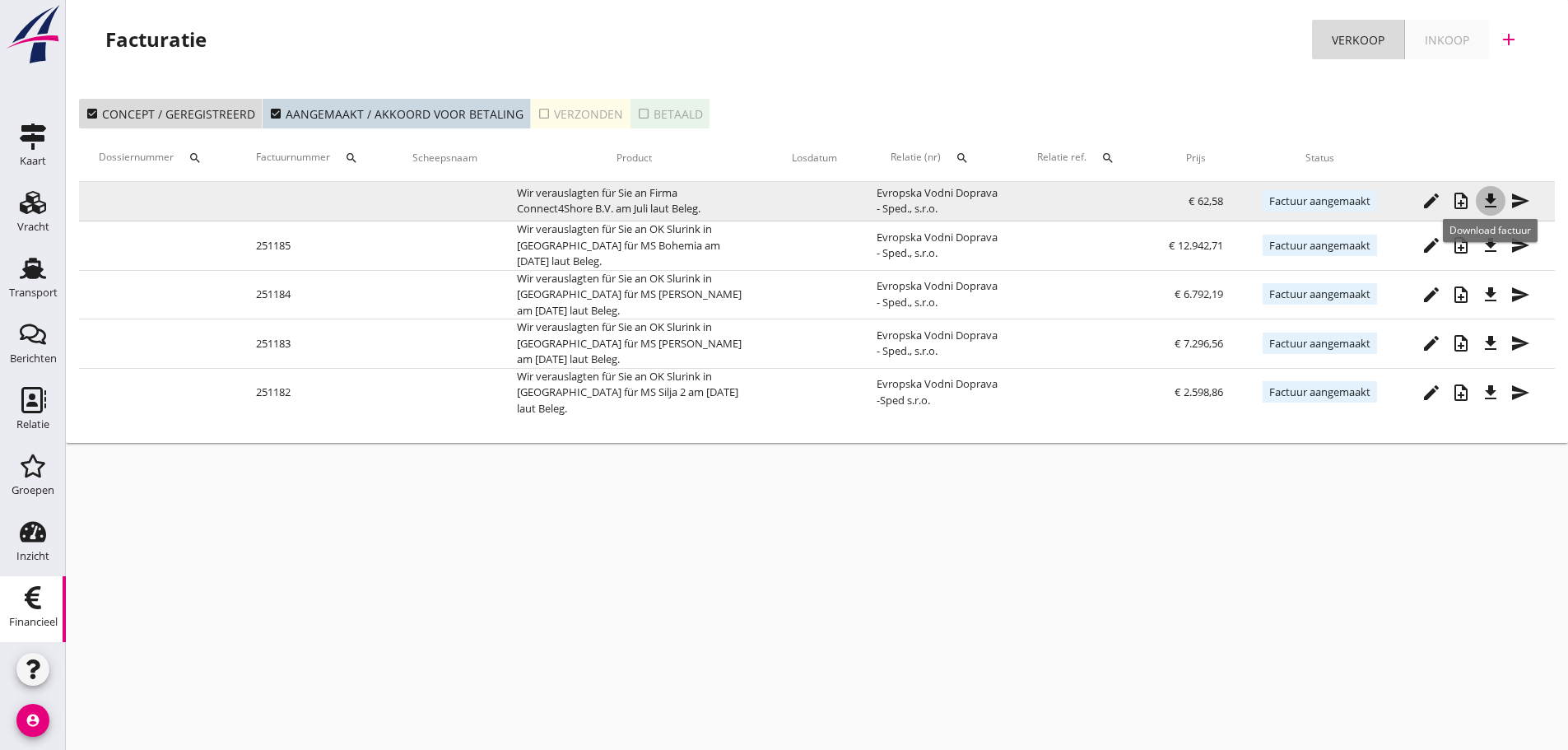
click at [1488, 203] on icon "file_download" at bounding box center [1490, 200] width 20 height 20
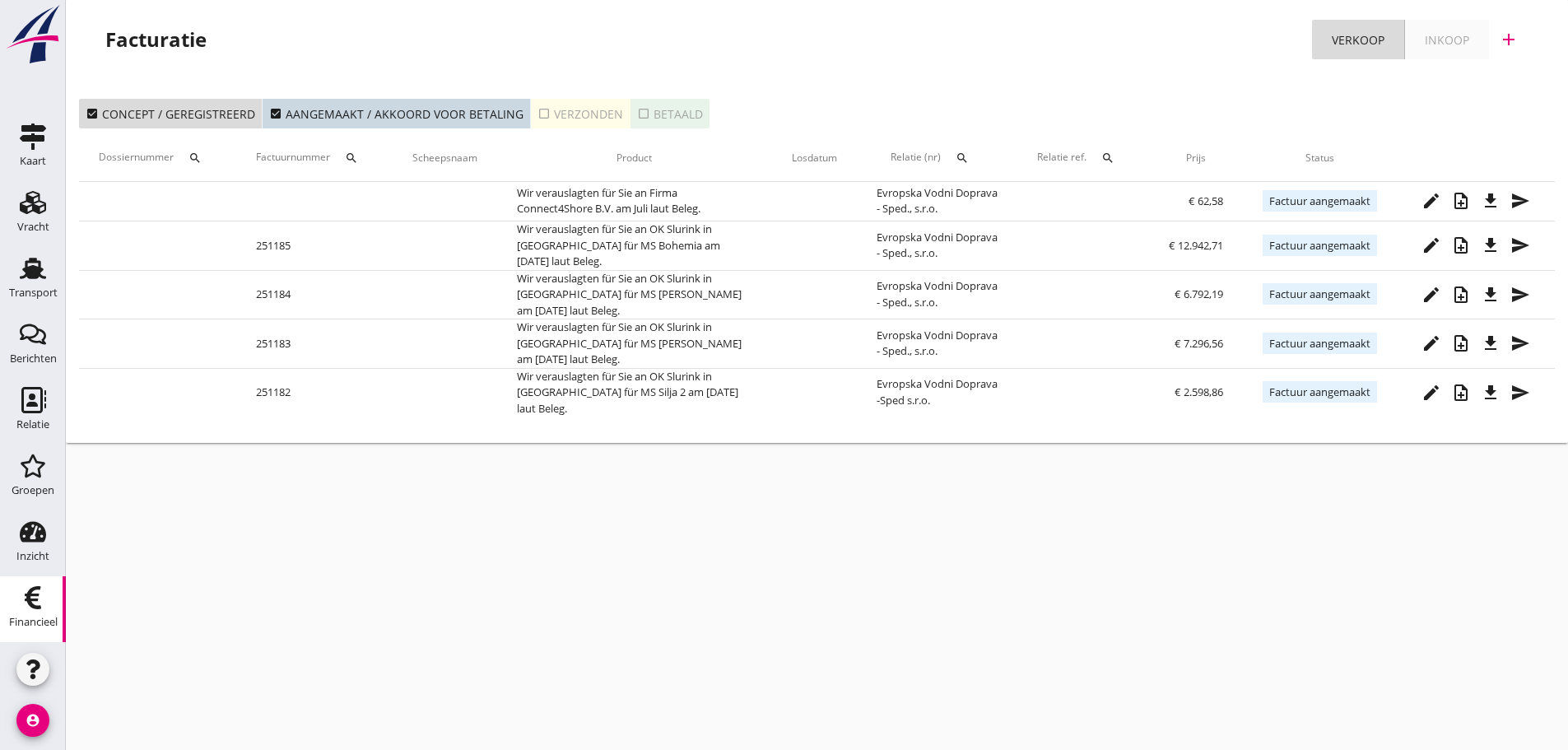
drag, startPoint x: 356, startPoint y: 654, endPoint x: 531, endPoint y: 788, distance: 220.4
click at [531, 749] on html "Download factuur 21% (Hoog BTW tarief) 9% (Laag BTW tarief) 0% (BTW vrij) 0% (B…" at bounding box center [784, 375] width 1568 height 750
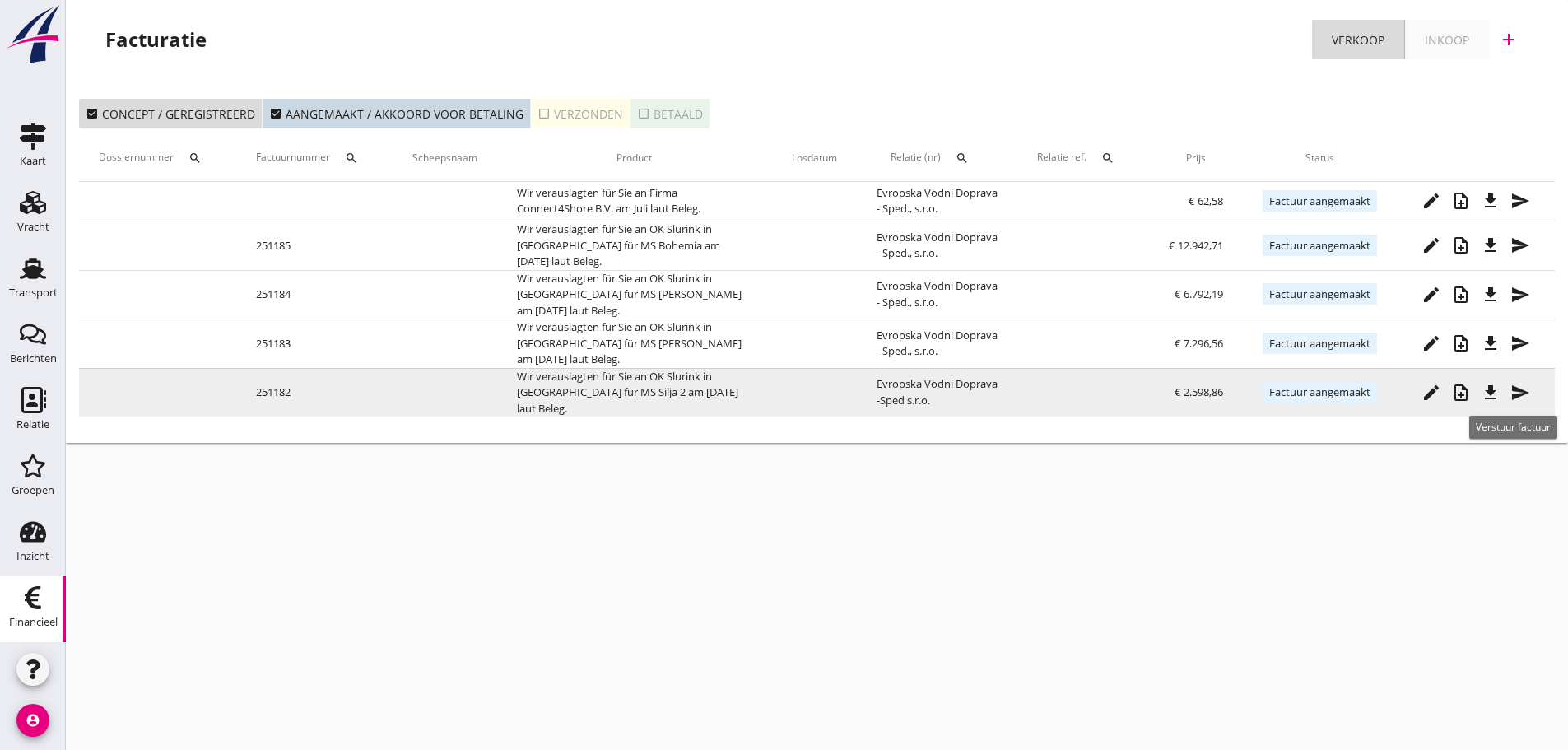
click at [1525, 391] on icon "send" at bounding box center [1520, 393] width 20 height 20
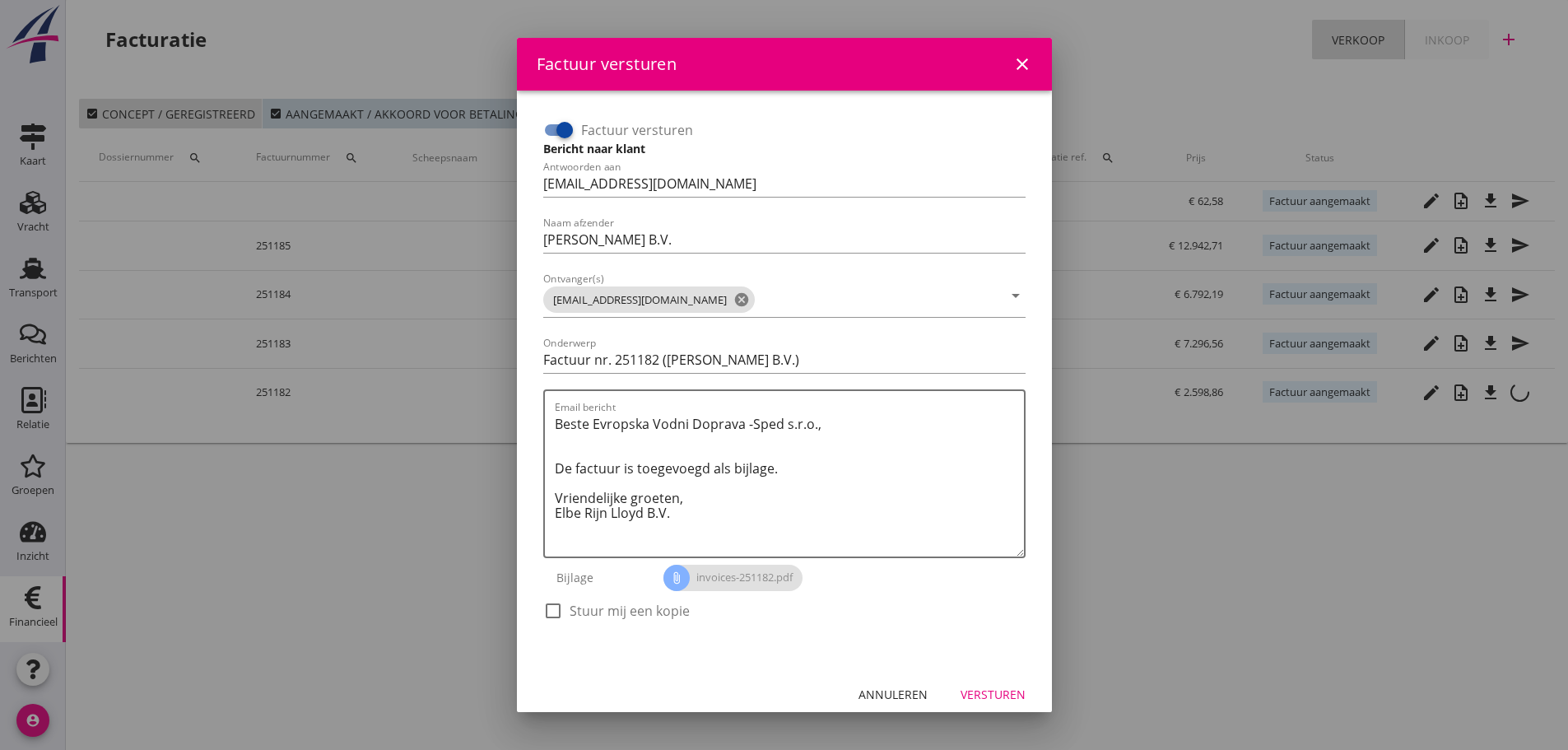
click at [569, 130] on div at bounding box center [565, 130] width 28 height 28
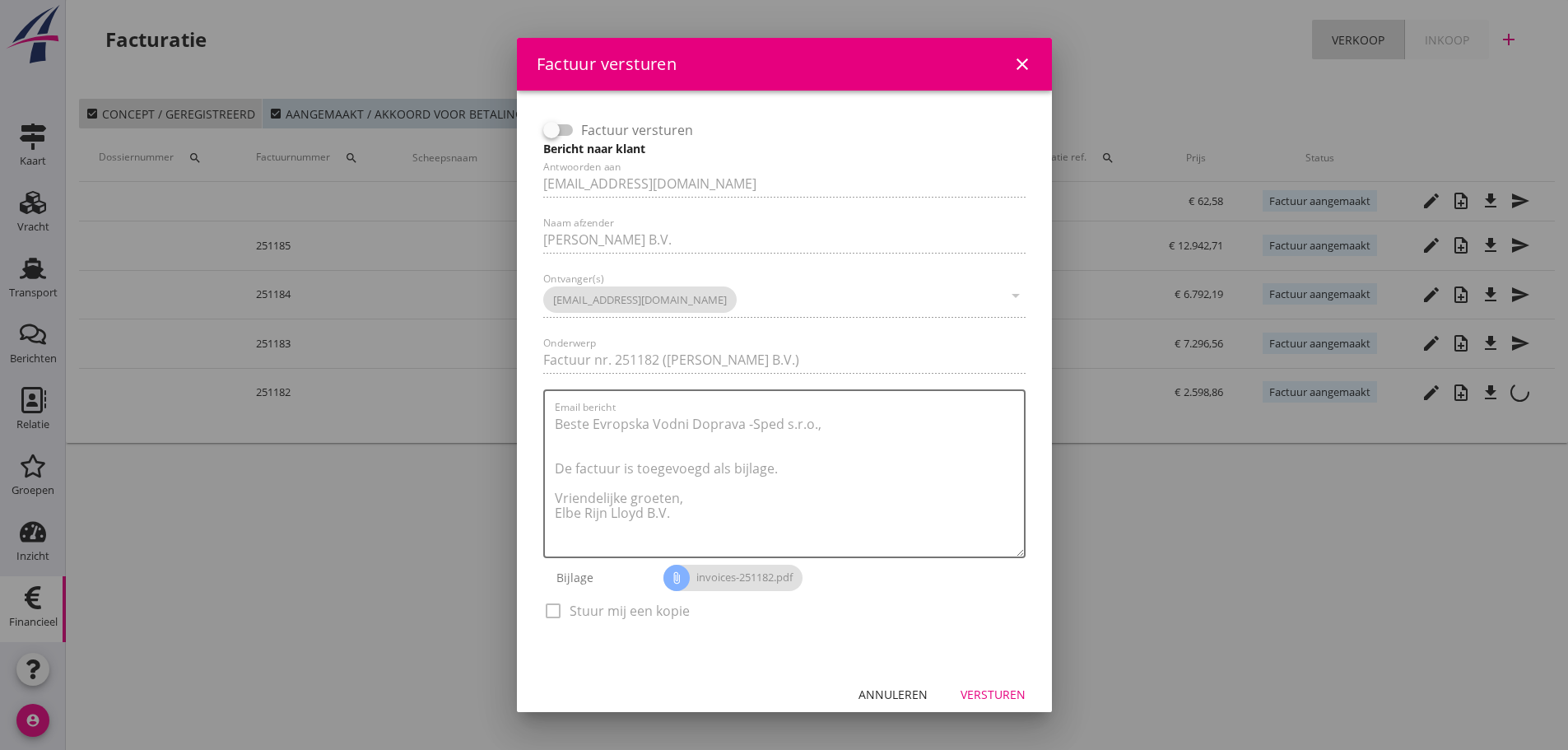
click at [984, 695] on div "Versturen" at bounding box center [992, 693] width 65 height 17
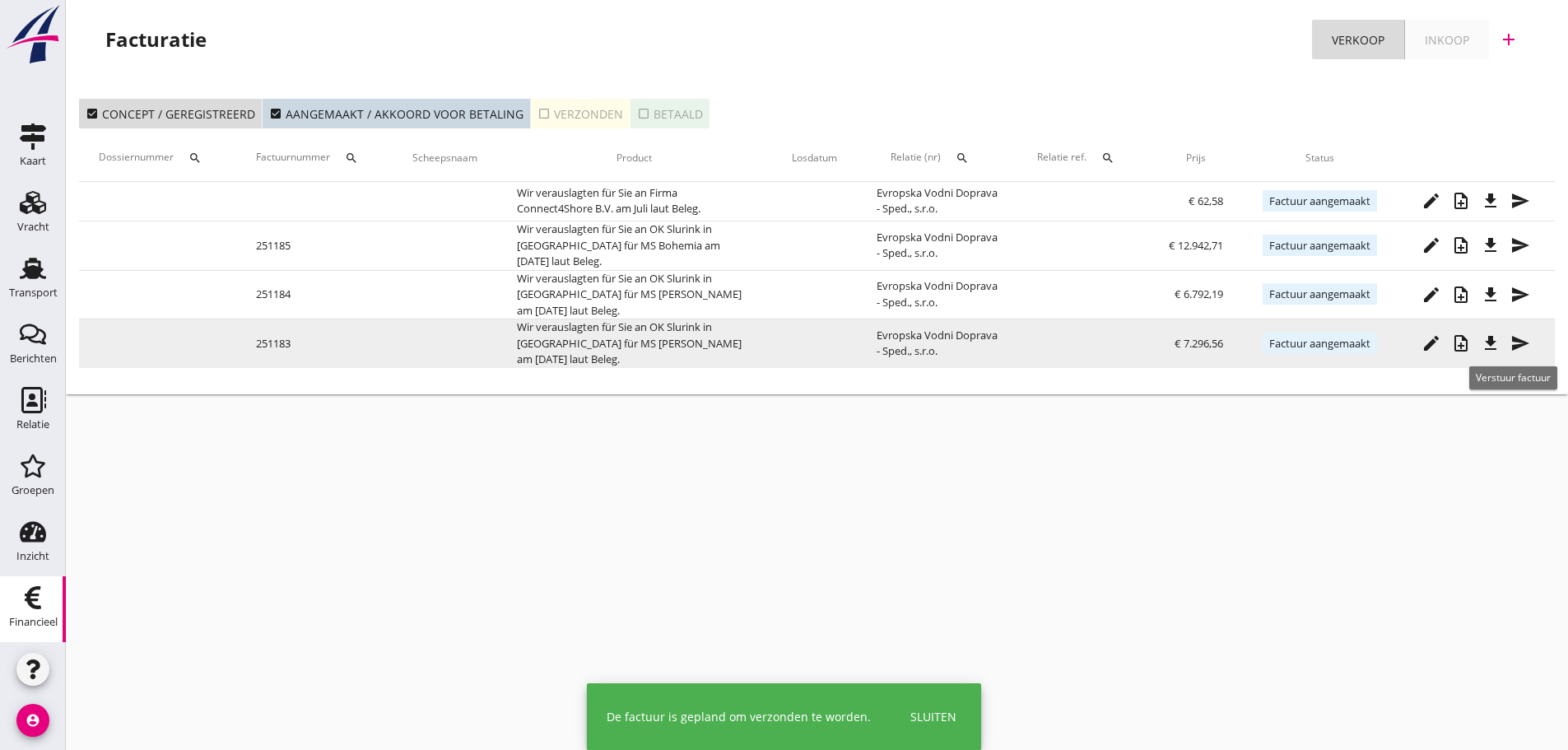
click at [1515, 352] on icon "send" at bounding box center [1520, 343] width 20 height 20
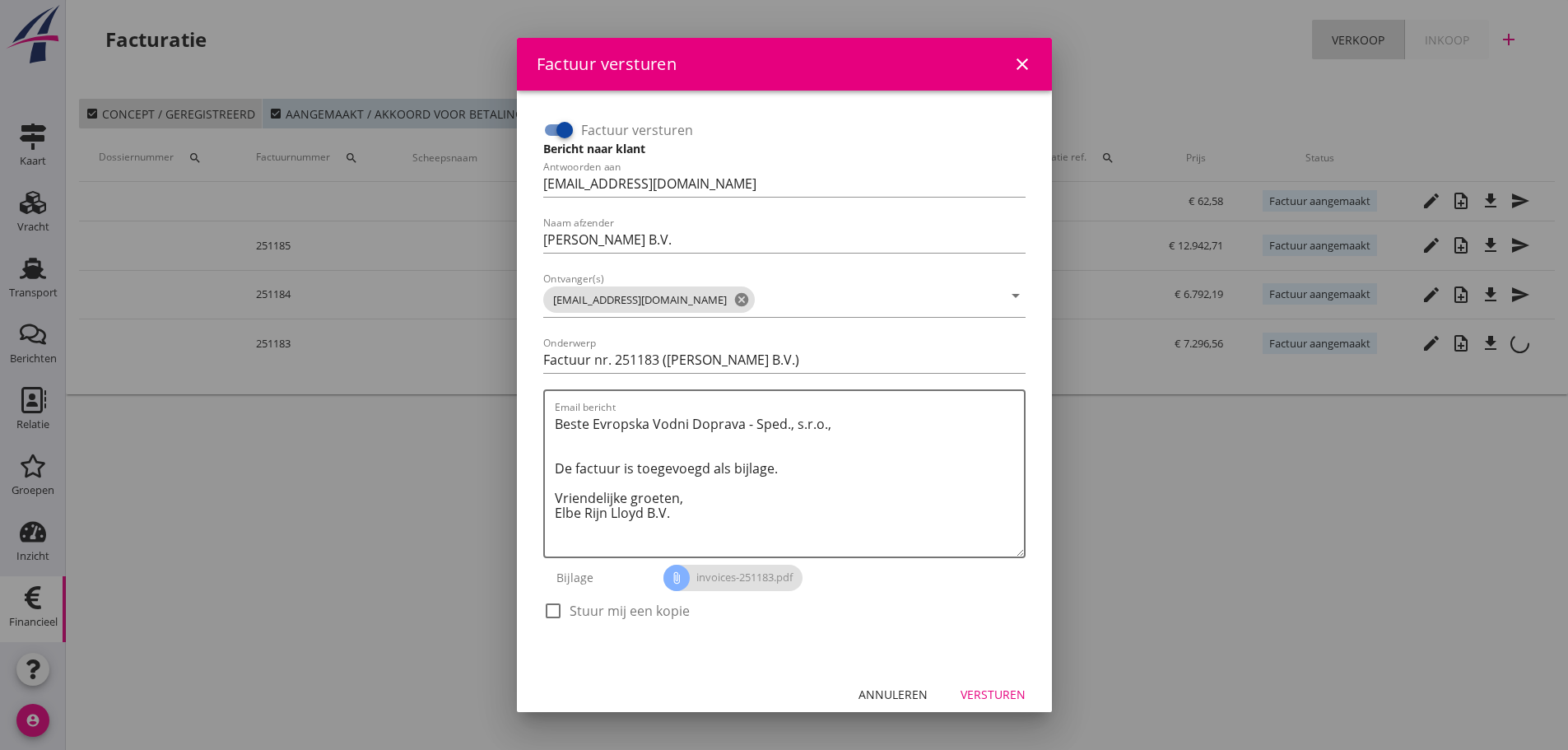
click at [564, 129] on div at bounding box center [565, 130] width 28 height 28
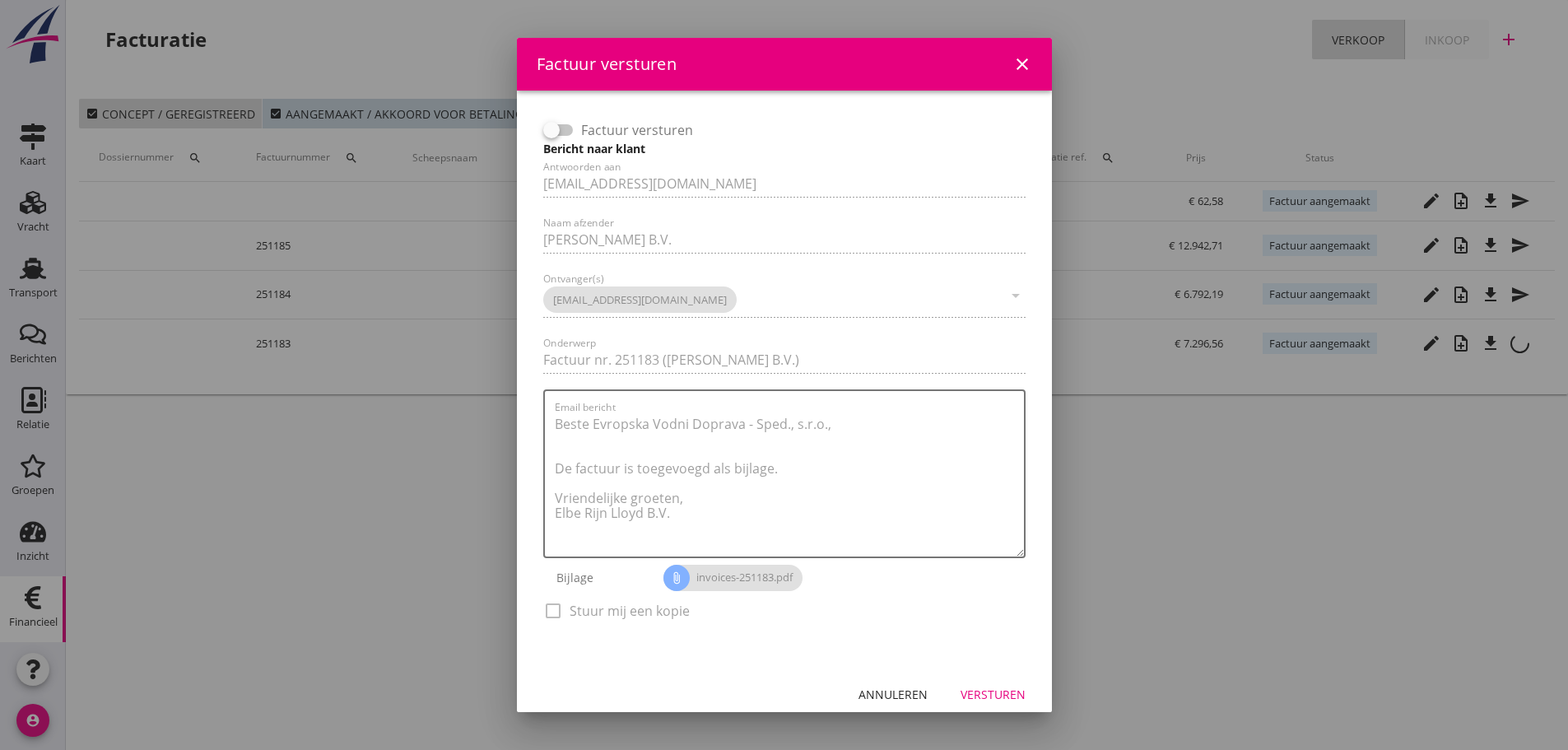
click at [994, 689] on div "Versturen" at bounding box center [992, 693] width 65 height 17
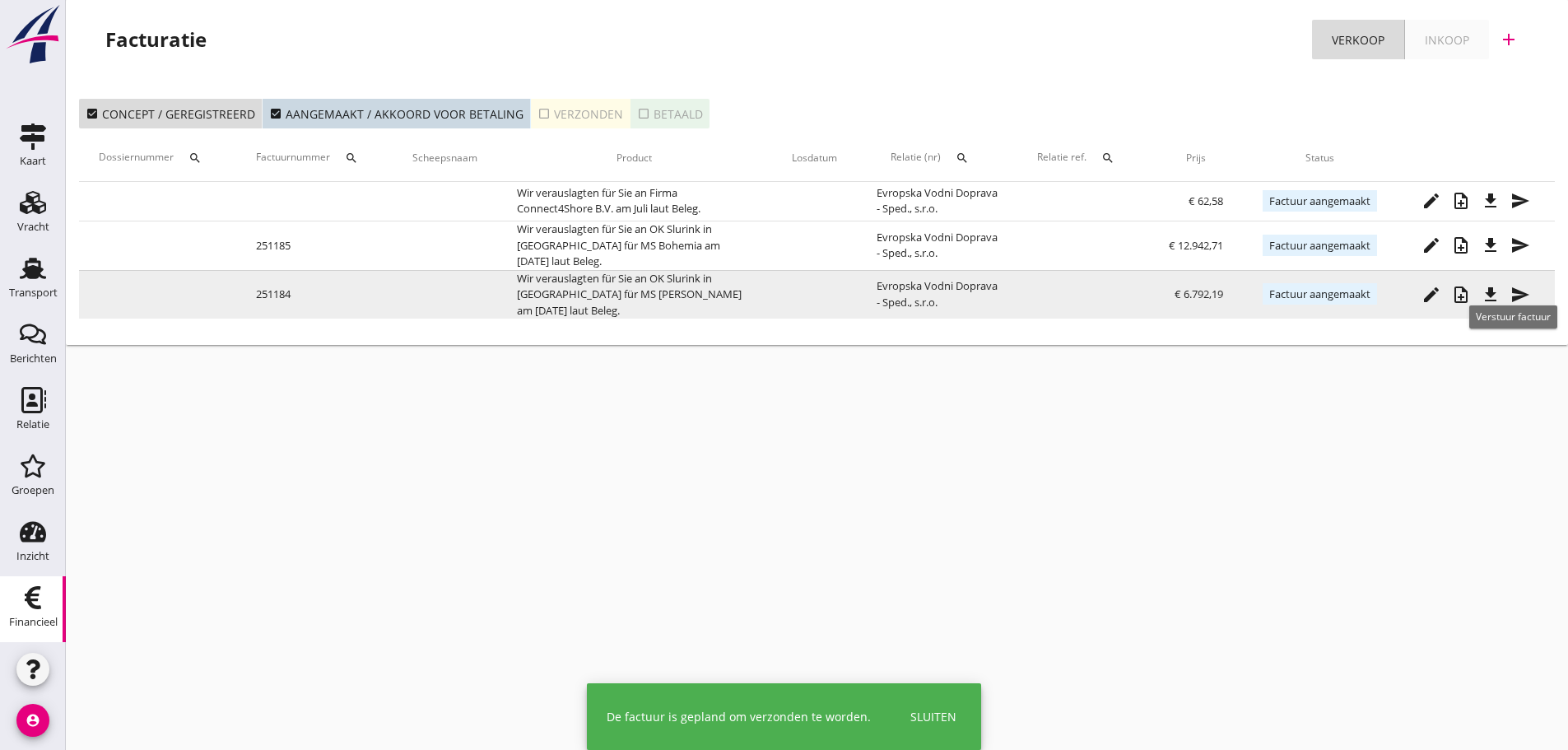
click at [1524, 299] on icon "send" at bounding box center [1520, 294] width 20 height 20
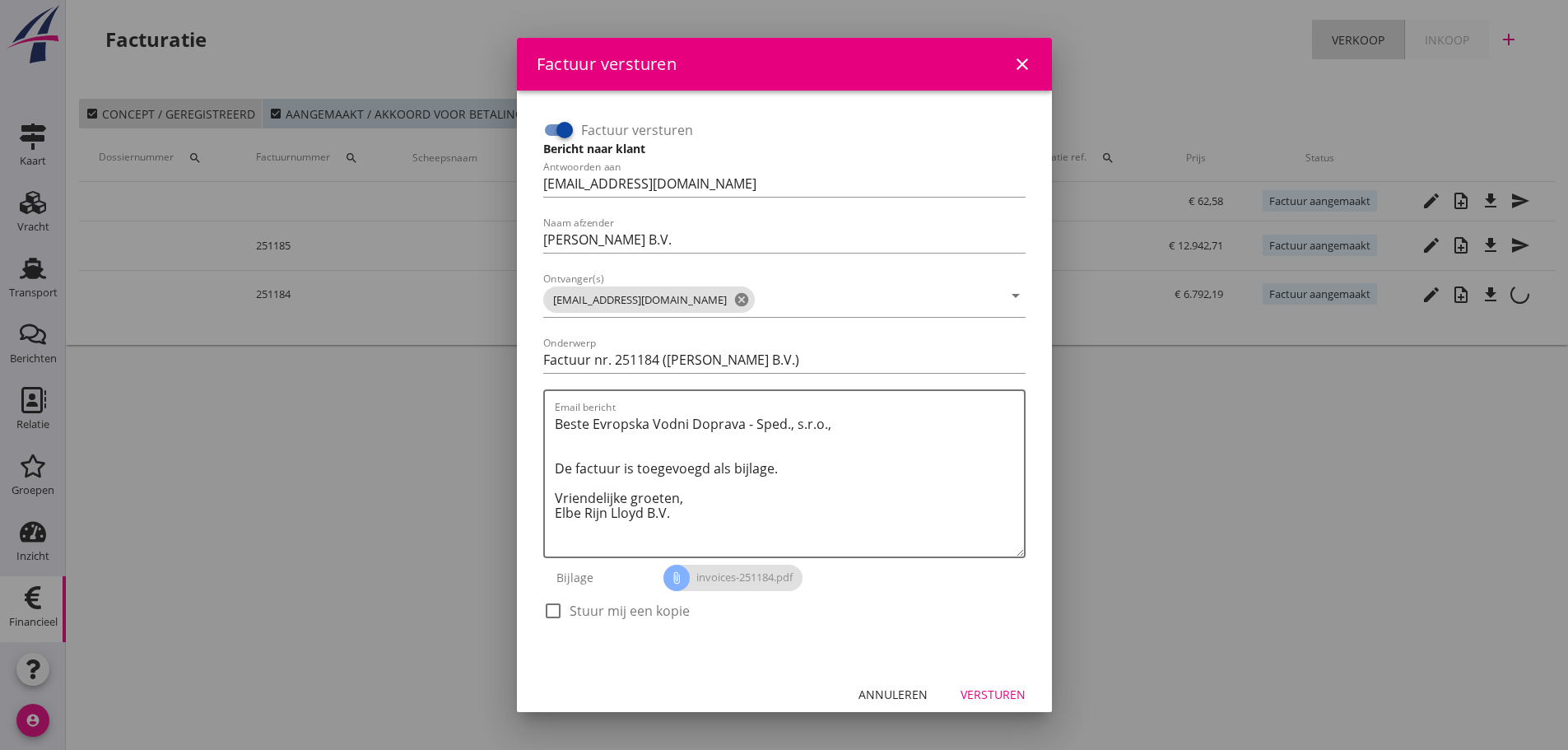
click at [563, 127] on div at bounding box center [565, 130] width 28 height 28
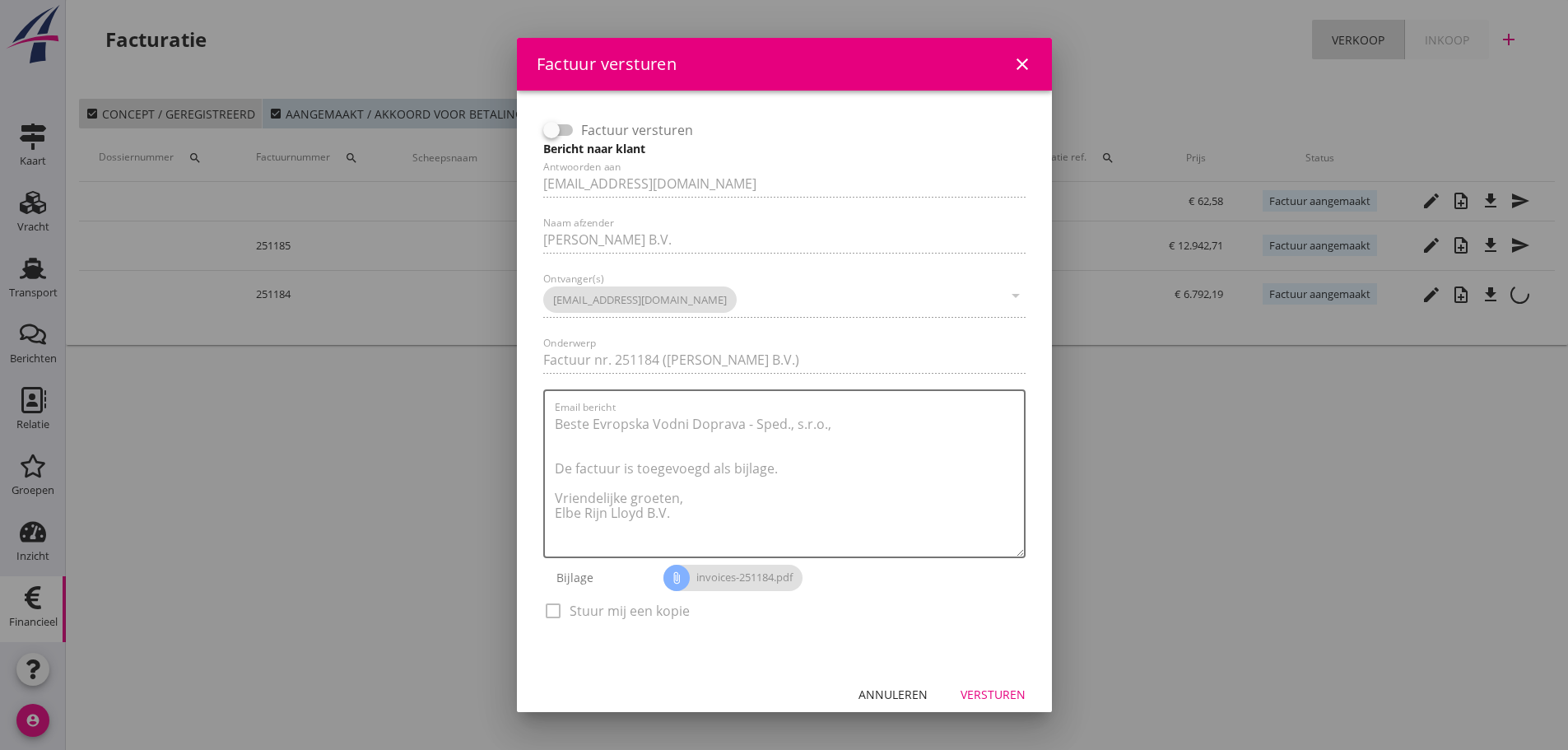
click at [980, 695] on div "Versturen" at bounding box center [992, 693] width 65 height 17
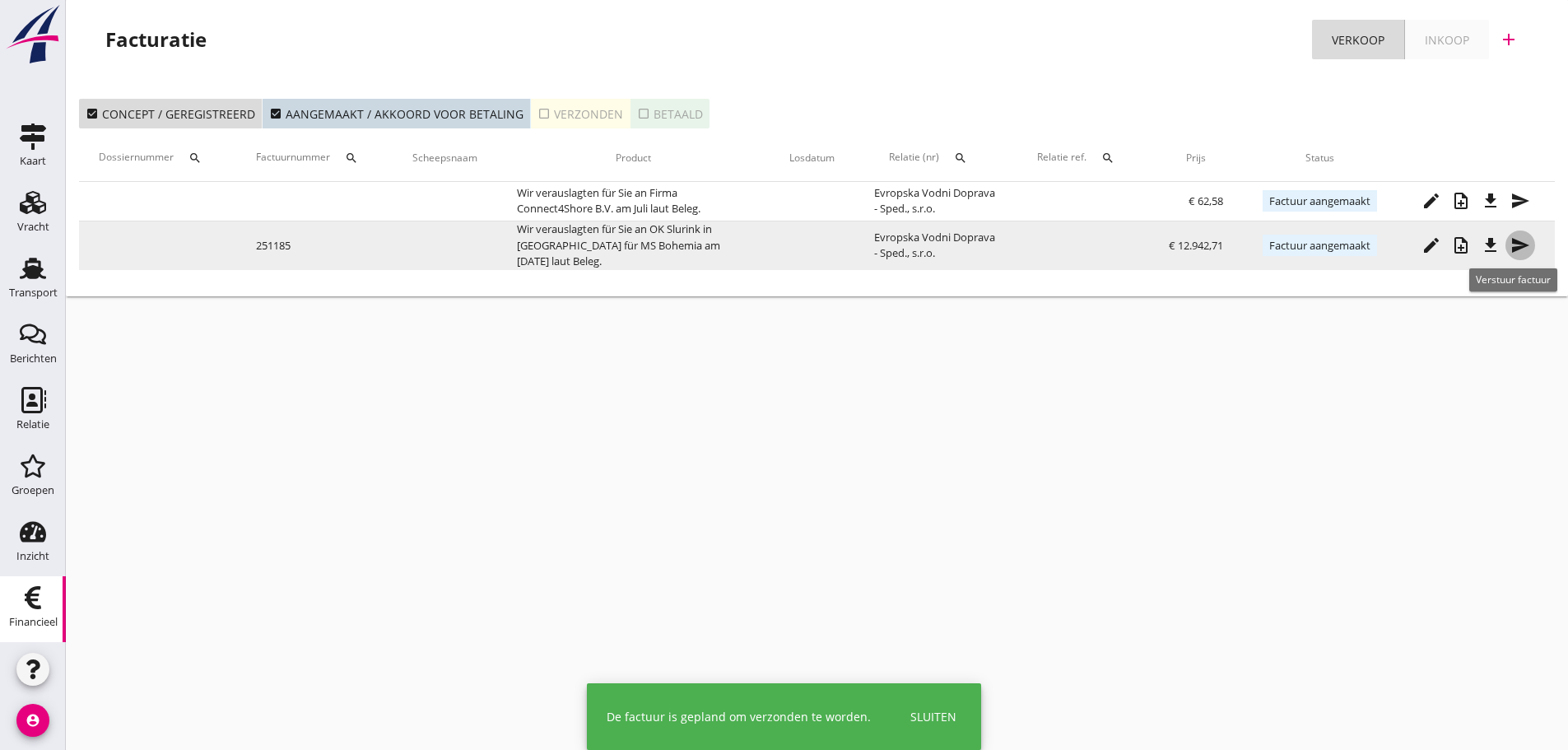
click at [1512, 245] on icon "send" at bounding box center [1520, 245] width 20 height 20
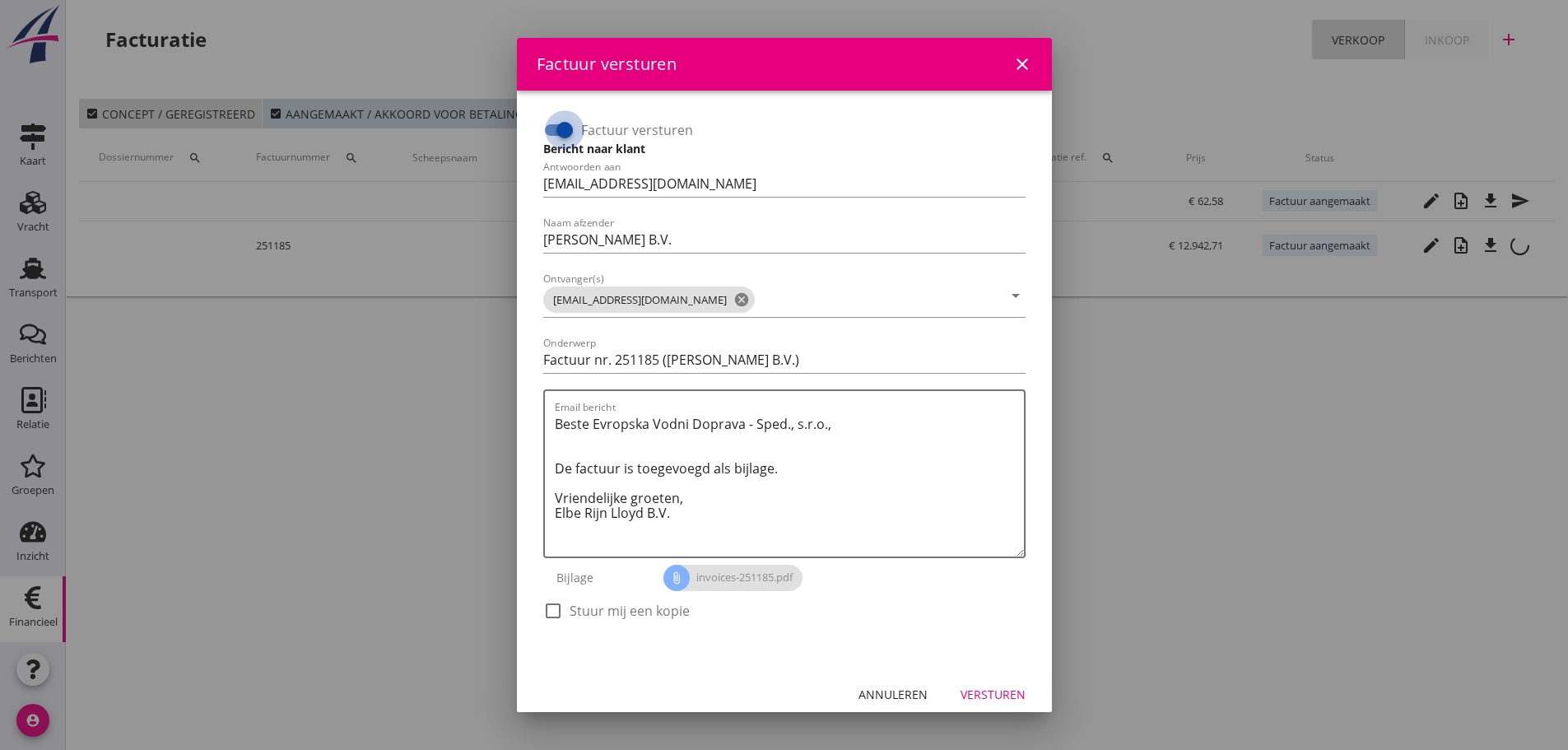
click at [556, 131] on div at bounding box center [565, 130] width 28 height 28
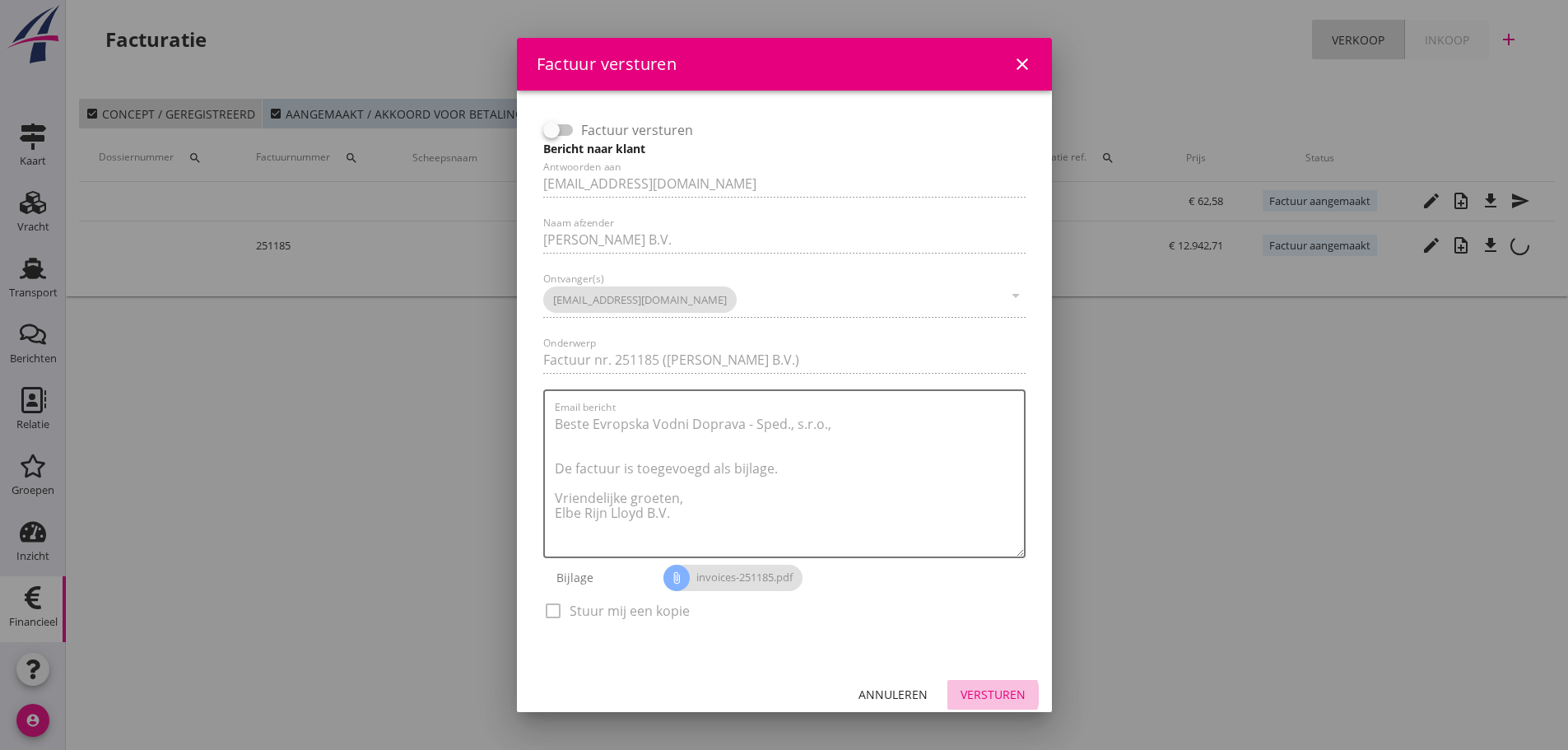
click at [1000, 685] on div "Versturen" at bounding box center [992, 693] width 65 height 17
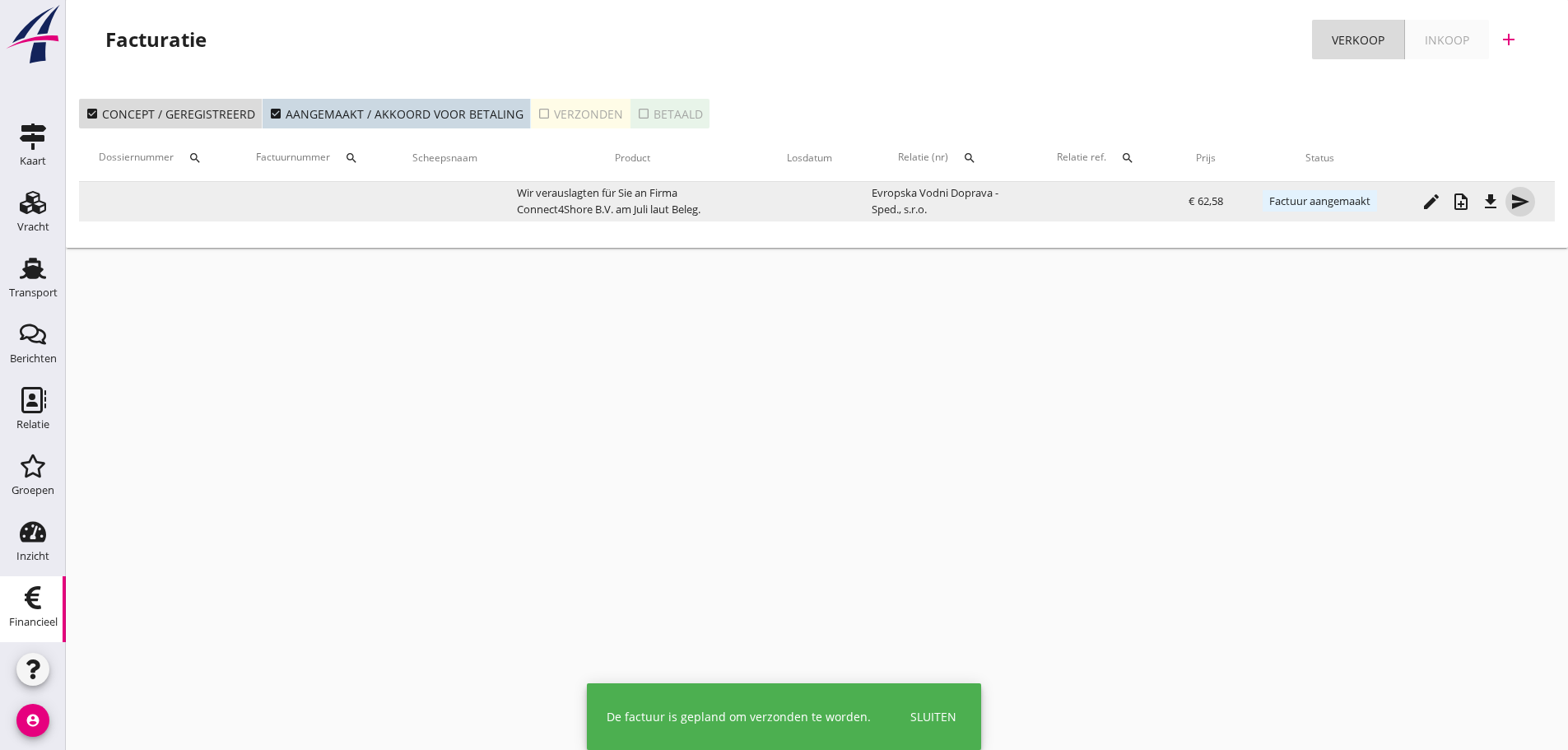
click at [1516, 204] on icon "send" at bounding box center [1520, 201] width 20 height 20
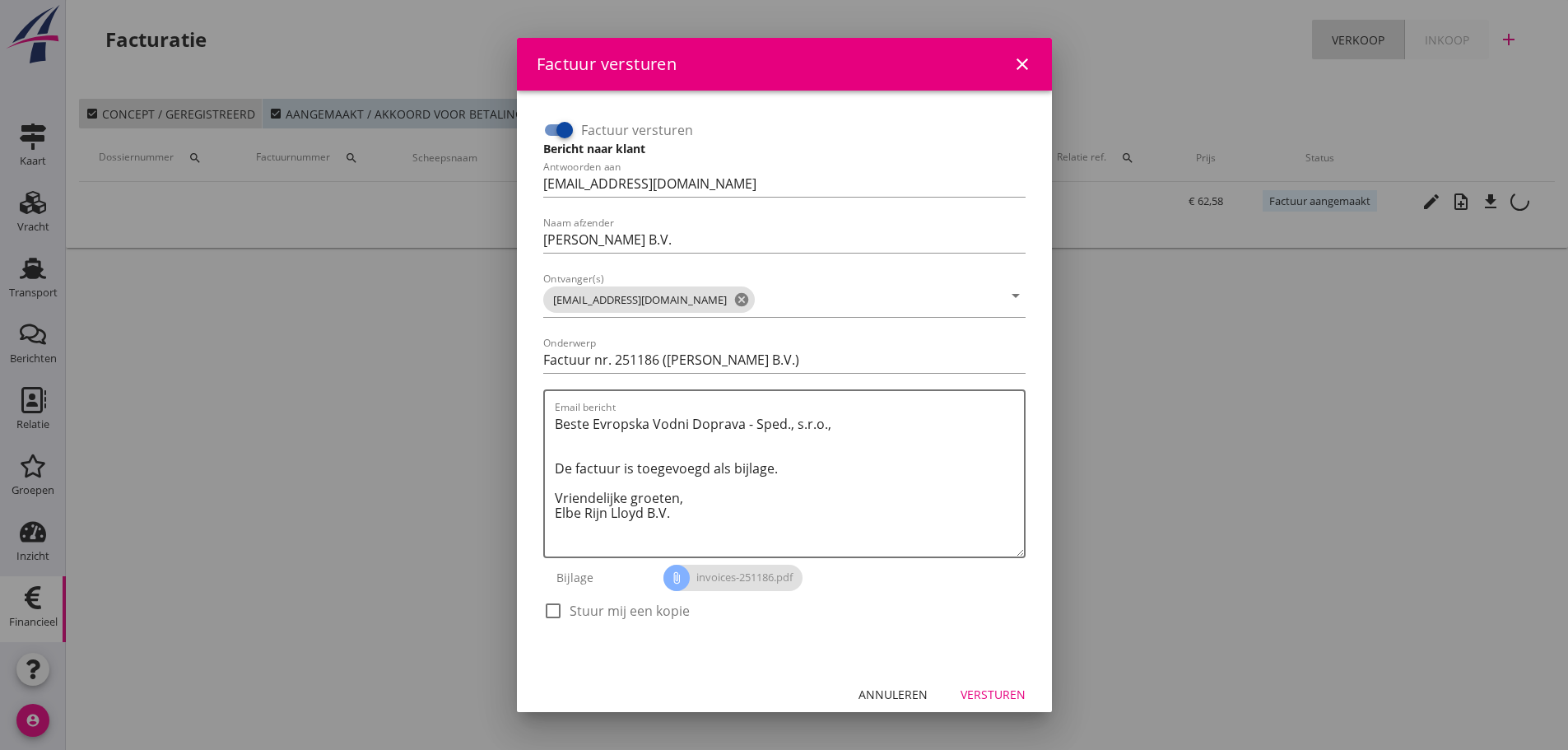
click at [573, 127] on div at bounding box center [565, 130] width 28 height 28
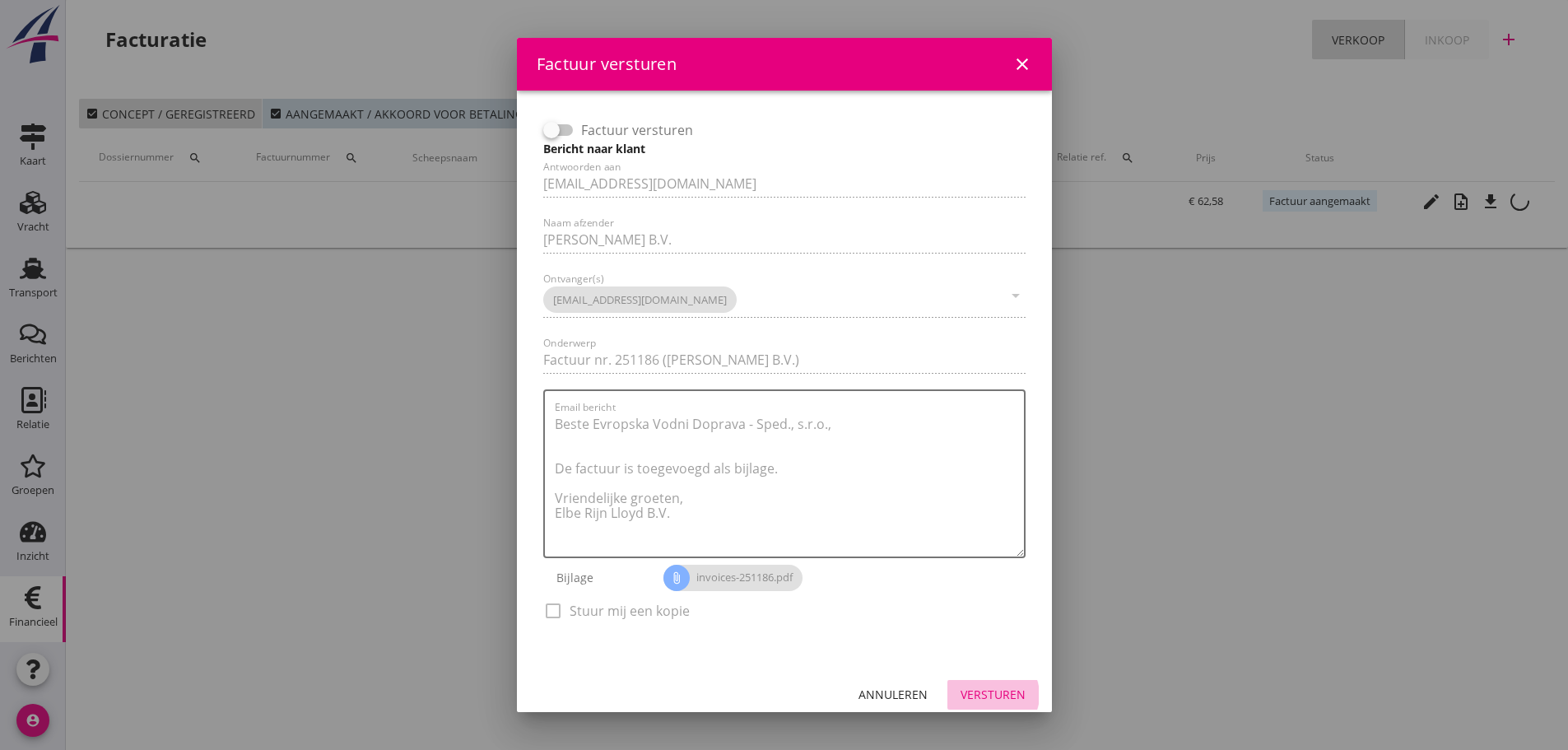
click at [968, 691] on div "Versturen" at bounding box center [992, 693] width 65 height 17
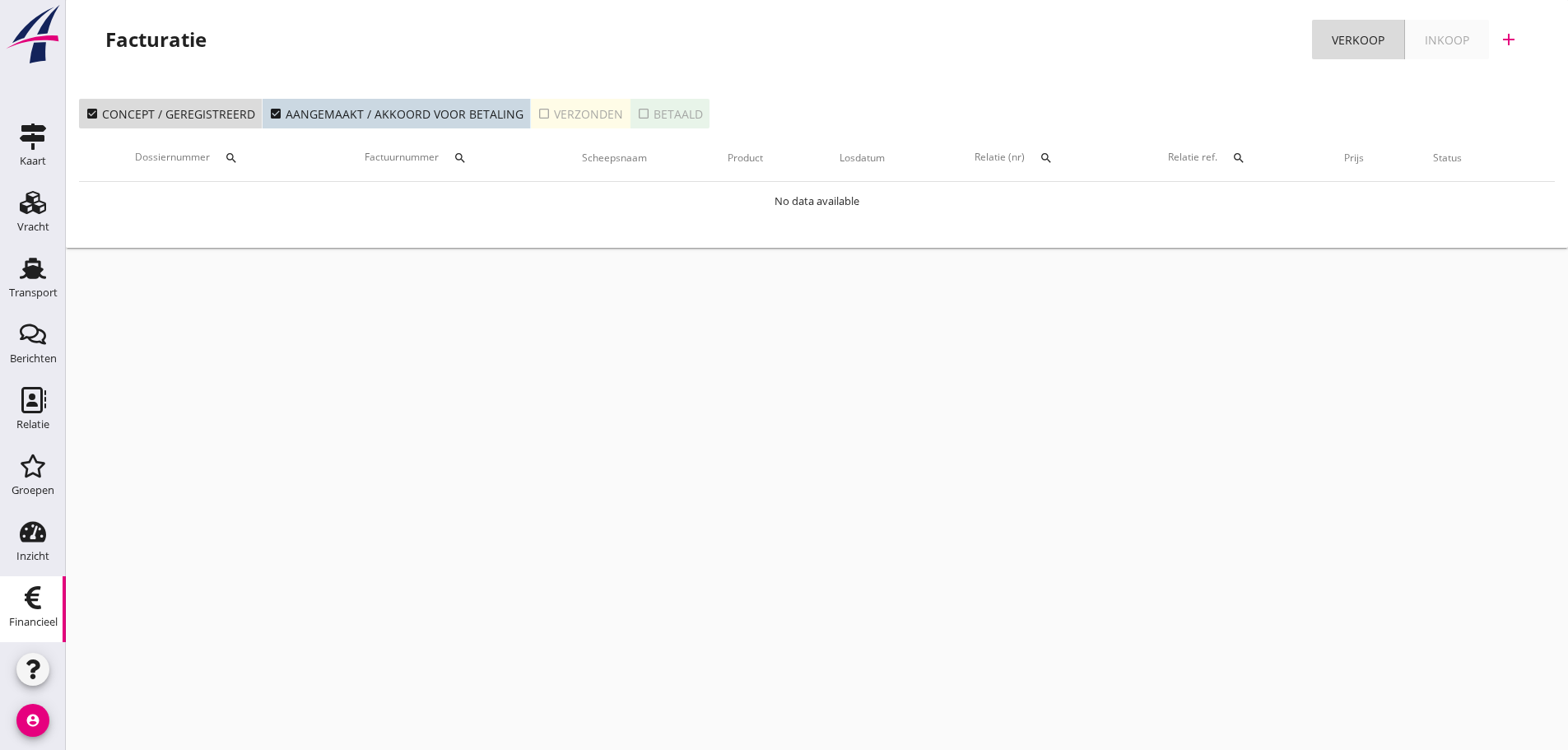
click at [35, 721] on icon "account_circle" at bounding box center [33, 719] width 33 height 33
click at [113, 710] on div "Uitloggen" at bounding box center [124, 713] width 70 height 20
